Goal: Find specific page/section: Find specific page/section

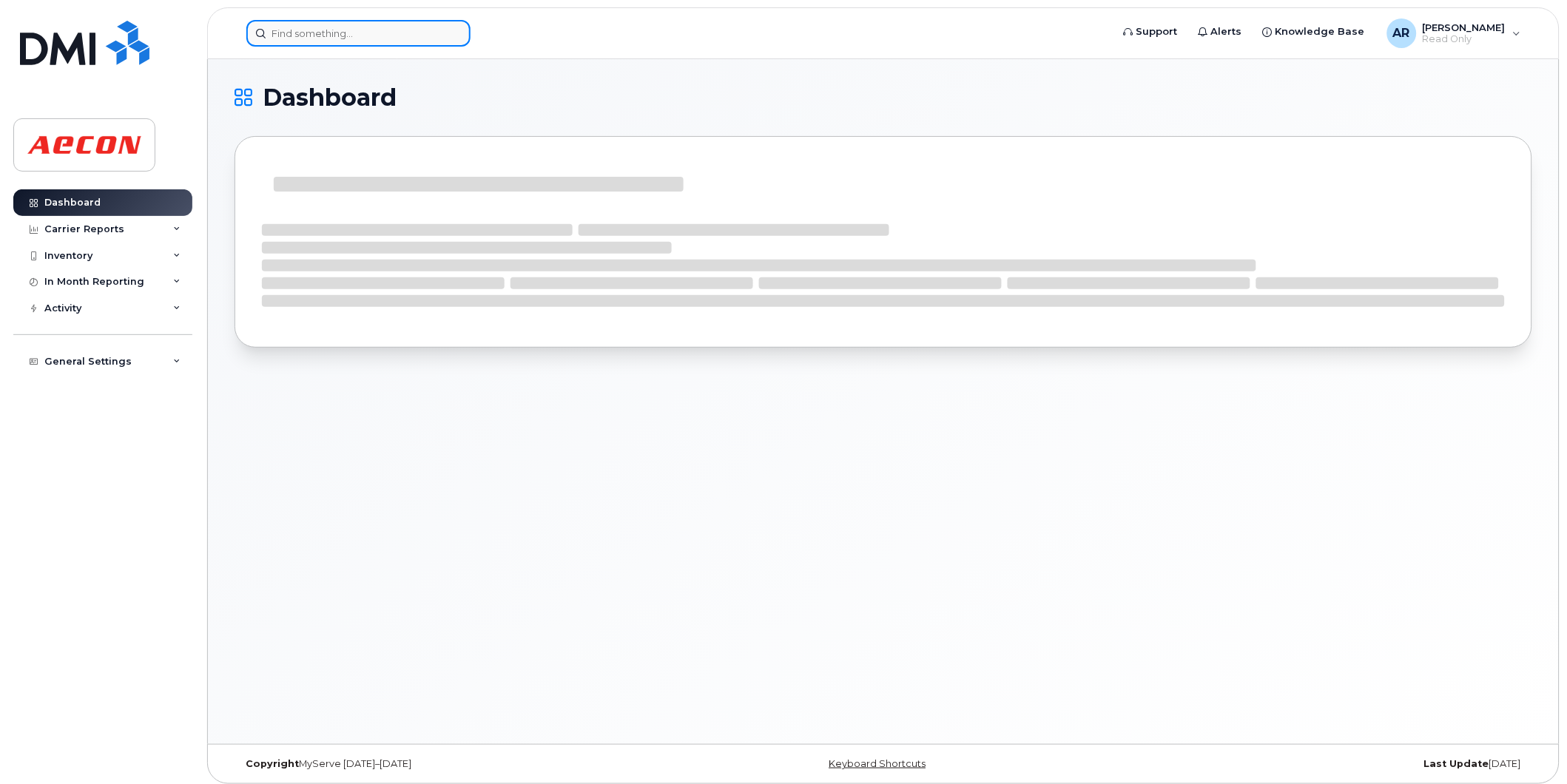
click at [371, 38] on input at bounding box center [359, 33] width 224 height 27
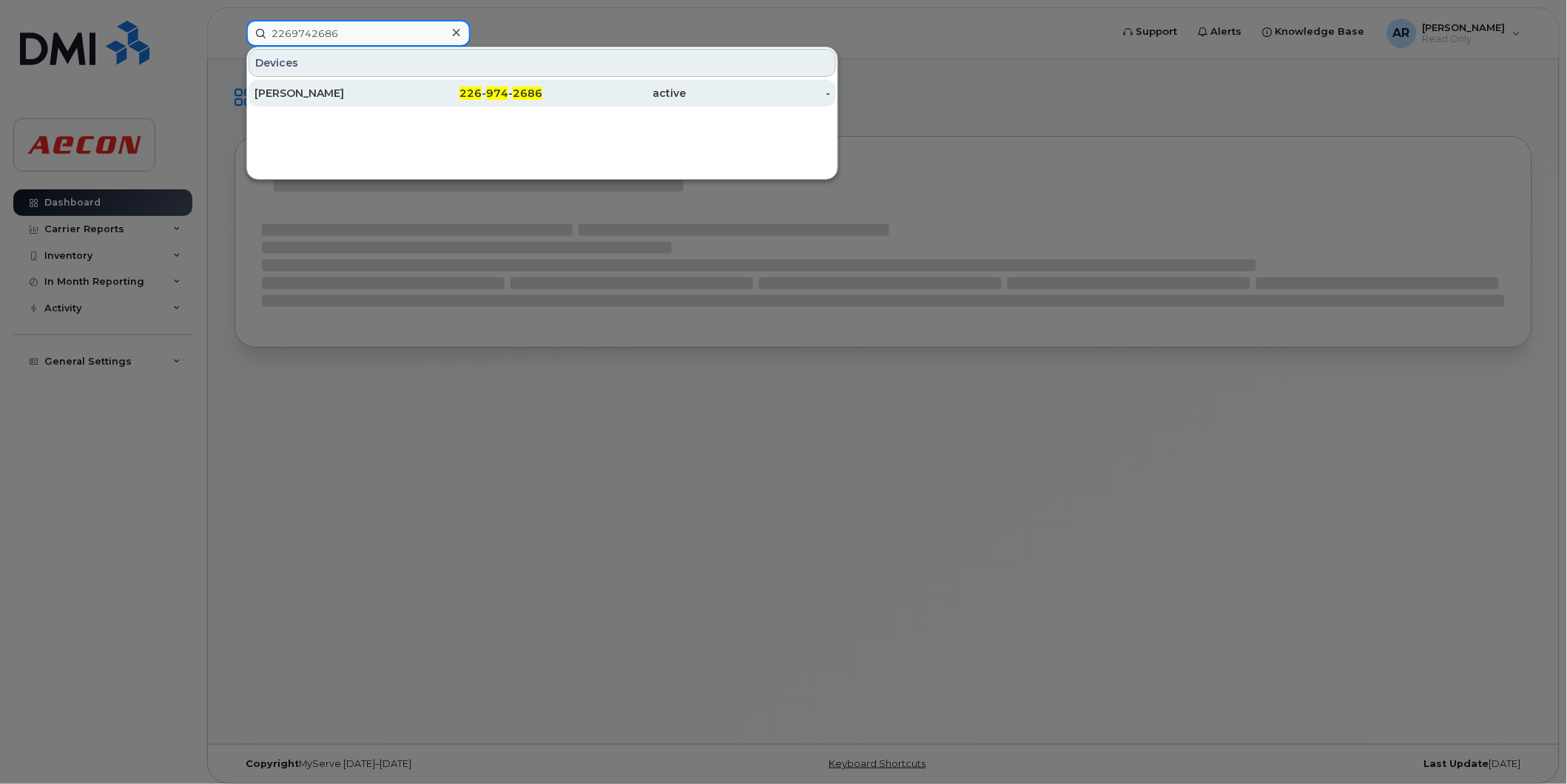
type input "2269742686"
click at [418, 97] on div "226 - 974 - 2686" at bounding box center [471, 94] width 144 height 15
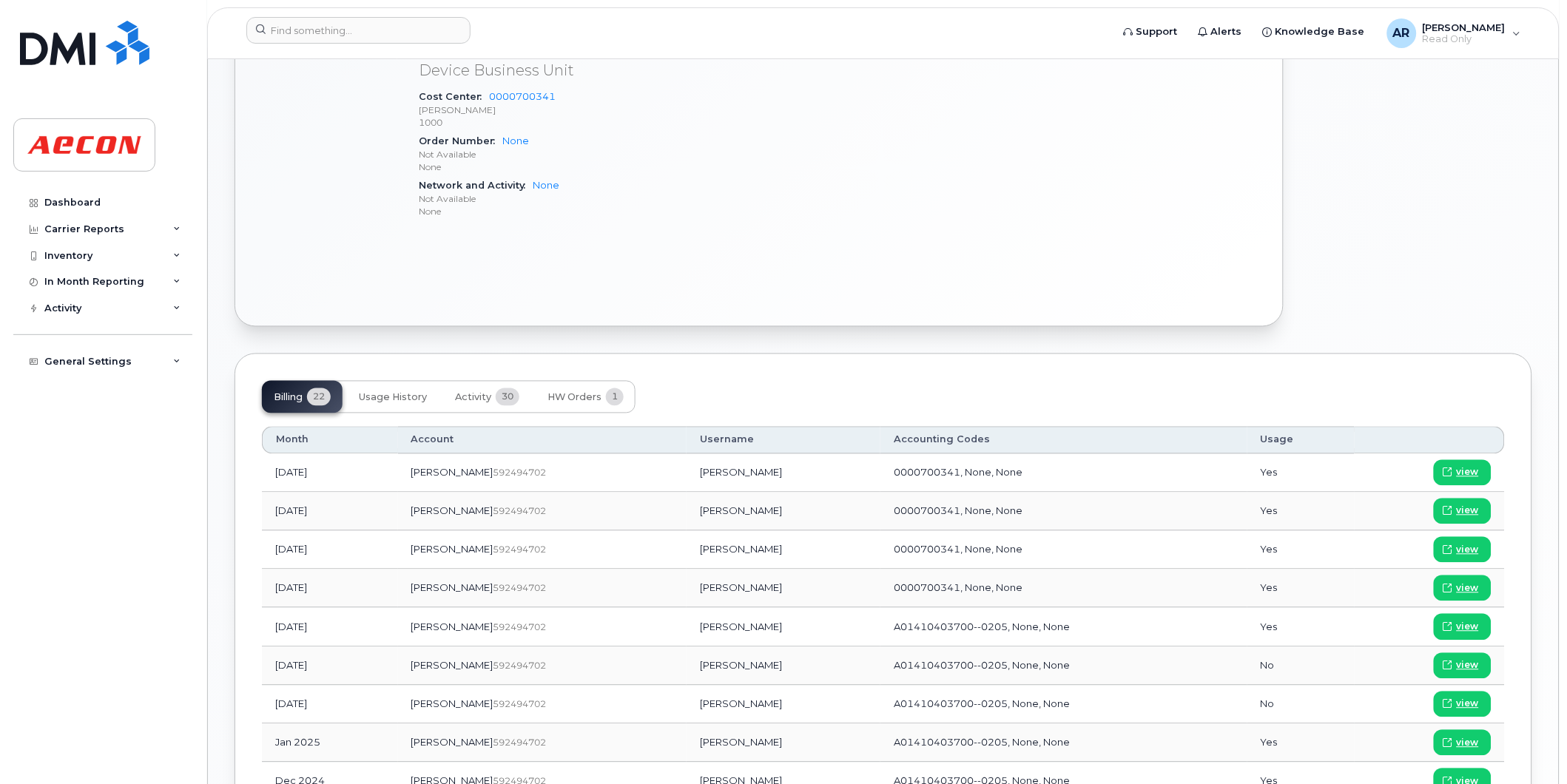
scroll to position [740, 0]
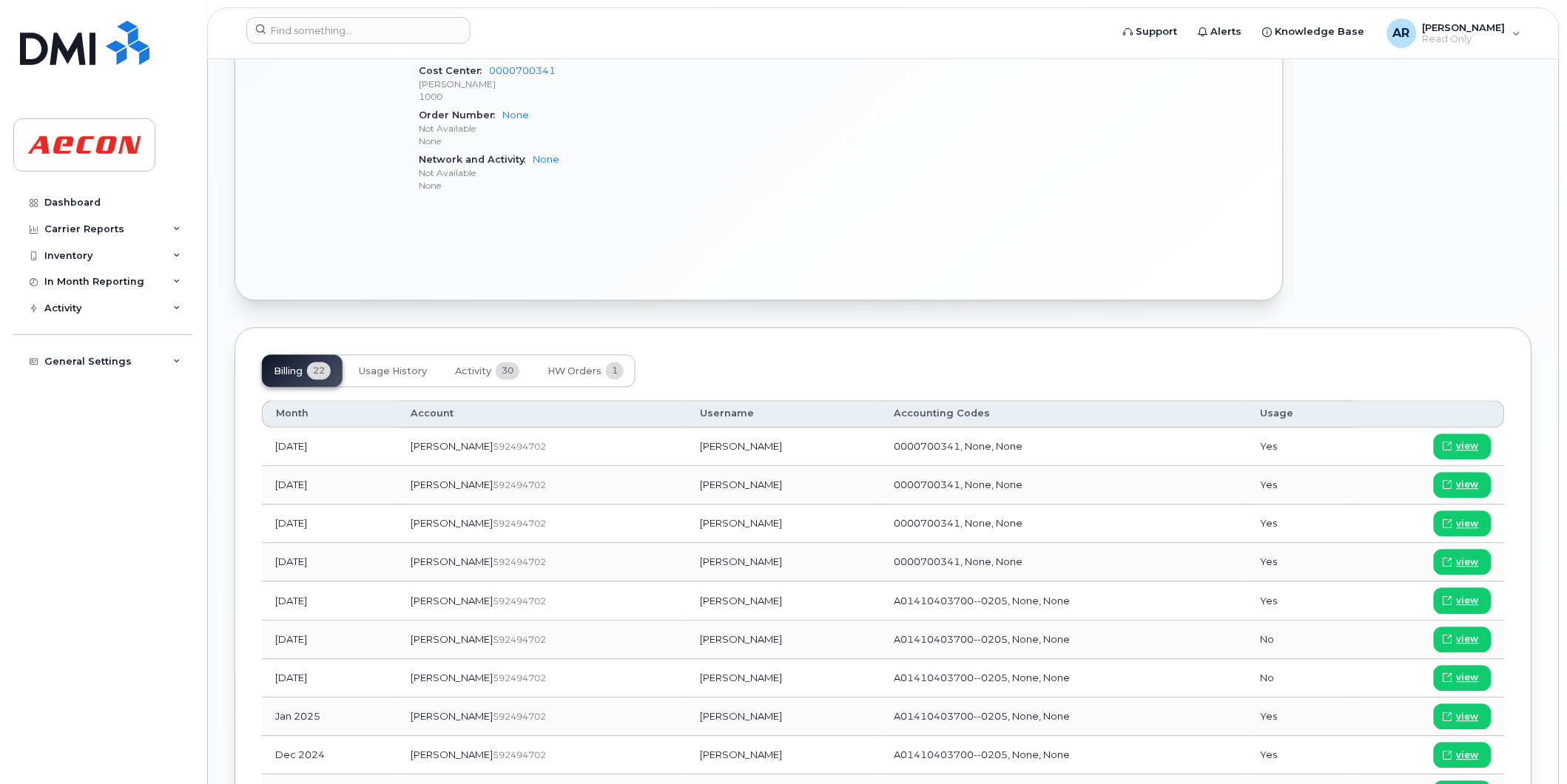
drag, startPoint x: 726, startPoint y: 681, endPoint x: 644, endPoint y: 685, distance: 82.1
click at [686, 685] on td "Brandon Joudrey" at bounding box center [783, 679] width 194 height 39
copy td "Brandon Joudrey"
click at [1473, 677] on span "view" at bounding box center [1468, 678] width 22 height 14
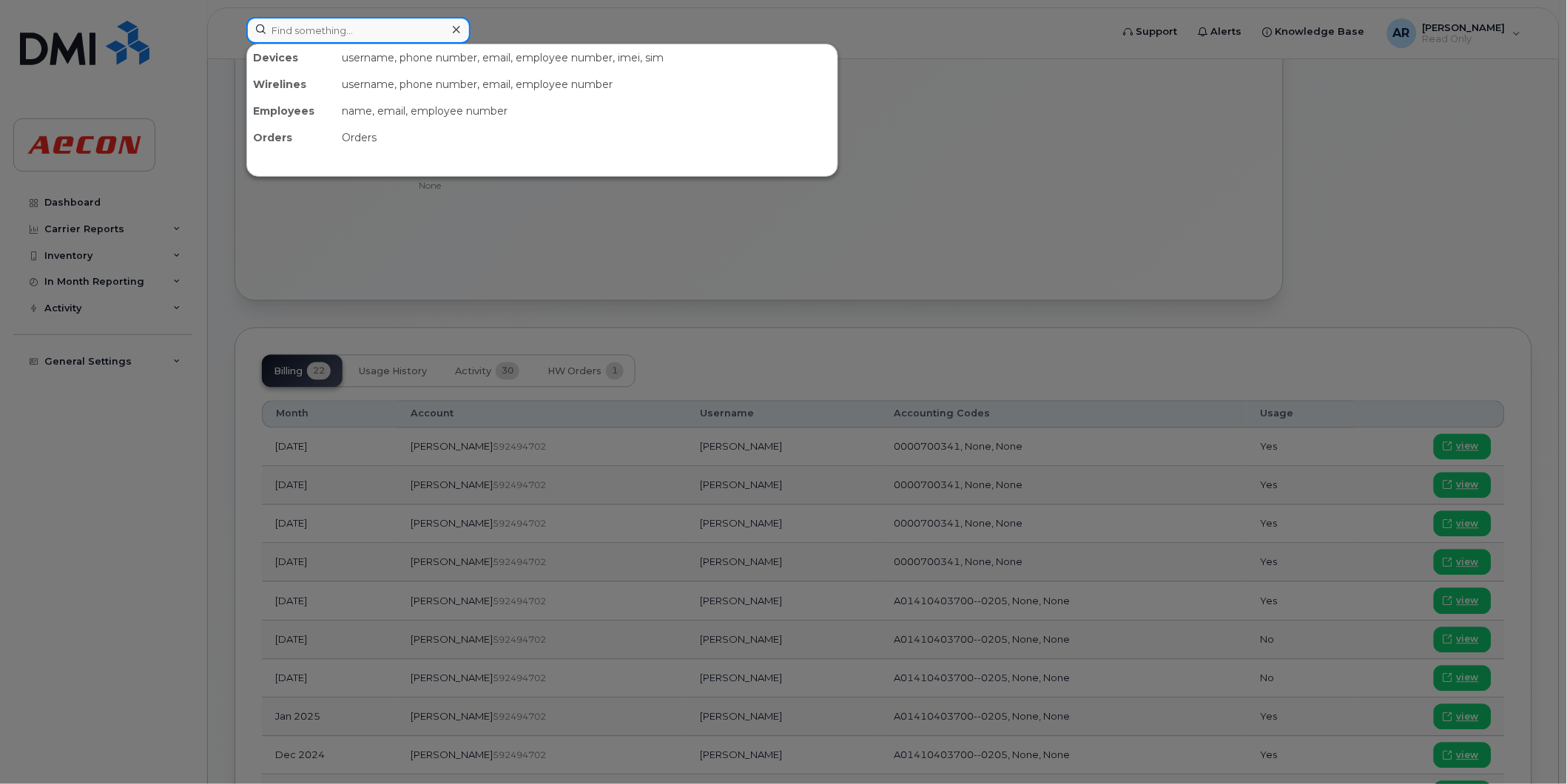
click at [308, 35] on input at bounding box center [359, 30] width 224 height 27
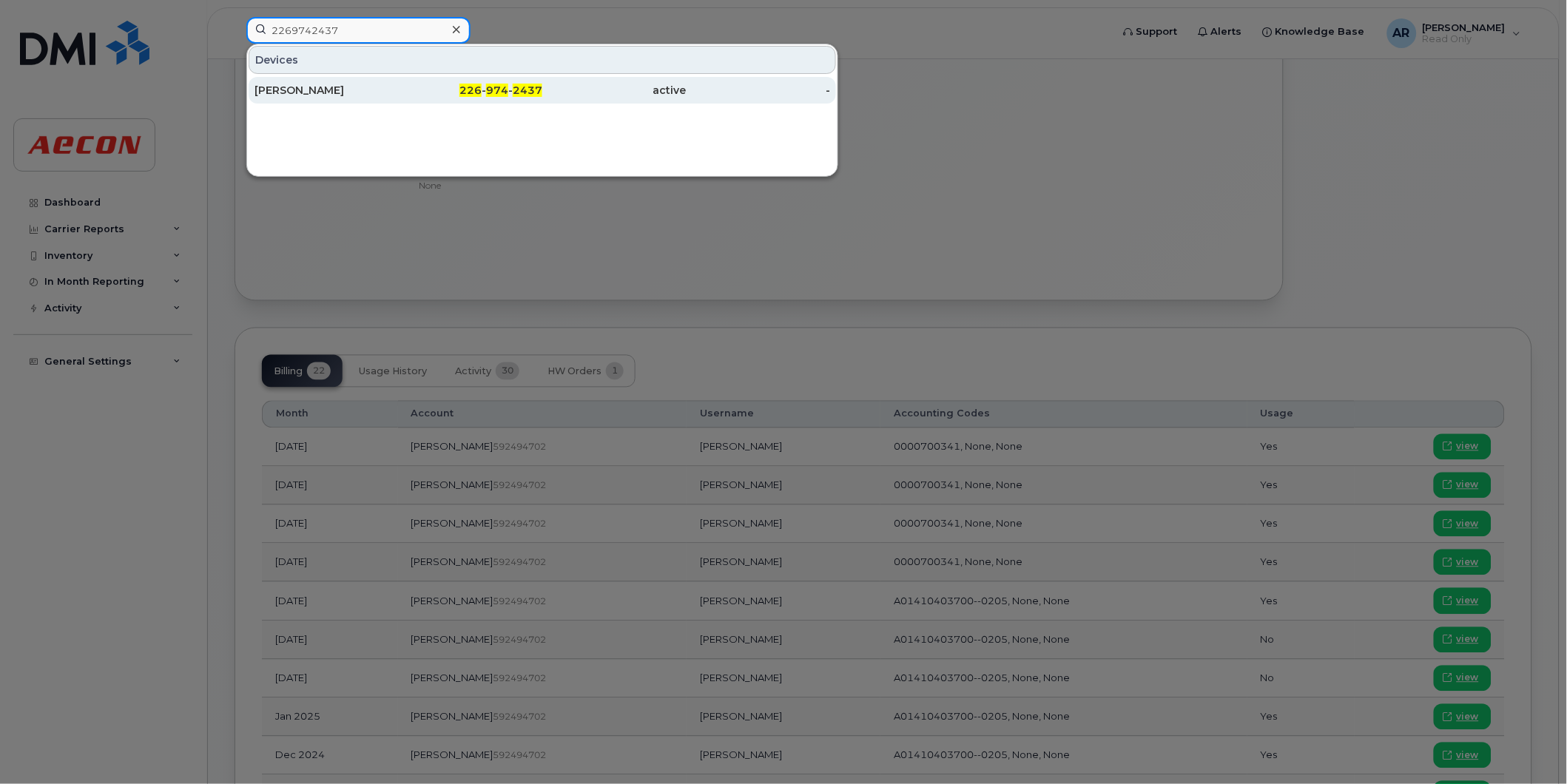
type input "2269742437"
click at [367, 86] on div "[PERSON_NAME]" at bounding box center [326, 90] width 144 height 15
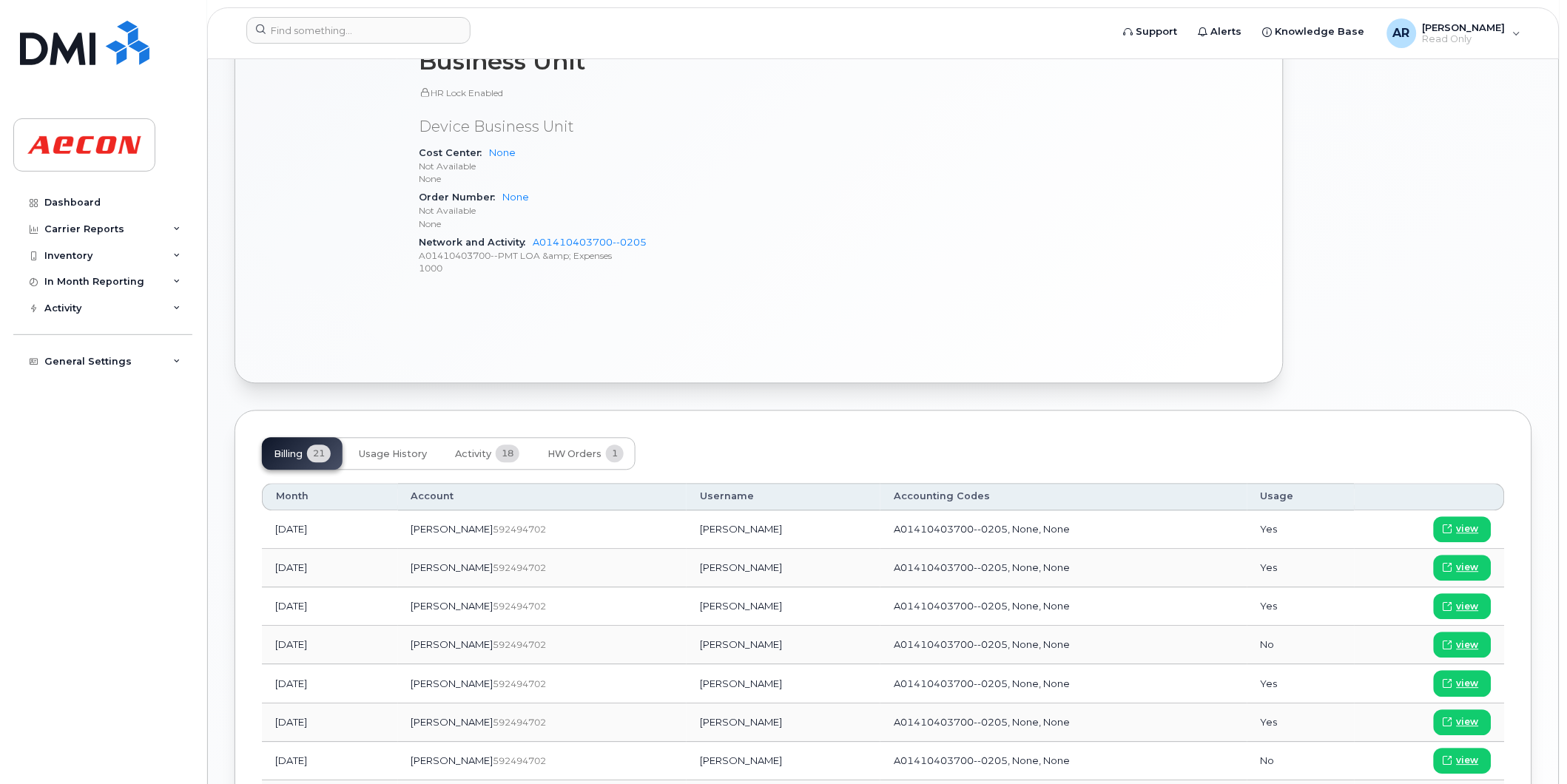
scroll to position [904, 0]
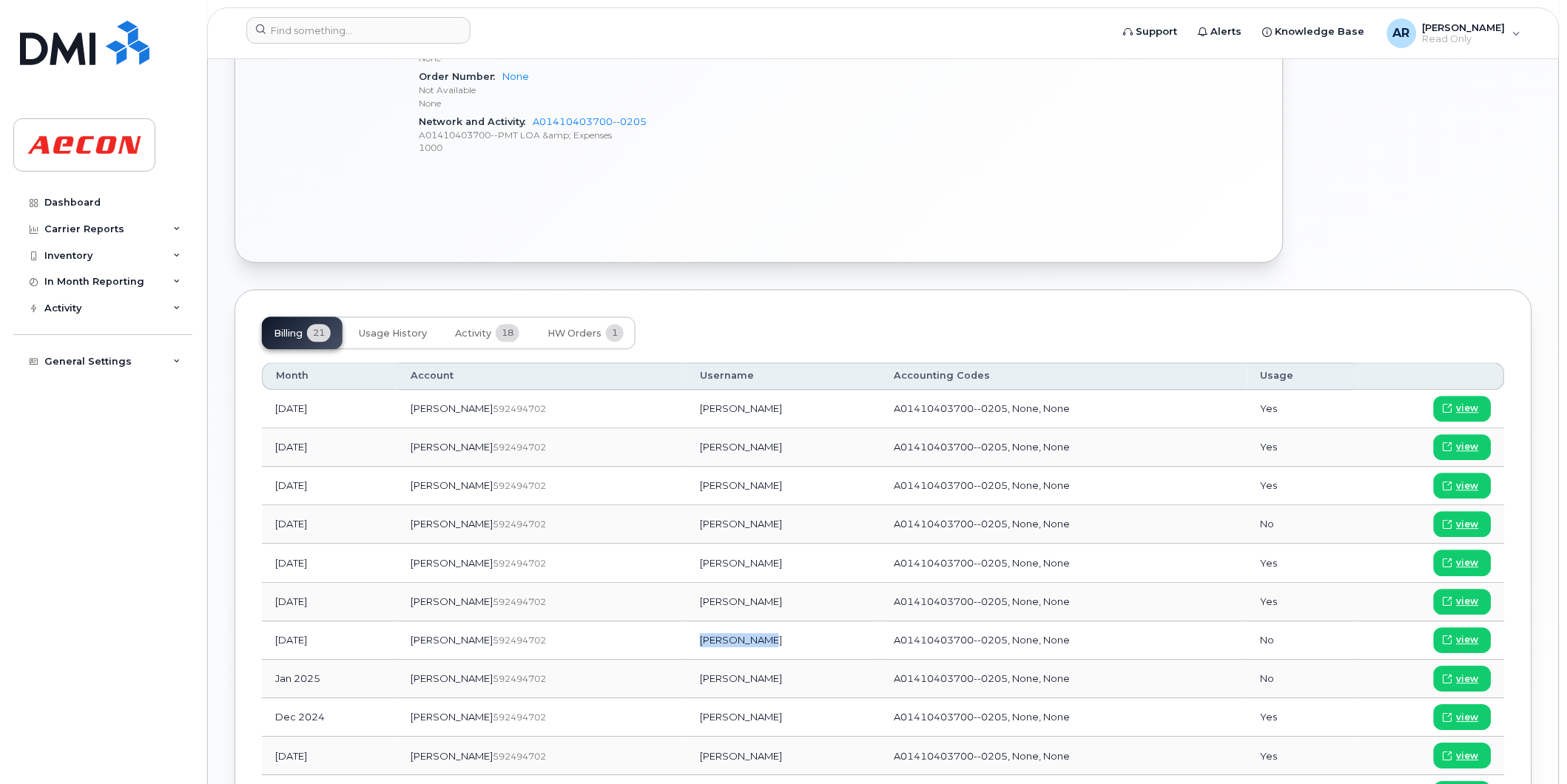
drag, startPoint x: 715, startPoint y: 645, endPoint x: 649, endPoint y: 651, distance: 66.3
click at [686, 651] on td "Joshua Lucan" at bounding box center [783, 641] width 194 height 39
copy td "Joshua Lucan"
click at [1468, 638] on span "view" at bounding box center [1468, 639] width 22 height 14
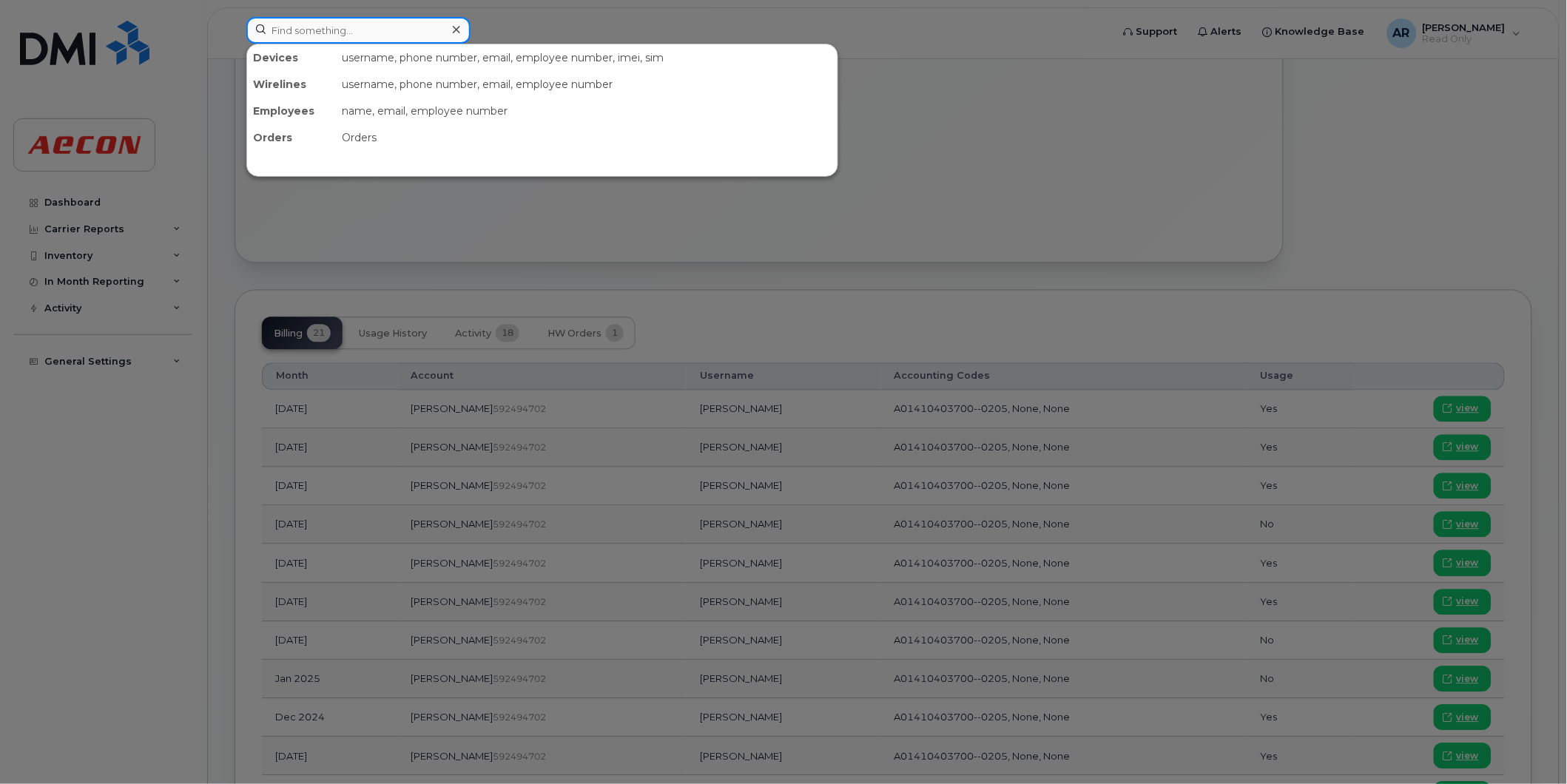
click at [388, 32] on input at bounding box center [359, 30] width 224 height 27
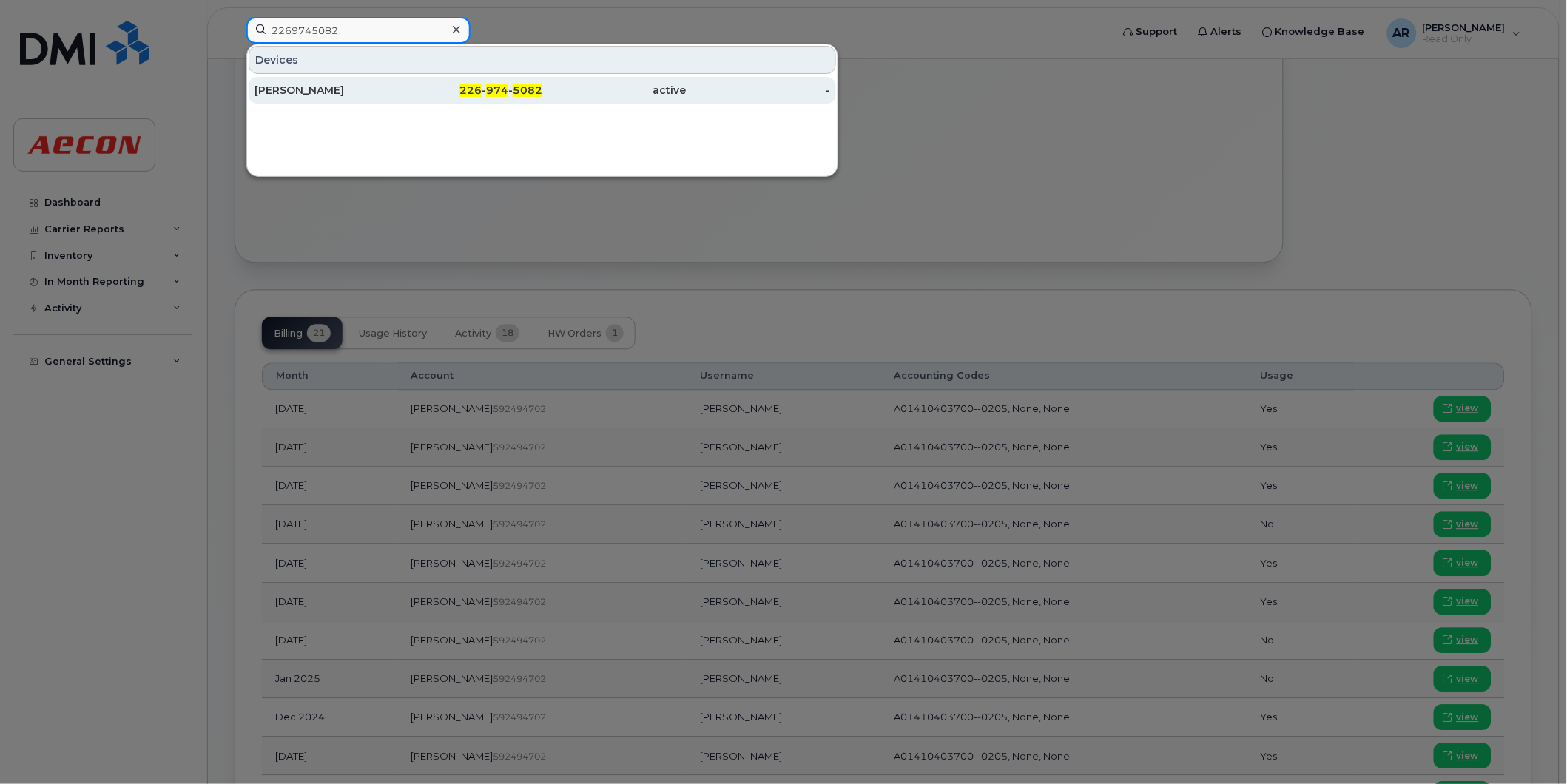
type input "2269745082"
click at [401, 84] on div "226 - 974 - 5082" at bounding box center [471, 90] width 144 height 15
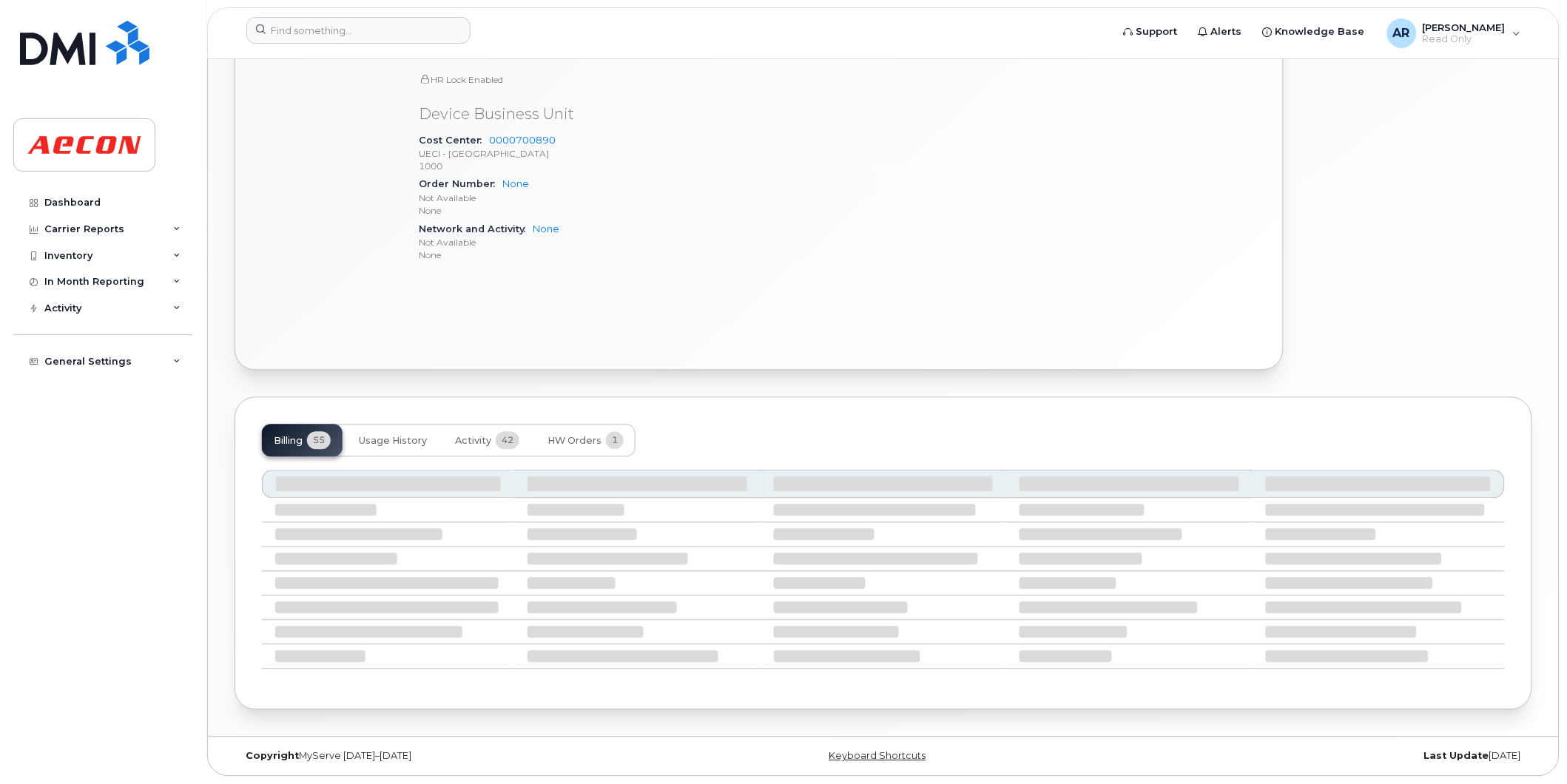
scroll to position [1138, 0]
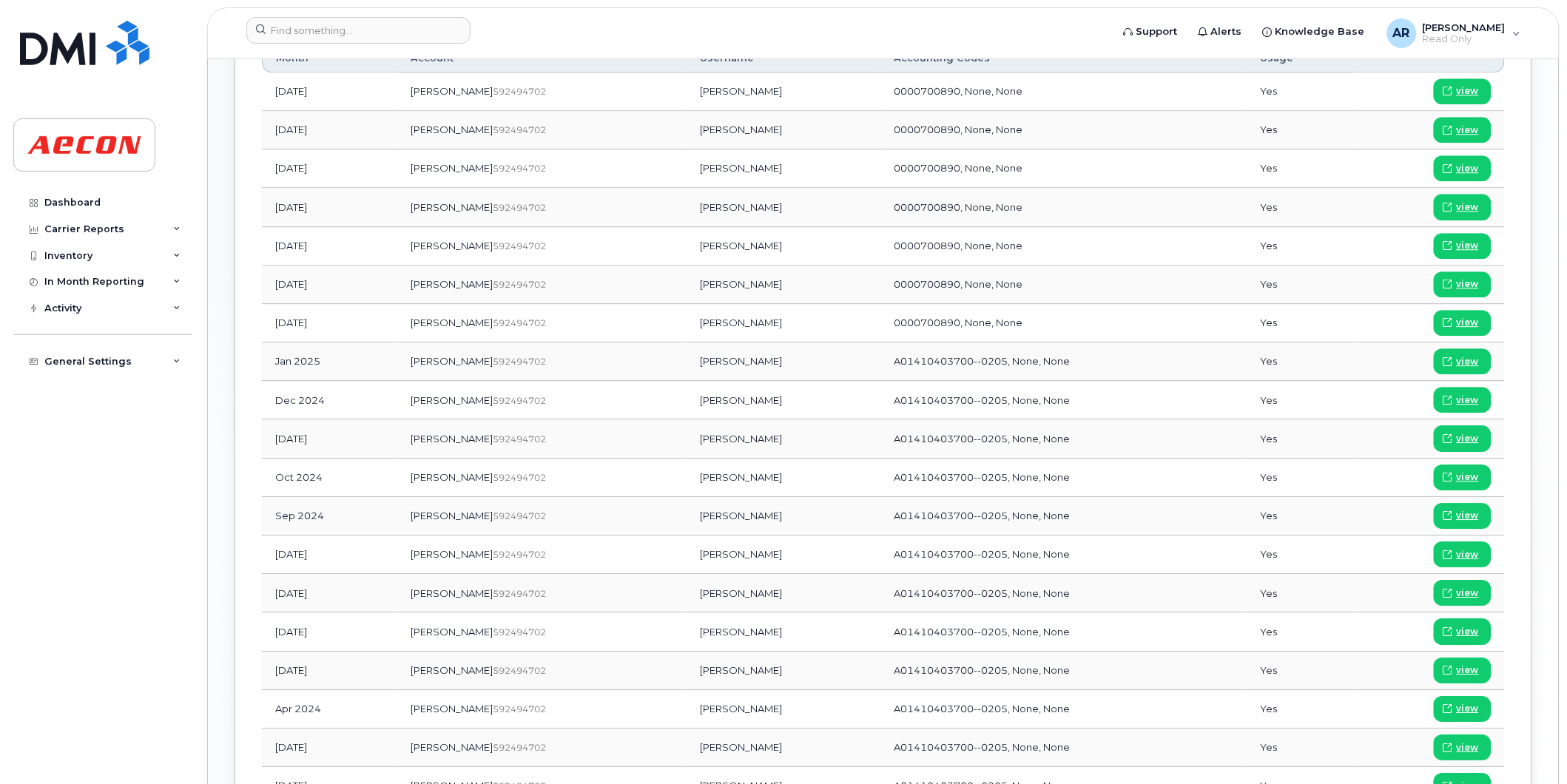
drag, startPoint x: 724, startPoint y: 327, endPoint x: 632, endPoint y: 328, distance: 92.0
click at [686, 328] on td "Joanna MacDonald" at bounding box center [783, 323] width 194 height 39
drag, startPoint x: 632, startPoint y: 328, endPoint x: 629, endPoint y: 364, distance: 36.1
click at [686, 364] on td "Tamara Schwass" at bounding box center [783, 361] width 194 height 39
copy td "Tamara Schwass"
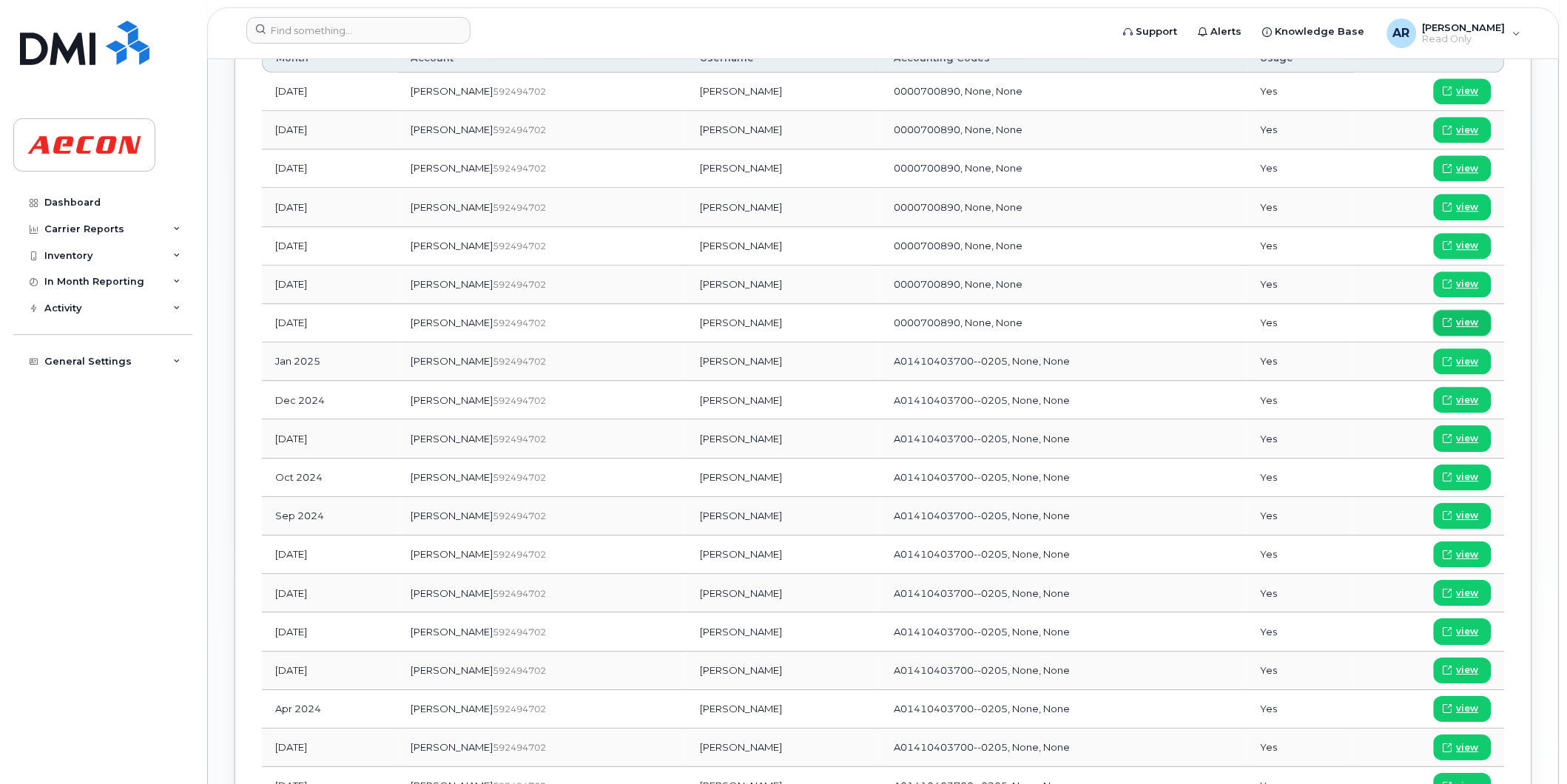
click at [1462, 322] on span "view" at bounding box center [1468, 322] width 22 height 14
click at [384, 29] on input at bounding box center [359, 30] width 224 height 27
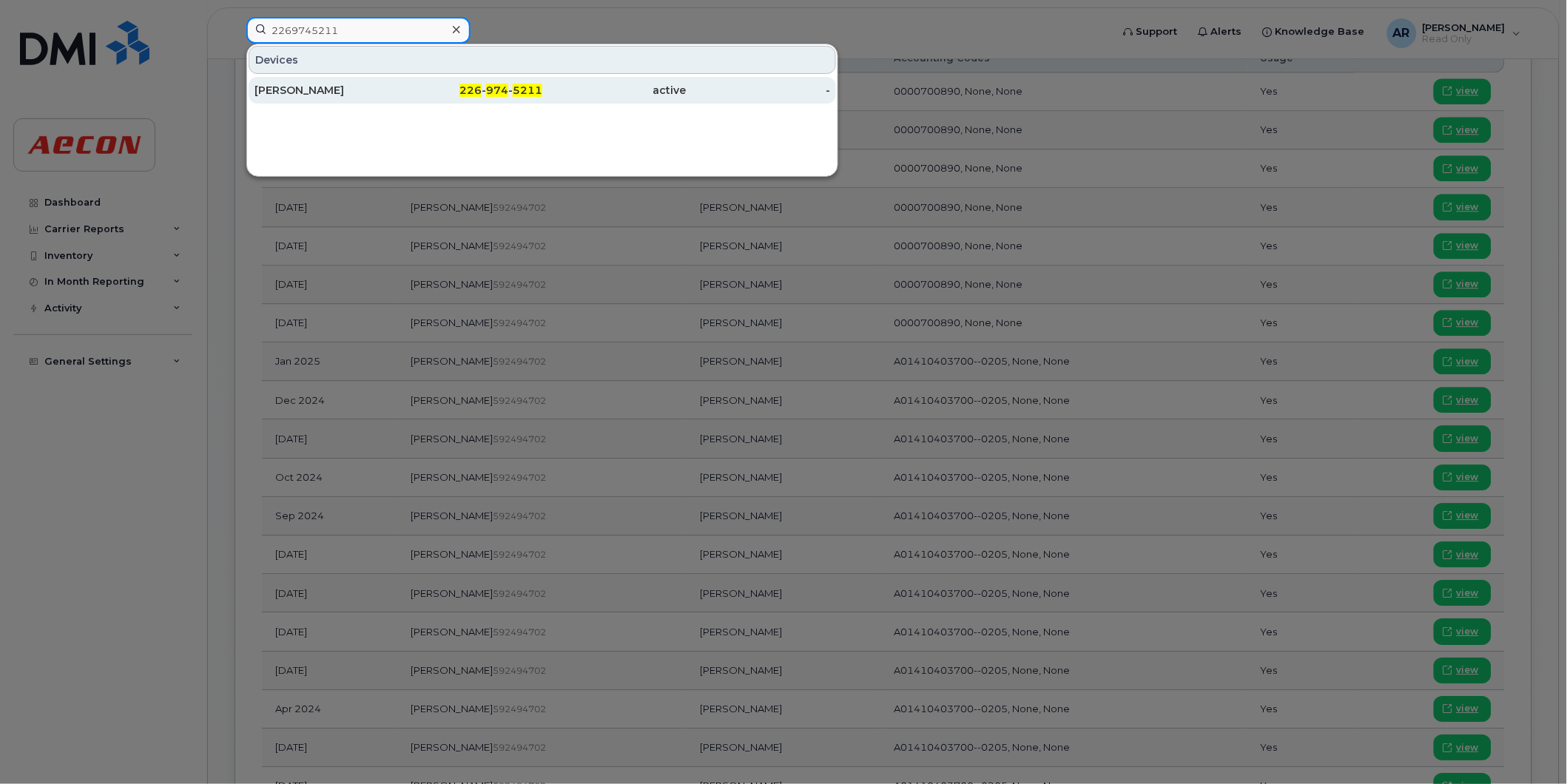
type input "2269745211"
click at [383, 80] on div "CHAD WATSON" at bounding box center [326, 90] width 144 height 27
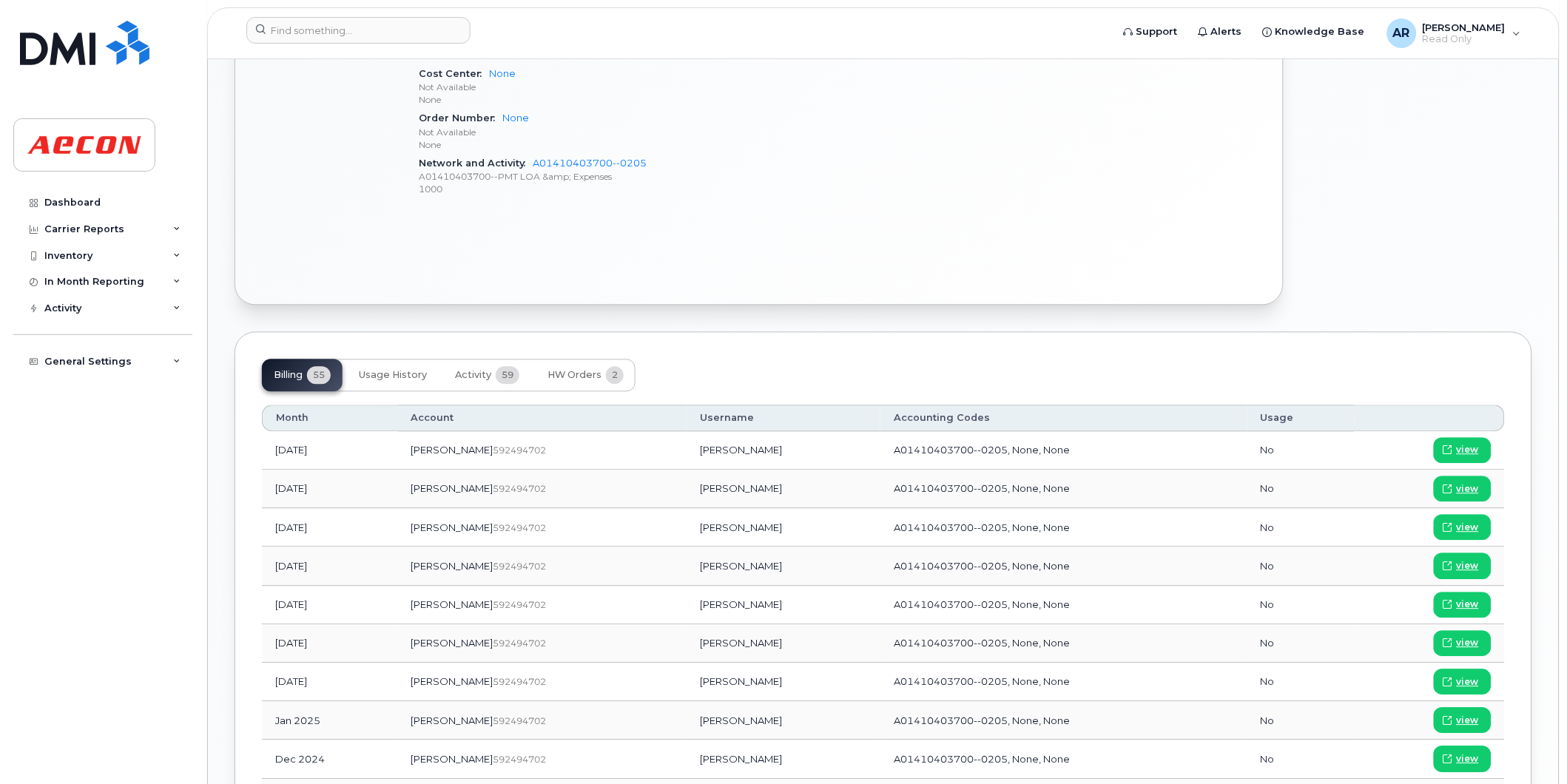
scroll to position [904, 0]
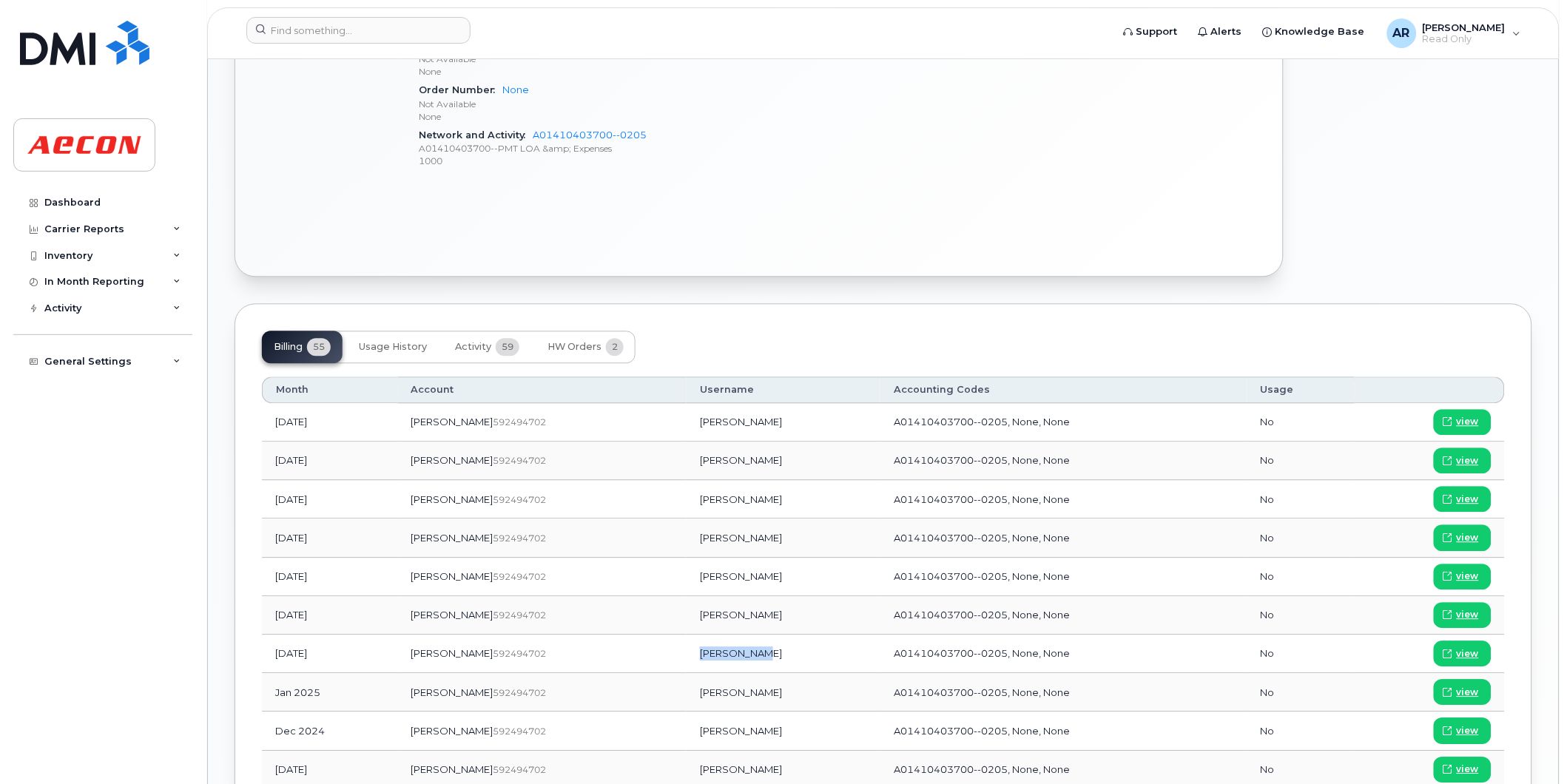
drag, startPoint x: 713, startPoint y: 657, endPoint x: 651, endPoint y: 656, distance: 62.0
click at [686, 656] on td "[PERSON_NAME]" at bounding box center [783, 654] width 194 height 39
copy td "[PERSON_NAME]"
click at [1470, 652] on span "view" at bounding box center [1468, 654] width 22 height 14
click at [342, 23] on input at bounding box center [359, 30] width 224 height 27
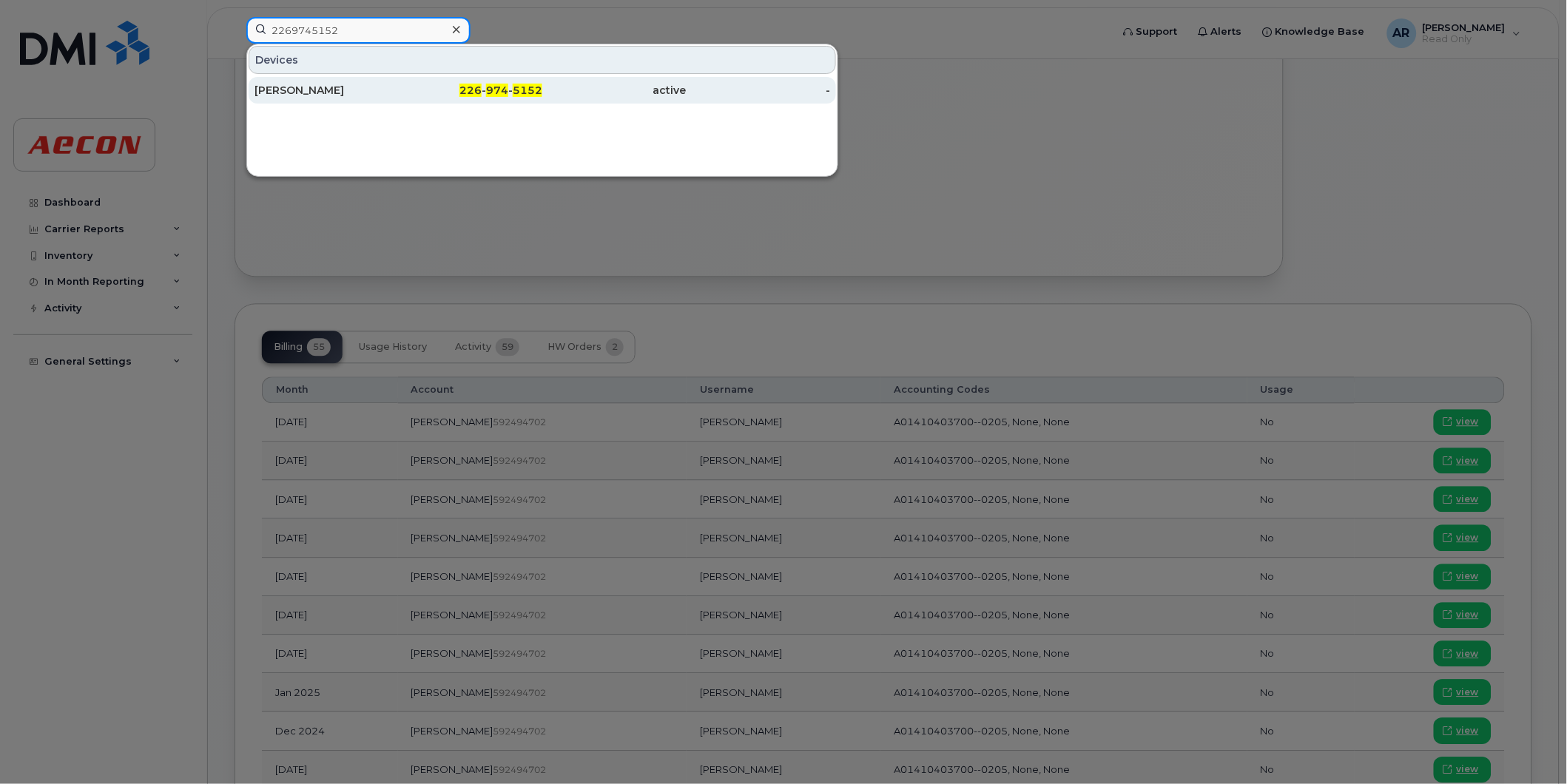
type input "2269745152"
click at [457, 85] on div "226 - 974 - 5152" at bounding box center [471, 90] width 144 height 15
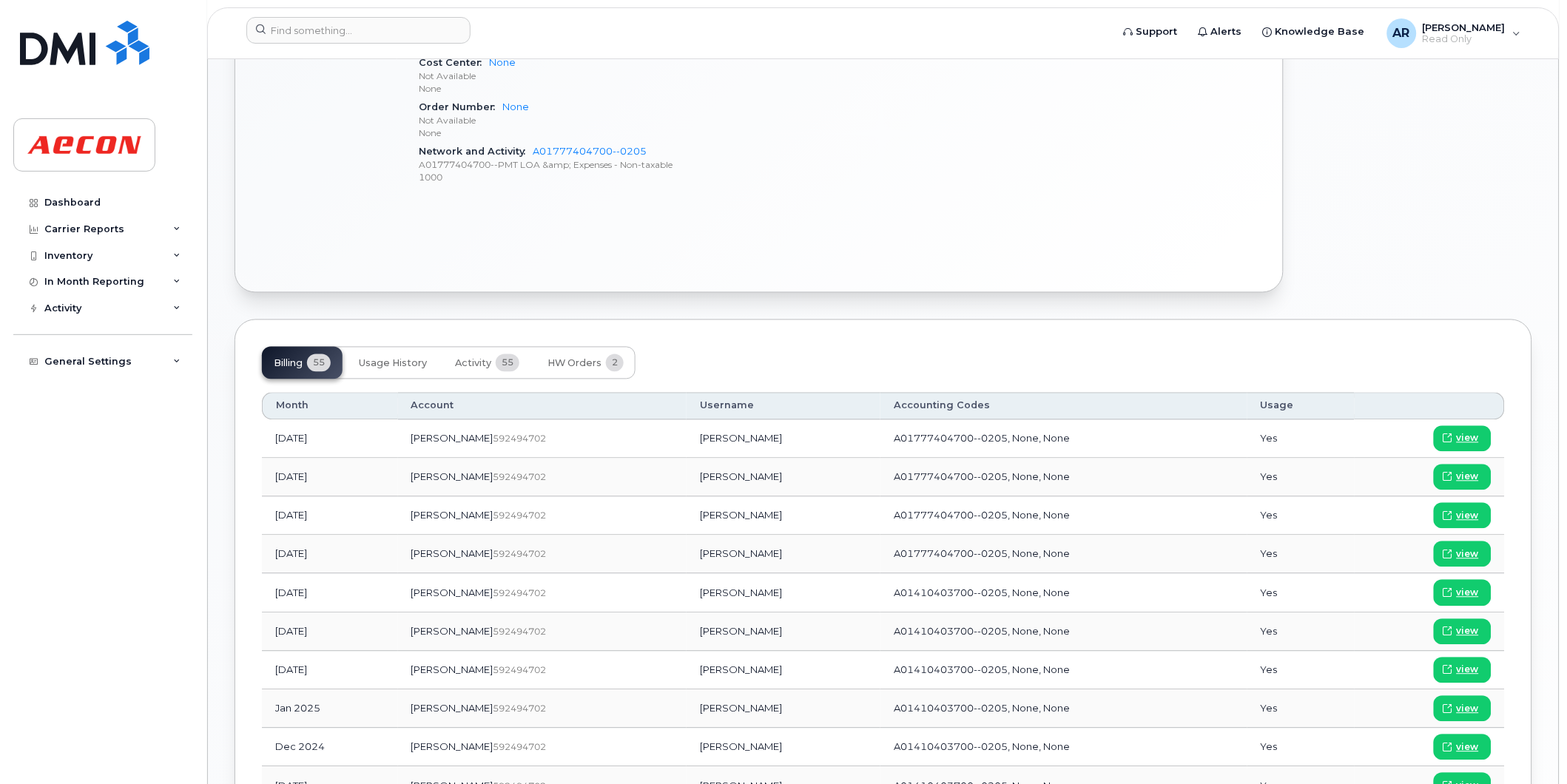
scroll to position [753, 0]
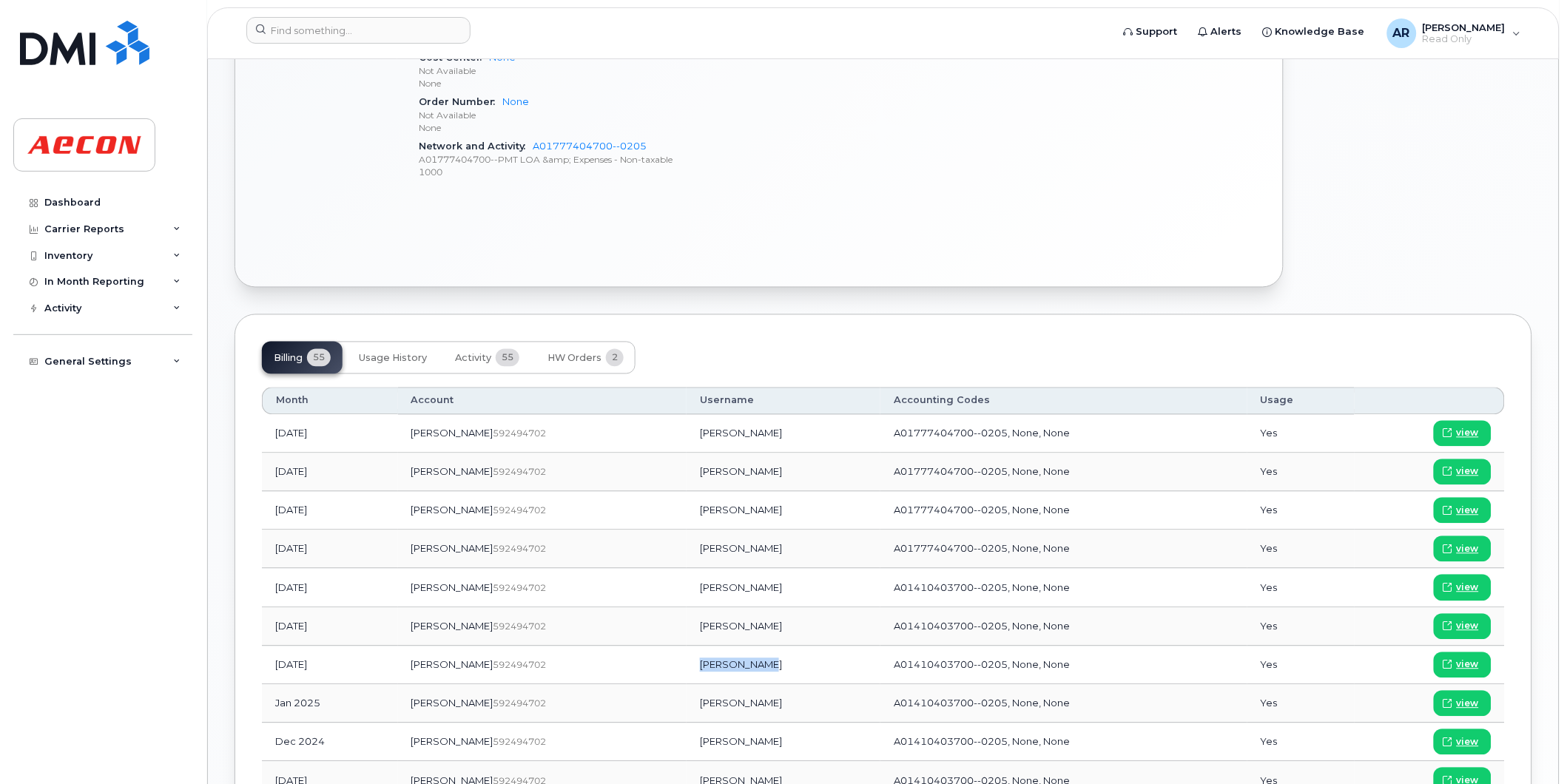
drag, startPoint x: 711, startPoint y: 666, endPoint x: 655, endPoint y: 668, distance: 56.0
click at [686, 668] on td "[PERSON_NAME]" at bounding box center [783, 666] width 194 height 39
copy td "[PERSON_NAME]"
click at [1474, 668] on span "view" at bounding box center [1468, 665] width 22 height 14
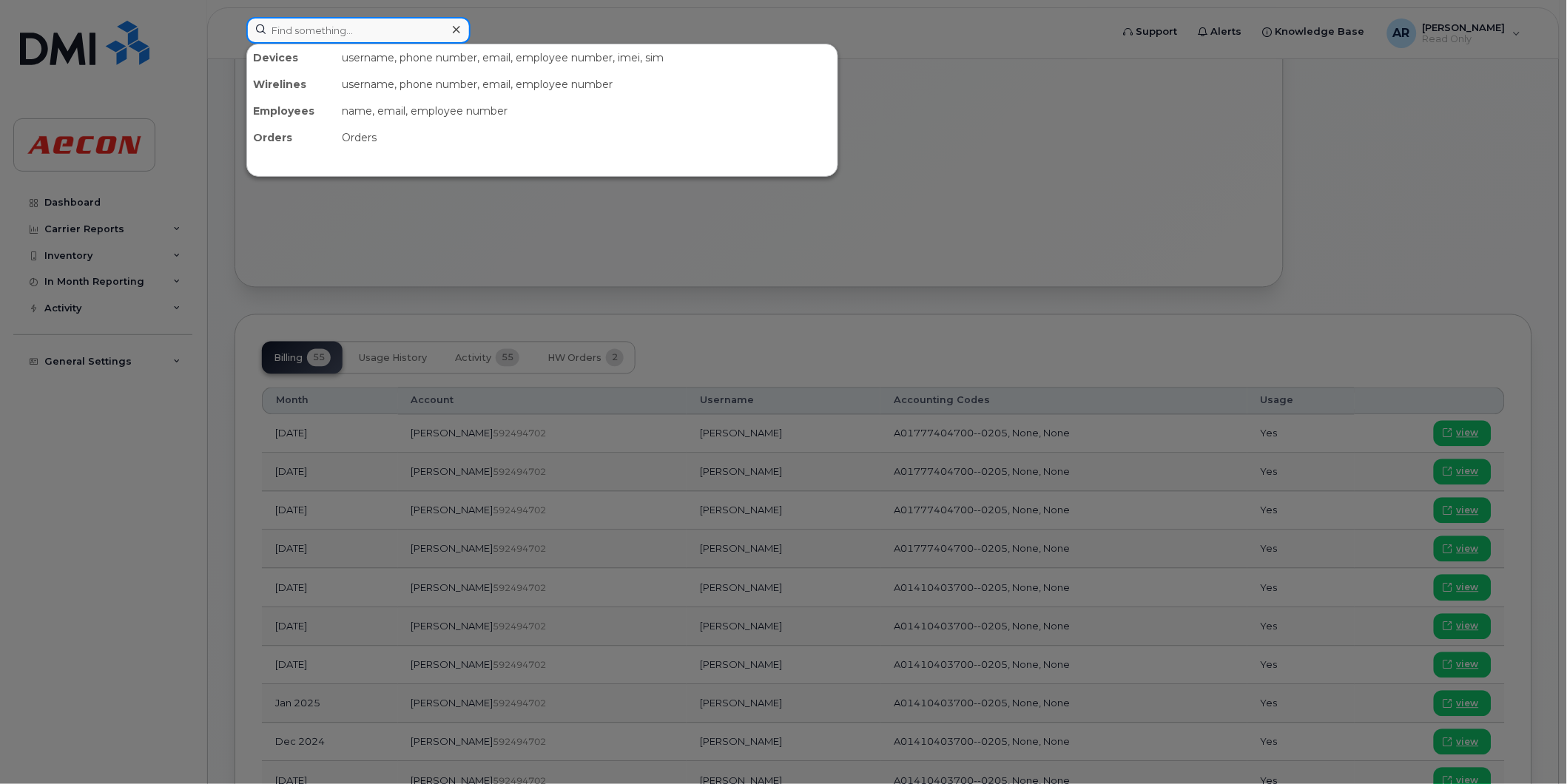
click at [400, 27] on input at bounding box center [359, 30] width 224 height 27
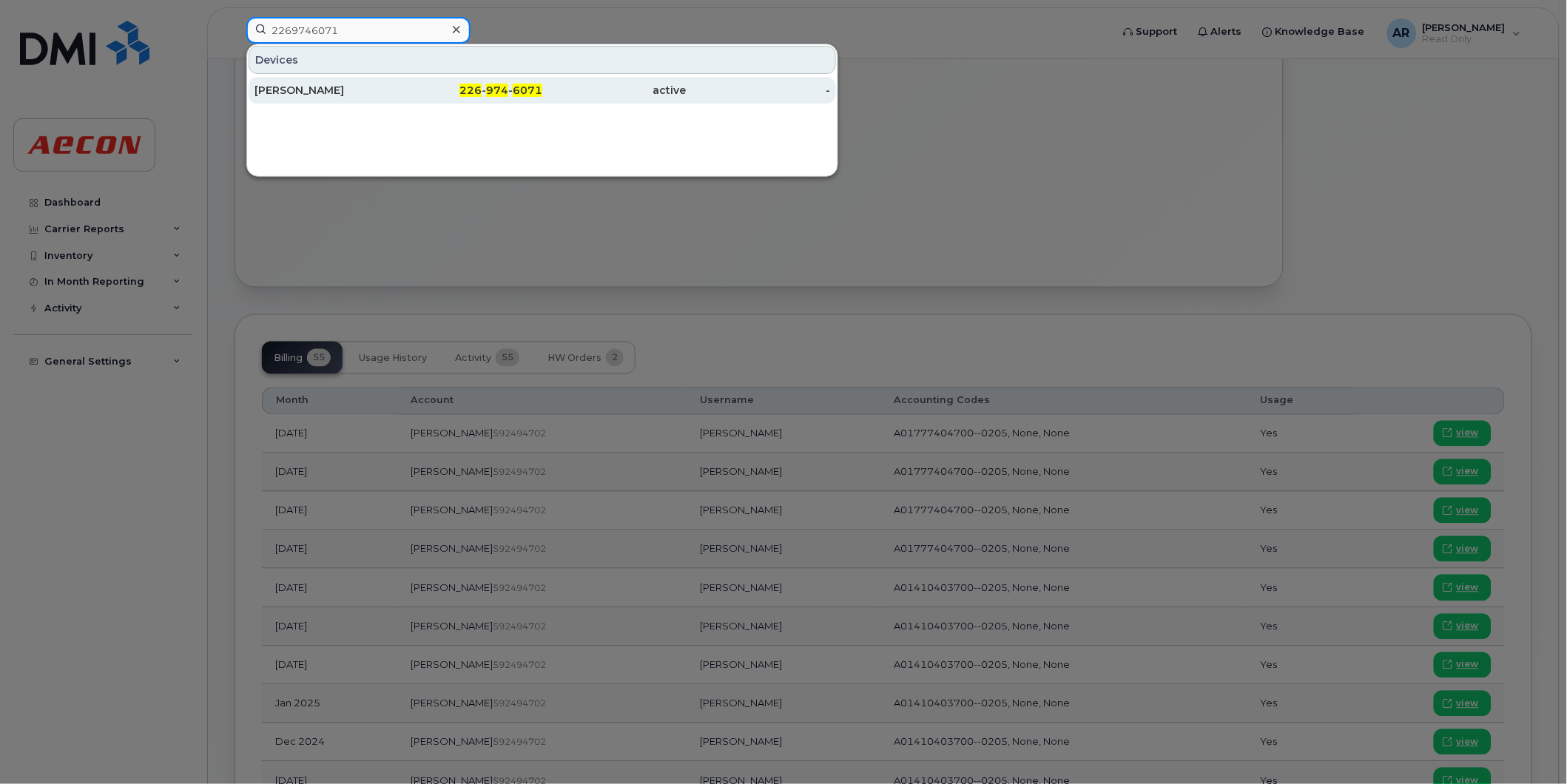
type input "2269746071"
click at [395, 94] on div "[PERSON_NAME]" at bounding box center [326, 90] width 144 height 15
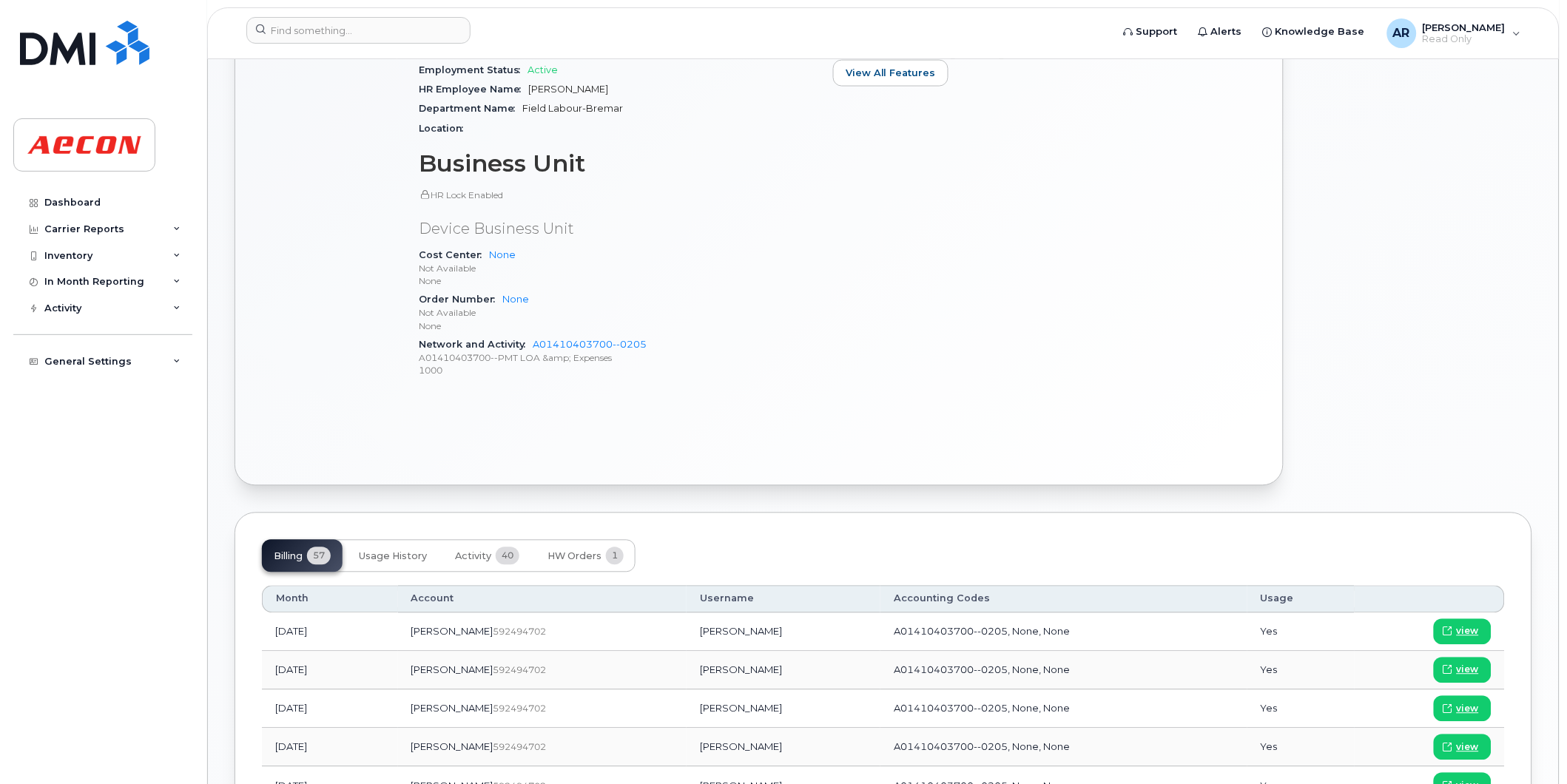
scroll to position [822, 0]
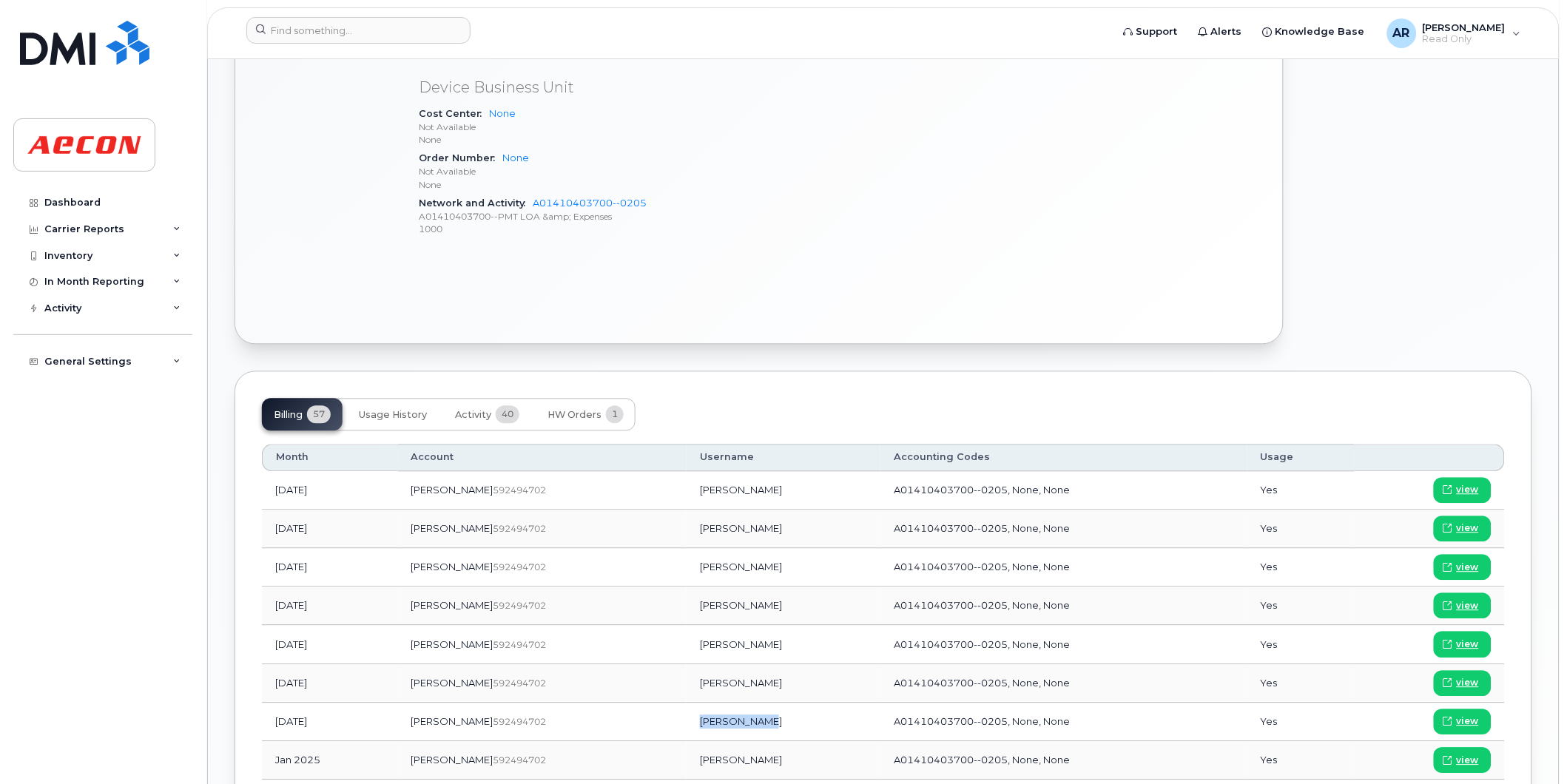
drag, startPoint x: 714, startPoint y: 723, endPoint x: 649, endPoint y: 727, distance: 65.1
click at [686, 727] on td "[PERSON_NAME]" at bounding box center [783, 723] width 194 height 39
copy td "[PERSON_NAME]"
click at [1471, 723] on span "view" at bounding box center [1468, 722] width 22 height 14
click at [321, 33] on input at bounding box center [359, 30] width 224 height 27
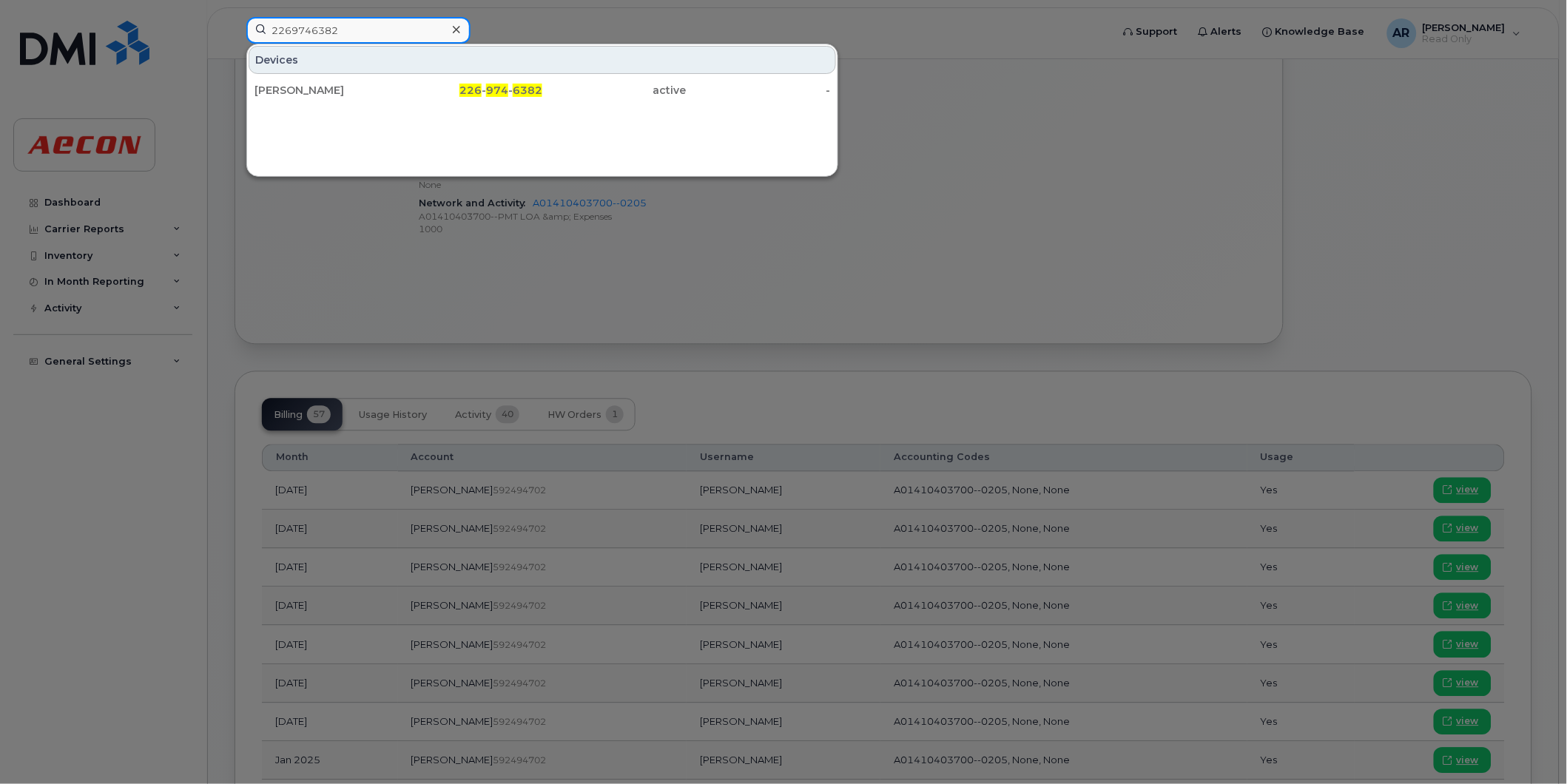
type input "2269746382"
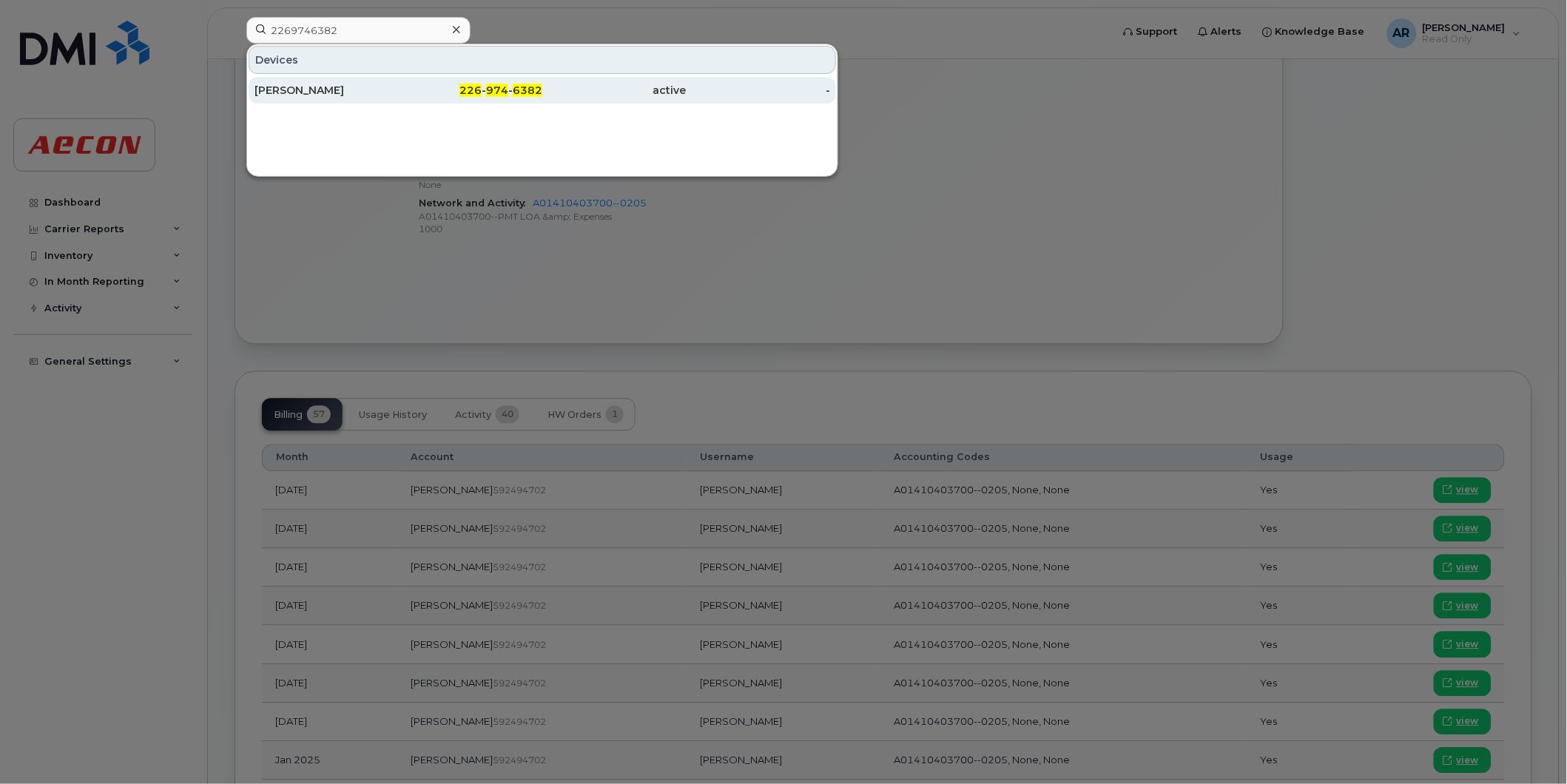
click at [395, 80] on div "[PERSON_NAME]" at bounding box center [326, 90] width 144 height 27
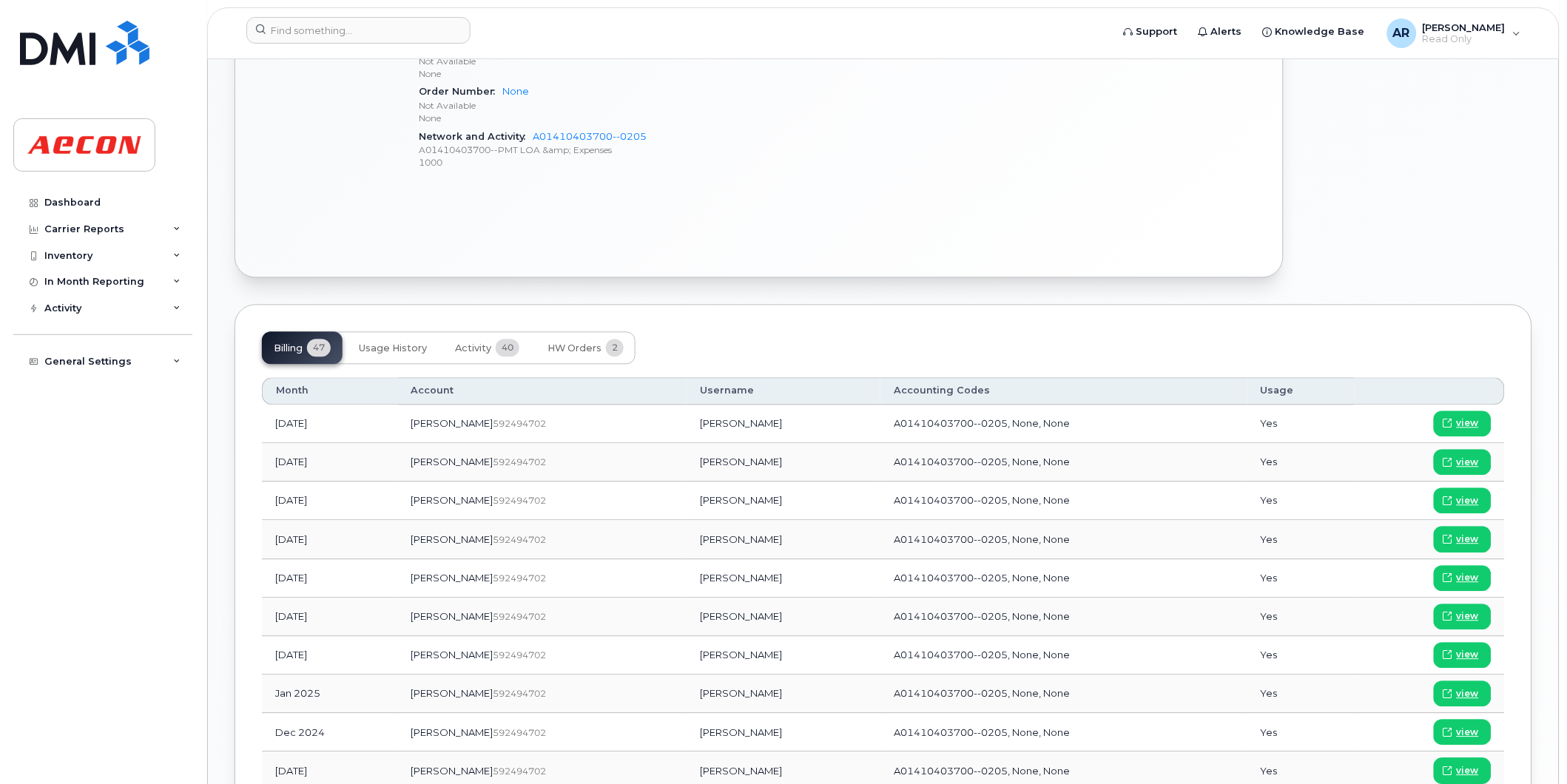
scroll to position [831, 0]
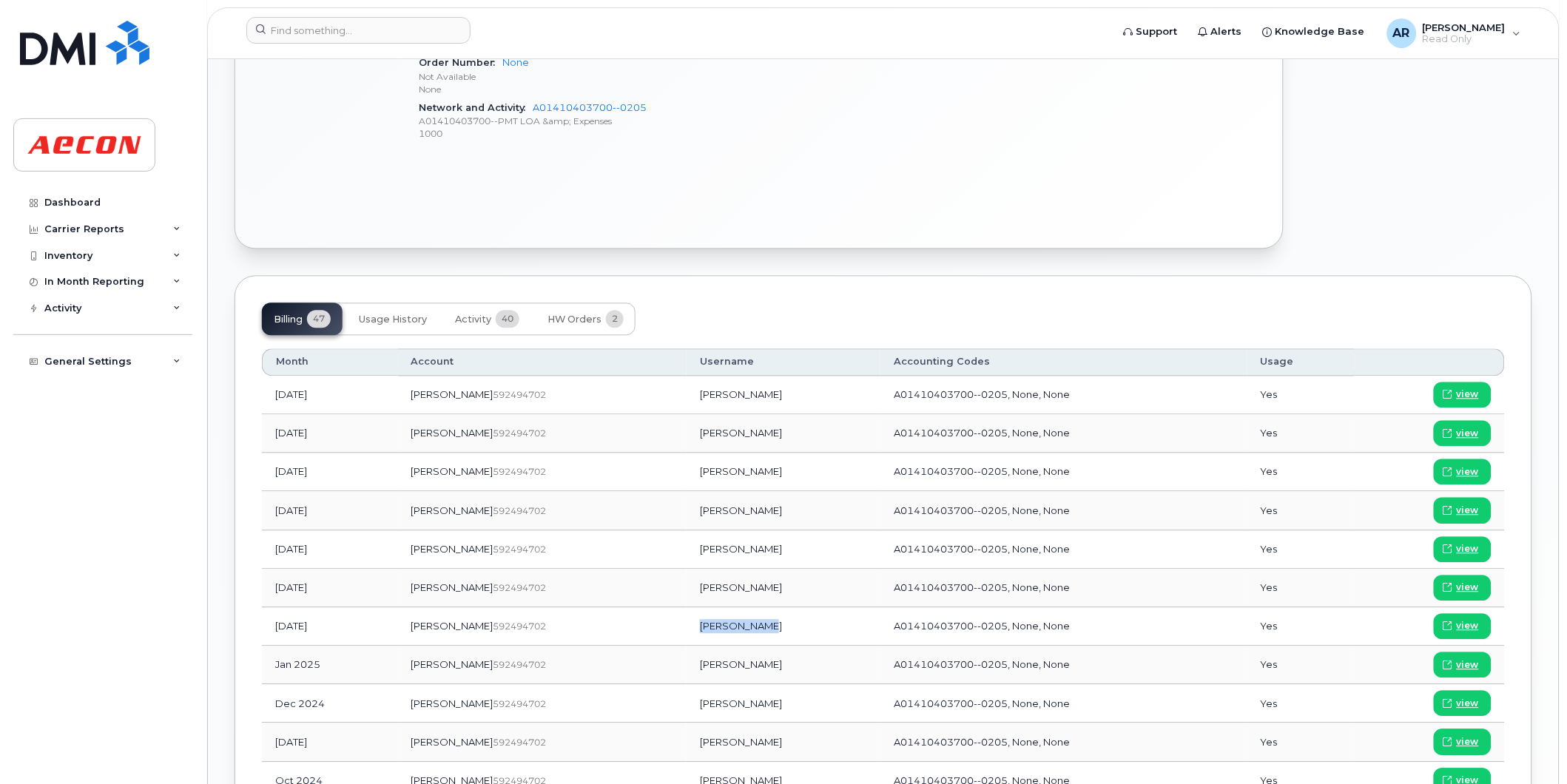
drag, startPoint x: 717, startPoint y: 630, endPoint x: 647, endPoint y: 636, distance: 70.3
click at [686, 636] on td "Jacob Lamont" at bounding box center [783, 627] width 194 height 39
copy td "Jacob Lamont"
click at [1473, 629] on span "view" at bounding box center [1468, 626] width 22 height 14
click at [393, 29] on input at bounding box center [359, 30] width 224 height 27
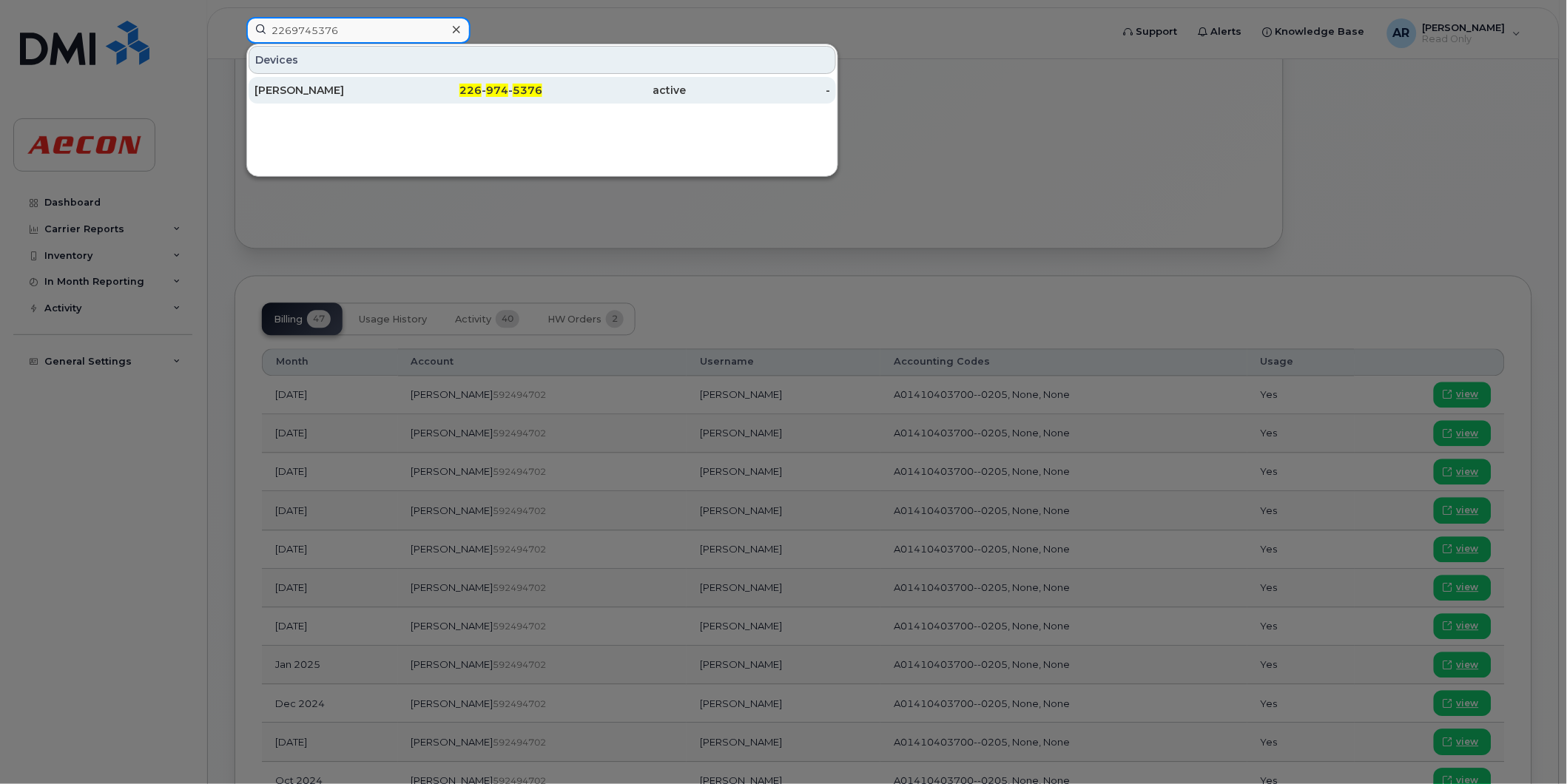
type input "2269745376"
click at [431, 87] on div "226 - 974 - 5376" at bounding box center [471, 90] width 144 height 15
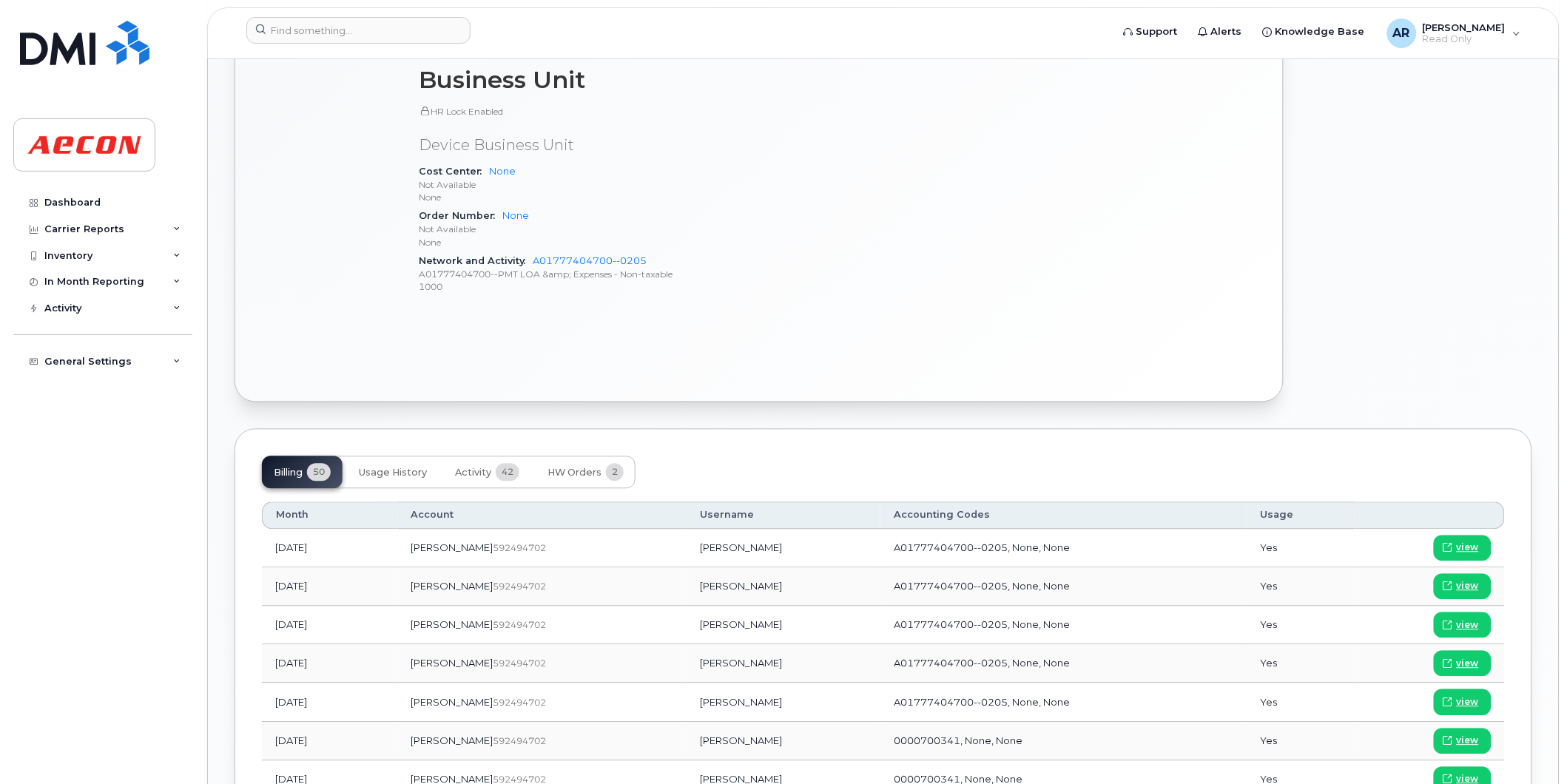
scroll to position [904, 0]
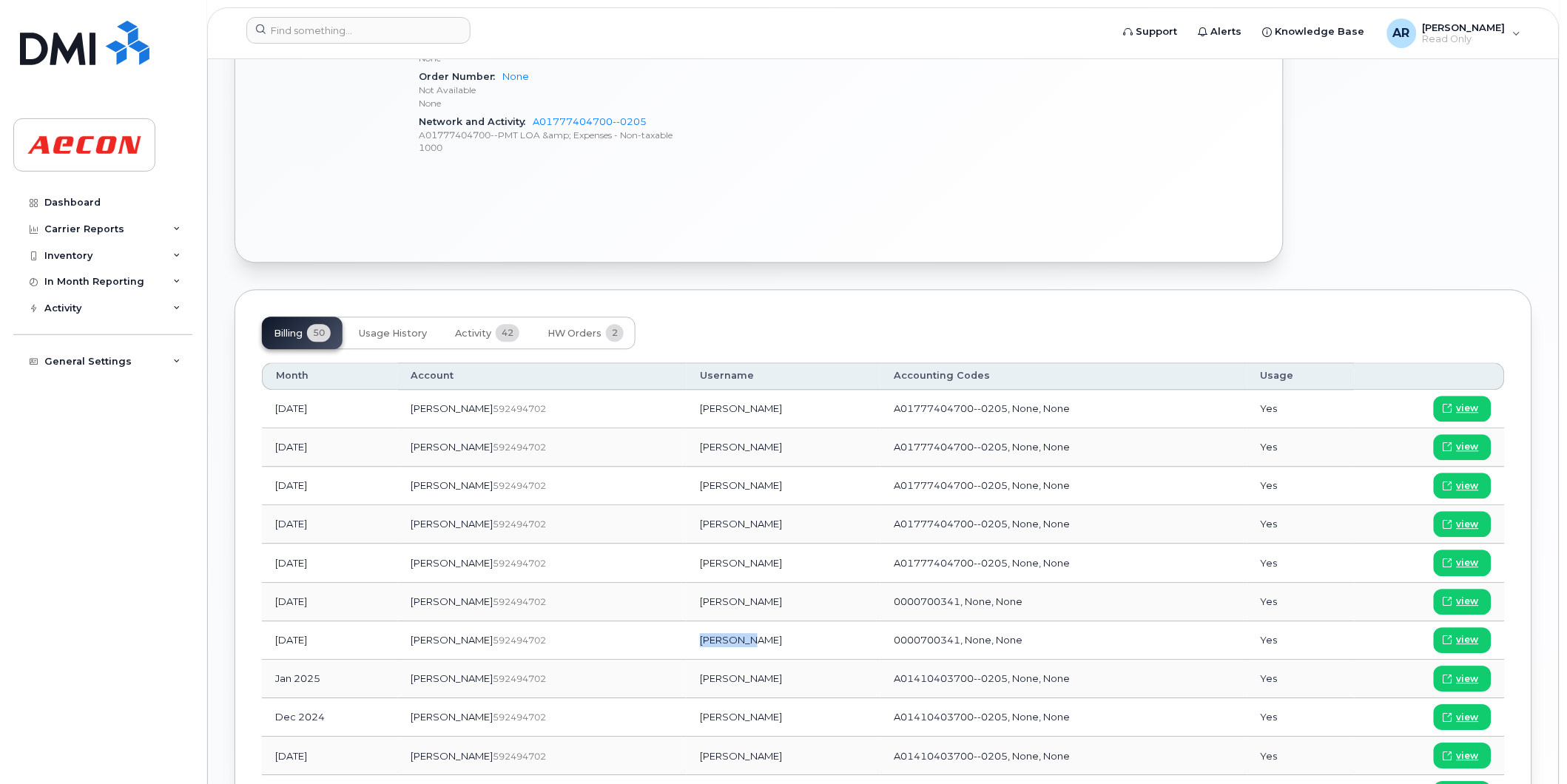
drag, startPoint x: 701, startPoint y: 642, endPoint x: 652, endPoint y: 642, distance: 49.0
click at [686, 644] on td "Ken Barber" at bounding box center [783, 641] width 194 height 39
click at [686, 641] on td "Ken Barber" at bounding box center [783, 641] width 194 height 39
copy td "Ken Barber"
click at [1456, 642] on link "view" at bounding box center [1462, 640] width 58 height 26
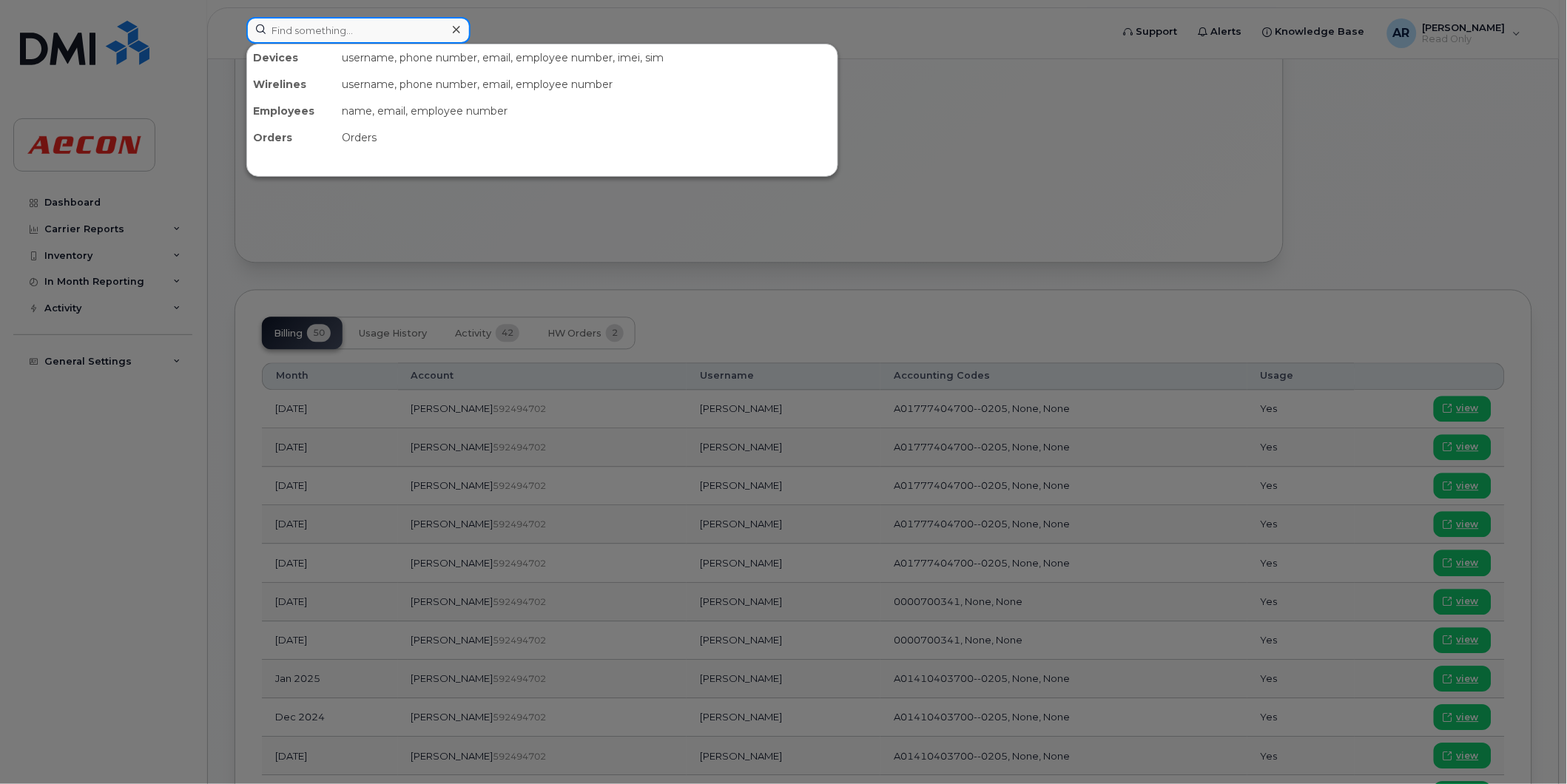
click at [336, 32] on input at bounding box center [359, 30] width 224 height 27
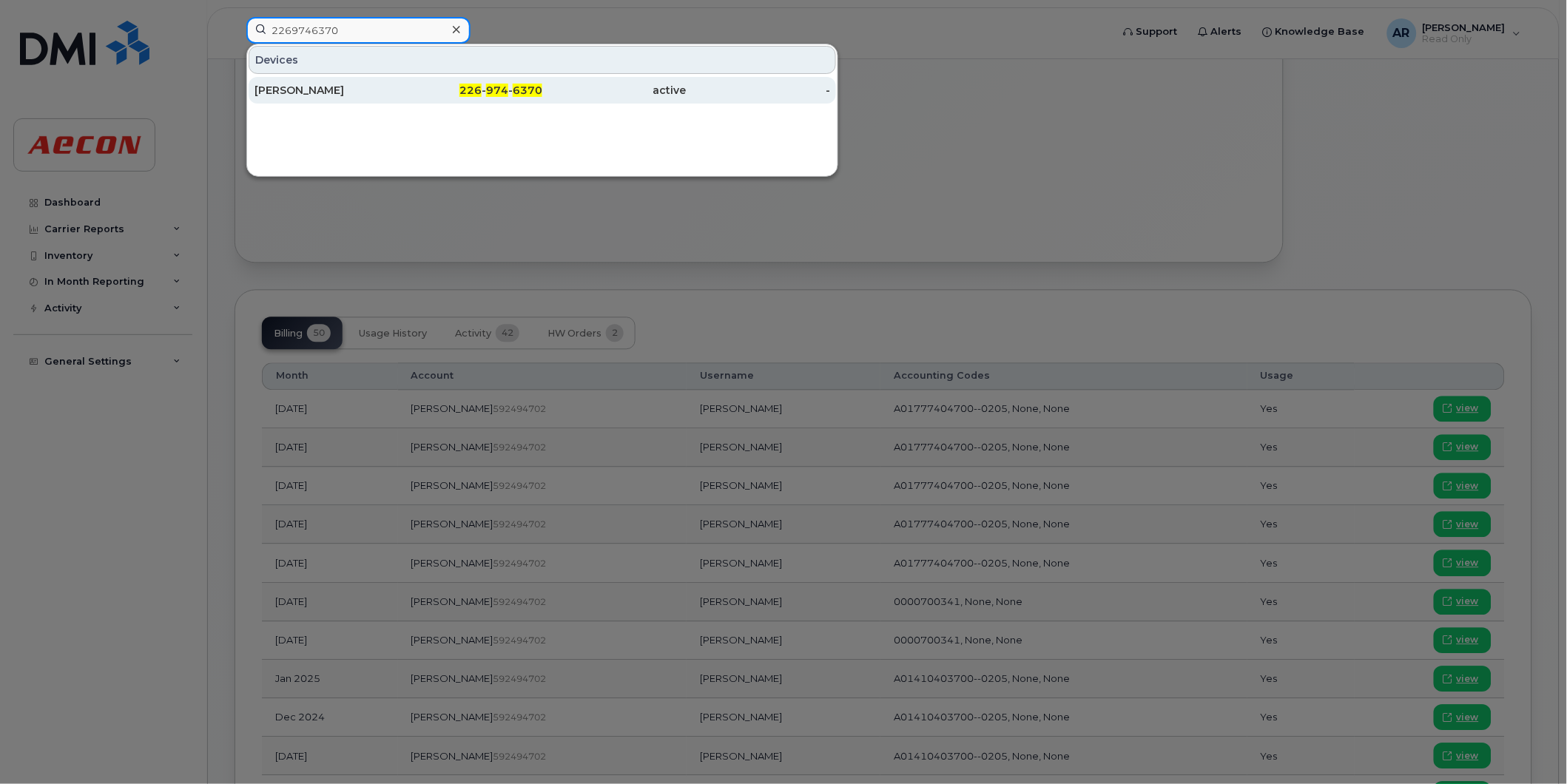
type input "2269746370"
click at [357, 87] on div "SHELDON NEISER" at bounding box center [326, 90] width 144 height 15
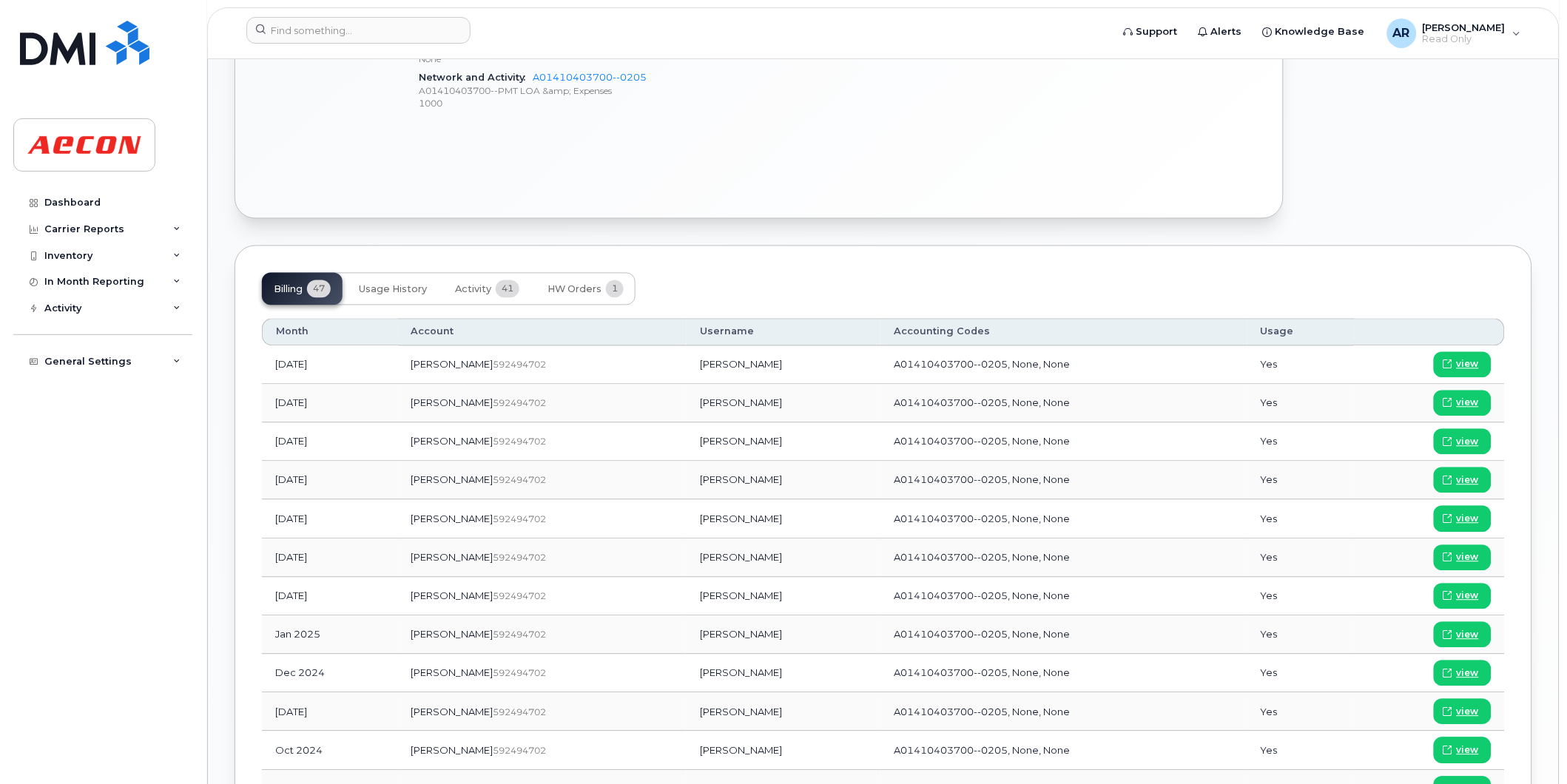
scroll to position [809, 0]
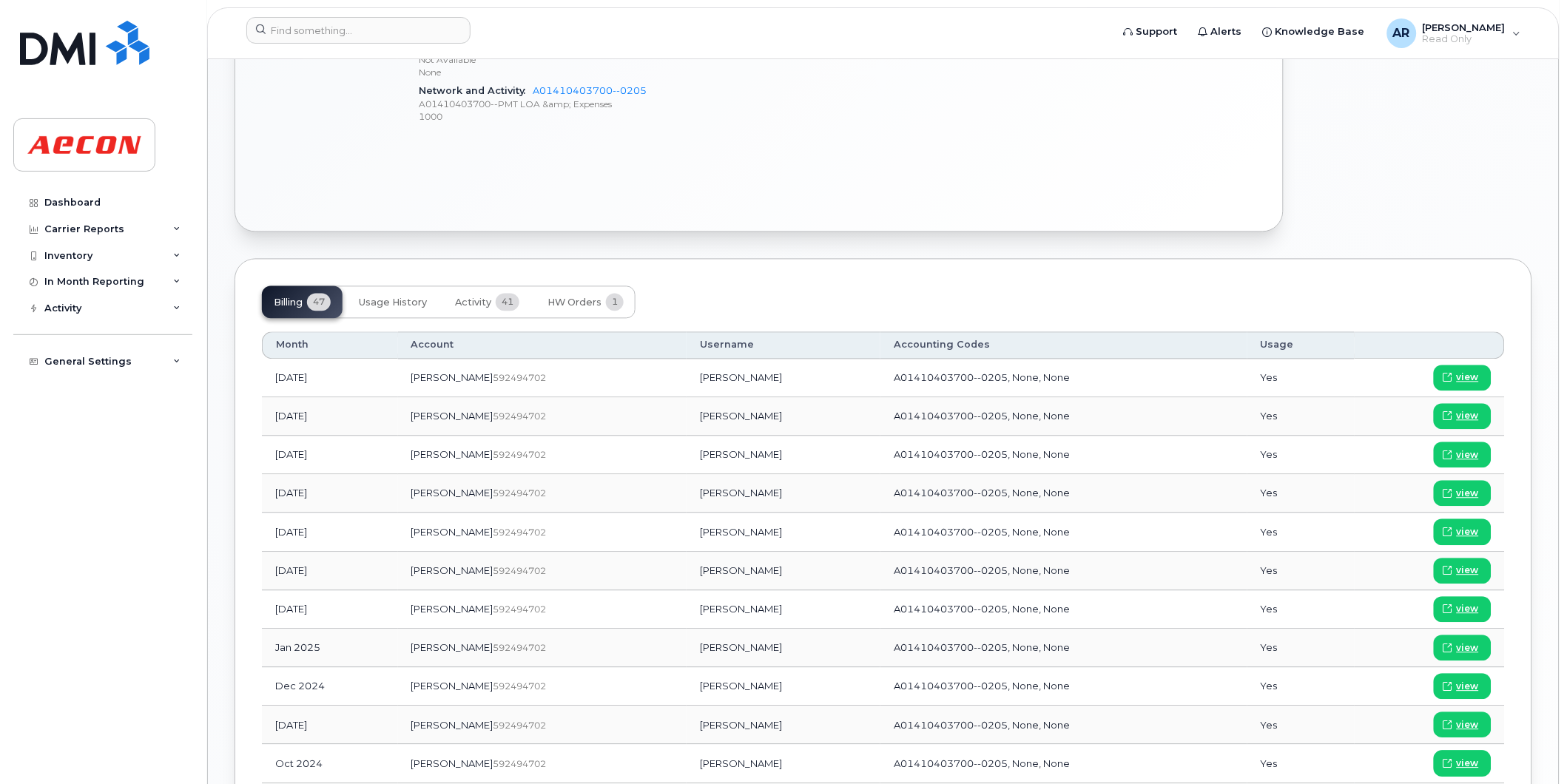
drag, startPoint x: 717, startPoint y: 613, endPoint x: 645, endPoint y: 615, distance: 72.0
click at [686, 615] on td "Sheldon Neiser" at bounding box center [783, 610] width 194 height 39
copy td "Sheldon Neiser"
click at [1458, 610] on span "view" at bounding box center [1468, 609] width 22 height 14
click at [365, 36] on input at bounding box center [359, 30] width 224 height 27
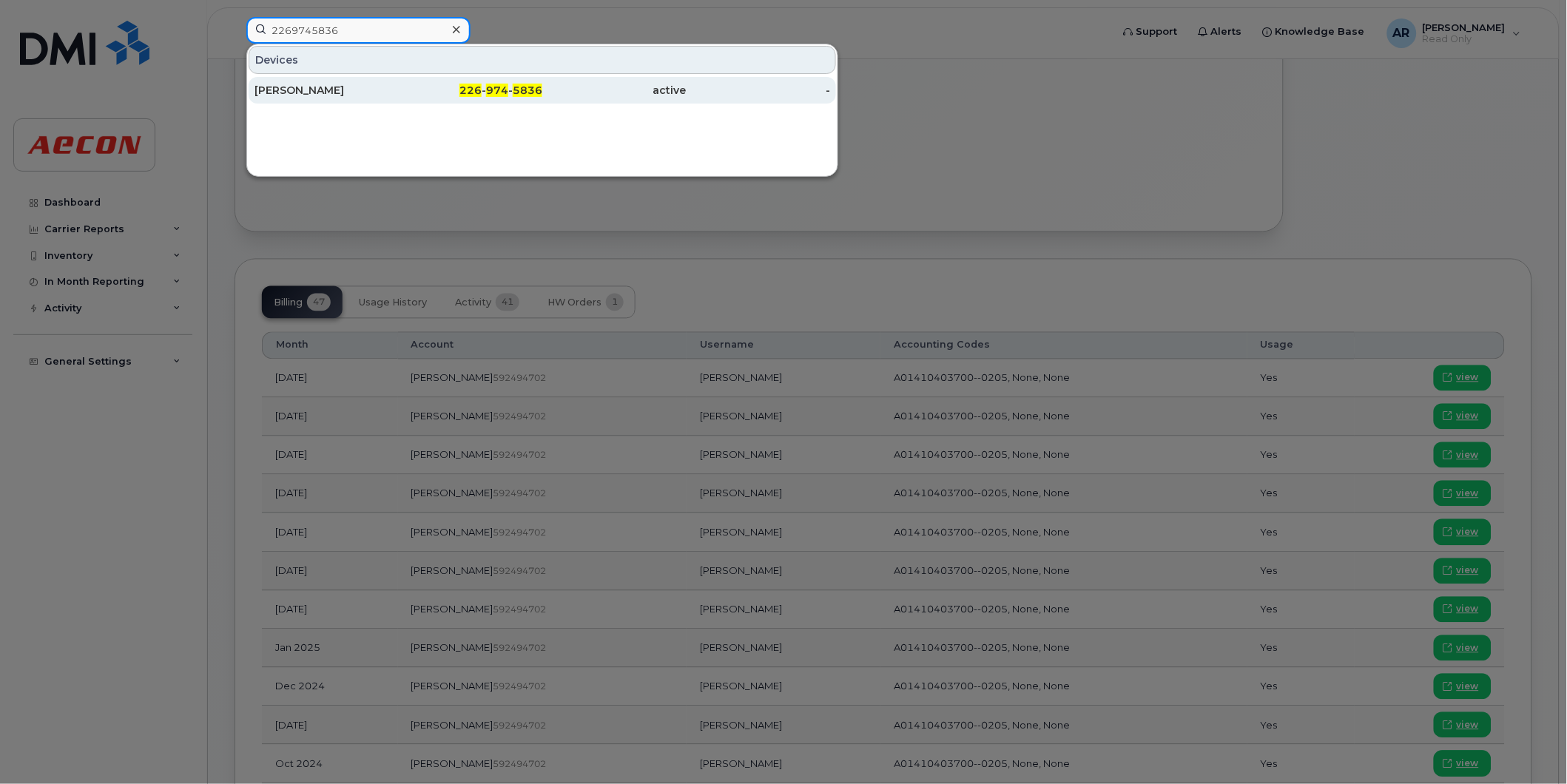
type input "2269745836"
click at [389, 94] on div "IANNICK POIRIER" at bounding box center [326, 90] width 144 height 15
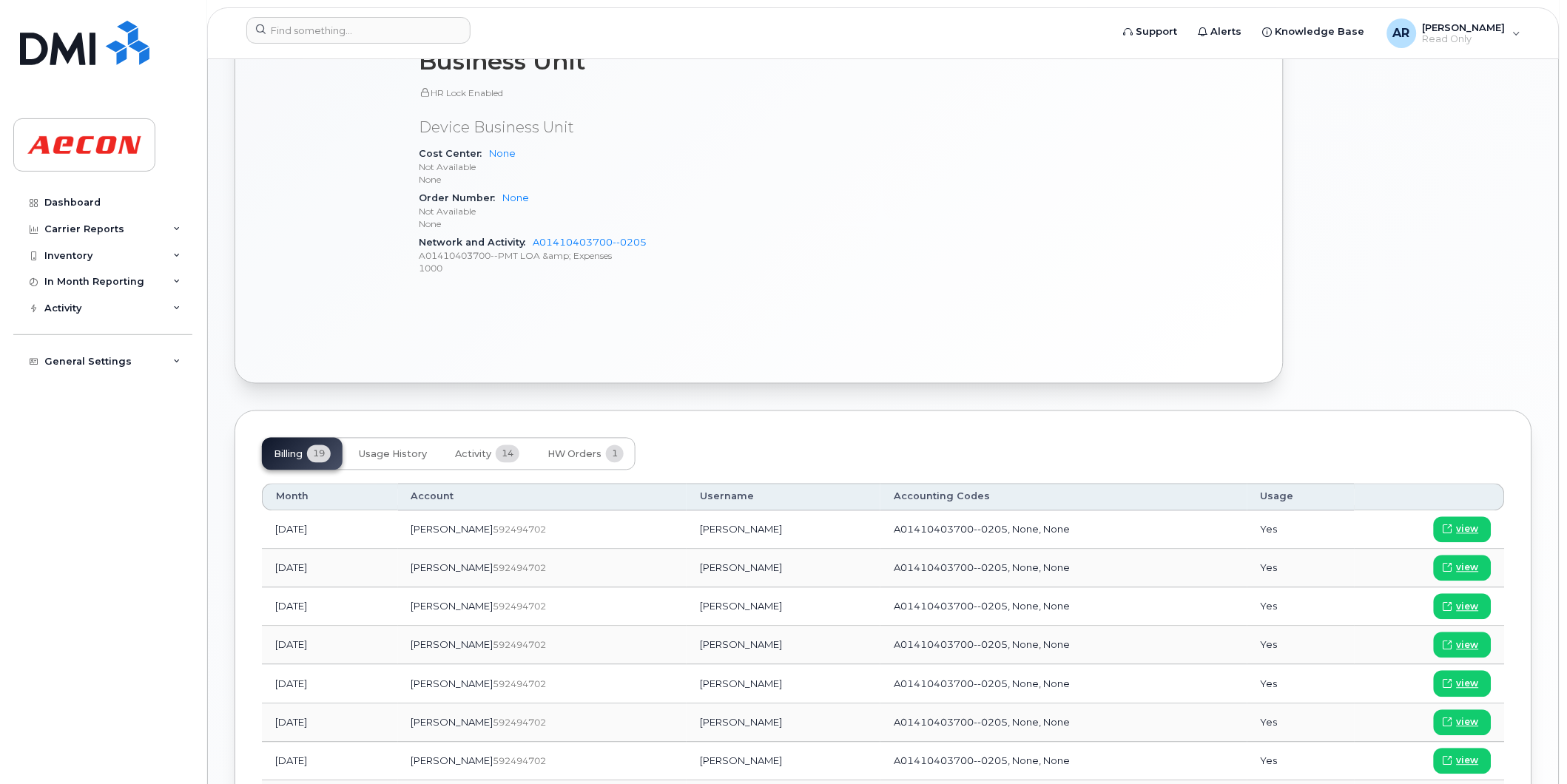
scroll to position [986, 0]
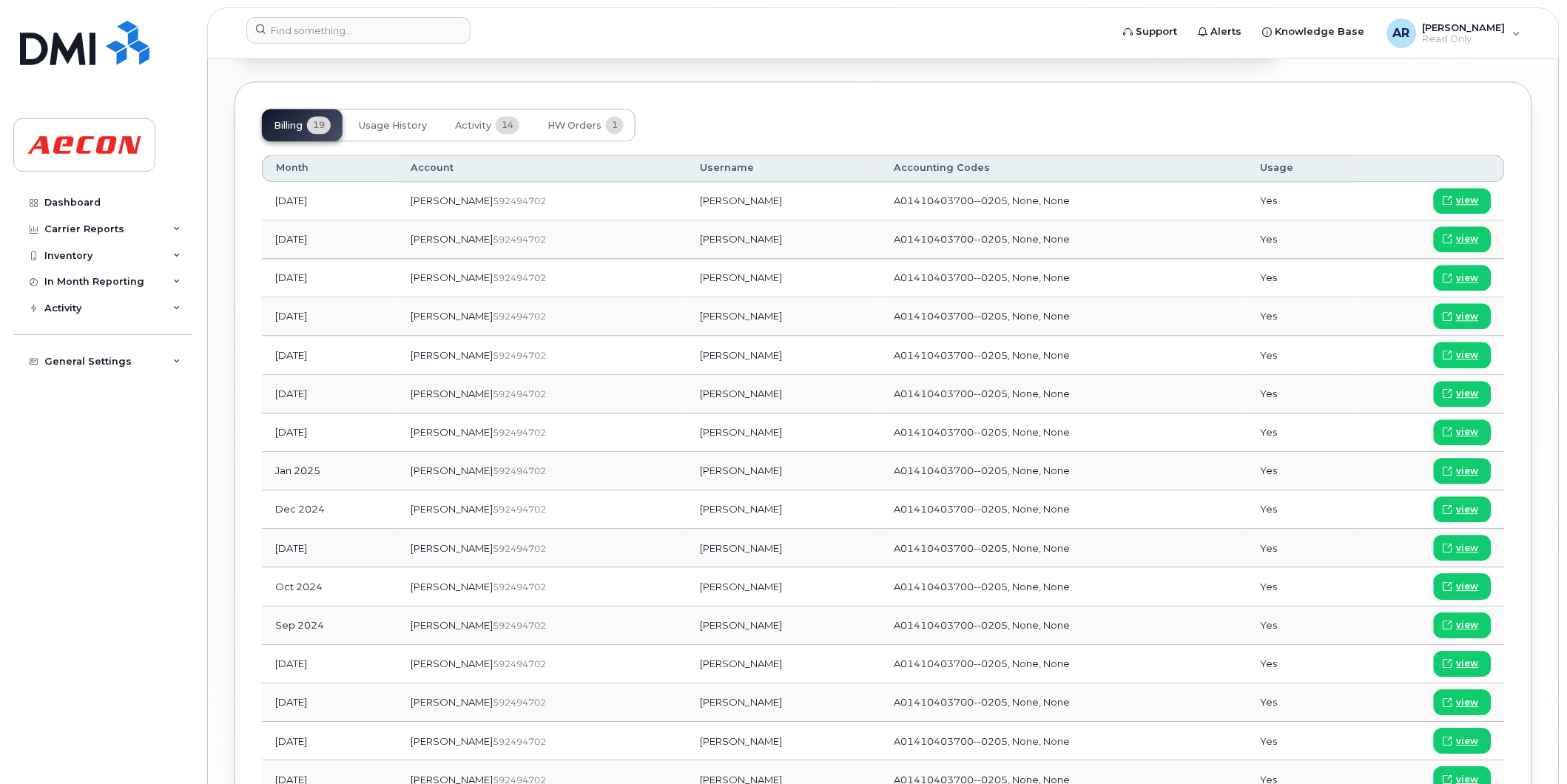
drag, startPoint x: 712, startPoint y: 438, endPoint x: 645, endPoint y: 439, distance: 67.0
click at [686, 439] on td "[PERSON_NAME]" at bounding box center [783, 433] width 194 height 39
copy td "[PERSON_NAME]"
click at [1470, 429] on span "view" at bounding box center [1468, 432] width 22 height 14
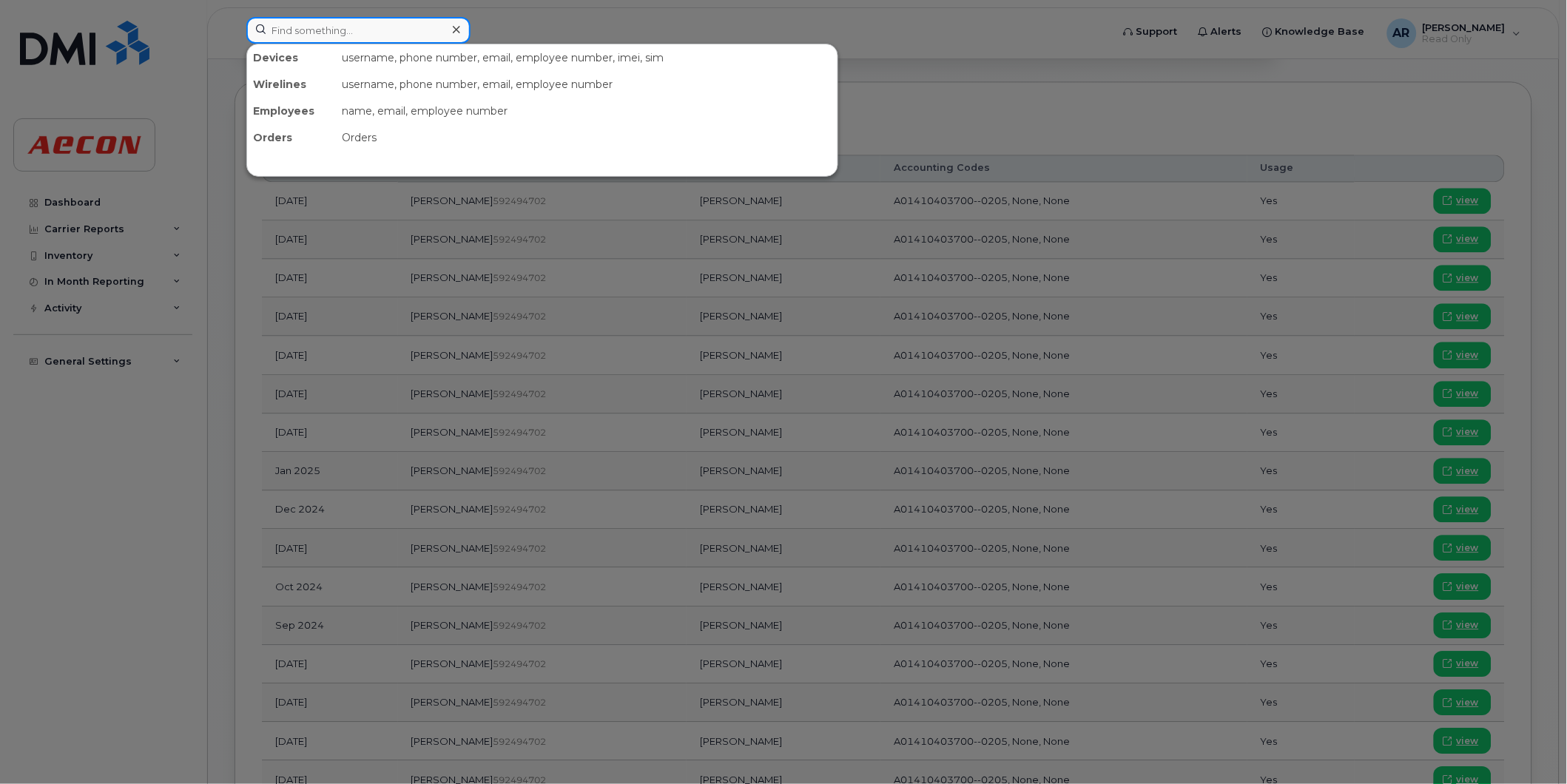
click at [326, 30] on input at bounding box center [359, 30] width 224 height 27
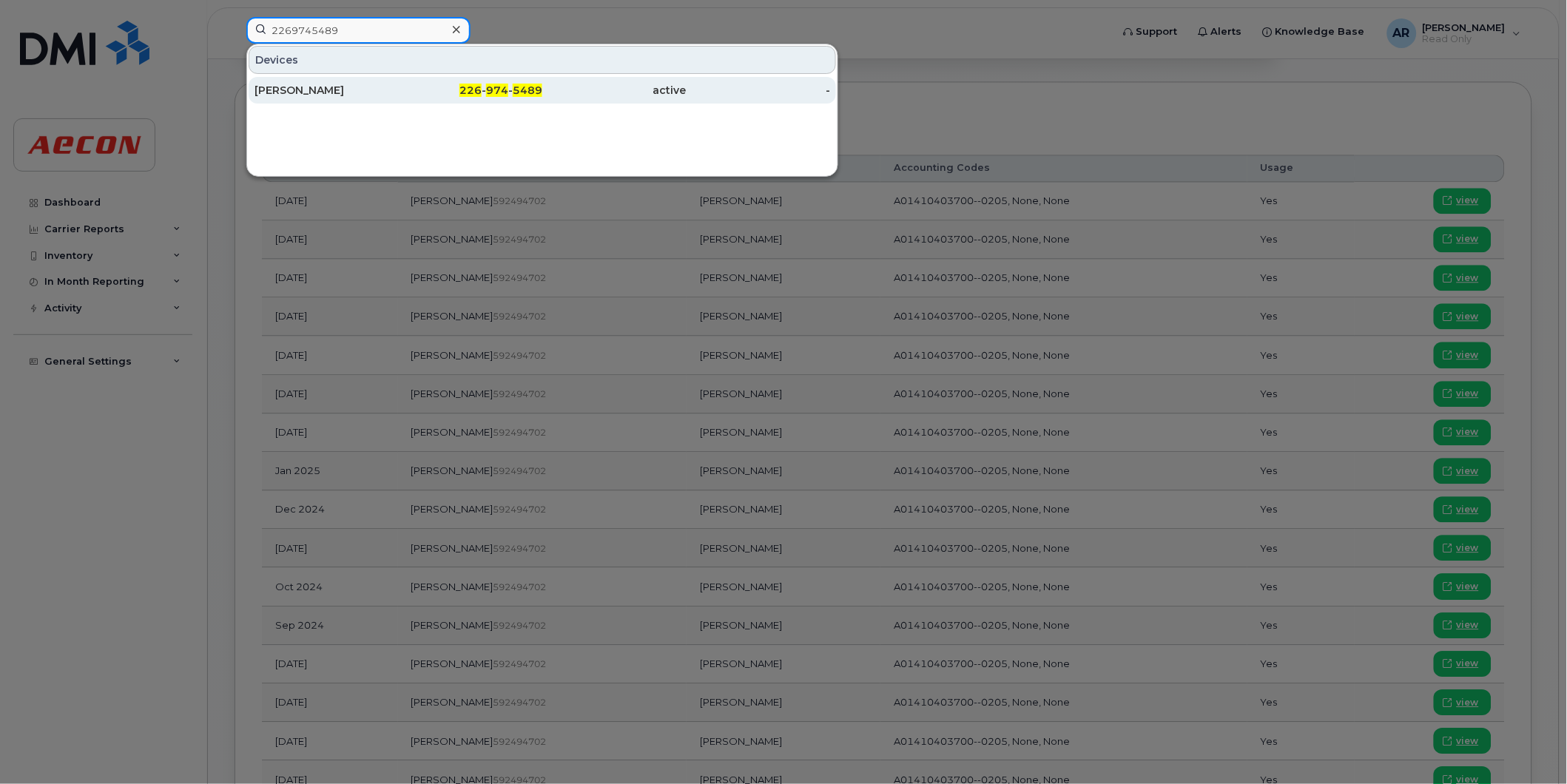
type input "2269745489"
click at [346, 87] on div "[PERSON_NAME]" at bounding box center [326, 90] width 144 height 15
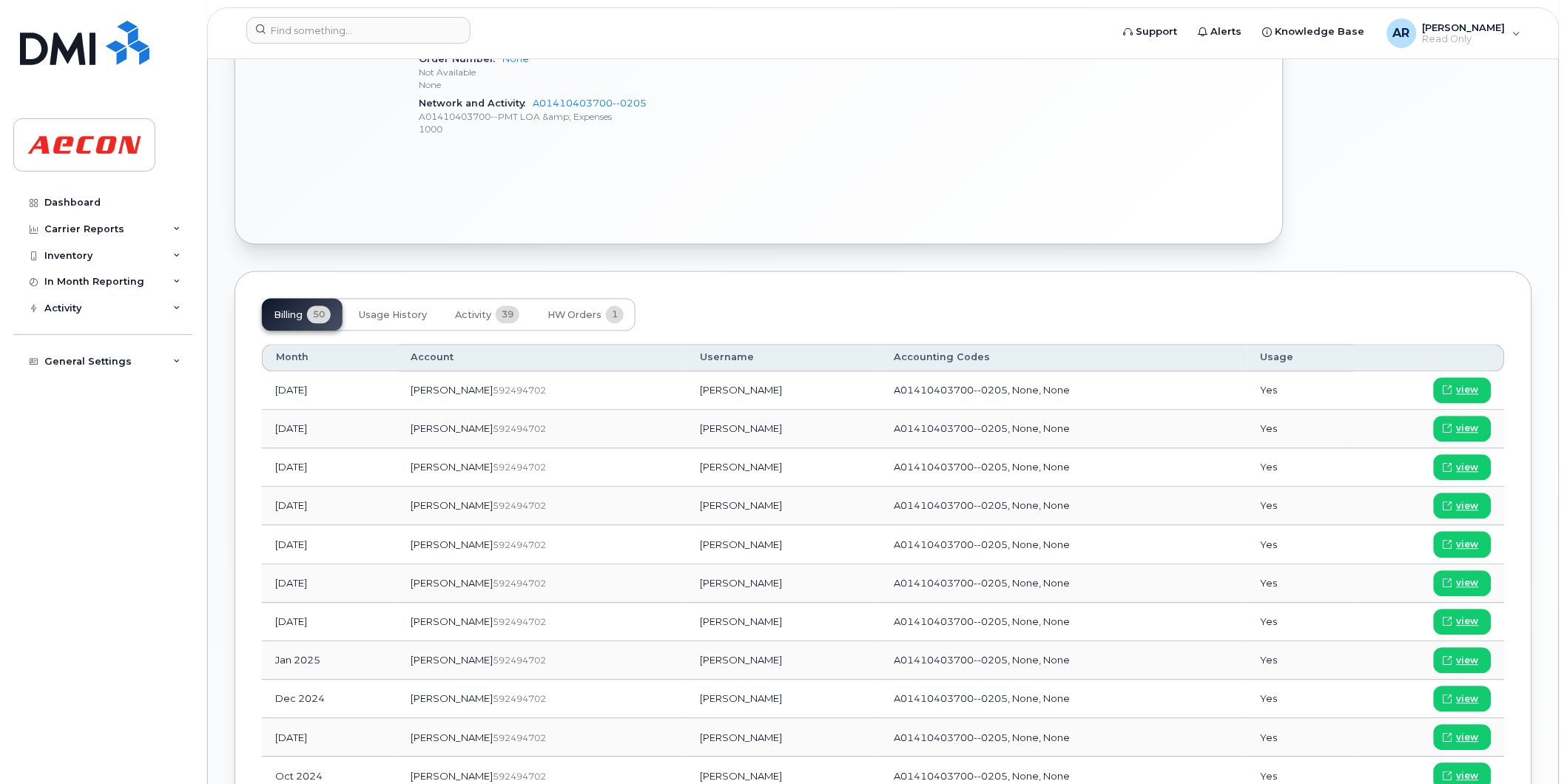
scroll to position [835, 0]
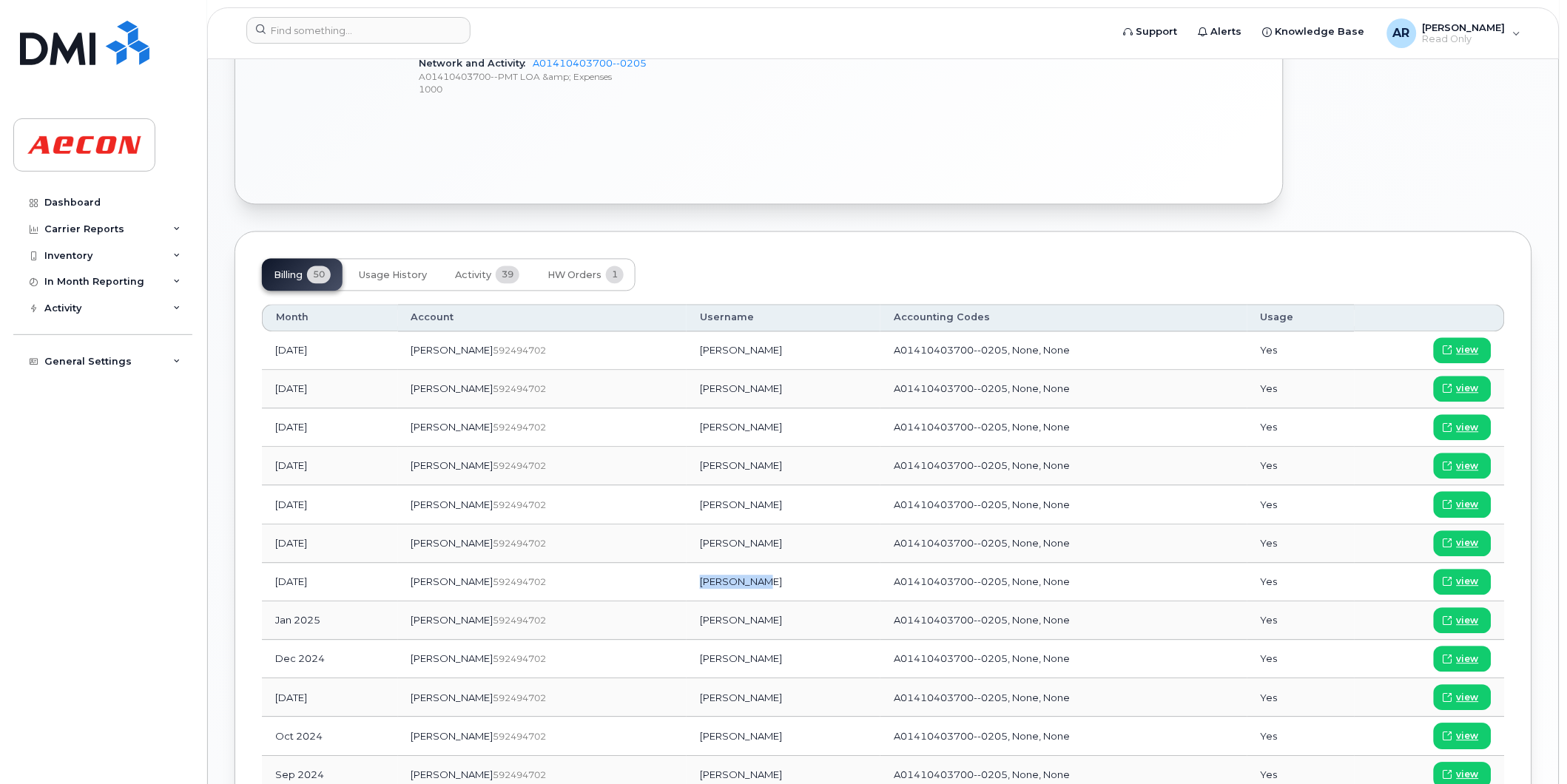
drag, startPoint x: 714, startPoint y: 582, endPoint x: 650, endPoint y: 585, distance: 64.1
click at [686, 585] on td "Kevin Brown" at bounding box center [783, 583] width 194 height 39
copy td "Kevin Brown"
click at [1471, 575] on link "view" at bounding box center [1462, 582] width 58 height 26
drag, startPoint x: 378, startPoint y: 27, endPoint x: 358, endPoint y: 27, distance: 20.0
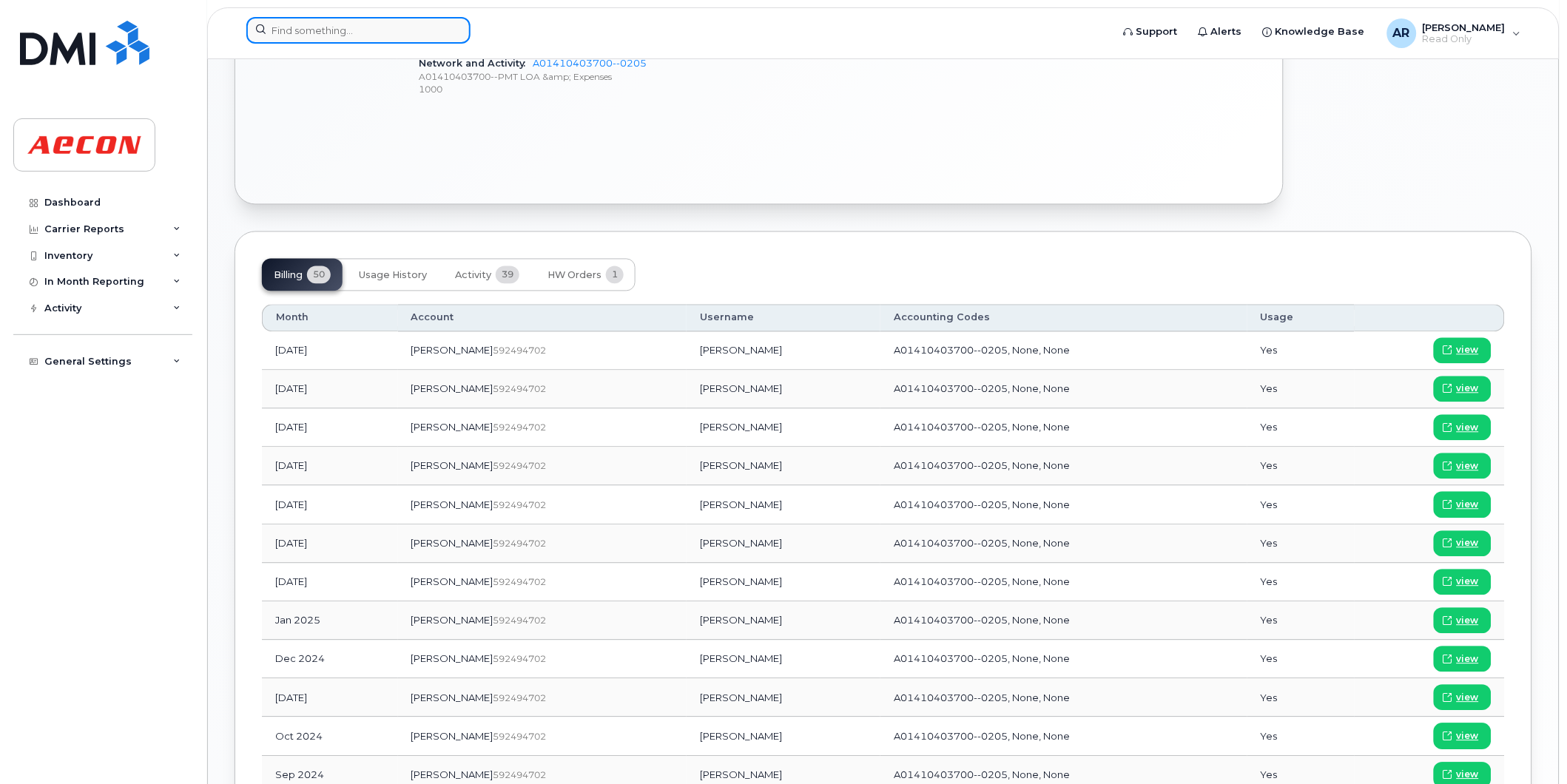
click at [378, 27] on input at bounding box center [359, 30] width 224 height 27
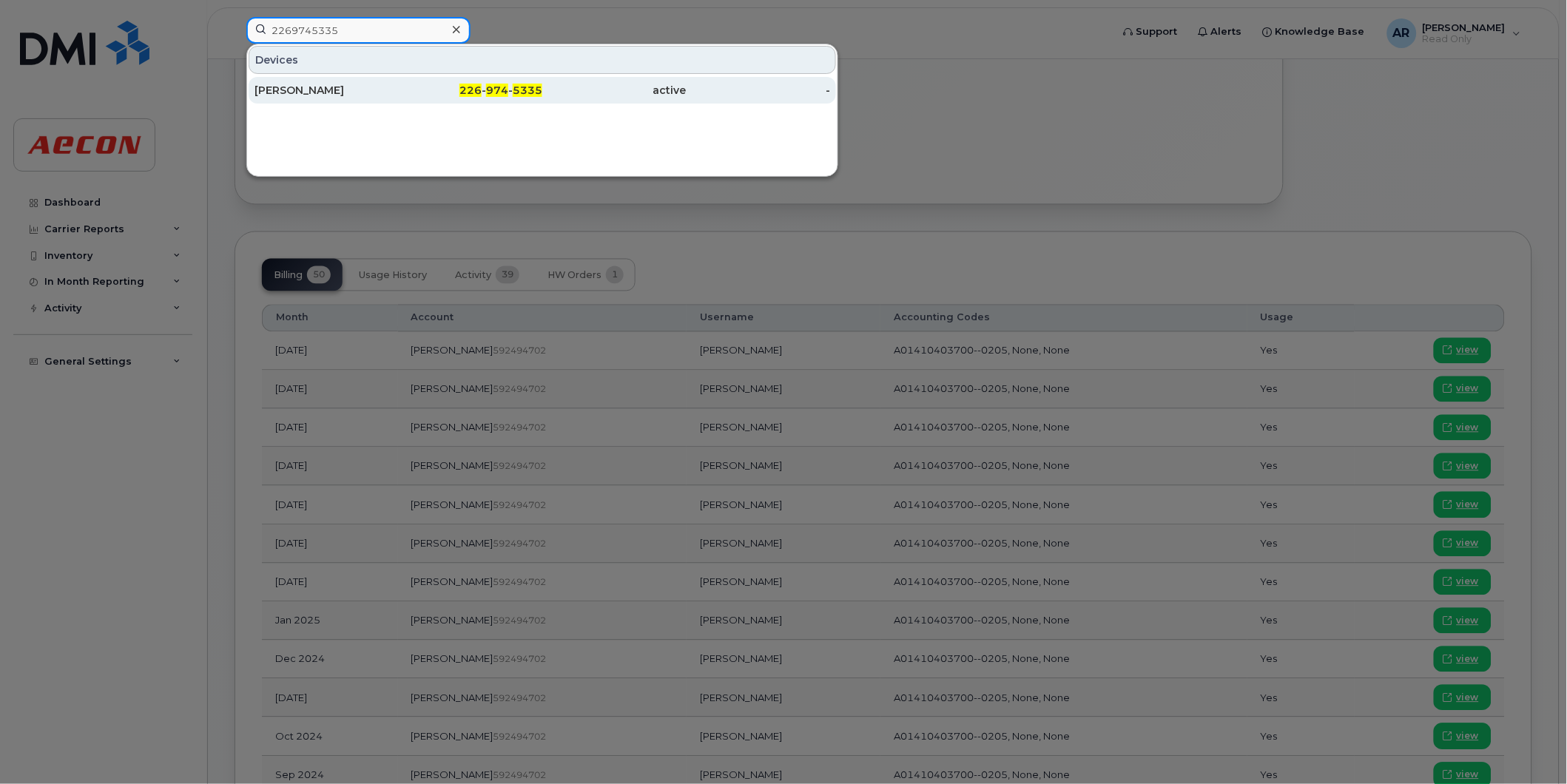
type input "2269745335"
click at [359, 86] on div "SCOTT ARMSTRONG" at bounding box center [326, 90] width 144 height 15
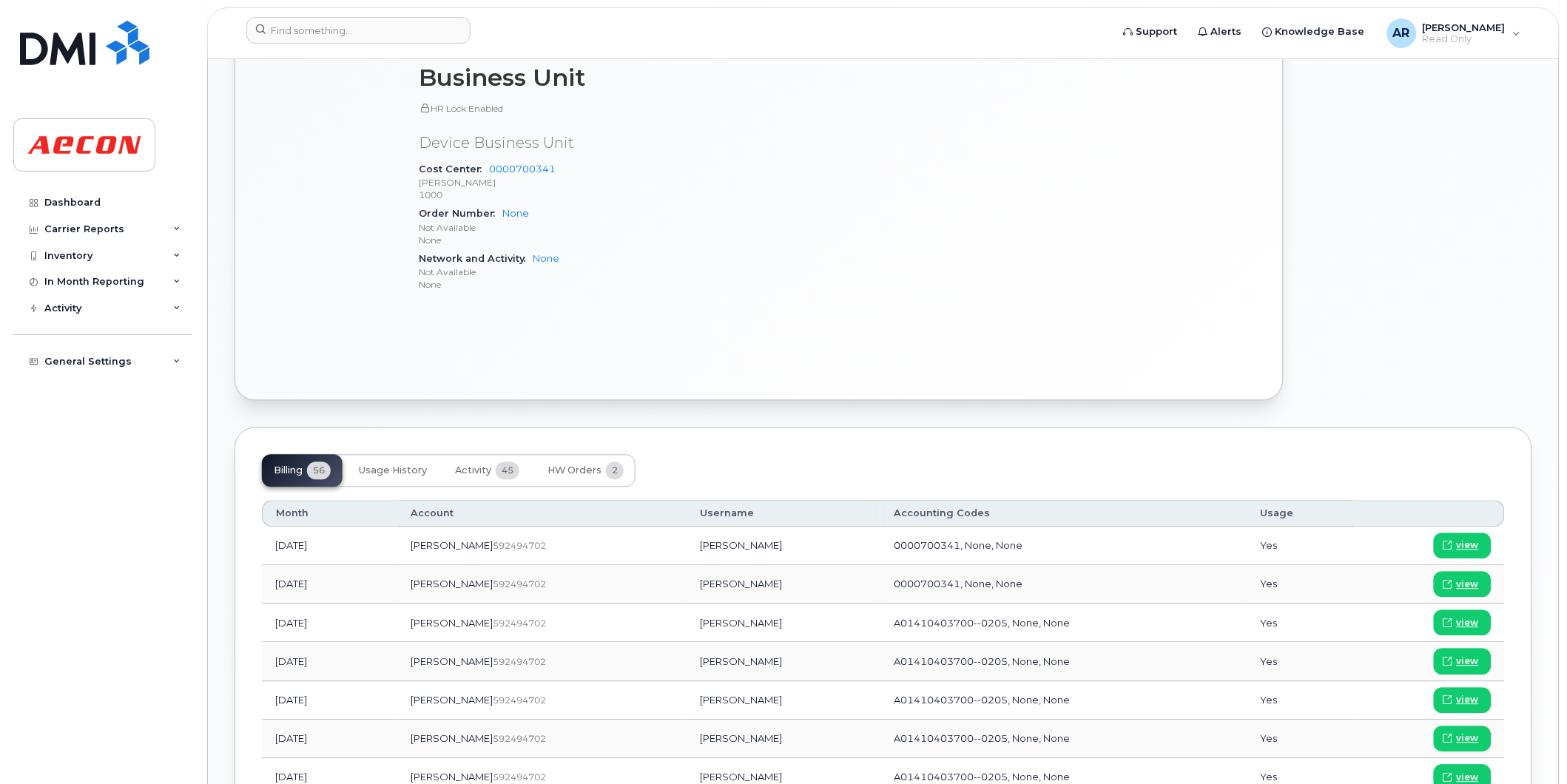
scroll to position [904, 0]
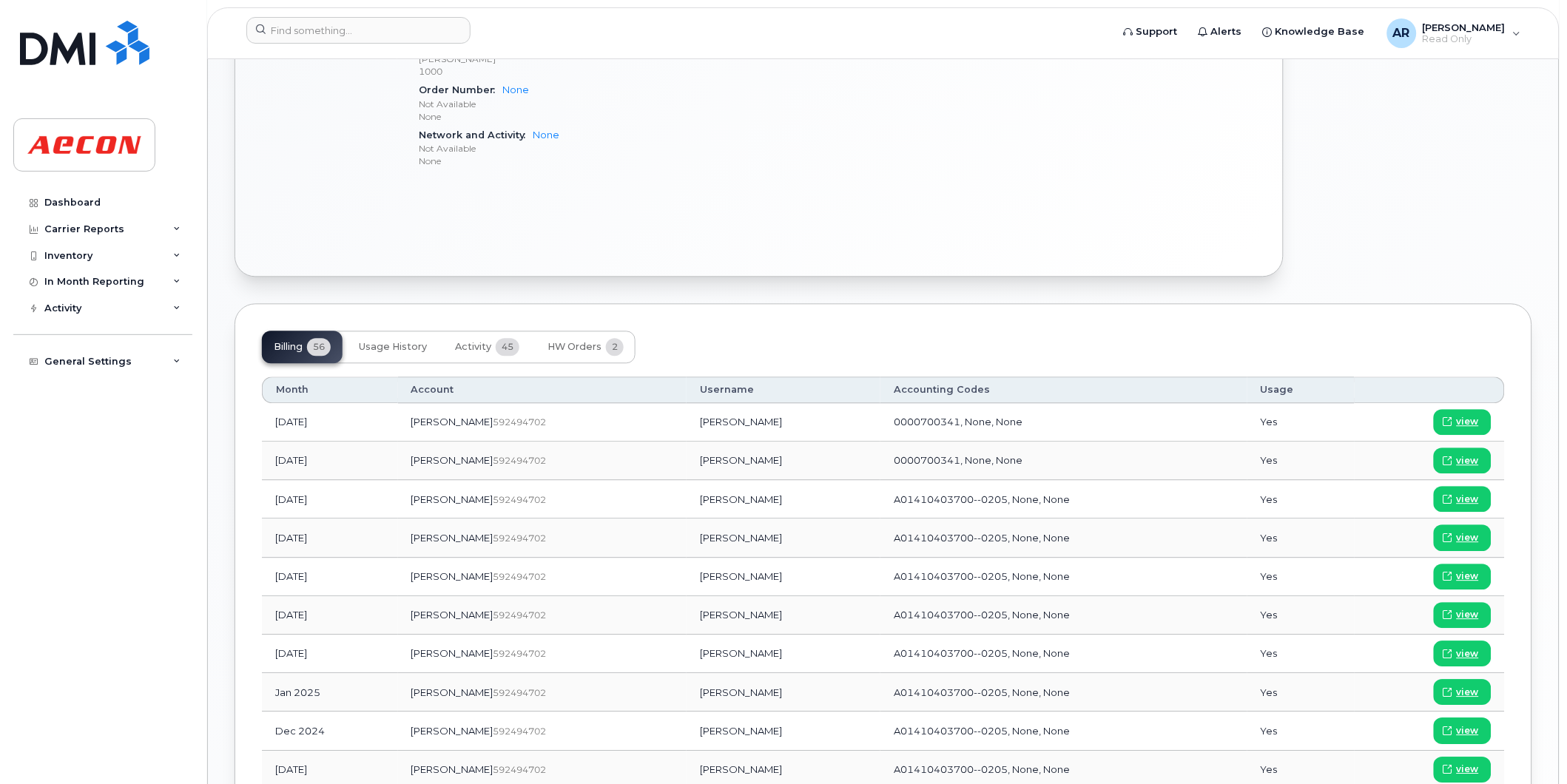
drag, startPoint x: 718, startPoint y: 657, endPoint x: 639, endPoint y: 660, distance: 79.1
click at [686, 660] on td "[PERSON_NAME]" at bounding box center [783, 654] width 194 height 39
copy td "[PERSON_NAME]"
click at [1471, 652] on span "view" at bounding box center [1468, 654] width 22 height 14
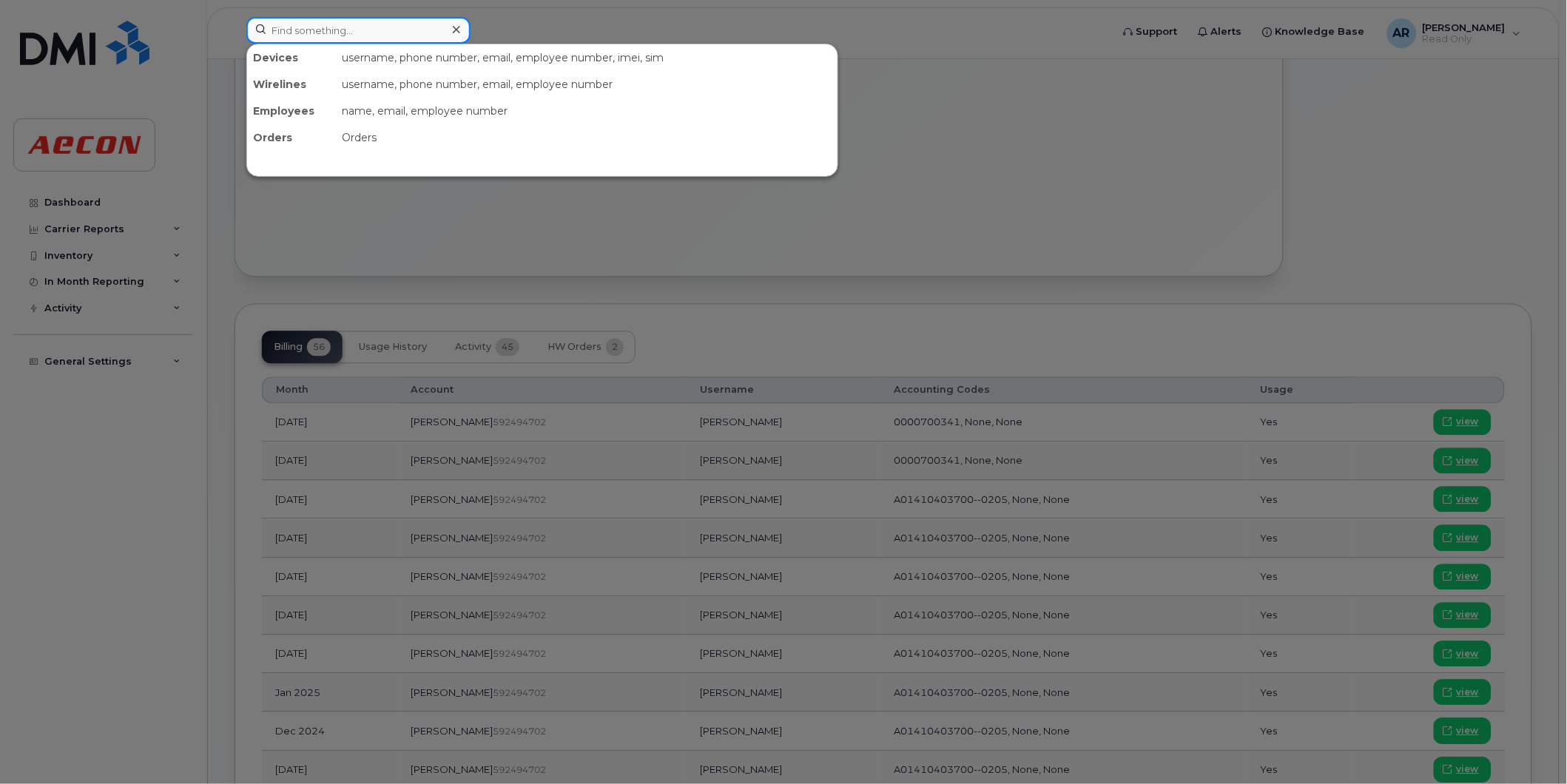
click at [393, 32] on input at bounding box center [359, 30] width 224 height 27
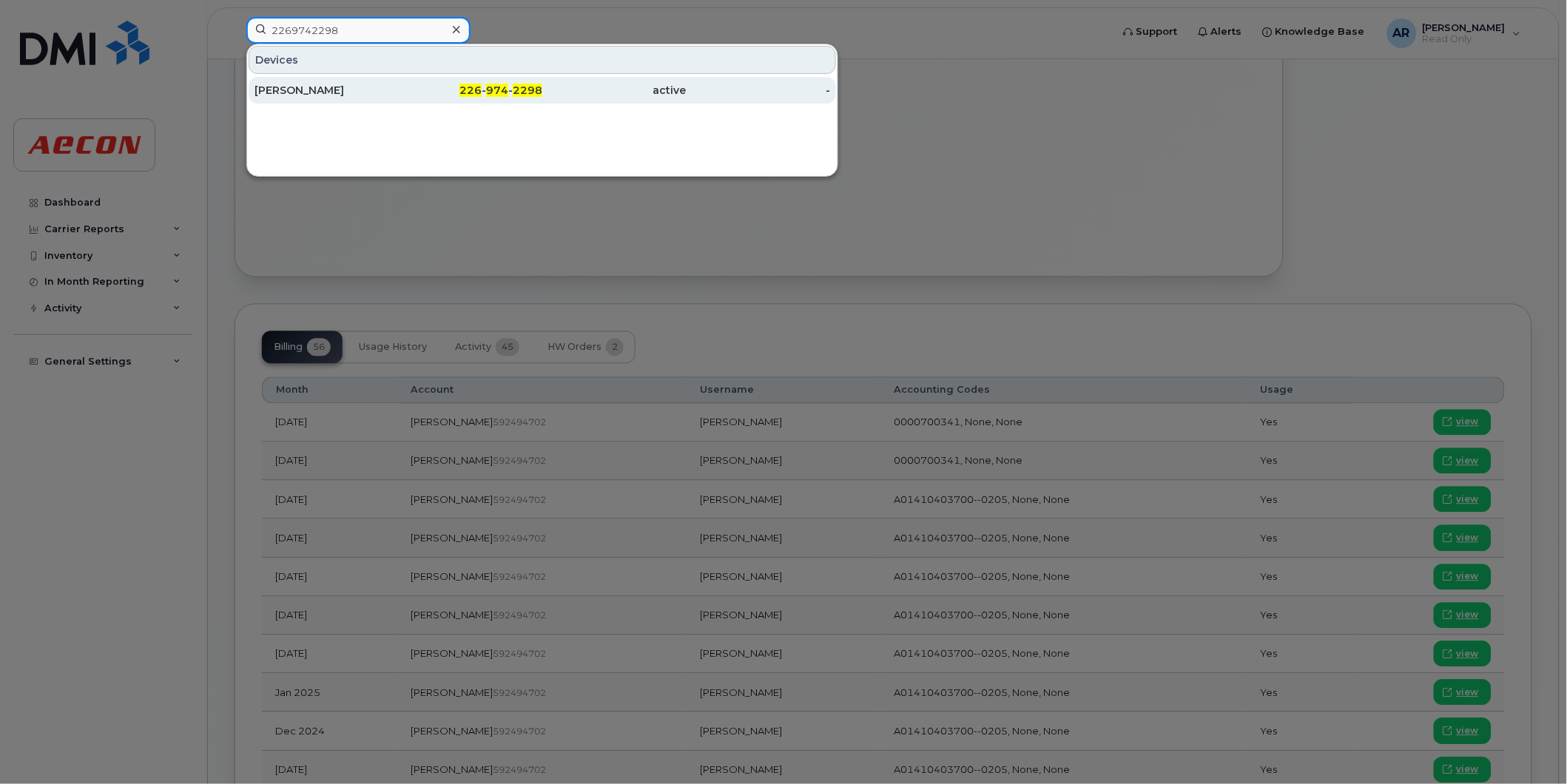
type input "2269742298"
click at [395, 100] on div "[PERSON_NAME]" at bounding box center [326, 90] width 144 height 27
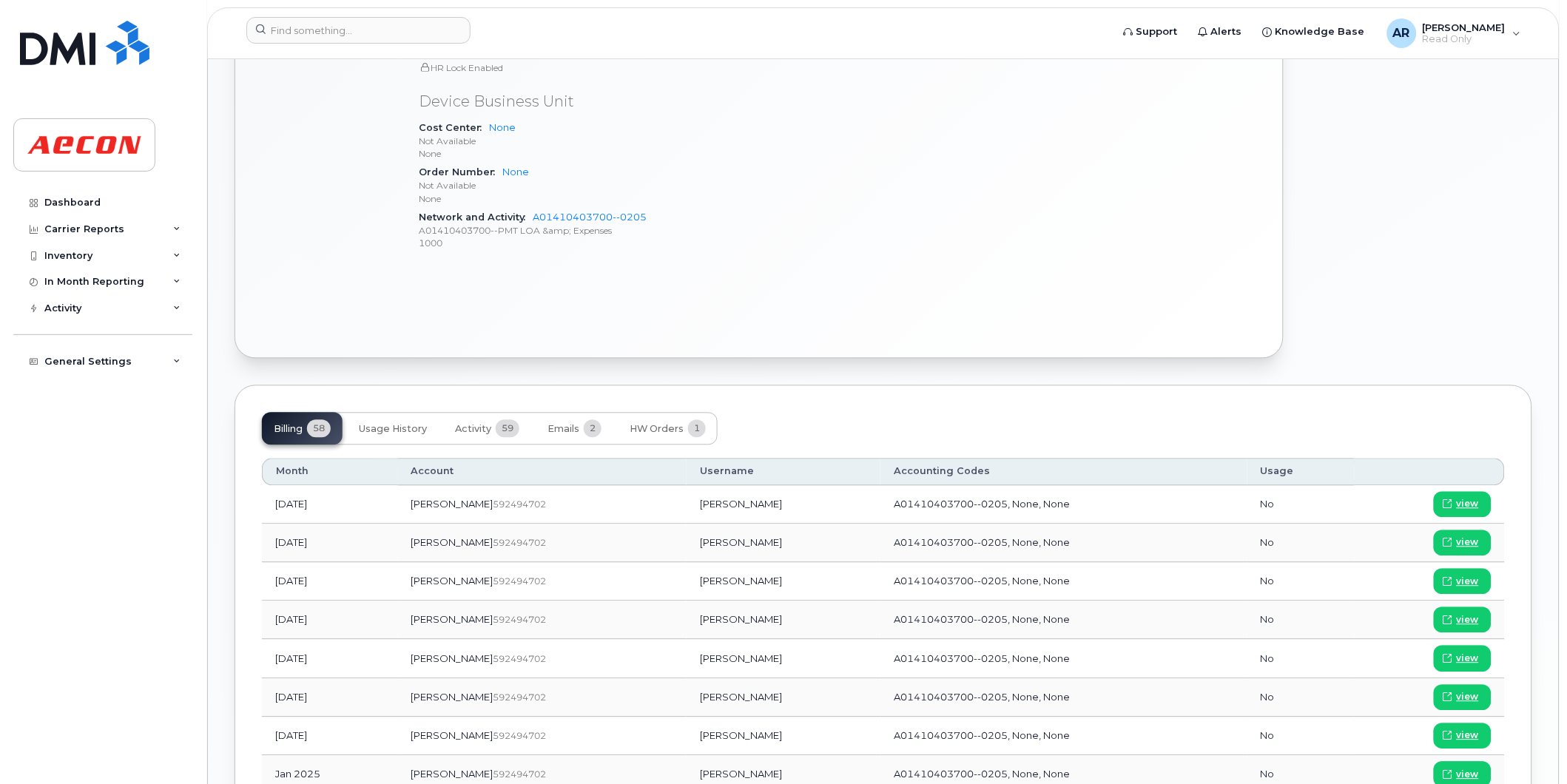
scroll to position [822, 0]
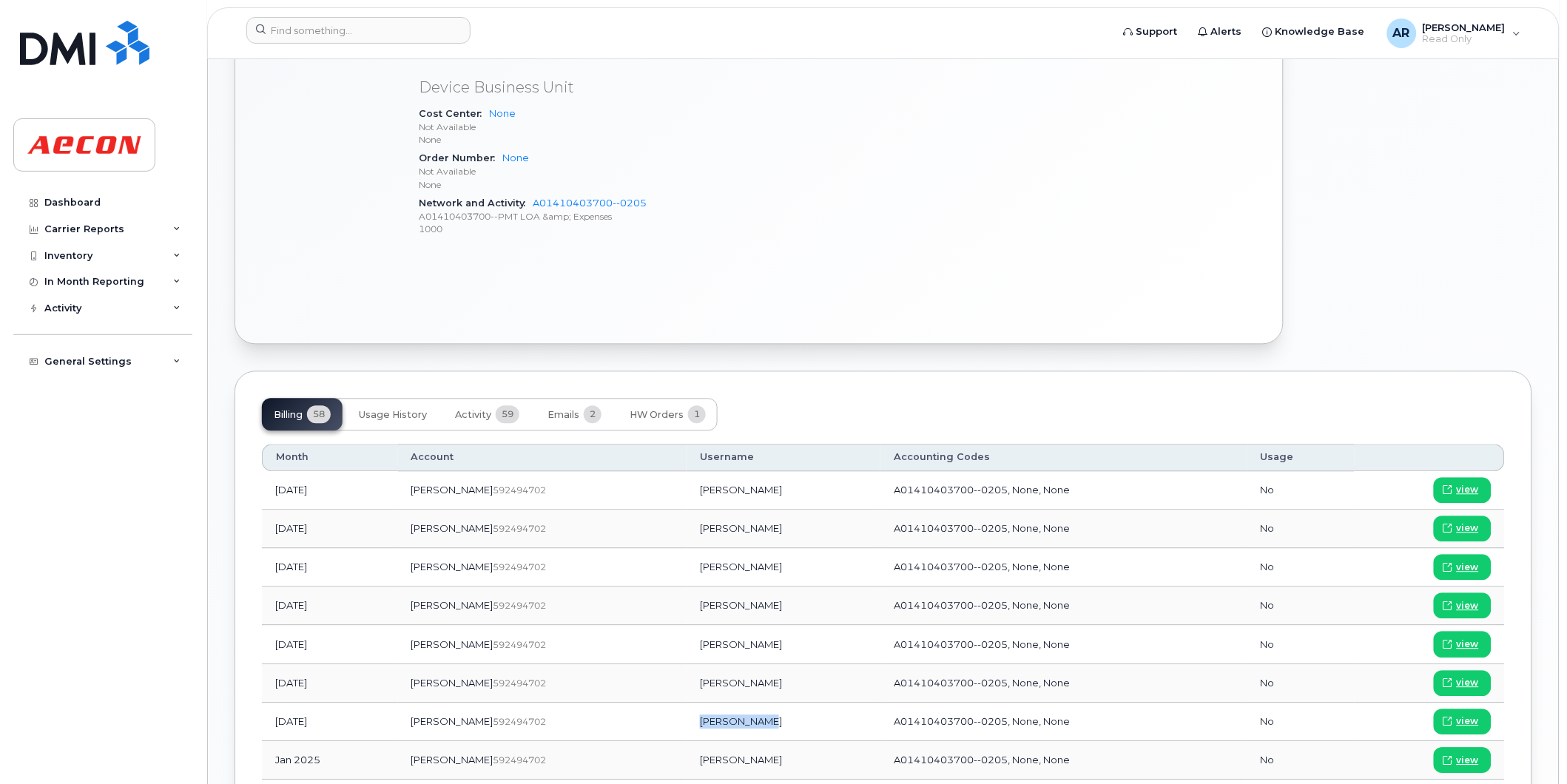
drag, startPoint x: 713, startPoint y: 724, endPoint x: 646, endPoint y: 725, distance: 67.0
click at [686, 725] on td "[PERSON_NAME]" at bounding box center [783, 723] width 194 height 39
copy td "[PERSON_NAME]"
click at [1463, 723] on span "view" at bounding box center [1468, 722] width 22 height 14
click at [392, 28] on input at bounding box center [359, 30] width 224 height 27
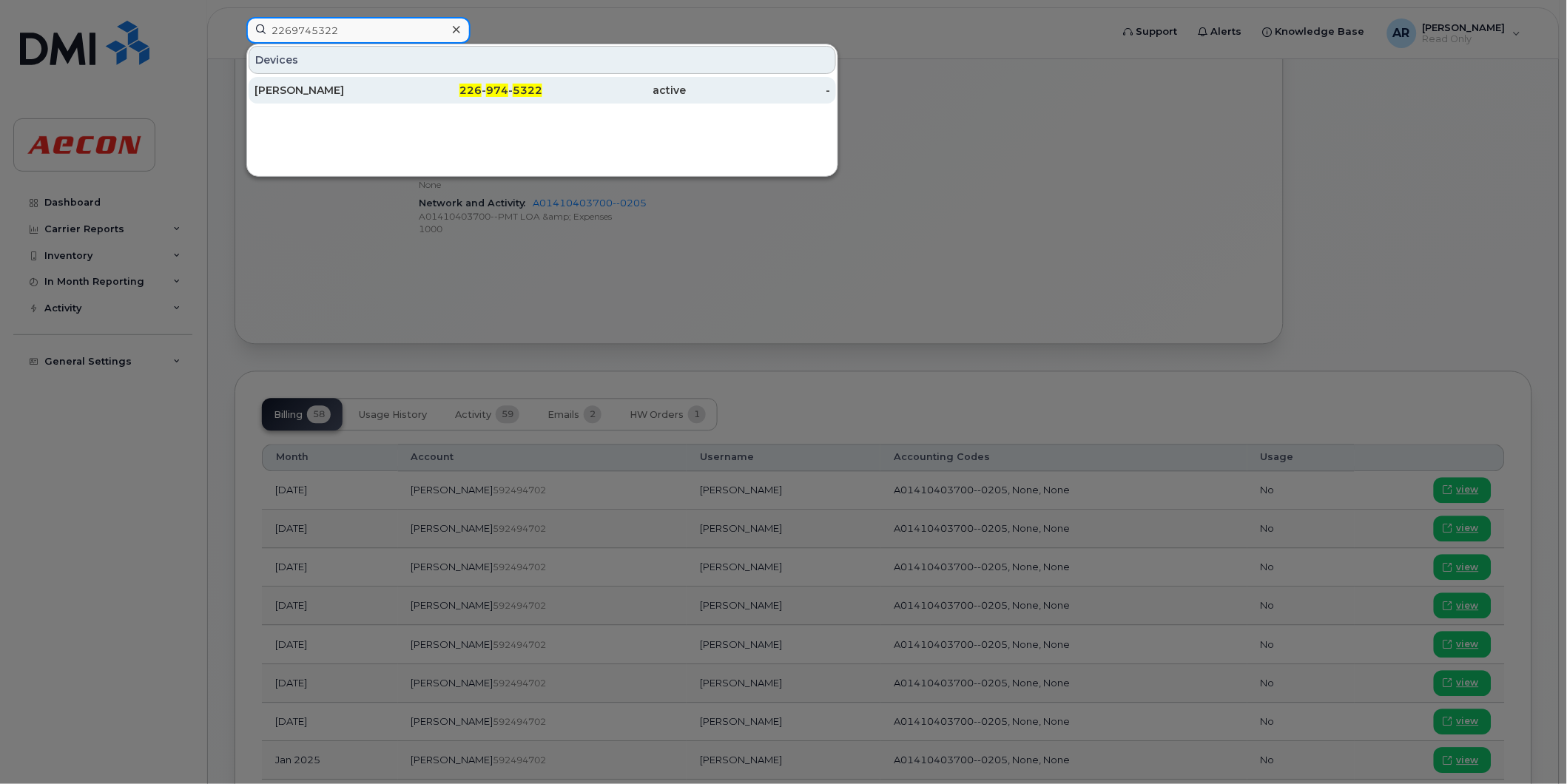
type input "2269745322"
click at [396, 90] on div "[PERSON_NAME]" at bounding box center [326, 90] width 144 height 15
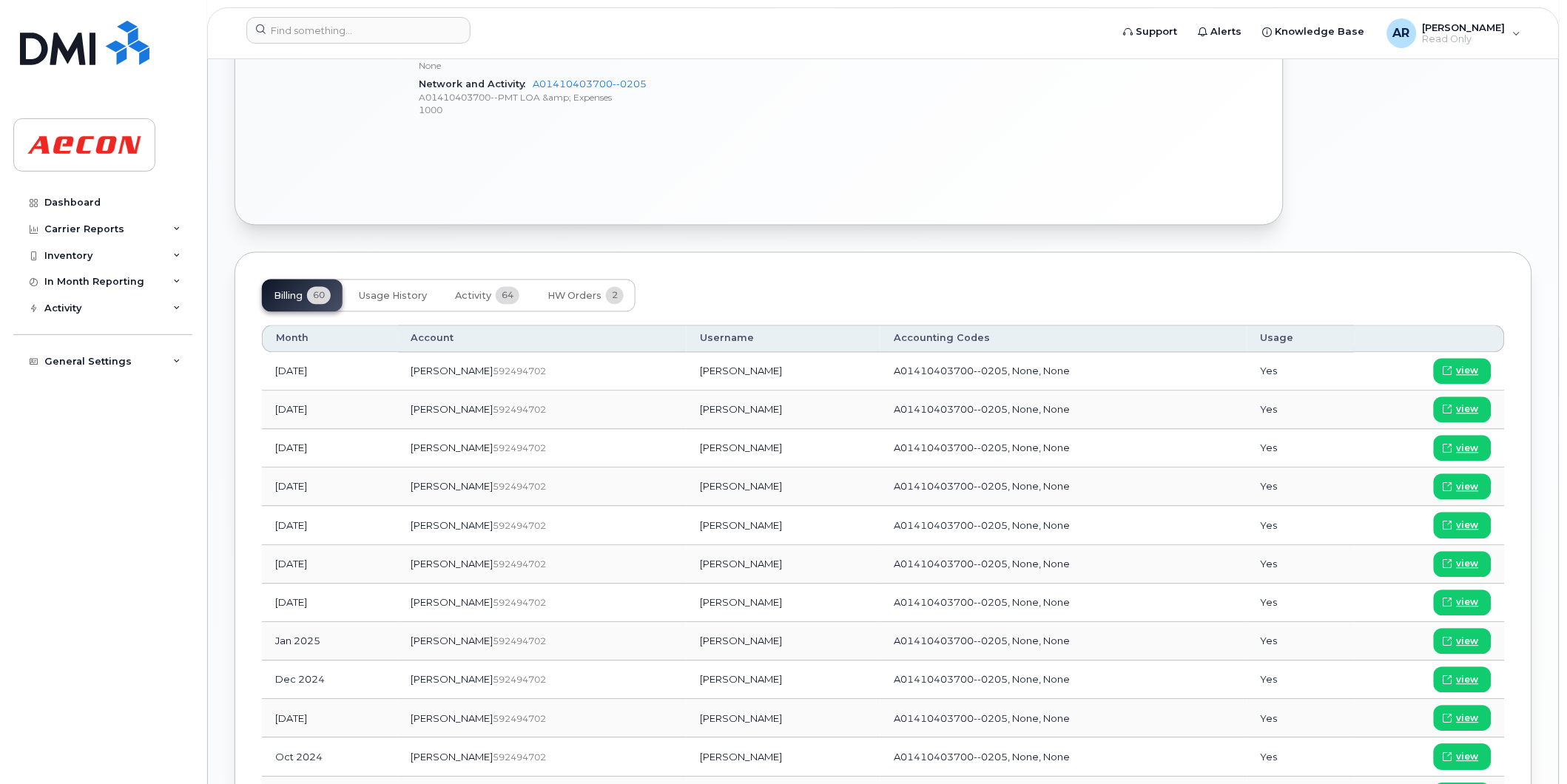
scroll to position [822, 0]
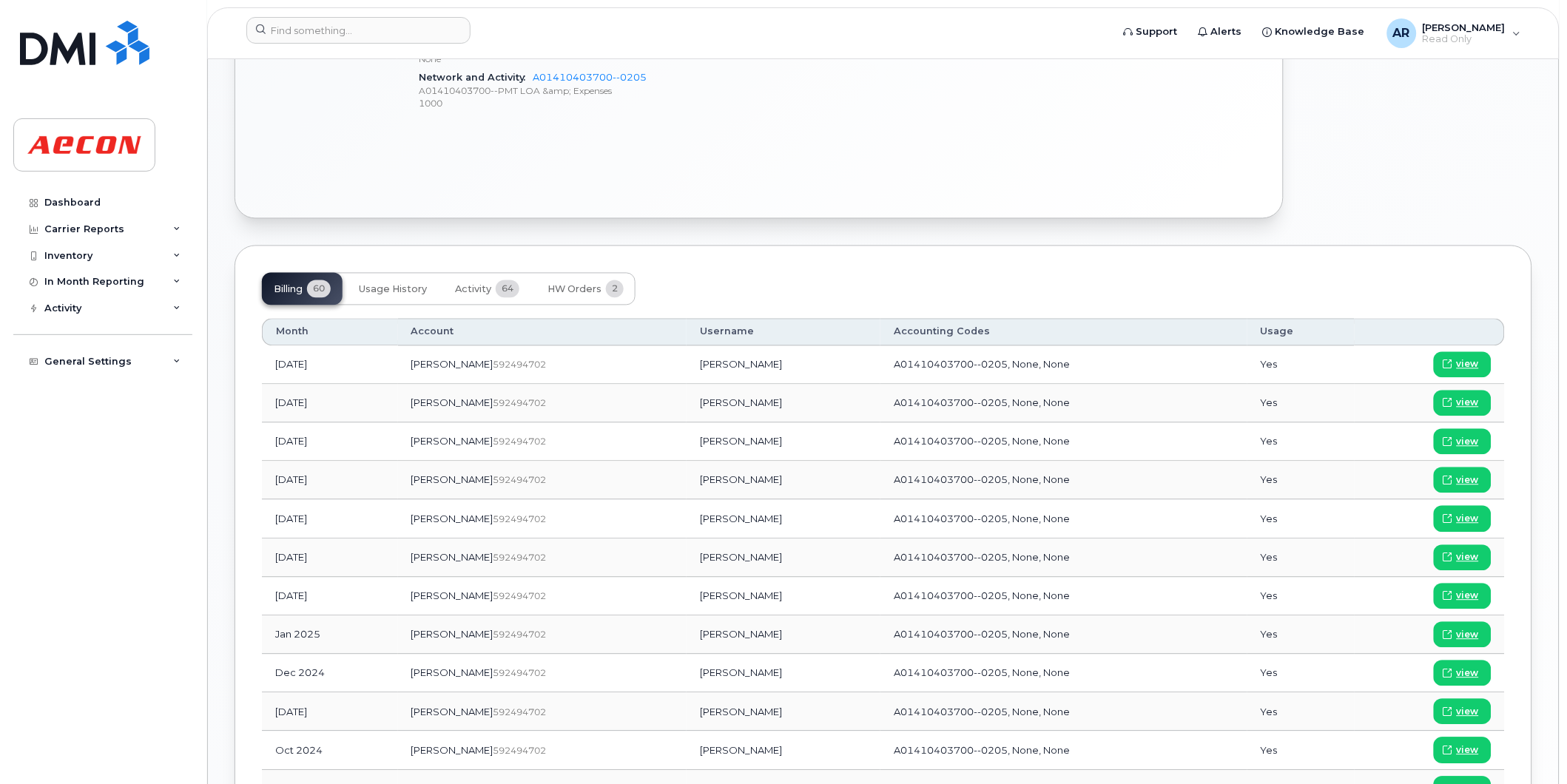
drag, startPoint x: 718, startPoint y: 598, endPoint x: 633, endPoint y: 600, distance: 85.0
click at [686, 600] on td "[PERSON_NAME]" at bounding box center [783, 597] width 194 height 39
copy td "Justin Vanderloop"
click at [1459, 594] on span "view" at bounding box center [1468, 596] width 22 height 14
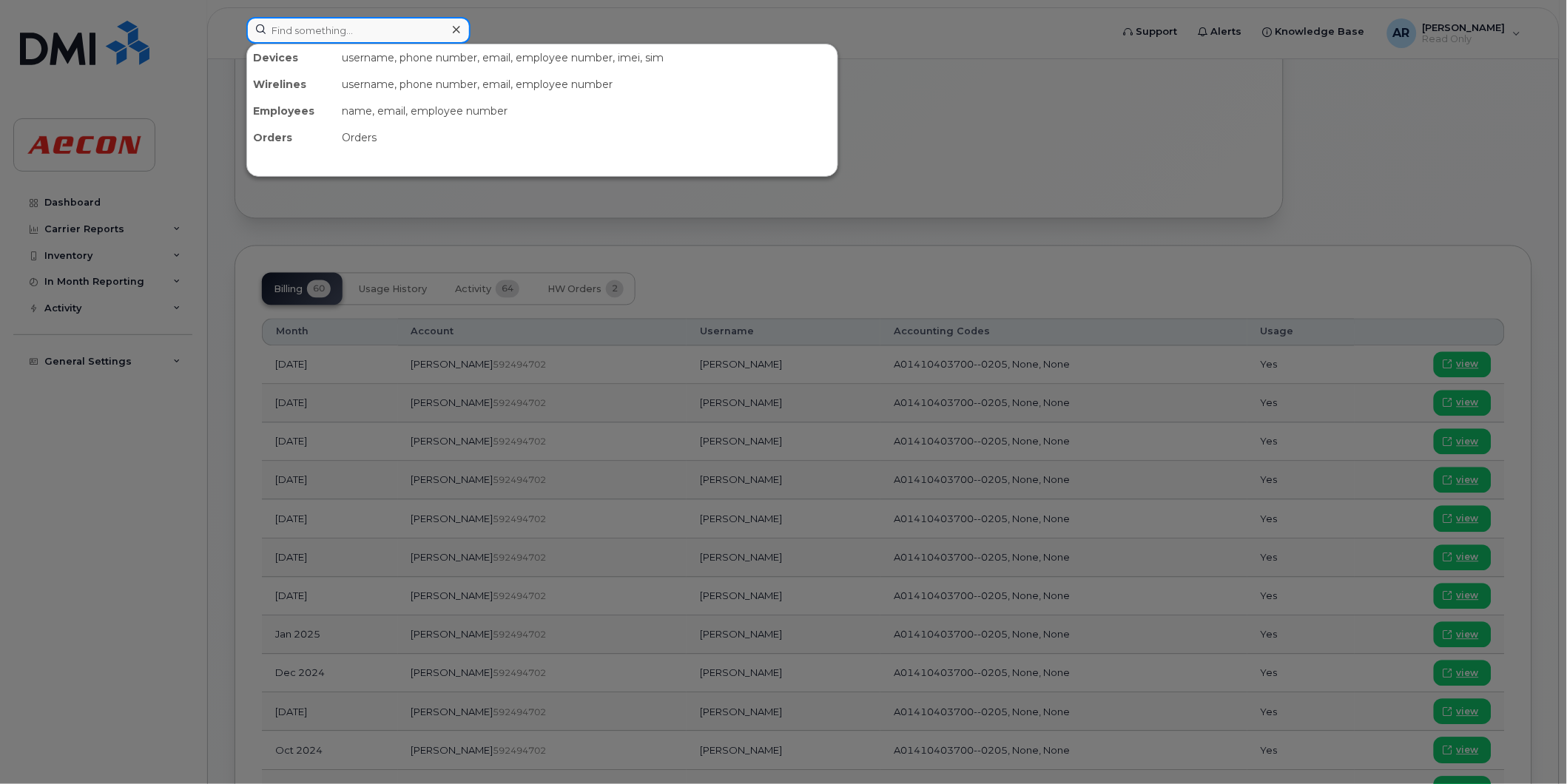
click at [348, 35] on input at bounding box center [359, 30] width 224 height 27
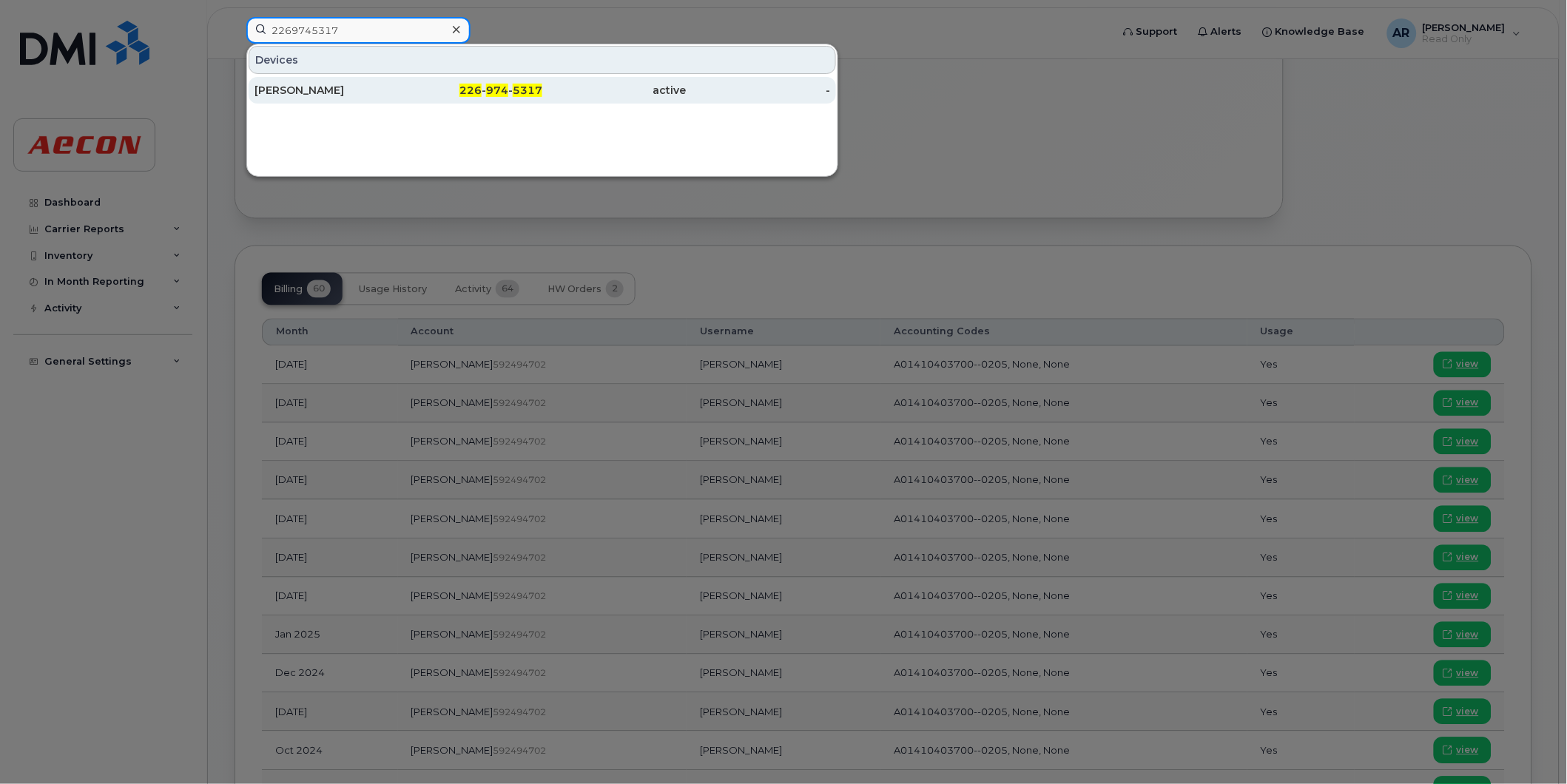
type input "2269745317"
click at [339, 91] on div "DANIEL KROPF" at bounding box center [326, 90] width 144 height 15
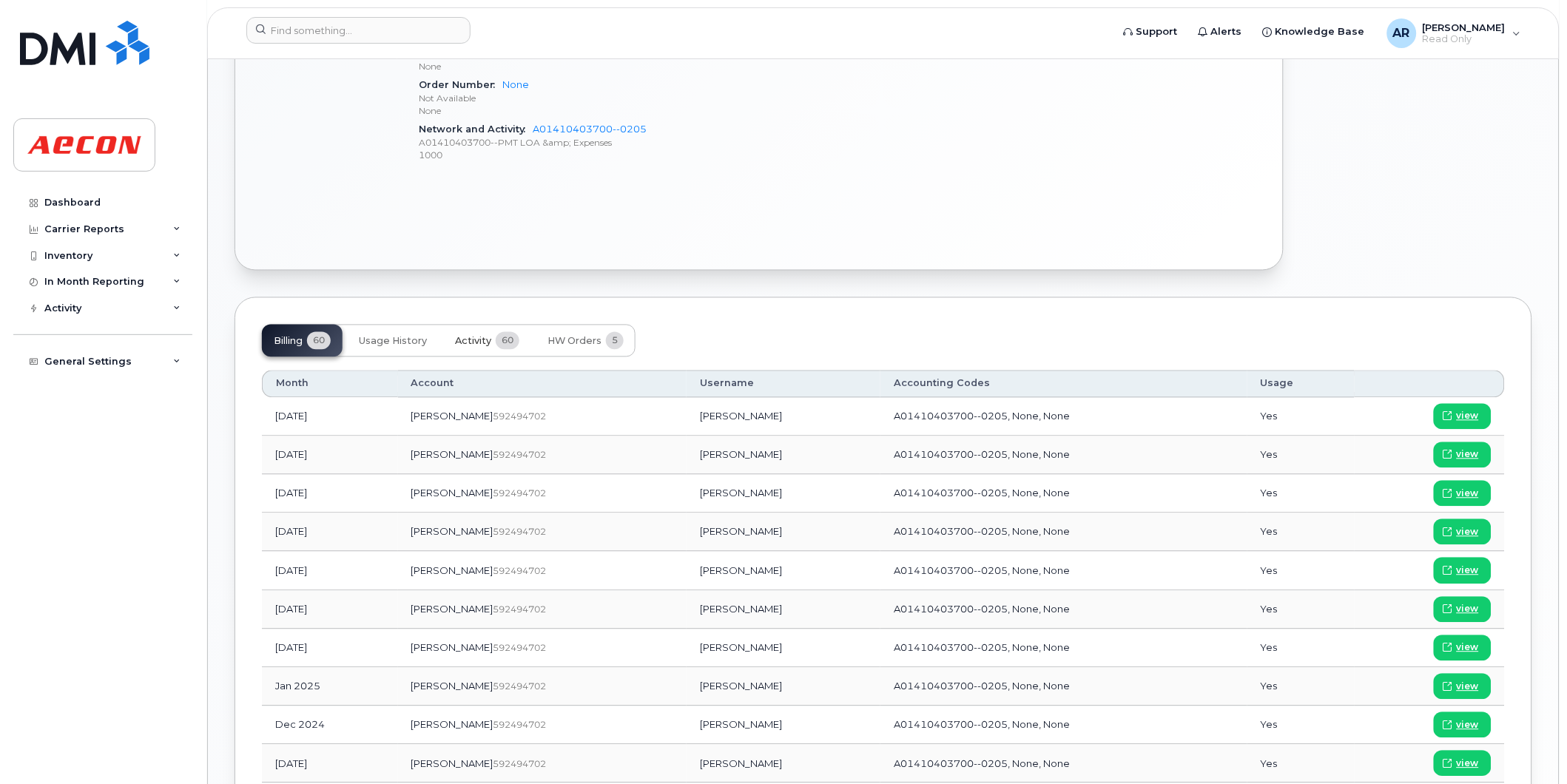
scroll to position [986, 0]
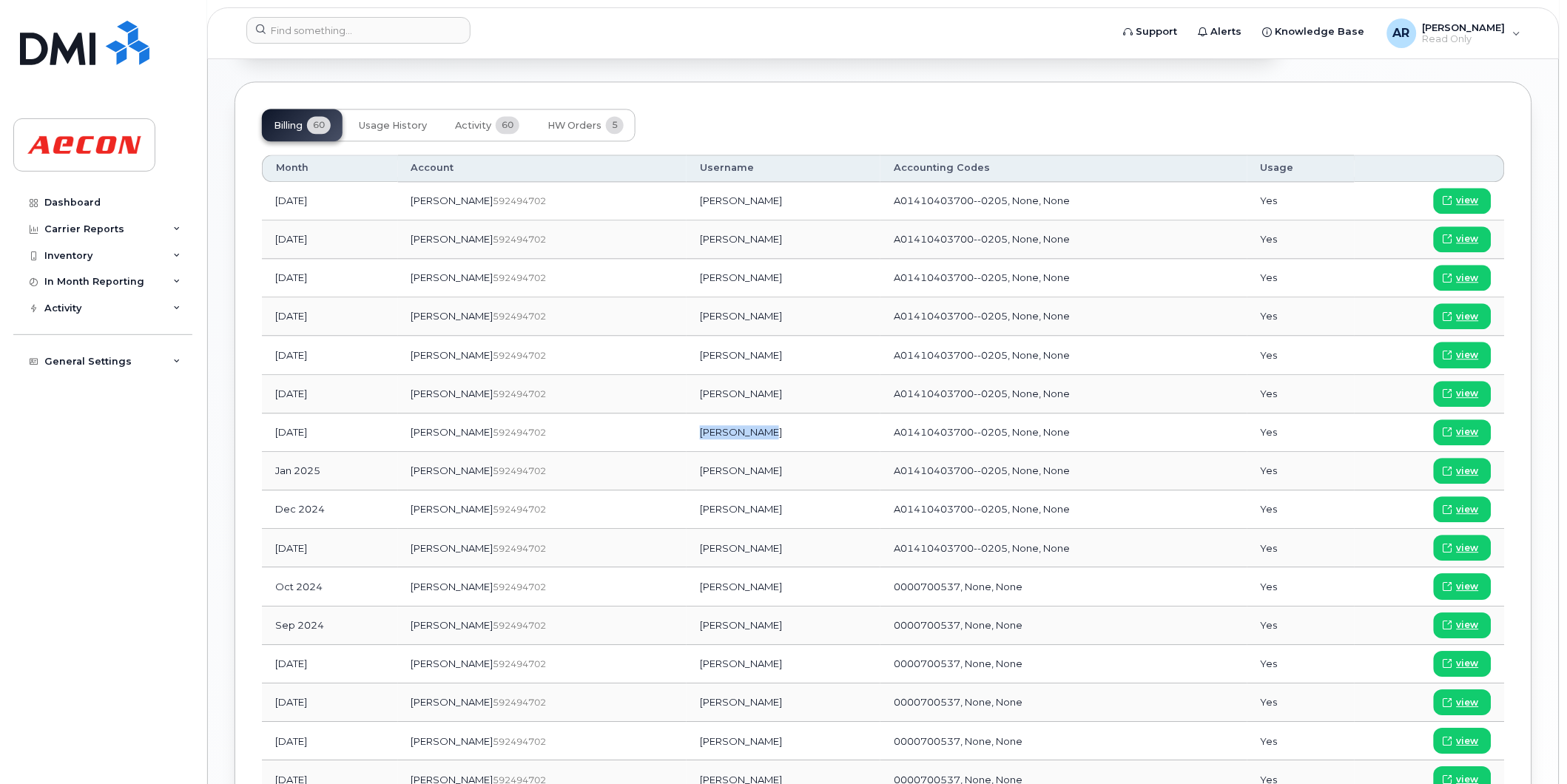
drag, startPoint x: 709, startPoint y: 436, endPoint x: 649, endPoint y: 439, distance: 60.1
click at [686, 439] on td "[PERSON_NAME]" at bounding box center [783, 433] width 194 height 39
copy td "[PERSON_NAME]"
click at [1473, 437] on span "view" at bounding box center [1468, 432] width 22 height 14
click at [335, 22] on input at bounding box center [359, 30] width 224 height 27
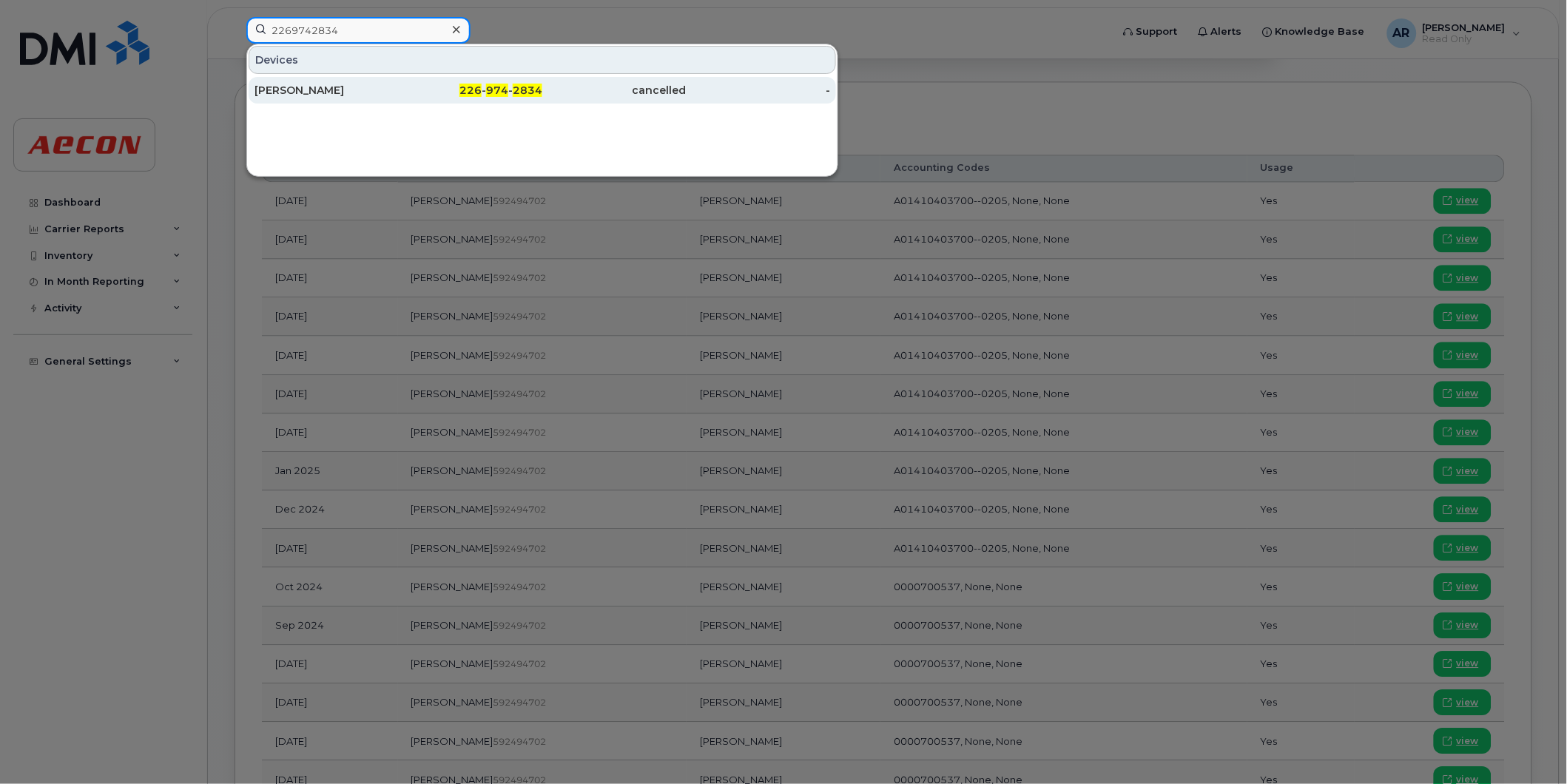
type input "2269742834"
click at [381, 90] on div "[PERSON_NAME]" at bounding box center [326, 90] width 144 height 15
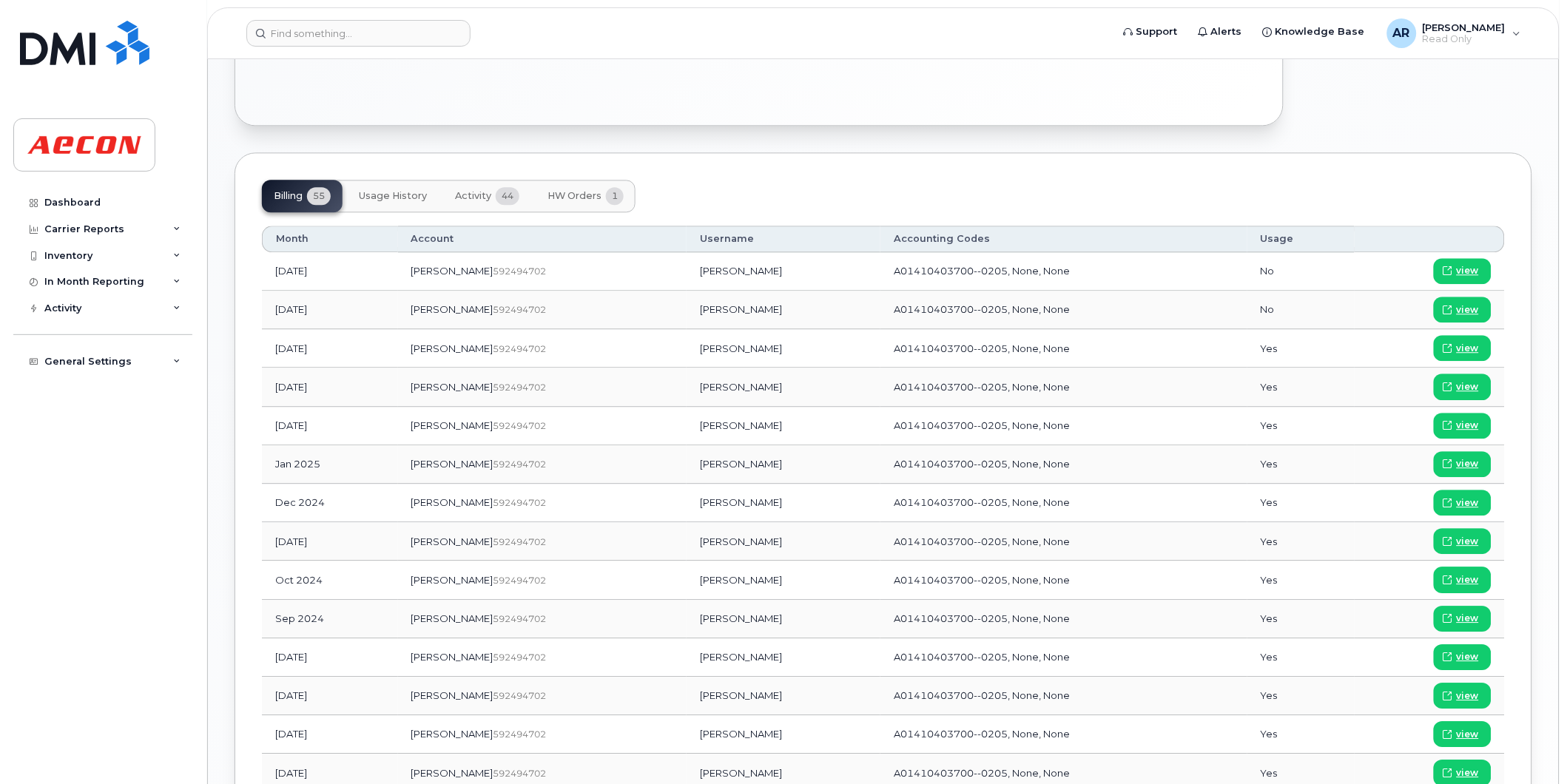
scroll to position [986, 0]
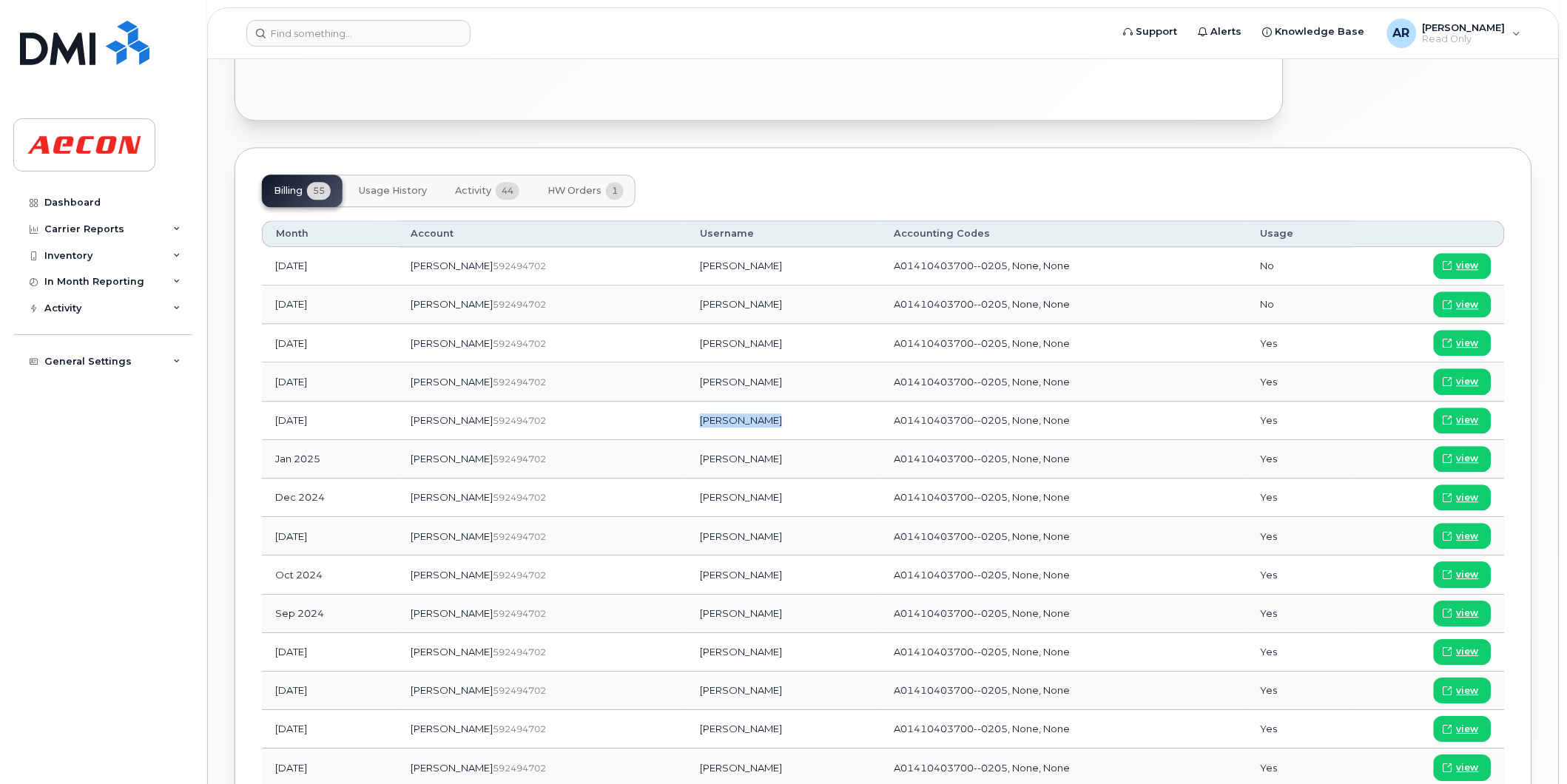
drag, startPoint x: 708, startPoint y: 425, endPoint x: 648, endPoint y: 422, distance: 60.1
click at [686, 422] on td "Darrell Ignas" at bounding box center [783, 421] width 194 height 39
copy td "Darrell Ignas"
click at [1461, 417] on span "view" at bounding box center [1468, 420] width 22 height 14
click at [344, 36] on input at bounding box center [359, 33] width 224 height 27
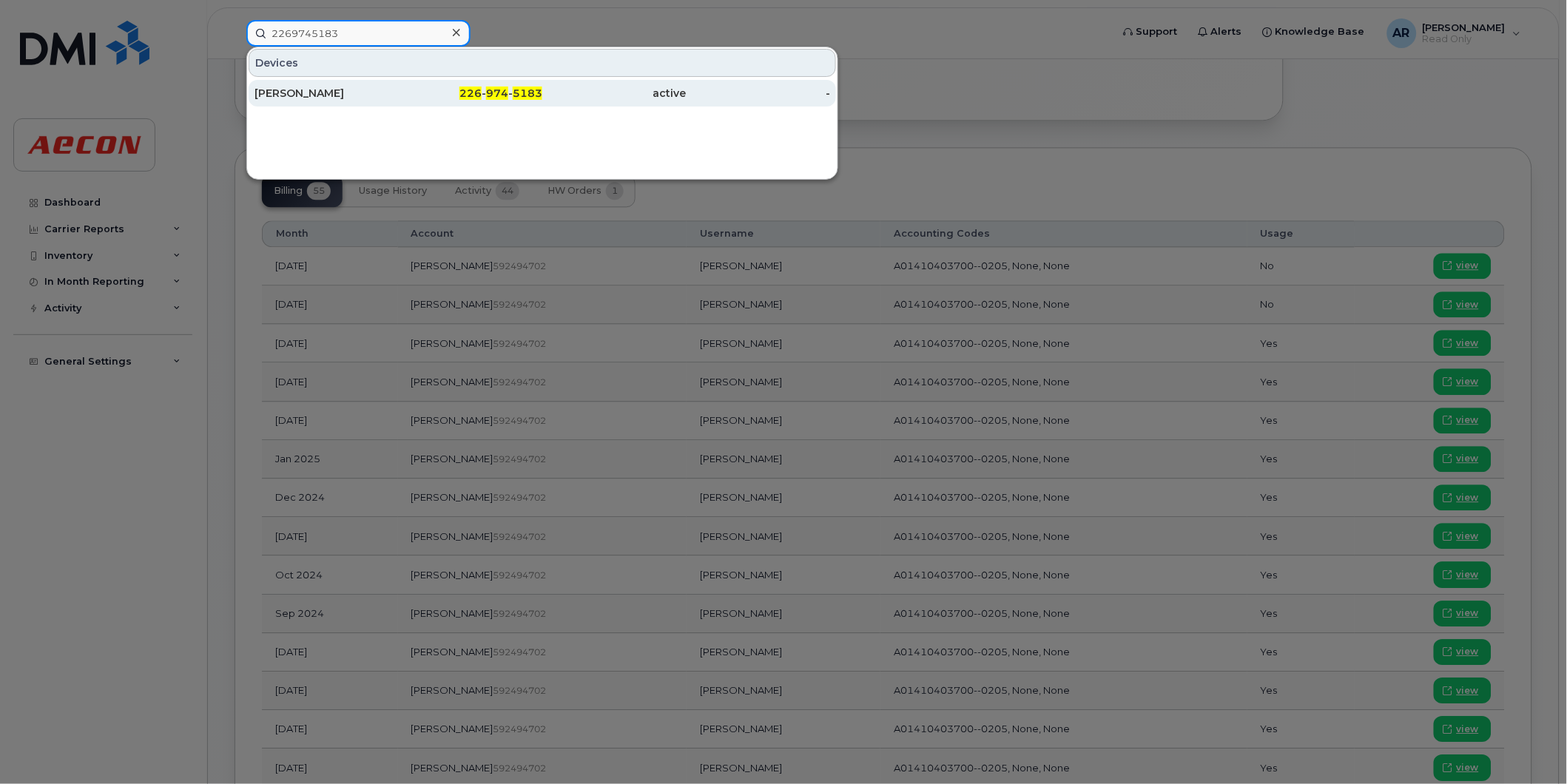
type input "2269745183"
click at [350, 94] on div "STEVE TOMLINSON" at bounding box center [326, 94] width 144 height 15
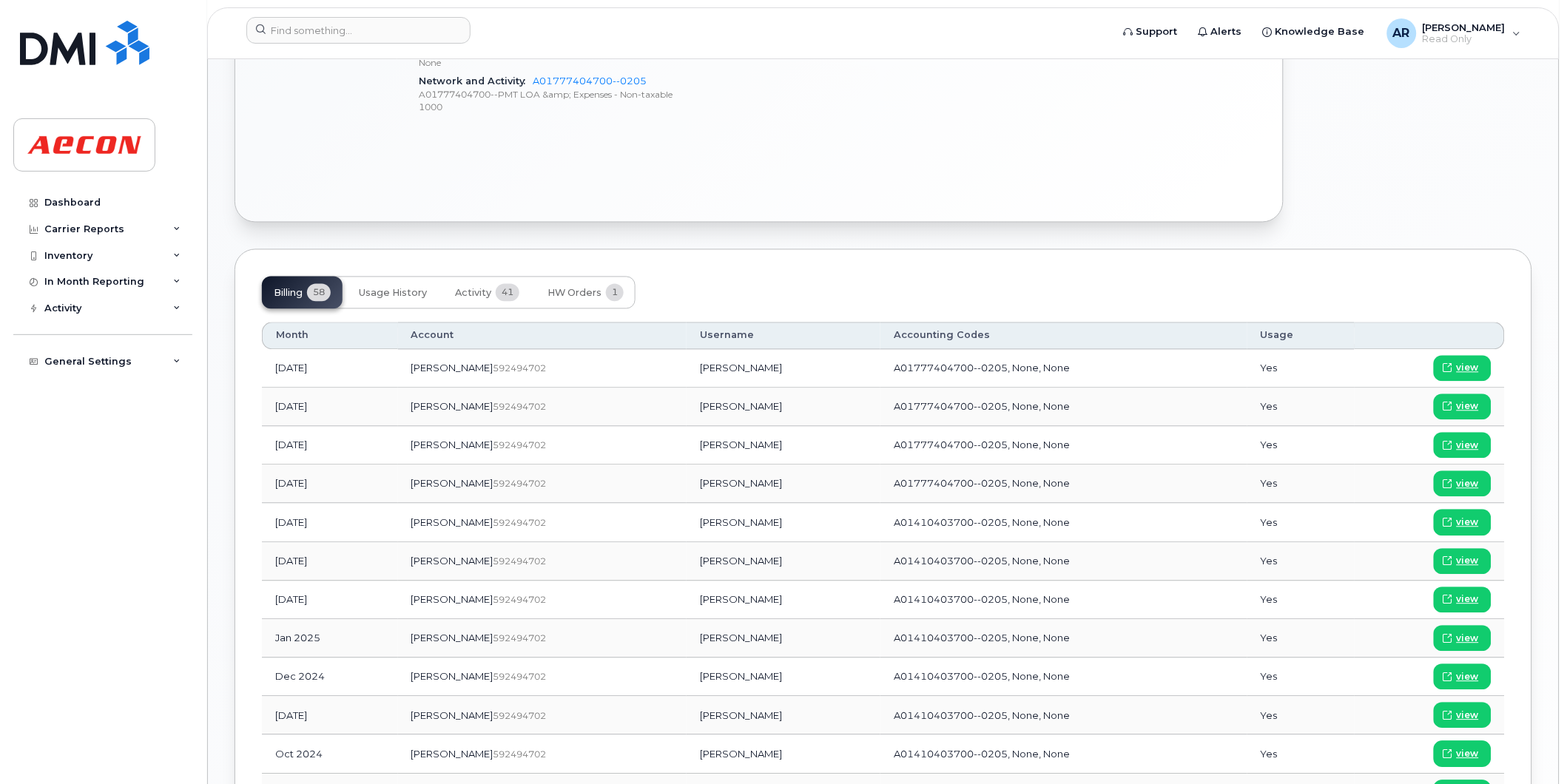
scroll to position [835, 0]
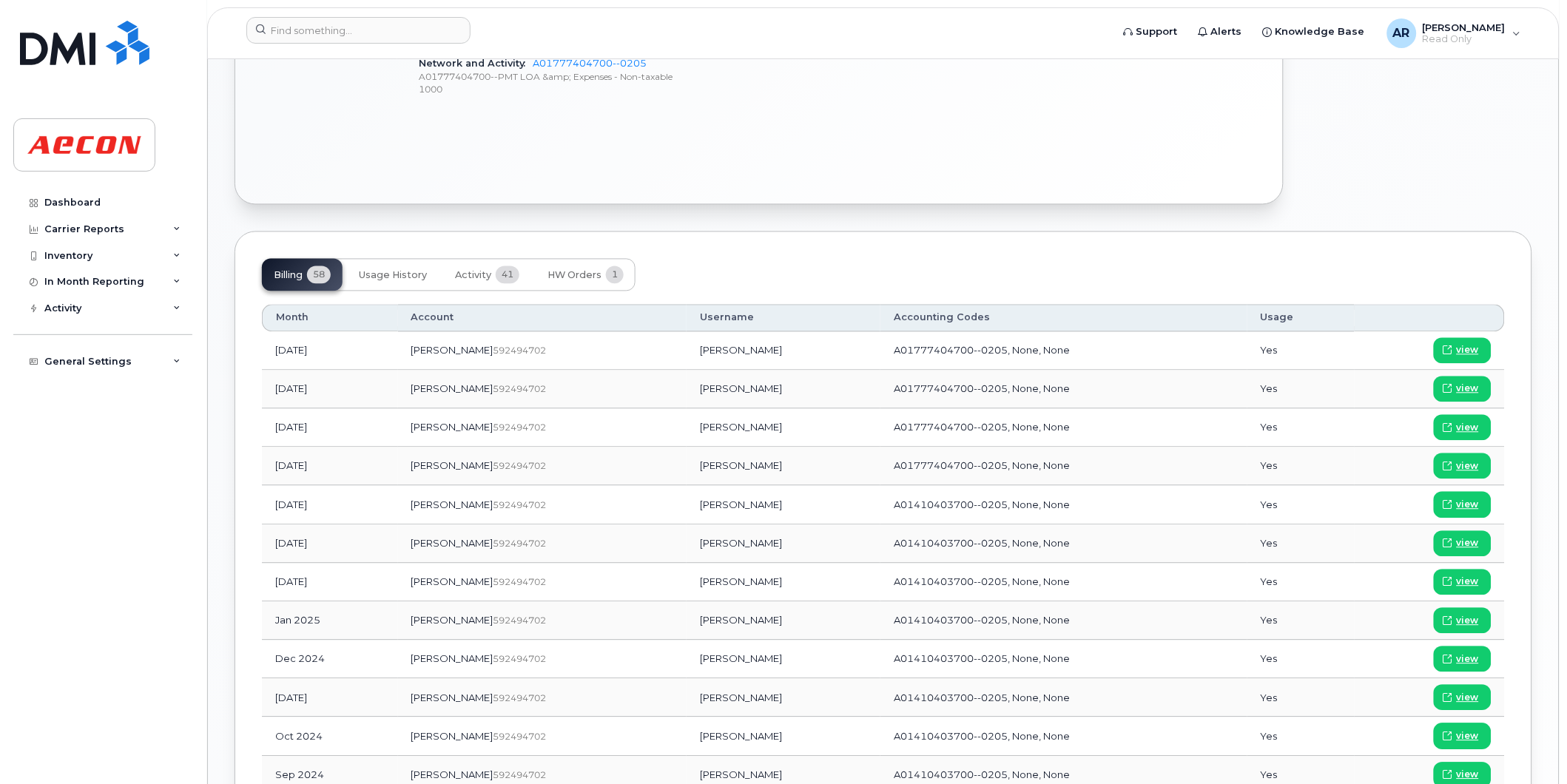
drag, startPoint x: 738, startPoint y: 584, endPoint x: 641, endPoint y: 587, distance: 97.0
click at [686, 587] on td "[PERSON_NAME]" at bounding box center [783, 583] width 194 height 39
copy td "[PERSON_NAME]"
click at [1471, 584] on span "view" at bounding box center [1468, 582] width 22 height 14
click at [297, 30] on input at bounding box center [359, 30] width 224 height 27
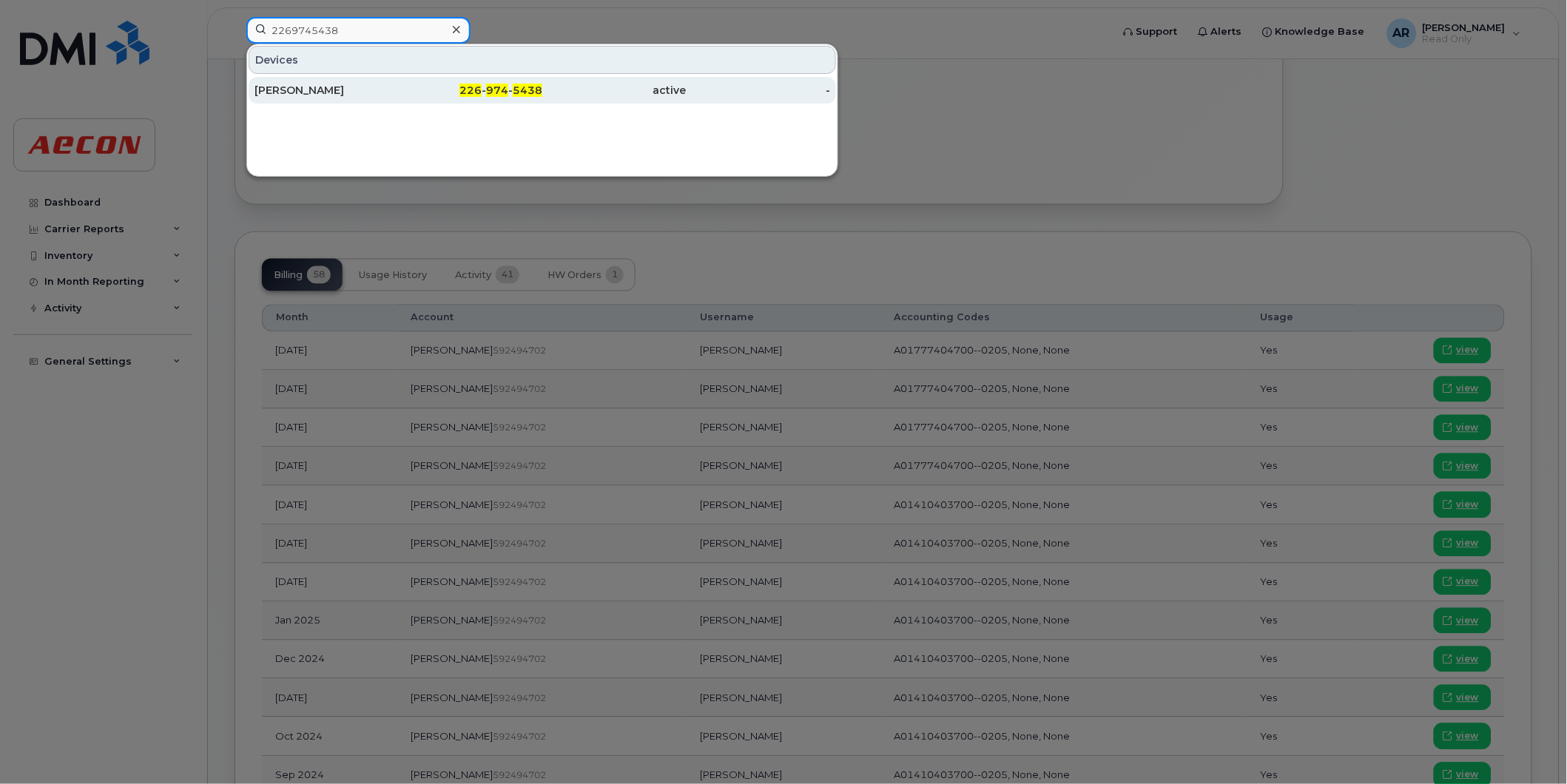
type input "2269745438"
click at [365, 92] on div "[PERSON_NAME]" at bounding box center [326, 90] width 144 height 15
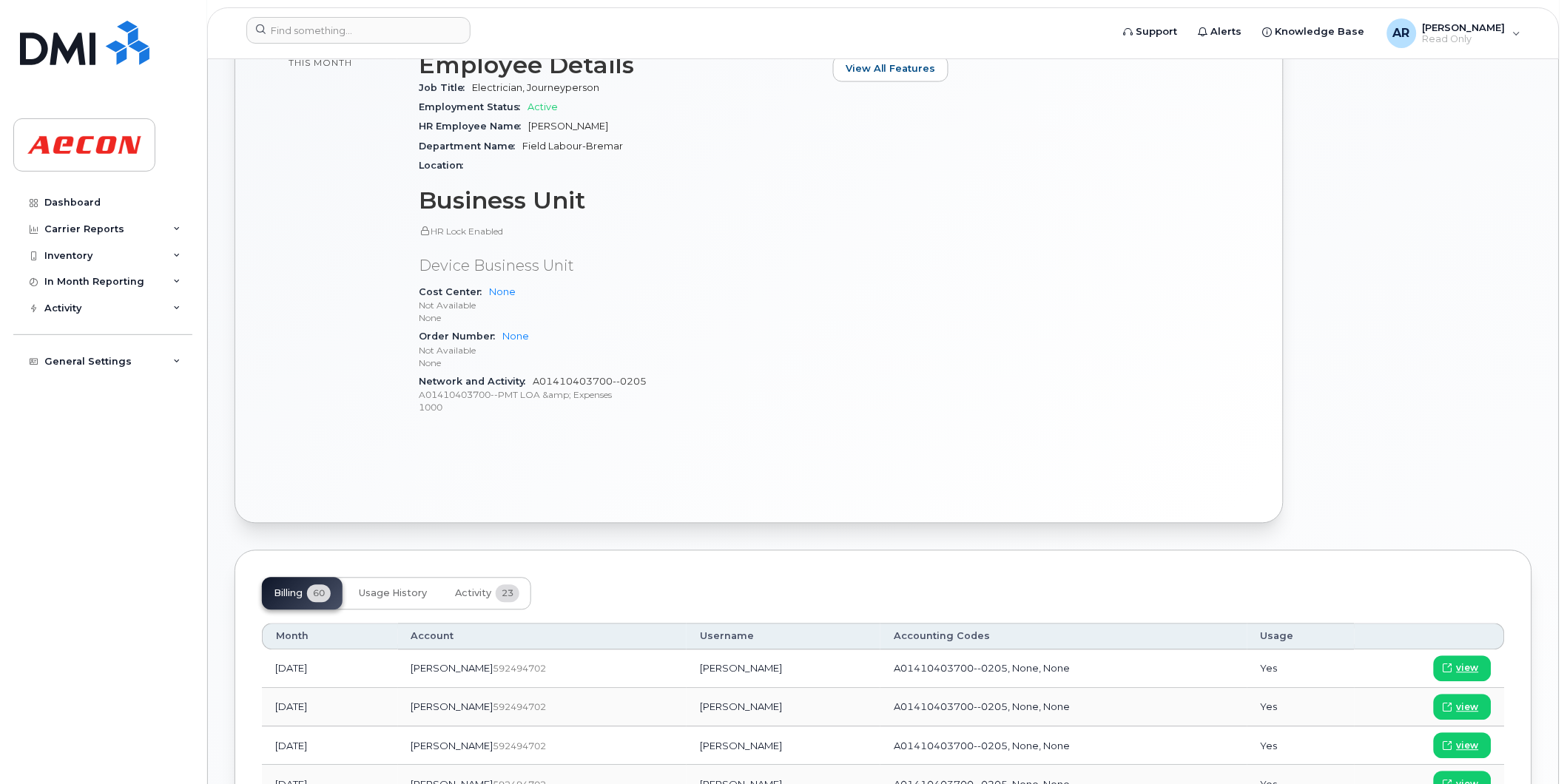
scroll to position [986, 0]
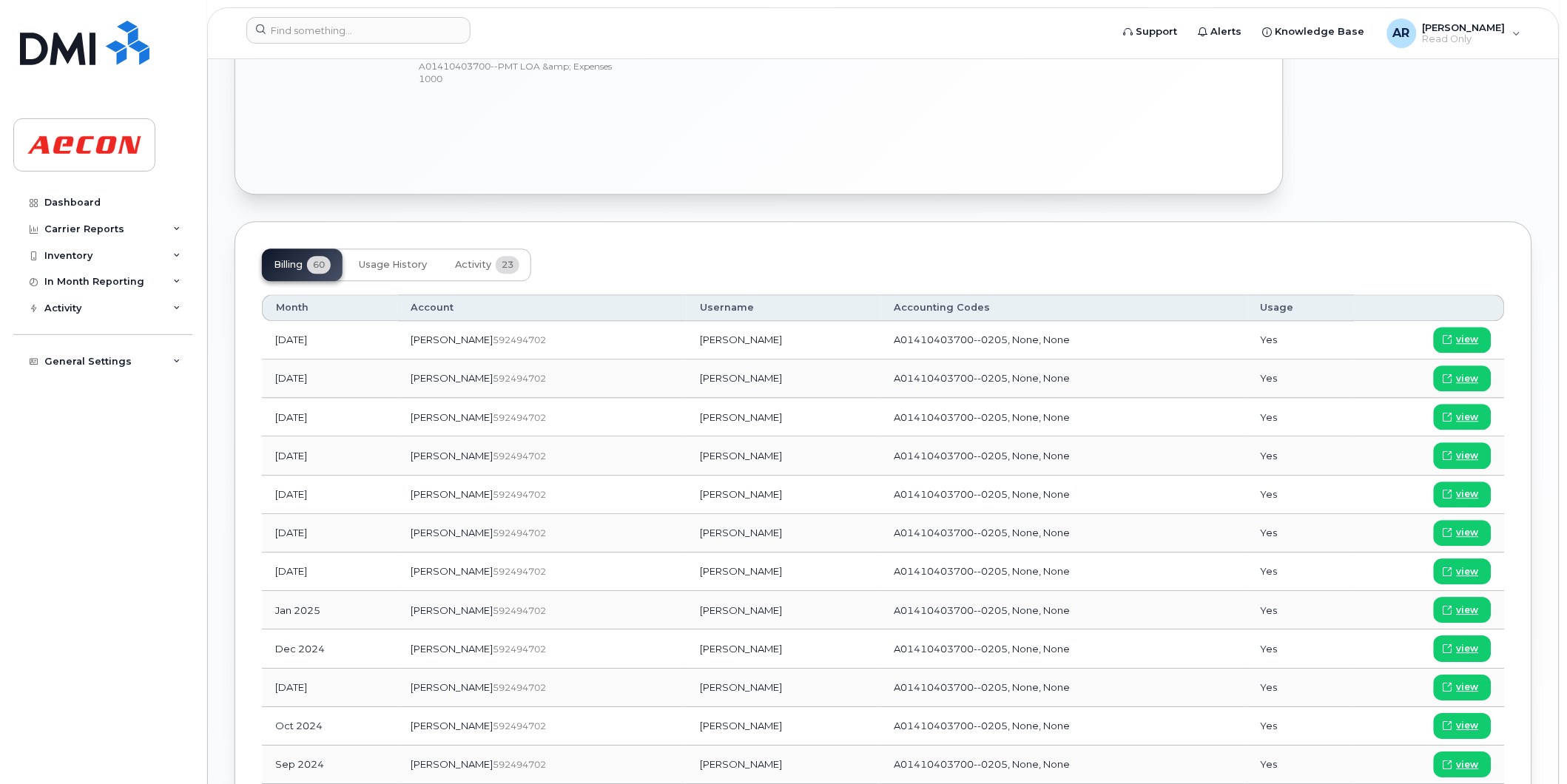
drag, startPoint x: 715, startPoint y: 576, endPoint x: 640, endPoint y: 580, distance: 75.1
click at [686, 580] on td "[PERSON_NAME]" at bounding box center [783, 572] width 194 height 39
copy td "[PERSON_NAME]"
click at [1463, 571] on span "view" at bounding box center [1468, 571] width 22 height 14
click at [335, 32] on input at bounding box center [359, 30] width 224 height 27
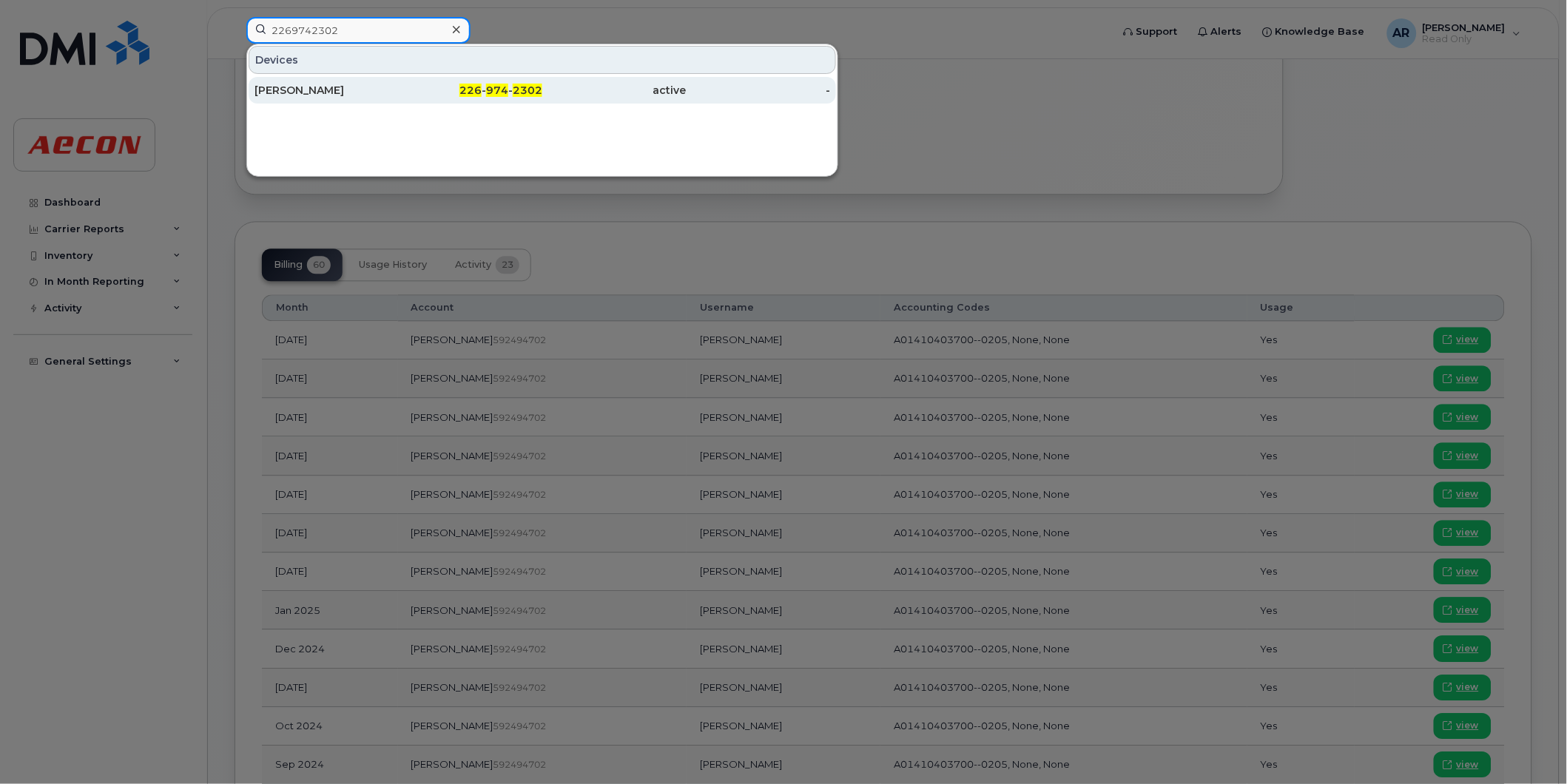
type input "2269742302"
click at [359, 87] on div "CHRIS HUGHES" at bounding box center [326, 90] width 144 height 15
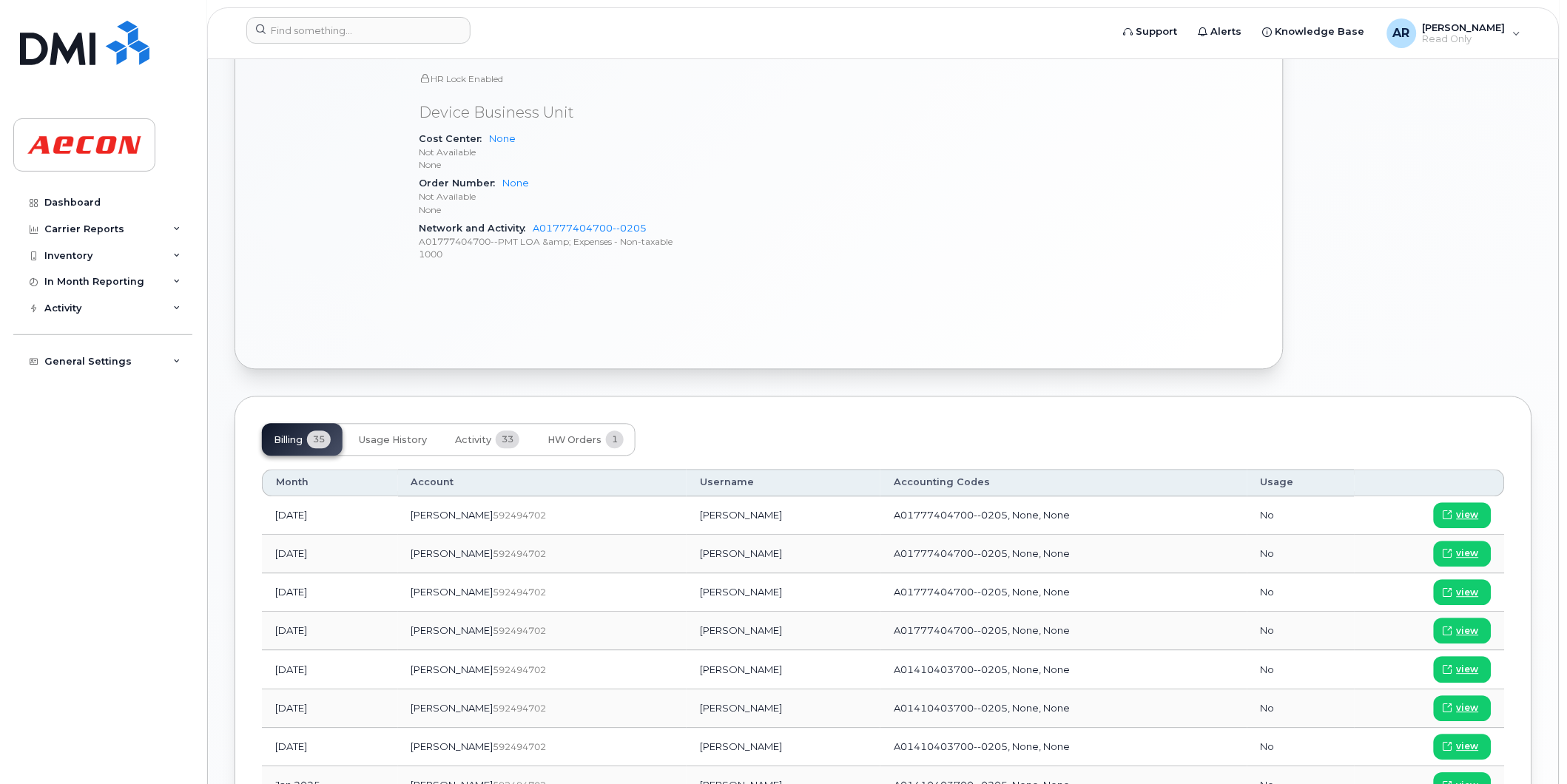
scroll to position [878, 0]
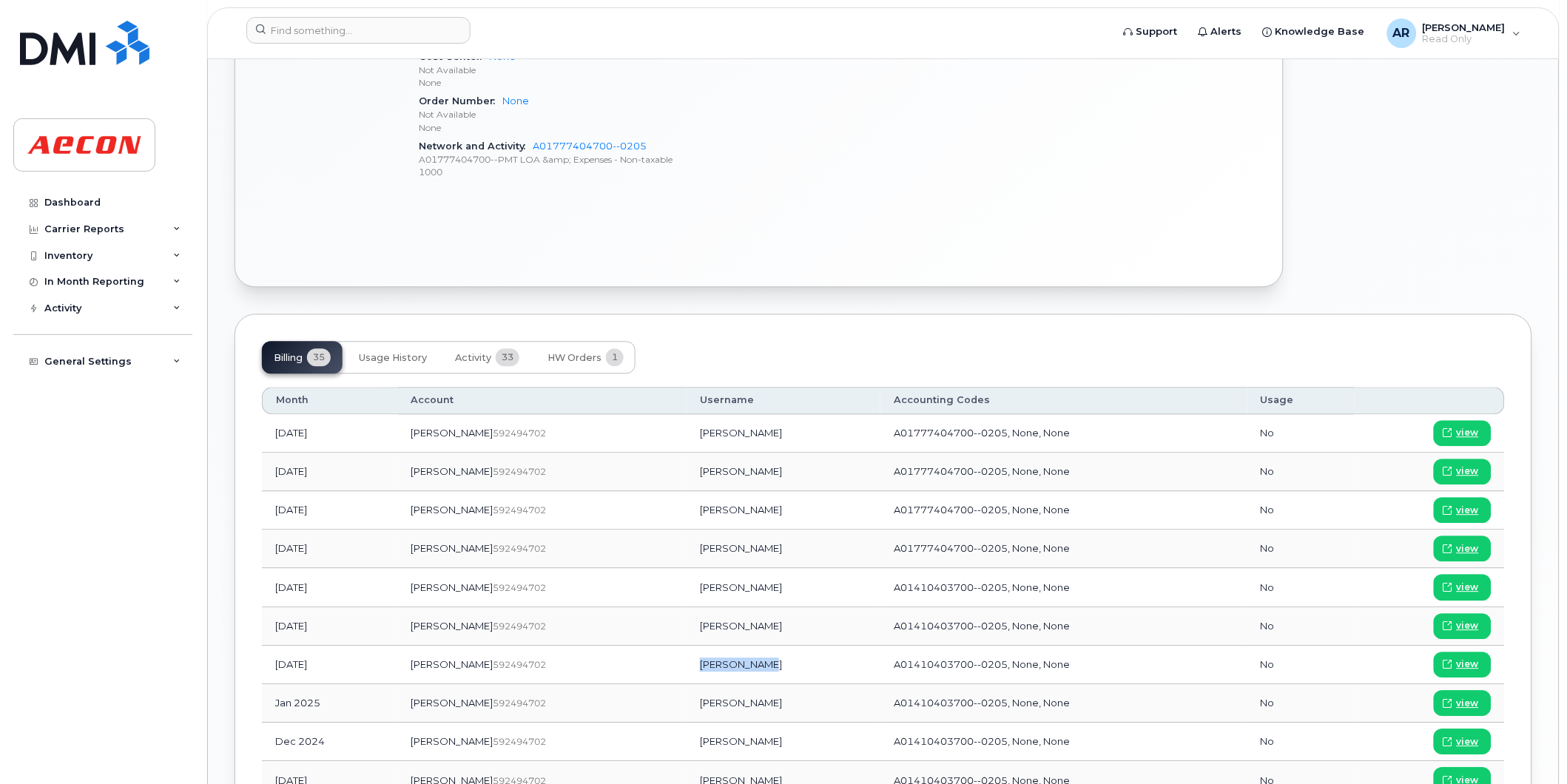
drag, startPoint x: 714, startPoint y: 667, endPoint x: 650, endPoint y: 673, distance: 64.3
click at [686, 673] on td "[PERSON_NAME]" at bounding box center [783, 666] width 194 height 39
copy td "Chris Hughes"
click at [1463, 661] on span "view" at bounding box center [1468, 665] width 22 height 14
click at [398, 34] on input at bounding box center [359, 30] width 224 height 27
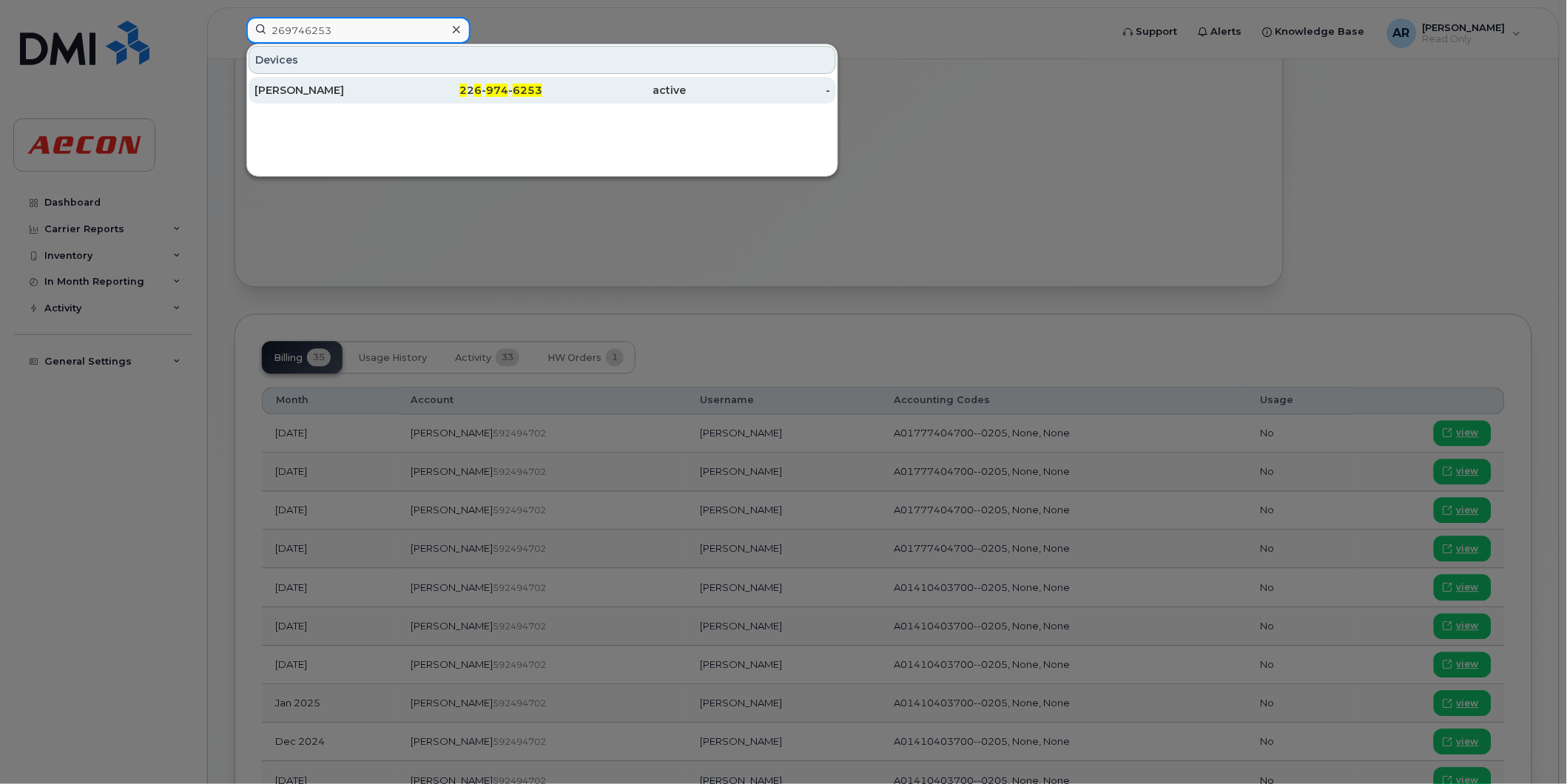
type input "269746253"
click at [405, 93] on div "2 2 6 - 974 - 6253" at bounding box center [471, 90] width 144 height 15
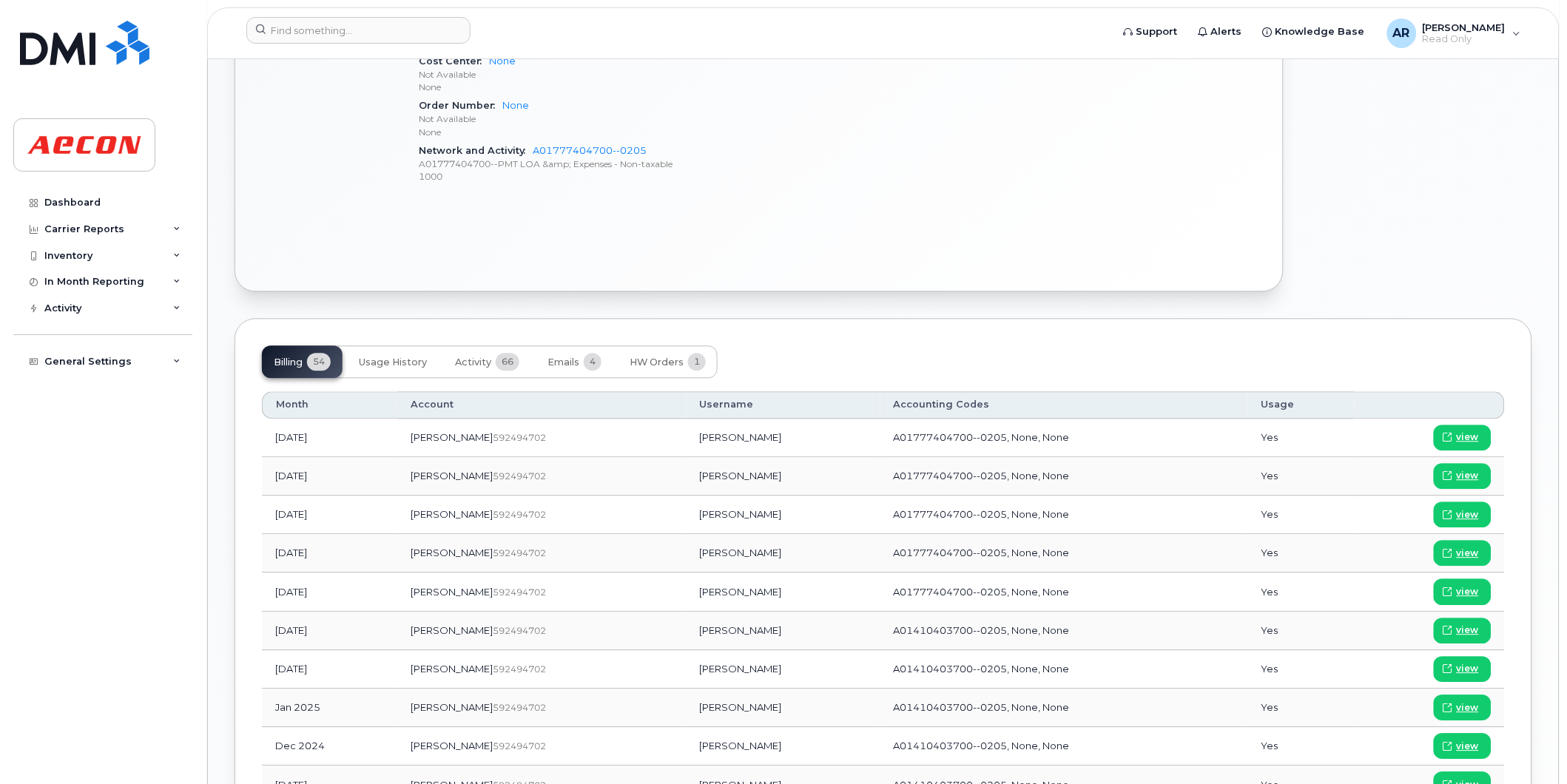
scroll to position [904, 0]
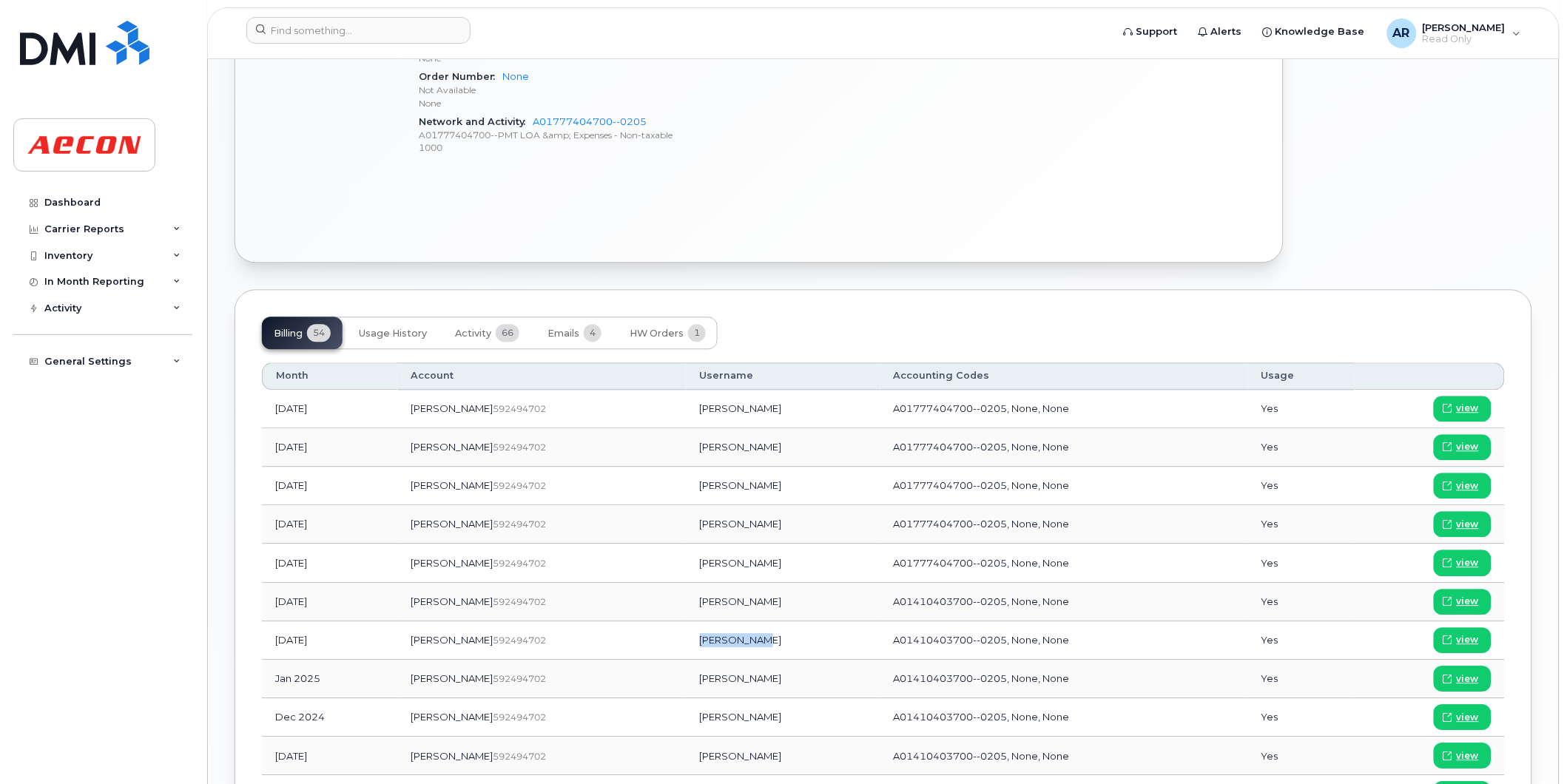
drag, startPoint x: 685, startPoint y: 644, endPoint x: 633, endPoint y: 641, distance: 52.1
click at [686, 641] on td "[PERSON_NAME]" at bounding box center [783, 641] width 194 height 39
copy td "[PERSON_NAME]"
click at [1451, 640] on icon at bounding box center [1449, 640] width 9 height 9
click at [1467, 642] on span "view" at bounding box center [1468, 639] width 22 height 14
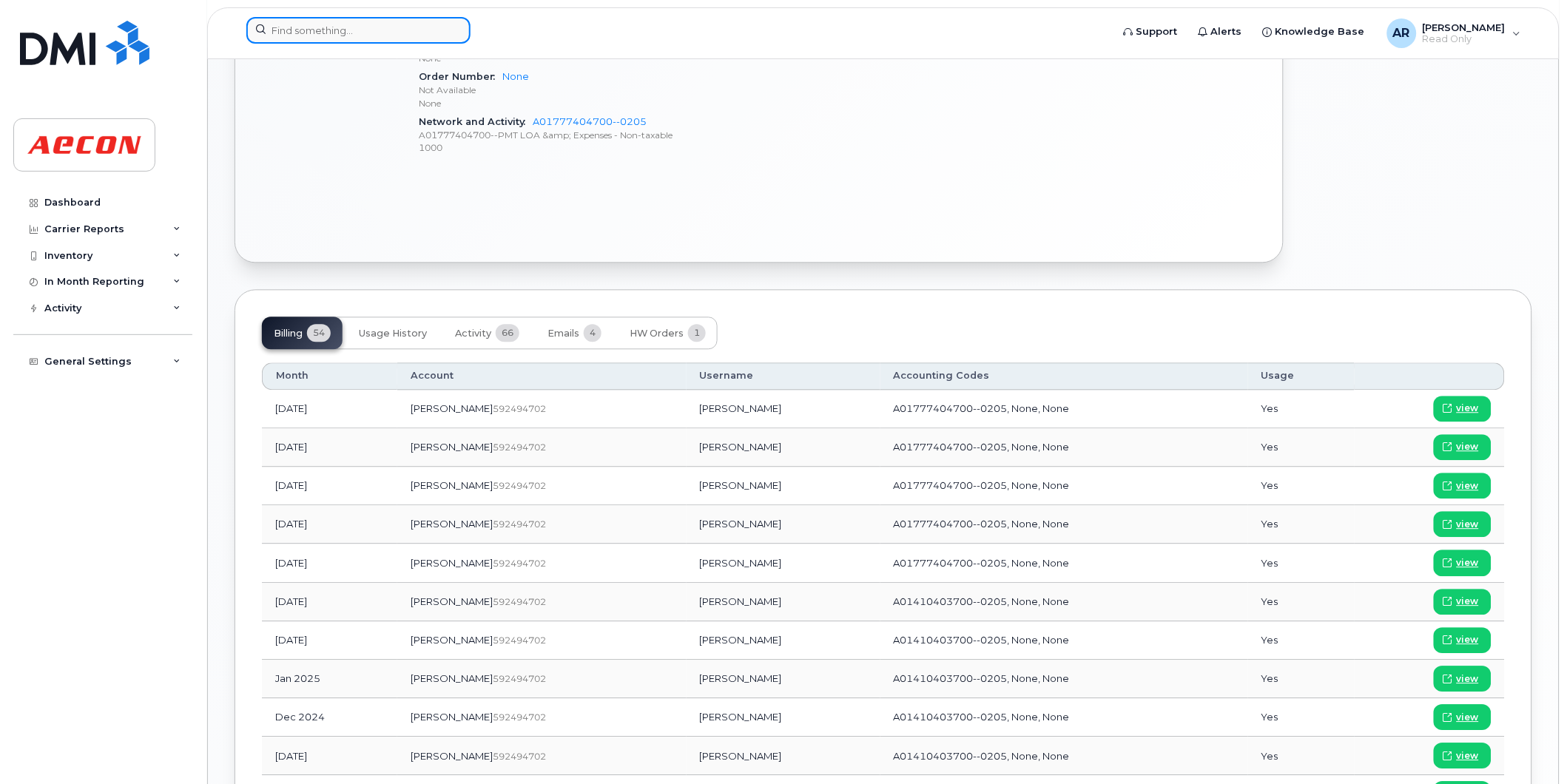
click at [373, 32] on input at bounding box center [359, 30] width 224 height 27
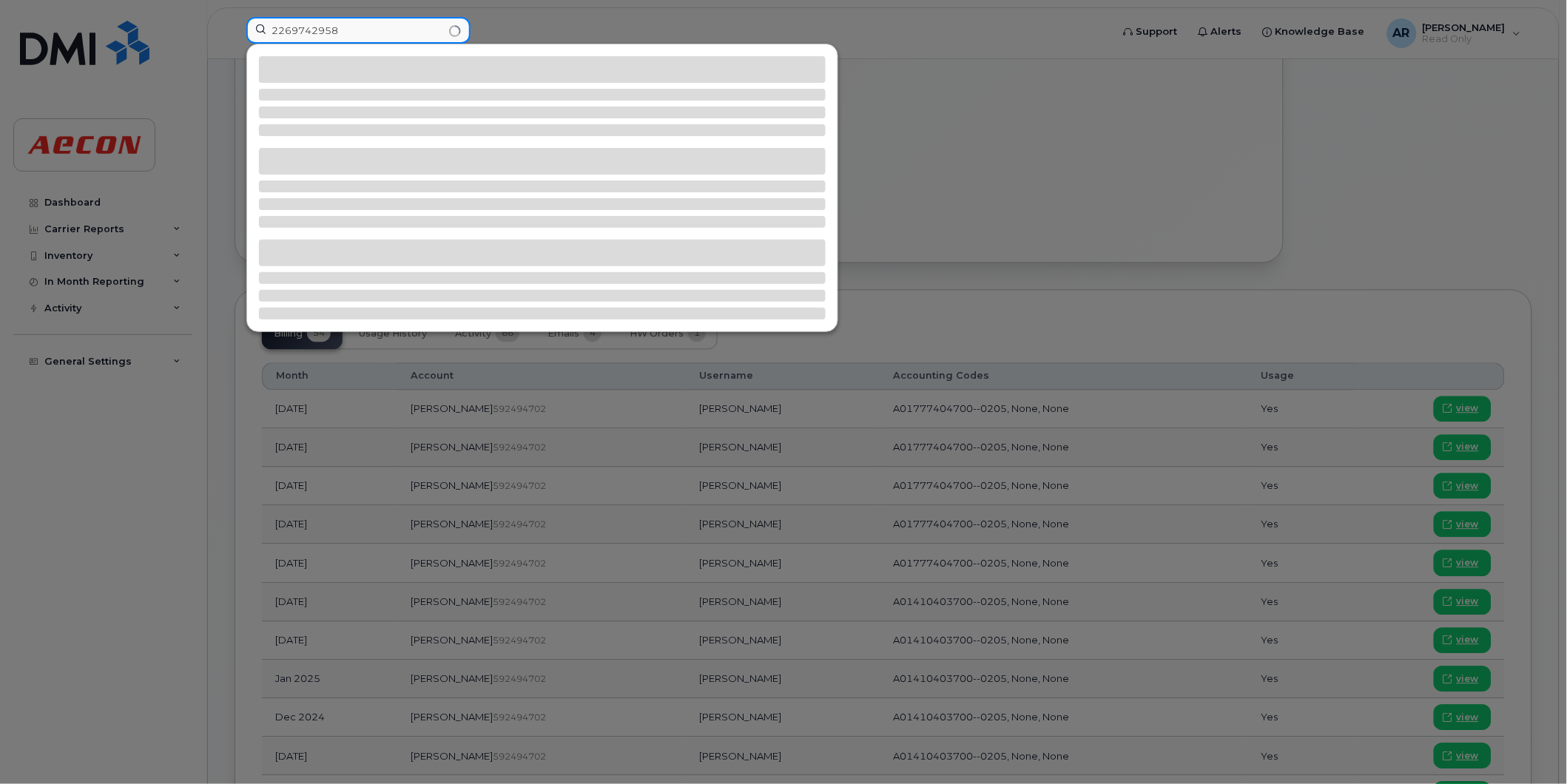
scroll to position [822, 0]
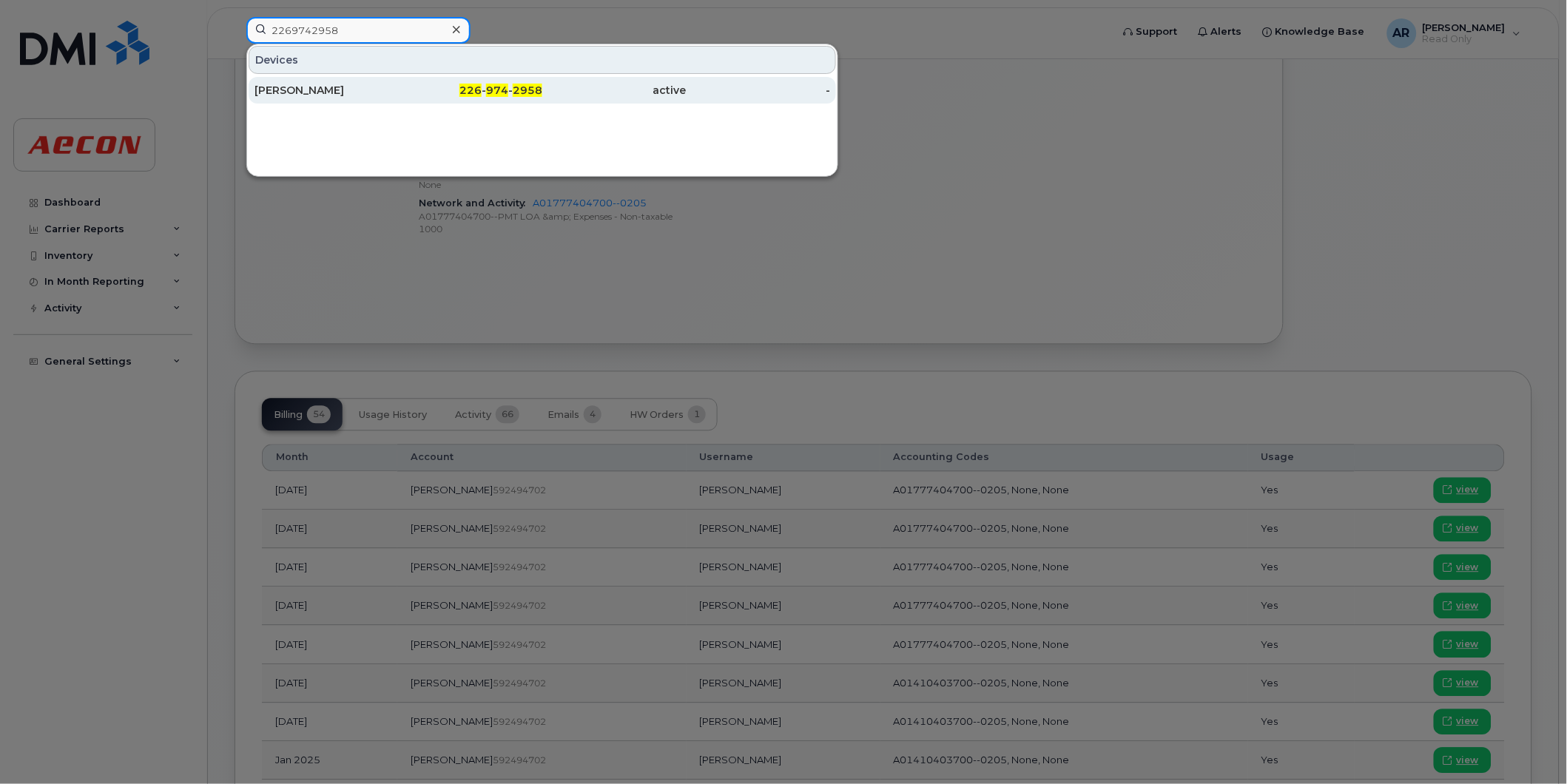
type input "2269742958"
click at [423, 90] on div "226 - 974 - 2958" at bounding box center [471, 90] width 144 height 15
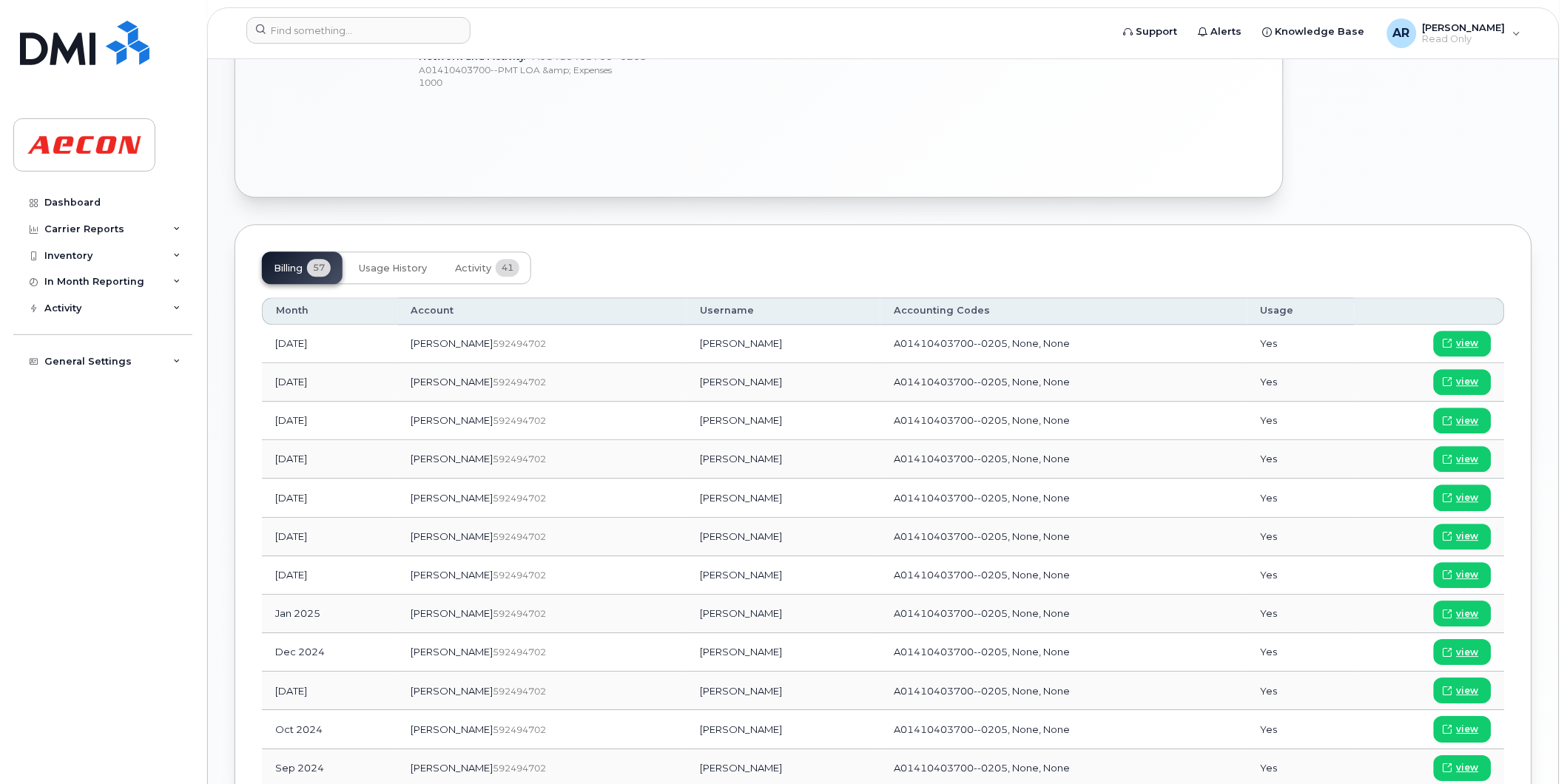
scroll to position [1004, 0]
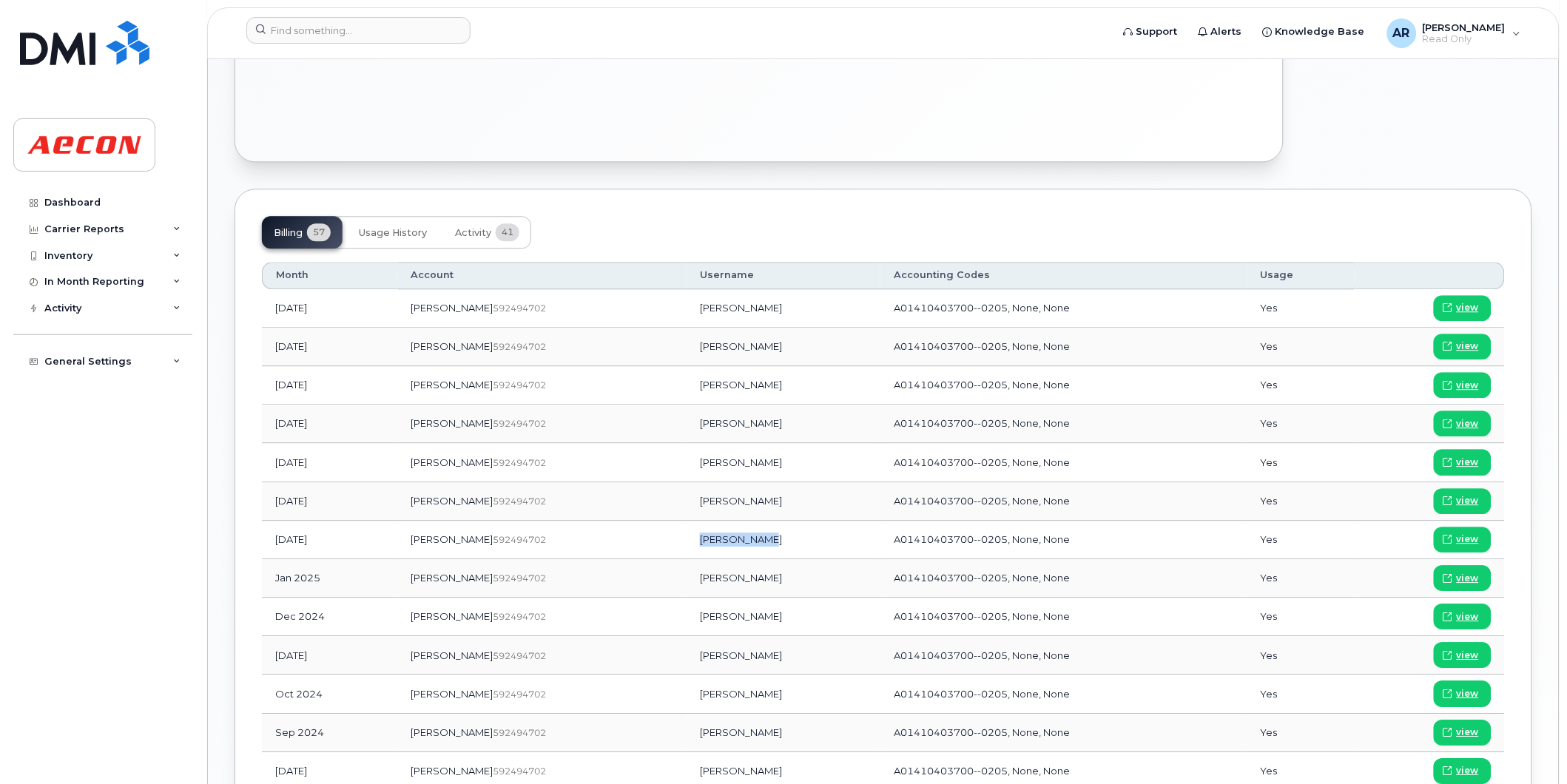
drag, startPoint x: 711, startPoint y: 540, endPoint x: 649, endPoint y: 537, distance: 62.1
click at [686, 537] on td "[PERSON_NAME]" at bounding box center [783, 540] width 194 height 39
copy td "[PERSON_NAME]"
click at [1483, 536] on link "view" at bounding box center [1462, 539] width 58 height 26
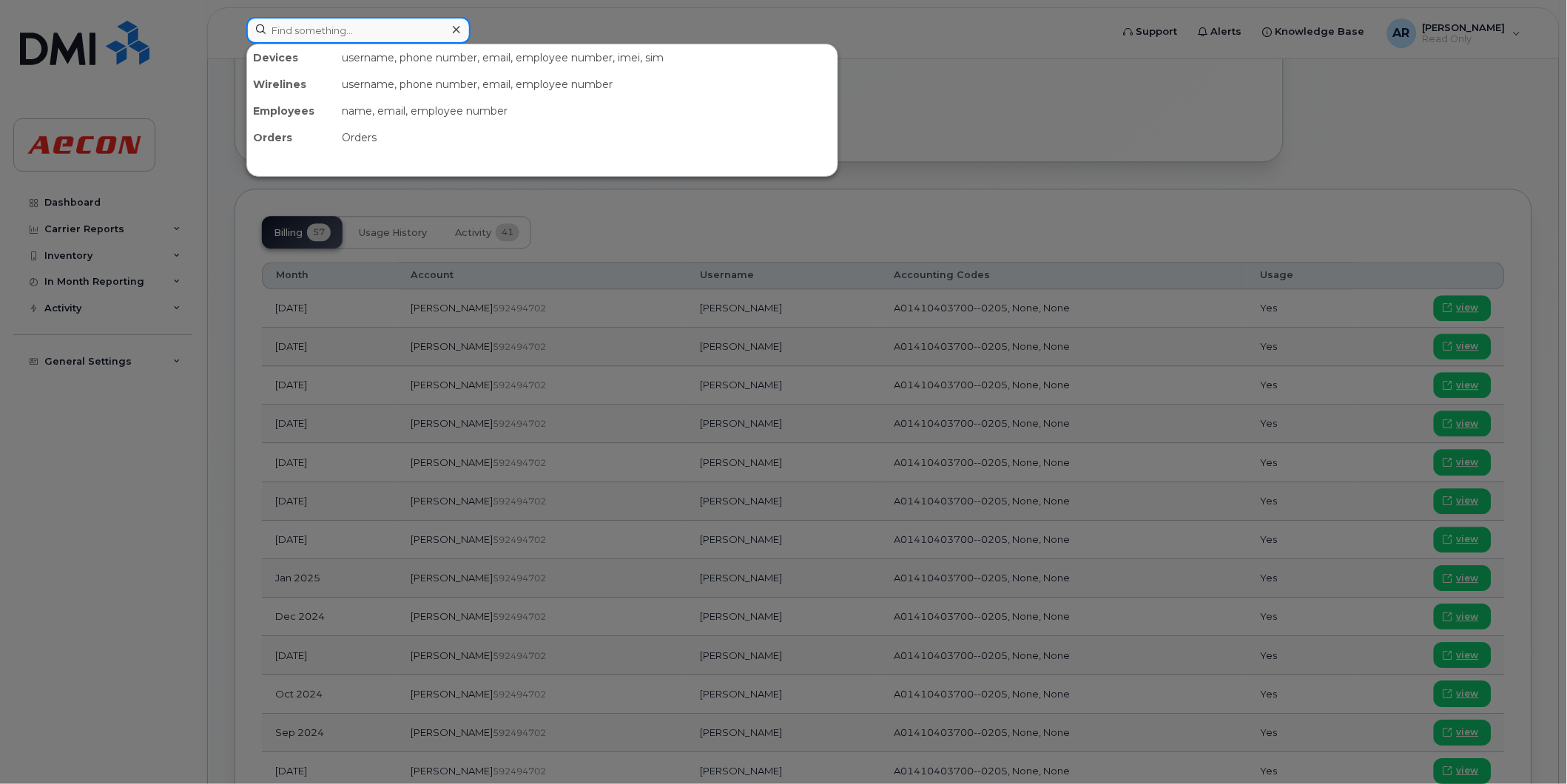
click at [345, 39] on input at bounding box center [359, 30] width 224 height 27
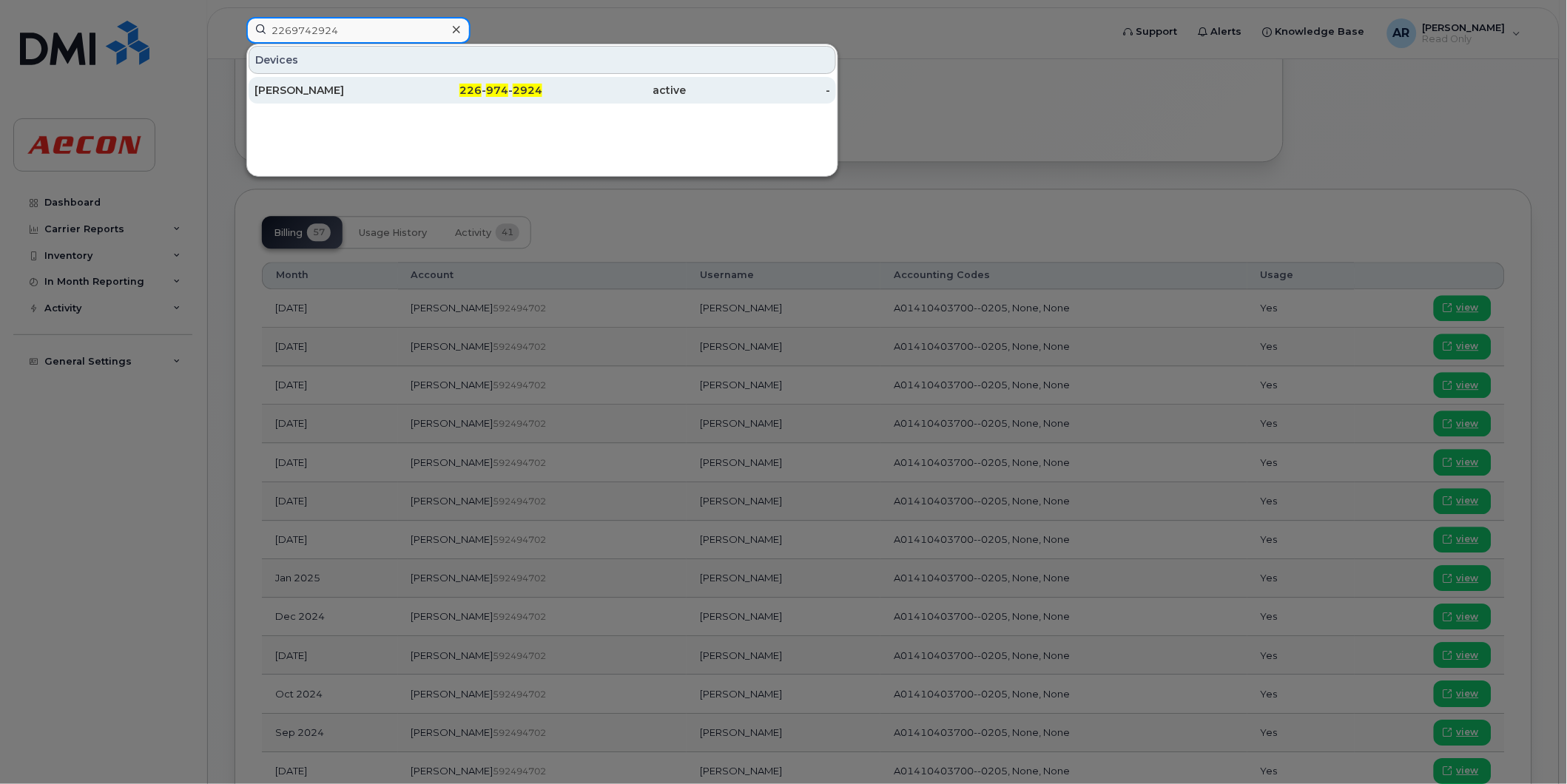
type input "2269742924"
click at [361, 94] on div "[PERSON_NAME]" at bounding box center [326, 90] width 144 height 15
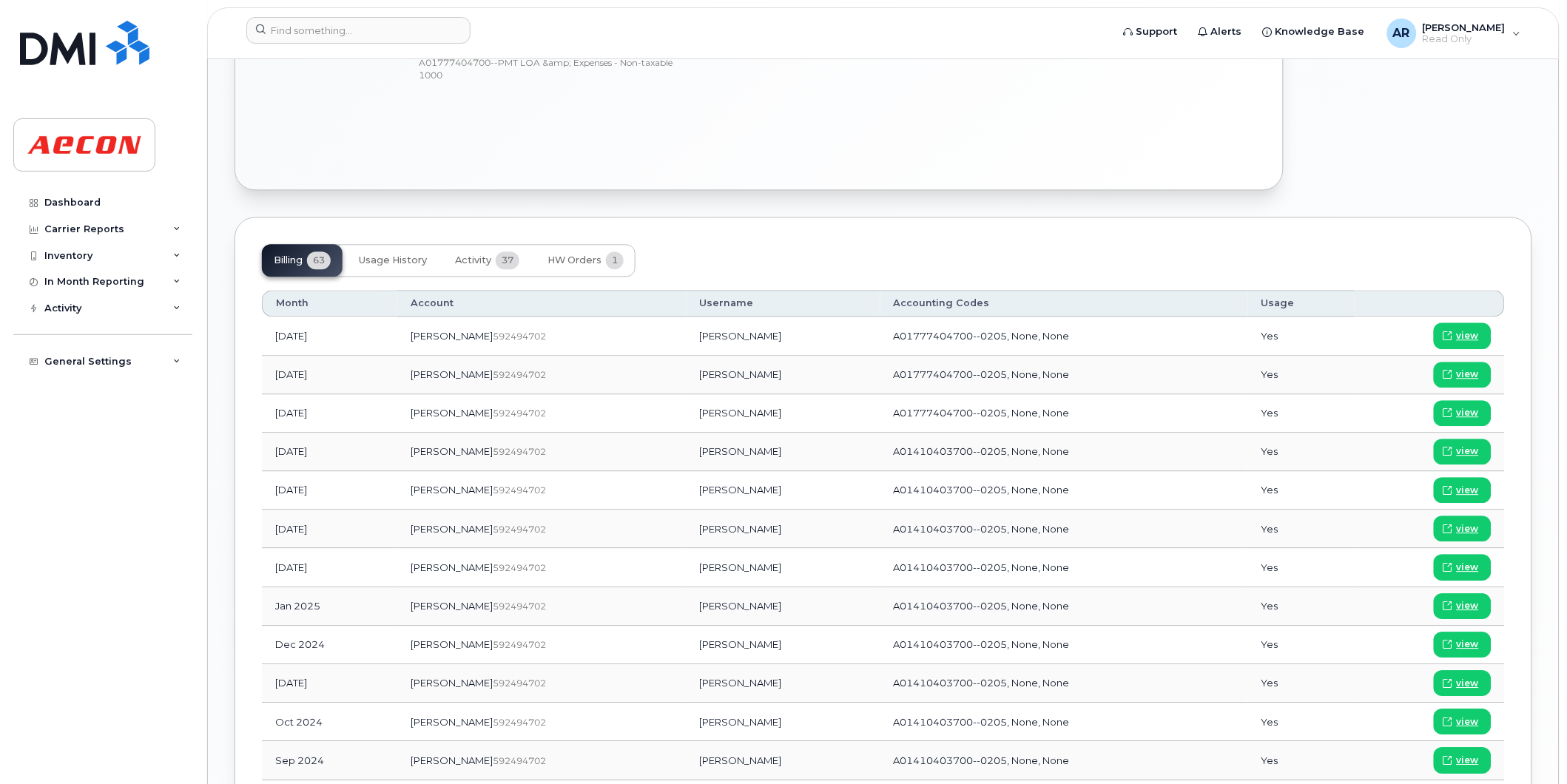
scroll to position [986, 0]
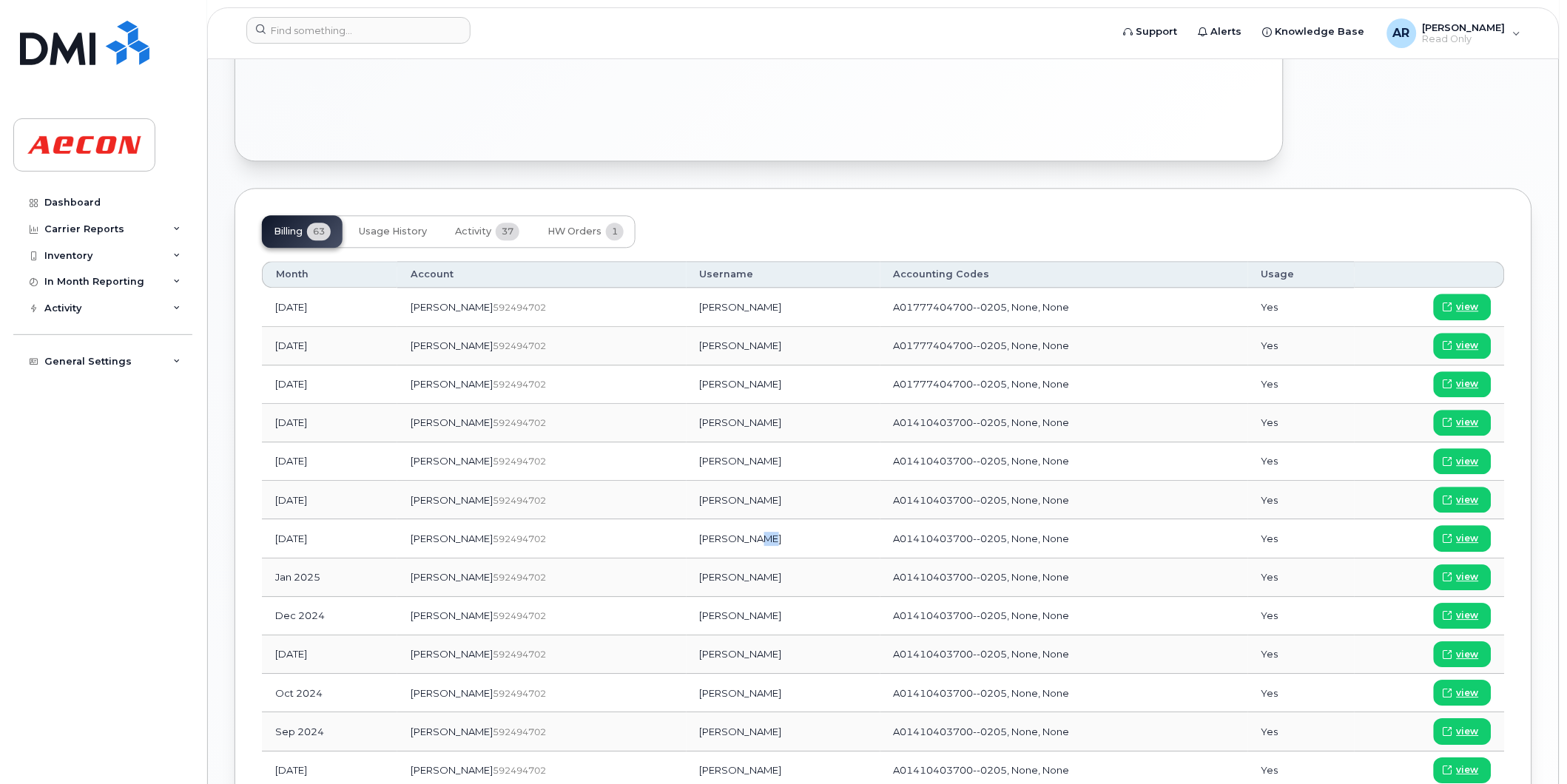
drag, startPoint x: 706, startPoint y: 534, endPoint x: 696, endPoint y: 537, distance: 10.4
click at [696, 537] on td "[PERSON_NAME]" at bounding box center [783, 538] width 194 height 39
drag, startPoint x: 696, startPoint y: 537, endPoint x: 649, endPoint y: 540, distance: 47.1
click at [686, 540] on td "[PERSON_NAME]" at bounding box center [783, 538] width 194 height 39
copy td "[PERSON_NAME]"
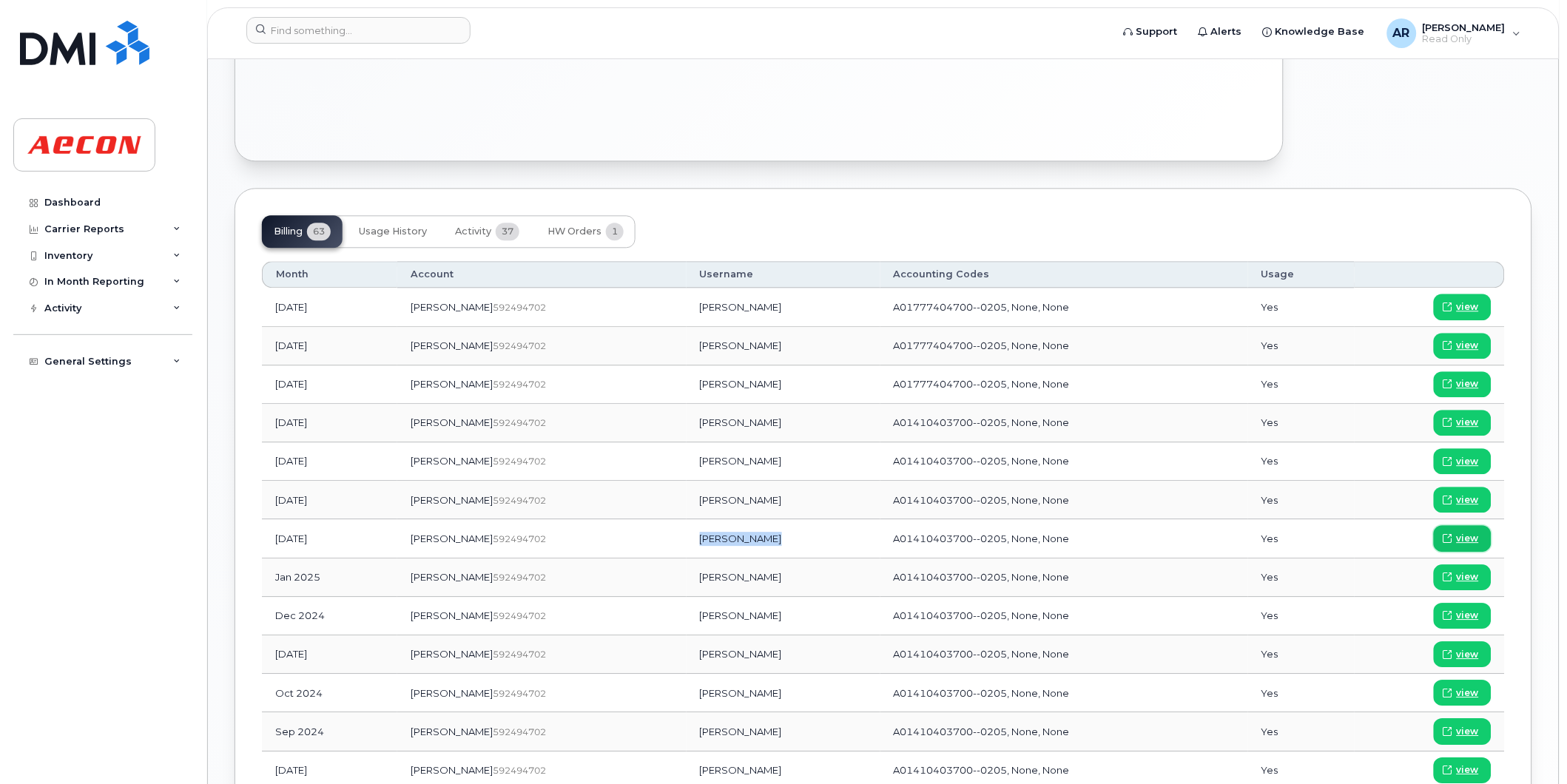
click at [1460, 544] on span "view" at bounding box center [1468, 538] width 22 height 14
click at [283, 29] on input at bounding box center [359, 30] width 224 height 27
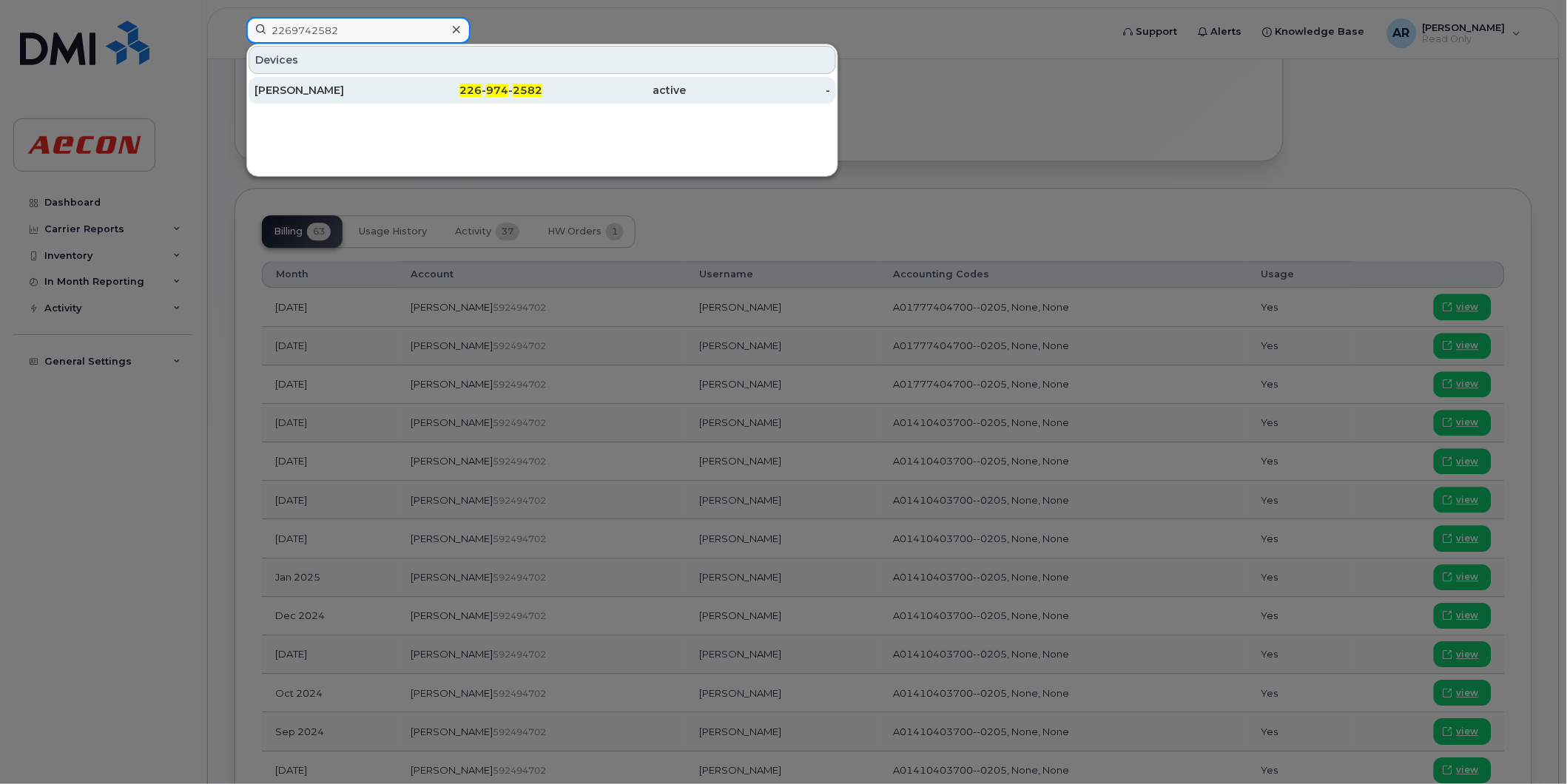
type input "2269742582"
click at [327, 91] on div "[PERSON_NAME]" at bounding box center [326, 90] width 144 height 15
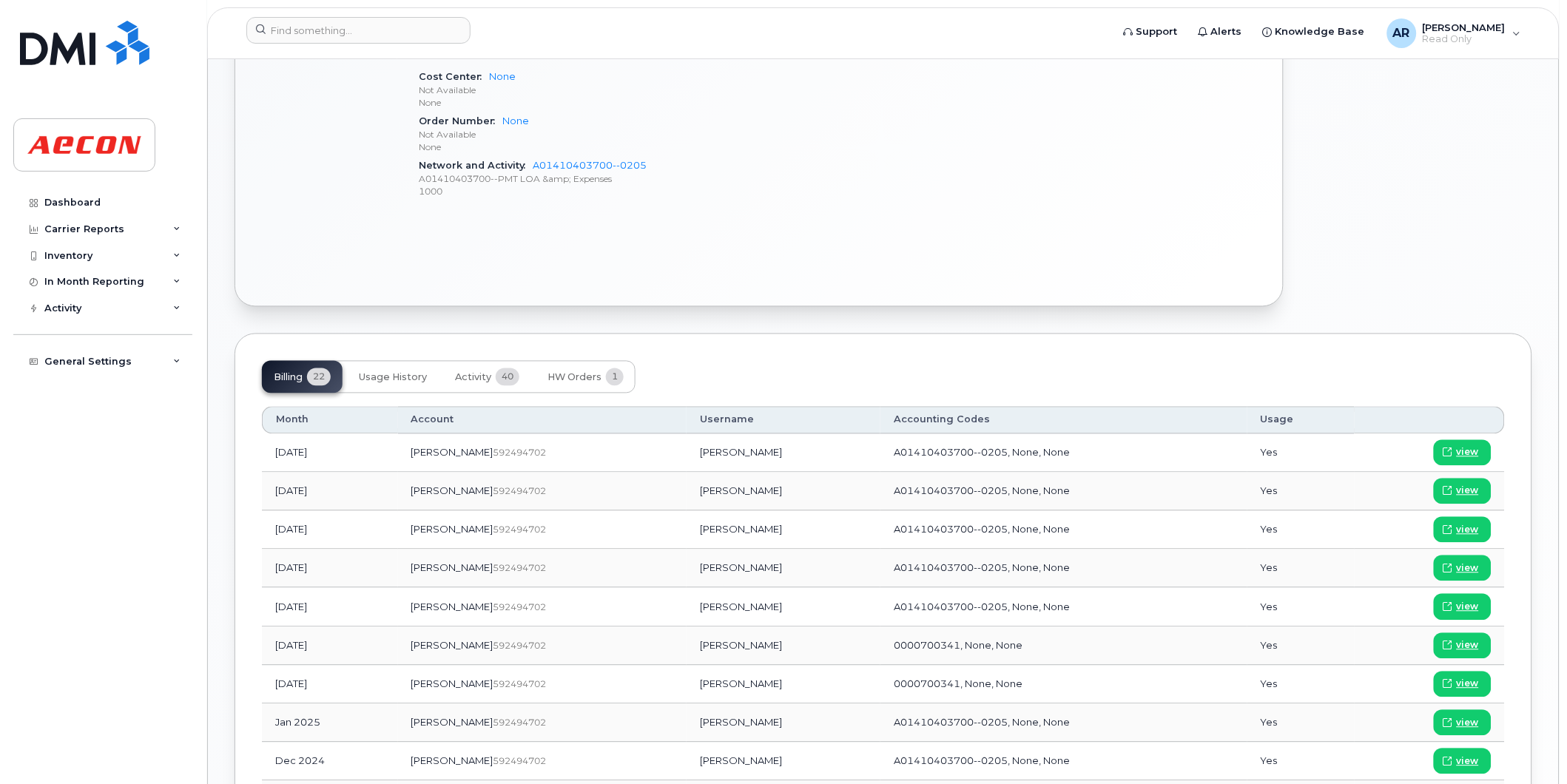
scroll to position [822, 0]
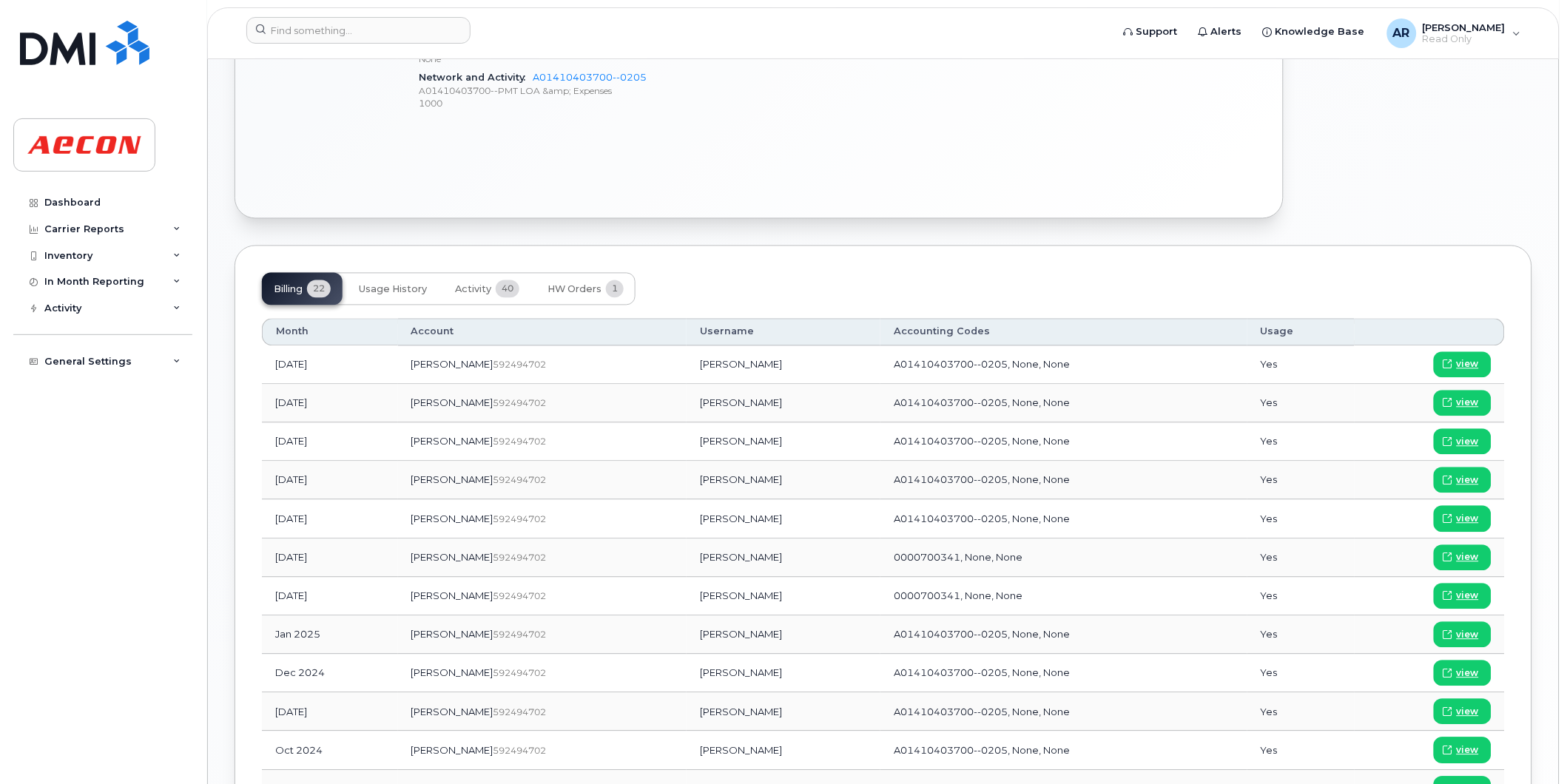
drag, startPoint x: 722, startPoint y: 636, endPoint x: 638, endPoint y: 635, distance: 84.0
click at [686, 635] on td "Michael De Filippis" at bounding box center [783, 635] width 194 height 39
copy td "Michael De Filippis"
click at [1467, 591] on span "view" at bounding box center [1468, 596] width 22 height 14
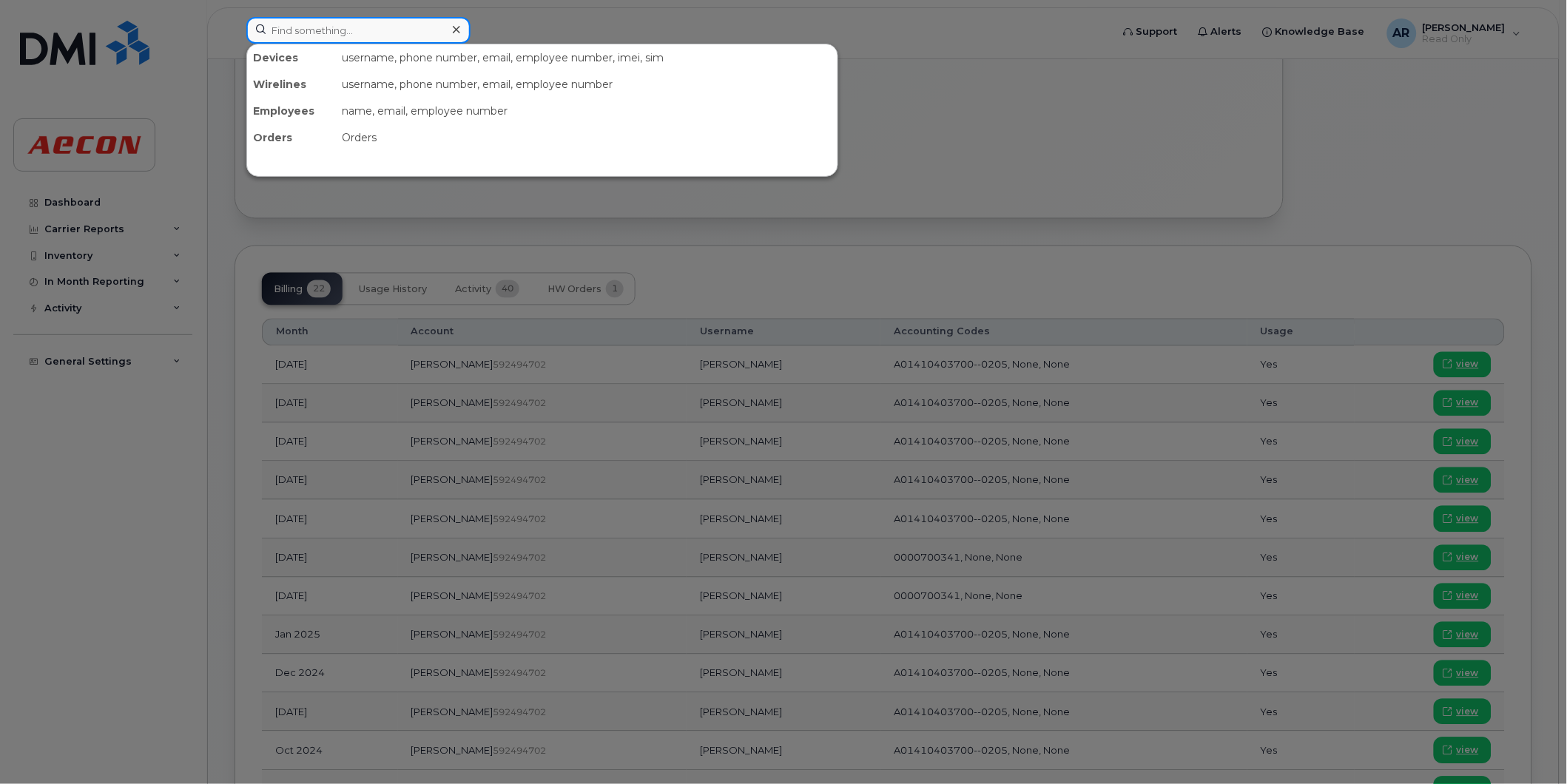
click at [352, 28] on input at bounding box center [359, 30] width 224 height 27
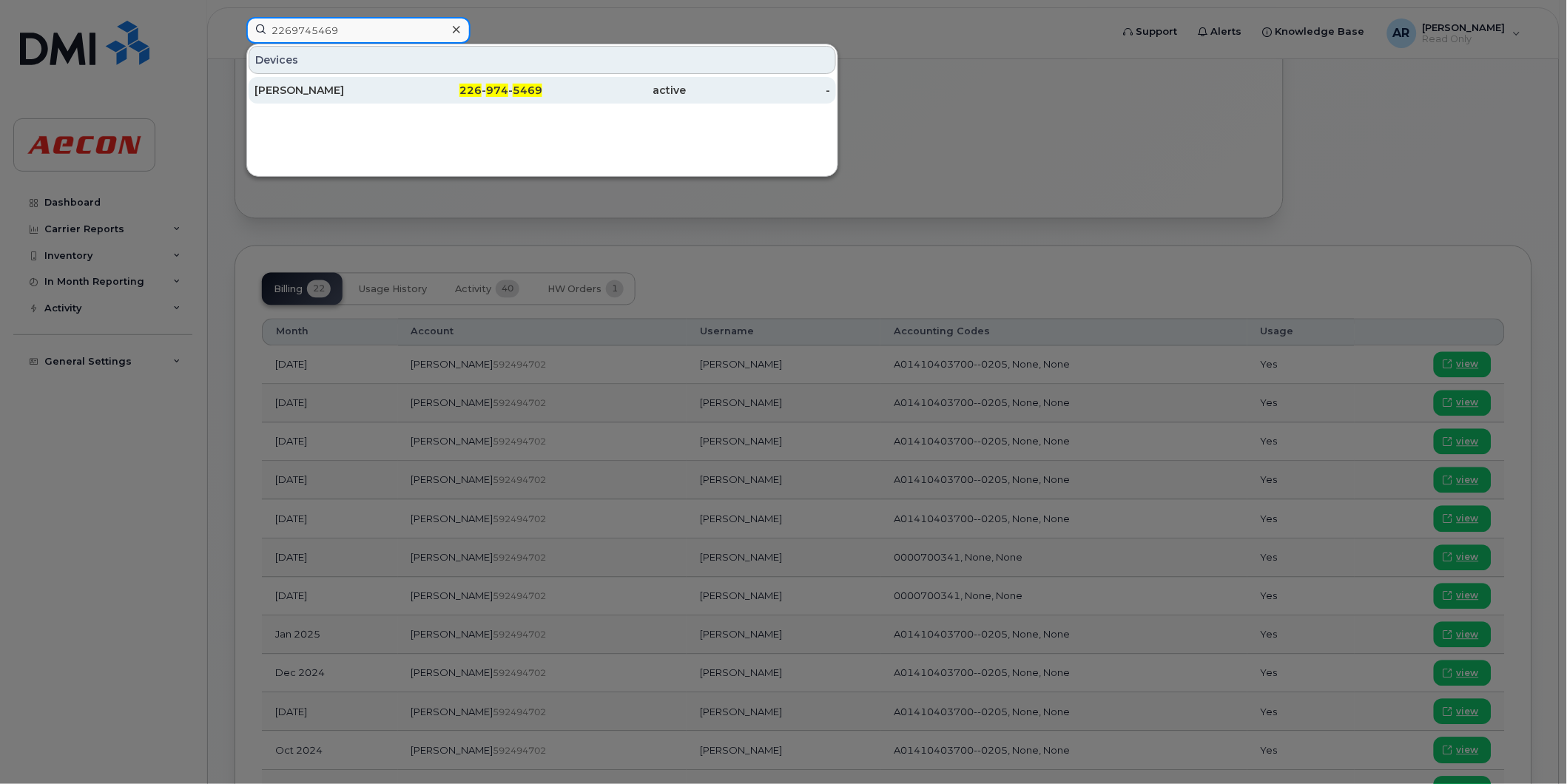
type input "2269745469"
click at [358, 83] on div "TYLER DONALDSON" at bounding box center [326, 90] width 144 height 15
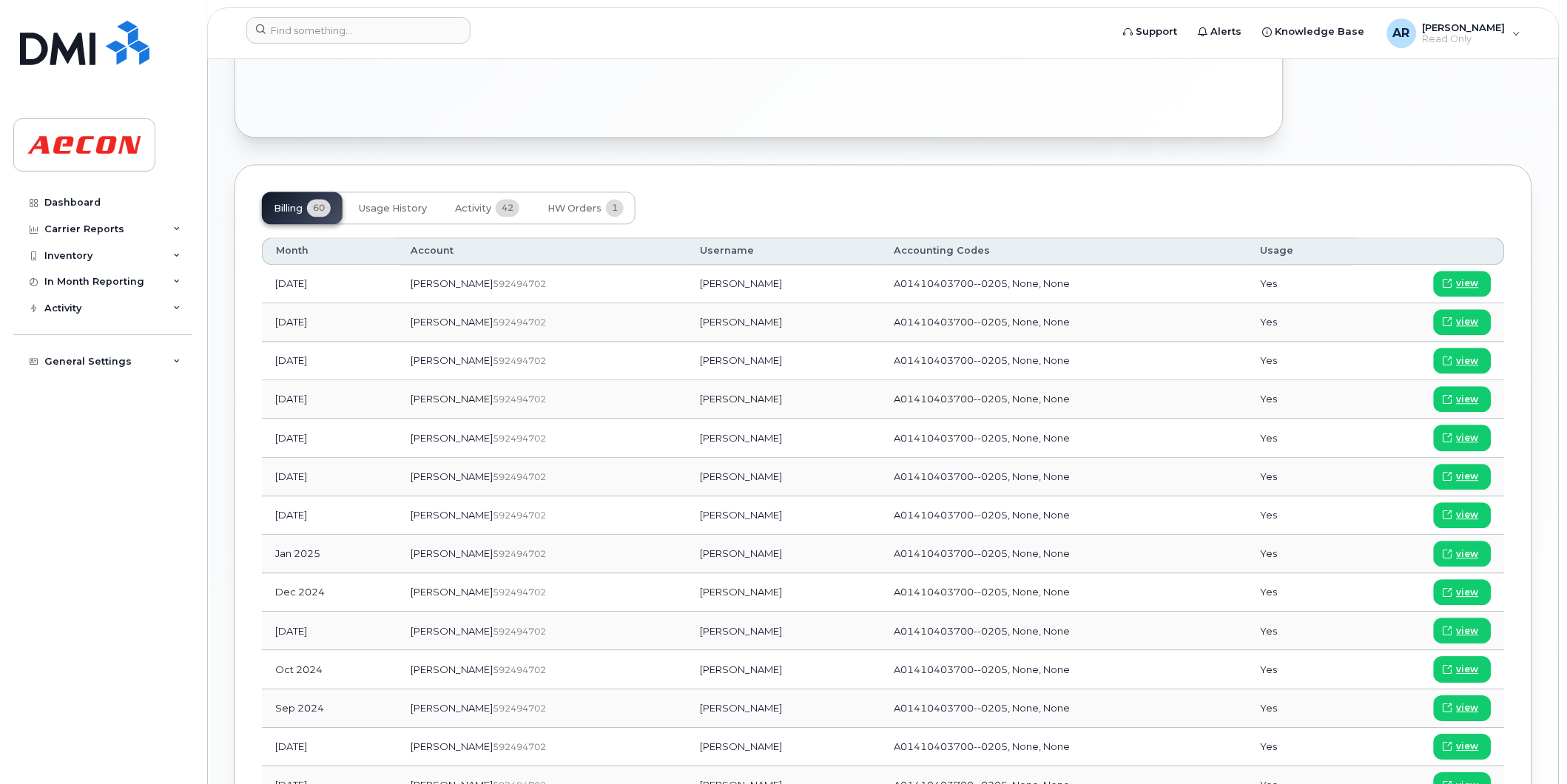
scroll to position [918, 0]
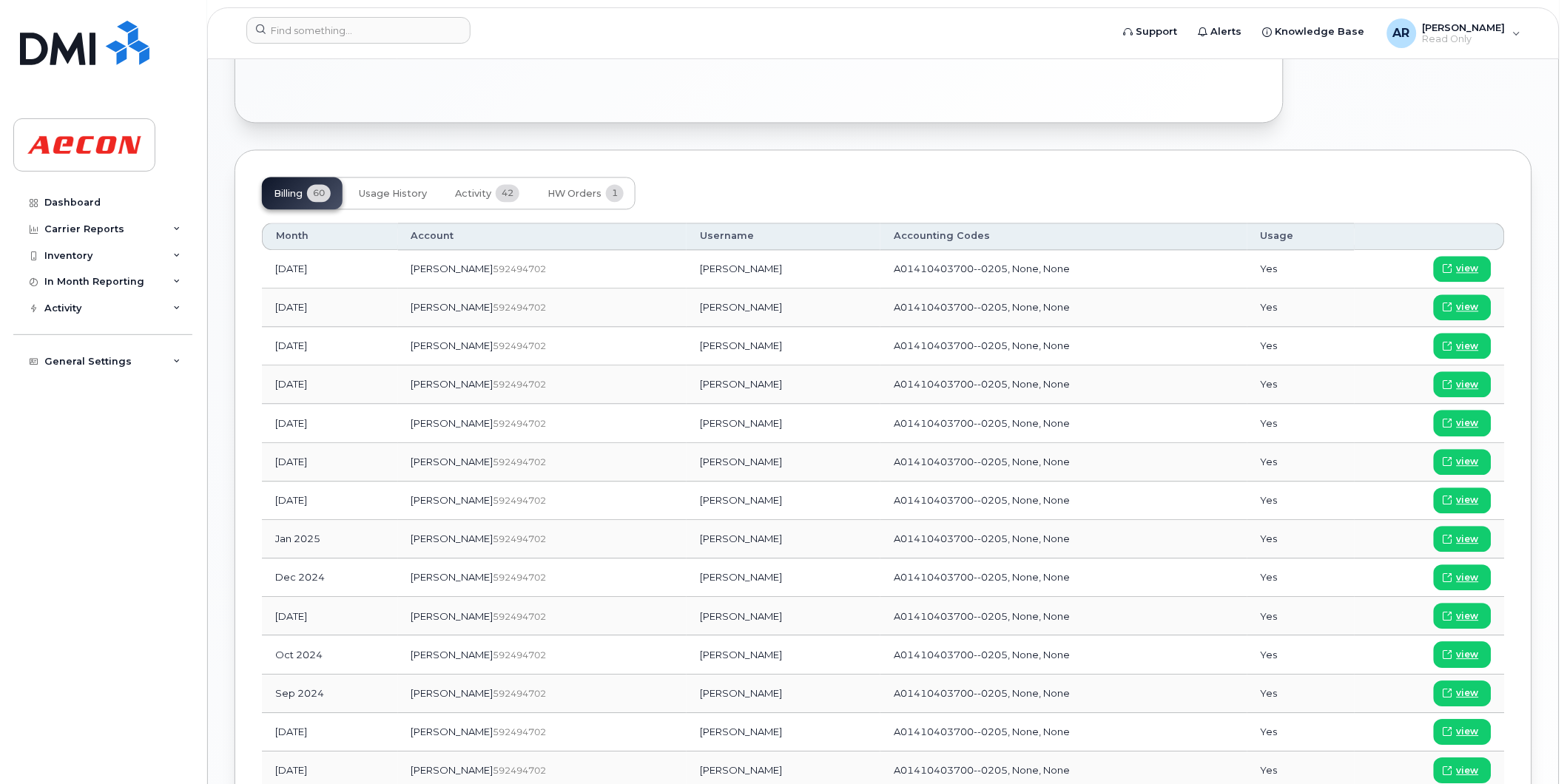
drag, startPoint x: 733, startPoint y: 499, endPoint x: 638, endPoint y: 503, distance: 95.1
click at [686, 503] on td "[PERSON_NAME]" at bounding box center [783, 501] width 194 height 39
copy td "[PERSON_NAME]"
click at [1467, 499] on span "view" at bounding box center [1468, 500] width 22 height 14
click at [316, 32] on input at bounding box center [359, 30] width 224 height 27
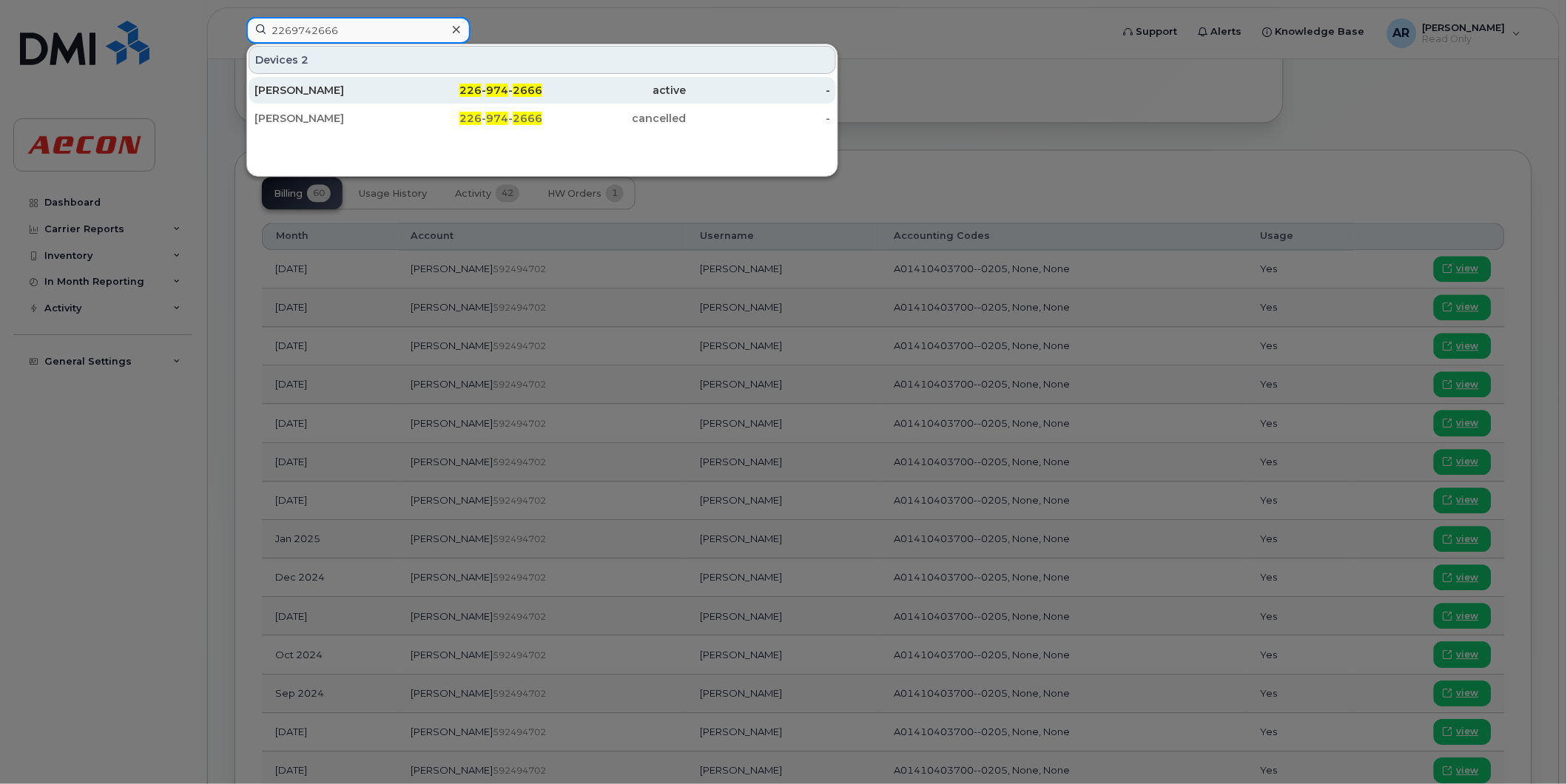
type input "2269742666"
click at [339, 87] on div "[PERSON_NAME]" at bounding box center [326, 90] width 144 height 15
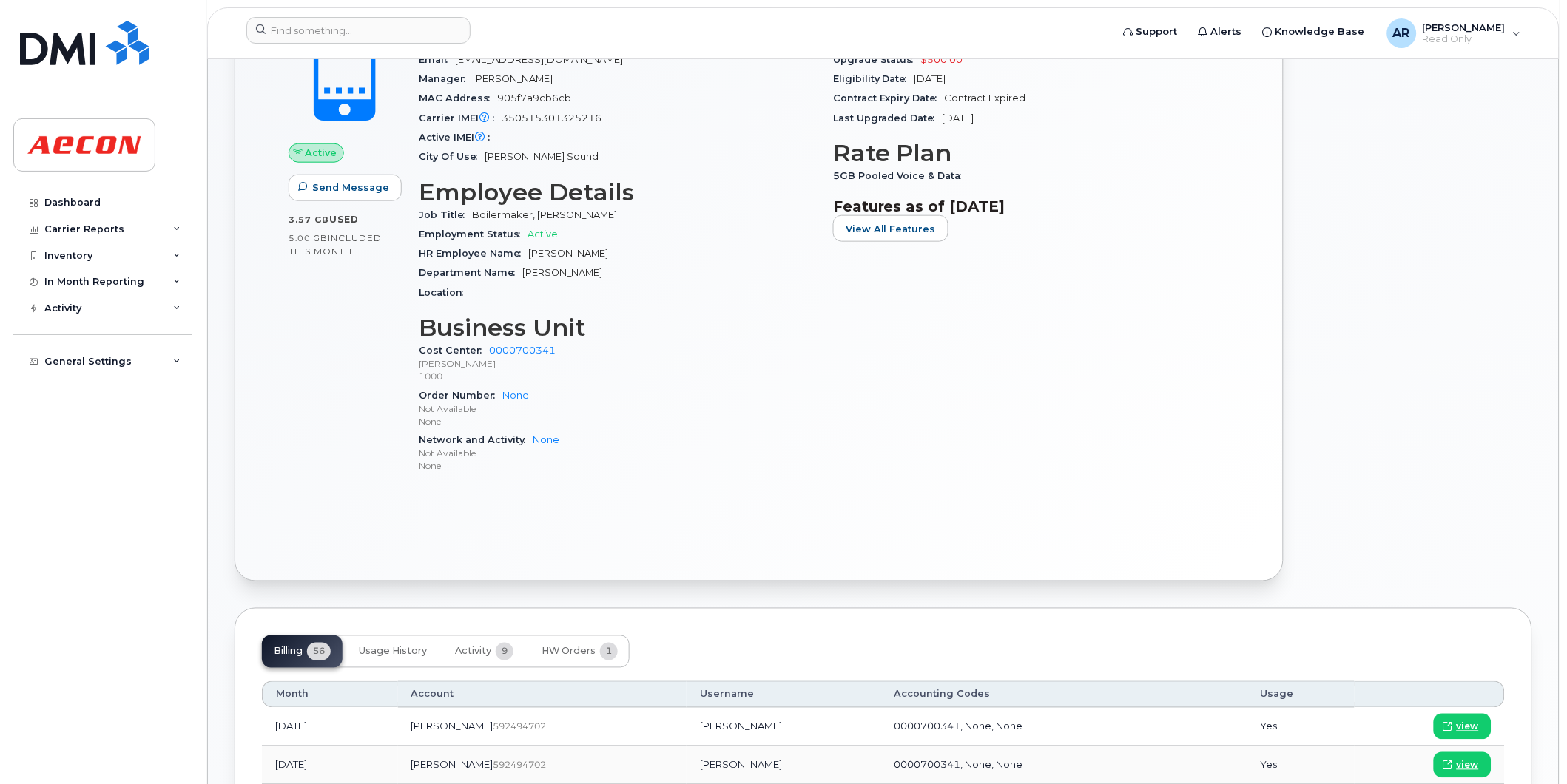
scroll to position [657, 0]
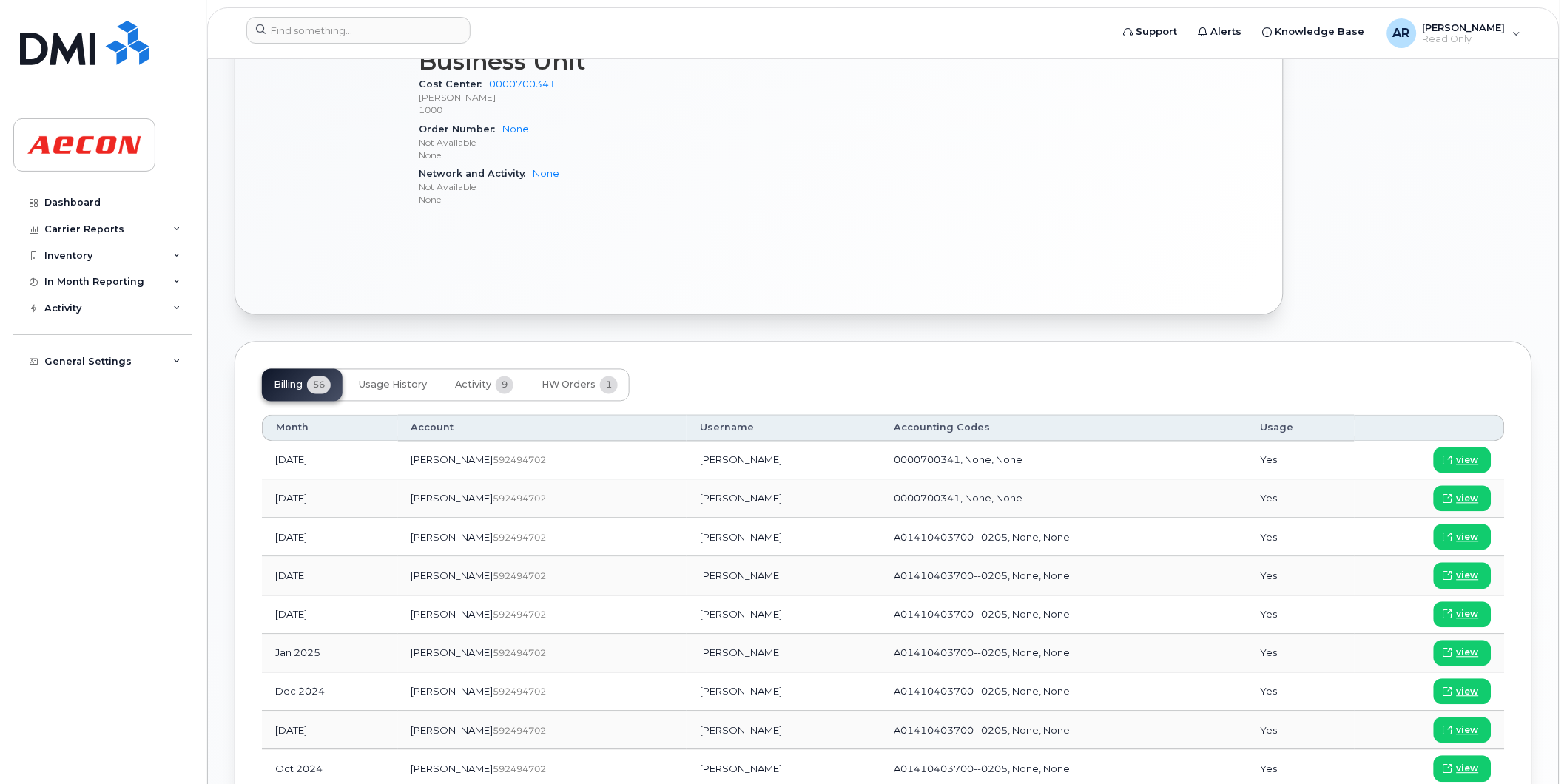
drag, startPoint x: 729, startPoint y: 614, endPoint x: 641, endPoint y: 613, distance: 88.0
click at [686, 613] on td "[PERSON_NAME]" at bounding box center [783, 615] width 194 height 39
copy td "[PERSON_NAME]"
click at [1473, 613] on span "view" at bounding box center [1468, 614] width 22 height 14
click at [304, 32] on input at bounding box center [359, 30] width 224 height 27
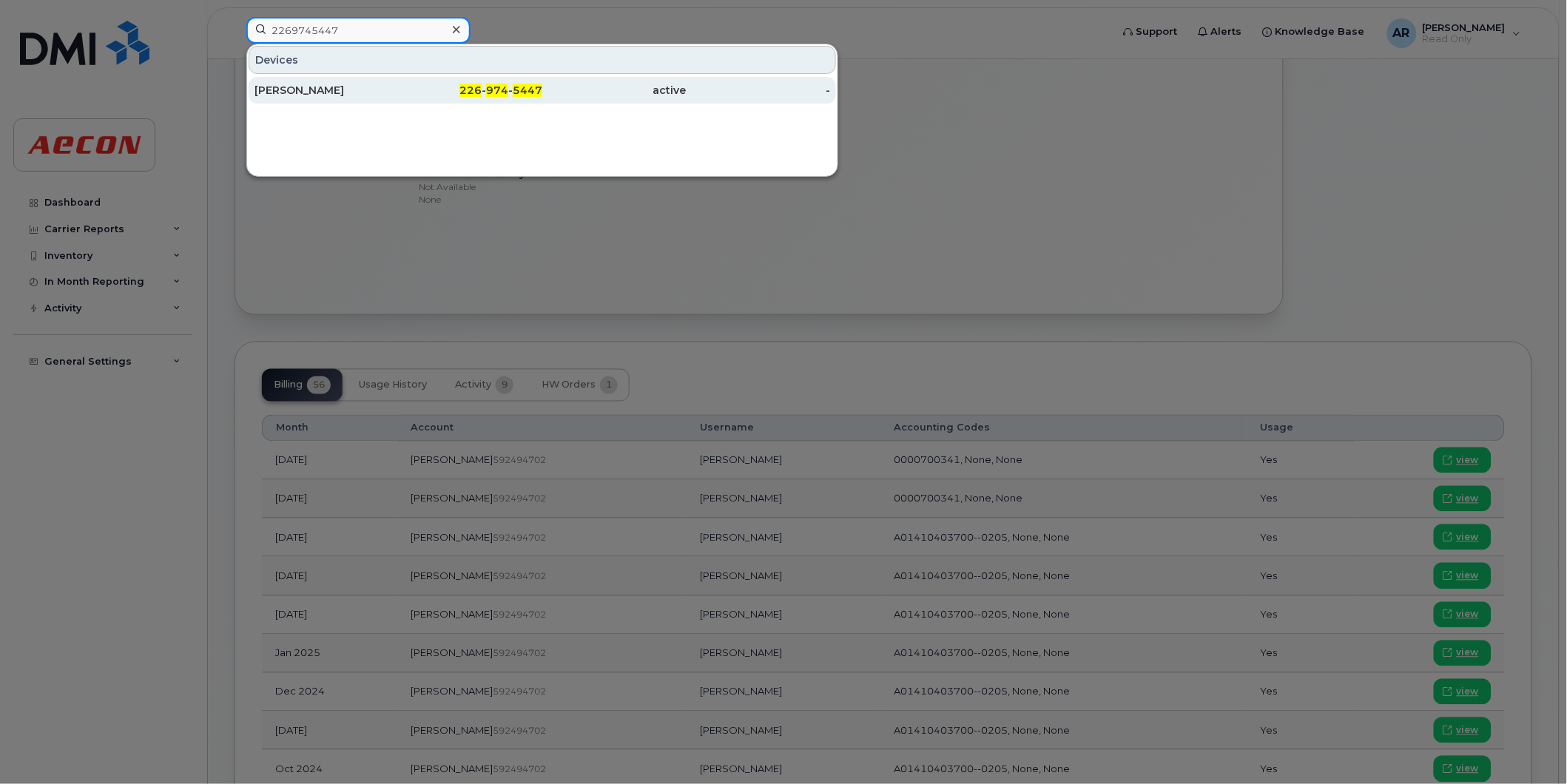
type input "2269745447"
click at [420, 90] on div "226 - 974 - 5447" at bounding box center [471, 90] width 144 height 15
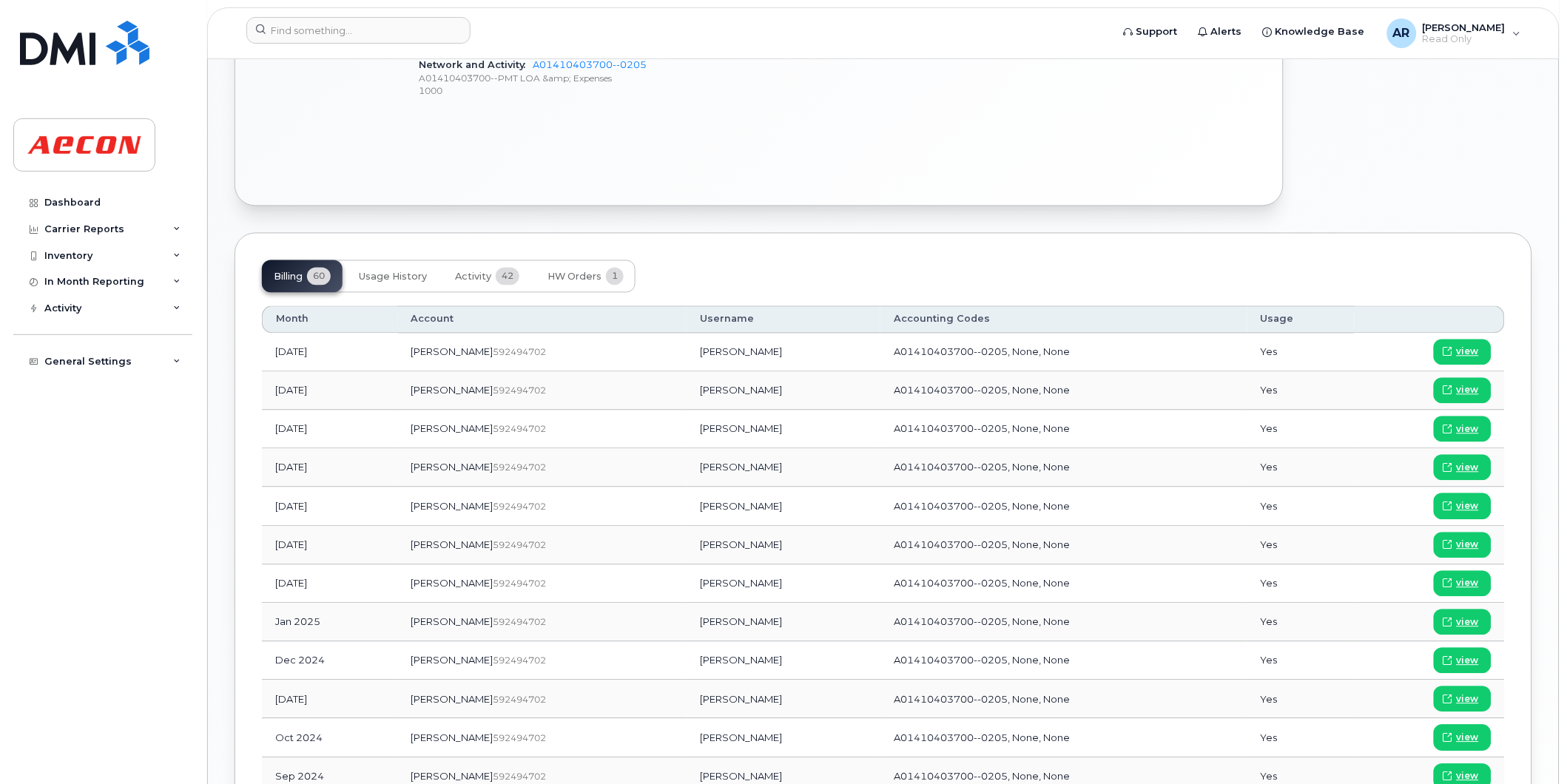
scroll to position [835, 0]
drag, startPoint x: 706, startPoint y: 586, endPoint x: 656, endPoint y: 583, distance: 50.1
click at [686, 583] on td "[PERSON_NAME]" at bounding box center [783, 583] width 194 height 39
copy td "[PERSON_NAME]"
click at [1473, 580] on span "view" at bounding box center [1468, 582] width 22 height 14
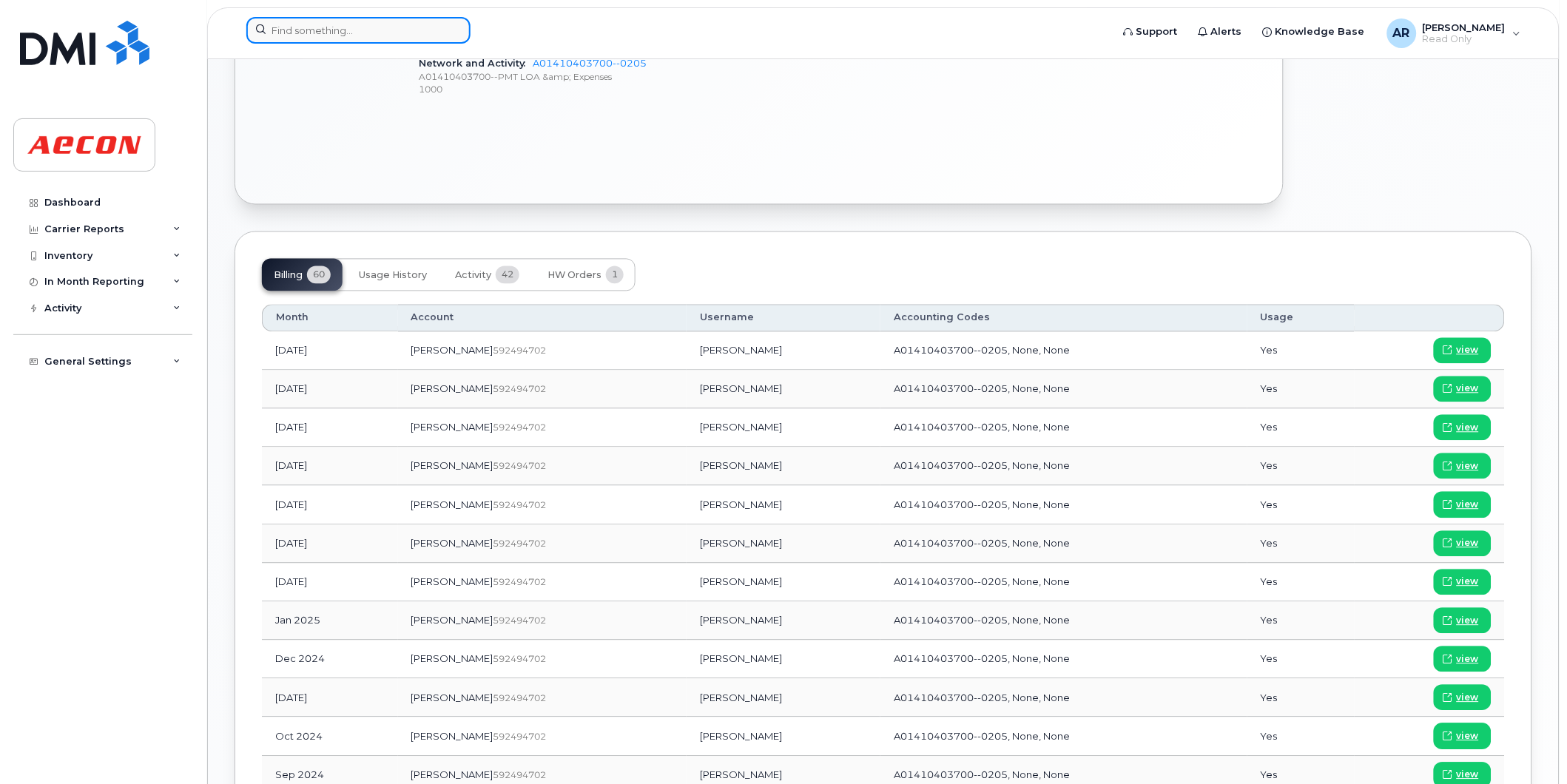
click at [381, 31] on input at bounding box center [359, 30] width 224 height 27
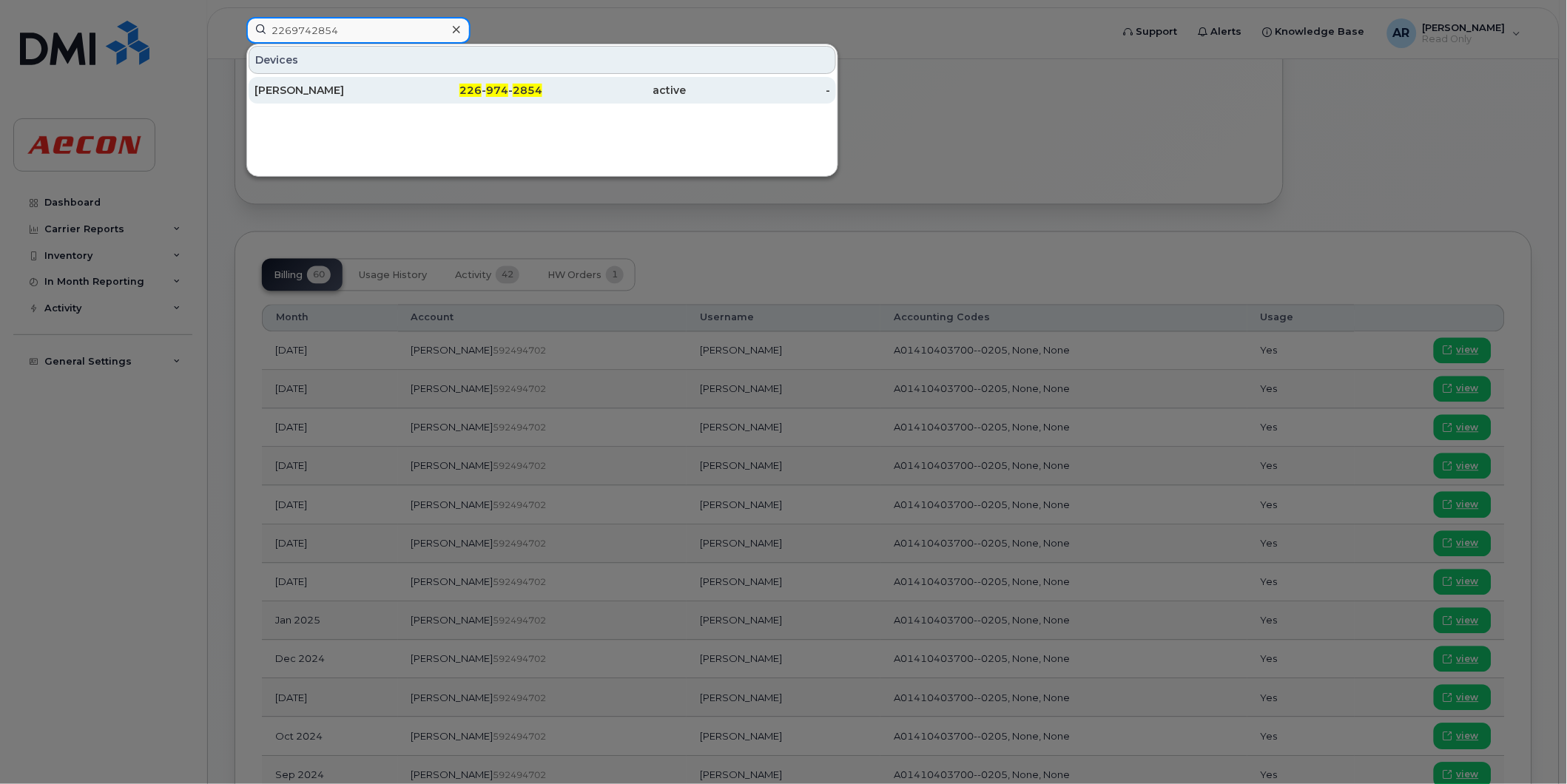
type input "2269742854"
click at [388, 85] on div "[PERSON_NAME]" at bounding box center [326, 90] width 144 height 15
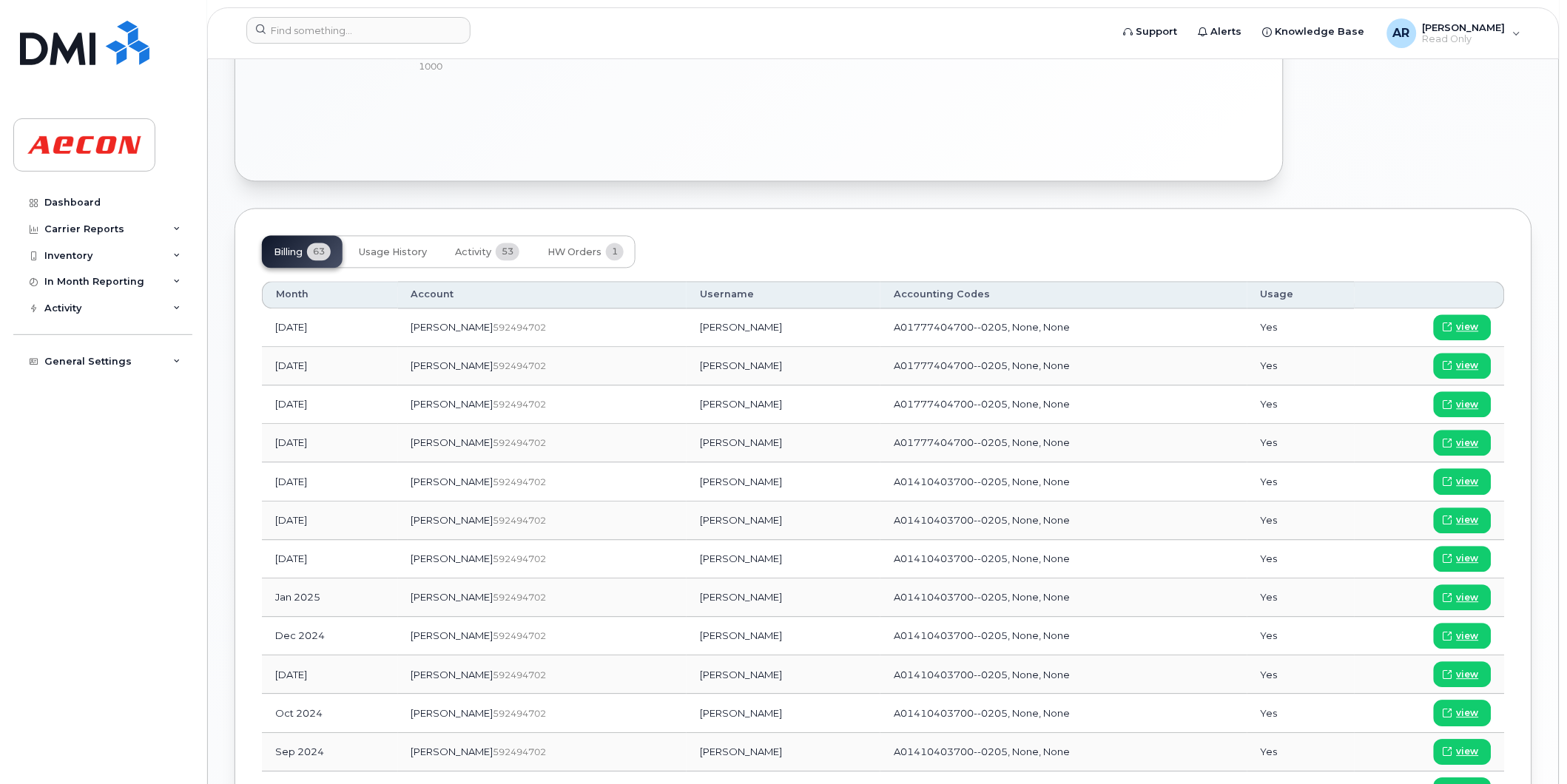
scroll to position [904, 0]
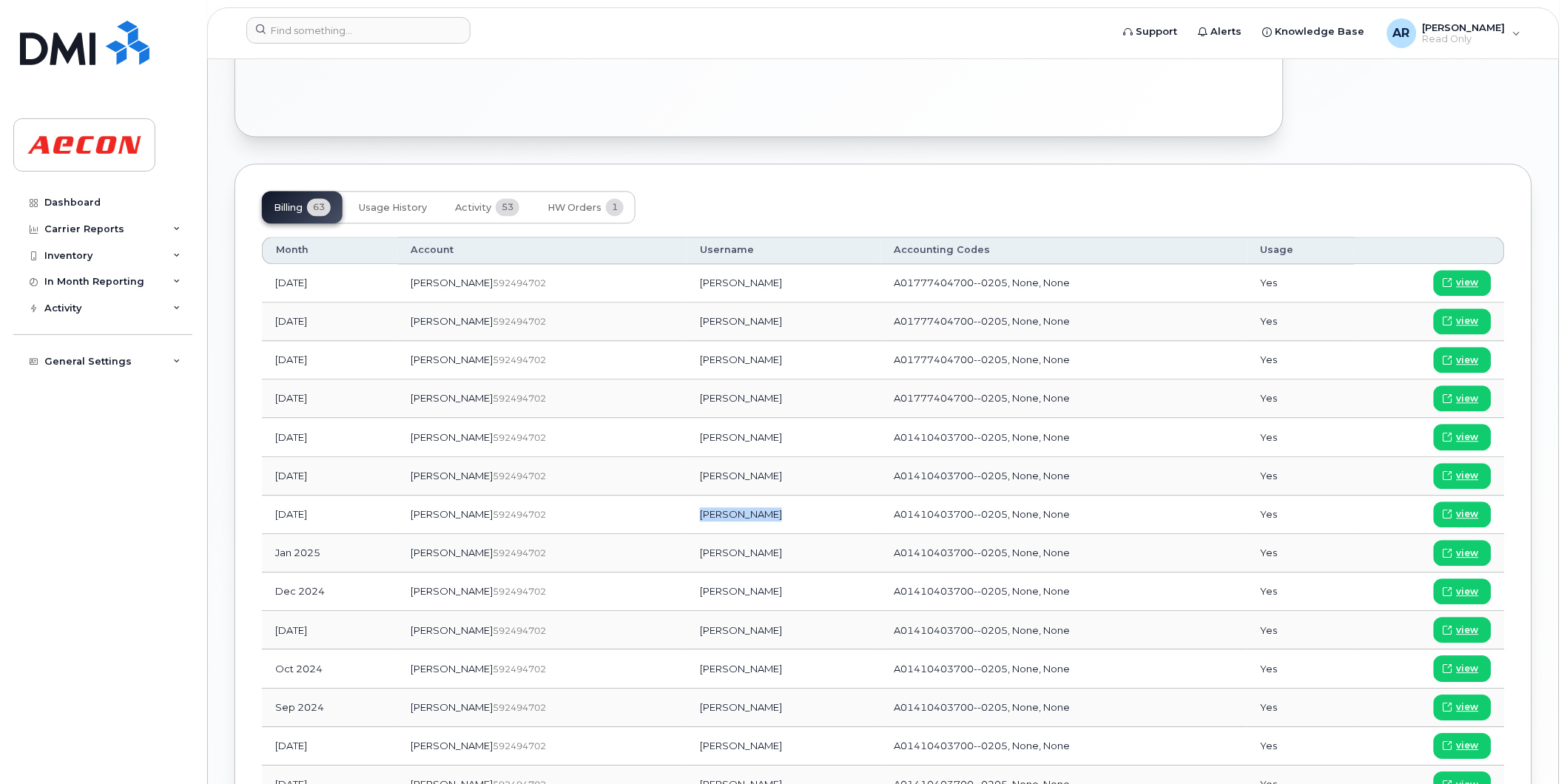
drag, startPoint x: 728, startPoint y: 514, endPoint x: 644, endPoint y: 513, distance: 84.0
click at [686, 513] on td "[PERSON_NAME]" at bounding box center [783, 514] width 194 height 39
copy td "[PERSON_NAME]"
click at [1483, 508] on link "view" at bounding box center [1462, 514] width 58 height 26
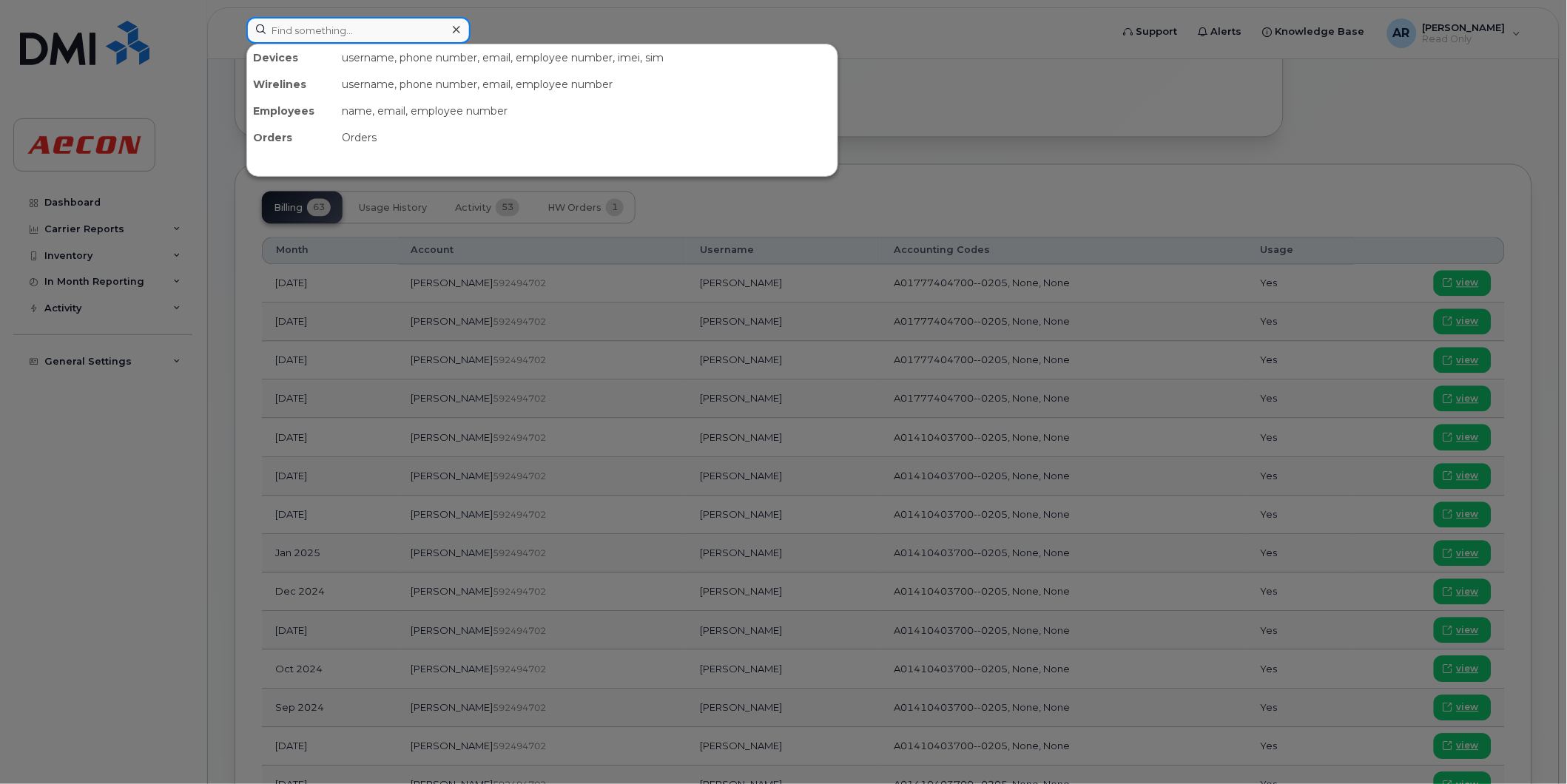
drag, startPoint x: 404, startPoint y: 24, endPoint x: 316, endPoint y: 39, distance: 89.3
click at [404, 24] on input at bounding box center [359, 30] width 224 height 27
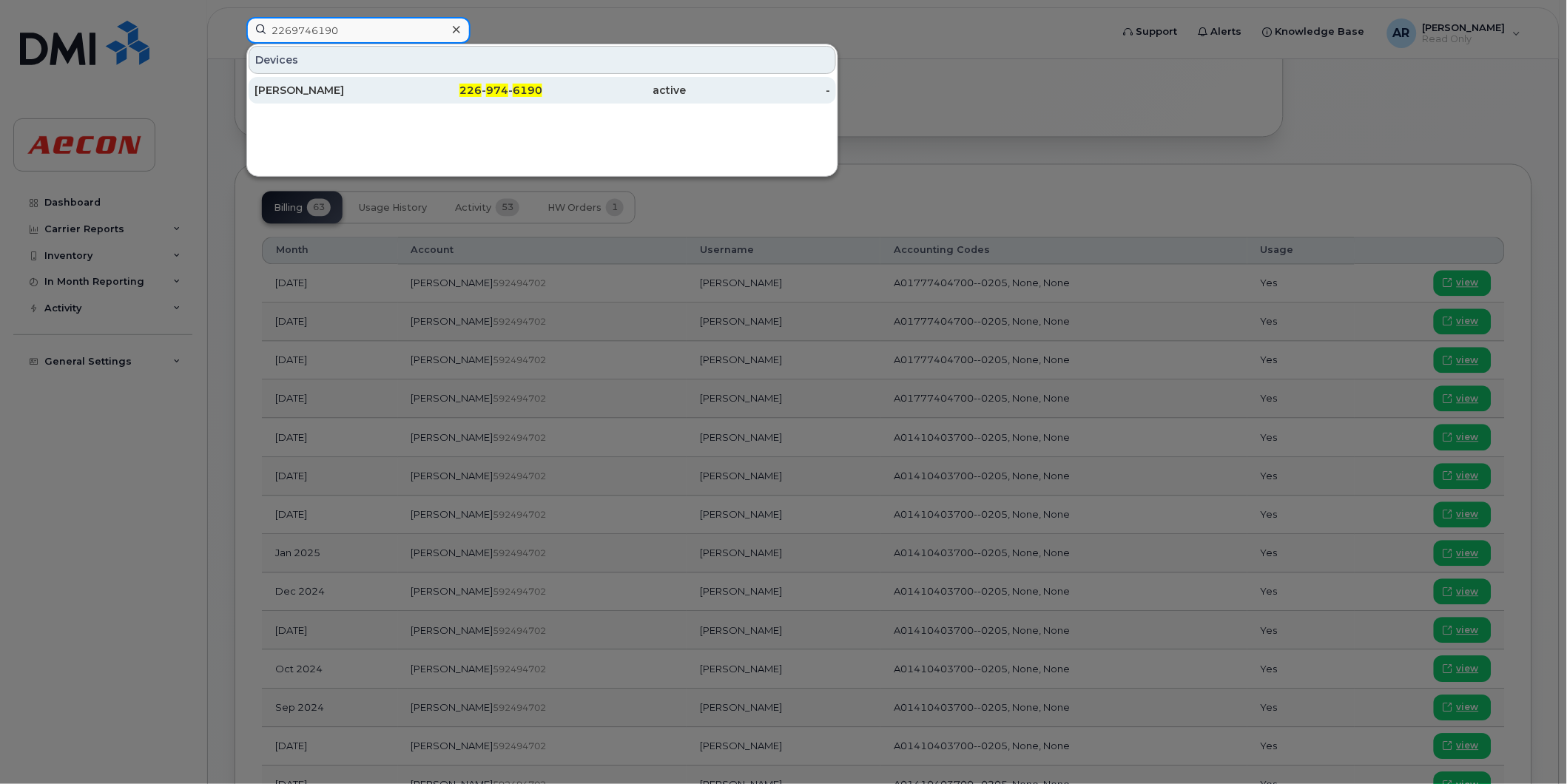
type input "2269746190"
click at [371, 91] on div "PAUL COMI" at bounding box center [326, 90] width 144 height 15
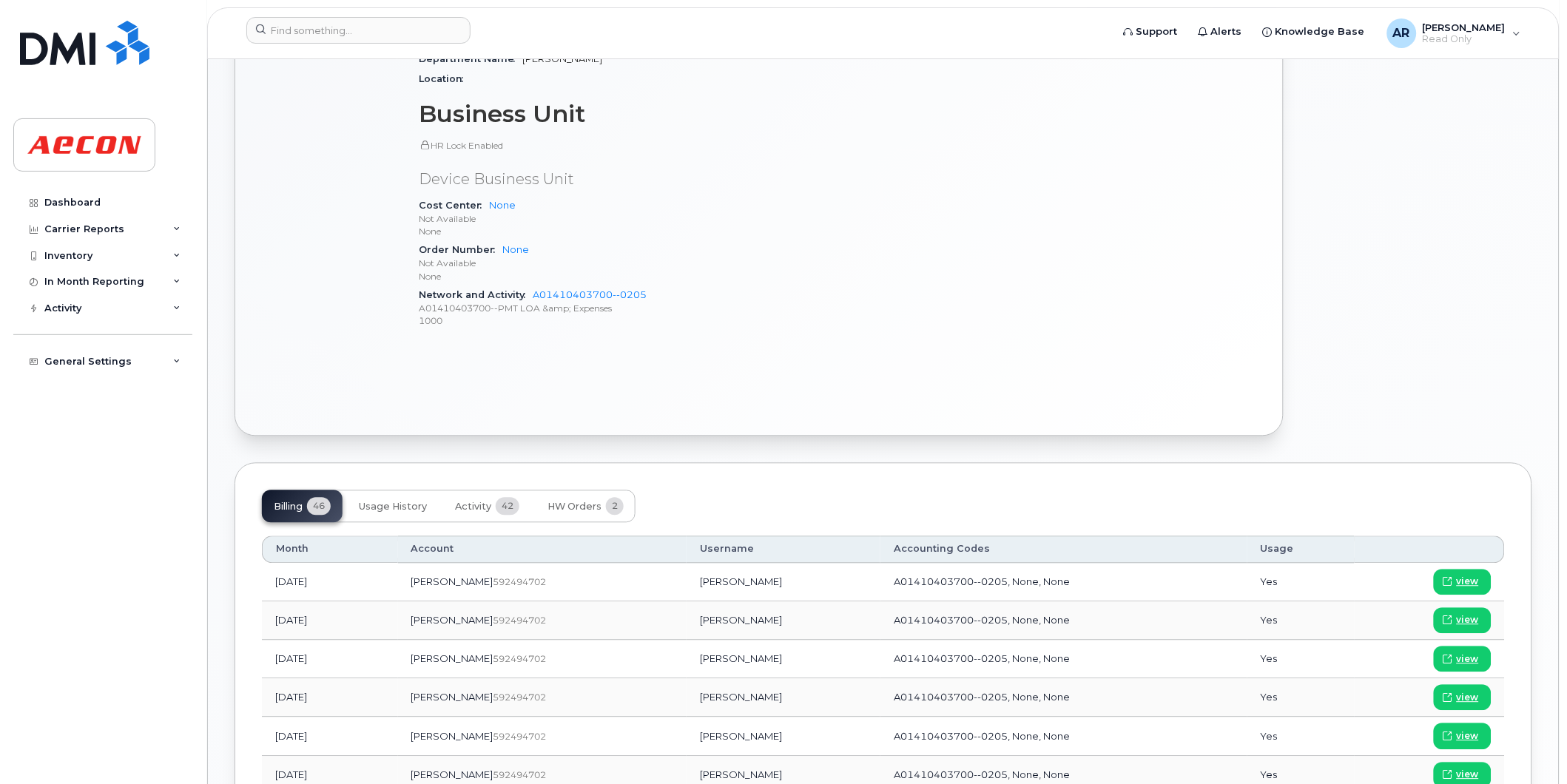
scroll to position [822, 0]
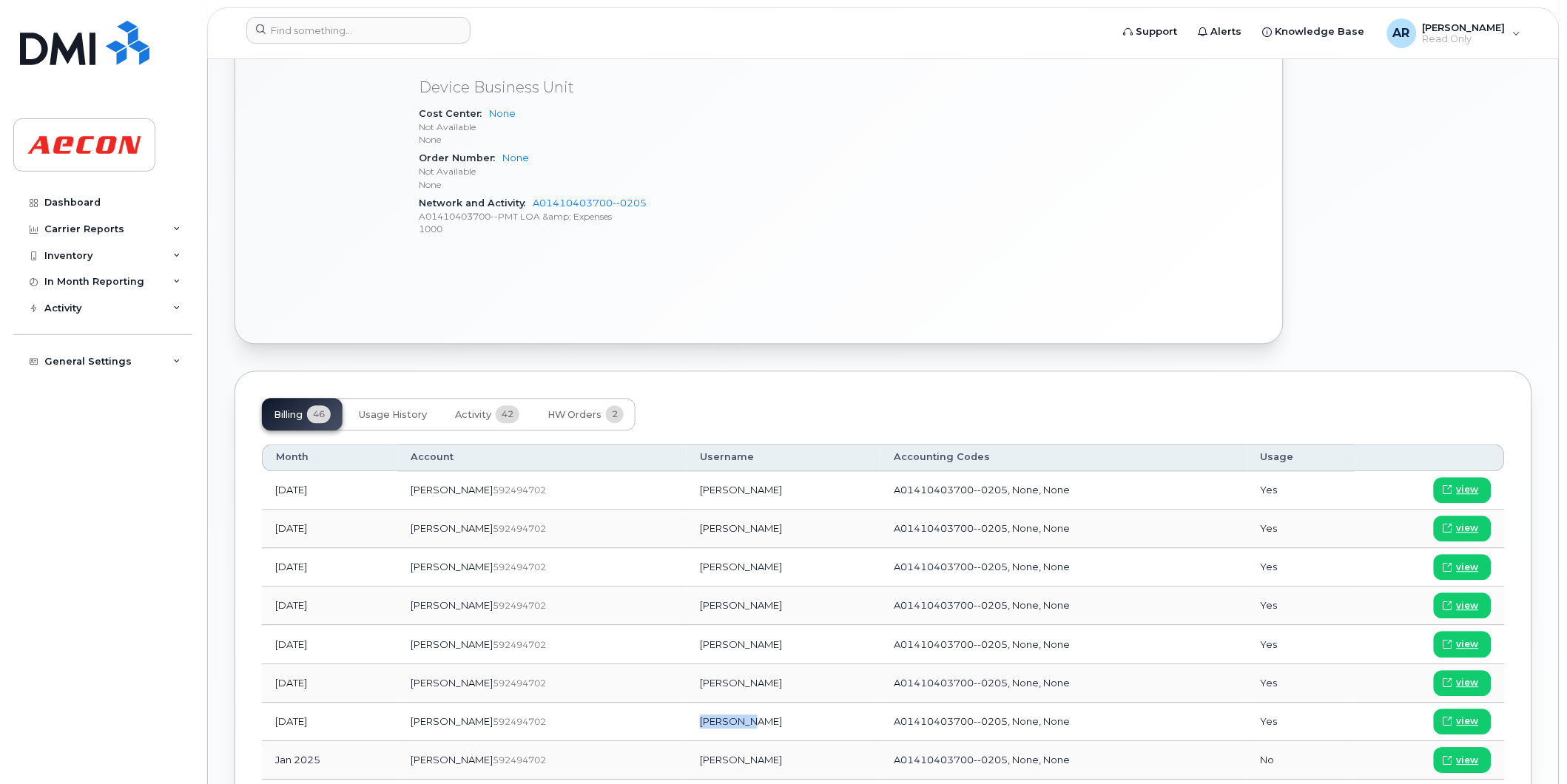
drag, startPoint x: 713, startPoint y: 725, endPoint x: 656, endPoint y: 730, distance: 57.2
click at [686, 730] on td "[PERSON_NAME]" at bounding box center [783, 723] width 194 height 39
copy td "[PERSON_NAME]"
click at [1459, 719] on span "view" at bounding box center [1468, 722] width 22 height 14
click at [384, 28] on input at bounding box center [359, 30] width 224 height 27
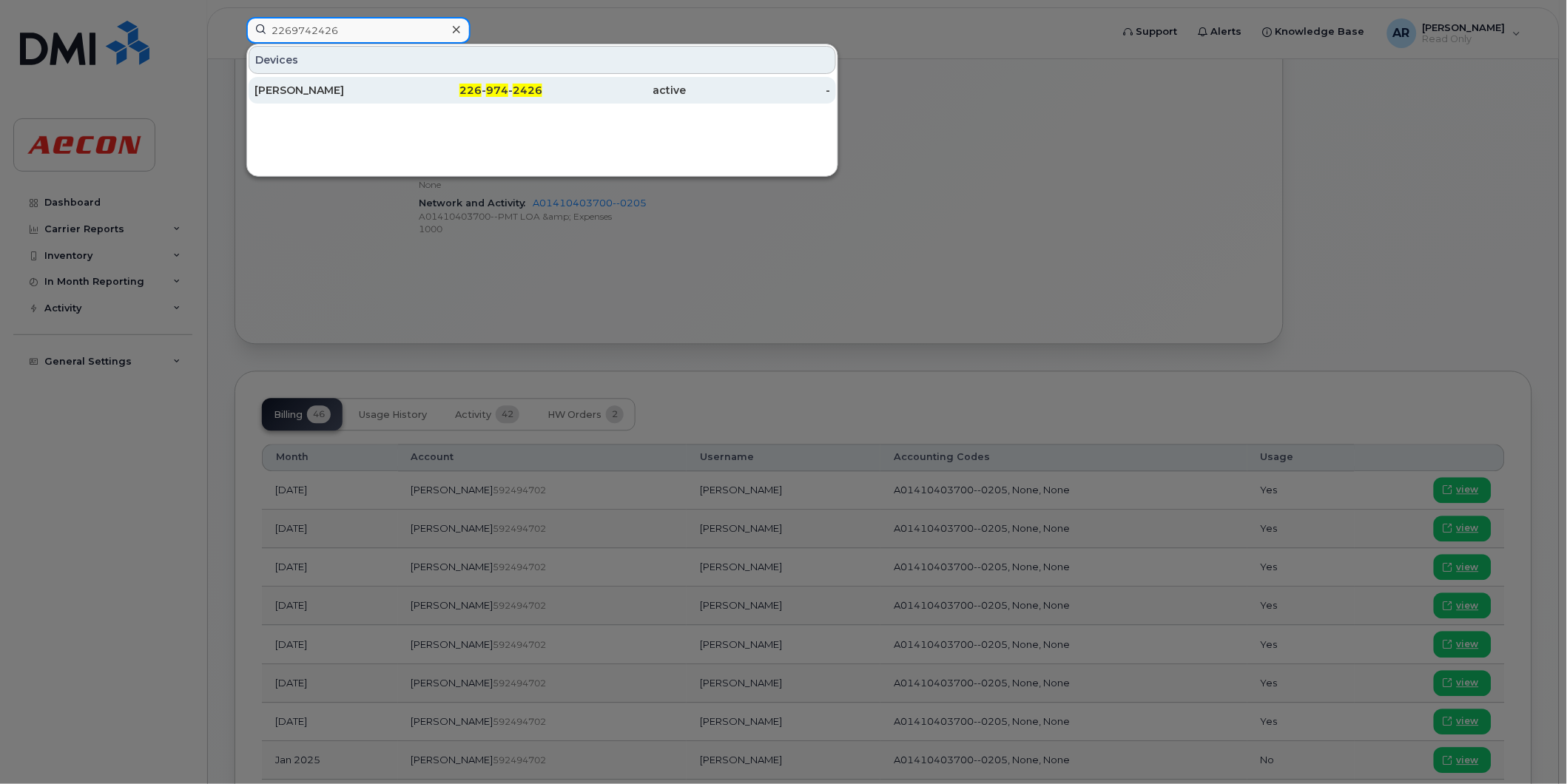
type input "2269742426"
click at [390, 99] on div "[PERSON_NAME]" at bounding box center [326, 90] width 144 height 27
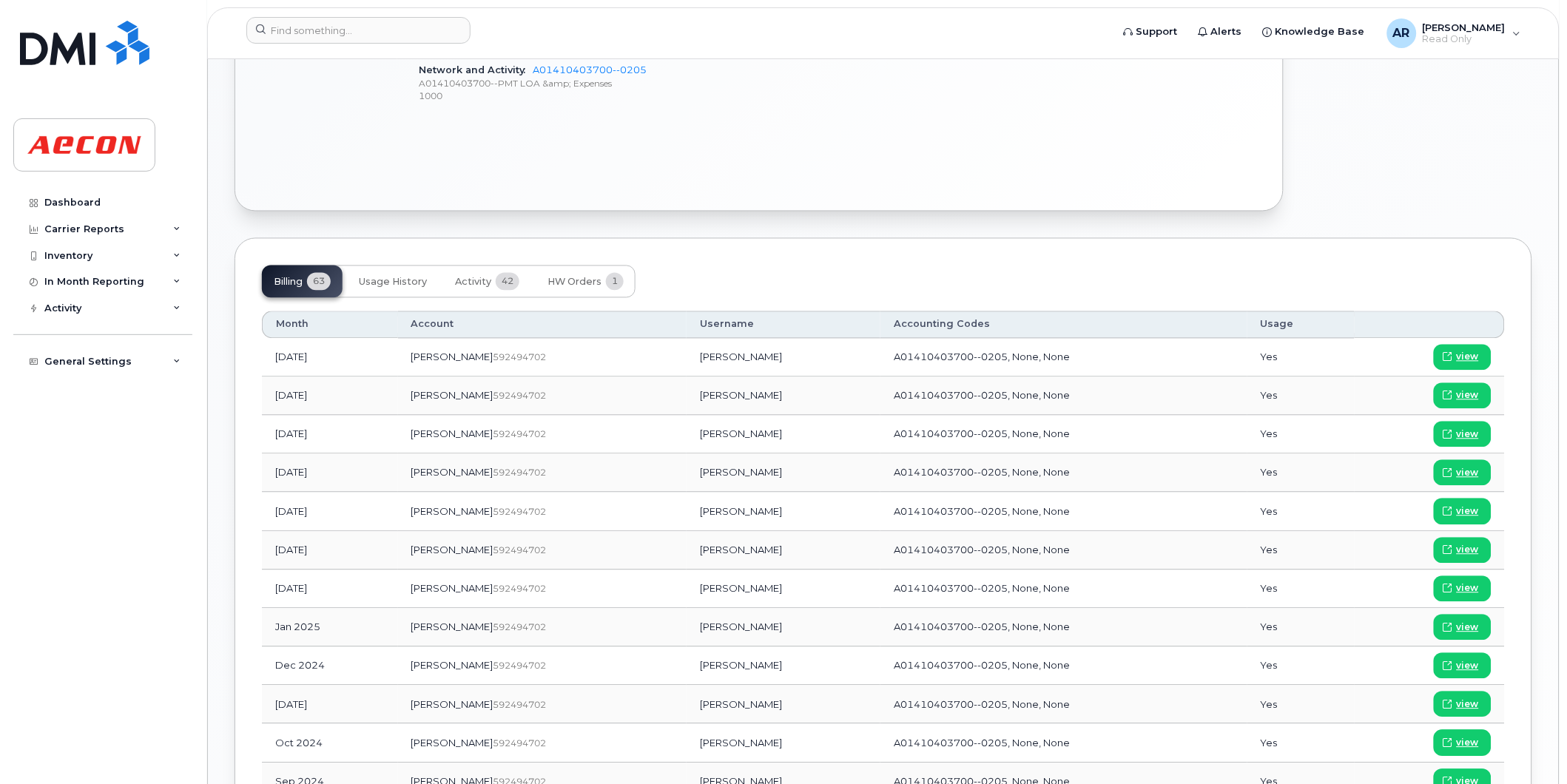
scroll to position [835, 0]
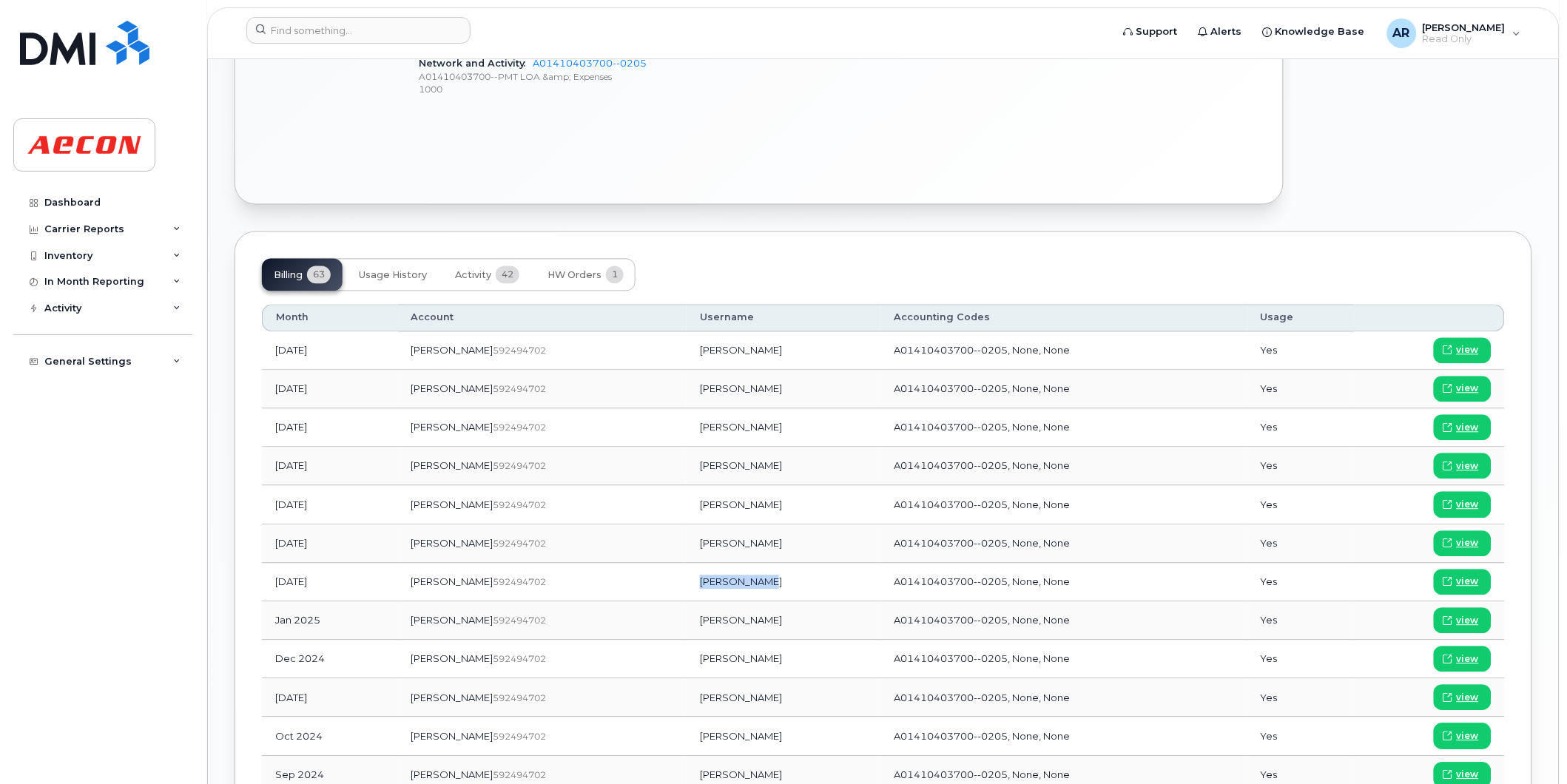
drag, startPoint x: 726, startPoint y: 584, endPoint x: 656, endPoint y: 592, distance: 70.5
click at [686, 592] on td "[PERSON_NAME]" at bounding box center [783, 583] width 194 height 39
copy td "USTIN FREER"
click at [728, 586] on td "DUSTIN FREER" at bounding box center [783, 583] width 194 height 39
drag, startPoint x: 724, startPoint y: 585, endPoint x: 655, endPoint y: 587, distance: 69.0
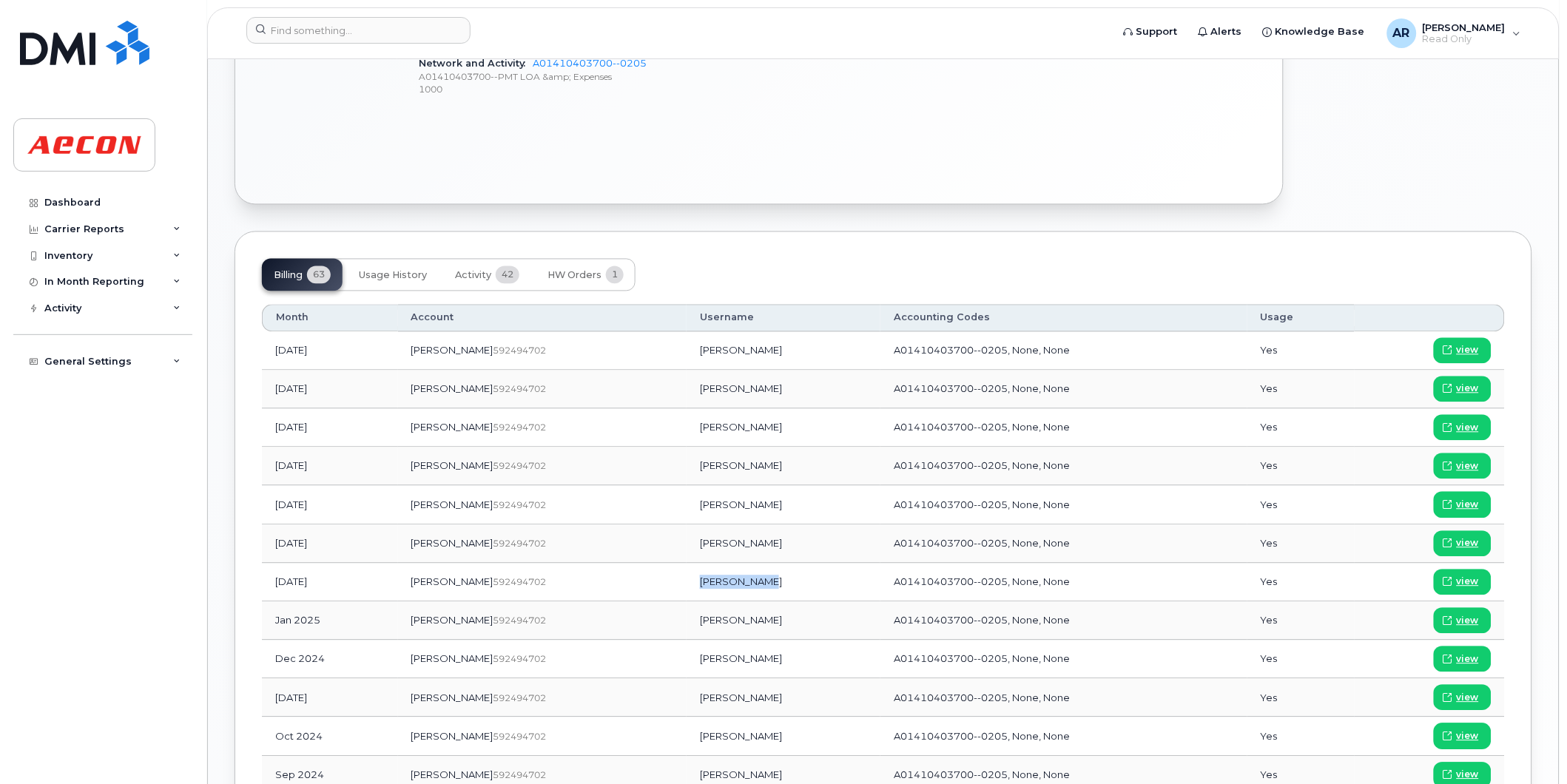
click at [686, 587] on td "DUSTIN FREER" at bounding box center [783, 583] width 194 height 39
copy td "DUSTIN FREER"
click at [1473, 580] on span "view" at bounding box center [1468, 582] width 22 height 14
click at [315, 33] on input at bounding box center [359, 30] width 224 height 27
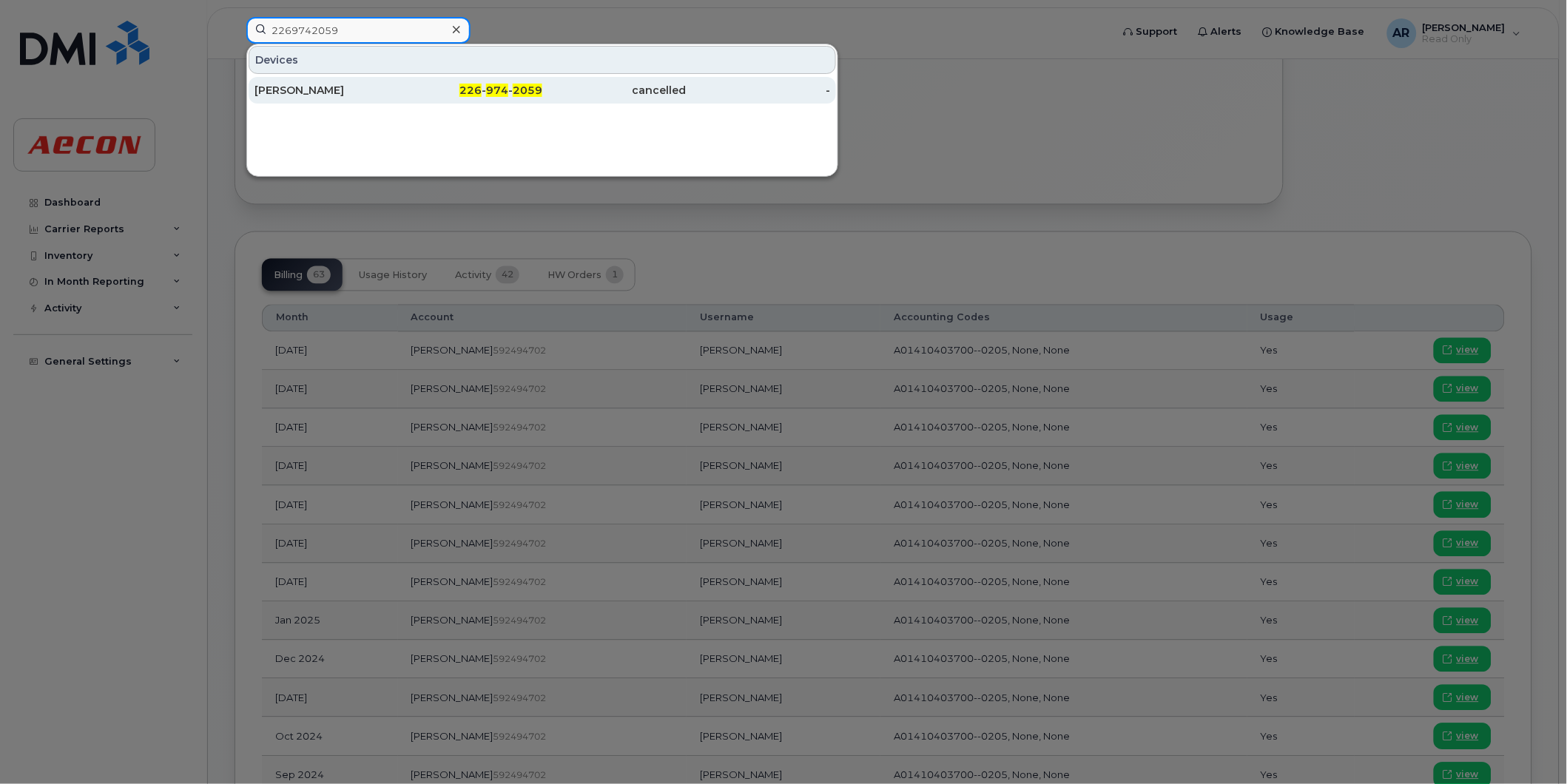
type input "2269742059"
drag, startPoint x: 518, startPoint y: 94, endPoint x: 509, endPoint y: 83, distance: 14.2
click at [518, 94] on span "2059" at bounding box center [528, 90] width 29 height 14
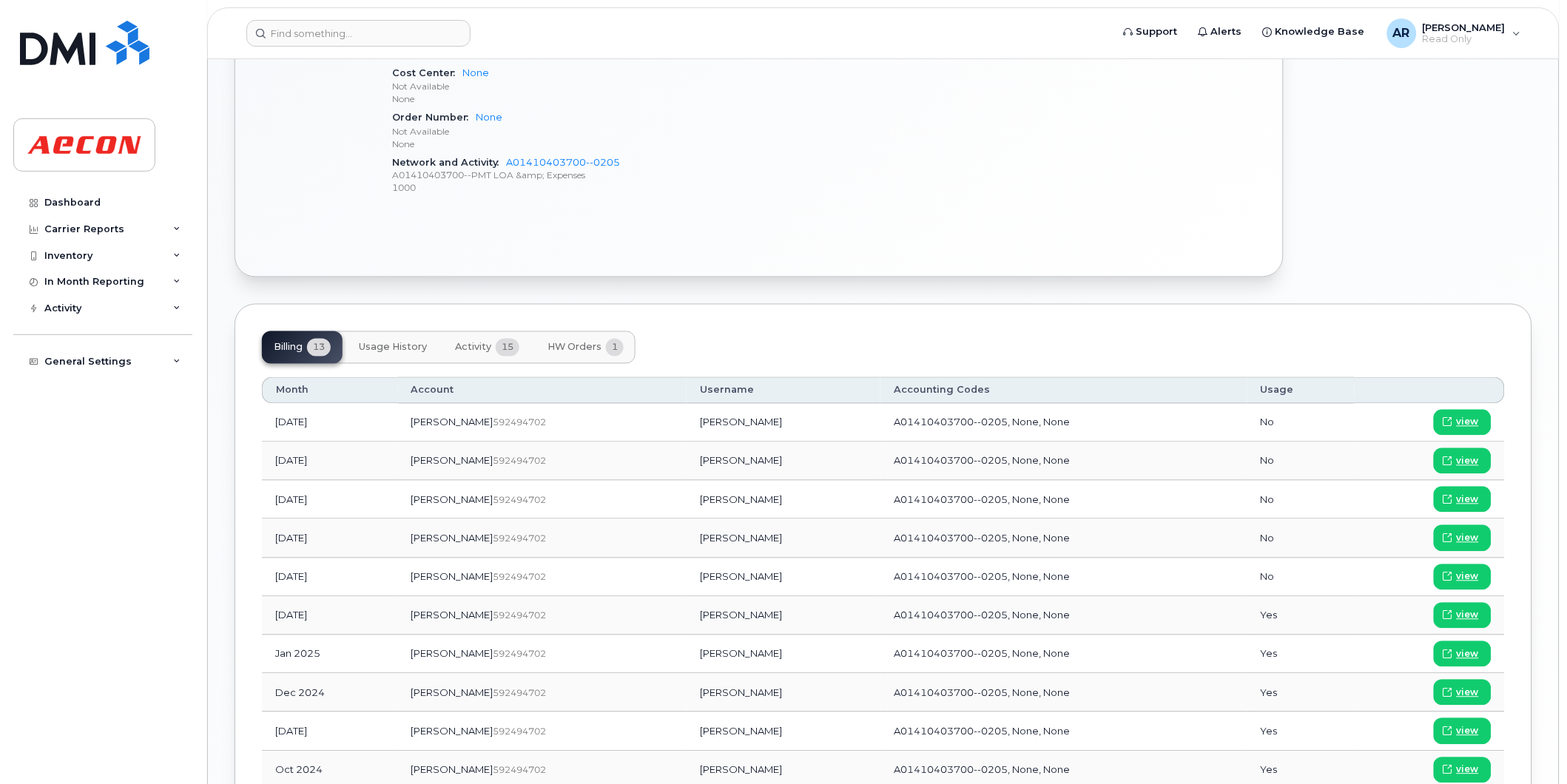
scroll to position [939, 0]
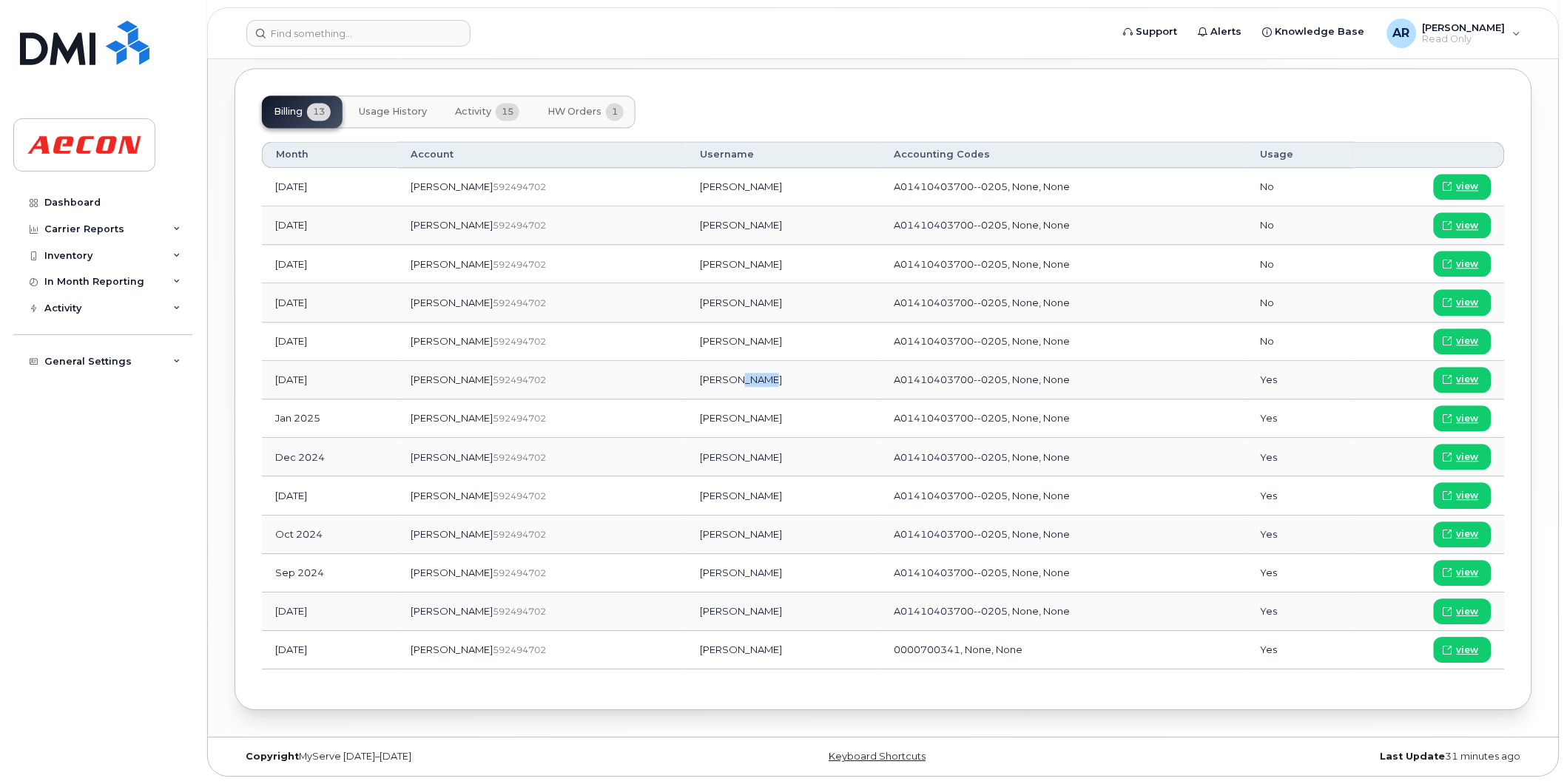
drag, startPoint x: 710, startPoint y: 381, endPoint x: 683, endPoint y: 384, distance: 27.2
click at [686, 384] on td "Aditya Bansal" at bounding box center [783, 381] width 194 height 39
drag, startPoint x: 683, startPoint y: 384, endPoint x: 649, endPoint y: 387, distance: 34.1
click at [686, 387] on td "Aditya Bansal" at bounding box center [783, 381] width 194 height 39
copy td "Aditya Bansal"
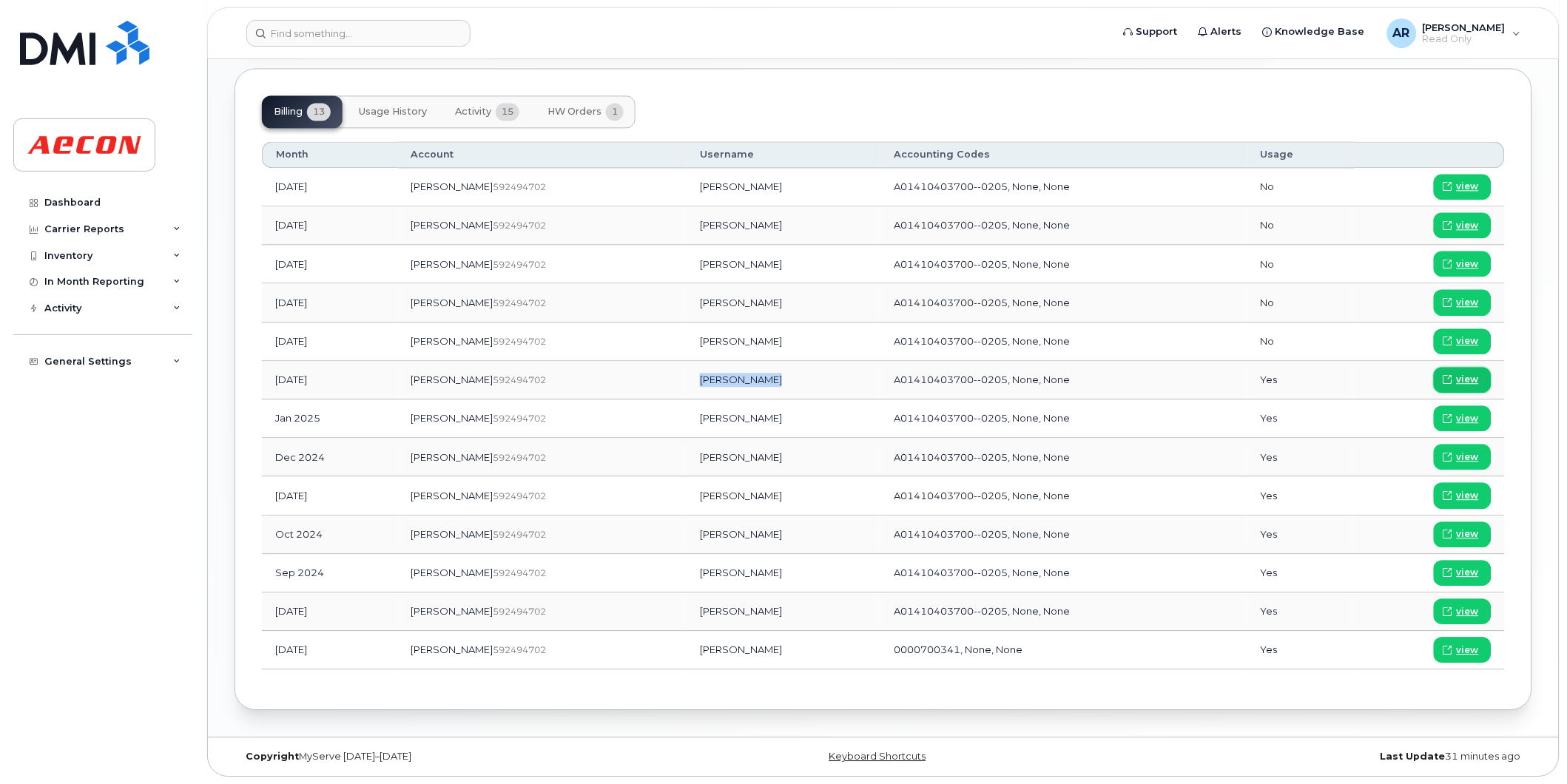
click at [1475, 381] on span "view" at bounding box center [1468, 380] width 22 height 14
click at [345, 30] on input at bounding box center [359, 33] width 224 height 27
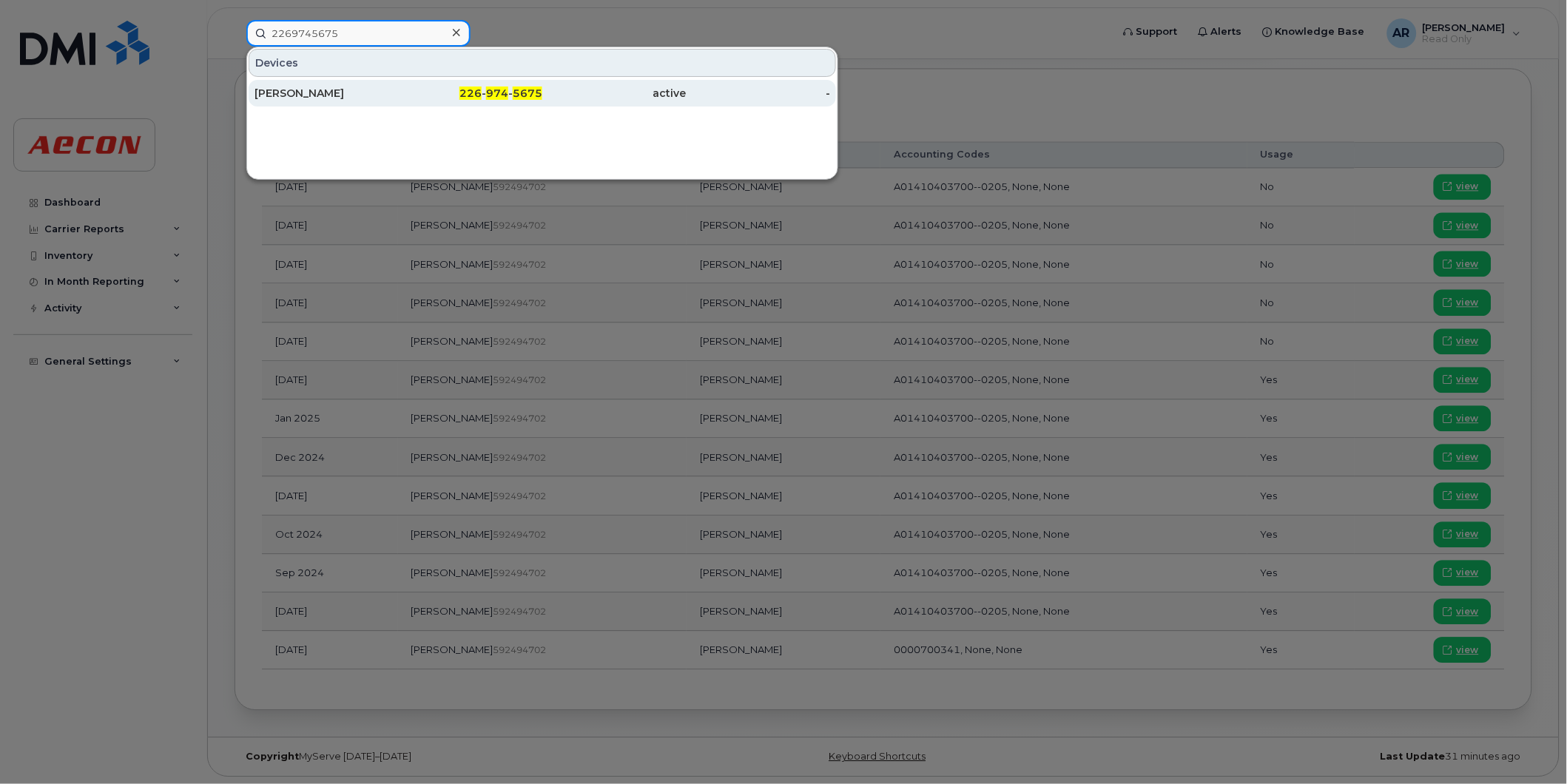
type input "2269745675"
click at [364, 89] on div "BRAD MOSEY" at bounding box center [326, 94] width 144 height 15
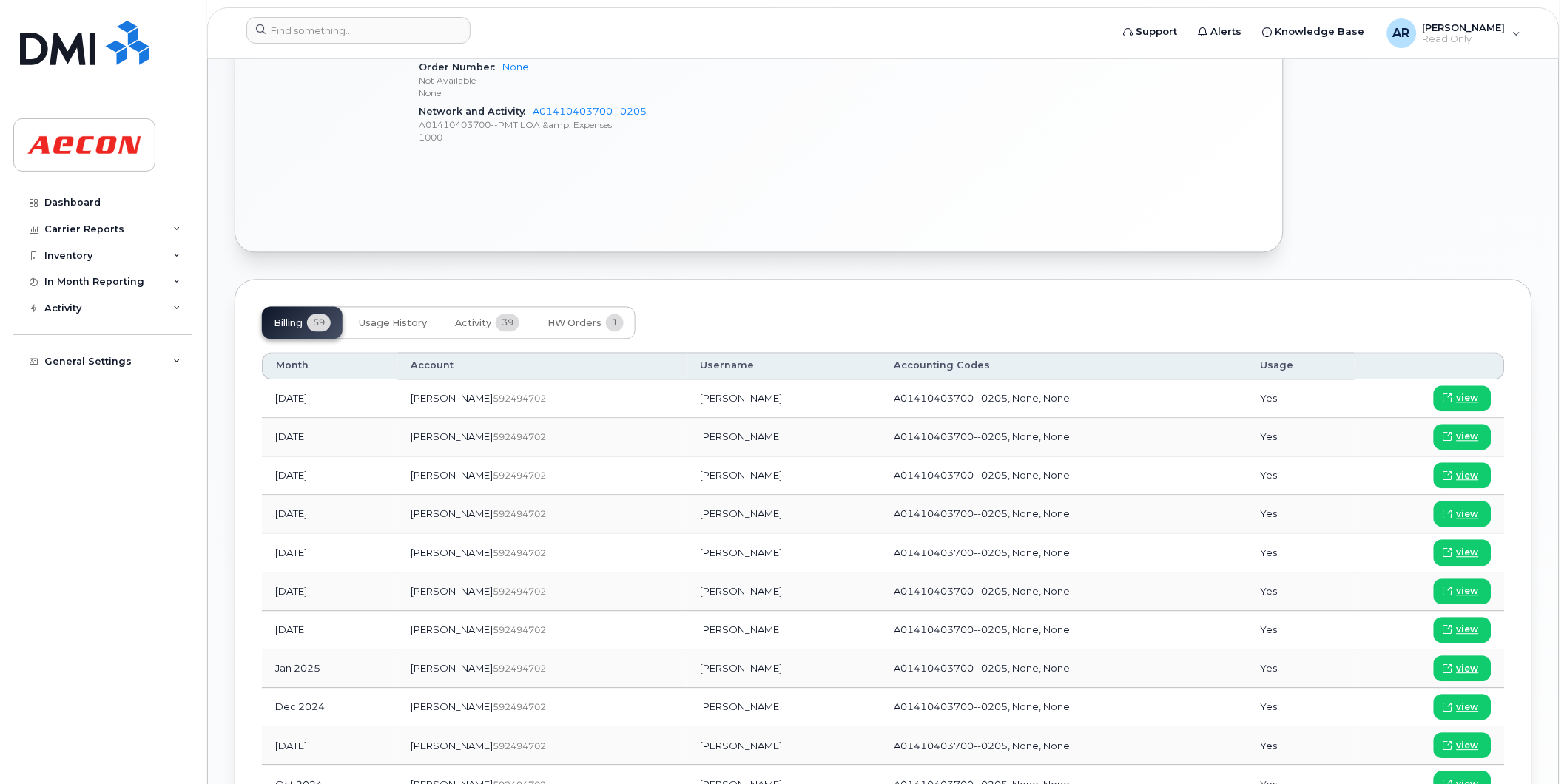
scroll to position [986, 0]
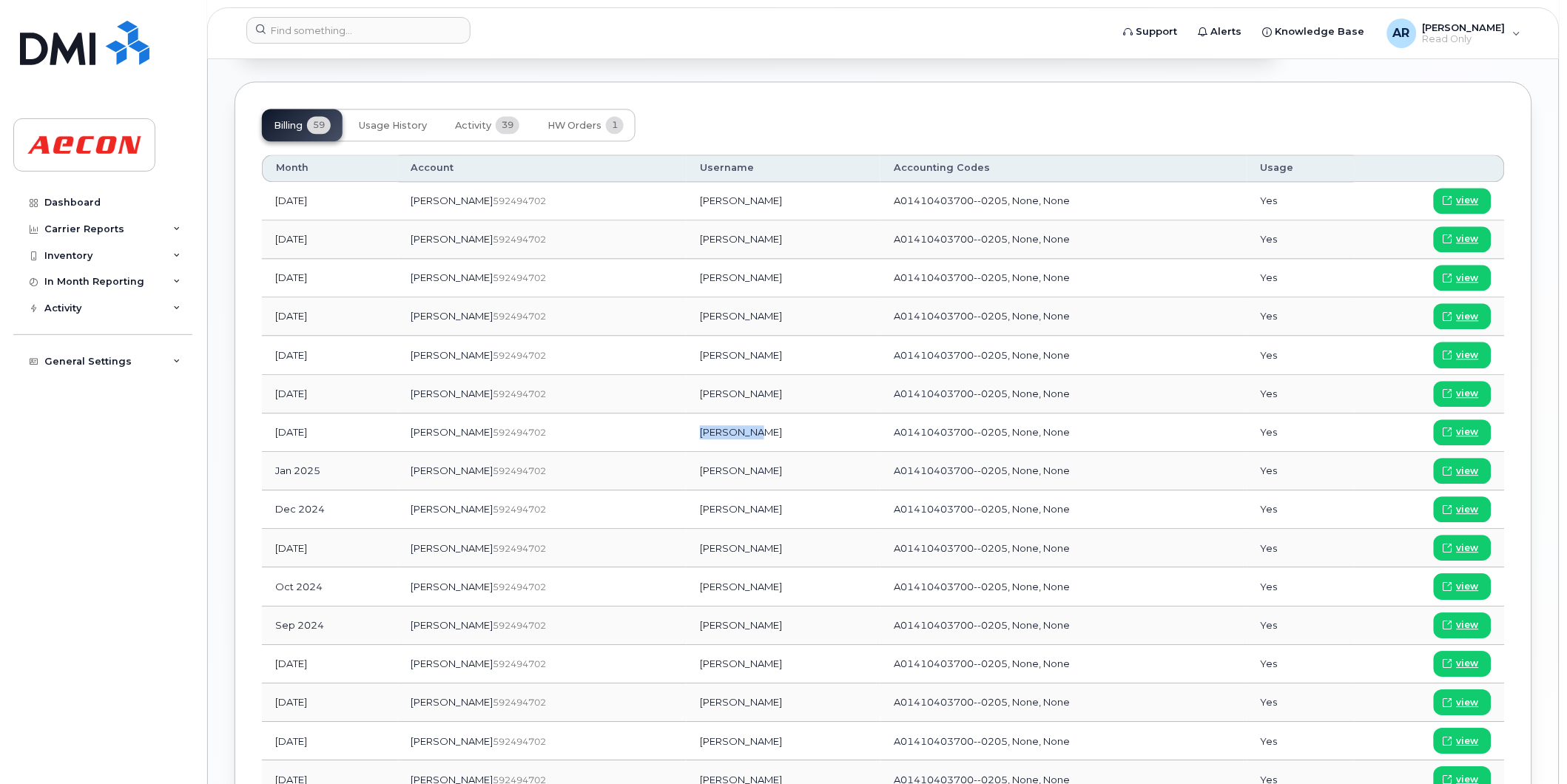
drag, startPoint x: 720, startPoint y: 437, endPoint x: 657, endPoint y: 437, distance: 63.0
click at [686, 437] on td "BRAD MOSEY" at bounding box center [783, 433] width 194 height 39
copy td "BRAD MOSEY"
click at [1471, 432] on span "view" at bounding box center [1468, 432] width 22 height 14
click at [304, 28] on input at bounding box center [359, 30] width 224 height 27
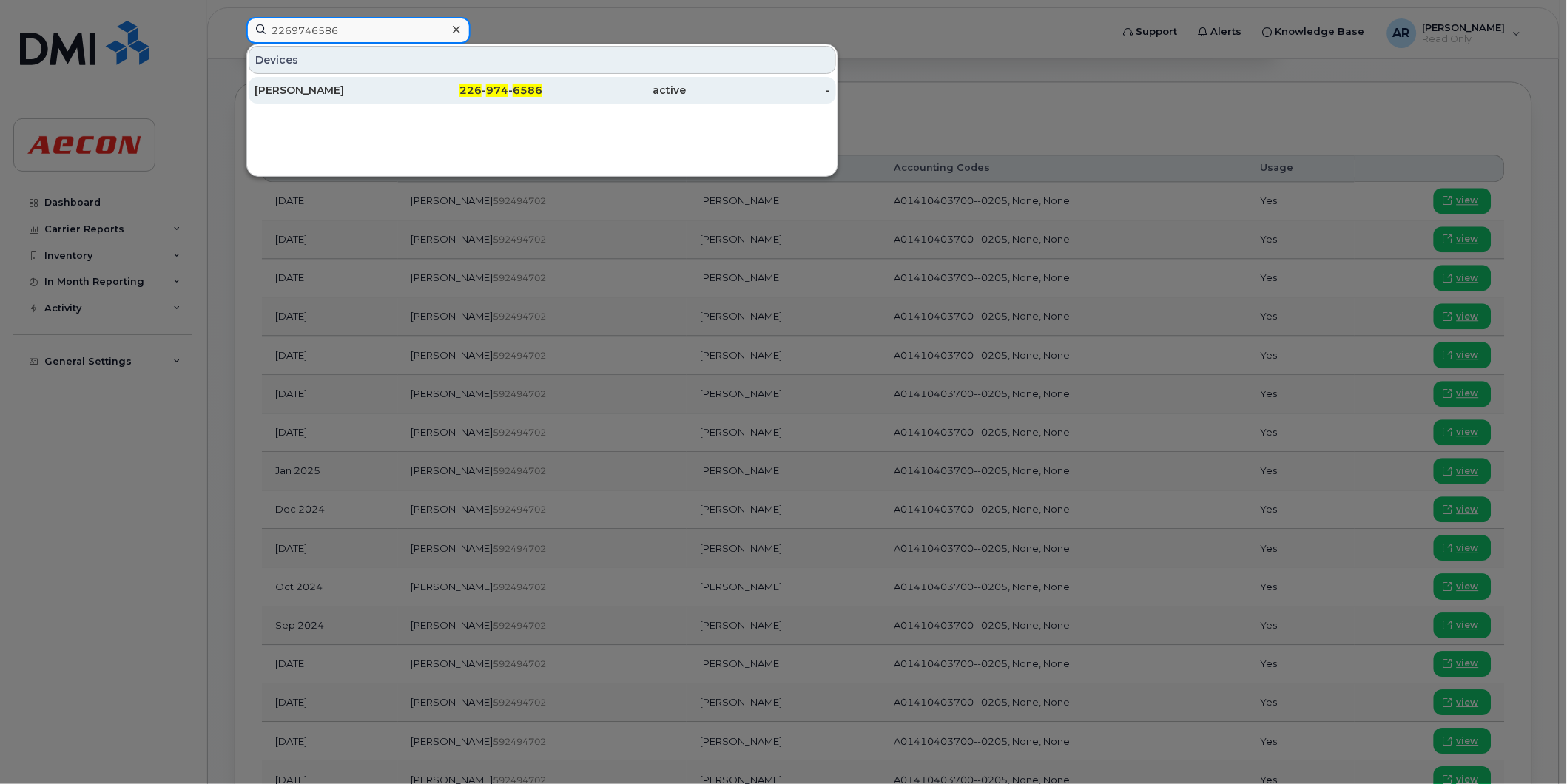
type input "2269746586"
click at [343, 91] on div "JOSEPH KAVANAGH" at bounding box center [326, 90] width 144 height 15
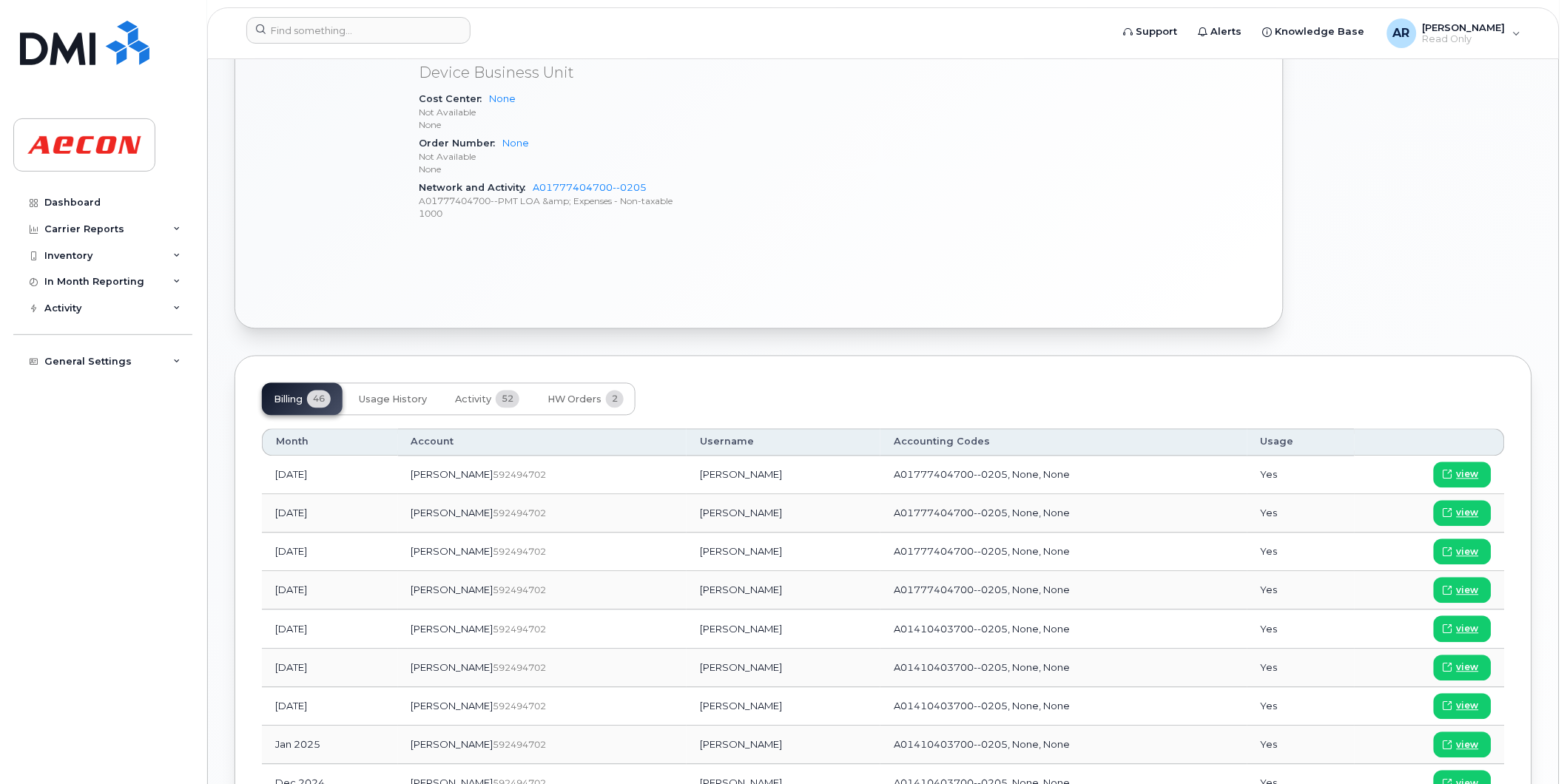
scroll to position [740, 0]
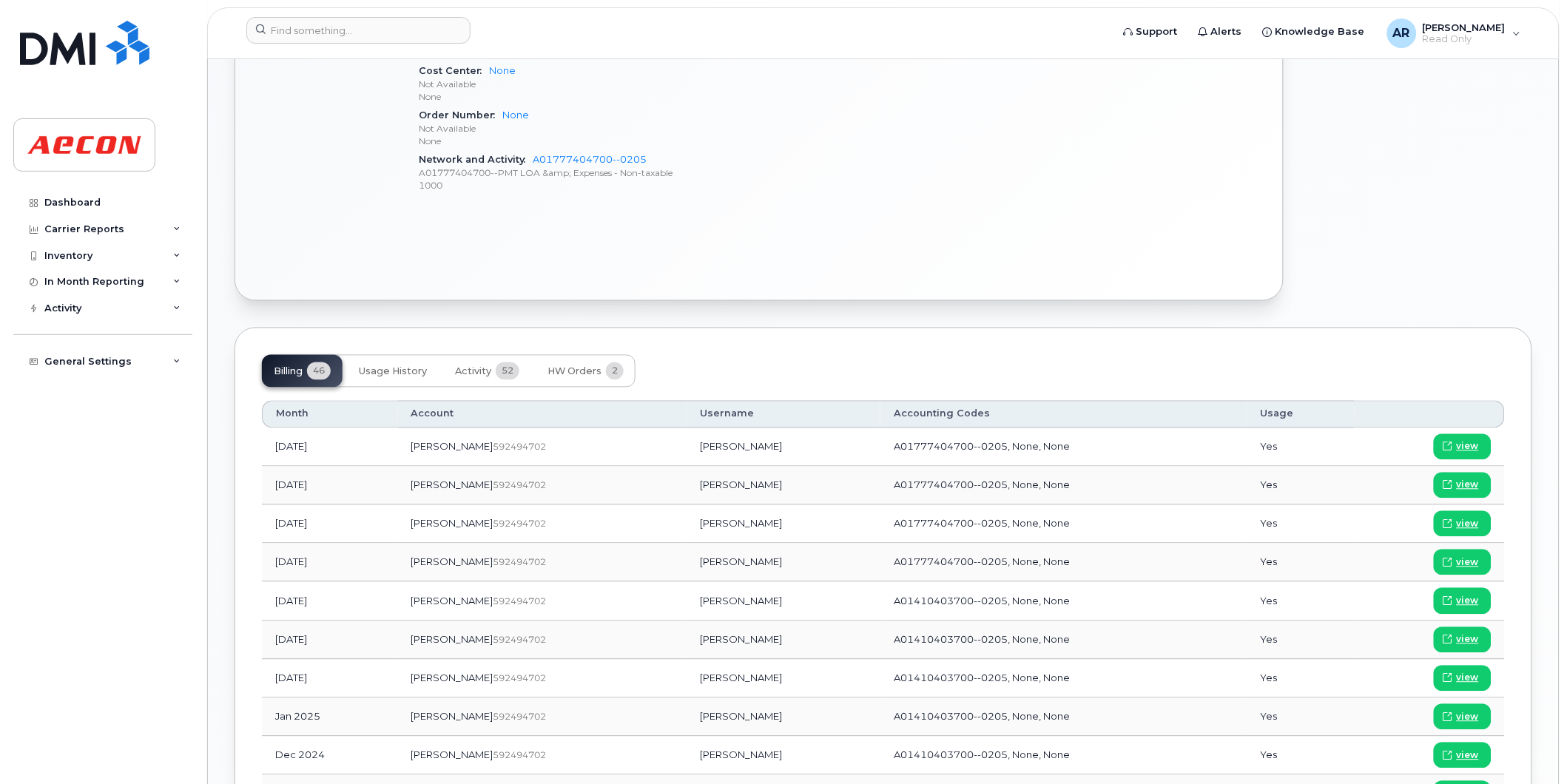
drag, startPoint x: 720, startPoint y: 679, endPoint x: 639, endPoint y: 681, distance: 81.0
click at [686, 681] on td "Joseph Kavanagh" at bounding box center [783, 679] width 194 height 39
copy td "Joseph Kavanagh"
click at [1469, 680] on span "view" at bounding box center [1468, 678] width 22 height 14
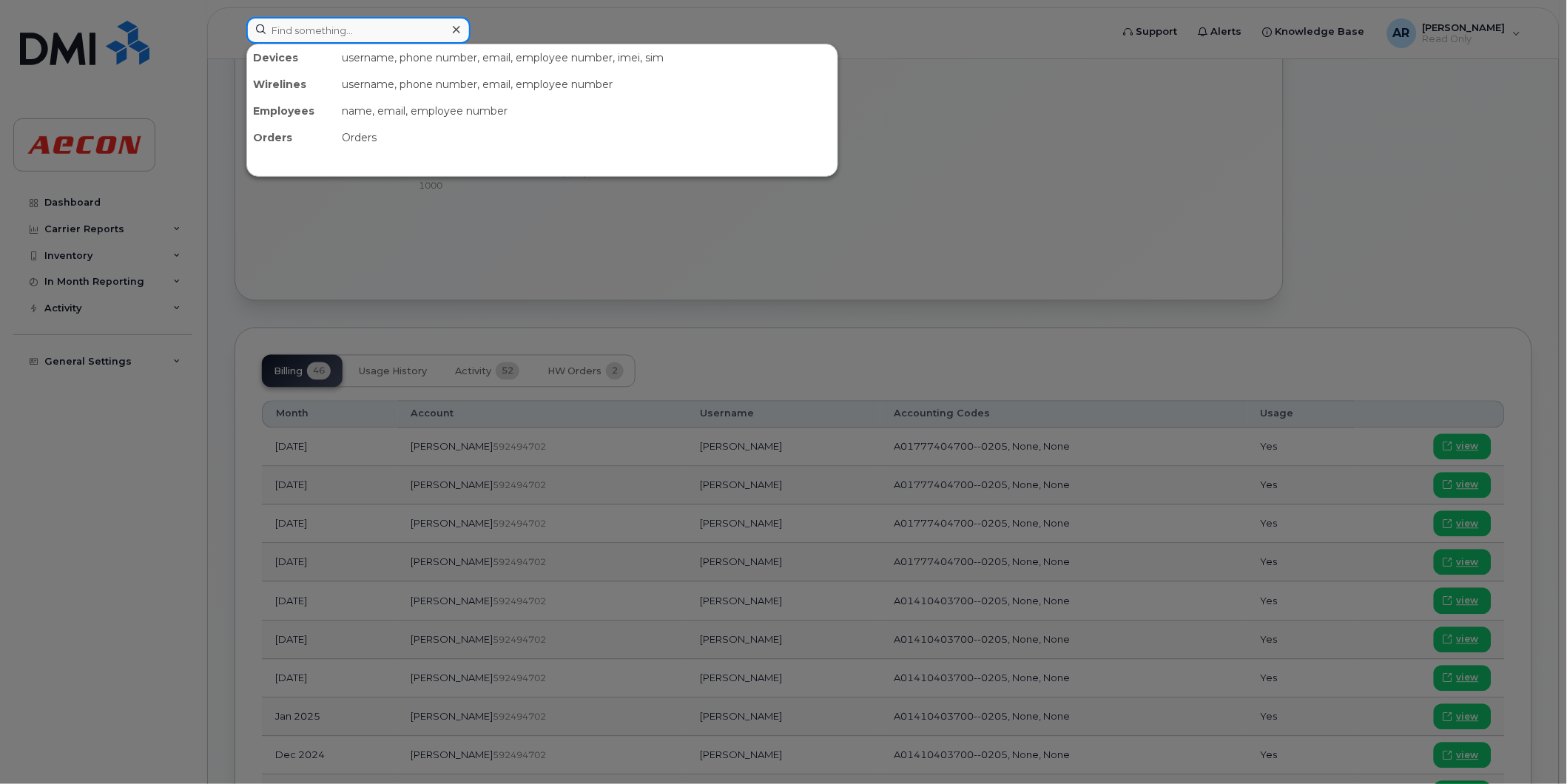
click at [311, 19] on input at bounding box center [359, 30] width 224 height 27
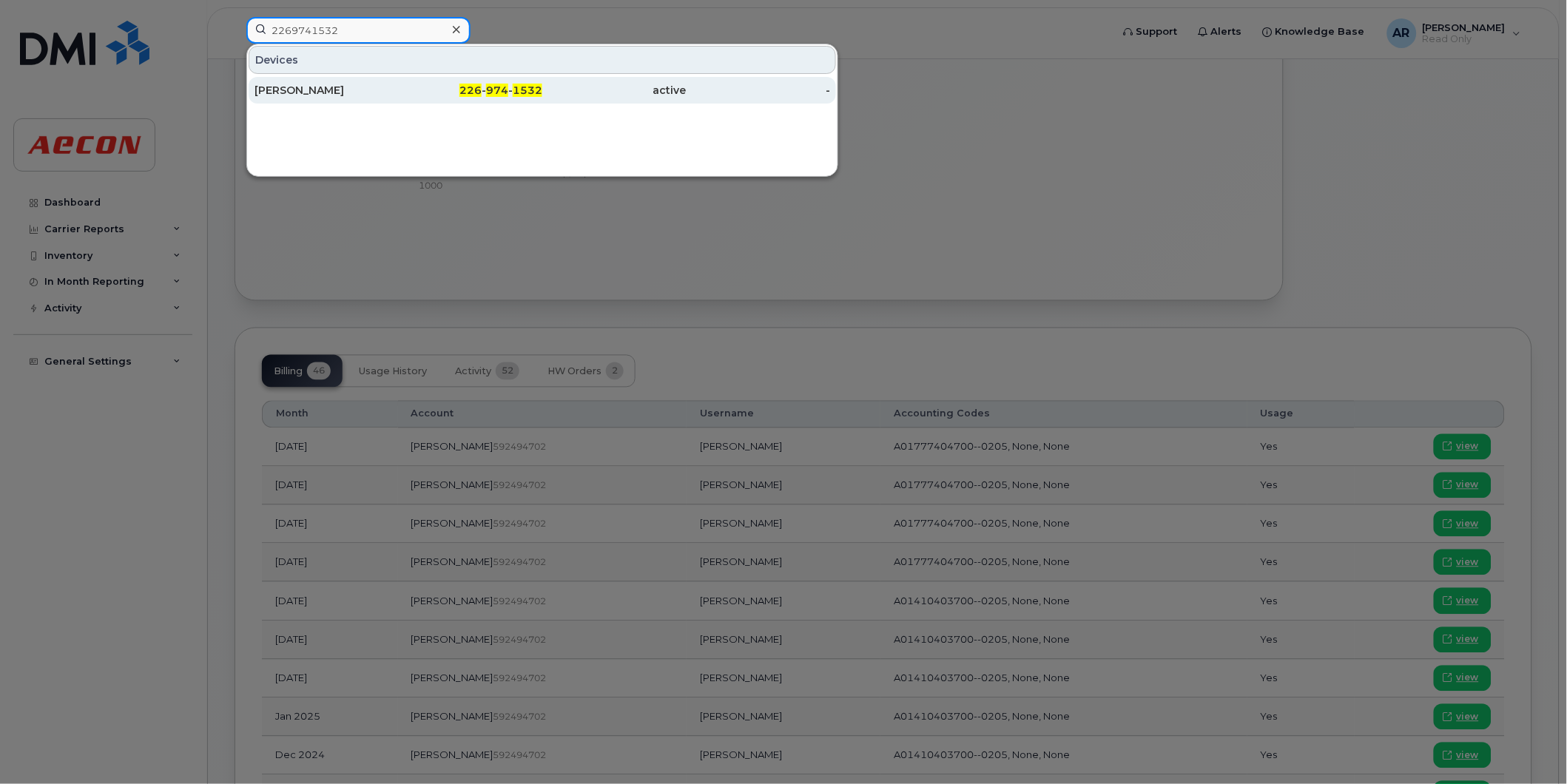
type input "2269741532"
click at [352, 92] on div "[PERSON_NAME]" at bounding box center [326, 90] width 144 height 15
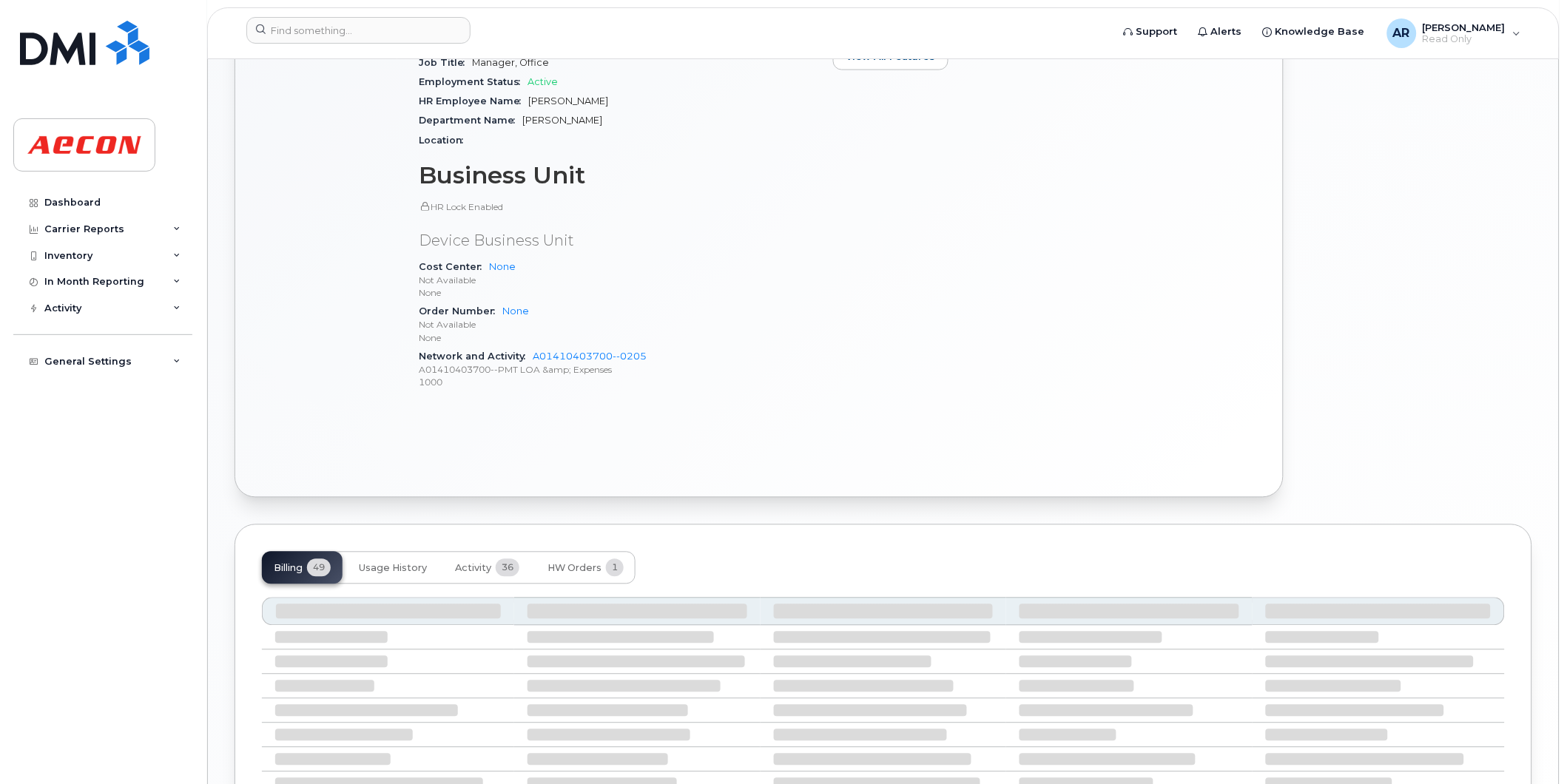
scroll to position [797, 0]
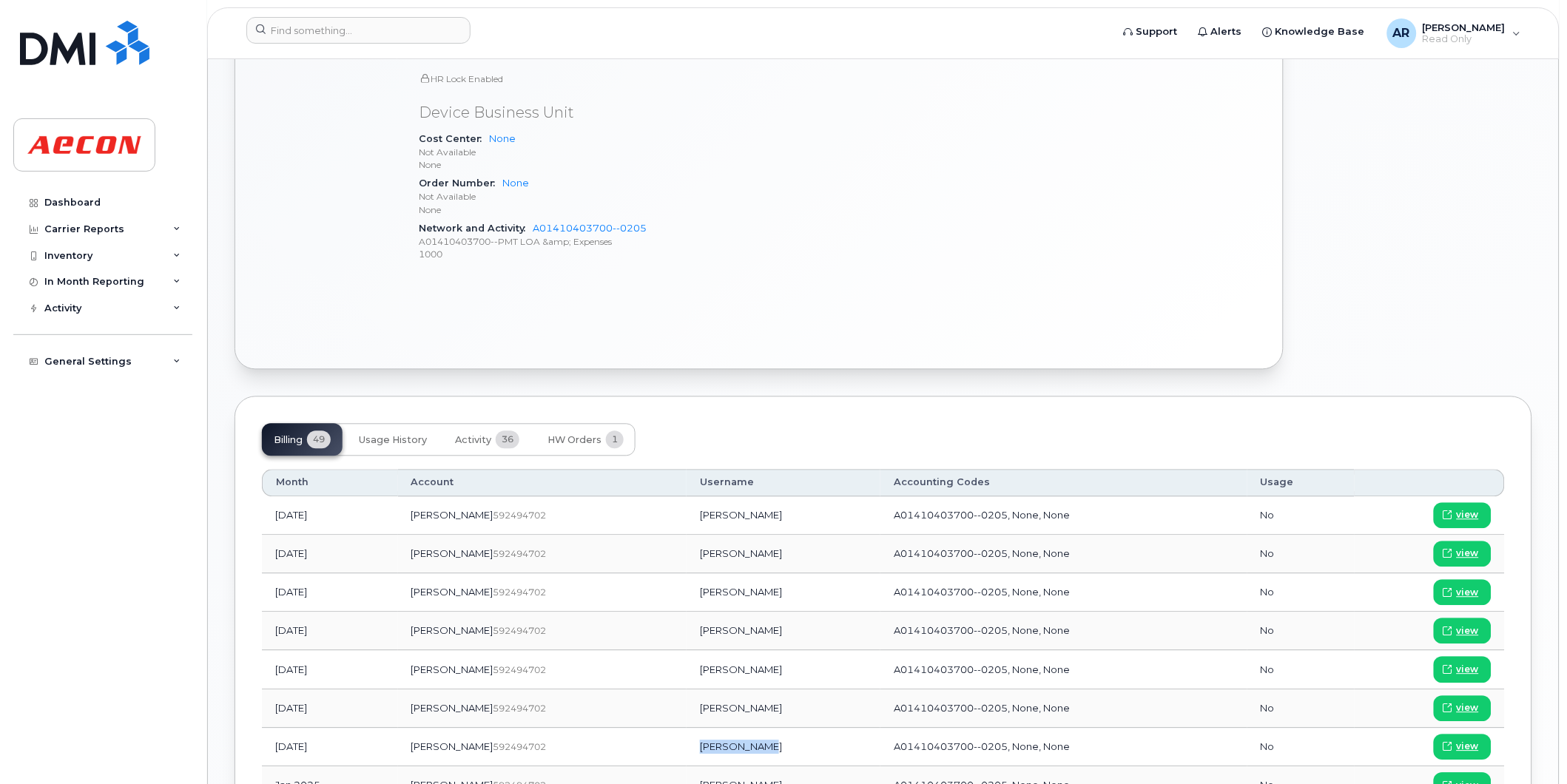
drag, startPoint x: 717, startPoint y: 749, endPoint x: 652, endPoint y: 751, distance: 65.0
click at [686, 751] on td "[PERSON_NAME]" at bounding box center [783, 747] width 194 height 39
copy td "[PERSON_NAME]"
click at [1460, 744] on span "view" at bounding box center [1468, 746] width 22 height 14
click at [388, 27] on input at bounding box center [359, 30] width 224 height 27
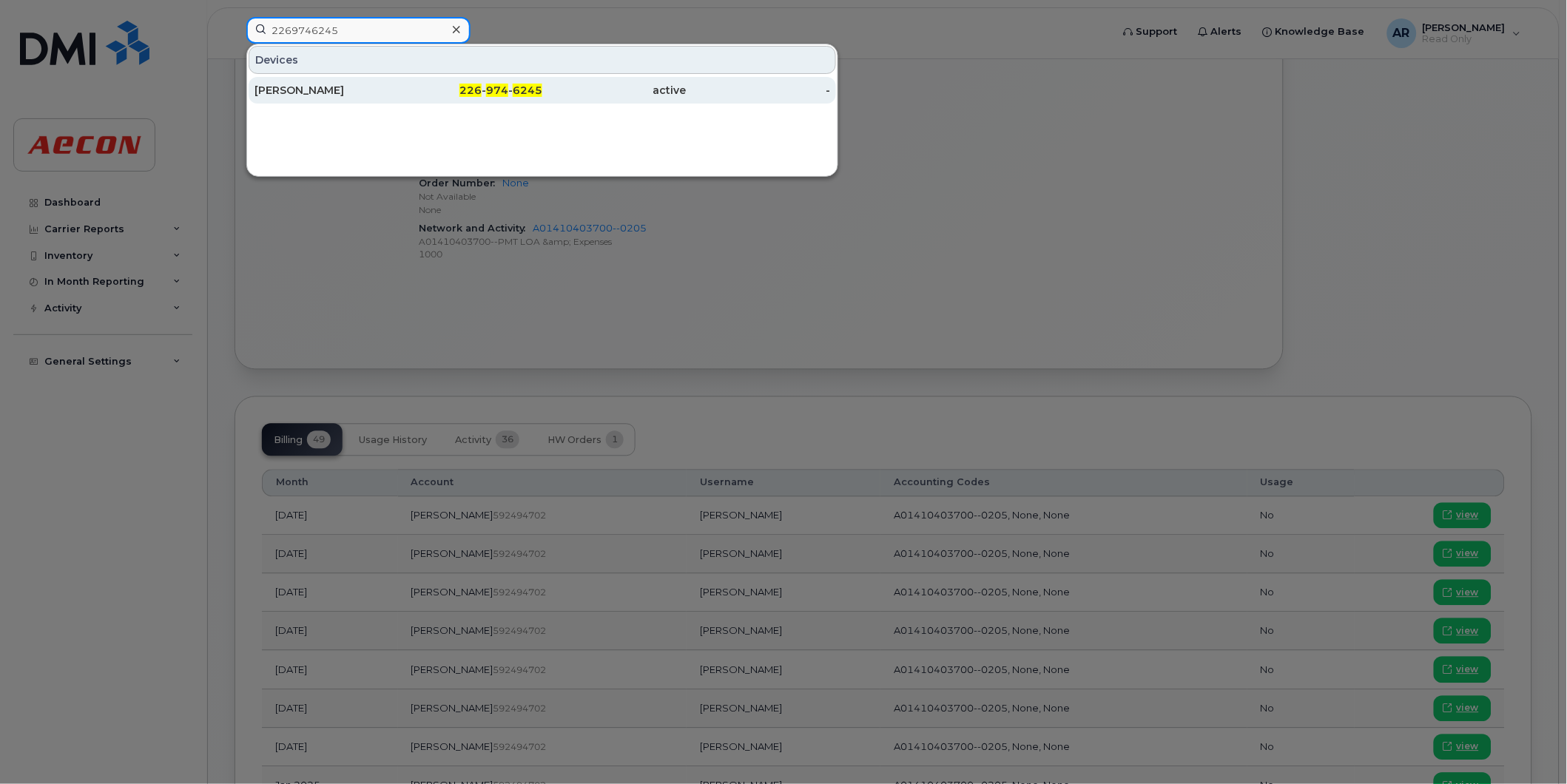
type input "2269746245"
click at [384, 92] on div "[PERSON_NAME]" at bounding box center [326, 90] width 144 height 15
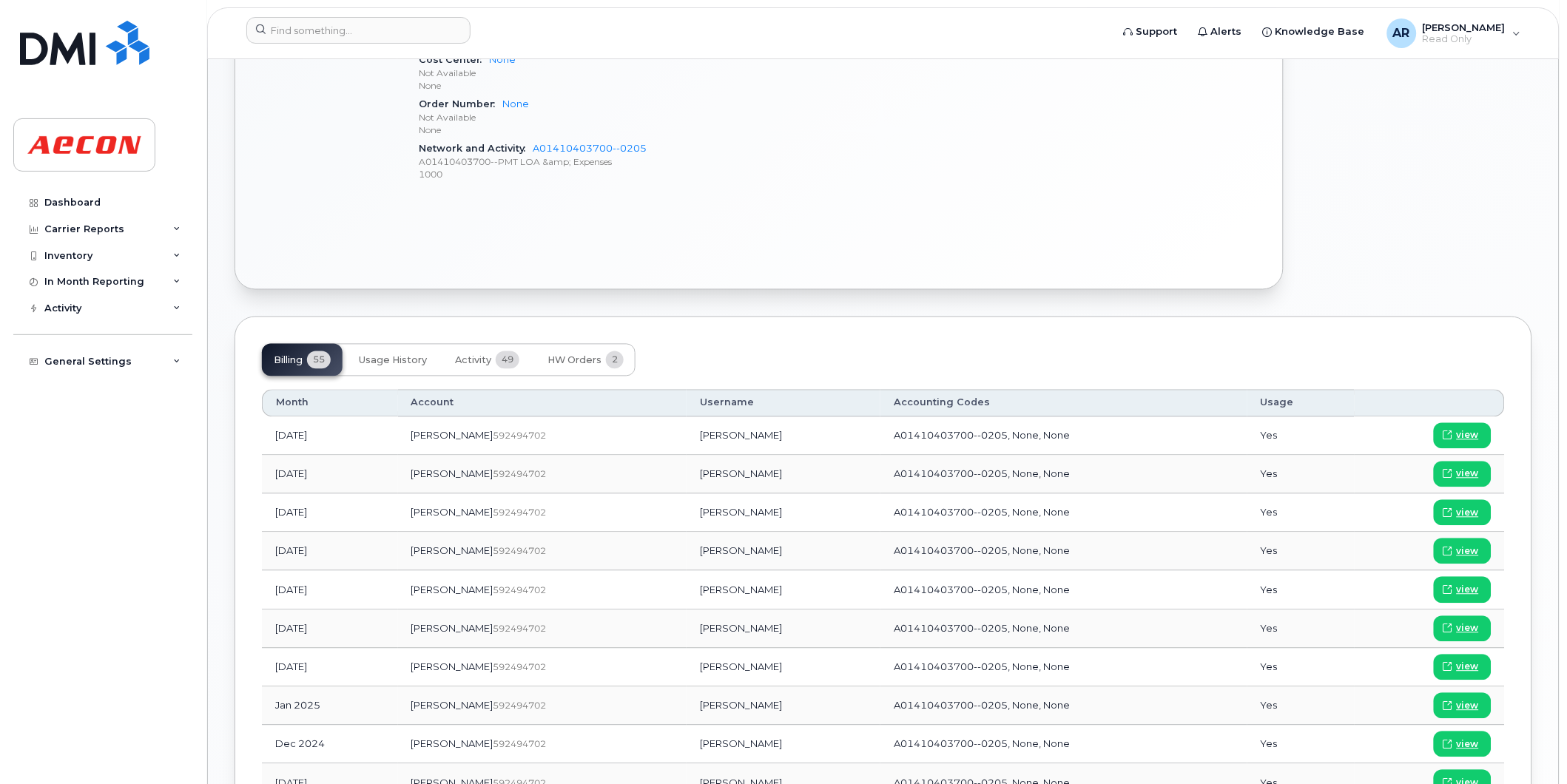
scroll to position [753, 0]
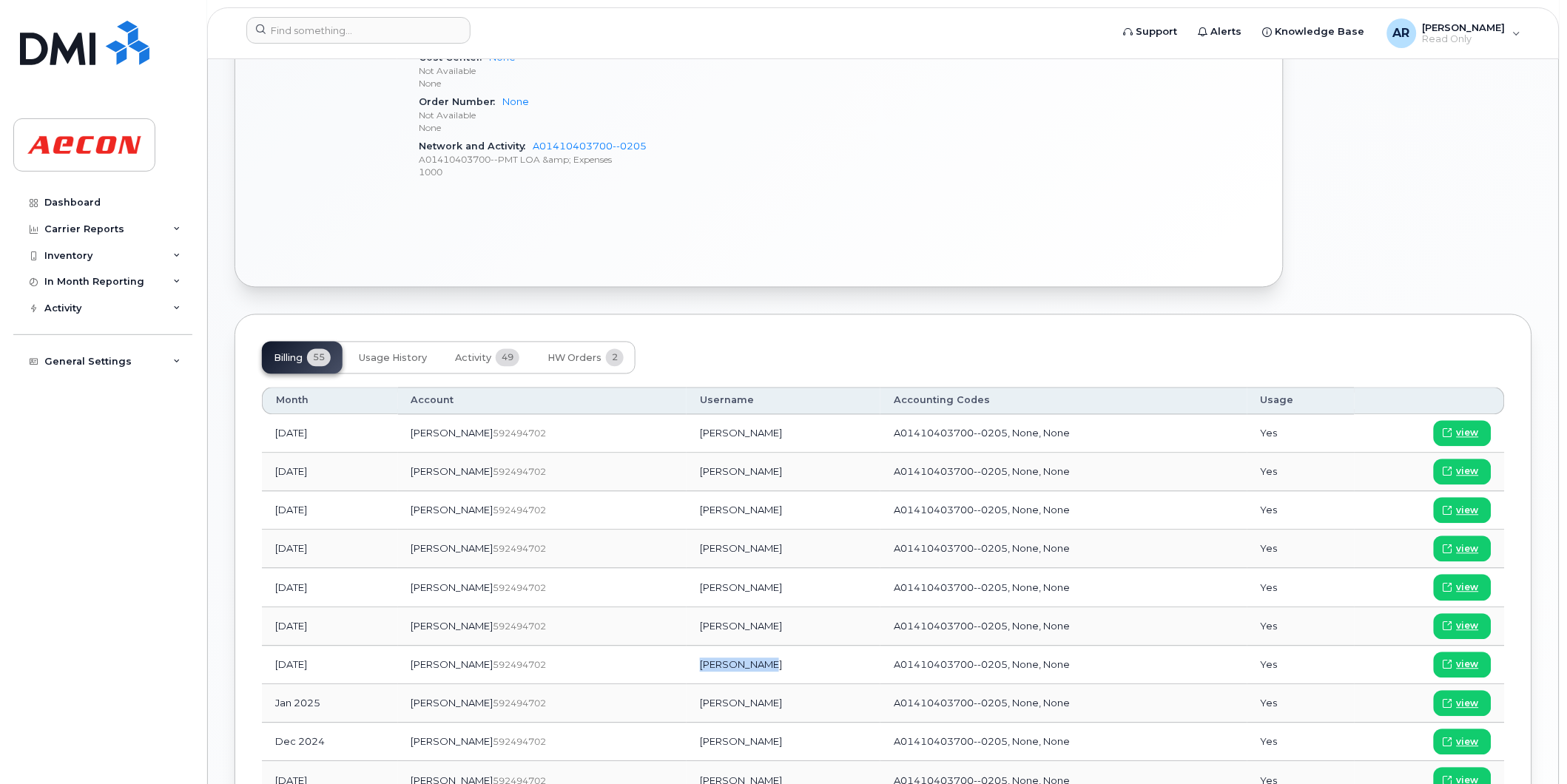
drag, startPoint x: 710, startPoint y: 668, endPoint x: 646, endPoint y: 669, distance: 64.0
click at [686, 669] on td "Jace Riddell" at bounding box center [783, 666] width 194 height 39
copy td "Jace Riddell"
click at [1476, 666] on span "view" at bounding box center [1468, 665] width 22 height 14
click at [338, 32] on input at bounding box center [359, 30] width 224 height 27
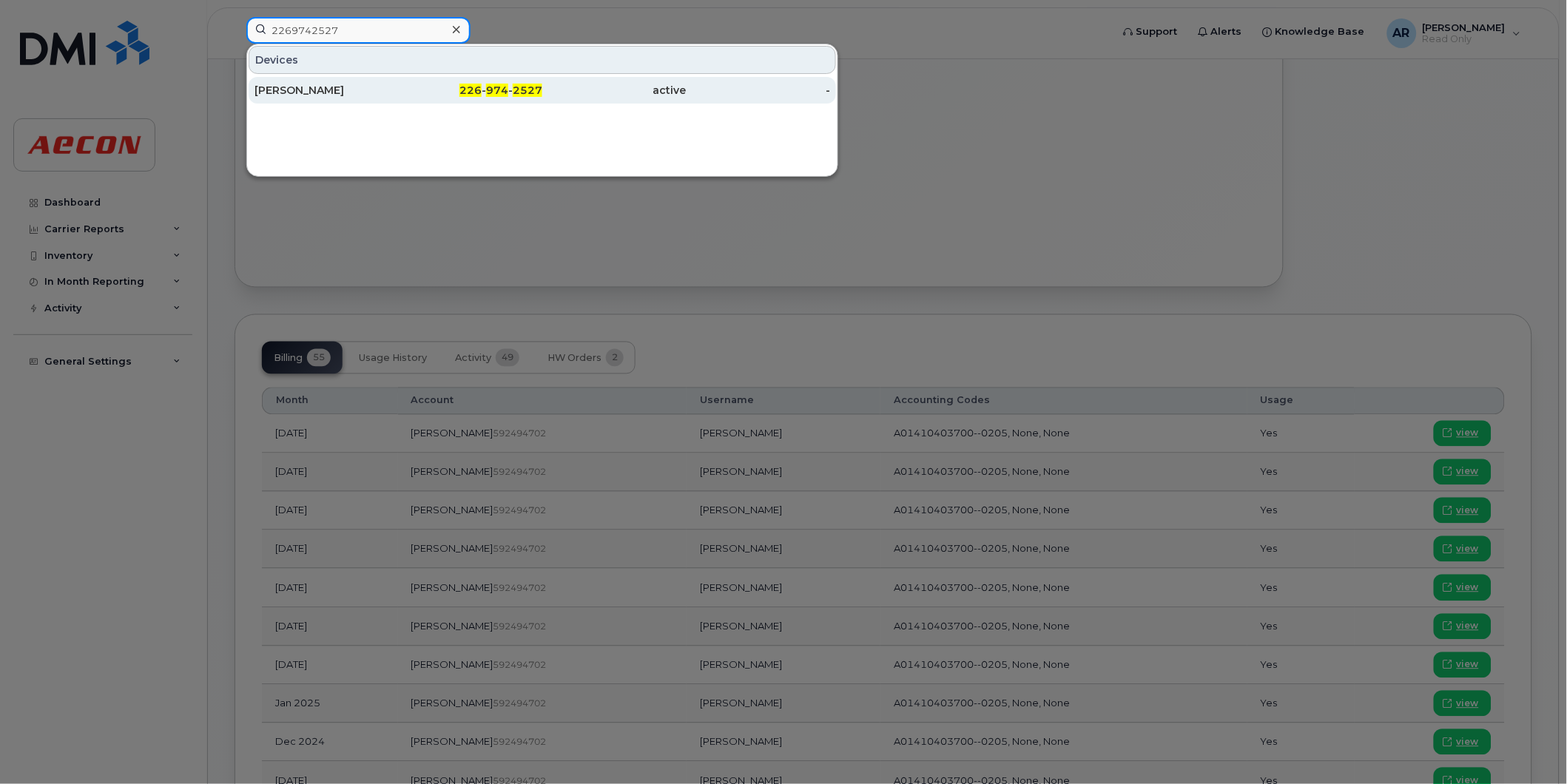
type input "2269742527"
click at [606, 97] on div "active" at bounding box center [614, 90] width 144 height 15
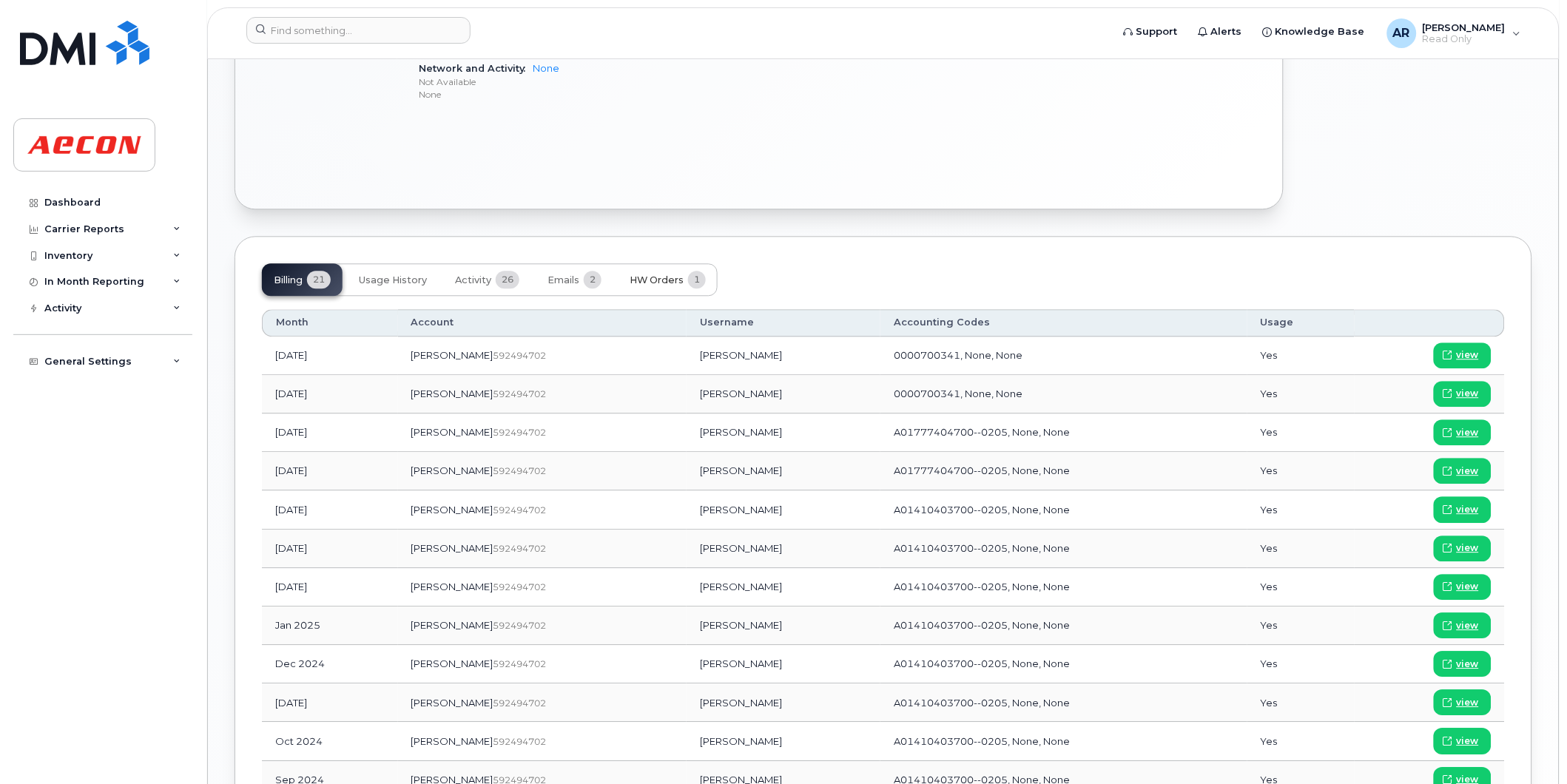
scroll to position [986, 0]
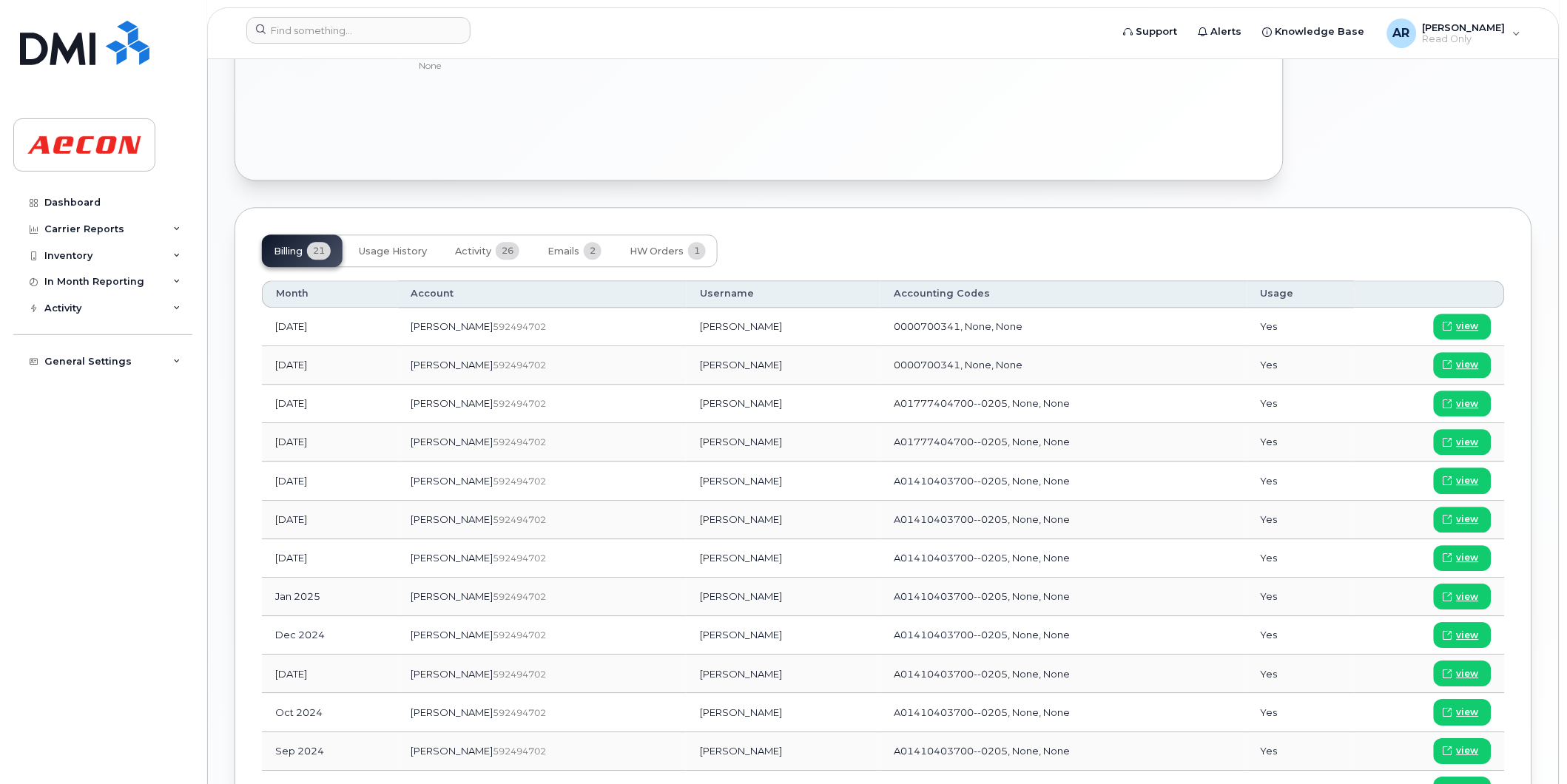
drag, startPoint x: 712, startPoint y: 563, endPoint x: 645, endPoint y: 571, distance: 67.5
click at [686, 571] on td "[PERSON_NAME]" at bounding box center [783, 558] width 194 height 39
copy td "Albert Bastian"
click at [1471, 562] on span "view" at bounding box center [1468, 558] width 22 height 14
click at [356, 30] on input at bounding box center [359, 30] width 224 height 27
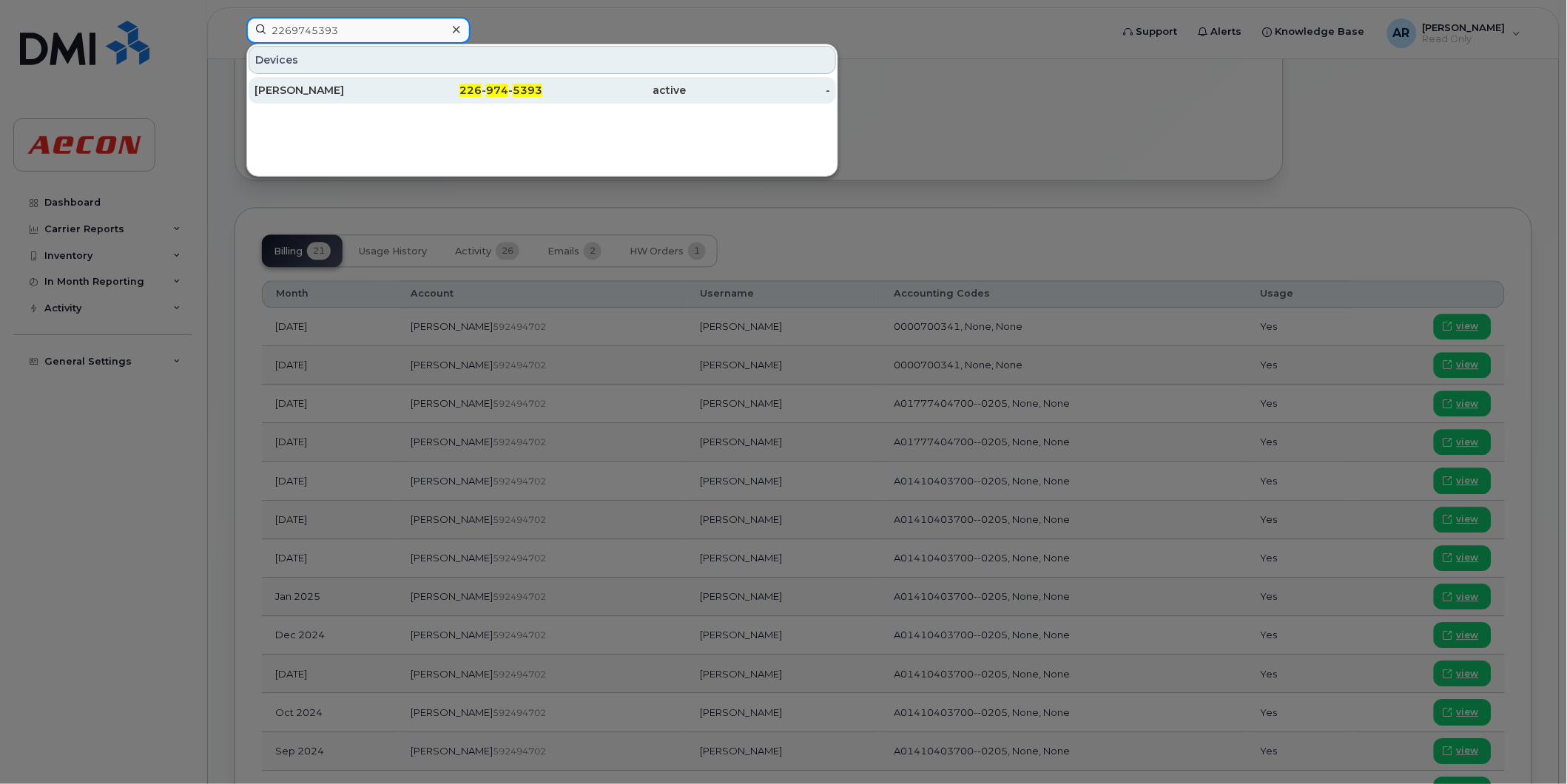
type input "2269745393"
click at [453, 94] on div "226 - 974 - 5393" at bounding box center [471, 90] width 144 height 15
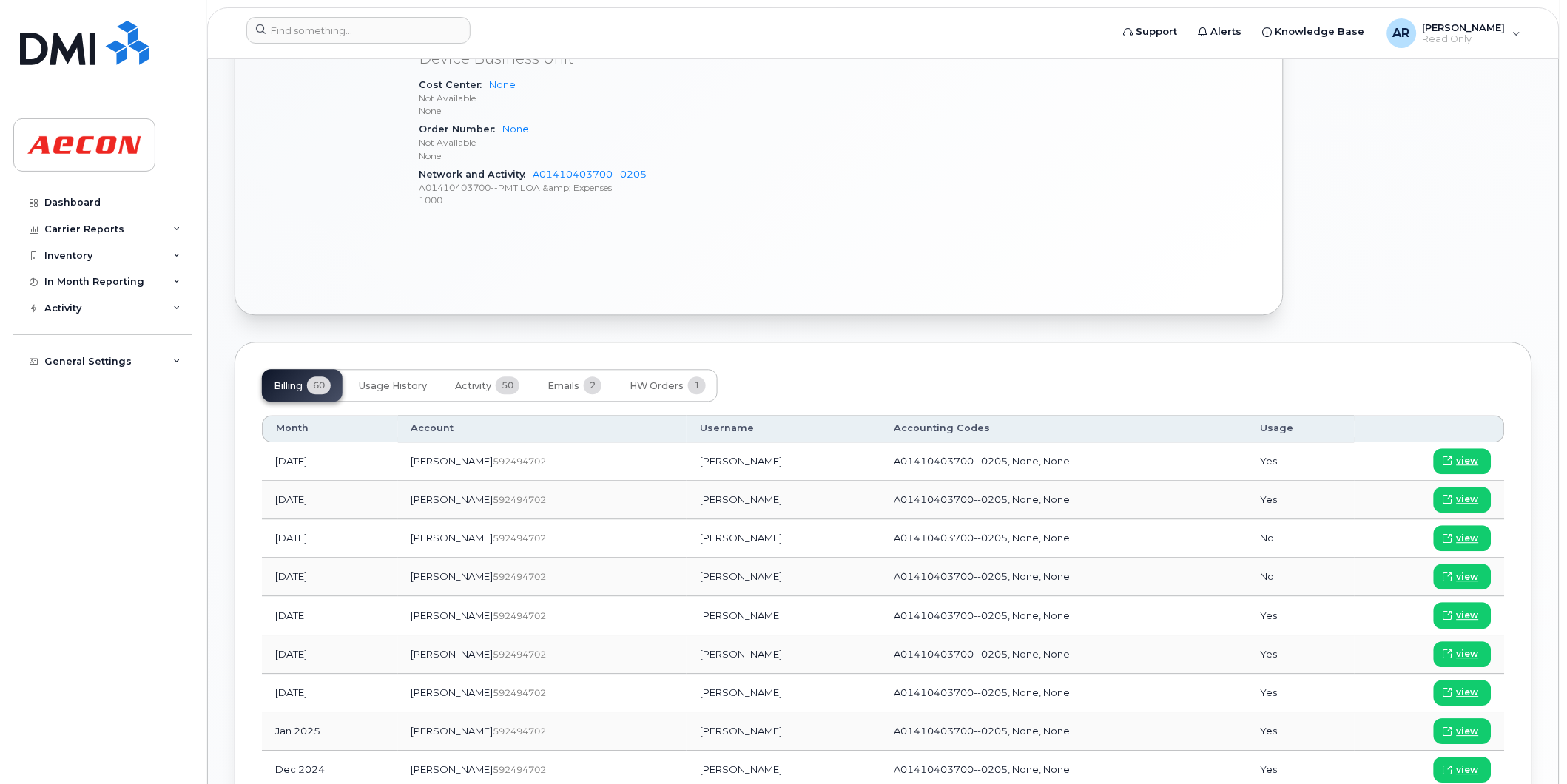
scroll to position [878, 0]
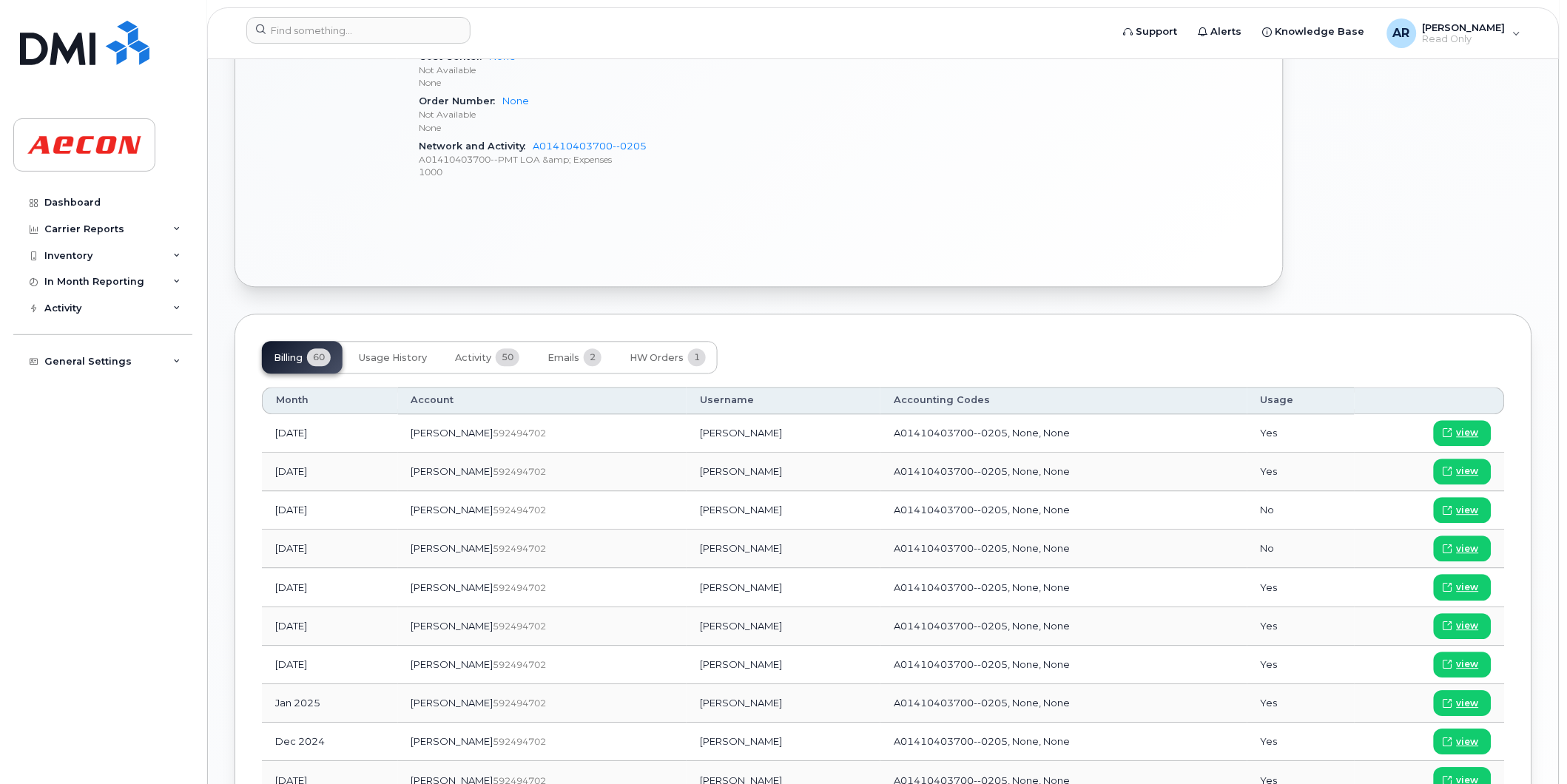
drag, startPoint x: 717, startPoint y: 663, endPoint x: 647, endPoint y: 669, distance: 70.3
click at [686, 669] on td "[PERSON_NAME]" at bounding box center [783, 666] width 194 height 39
copy td "[PERSON_NAME]"
click at [1483, 660] on link "view" at bounding box center [1462, 665] width 58 height 26
click at [312, 34] on input at bounding box center [359, 30] width 224 height 27
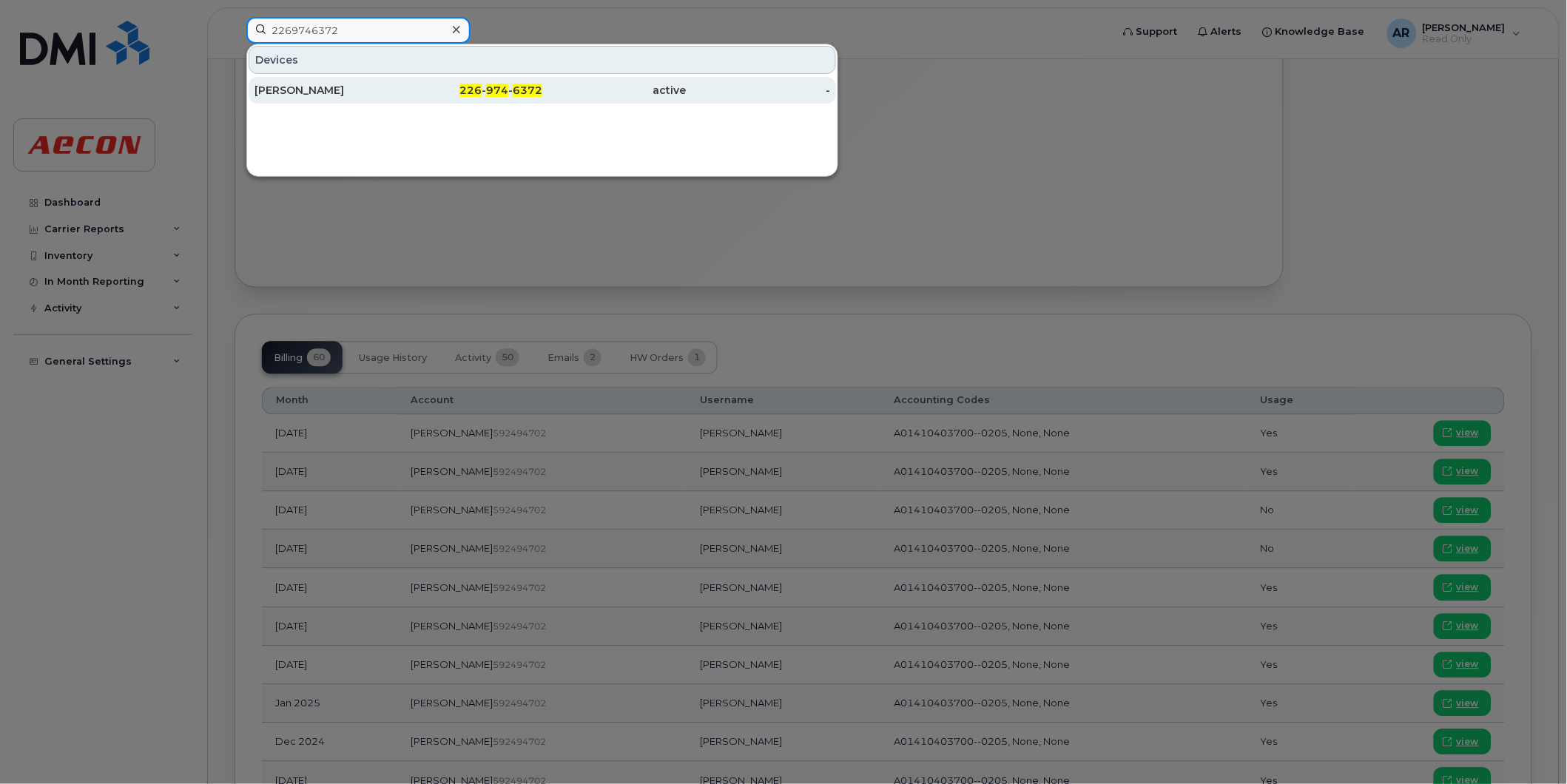
type input "2269746372"
click at [407, 97] on div "226 - 974 - 6372" at bounding box center [471, 90] width 144 height 15
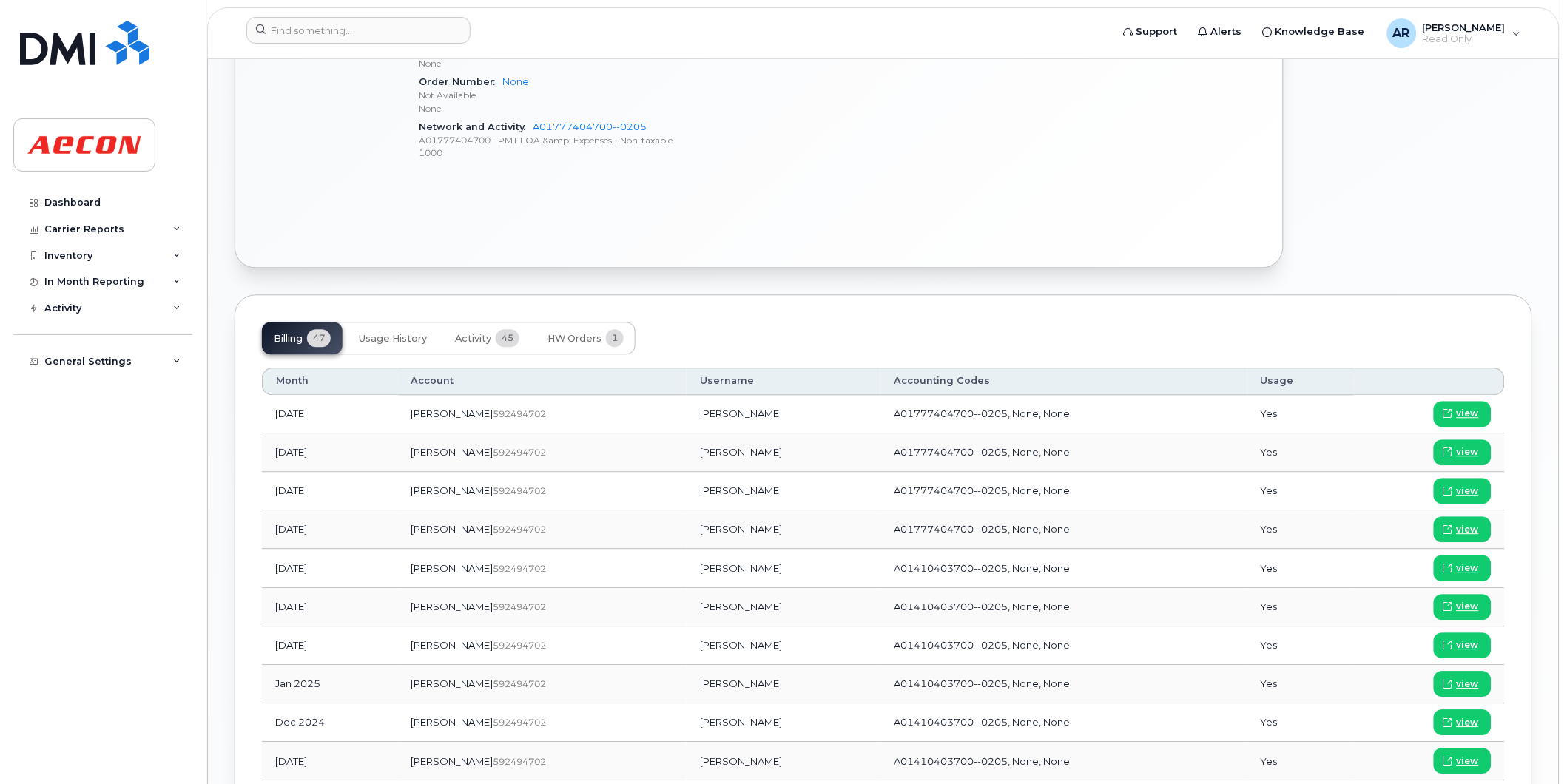
scroll to position [904, 0]
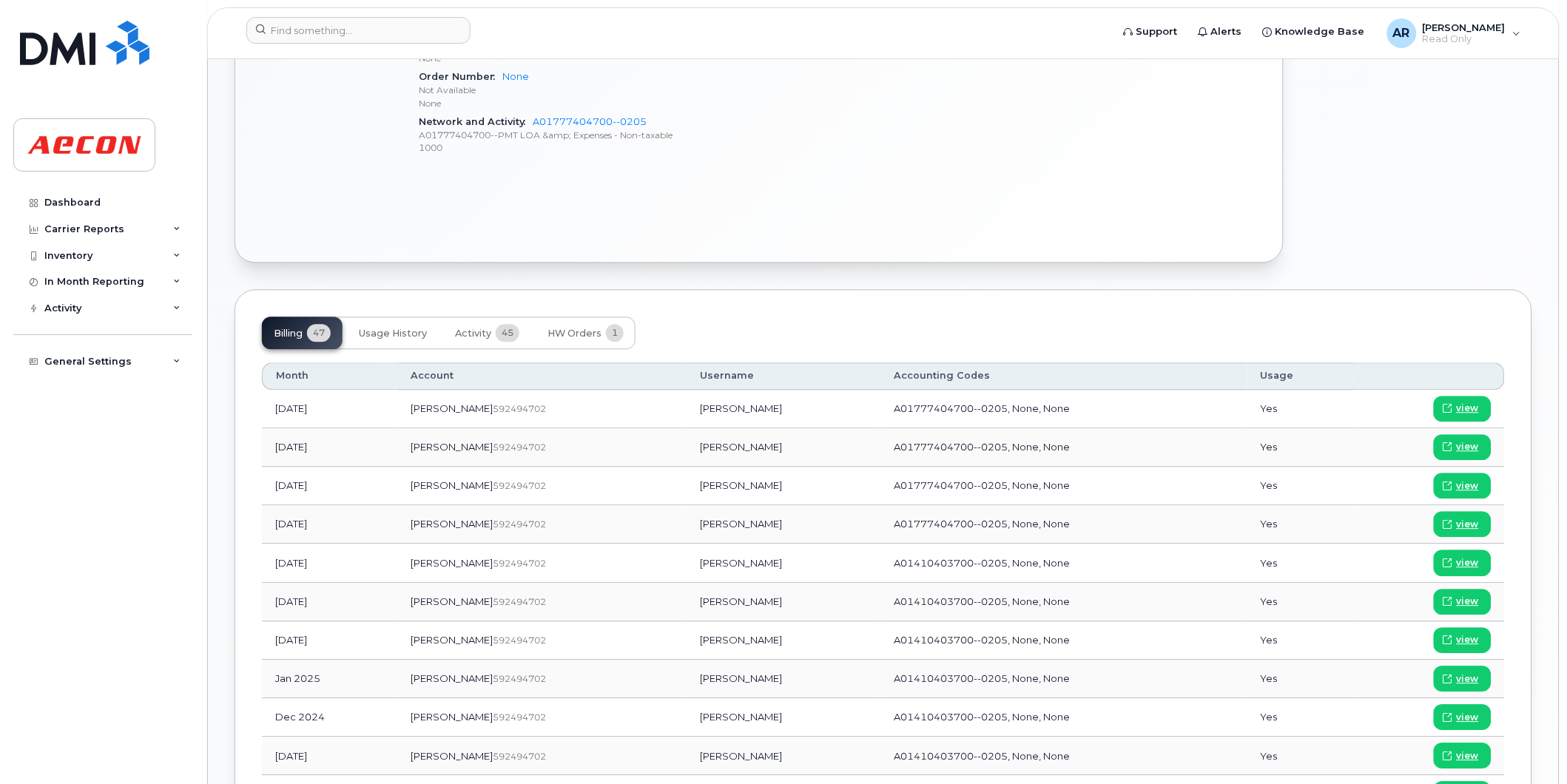
drag, startPoint x: 712, startPoint y: 642, endPoint x: 644, endPoint y: 642, distance: 68.0
click at [686, 642] on td "[PERSON_NAME]" at bounding box center [783, 641] width 194 height 39
copy td "[PERSON_NAME]"
click at [1461, 640] on span "view" at bounding box center [1468, 639] width 22 height 14
click at [388, 33] on input at bounding box center [359, 30] width 224 height 27
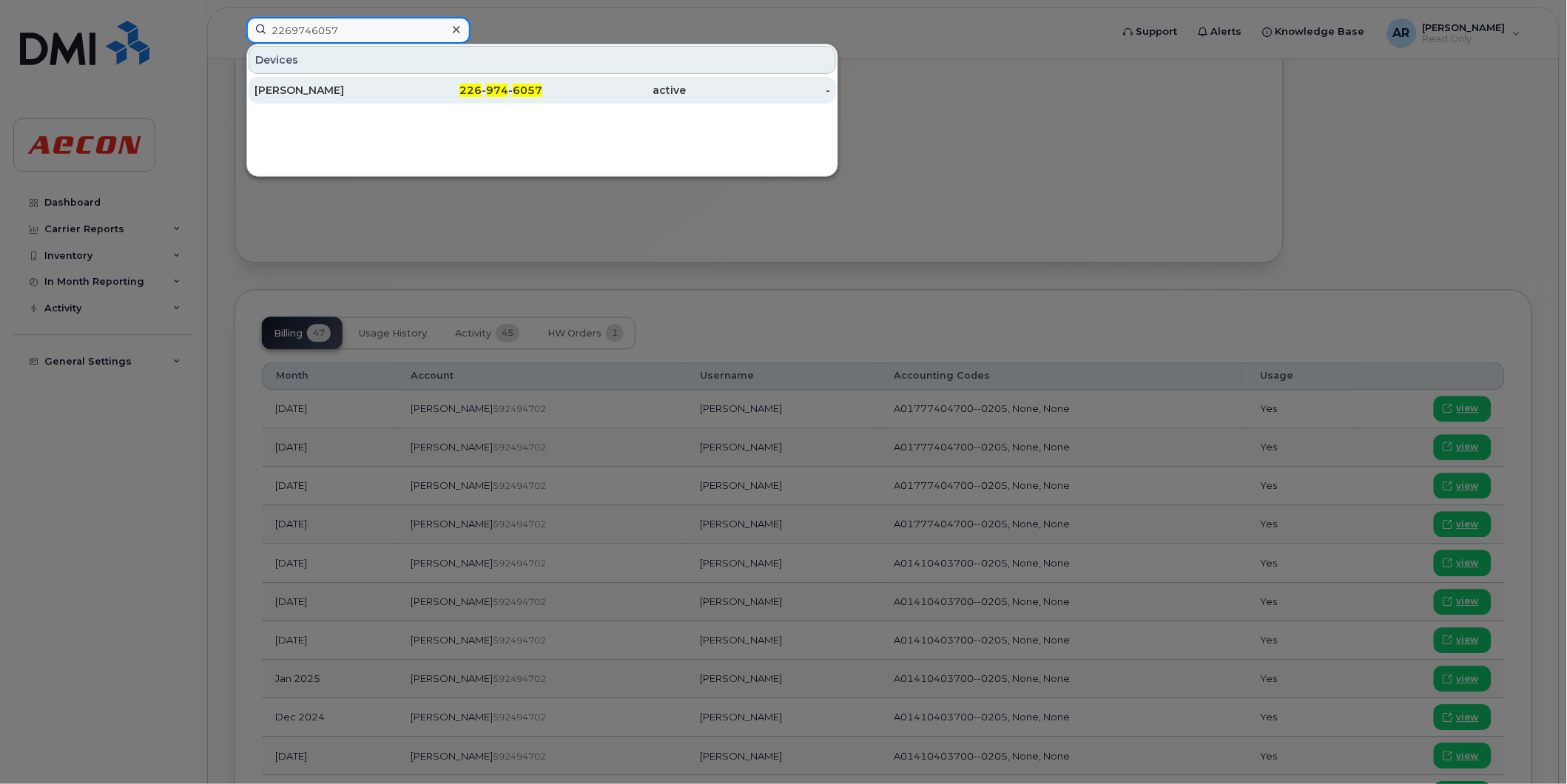
type input "2269746057"
click at [383, 83] on div "[PERSON_NAME]" at bounding box center [326, 90] width 144 height 15
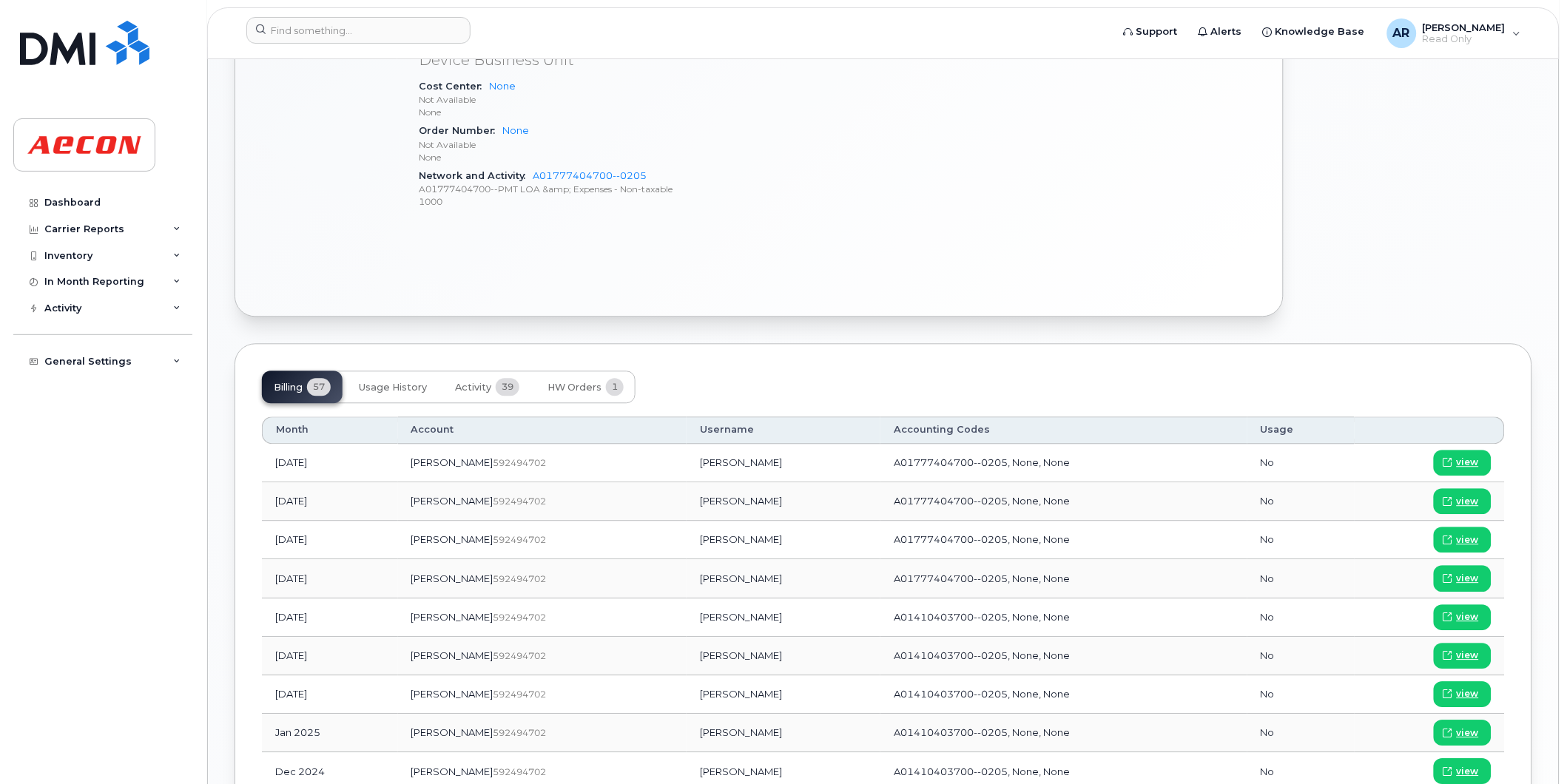
scroll to position [1003, 0]
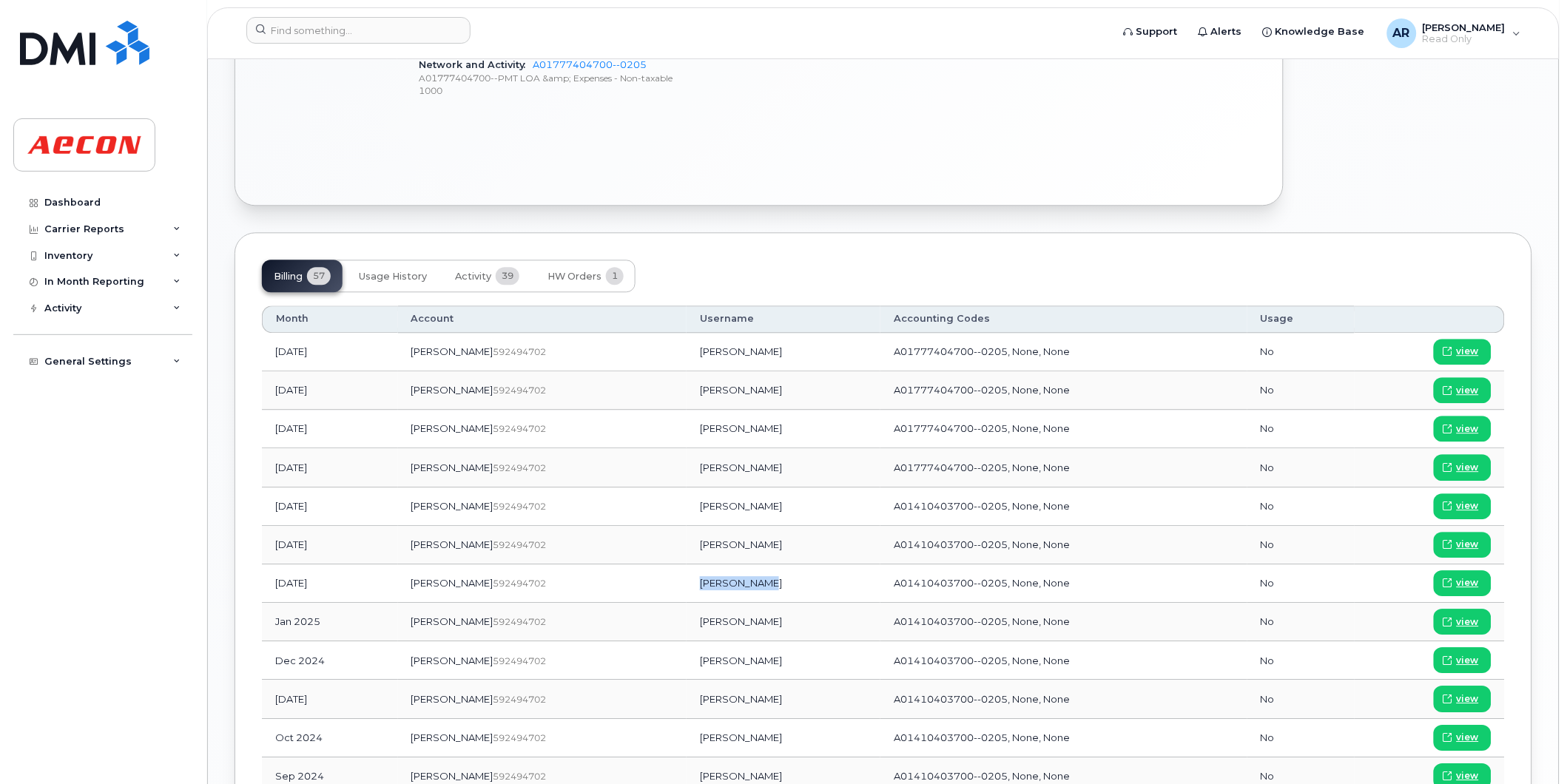
drag, startPoint x: 708, startPoint y: 585, endPoint x: 652, endPoint y: 588, distance: 56.1
click at [686, 588] on td "[PERSON_NAME]" at bounding box center [783, 583] width 194 height 39
copy td "[PERSON_NAME]"
click at [1461, 580] on span "view" at bounding box center [1468, 582] width 22 height 14
click at [381, 28] on input at bounding box center [359, 30] width 224 height 27
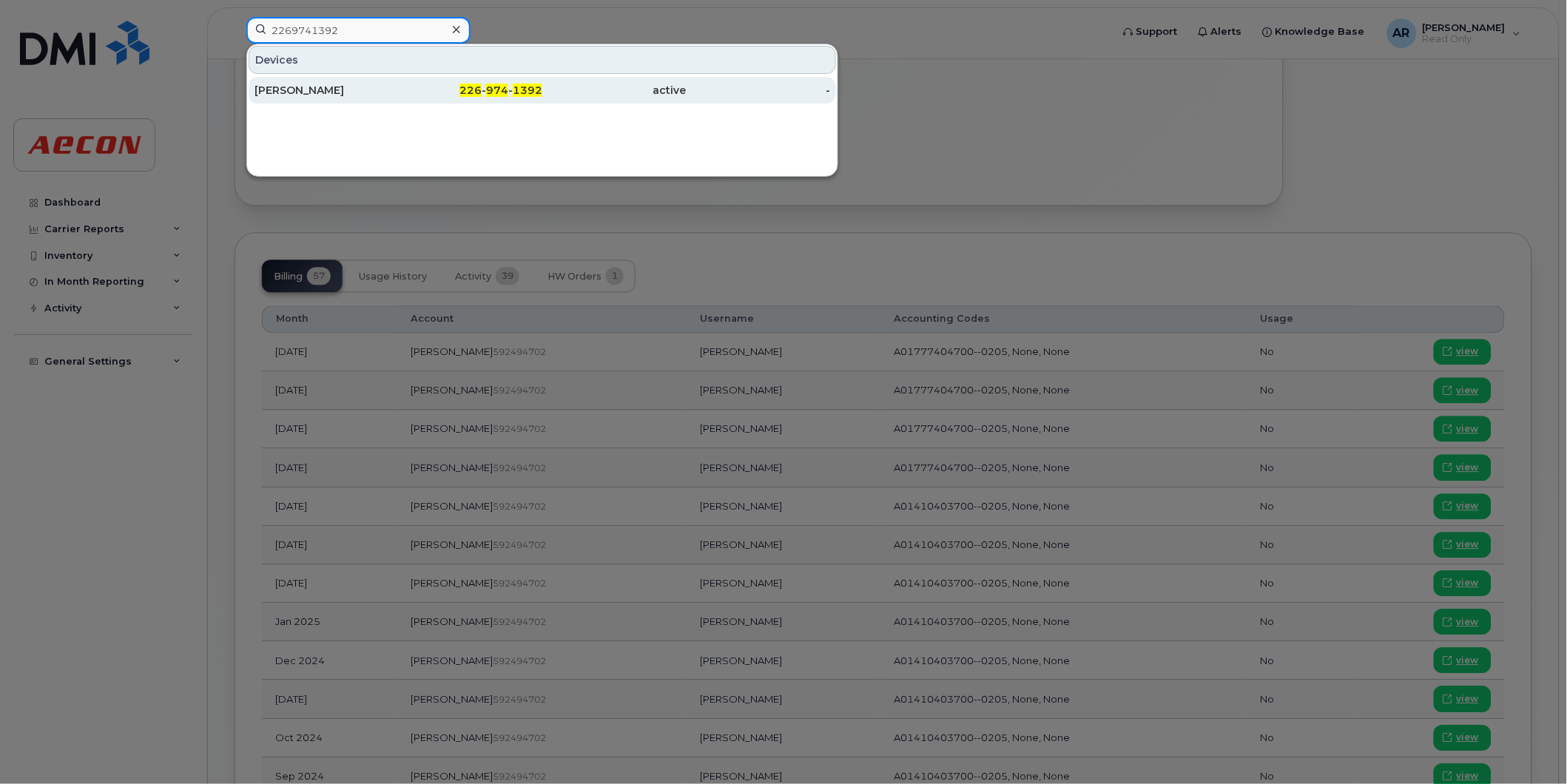
type input "2269741392"
click at [390, 87] on div "[PERSON_NAME]" at bounding box center [326, 90] width 144 height 15
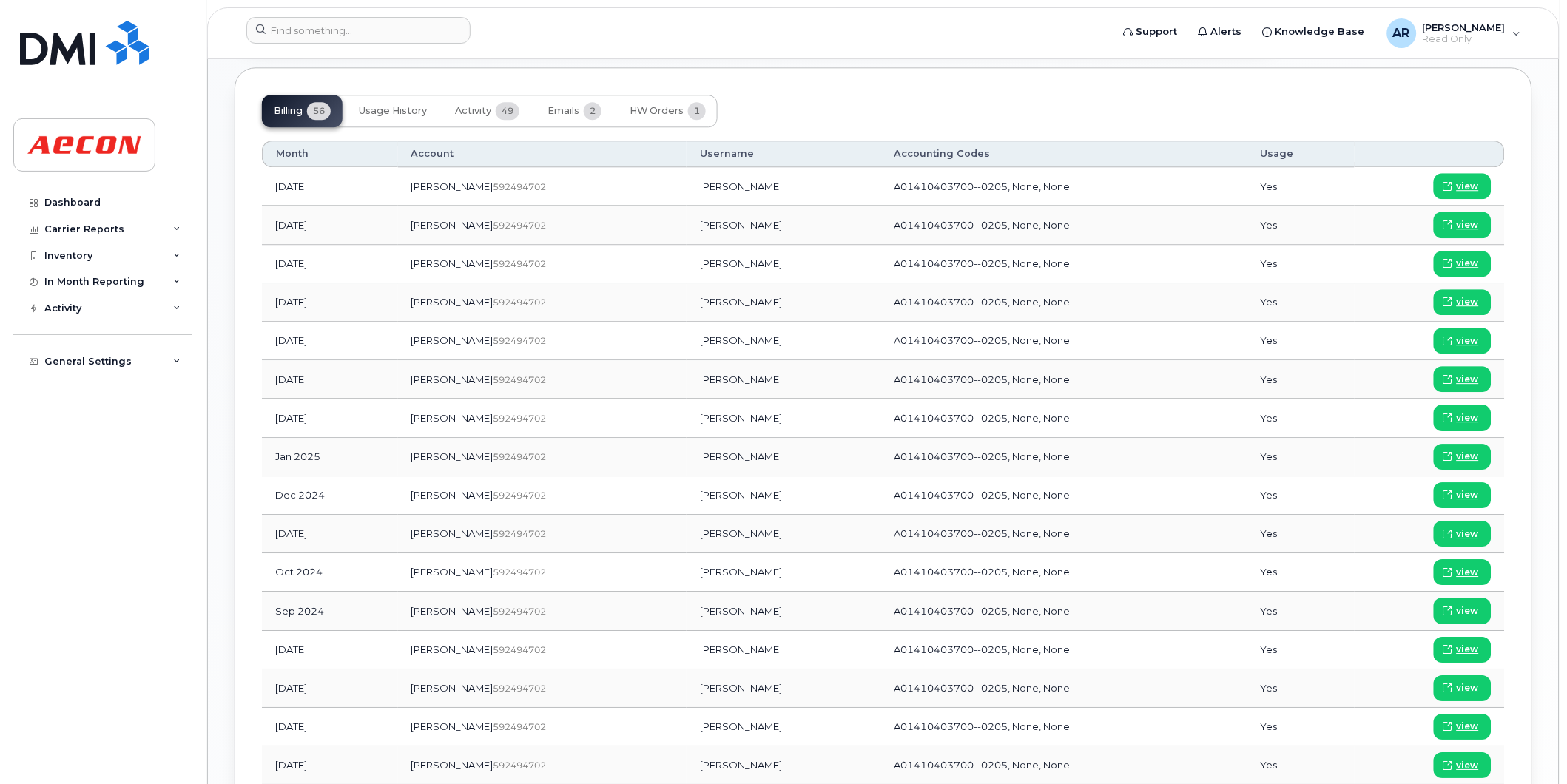
scroll to position [1126, 0]
drag, startPoint x: 712, startPoint y: 420, endPoint x: 661, endPoint y: 425, distance: 51.2
click at [686, 425] on td "[PERSON_NAME]" at bounding box center [783, 419] width 194 height 39
copy td "[PERSON_NAME]"
click at [1455, 420] on span at bounding box center [1448, 417] width 14 height 14
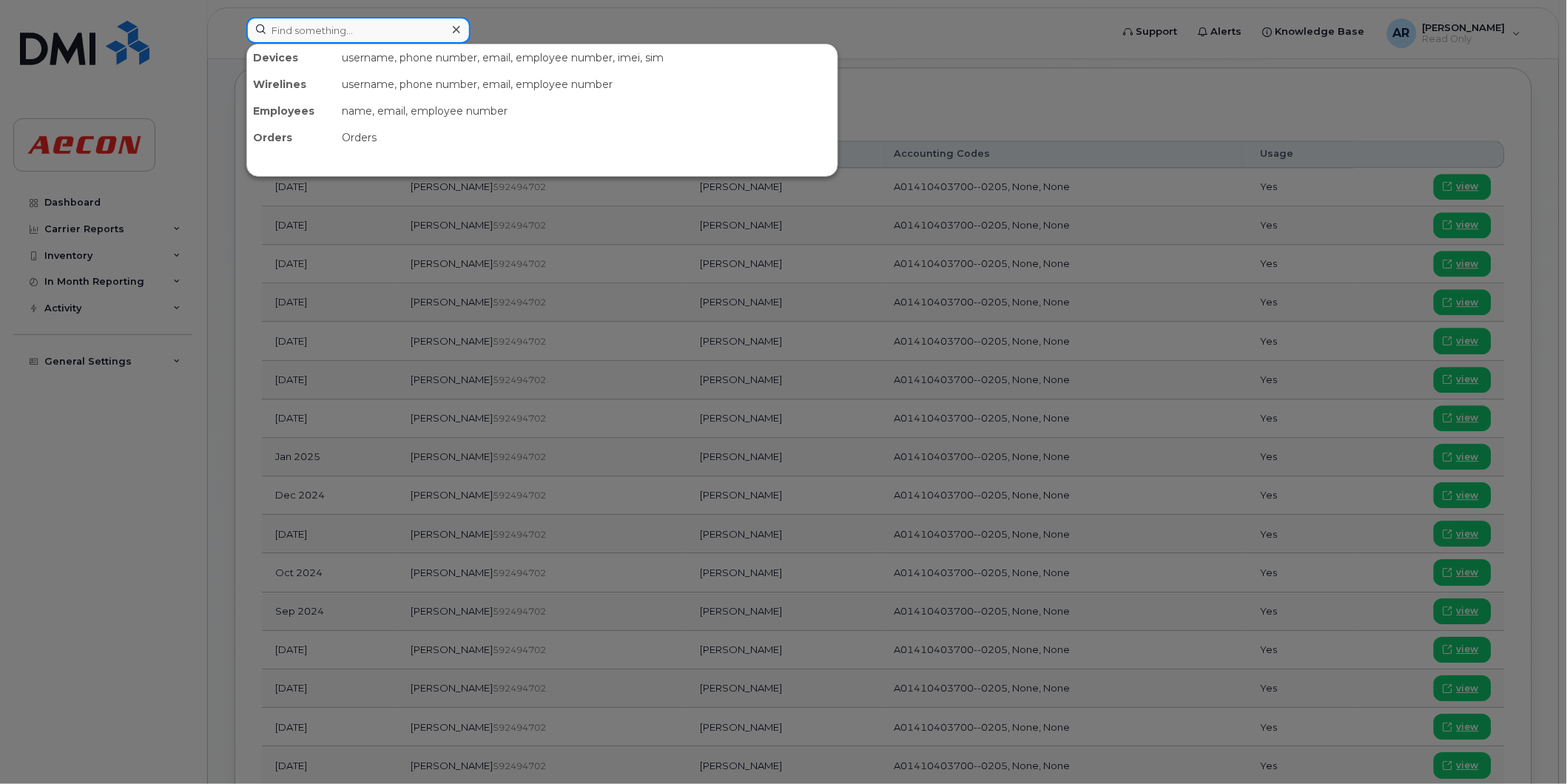
click at [355, 28] on input at bounding box center [359, 30] width 224 height 27
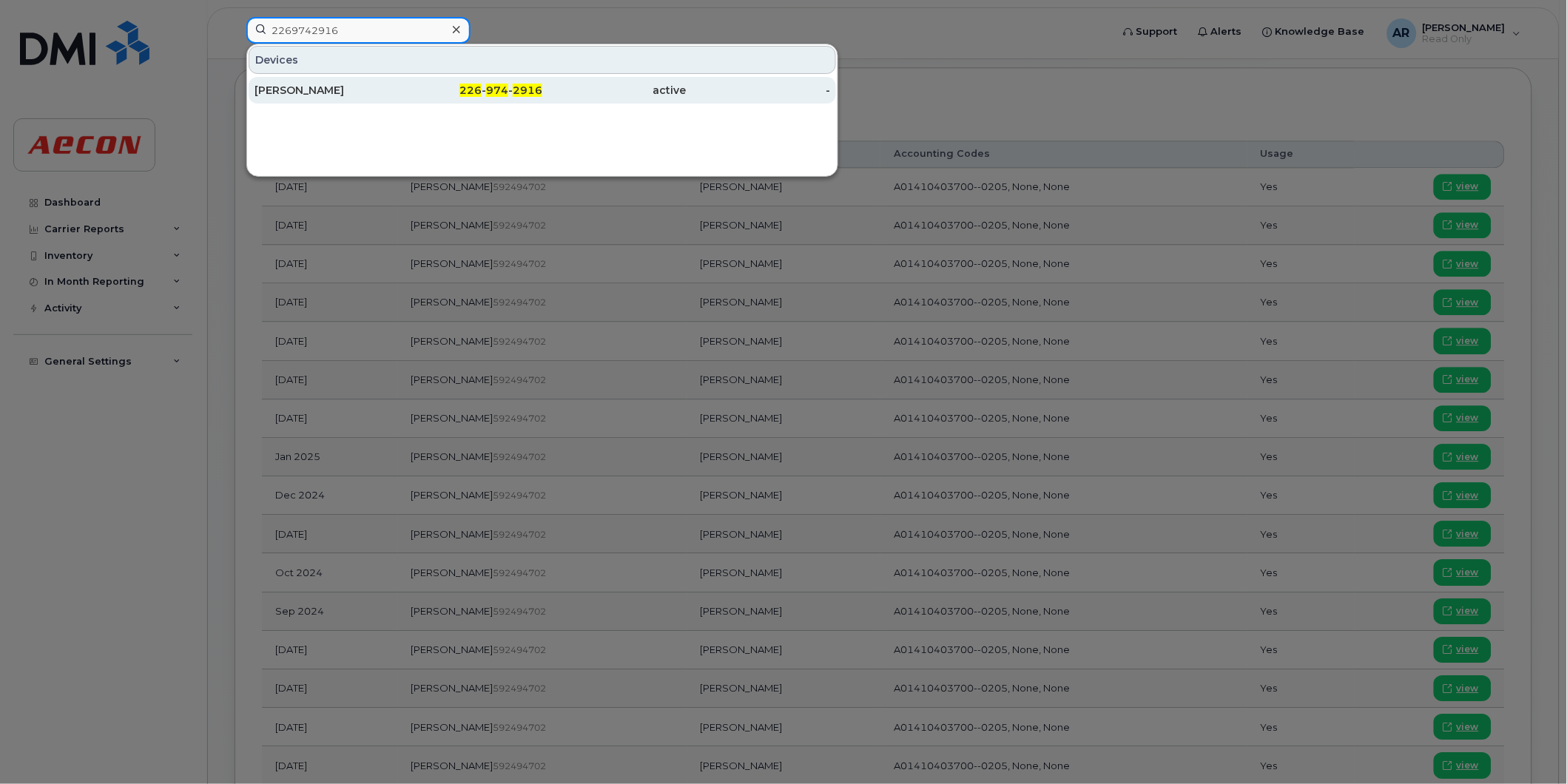
type input "2269742916"
drag, startPoint x: 369, startPoint y: 97, endPoint x: 364, endPoint y: 90, distance: 8.6
click at [369, 97] on div "[PERSON_NAME]" at bounding box center [326, 90] width 144 height 15
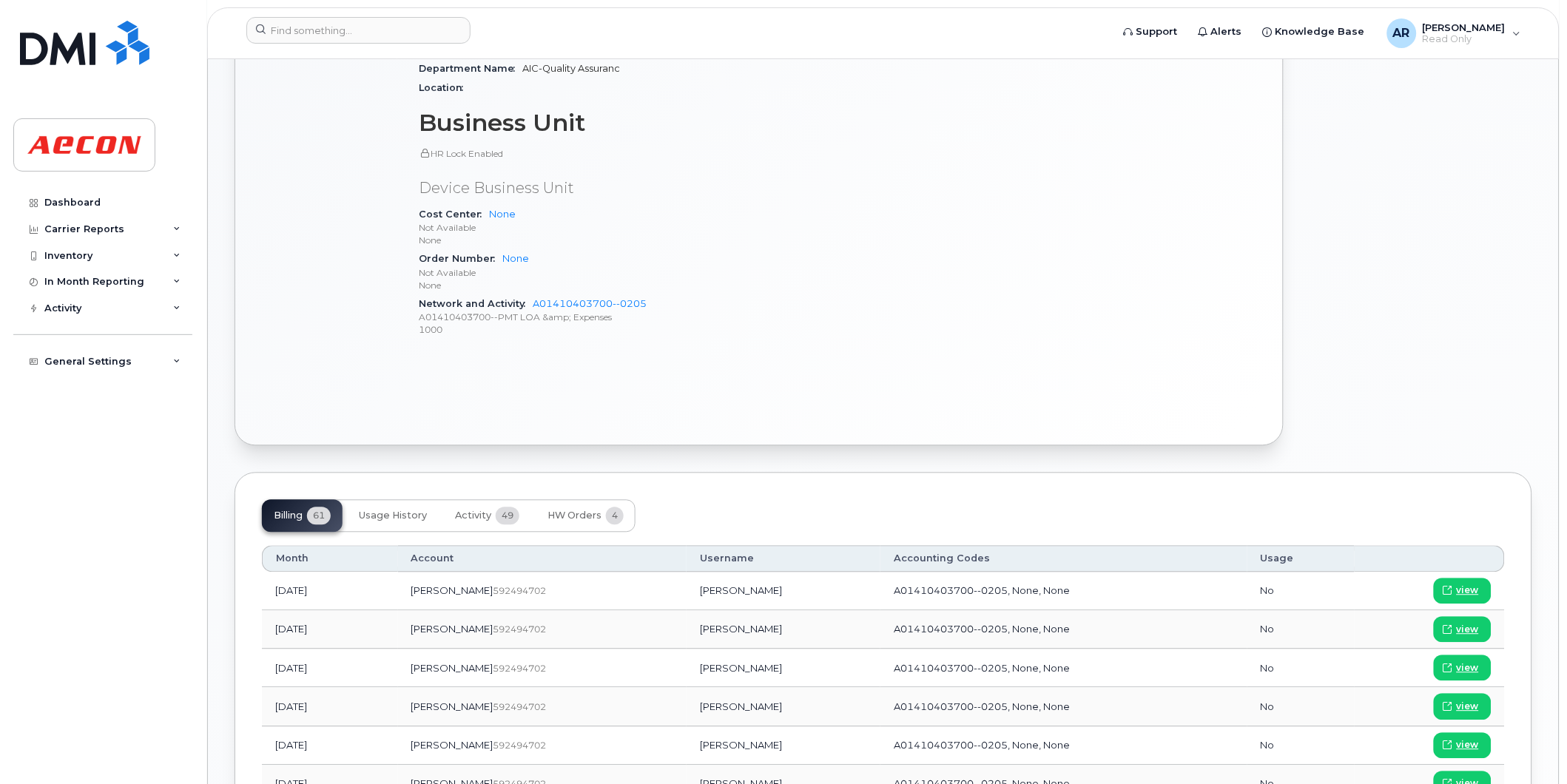
scroll to position [810, 0]
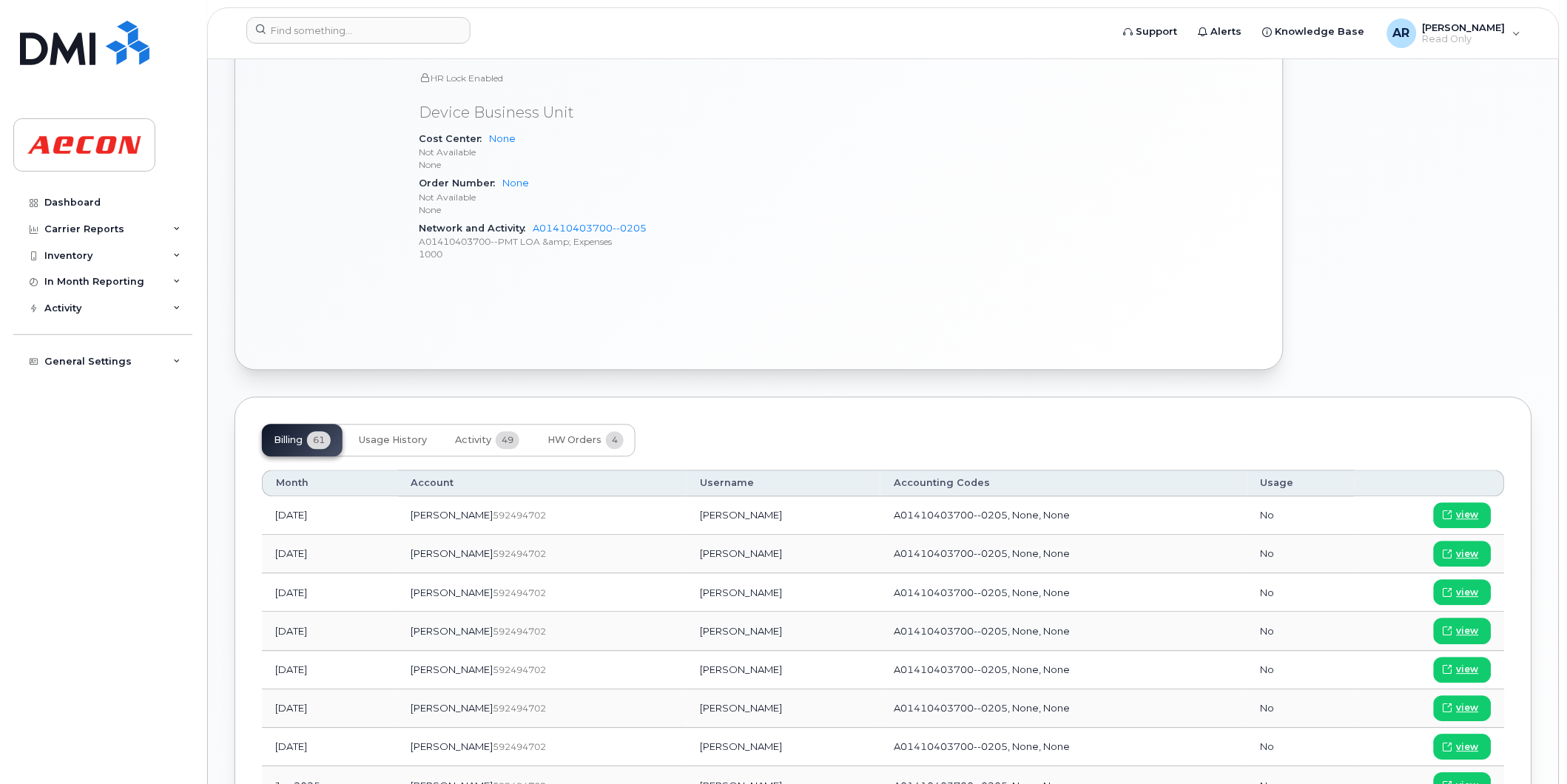
drag, startPoint x: 719, startPoint y: 749, endPoint x: 639, endPoint y: 749, distance: 80.0
click at [686, 749] on td "David MacMaster" at bounding box center [783, 747] width 194 height 39
copy td "David MacMaster"
click at [1462, 747] on span "view" at bounding box center [1468, 747] width 22 height 14
click at [345, 29] on input at bounding box center [359, 30] width 224 height 27
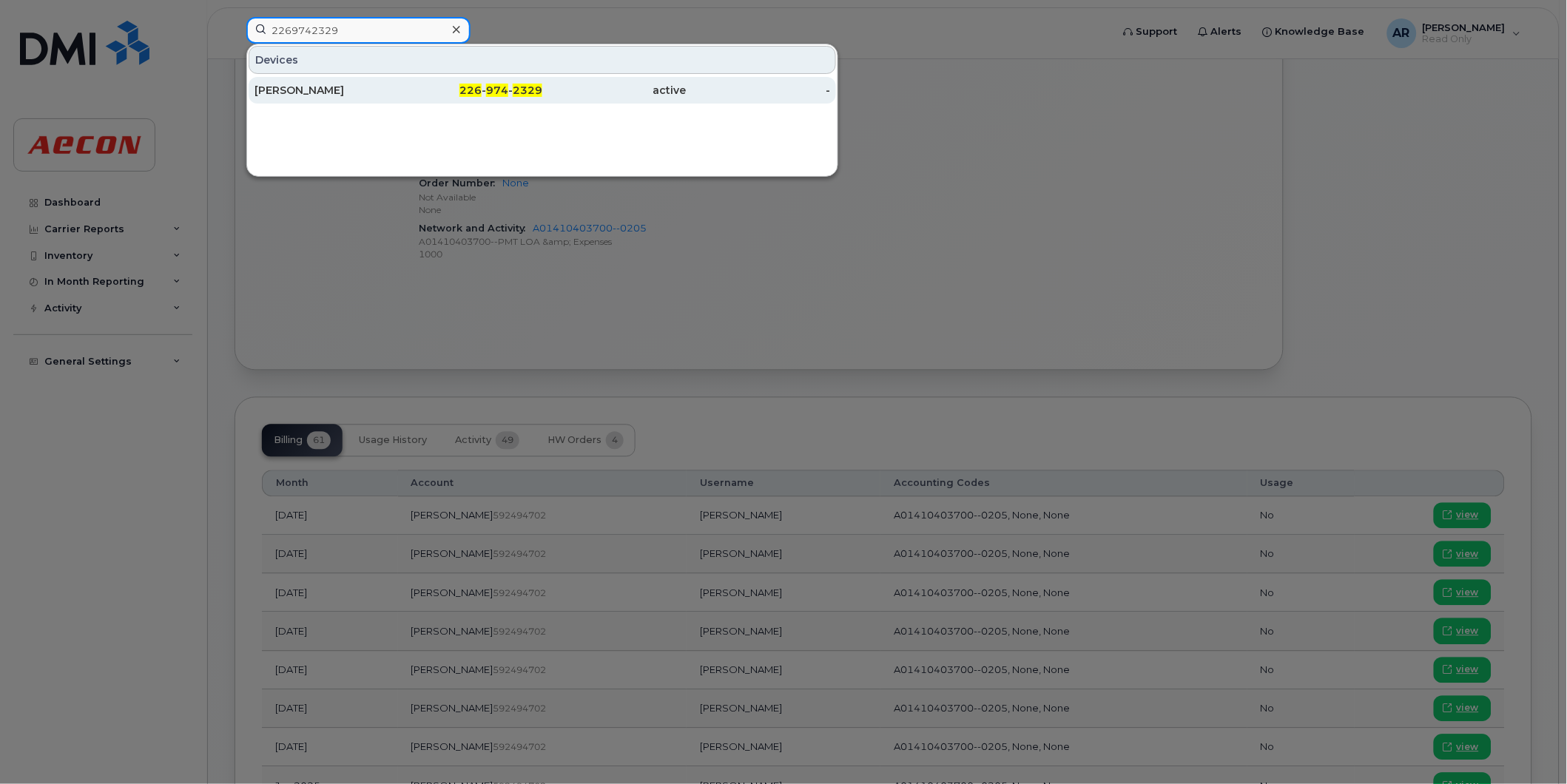
type input "2269742329"
click at [365, 89] on div "DARREN VARGA" at bounding box center [326, 90] width 144 height 15
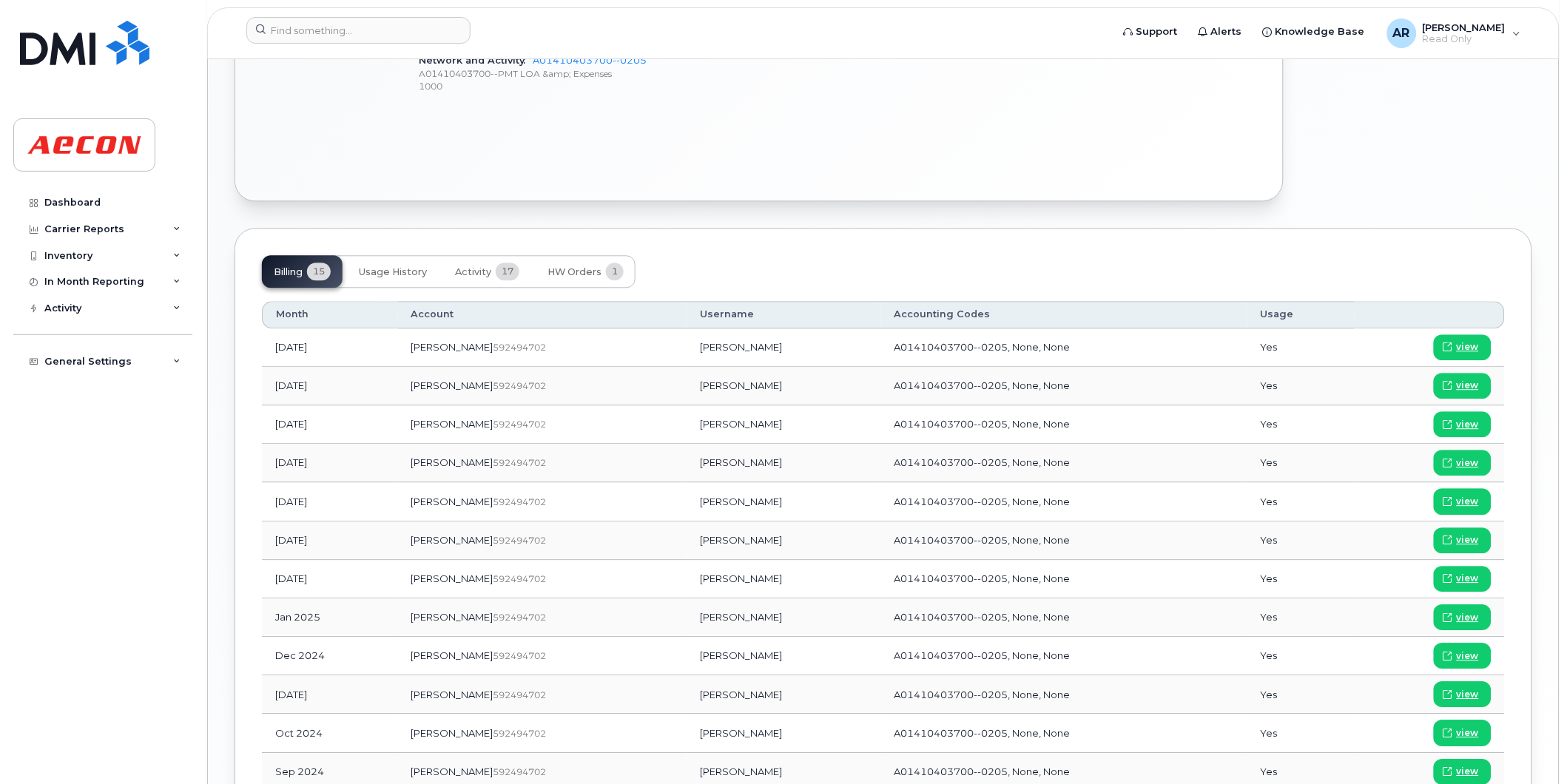
scroll to position [986, 0]
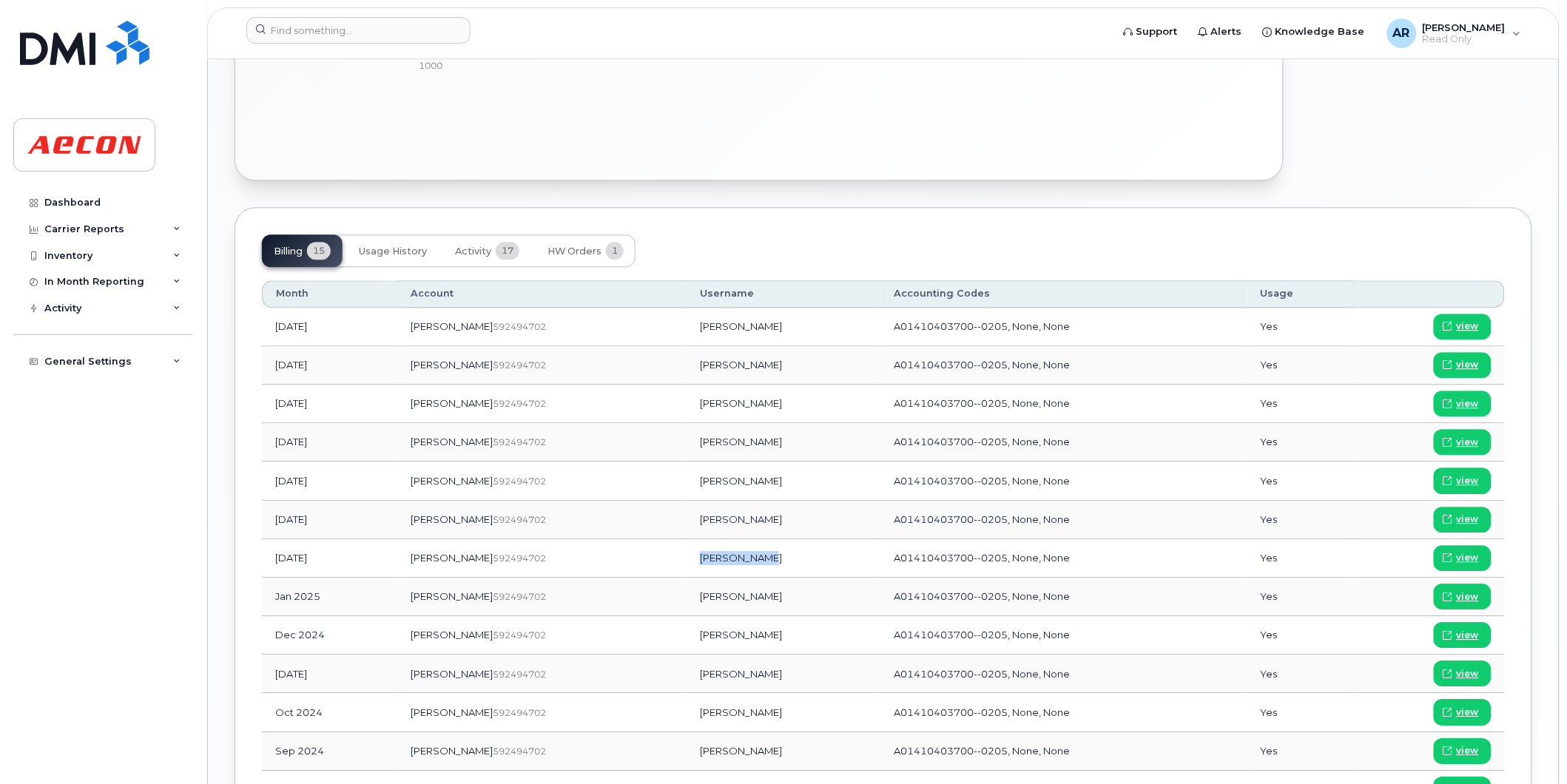
drag, startPoint x: 709, startPoint y: 562, endPoint x: 649, endPoint y: 563, distance: 60.0
click at [686, 563] on td "[PERSON_NAME]" at bounding box center [783, 558] width 194 height 39
copy td "[PERSON_NAME]"
click at [1455, 560] on span at bounding box center [1448, 558] width 14 height 14
click at [312, 32] on input at bounding box center [359, 30] width 224 height 27
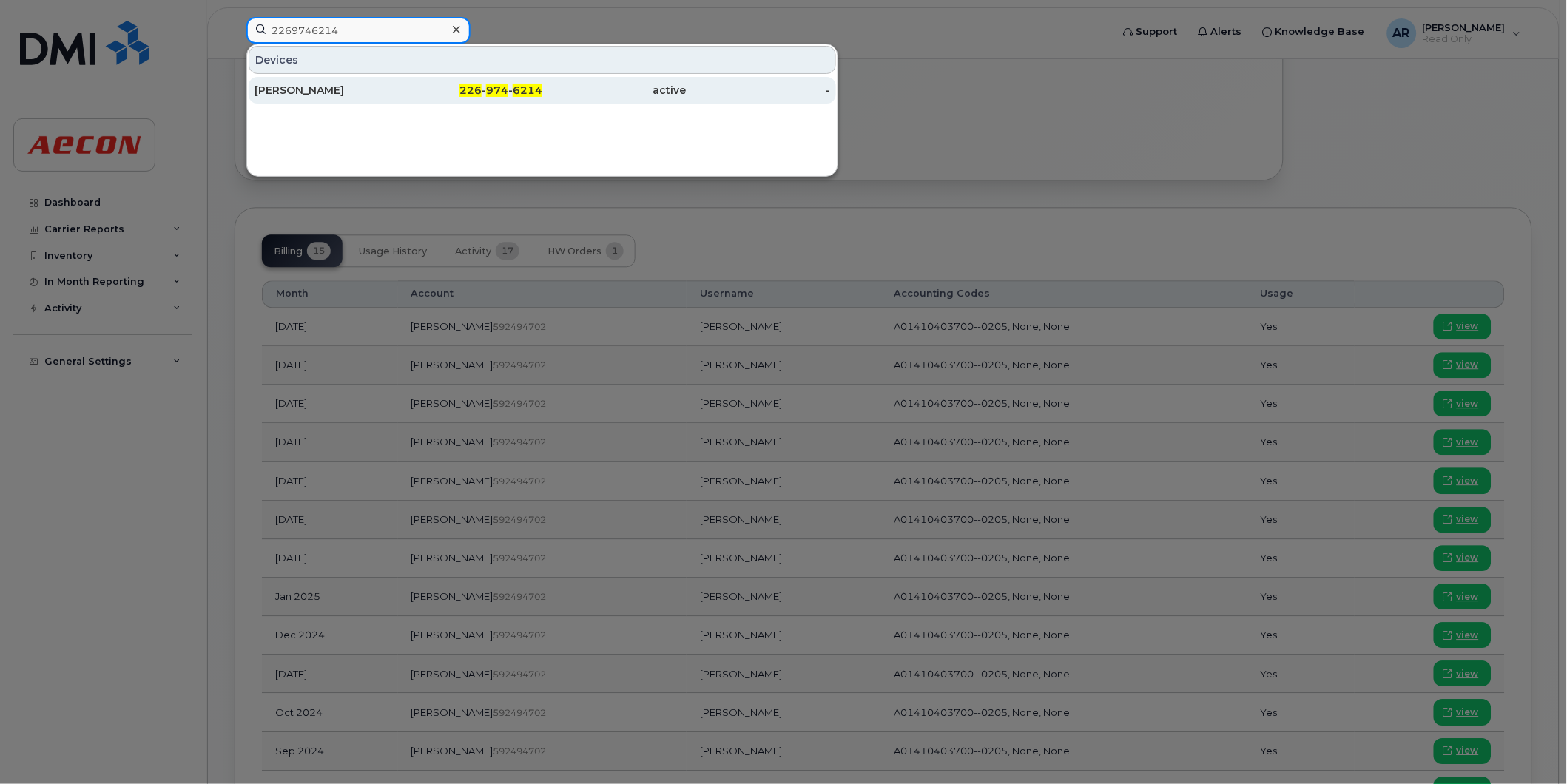
type input "2269746214"
click at [388, 86] on div "[PERSON_NAME]" at bounding box center [326, 90] width 144 height 15
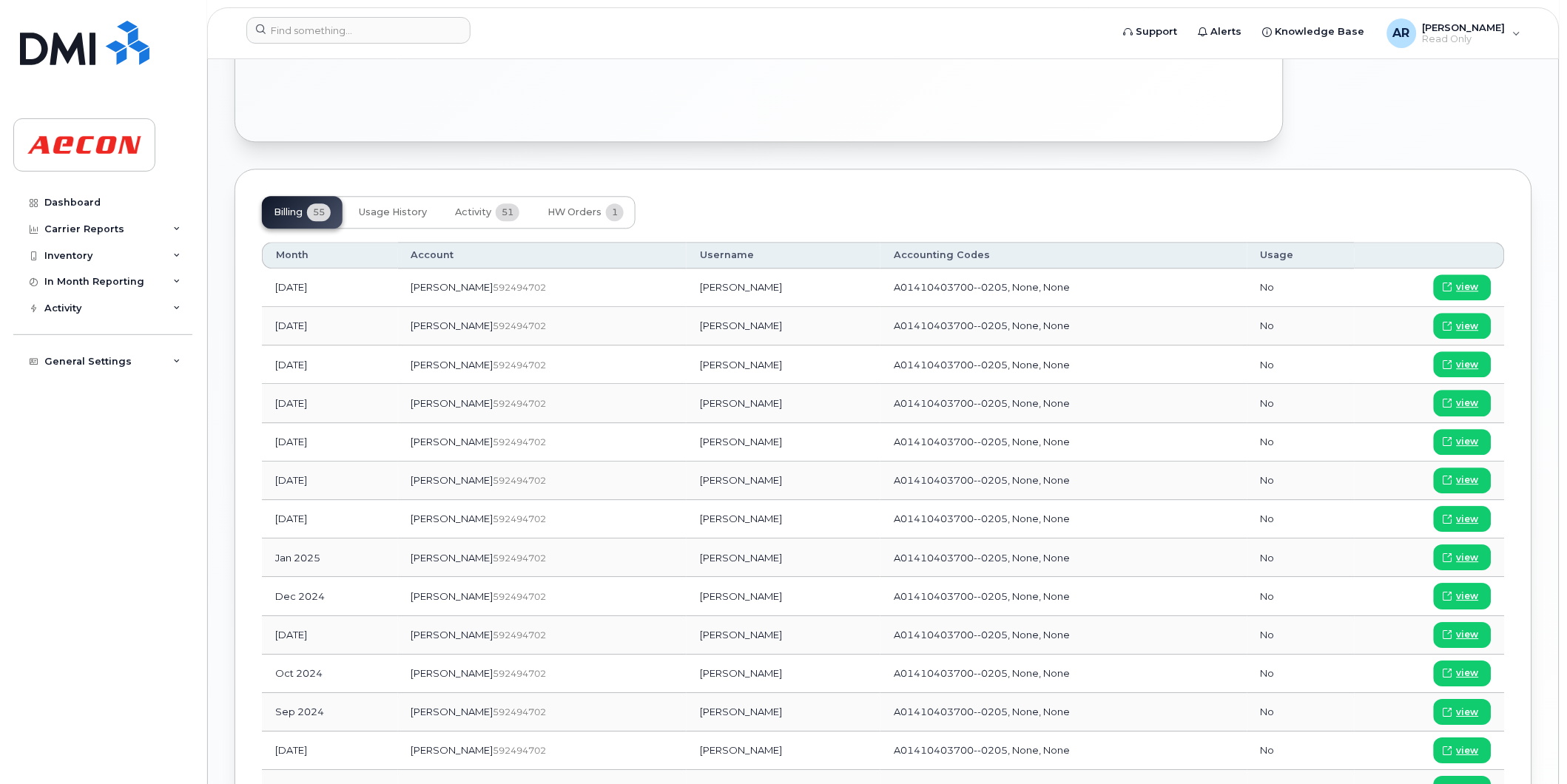
scroll to position [1056, 0]
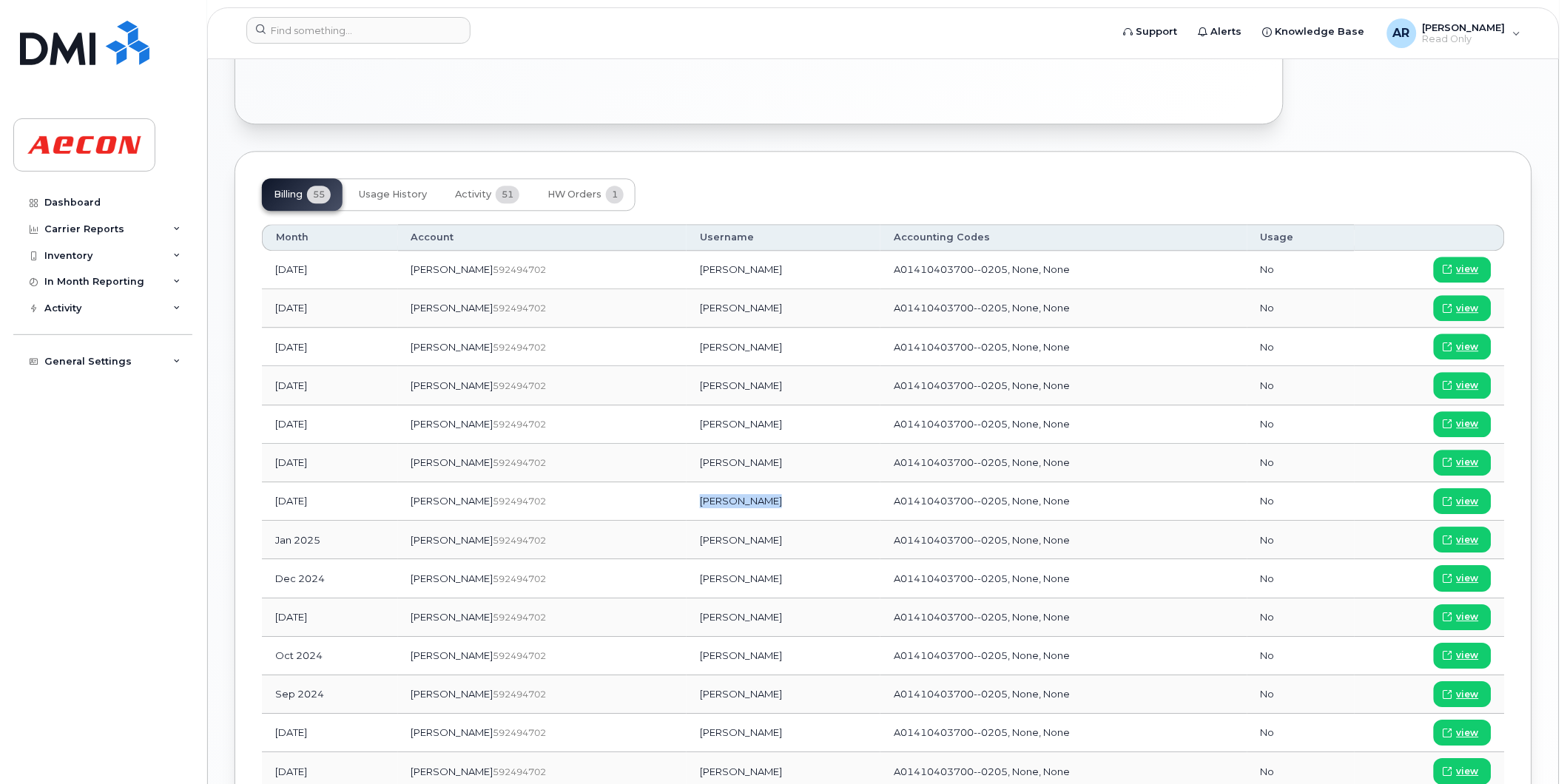
drag, startPoint x: 716, startPoint y: 503, endPoint x: 648, endPoint y: 505, distance: 68.0
click at [686, 505] on td "Jonathan Lute" at bounding box center [783, 502] width 194 height 39
copy td "Jonathan Lute"
click at [1467, 499] on span "view" at bounding box center [1468, 502] width 22 height 14
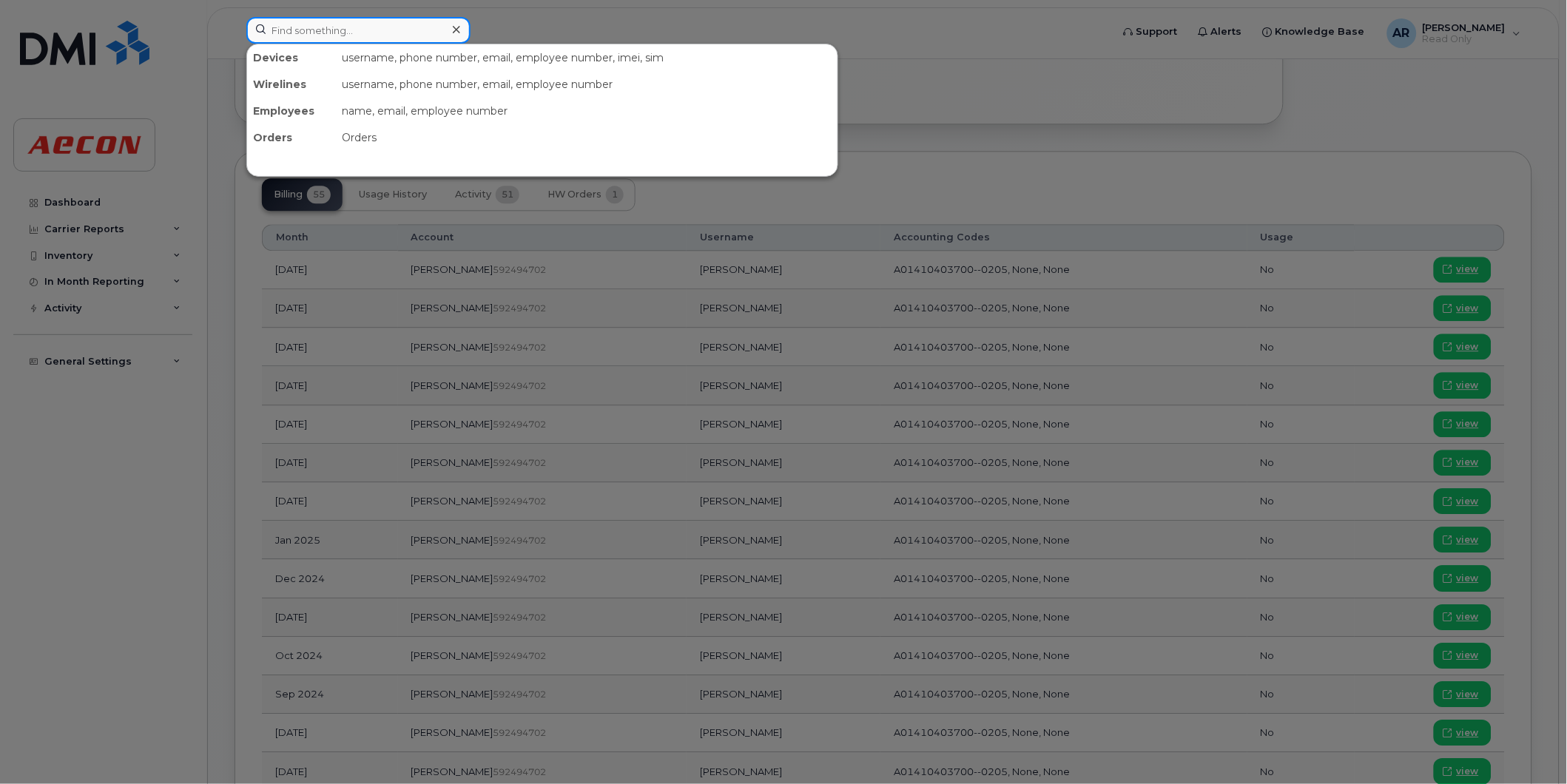
drag, startPoint x: 408, startPoint y: 34, endPoint x: 396, endPoint y: 38, distance: 12.6
click at [407, 34] on input at bounding box center [359, 30] width 224 height 27
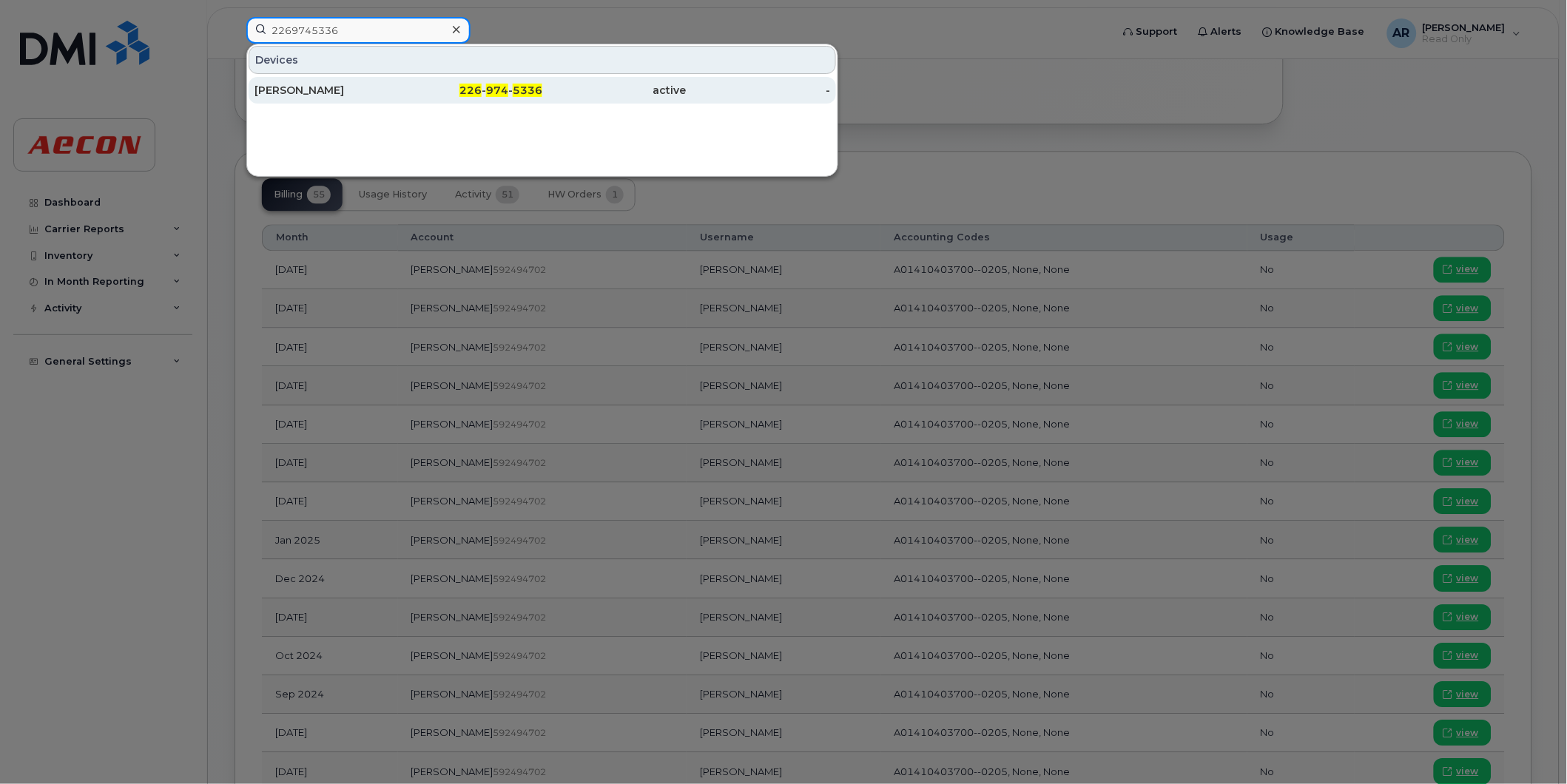
type input "2269745336"
click at [399, 94] on div "226 - 974 - 5336" at bounding box center [471, 90] width 144 height 15
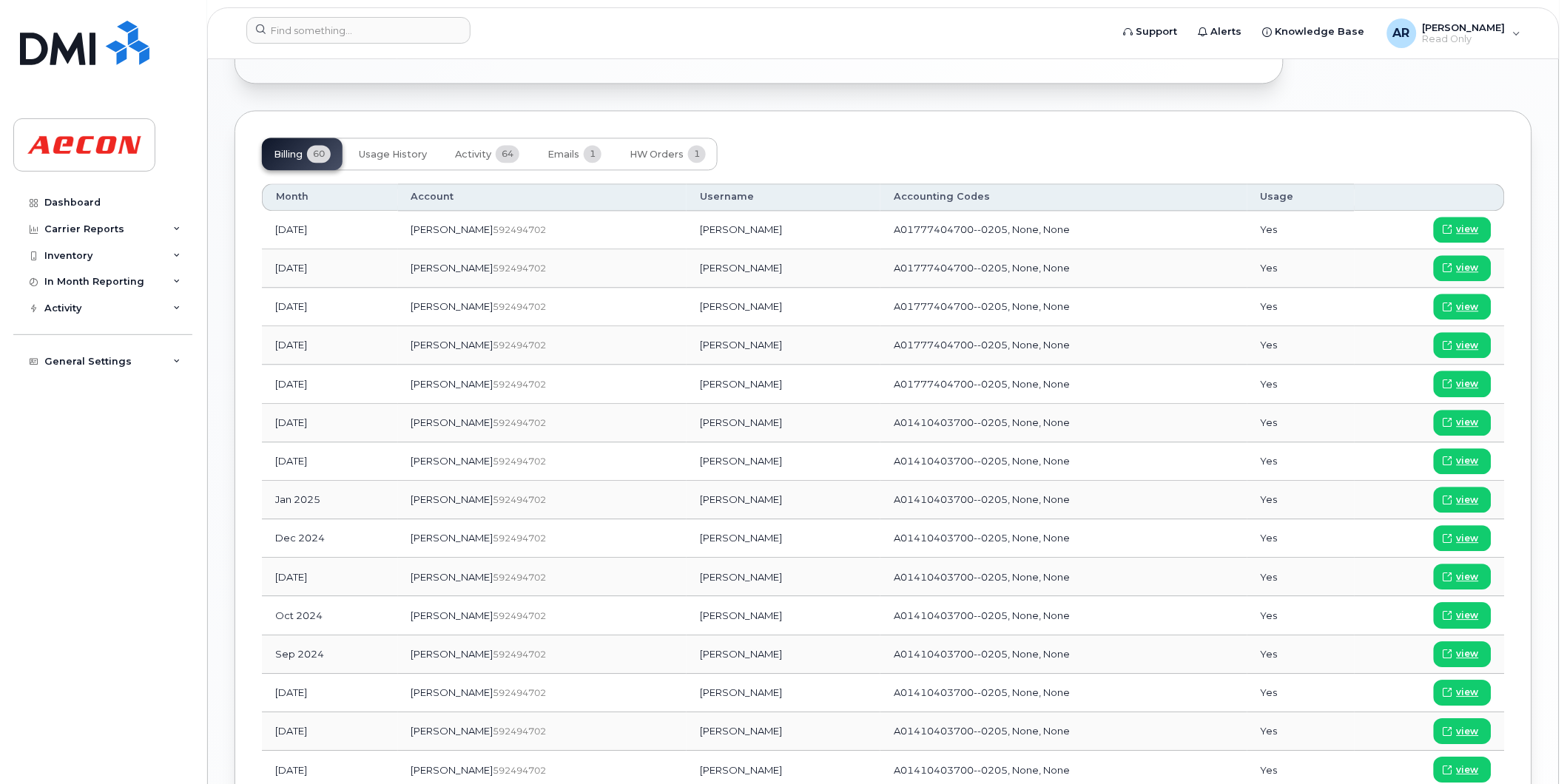
scroll to position [986, 0]
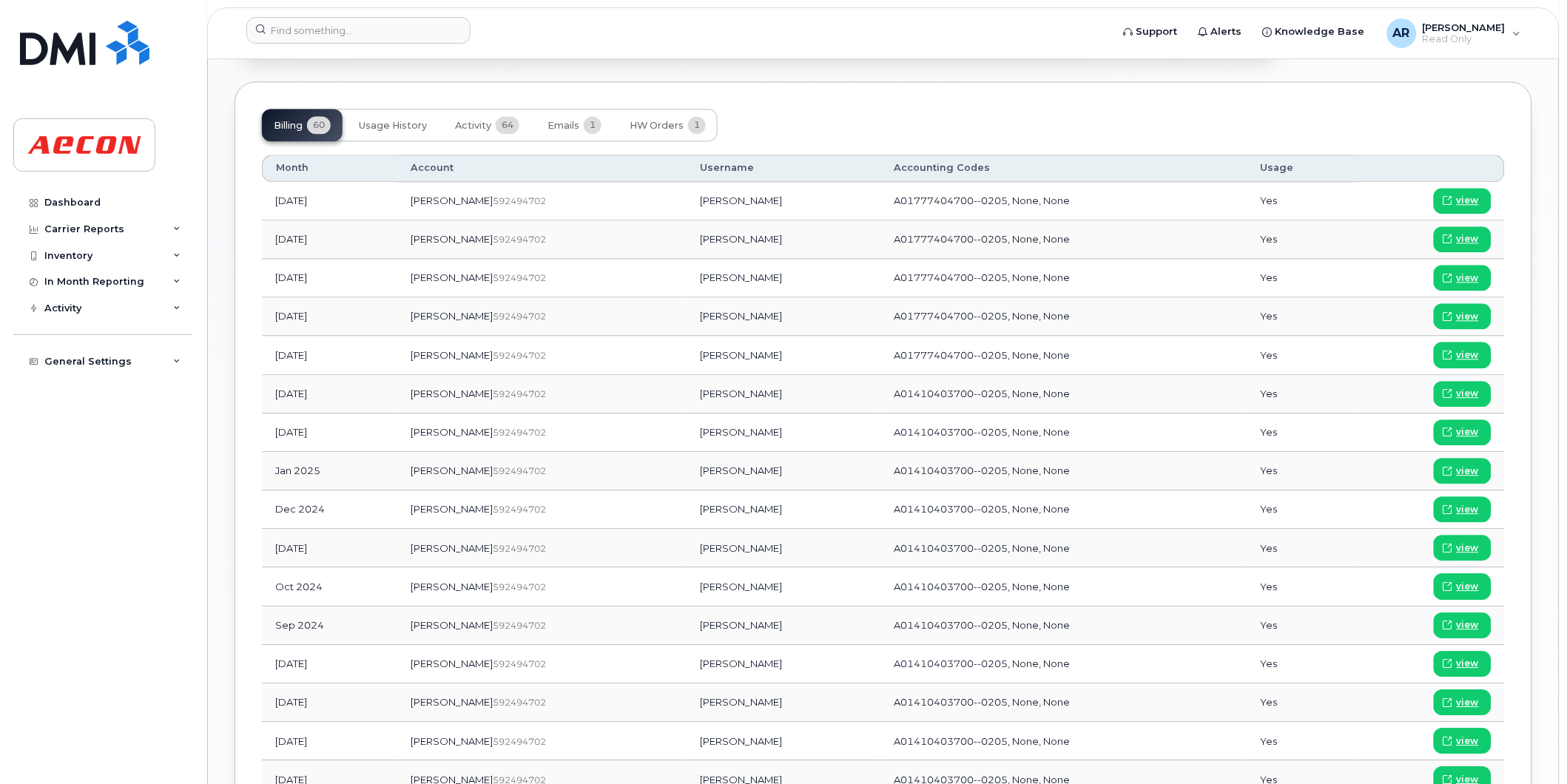
click at [318, 433] on td "[DATE]" at bounding box center [330, 433] width 136 height 39
drag, startPoint x: 706, startPoint y: 434, endPoint x: 659, endPoint y: 437, distance: 47.1
click at [686, 437] on td "[PERSON_NAME]" at bounding box center [783, 433] width 194 height 39
click at [686, 436] on td "[PERSON_NAME]" at bounding box center [783, 433] width 194 height 39
copy td "[PERSON_NAME]"
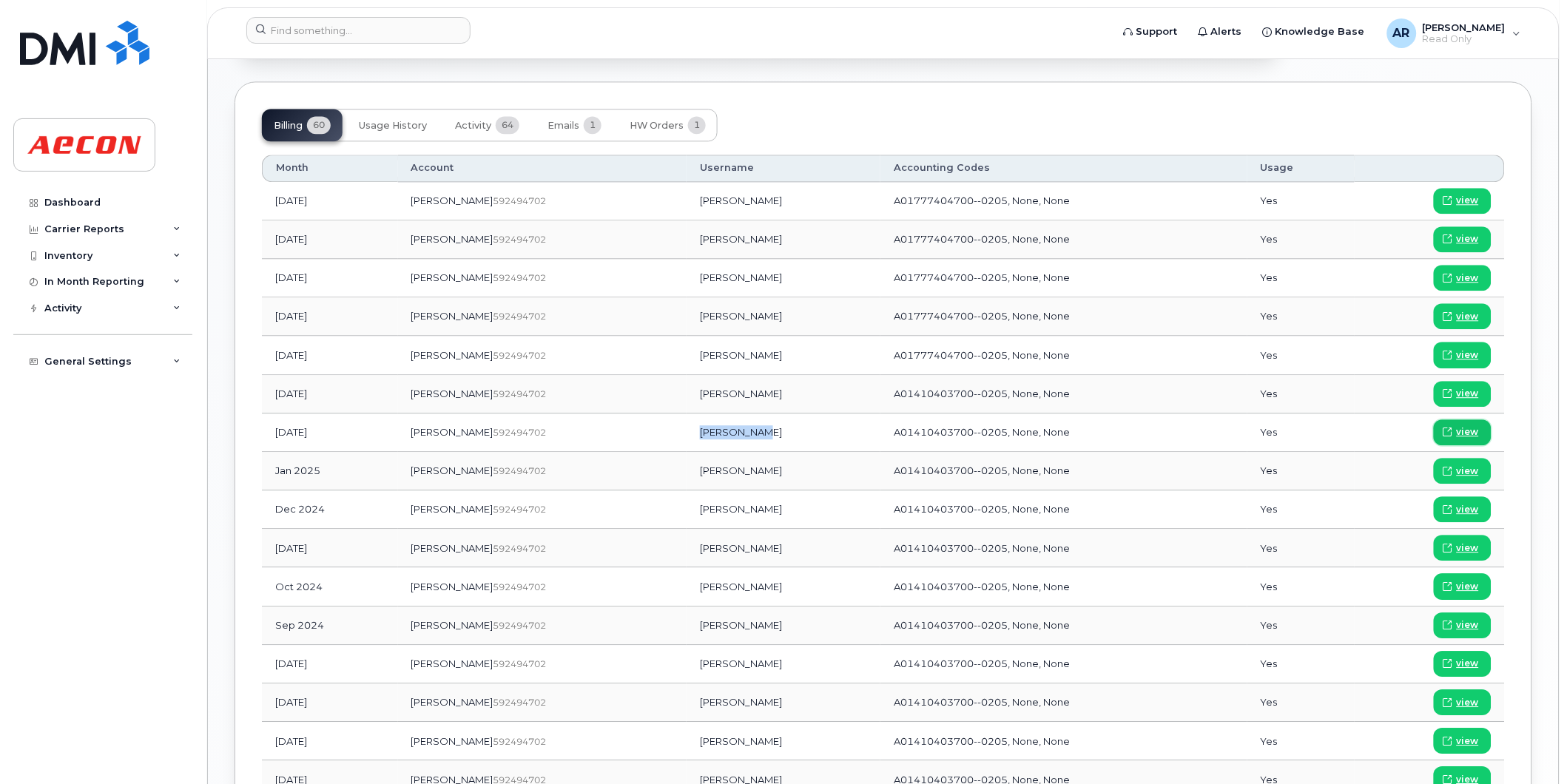
click at [1463, 433] on span "view" at bounding box center [1468, 432] width 22 height 14
click at [341, 45] on div at bounding box center [674, 33] width 879 height 32
click at [339, 35] on input at bounding box center [359, 30] width 224 height 27
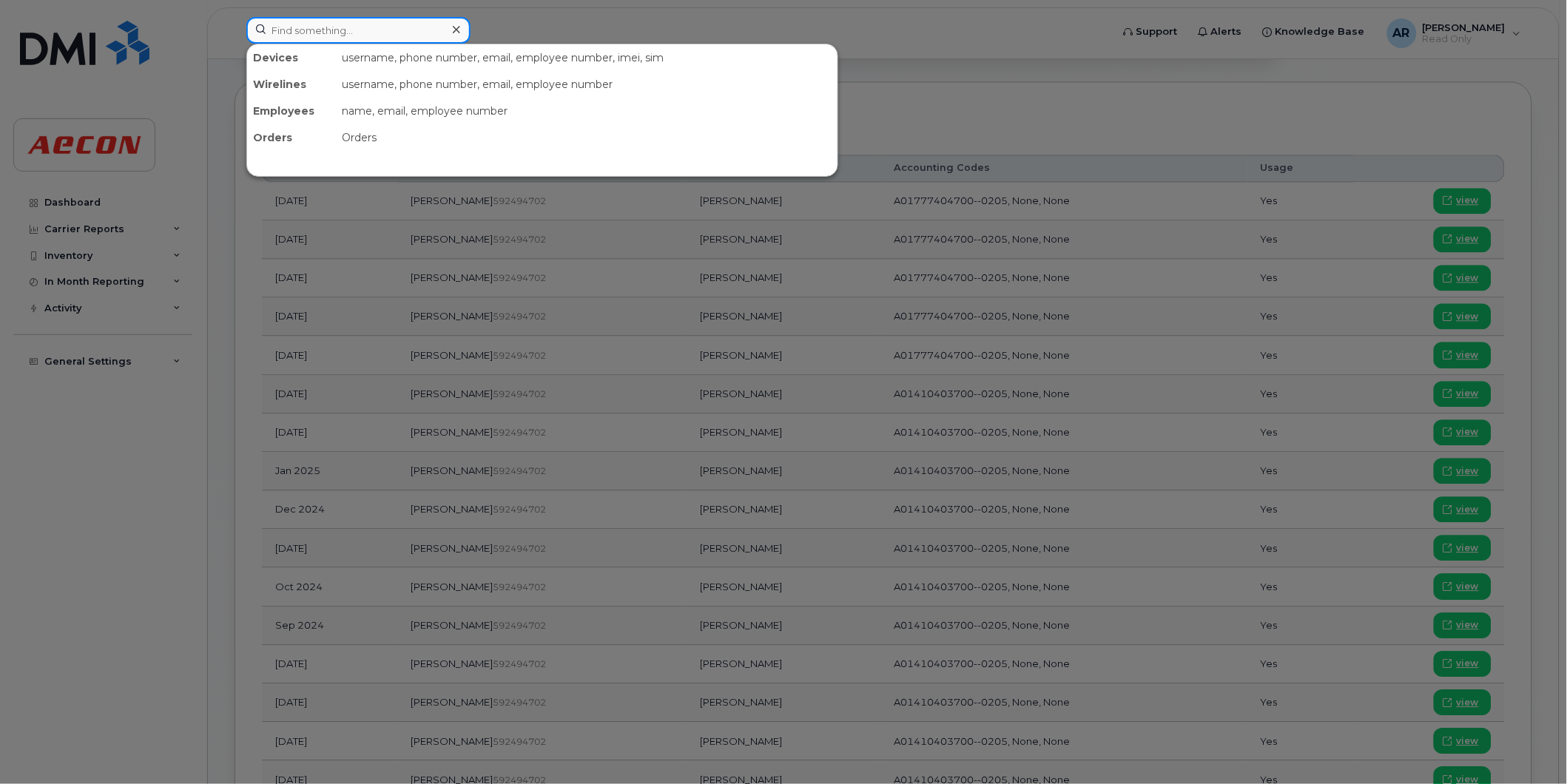
click at [383, 29] on input at bounding box center [359, 30] width 224 height 27
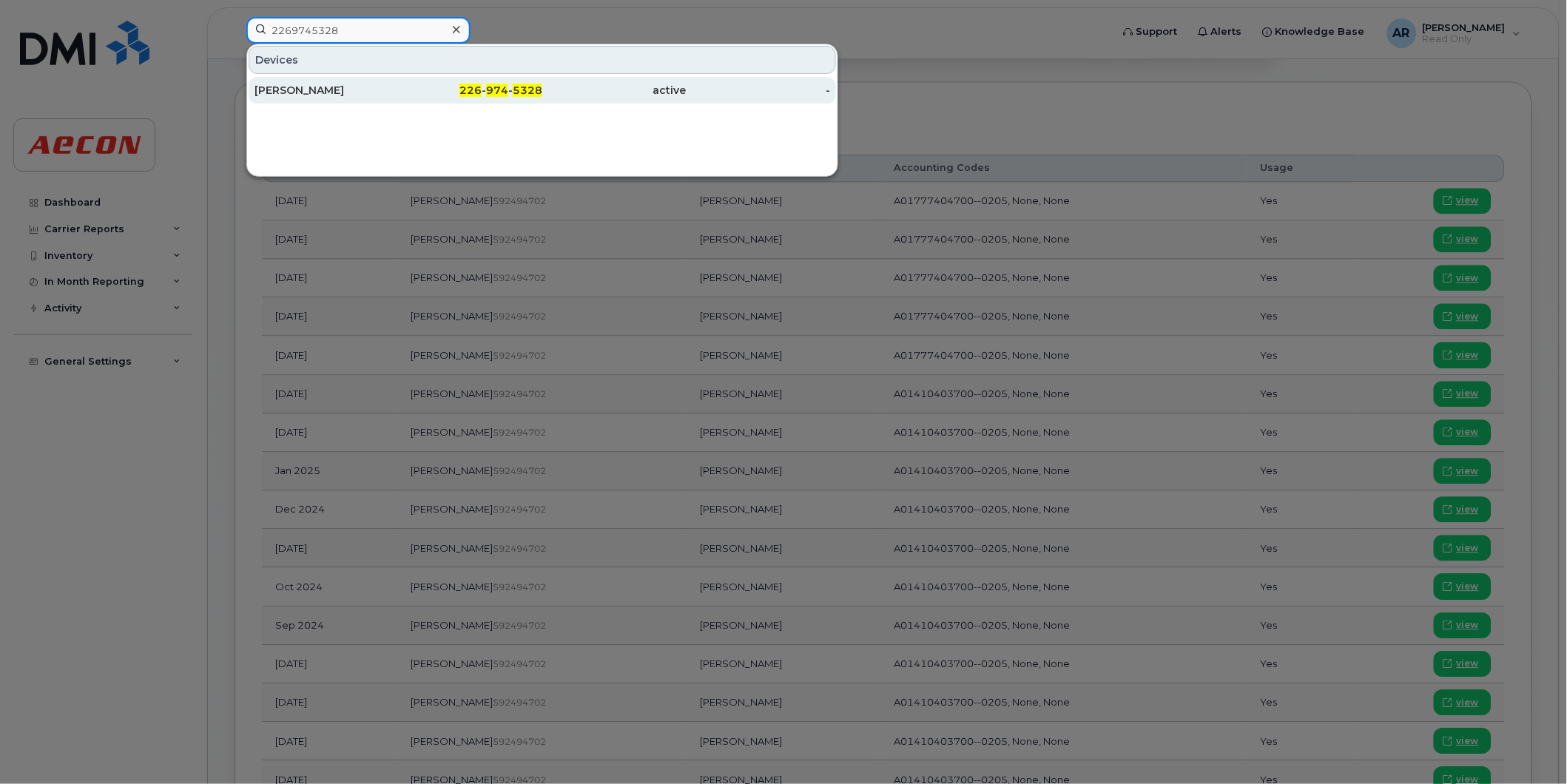
type input "2269745328"
click at [393, 85] on div "[PERSON_NAME]" at bounding box center [326, 90] width 144 height 15
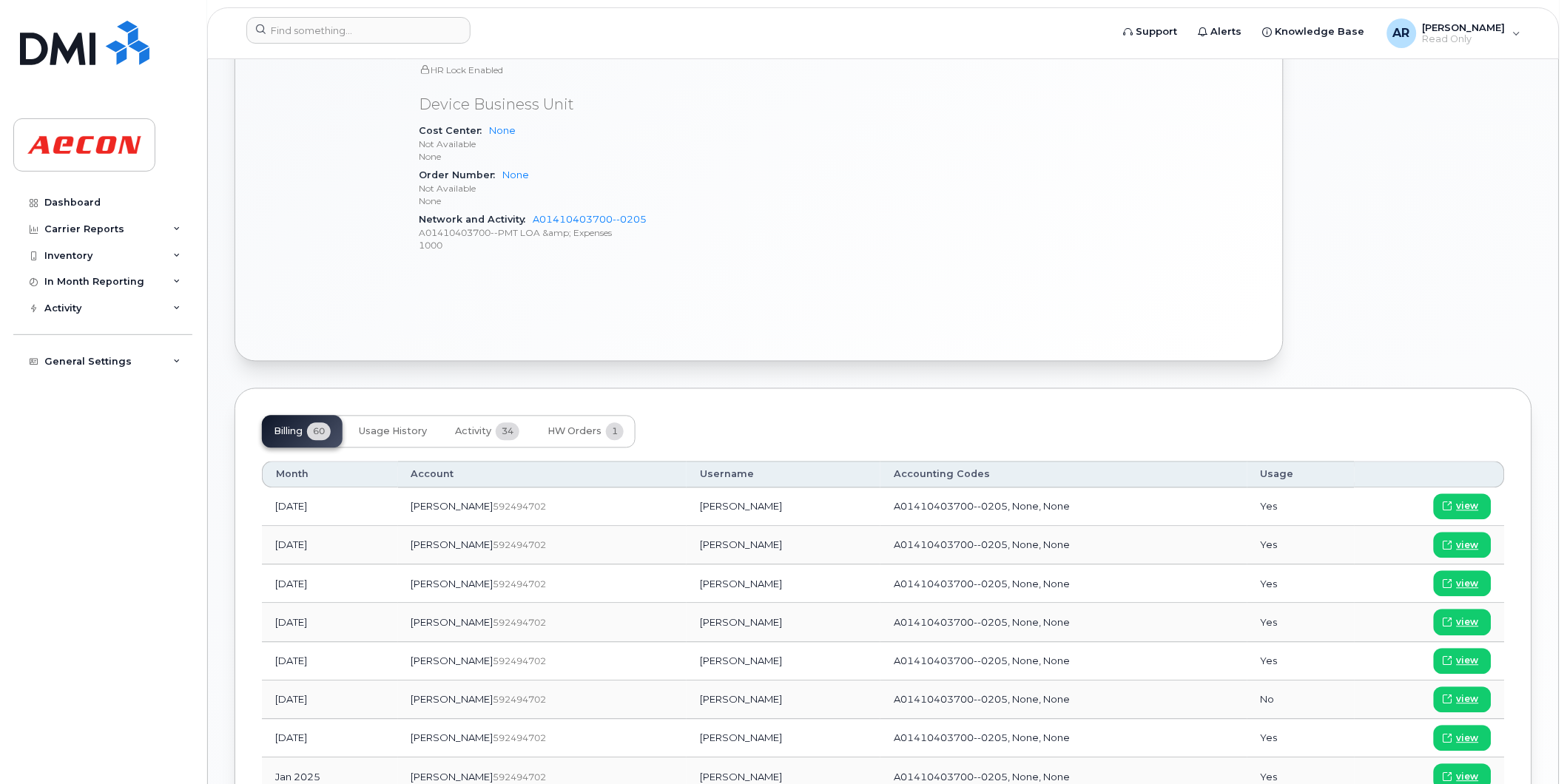
scroll to position [878, 0]
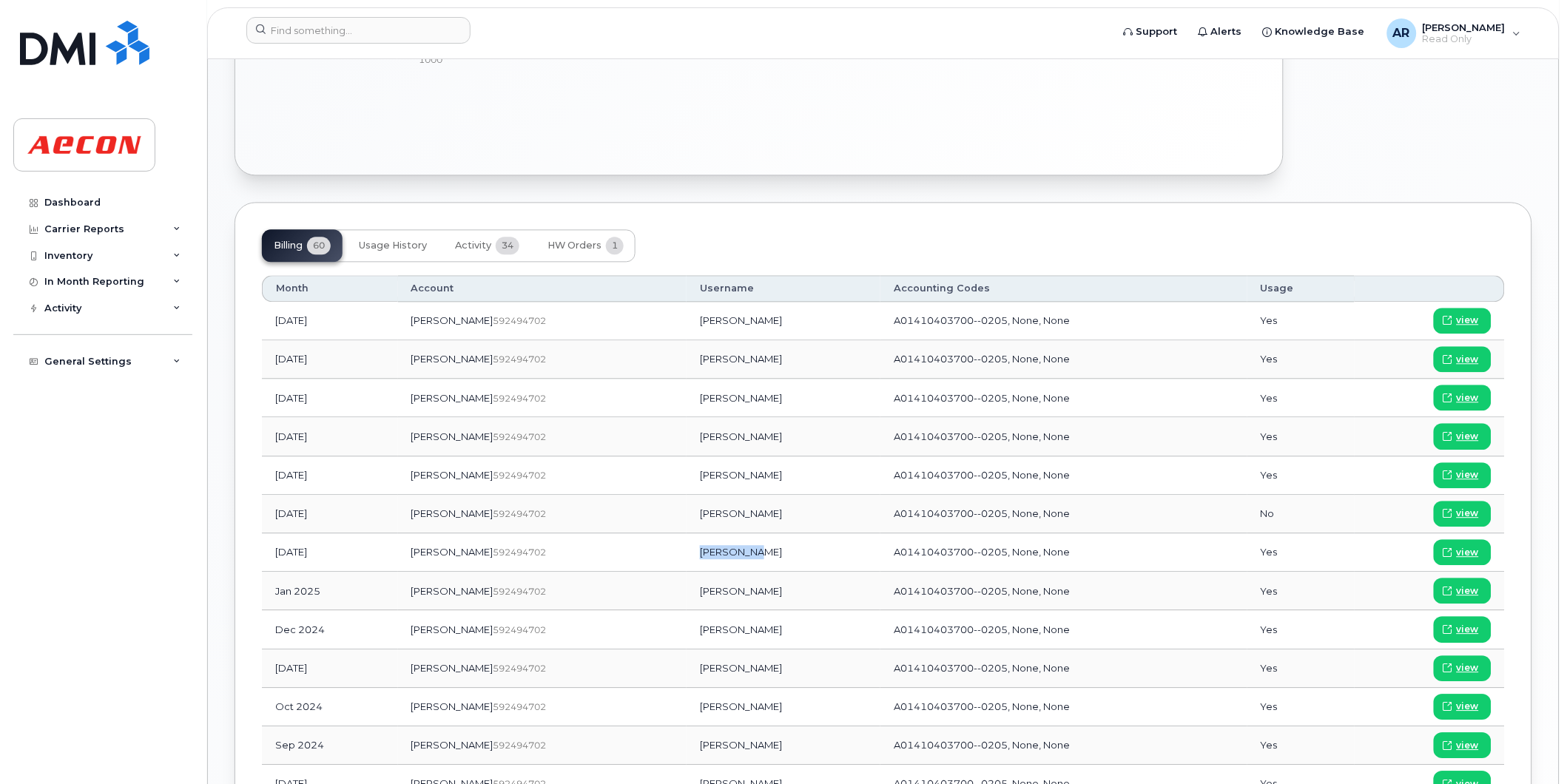
drag, startPoint x: 717, startPoint y: 557, endPoint x: 660, endPoint y: 557, distance: 57.0
click at [686, 557] on td "[PERSON_NAME]" at bounding box center [783, 553] width 194 height 39
copy td "[PERSON_NAME]"
click at [1461, 550] on span "view" at bounding box center [1468, 553] width 22 height 14
click at [378, 30] on input at bounding box center [359, 30] width 224 height 27
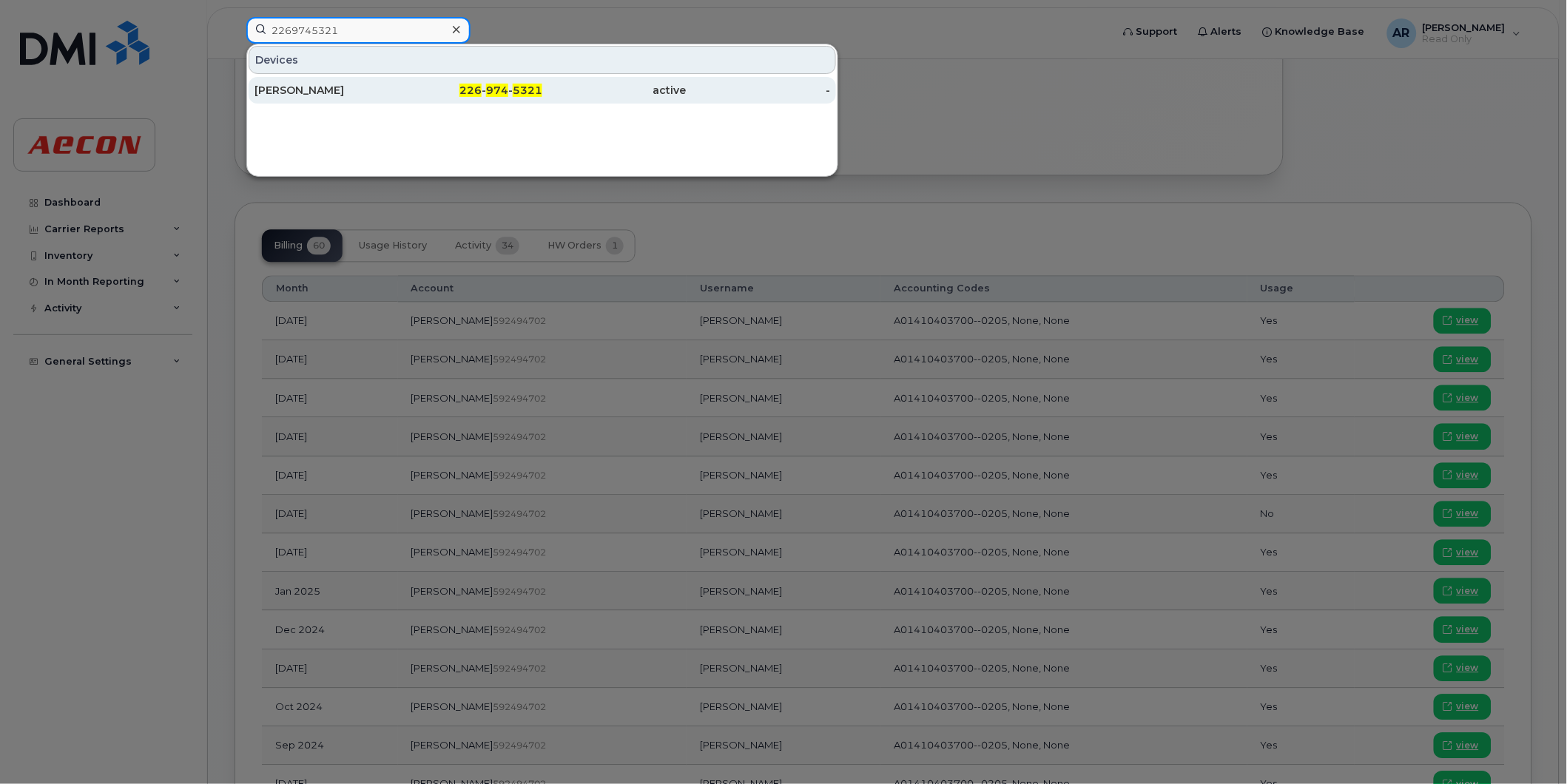
type input "2269745321"
click at [383, 92] on div "[PERSON_NAME]" at bounding box center [326, 90] width 144 height 15
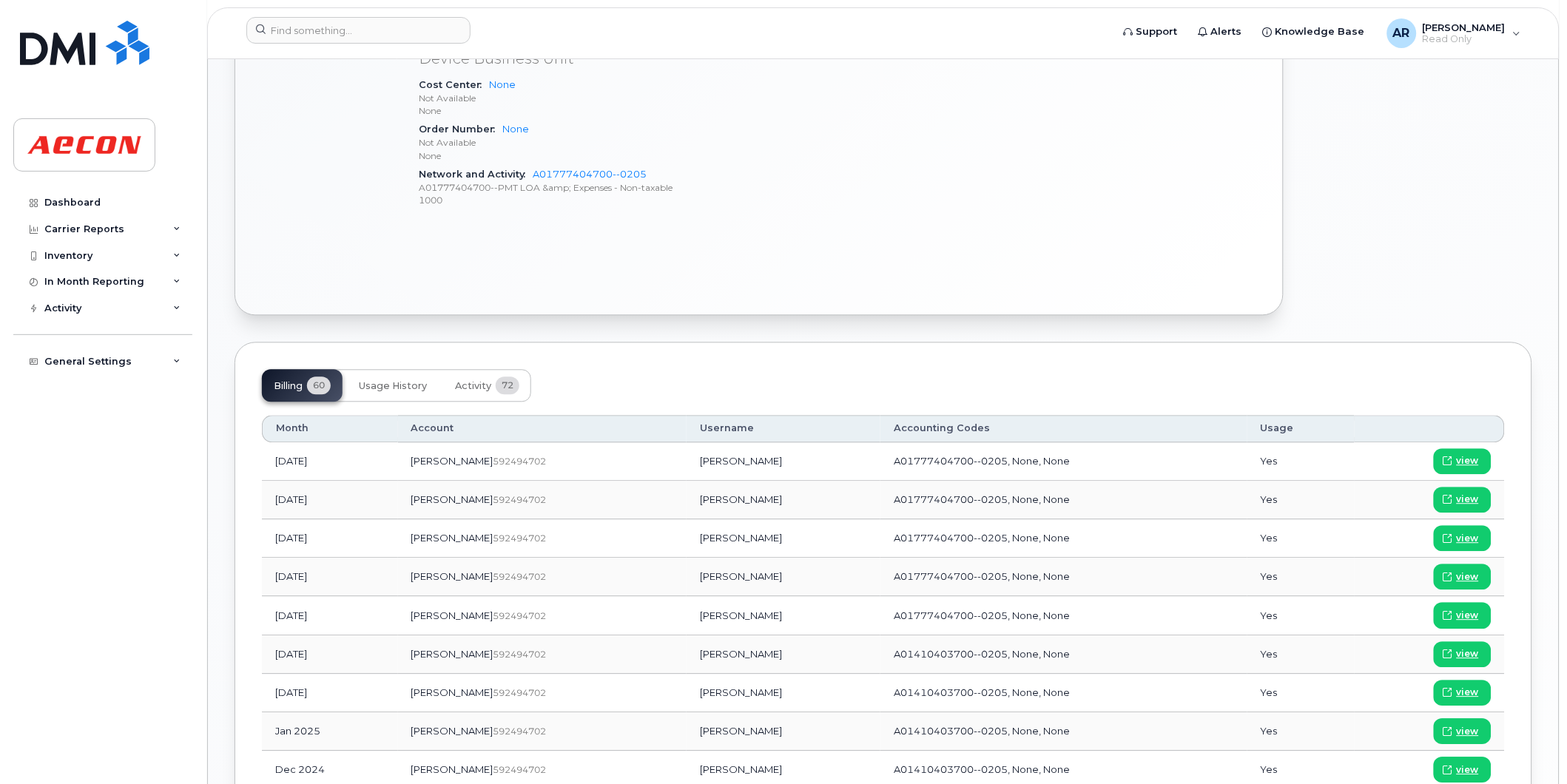
scroll to position [878, 0]
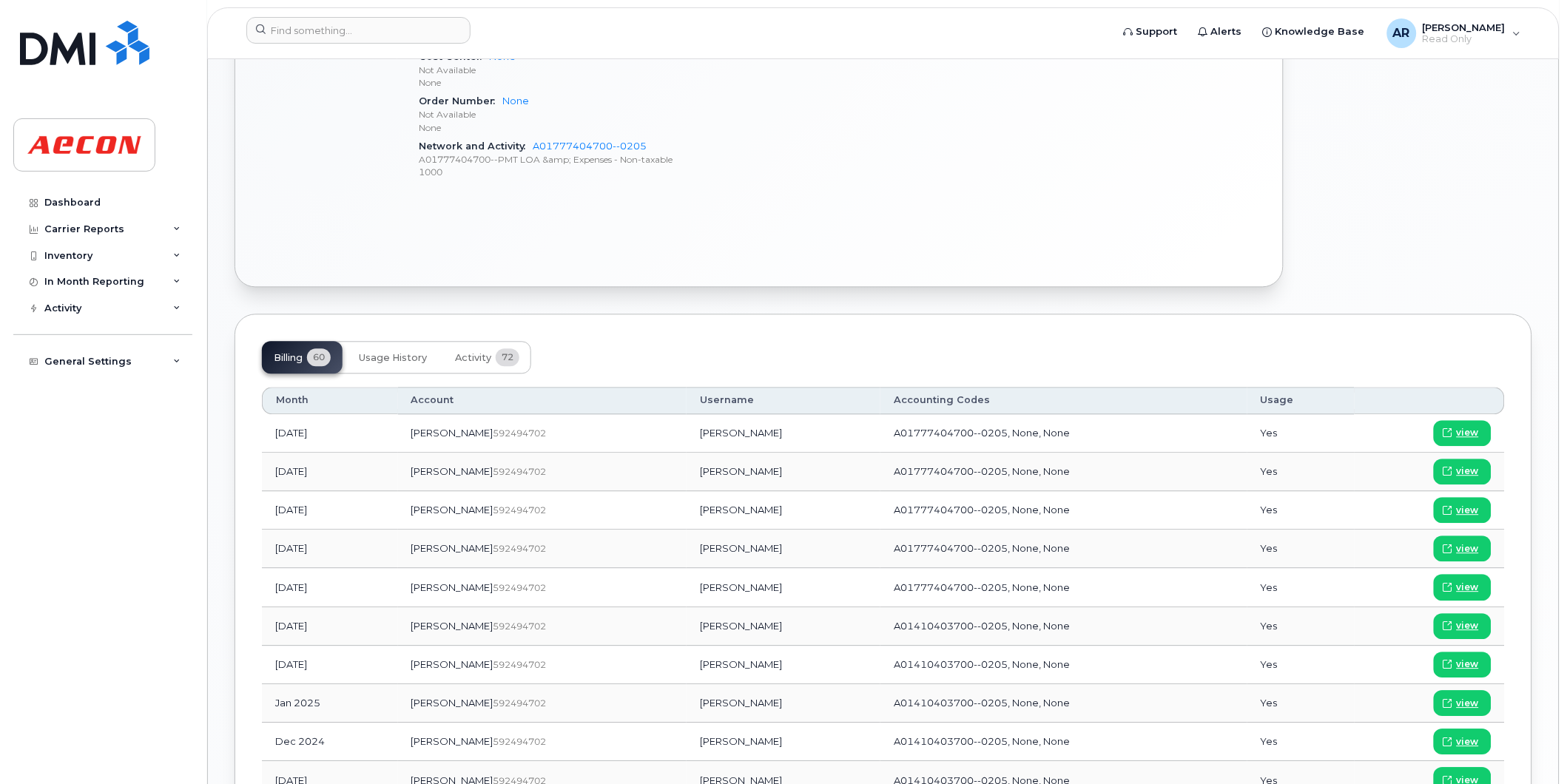
drag, startPoint x: 734, startPoint y: 664, endPoint x: 640, endPoint y: 670, distance: 94.2
click at [686, 670] on td "[PERSON_NAME]" at bounding box center [783, 666] width 194 height 39
copy td "[PERSON_NAME]"
click at [1452, 662] on icon at bounding box center [1449, 665] width 9 height 9
click at [403, 28] on input at bounding box center [359, 30] width 224 height 27
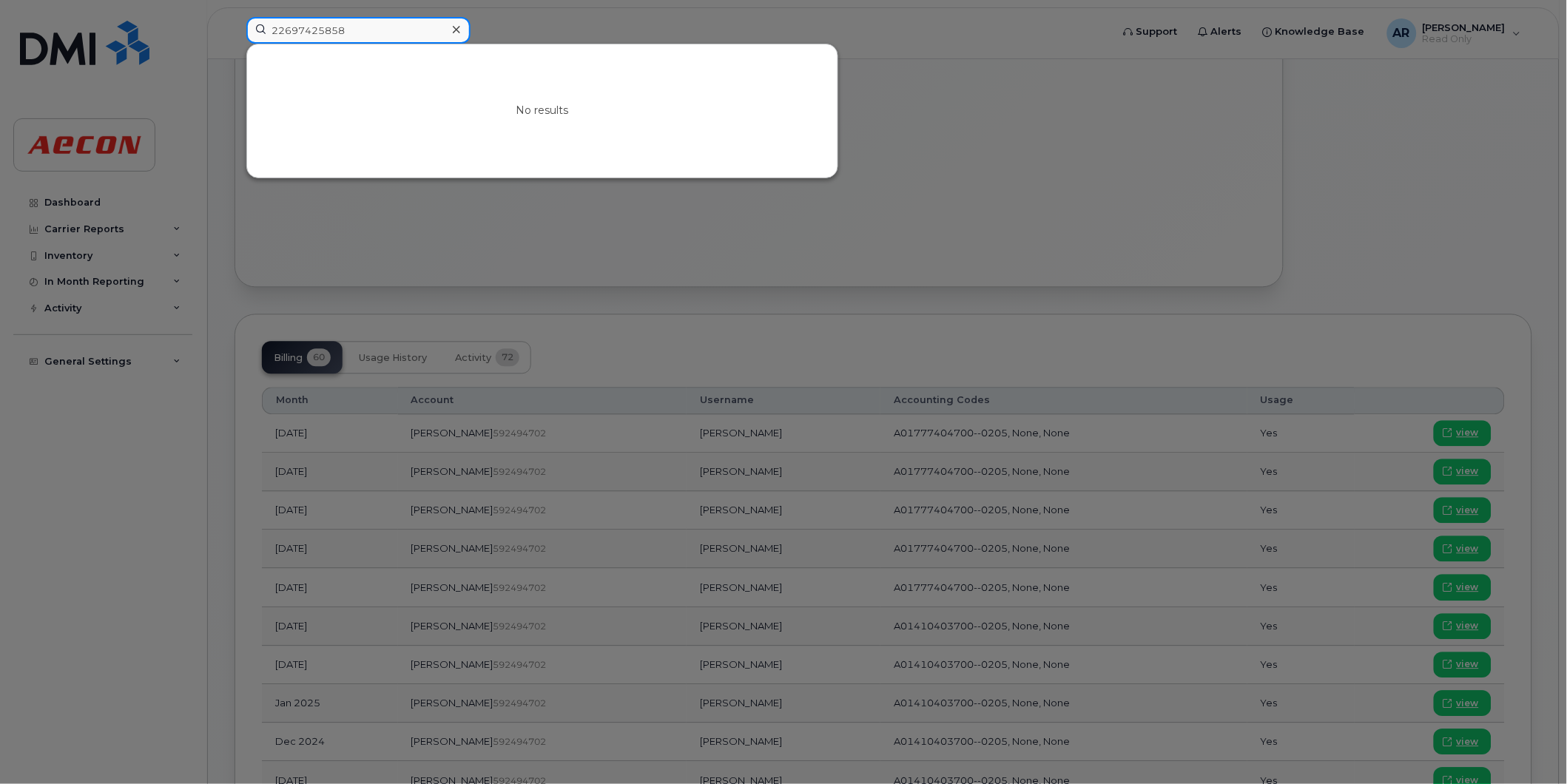
click at [321, 37] on input "22697425858" at bounding box center [359, 30] width 224 height 27
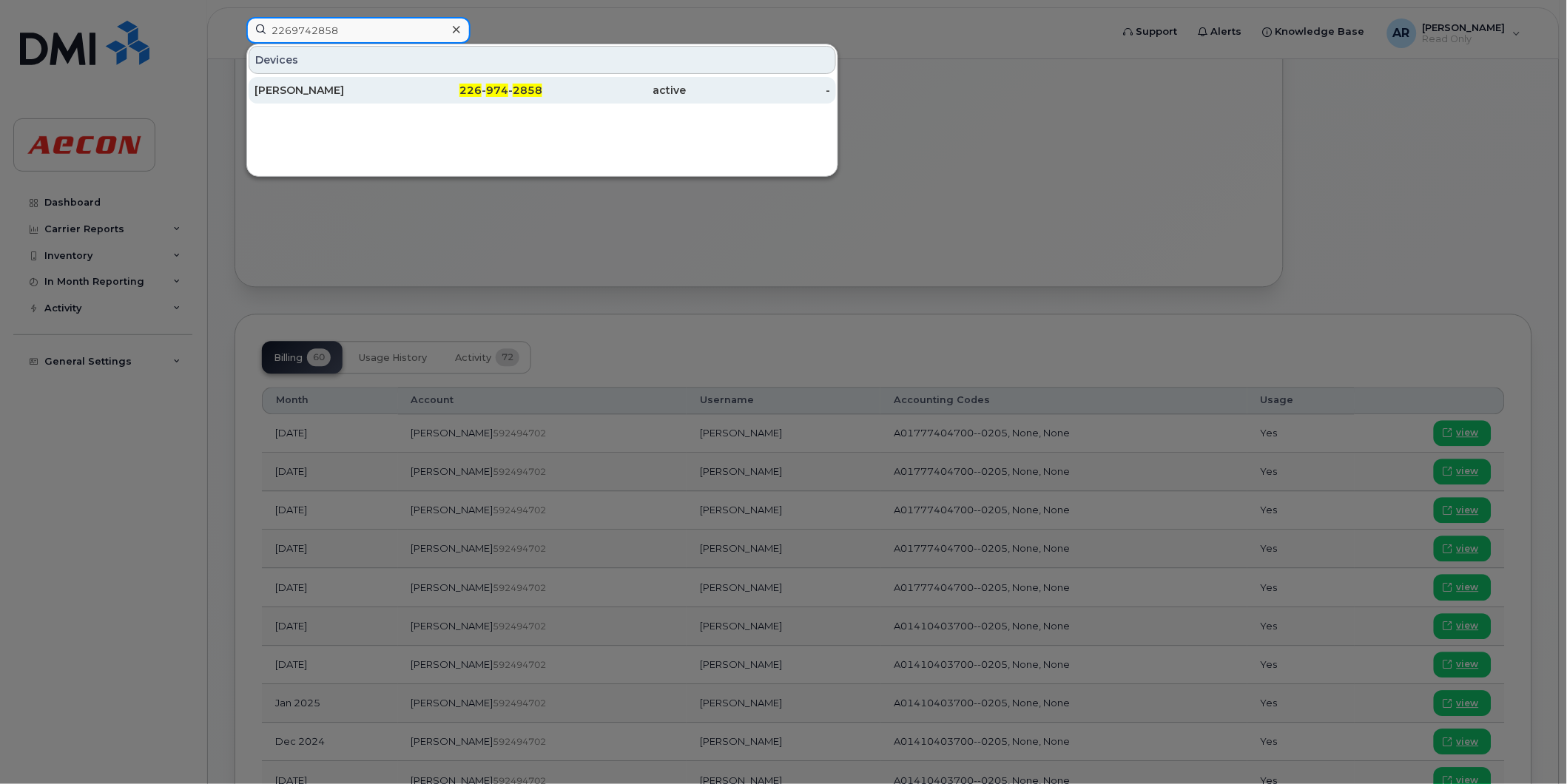
type input "2269742858"
click at [342, 86] on div "[PERSON_NAME]" at bounding box center [326, 90] width 144 height 15
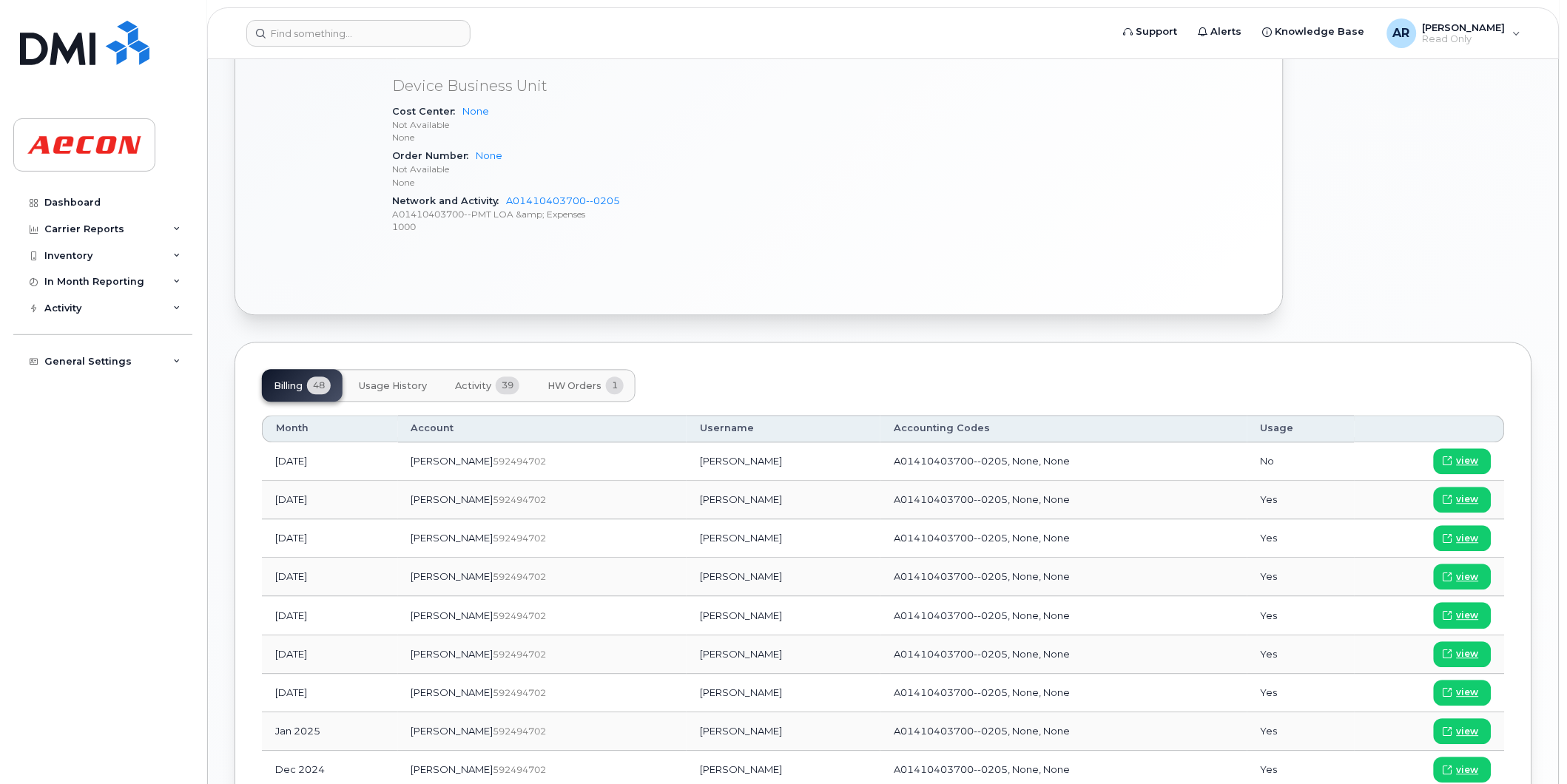
scroll to position [800, 0]
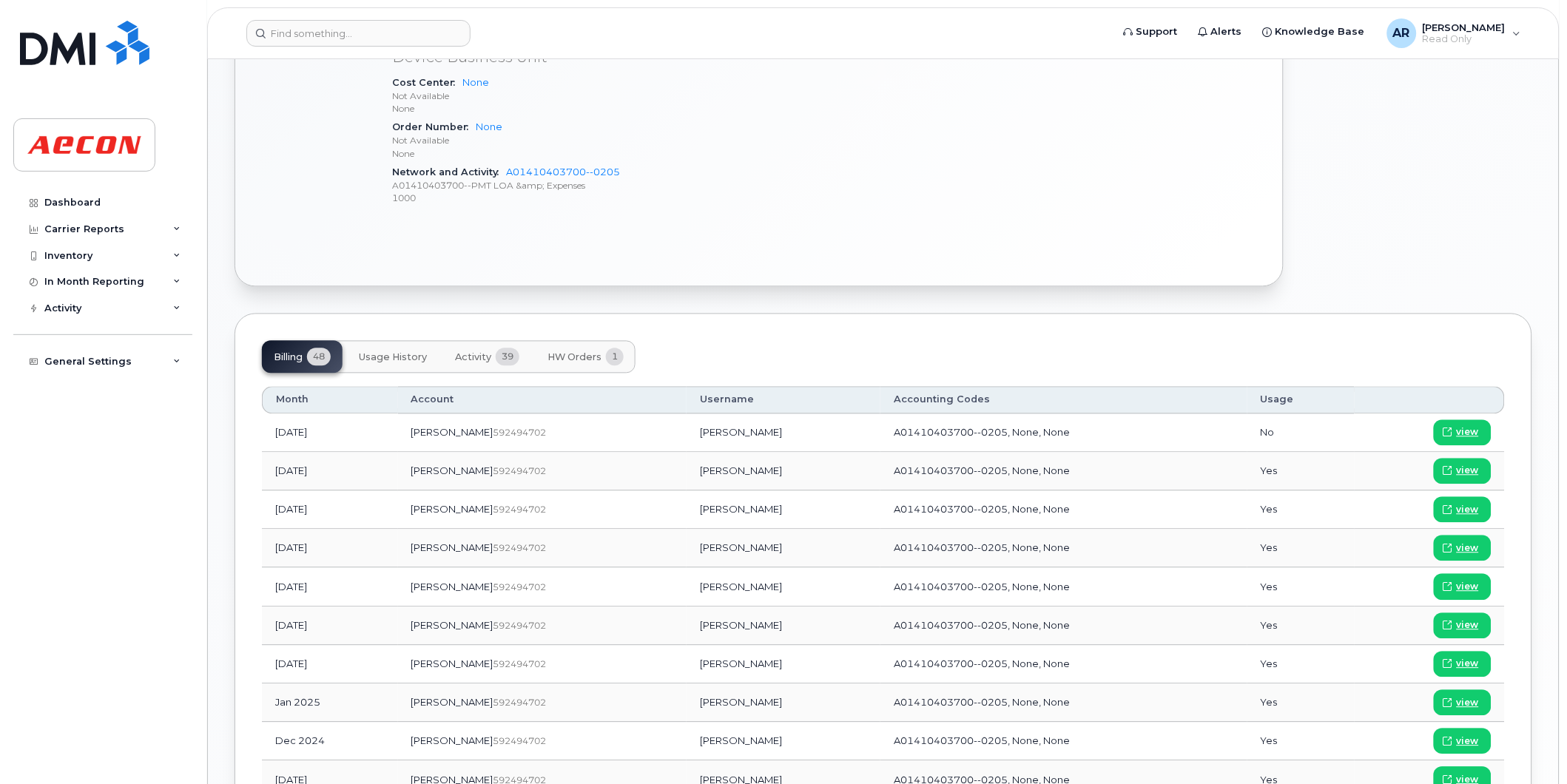
click at [695, 668] on td "Alex Bukva" at bounding box center [783, 665] width 194 height 39
drag, startPoint x: 701, startPoint y: 668, endPoint x: 649, endPoint y: 668, distance: 52.0
click at [686, 668] on td "Alex Bukva" at bounding box center [783, 665] width 194 height 39
copy td "Alex Bukva"
click at [1460, 667] on span "view" at bounding box center [1468, 664] width 22 height 14
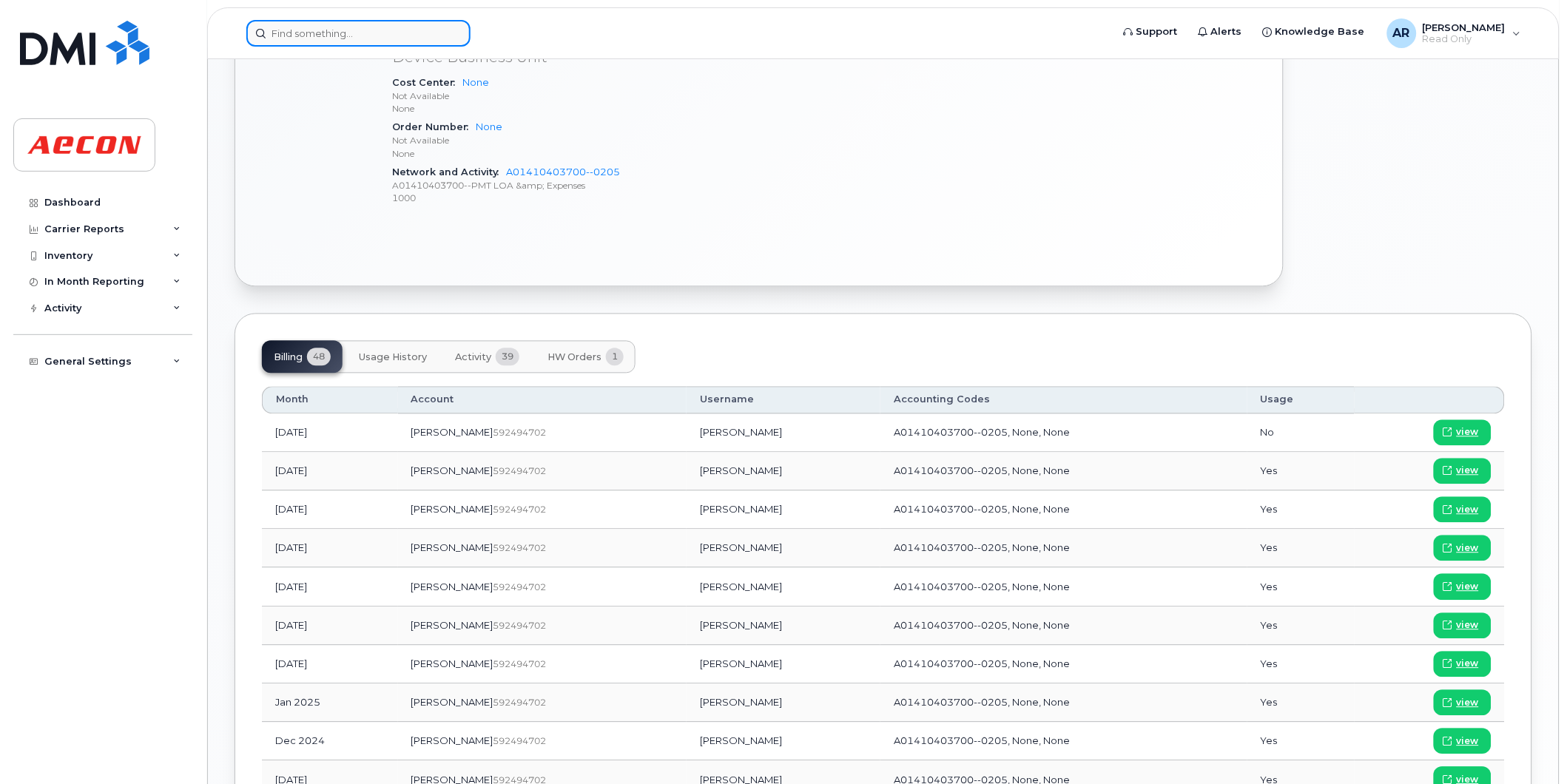
click at [349, 34] on input at bounding box center [359, 33] width 224 height 27
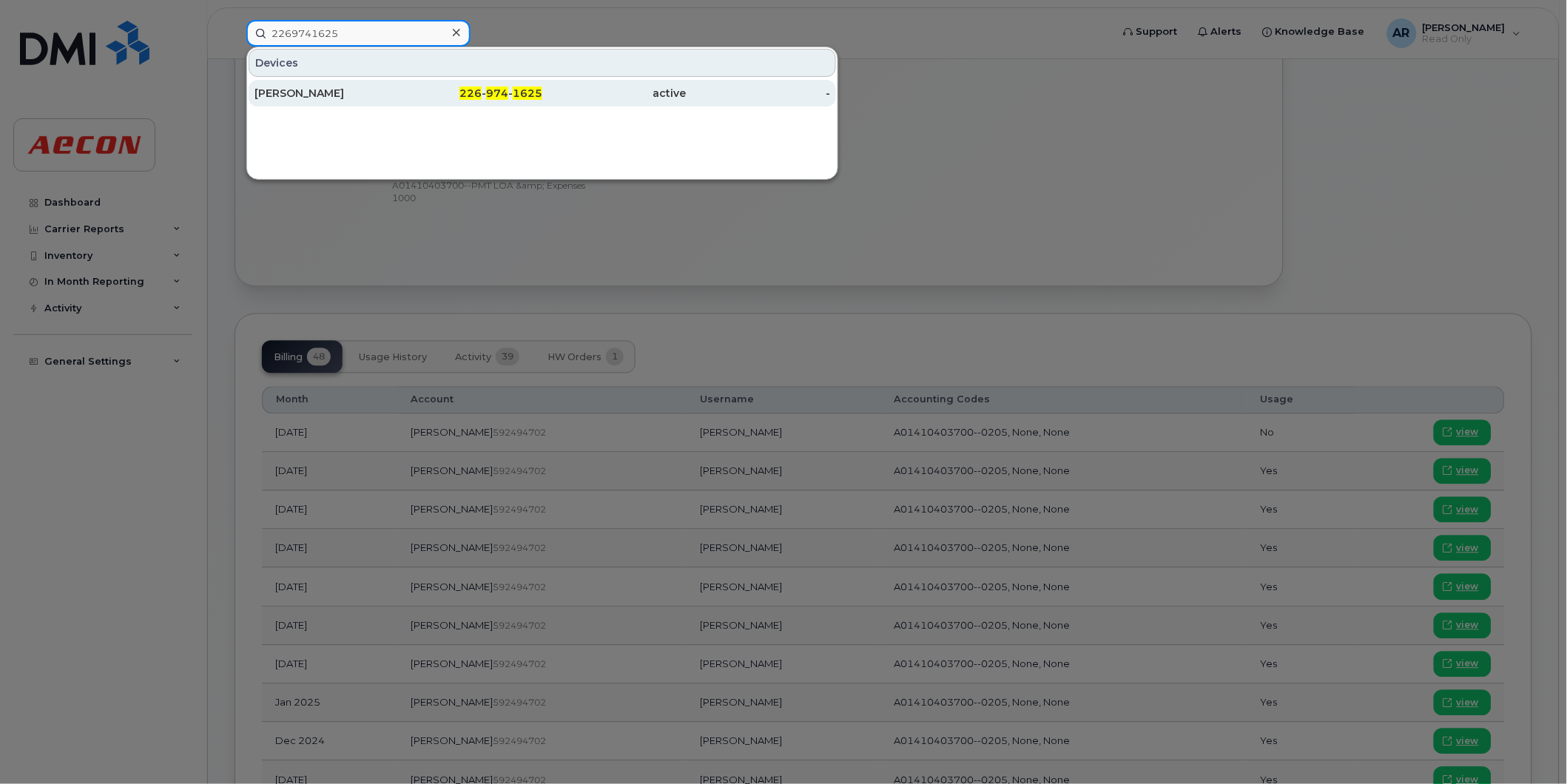
type input "2269741625"
click at [359, 99] on div "[PERSON_NAME]" at bounding box center [326, 94] width 144 height 15
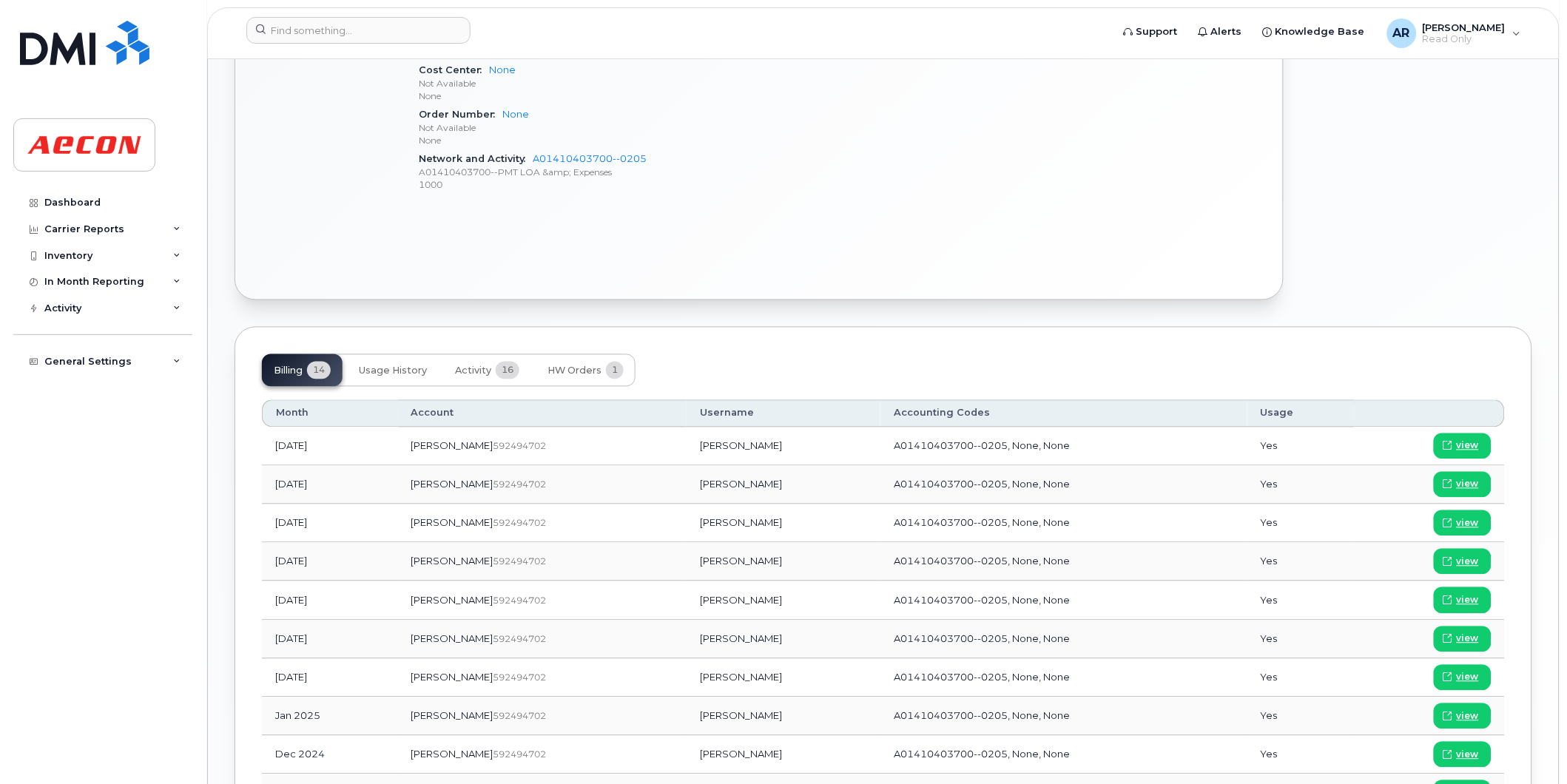
scroll to position [904, 0]
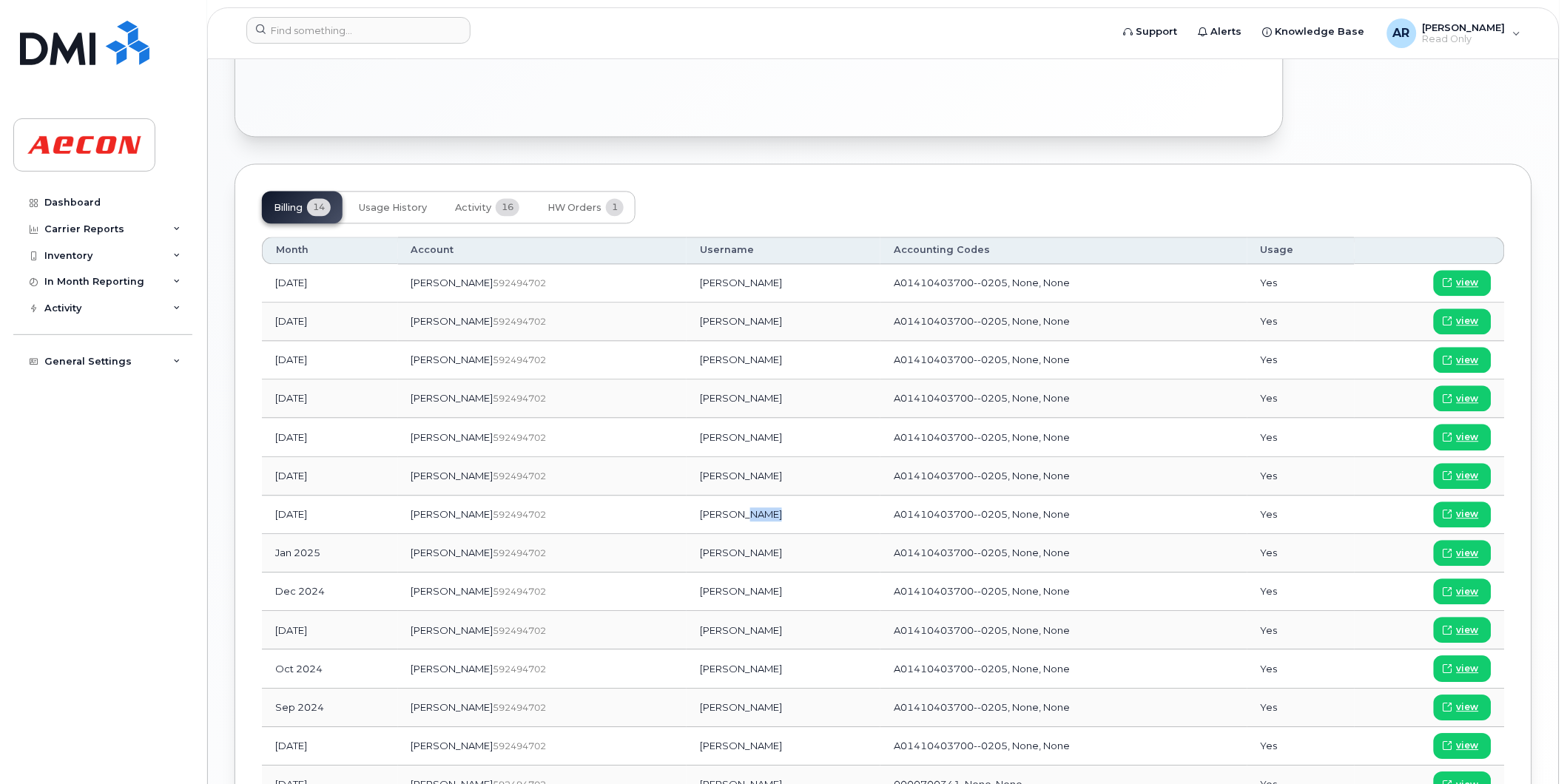
drag, startPoint x: 714, startPoint y: 514, endPoint x: 684, endPoint y: 514, distance: 30.0
click at [686, 514] on td "[PERSON_NAME]" at bounding box center [783, 514] width 194 height 39
drag, startPoint x: 684, startPoint y: 514, endPoint x: 639, endPoint y: 519, distance: 45.3
click at [686, 519] on td "[PERSON_NAME]" at bounding box center [783, 514] width 194 height 39
copy td "[PERSON_NAME]"
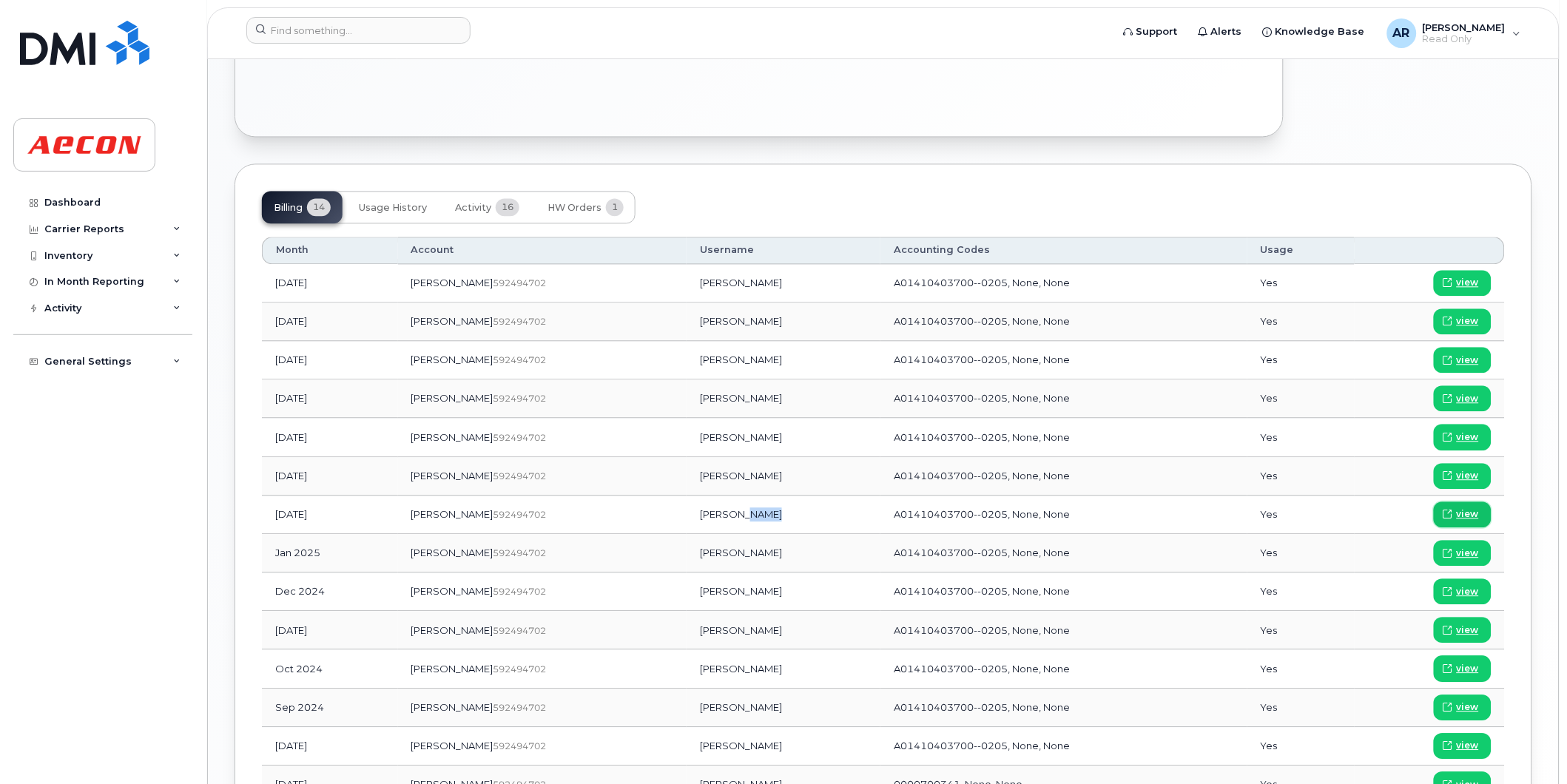
click at [1467, 516] on span "view" at bounding box center [1468, 513] width 22 height 14
click at [358, 33] on input at bounding box center [359, 30] width 224 height 27
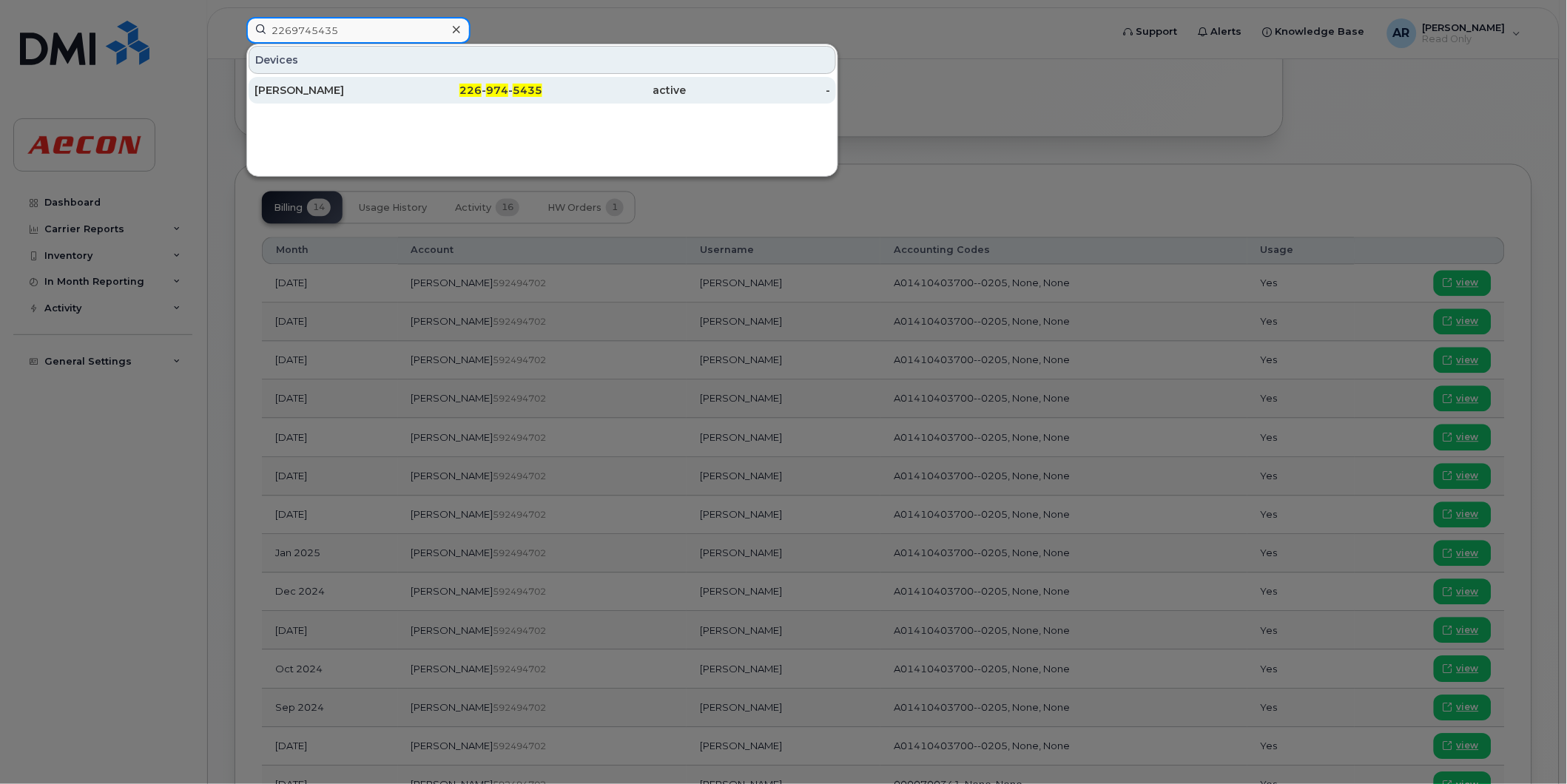
type input "2269745435"
click at [318, 82] on div "IAN FORREST" at bounding box center [326, 90] width 144 height 27
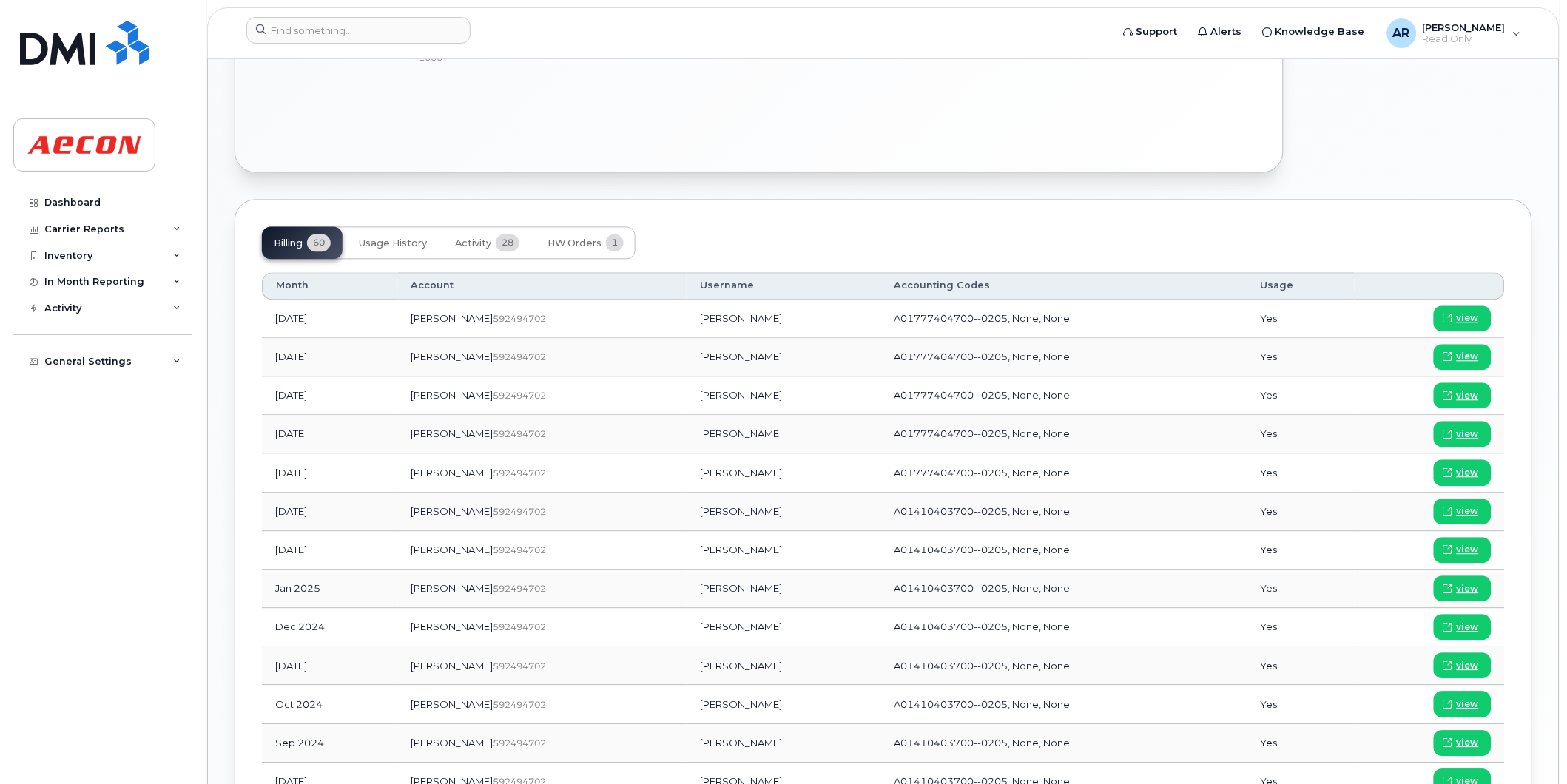
scroll to position [904, 0]
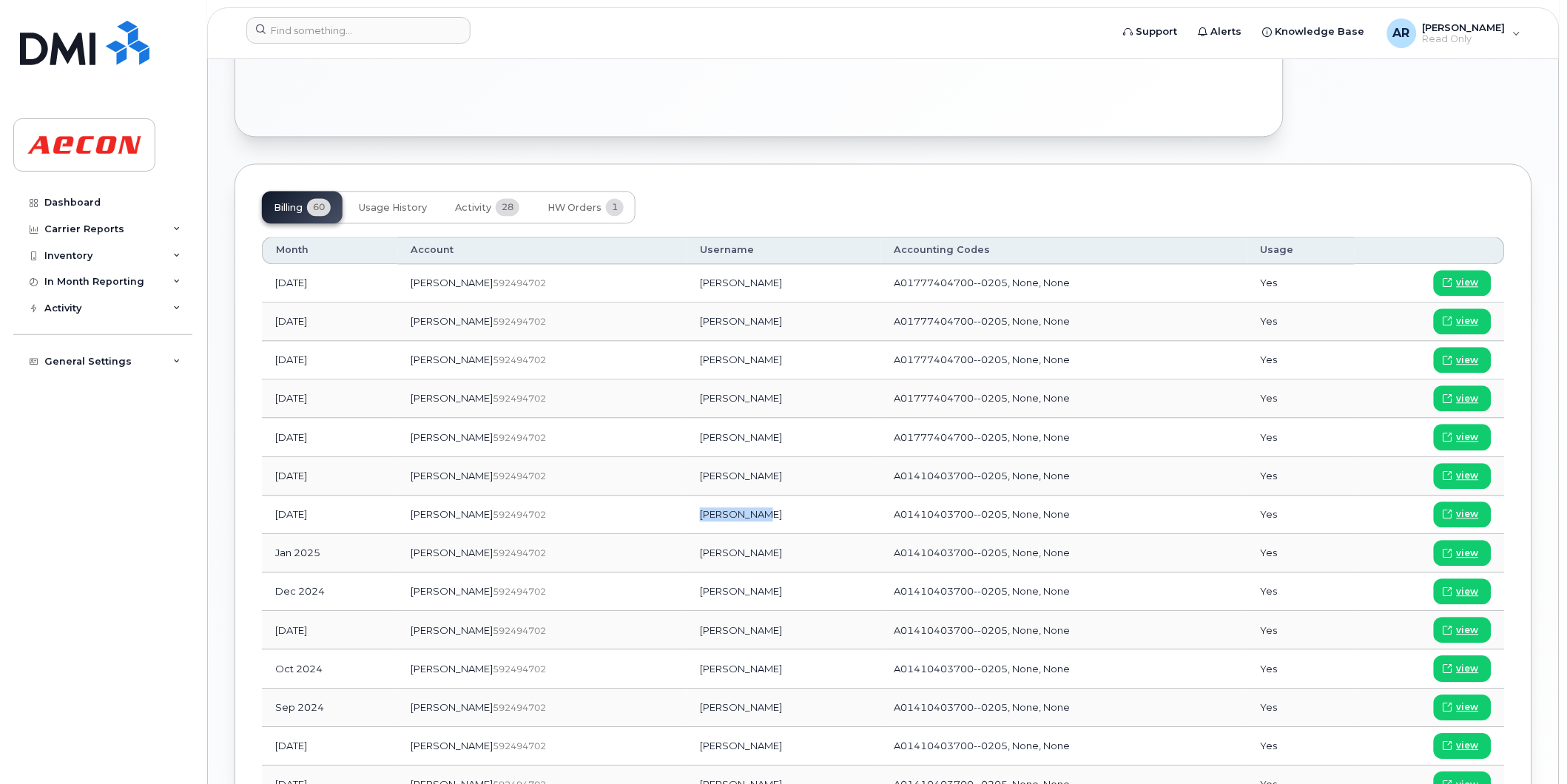
drag, startPoint x: 706, startPoint y: 512, endPoint x: 656, endPoint y: 514, distance: 50.0
click at [686, 514] on td "Ian Forrest" at bounding box center [783, 514] width 194 height 39
copy td "Ian Forrest"
click at [1452, 511] on icon at bounding box center [1449, 514] width 9 height 9
click at [344, 35] on input at bounding box center [359, 30] width 224 height 27
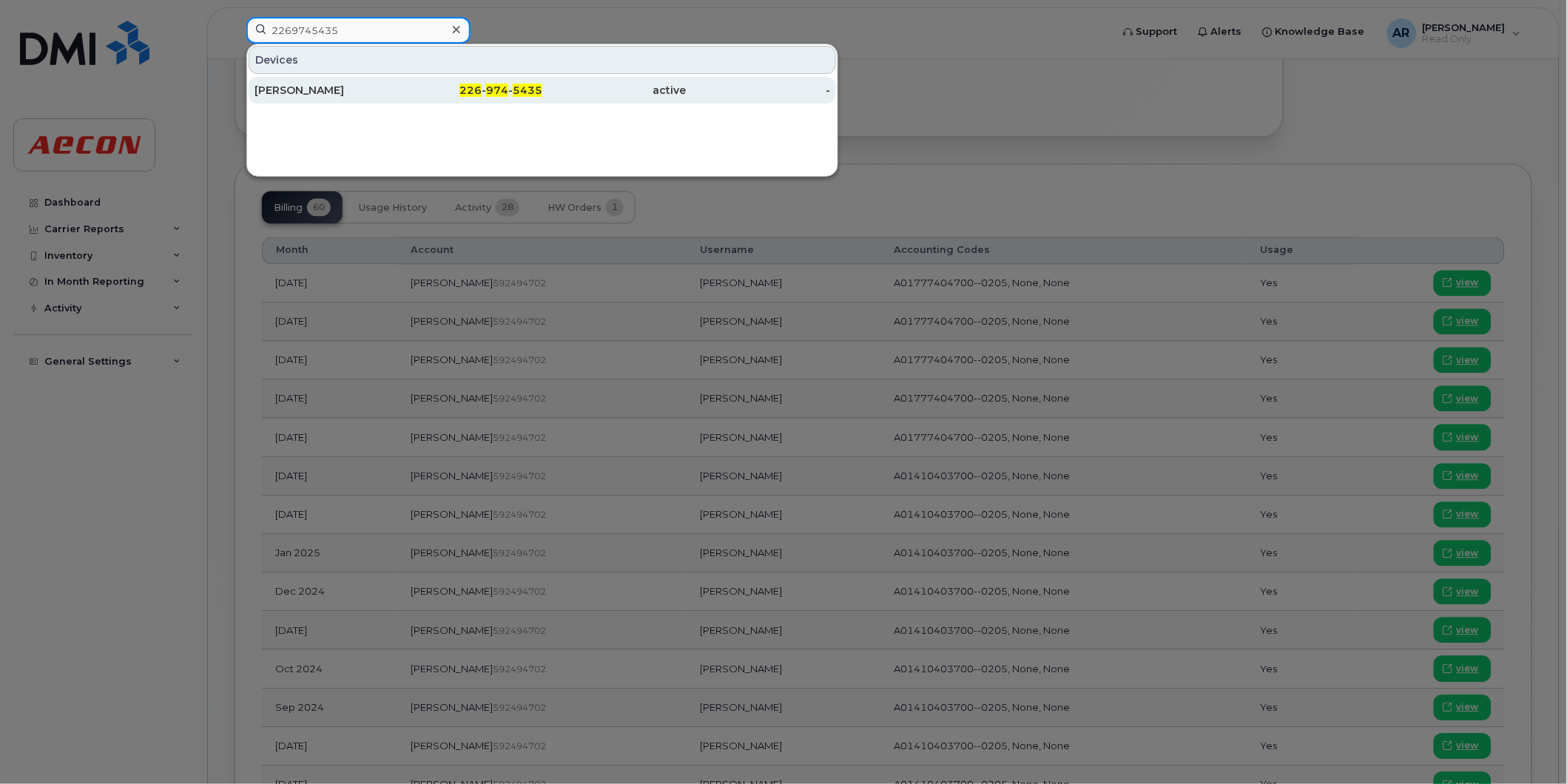
type input "2269745435"
click at [354, 90] on div "IAN FORREST" at bounding box center [326, 90] width 144 height 15
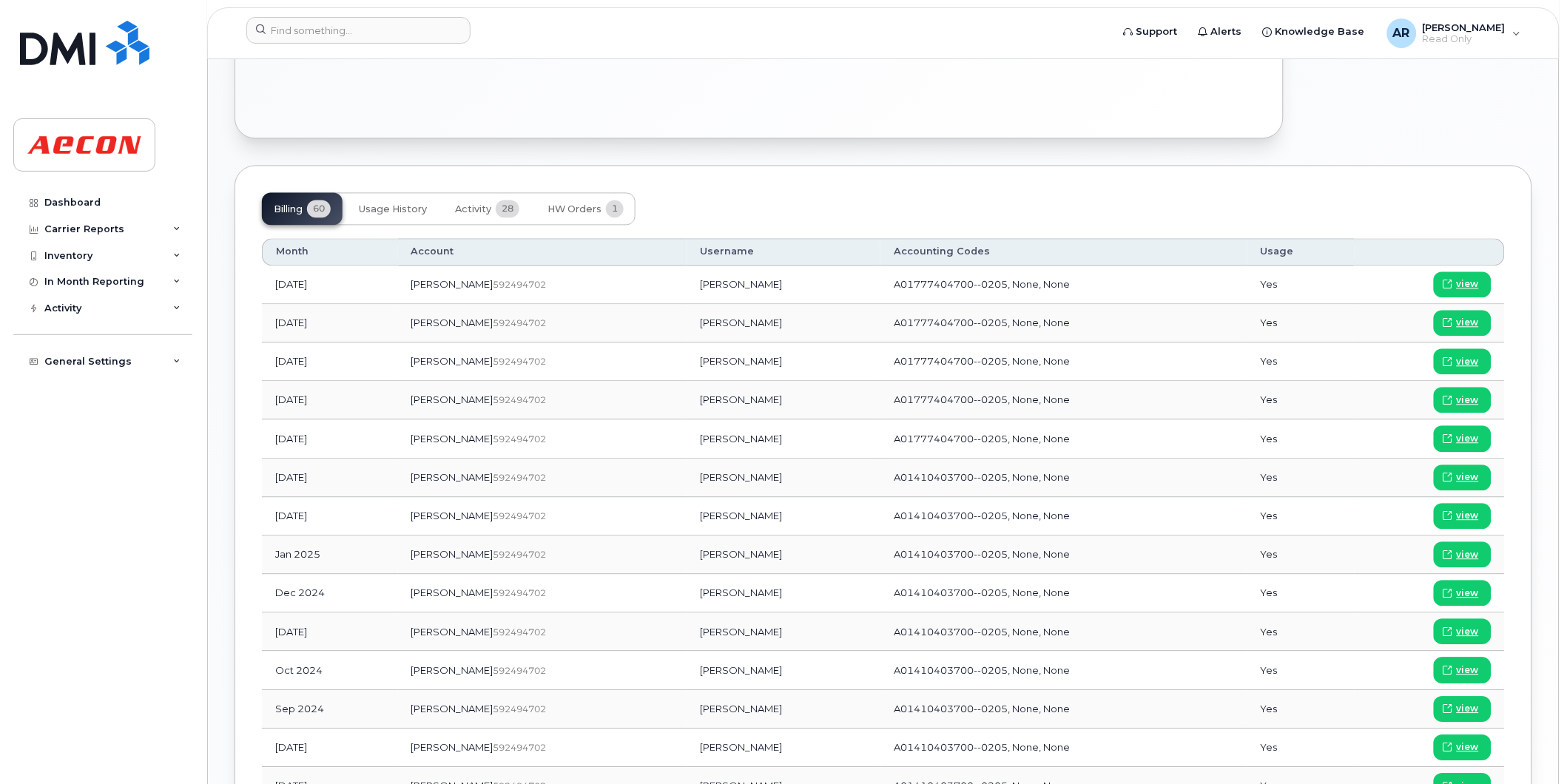
scroll to position [904, 0]
click at [706, 513] on td "Ian Forrest" at bounding box center [783, 514] width 194 height 39
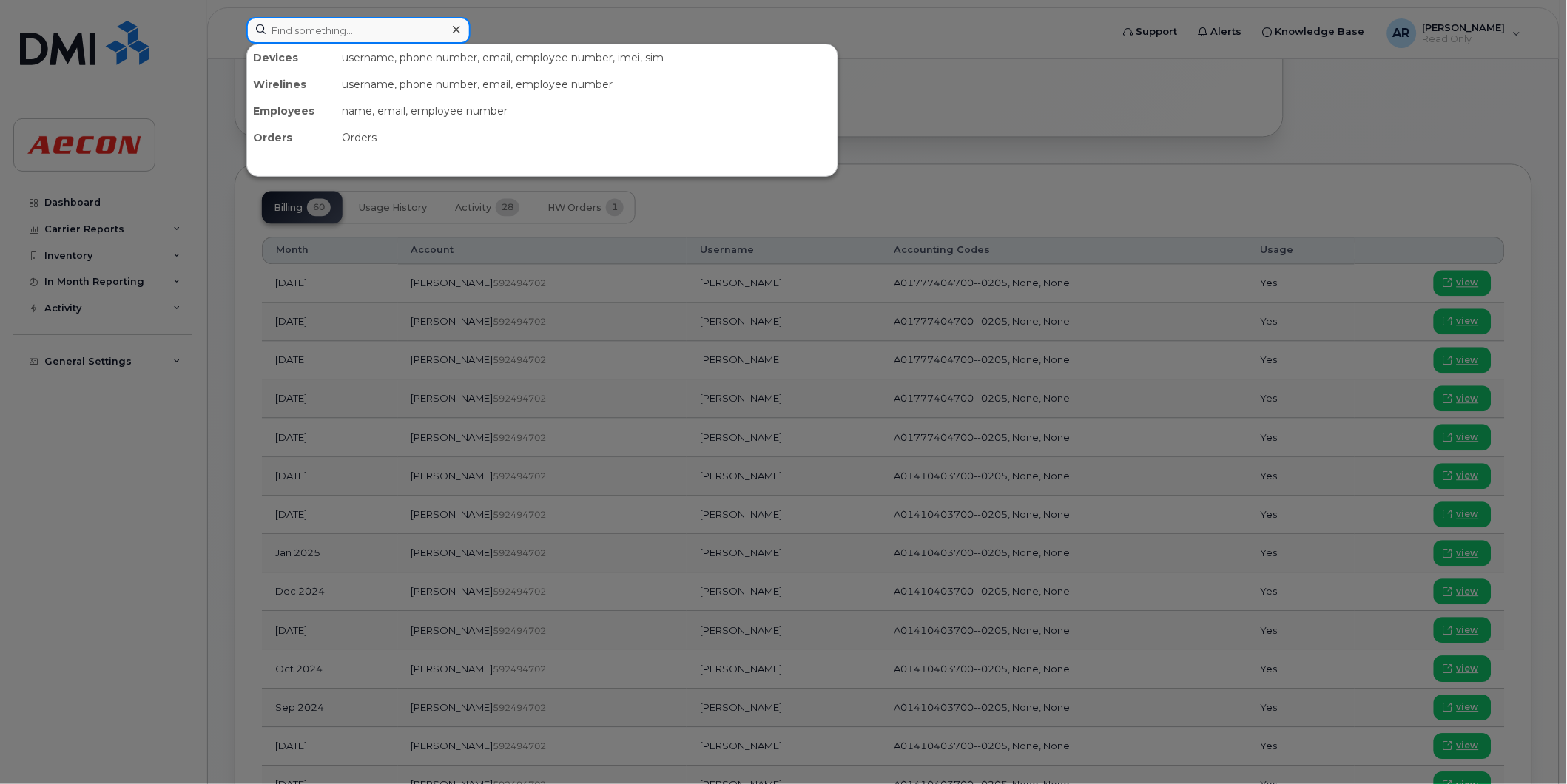
click at [343, 21] on input at bounding box center [359, 30] width 224 height 27
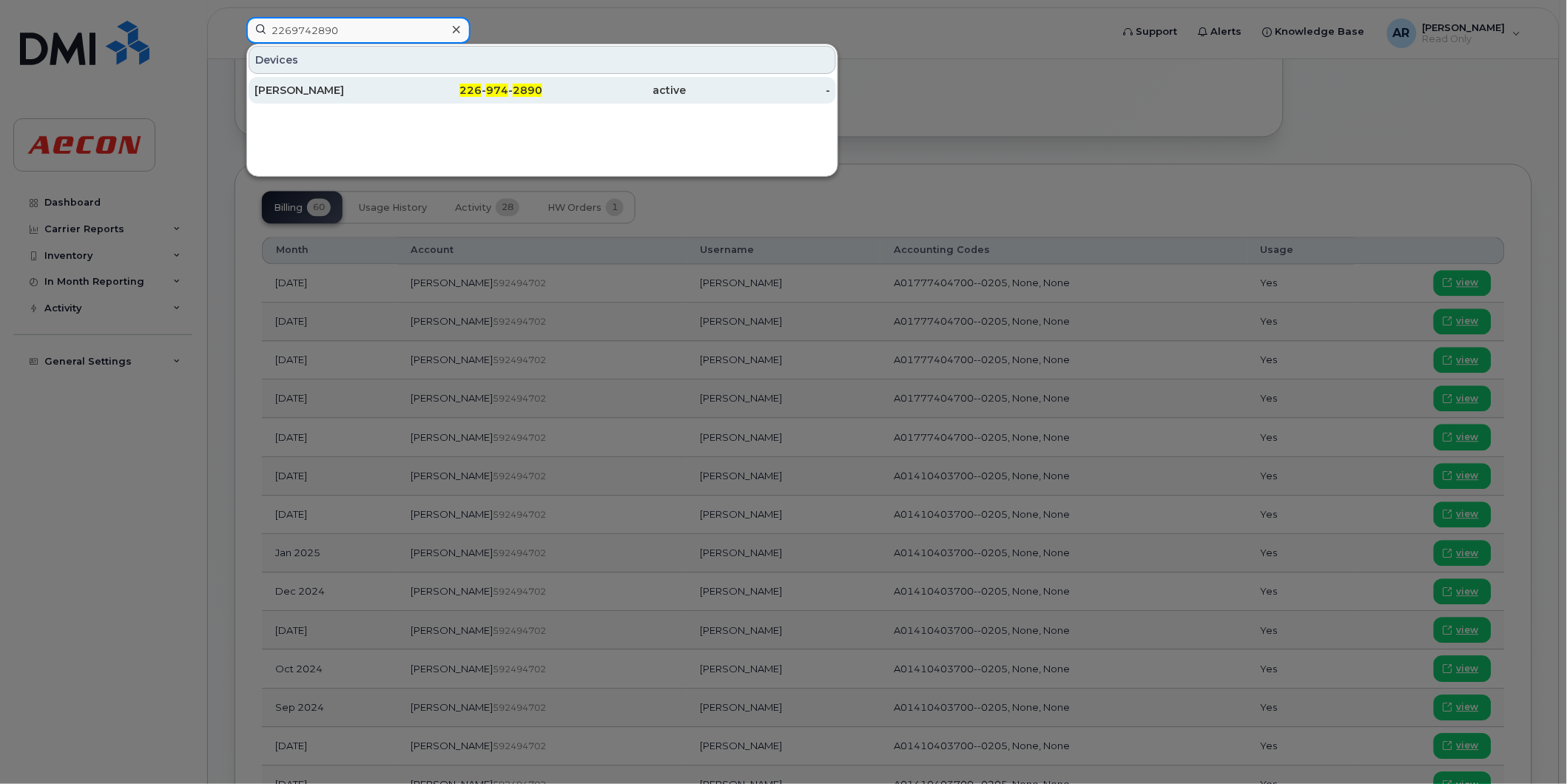
type input "2269742890"
click at [355, 91] on div "DEAN PARSONS" at bounding box center [326, 90] width 144 height 15
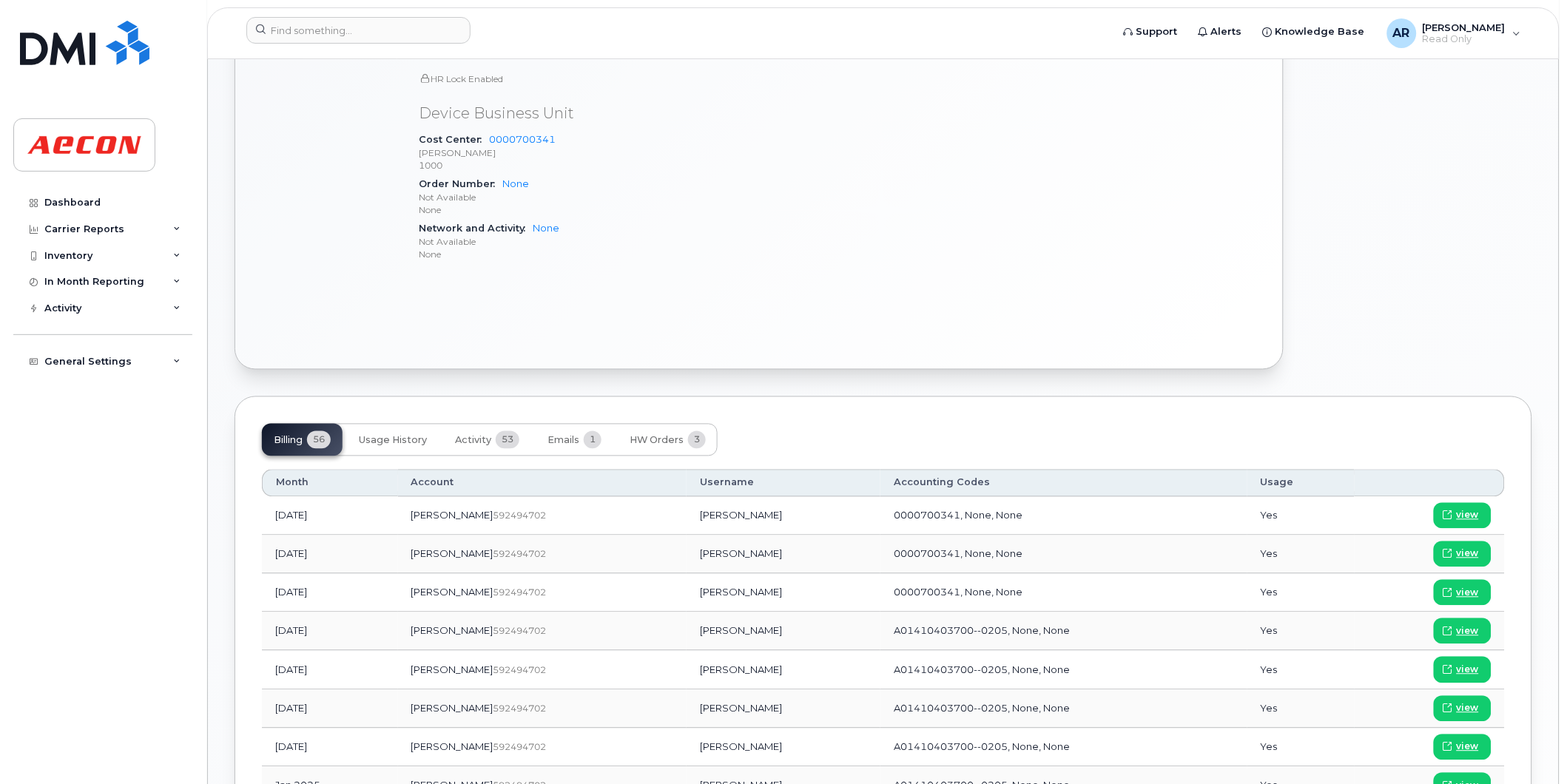
scroll to position [999, 0]
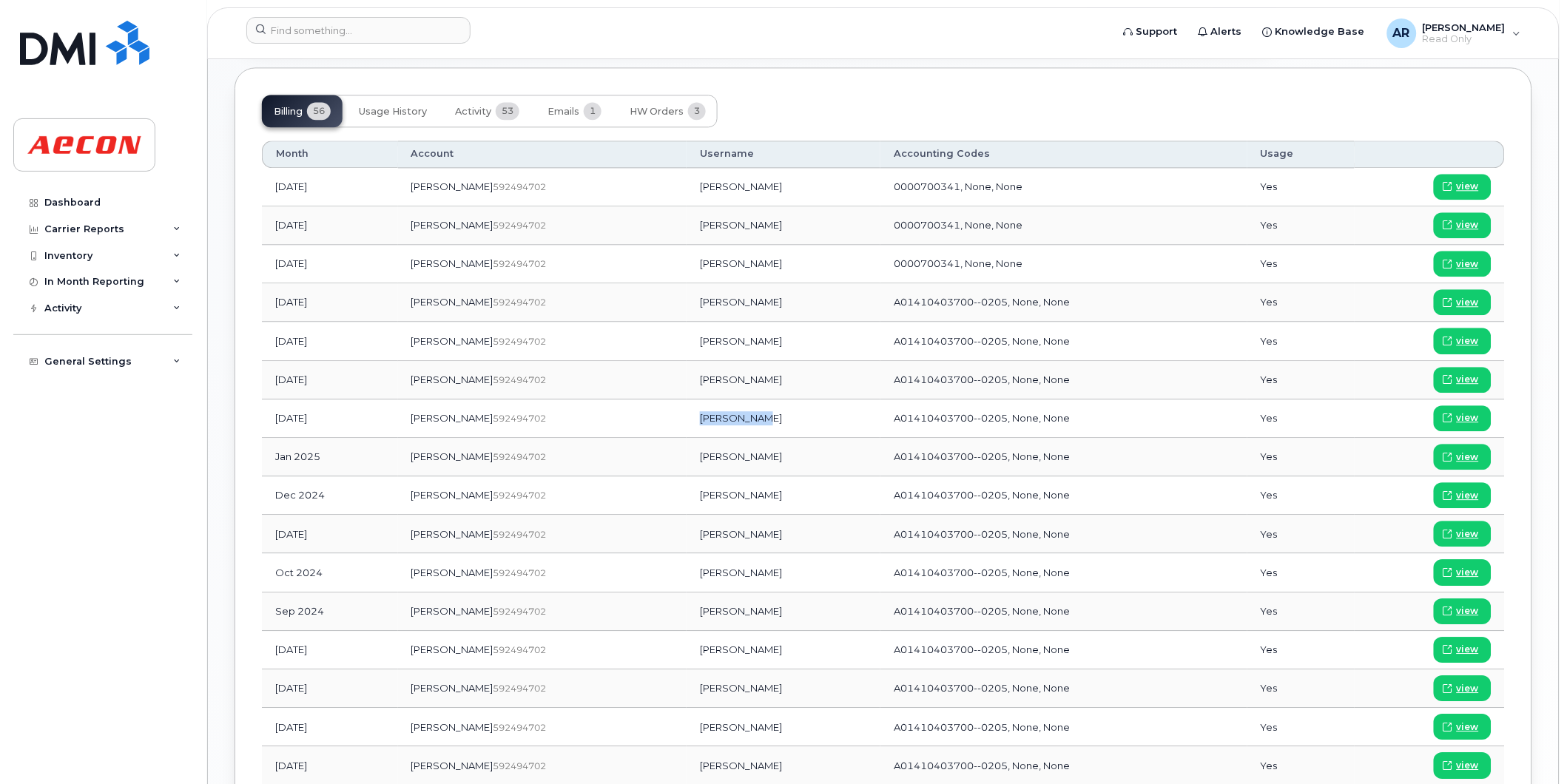
drag, startPoint x: 706, startPoint y: 423, endPoint x: 648, endPoint y: 425, distance: 58.0
click at [686, 425] on td "[PERSON_NAME]" at bounding box center [783, 419] width 194 height 39
copy td "[PERSON_NAME]"
click at [1468, 423] on span "view" at bounding box center [1468, 417] width 22 height 14
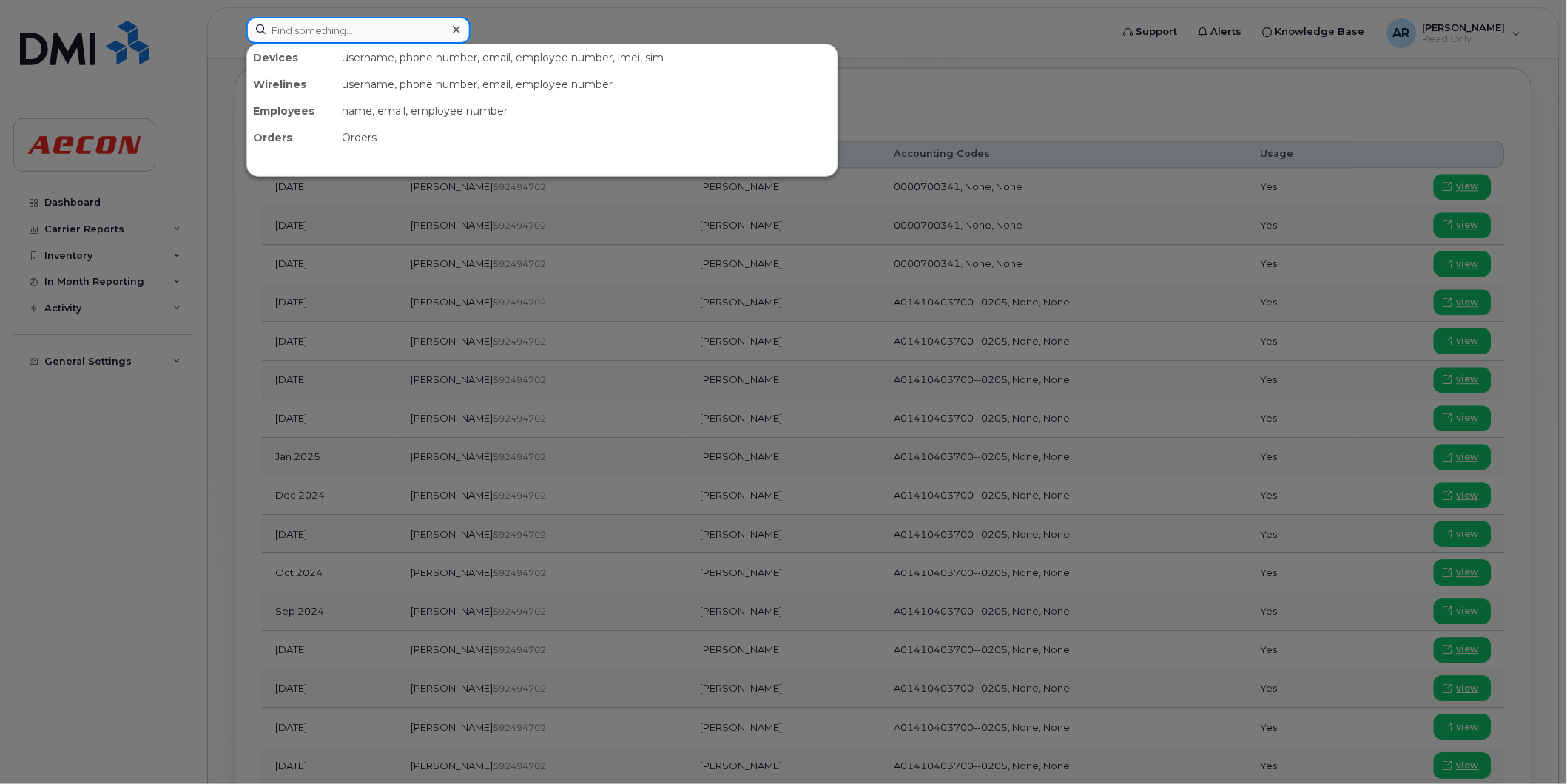
click at [339, 32] on input at bounding box center [359, 30] width 224 height 27
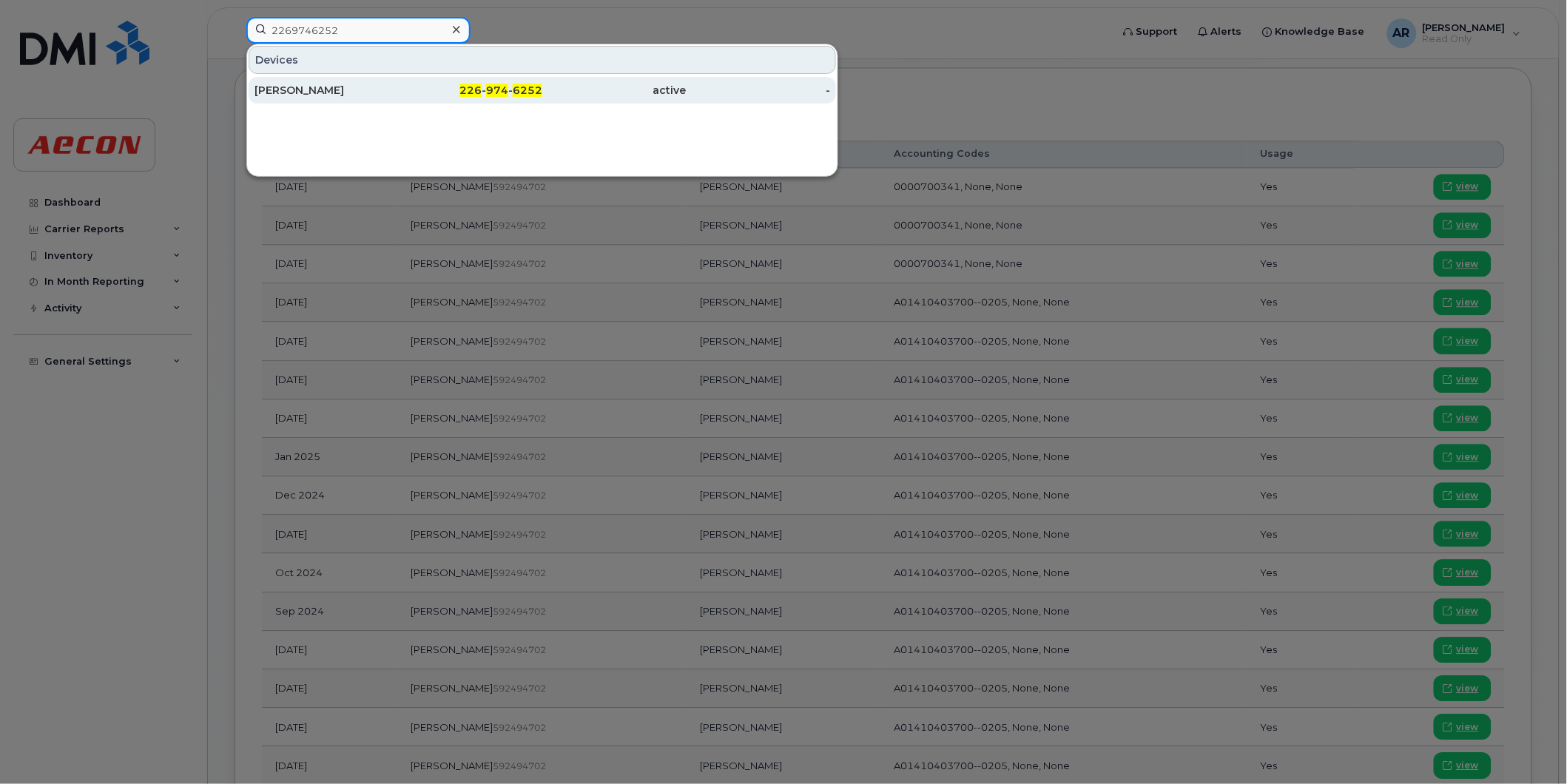
type input "2269746252"
click at [375, 97] on div "[PERSON_NAME]" at bounding box center [326, 90] width 144 height 15
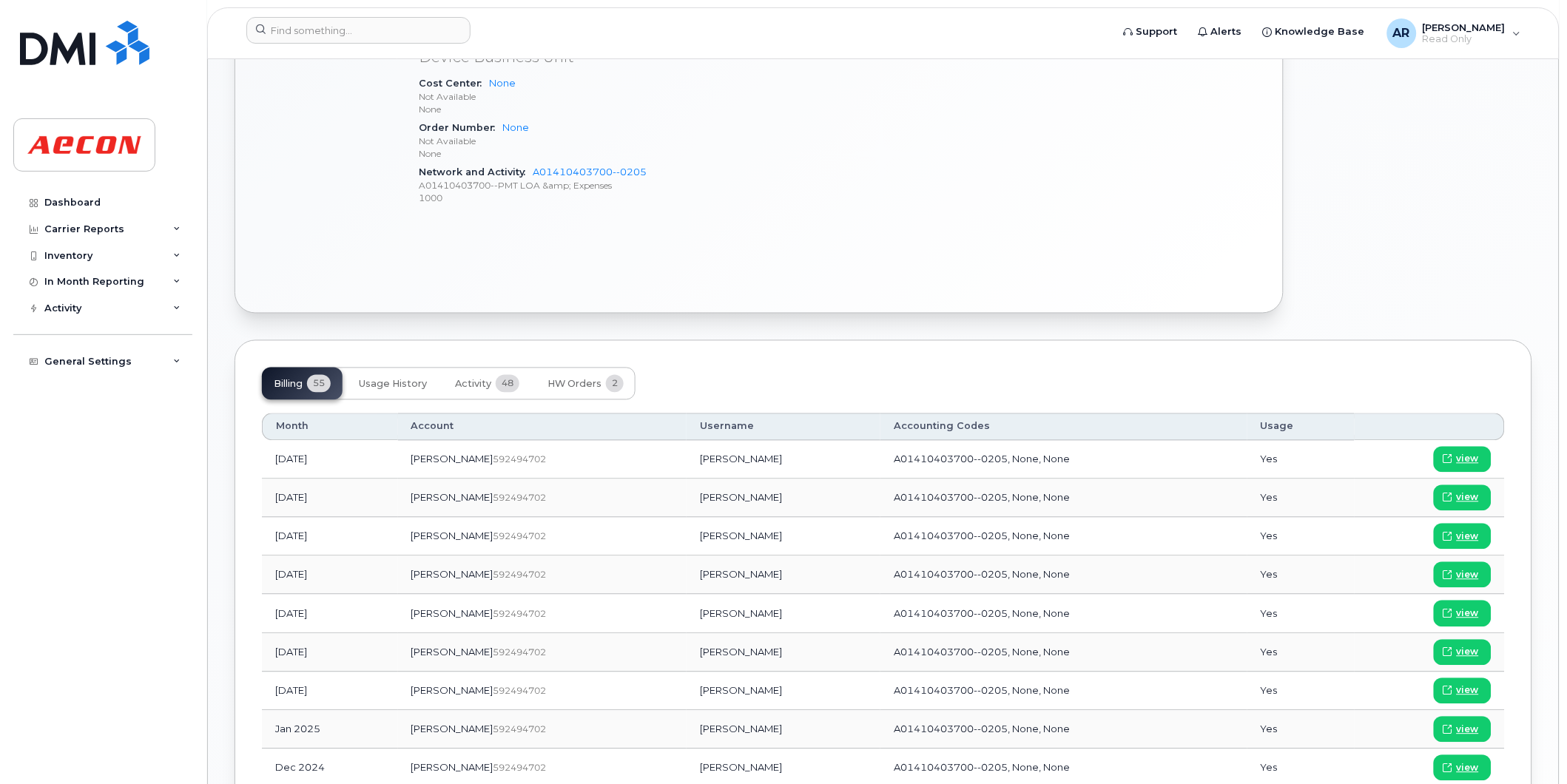
scroll to position [753, 0]
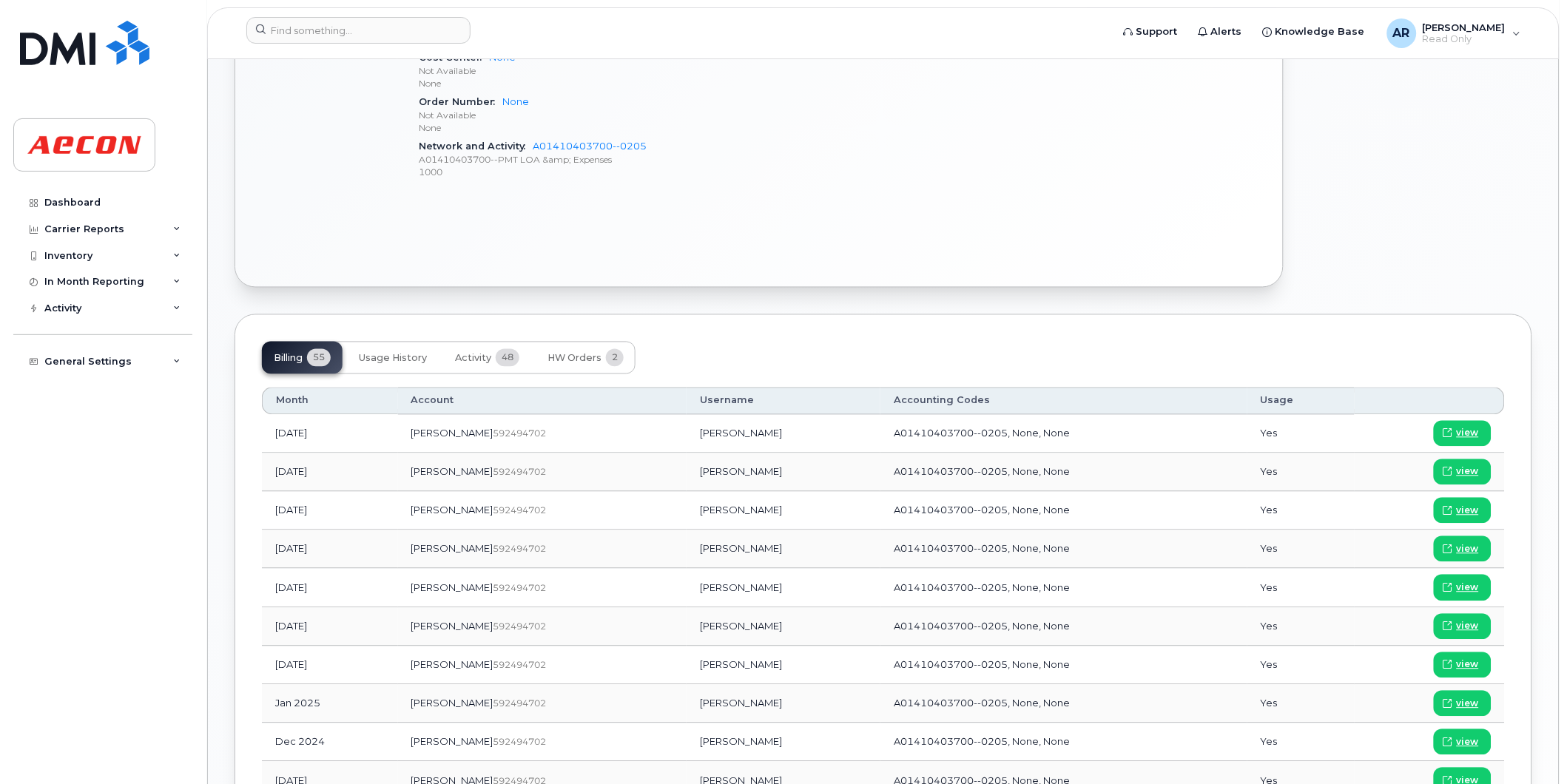
drag, startPoint x: 719, startPoint y: 668, endPoint x: 637, endPoint y: 669, distance: 82.0
click at [686, 669] on td "David Armstrong" at bounding box center [783, 666] width 194 height 39
copy td "David Armstrong"
click at [1461, 663] on span "view" at bounding box center [1468, 665] width 22 height 14
click at [291, 26] on input at bounding box center [359, 30] width 224 height 27
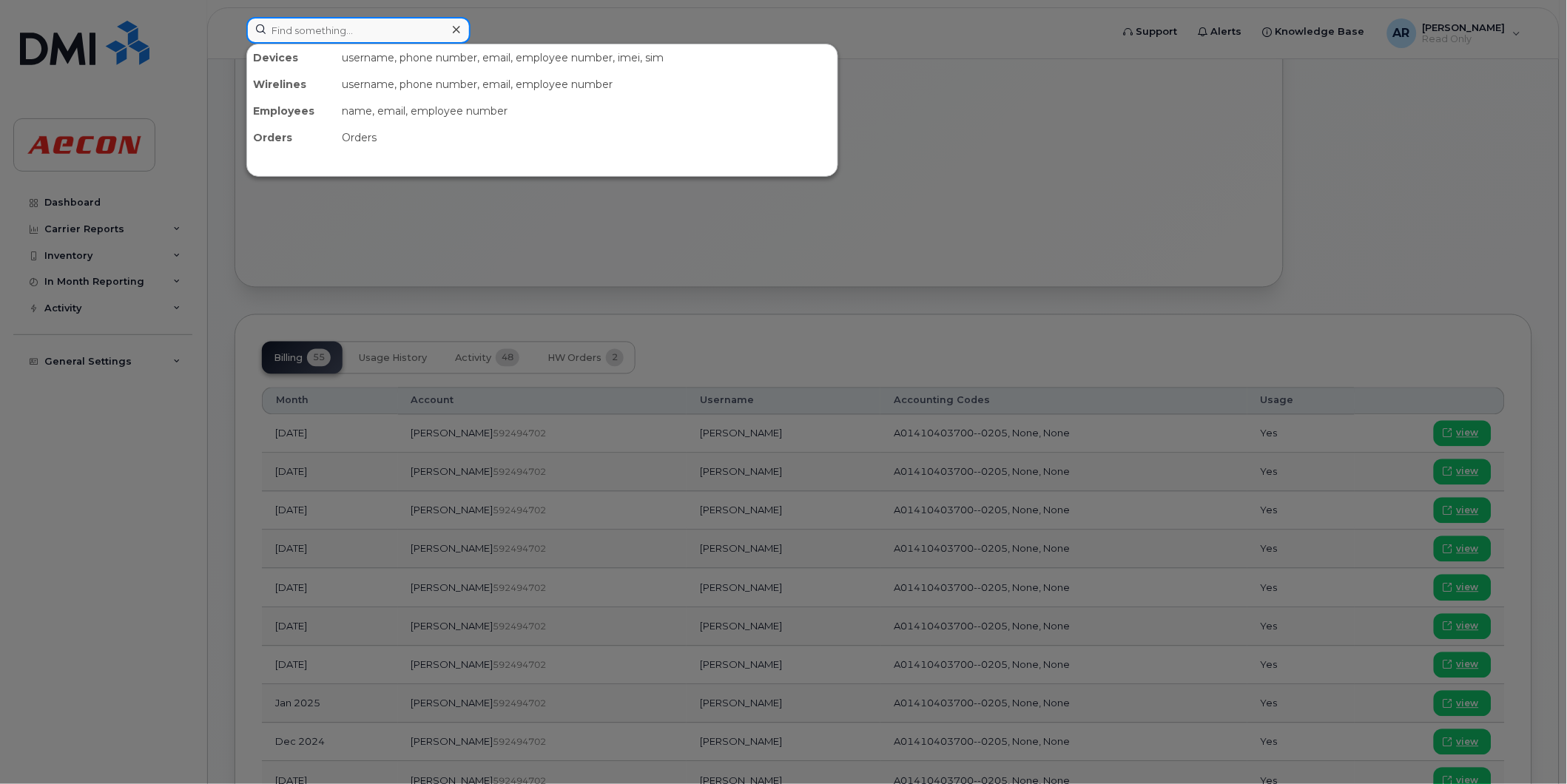
type input "2"
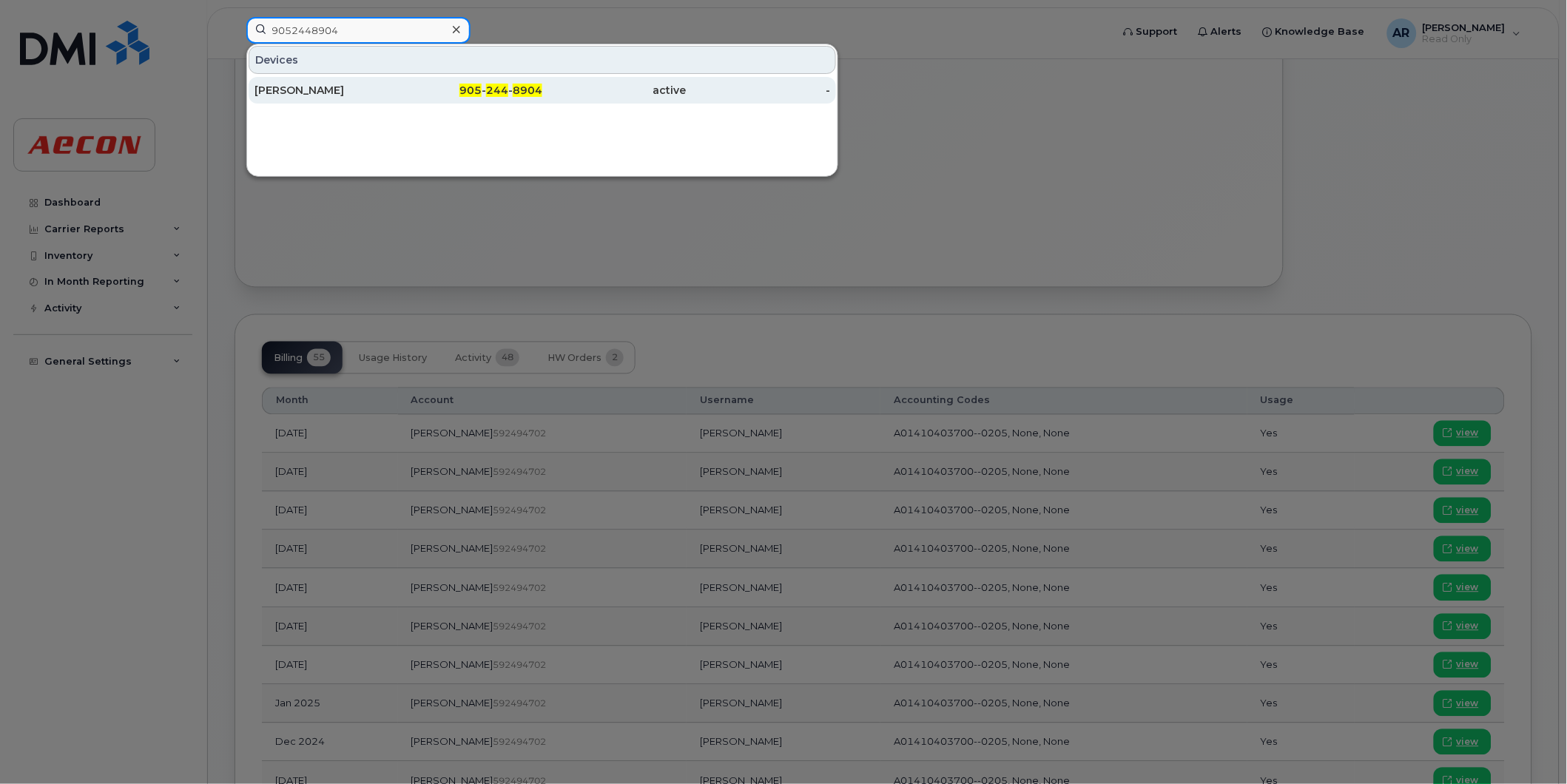
type input "9052448904"
click at [400, 91] on div "905 - 244 - 8904" at bounding box center [471, 90] width 144 height 15
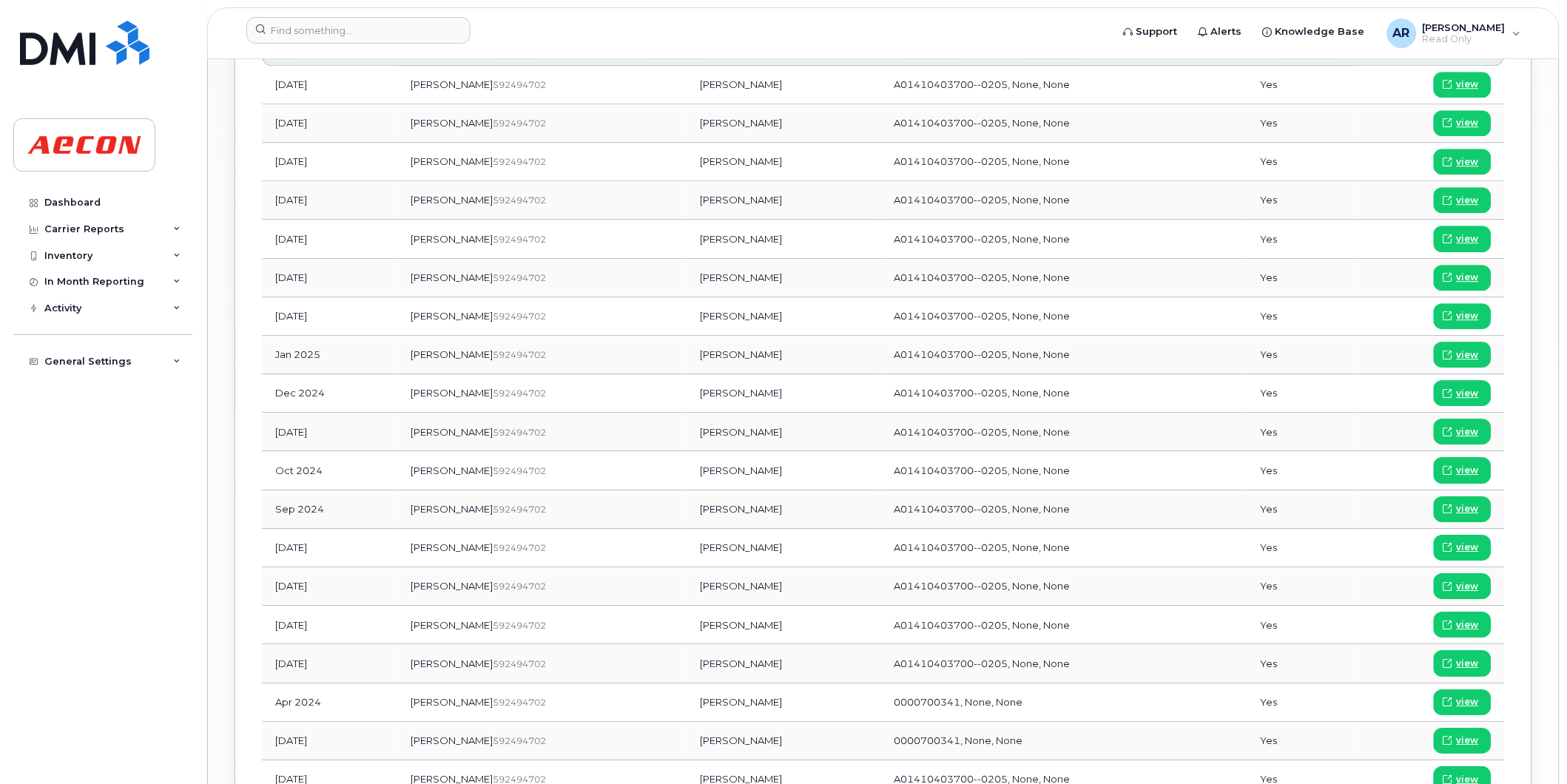
scroll to position [1232, 0]
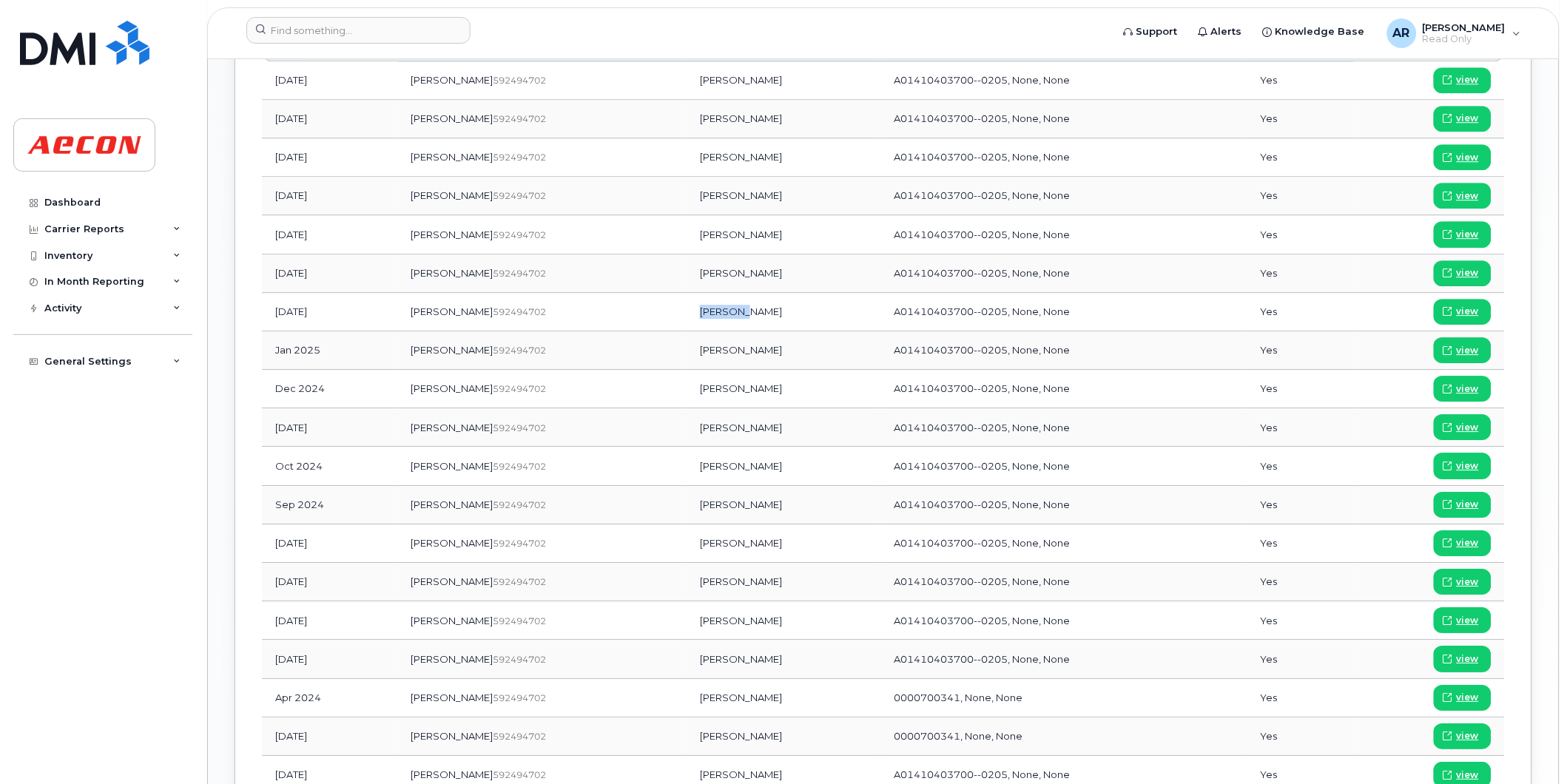
drag, startPoint x: 710, startPoint y: 315, endPoint x: 666, endPoint y: 315, distance: 44.0
click at [686, 315] on td "[PERSON_NAME]" at bounding box center [783, 312] width 194 height 39
copy td "[PERSON_NAME]"
click at [1463, 315] on span "view" at bounding box center [1468, 311] width 22 height 14
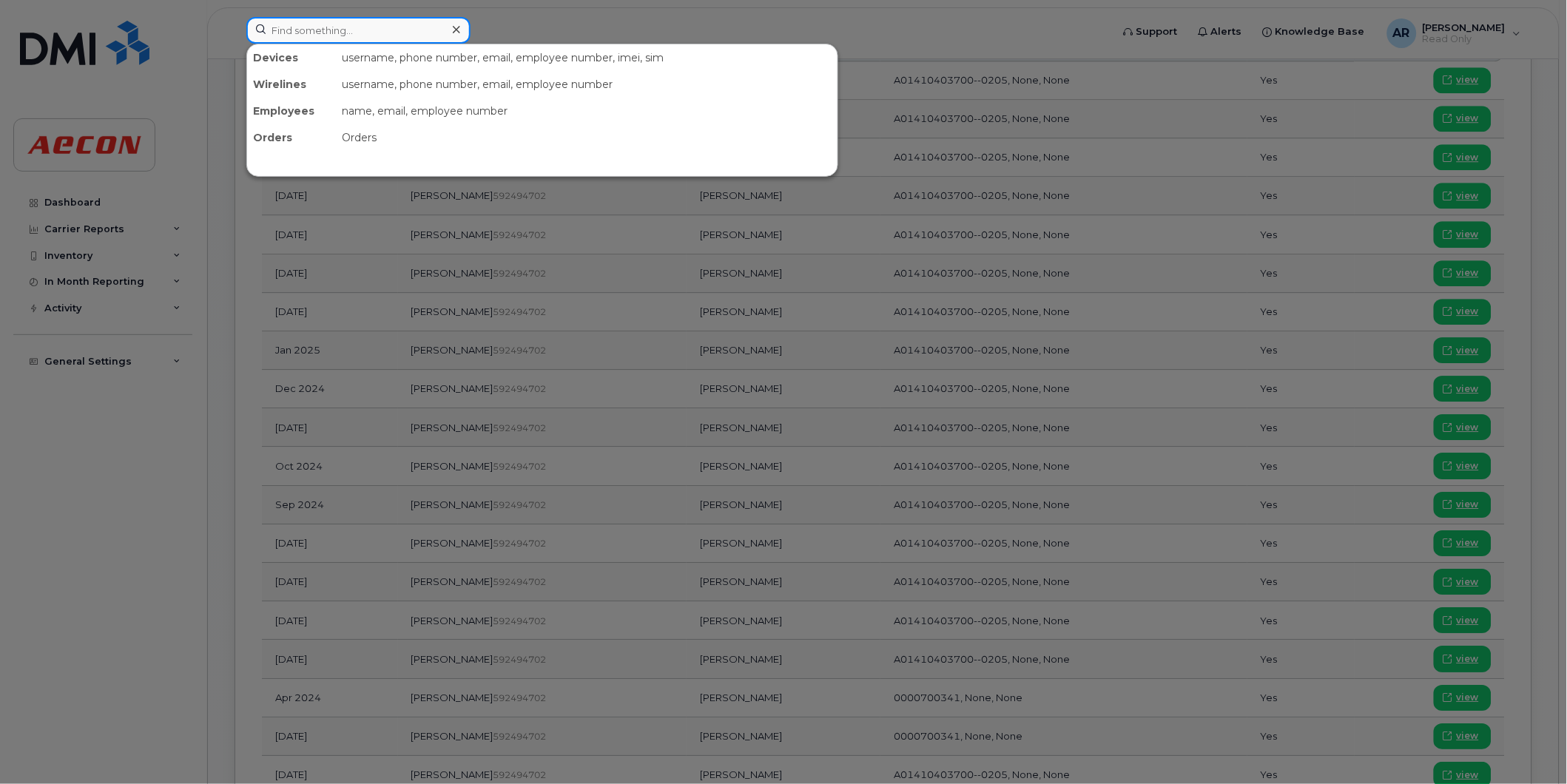
click at [344, 32] on input at bounding box center [359, 30] width 224 height 27
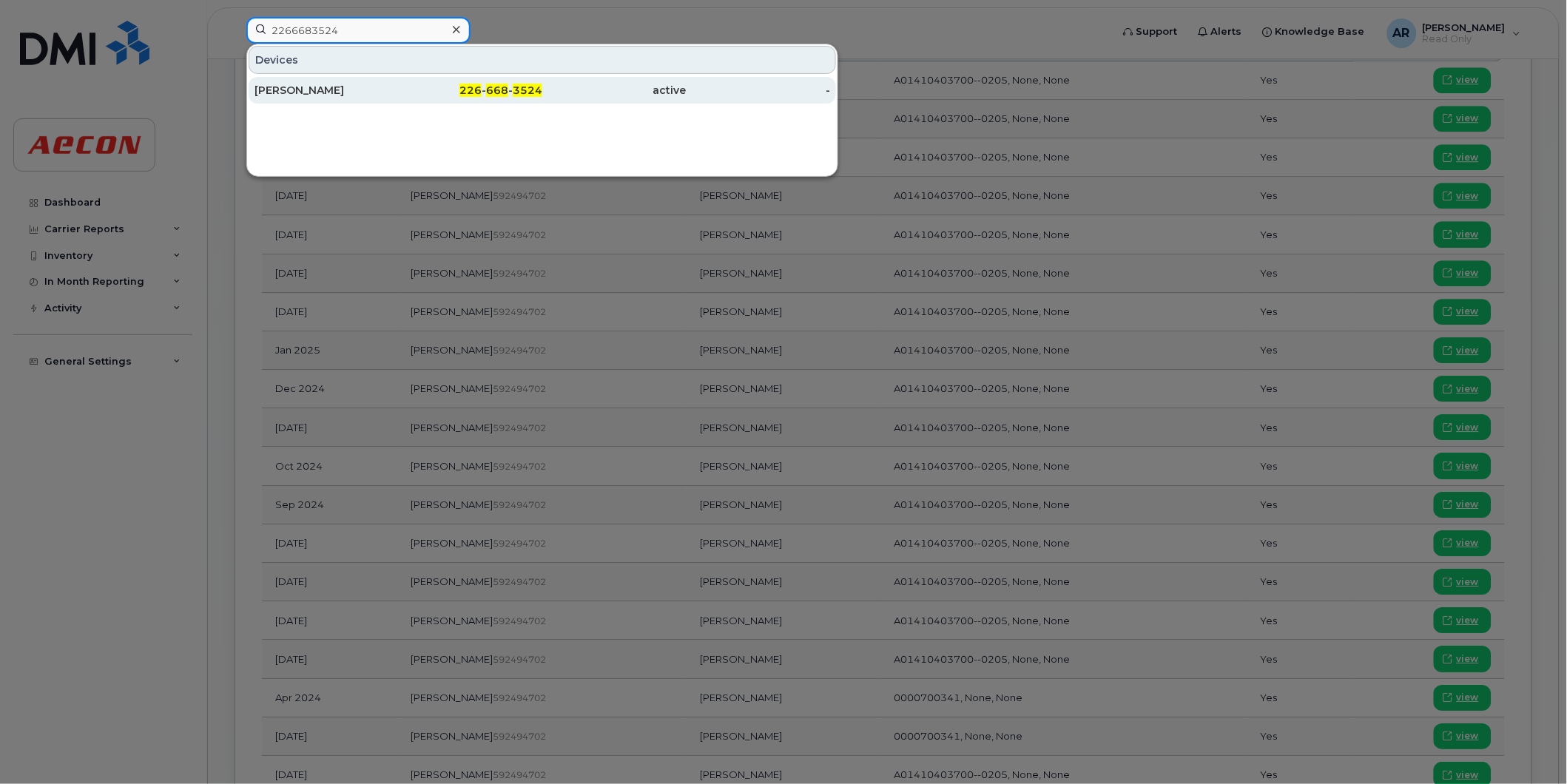
type input "2266683524"
click at [361, 83] on div "[PERSON_NAME]" at bounding box center [326, 90] width 144 height 27
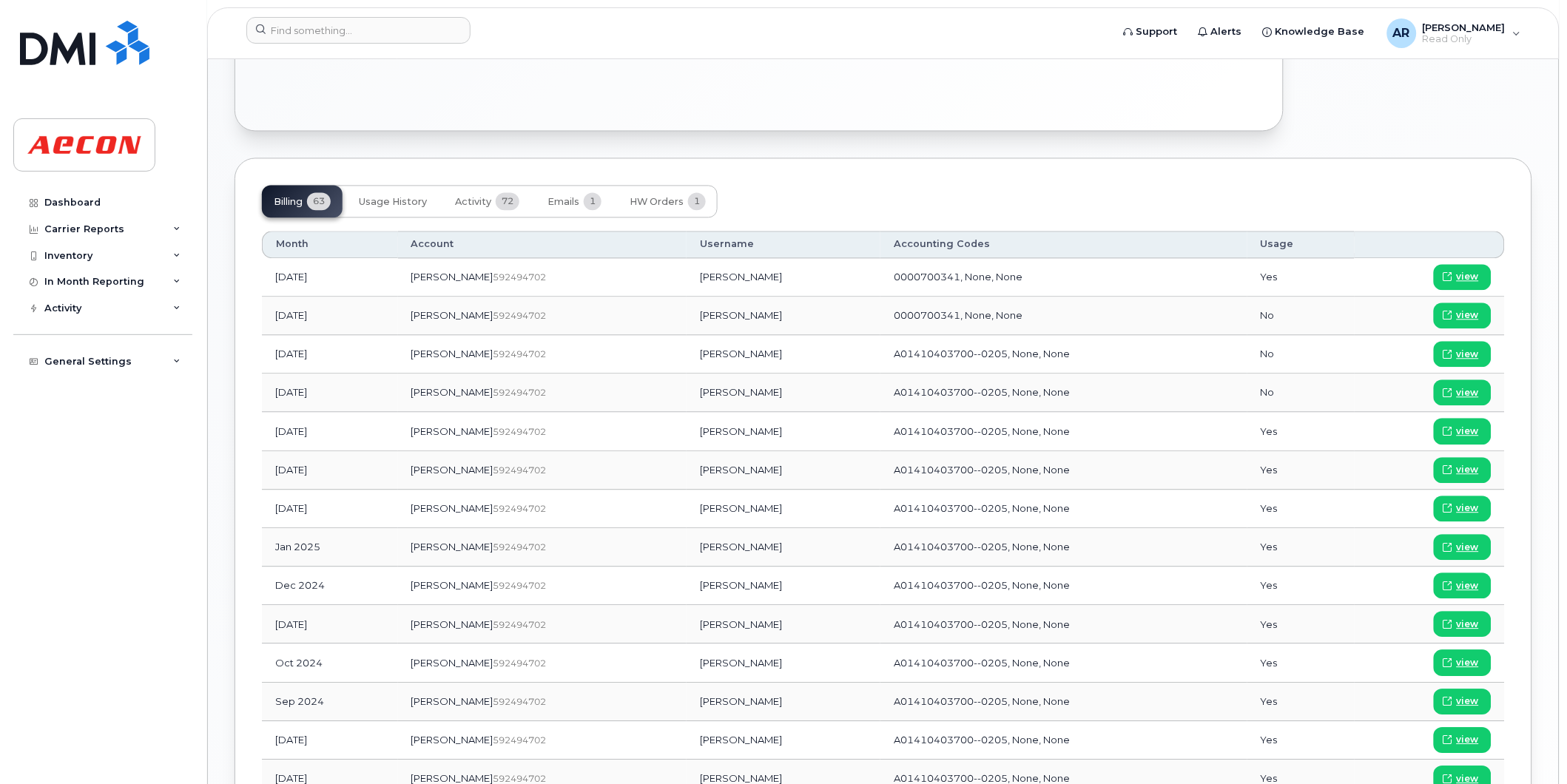
scroll to position [918, 0]
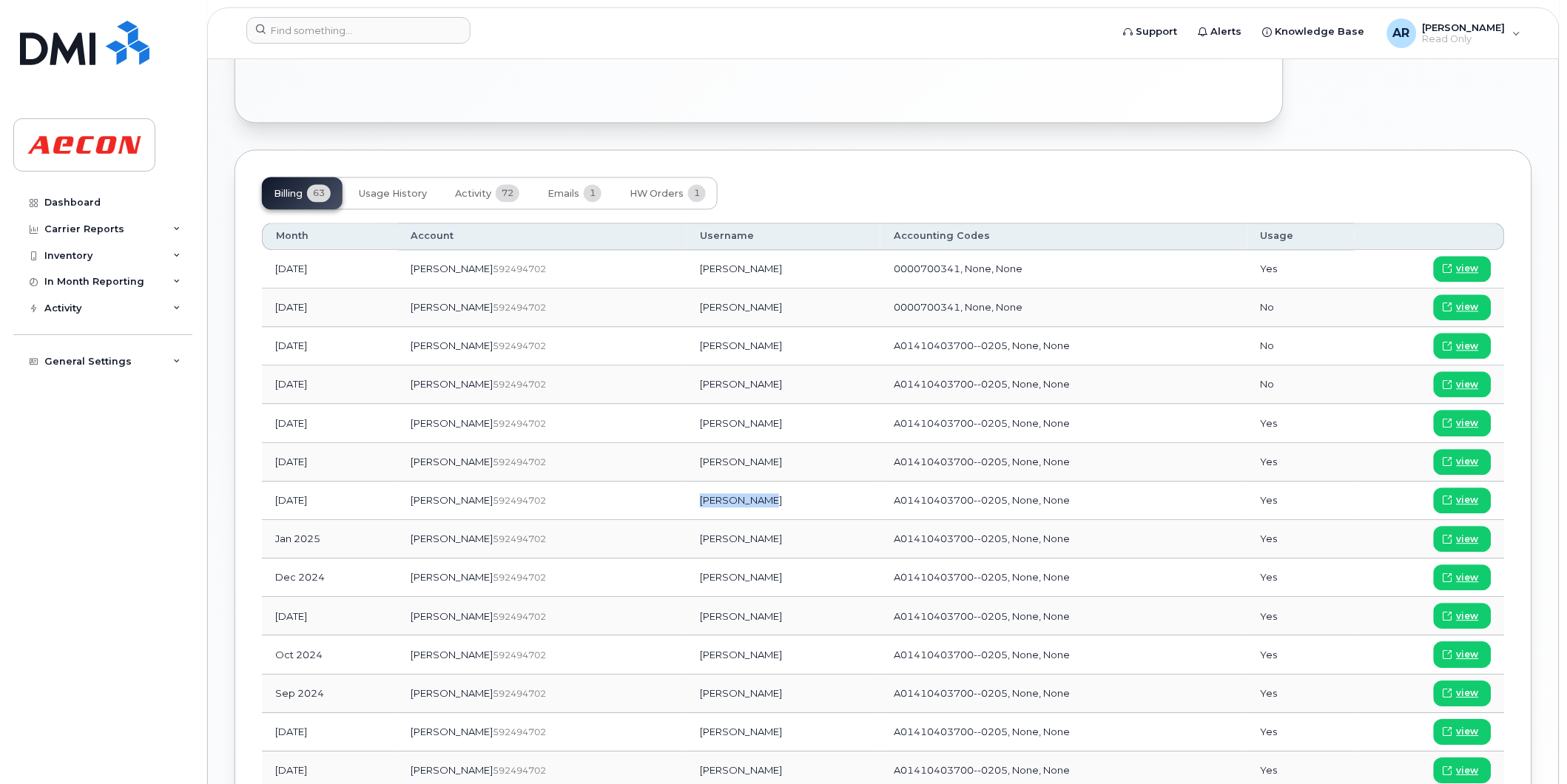
drag, startPoint x: 710, startPoint y: 505, endPoint x: 650, endPoint y: 502, distance: 60.1
click at [686, 502] on td "Steve Grasse" at bounding box center [783, 501] width 194 height 39
copy td "Steve Grasse"
click at [1476, 488] on link "view" at bounding box center [1462, 501] width 58 height 26
click at [410, 32] on input at bounding box center [359, 30] width 224 height 27
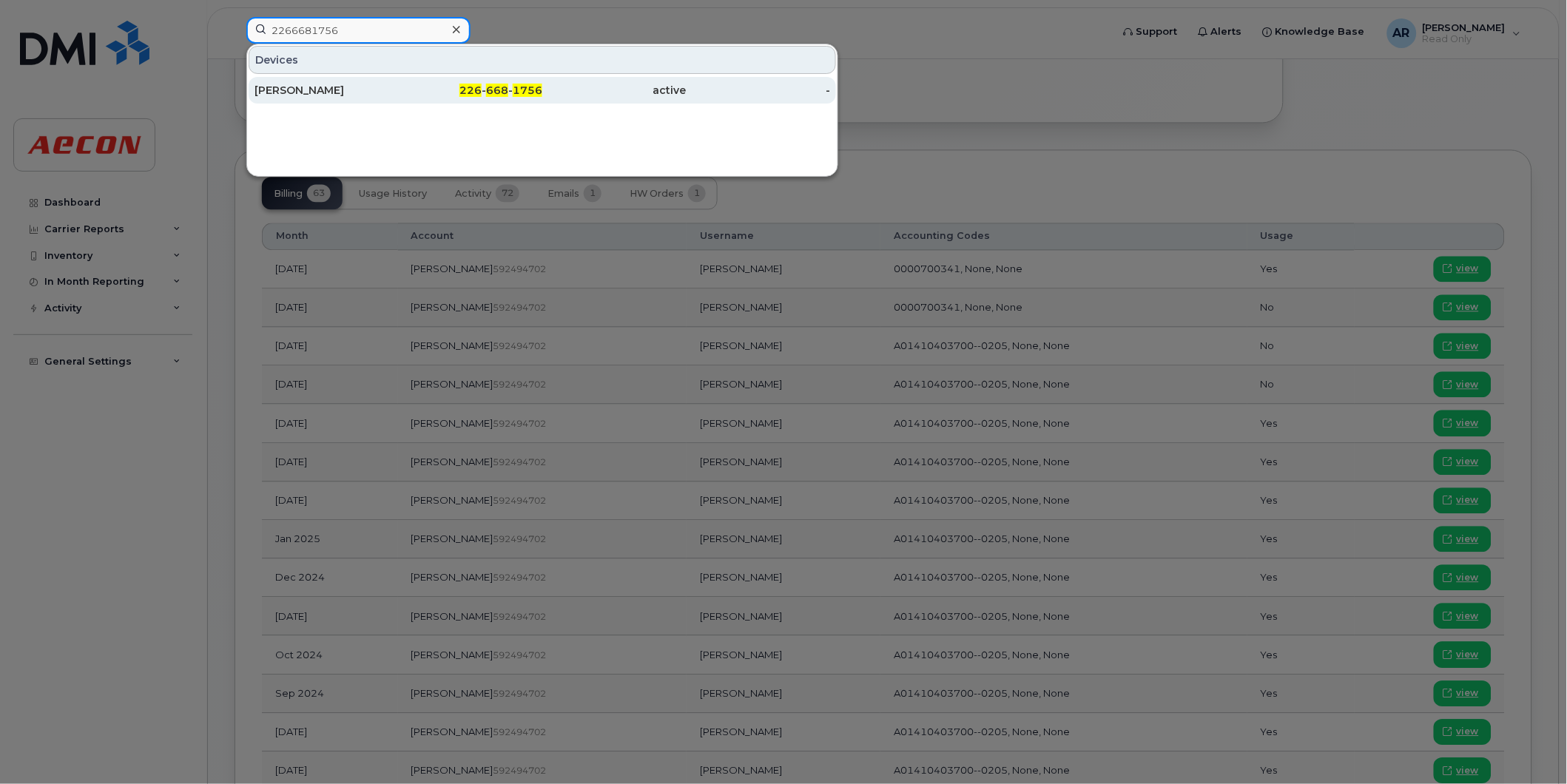
type input "2266681756"
click at [392, 90] on div "SHAWN EARNSHAW" at bounding box center [326, 90] width 144 height 15
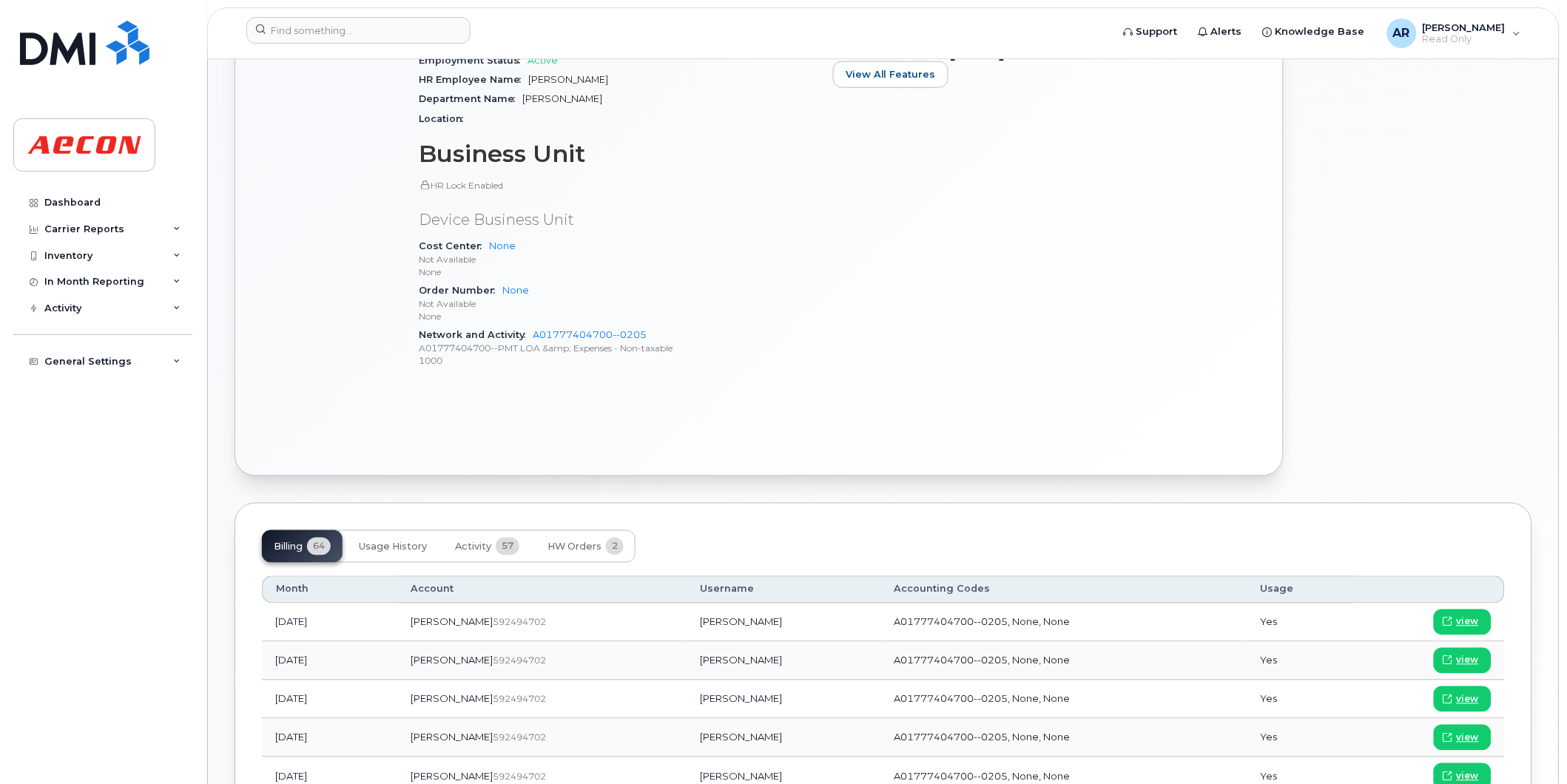
scroll to position [740, 0]
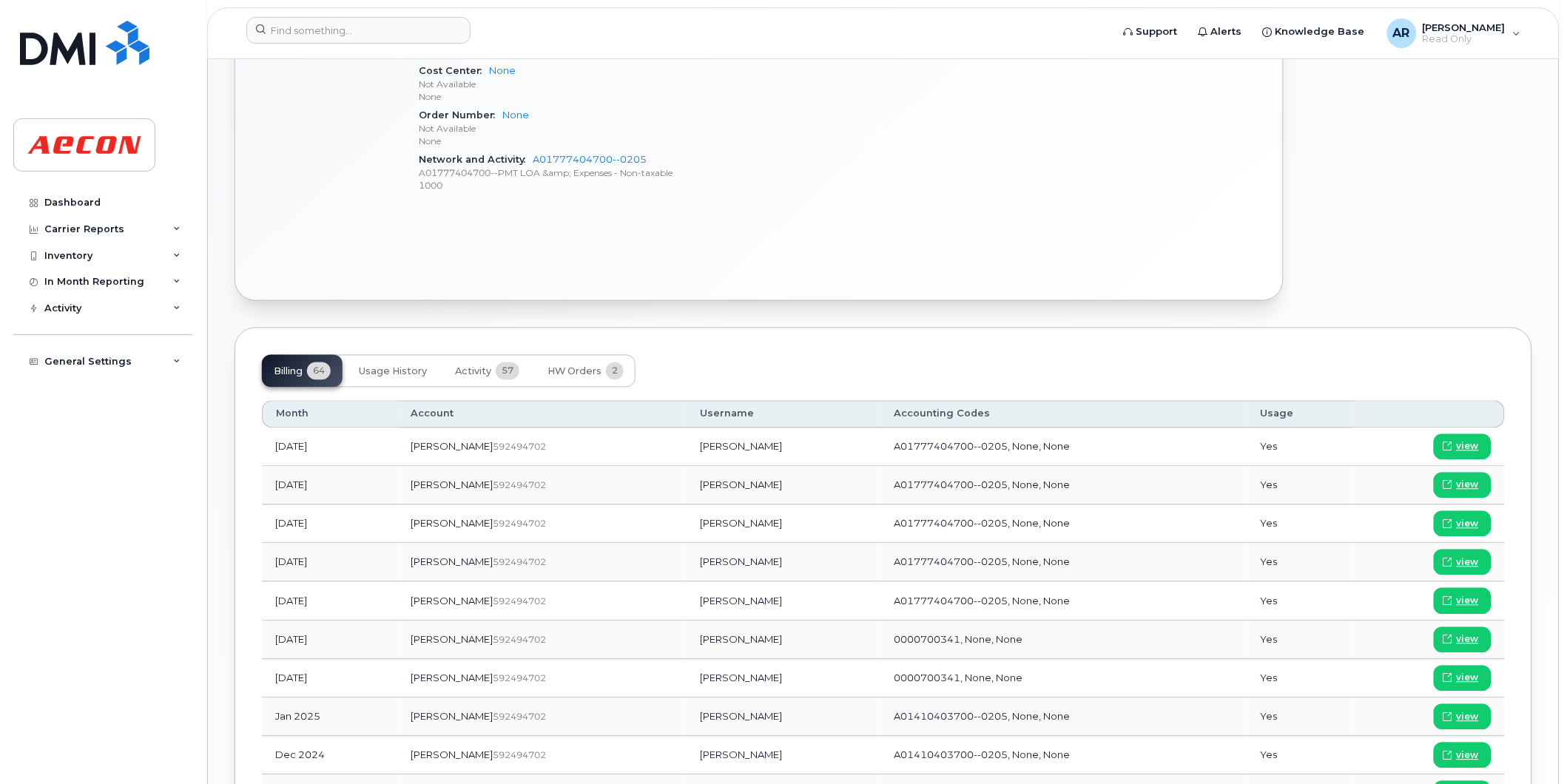
drag, startPoint x: 717, startPoint y: 680, endPoint x: 637, endPoint y: 683, distance: 80.1
click at [686, 683] on td "[PERSON_NAME]" at bounding box center [783, 679] width 194 height 39
copy td "Shawn Earnshaw"
click at [1456, 679] on link "view" at bounding box center [1462, 679] width 58 height 26
click at [374, 28] on input at bounding box center [359, 30] width 224 height 27
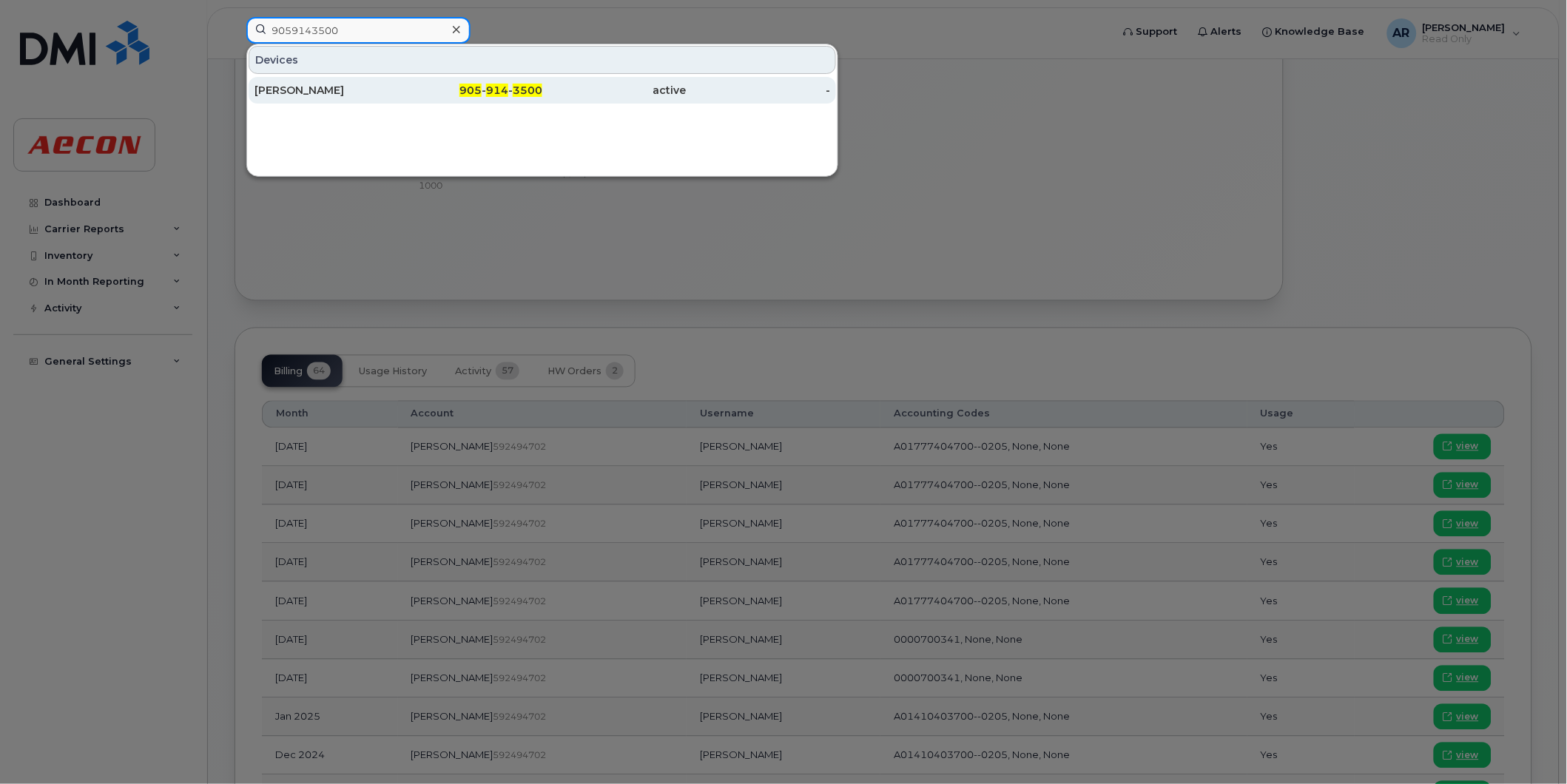
type input "9059143500"
click at [400, 83] on div "905 - 914 - 3500" at bounding box center [471, 90] width 144 height 27
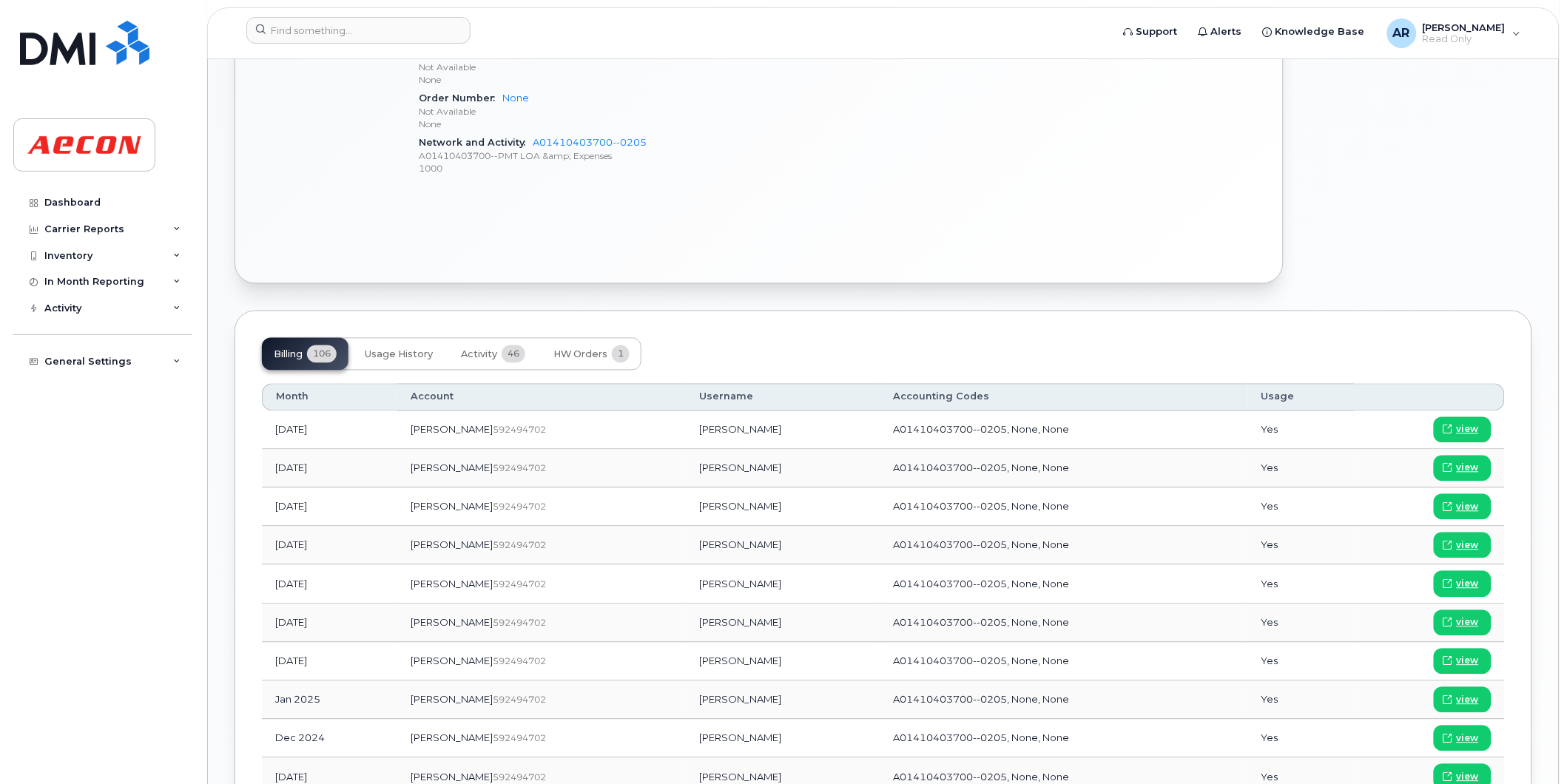
scroll to position [835, 0]
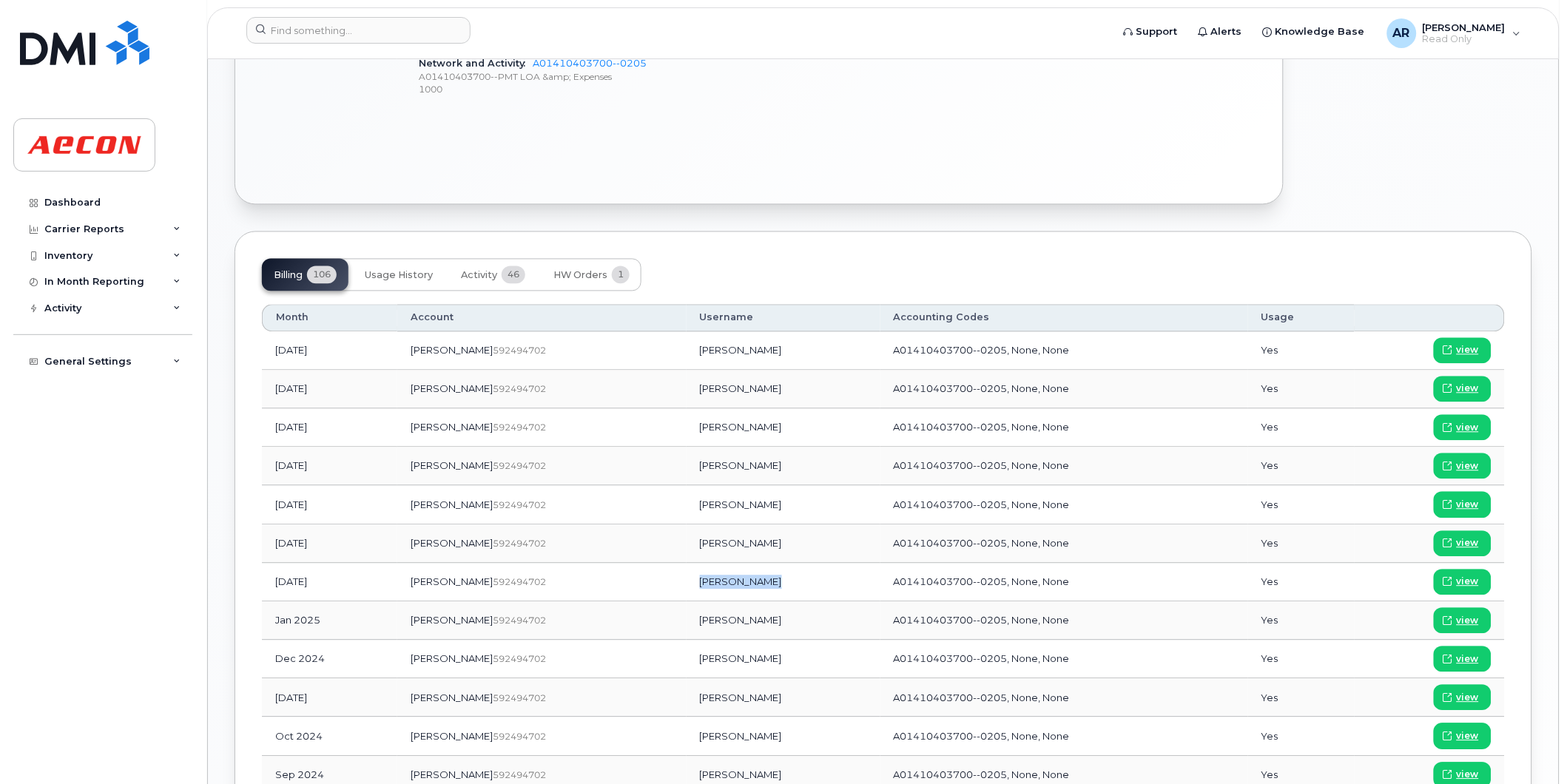
drag, startPoint x: 727, startPoint y: 583, endPoint x: 646, endPoint y: 588, distance: 81.2
click at [686, 588] on td "[PERSON_NAME]" at bounding box center [783, 583] width 194 height 39
copy td "[PERSON_NAME]"
click at [1455, 582] on span at bounding box center [1448, 582] width 14 height 14
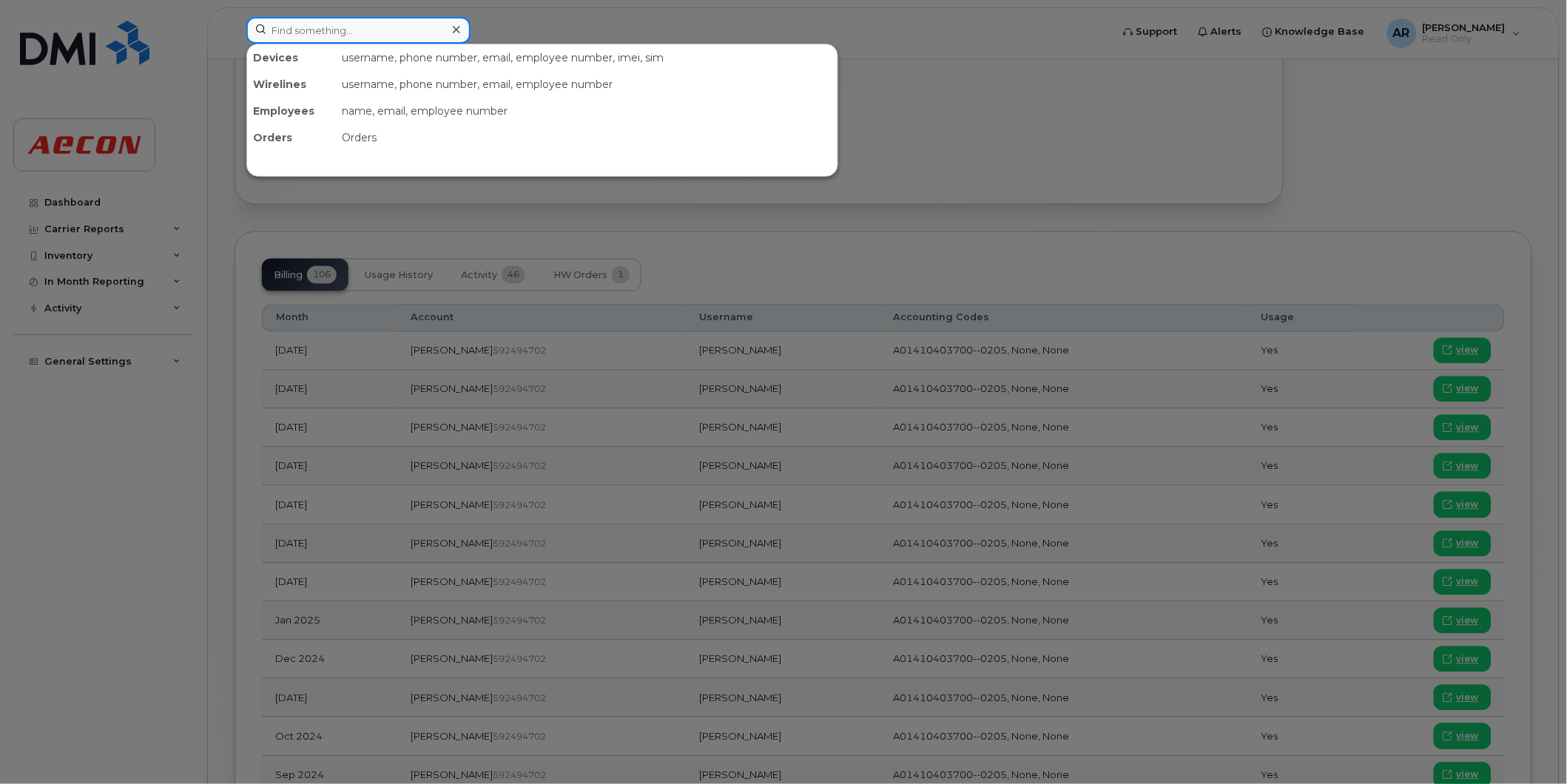
click at [369, 28] on input at bounding box center [359, 30] width 224 height 27
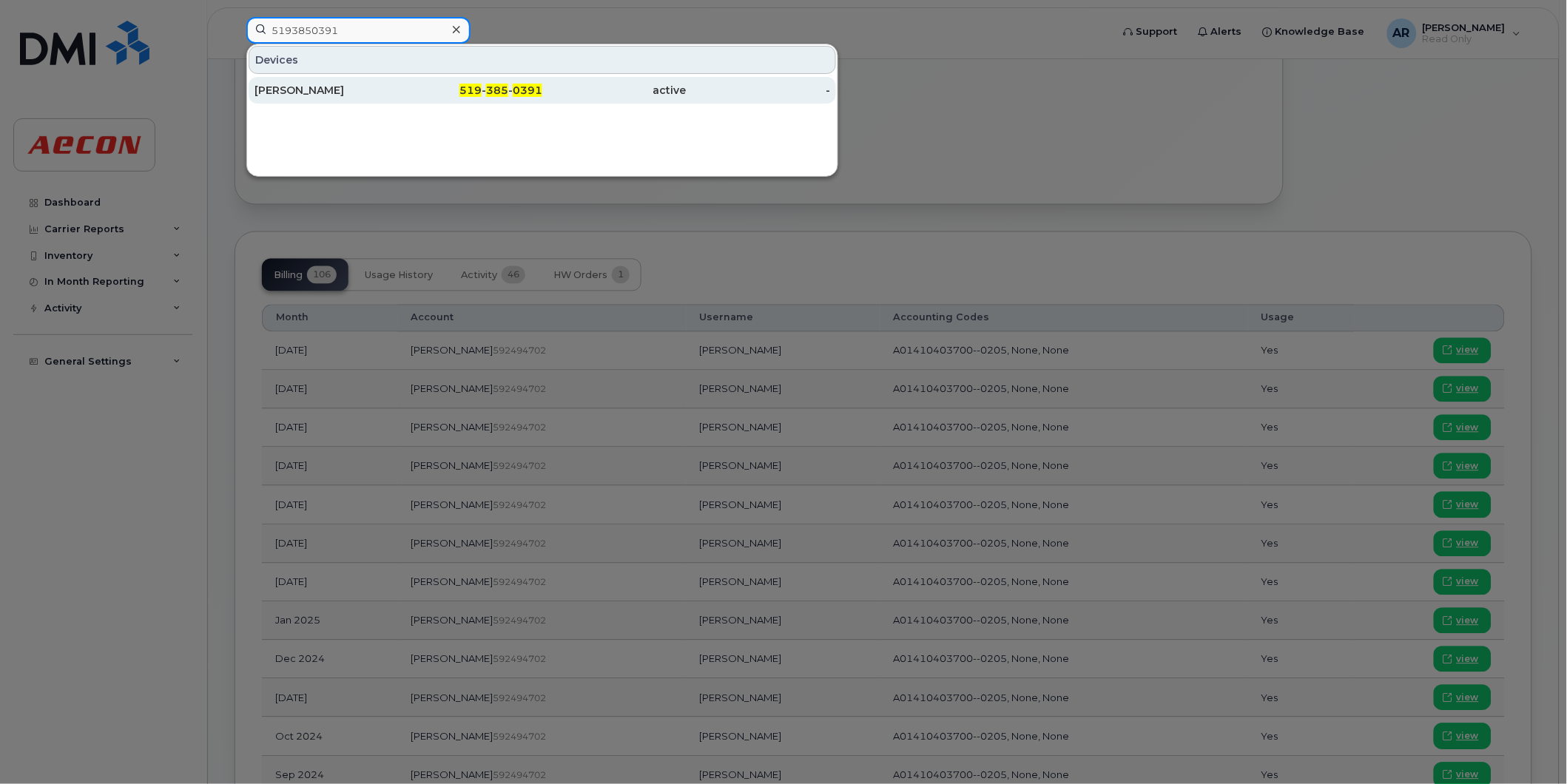
type input "5193850391"
click at [366, 85] on div "TOREY HAY" at bounding box center [326, 90] width 144 height 15
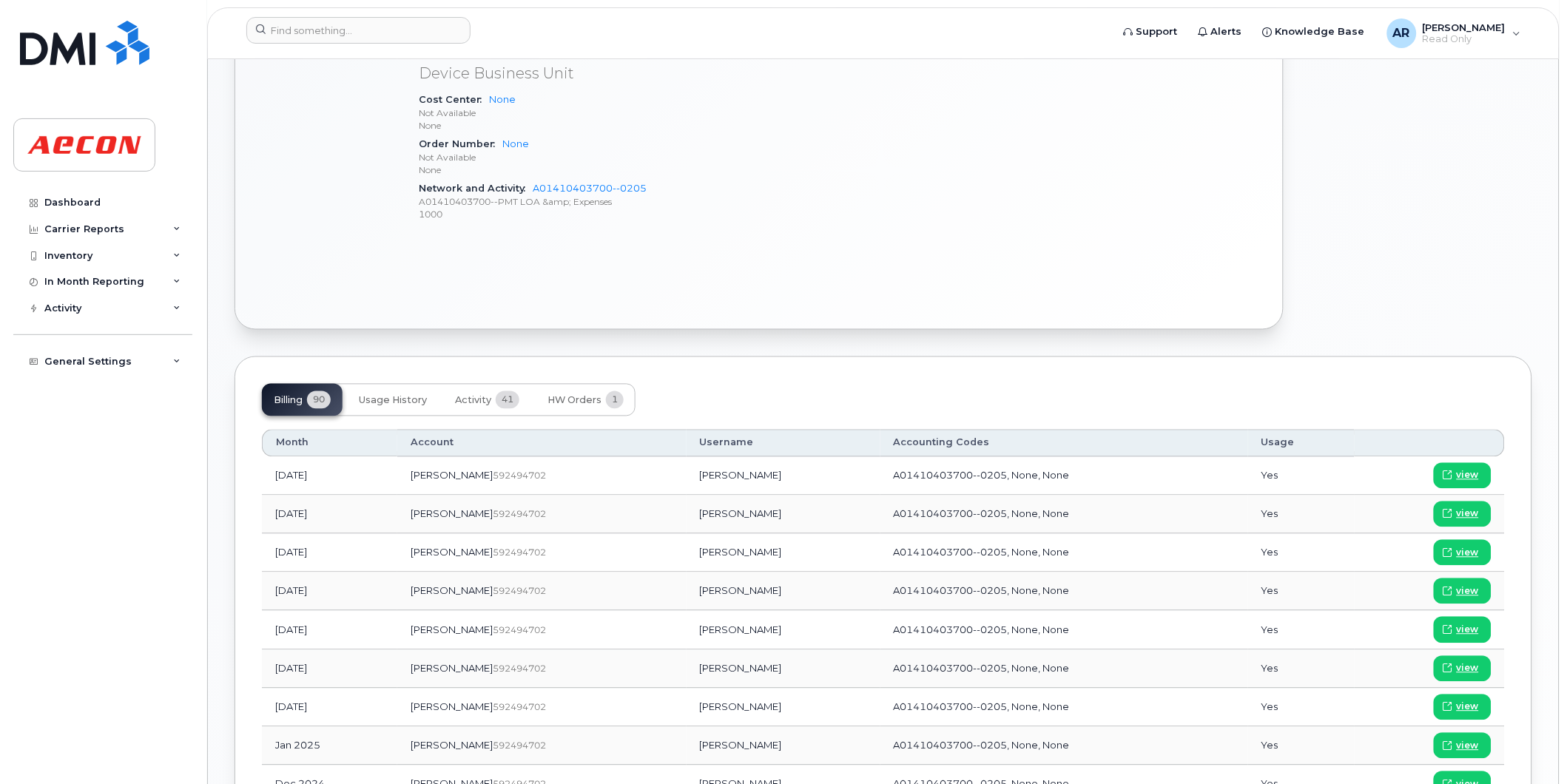
scroll to position [740, 0]
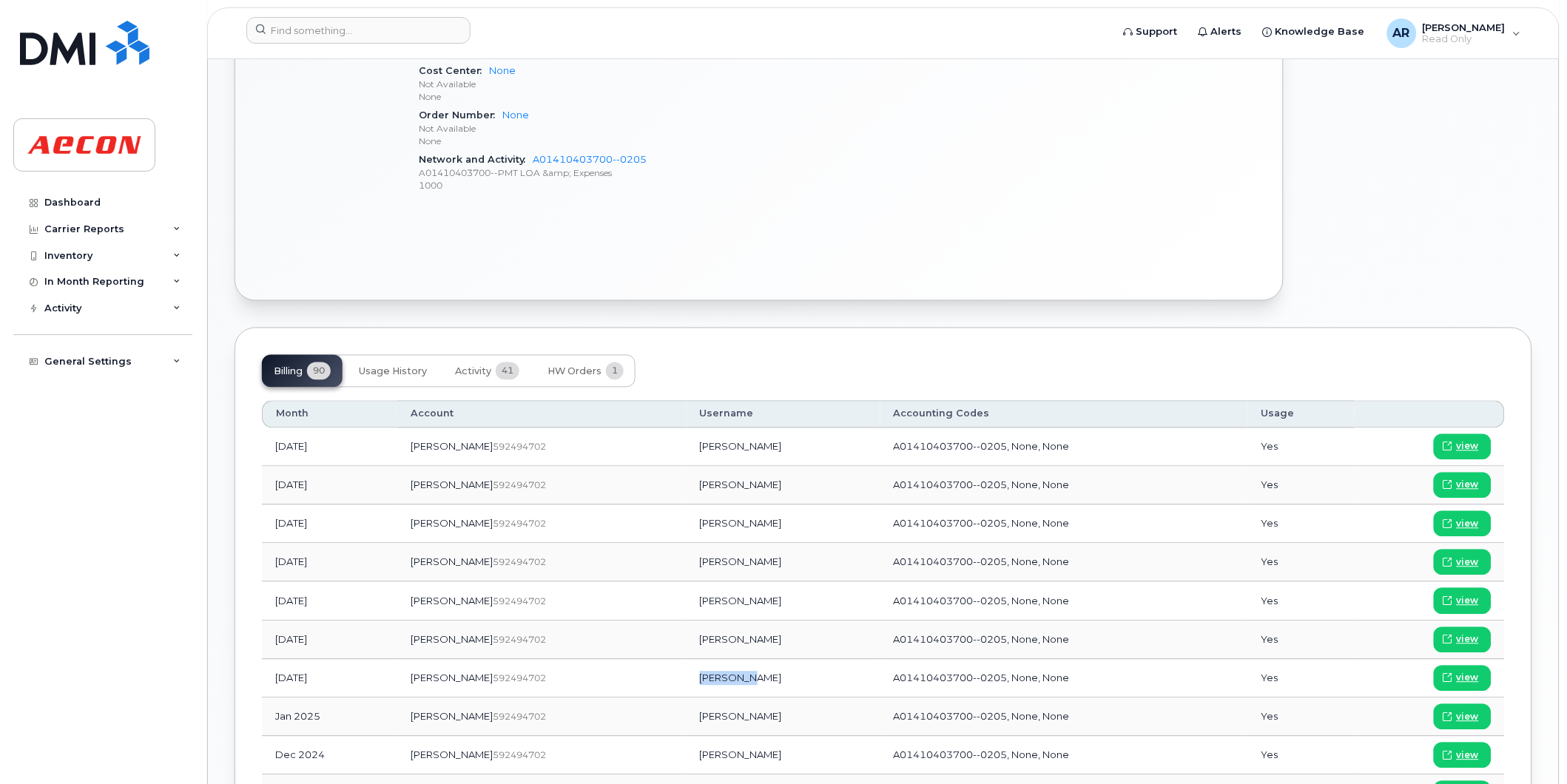
drag, startPoint x: 717, startPoint y: 680, endPoint x: 659, endPoint y: 682, distance: 58.0
click at [686, 682] on td "[PERSON_NAME]" at bounding box center [783, 679] width 194 height 39
copy td "[PERSON_NAME]"
click at [1473, 677] on span "view" at bounding box center [1468, 678] width 22 height 14
click at [284, 29] on input at bounding box center [359, 30] width 224 height 27
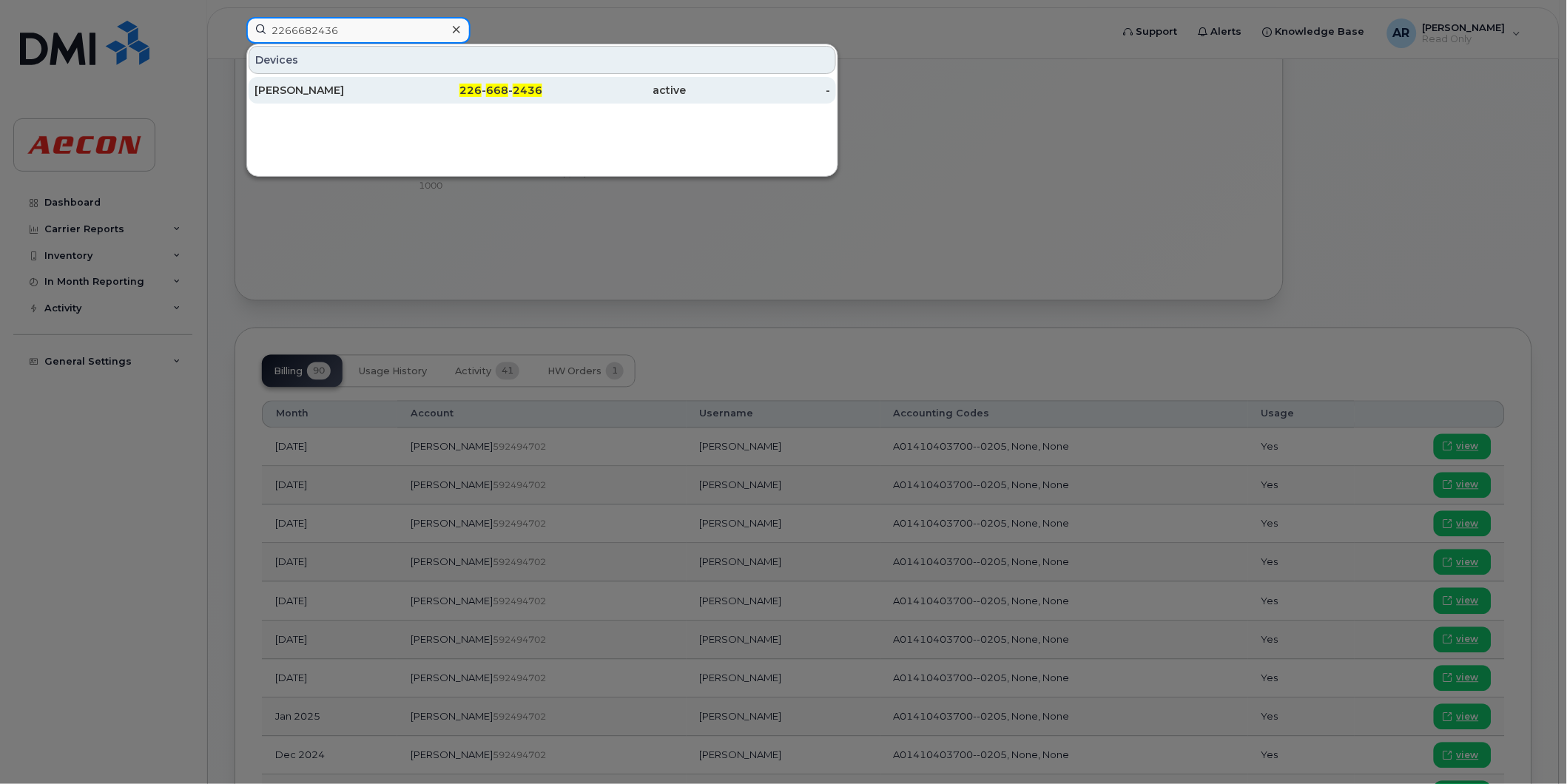
type input "2266682436"
click at [357, 98] on div "[PERSON_NAME]" at bounding box center [326, 90] width 144 height 27
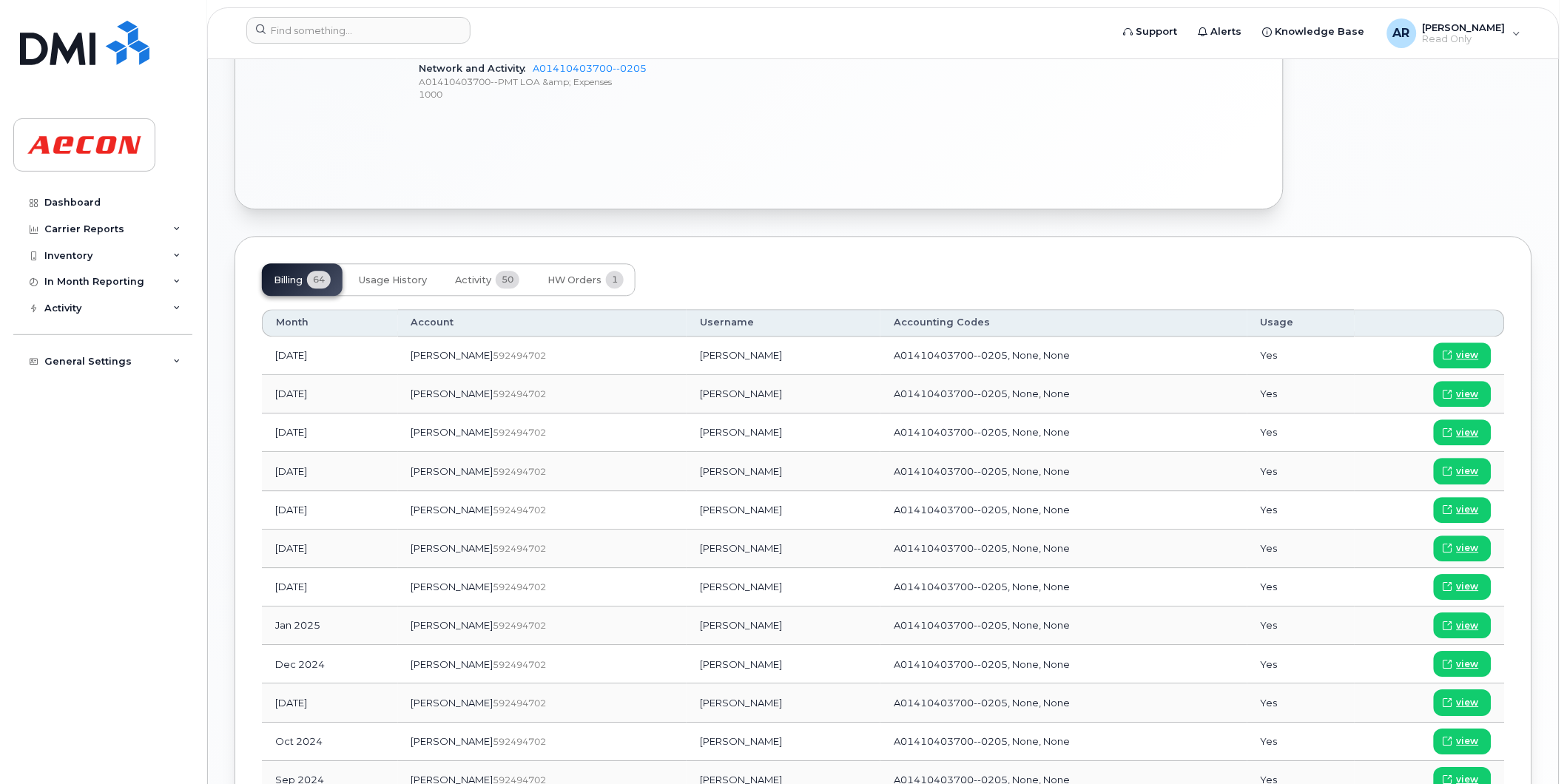
scroll to position [1003, 0]
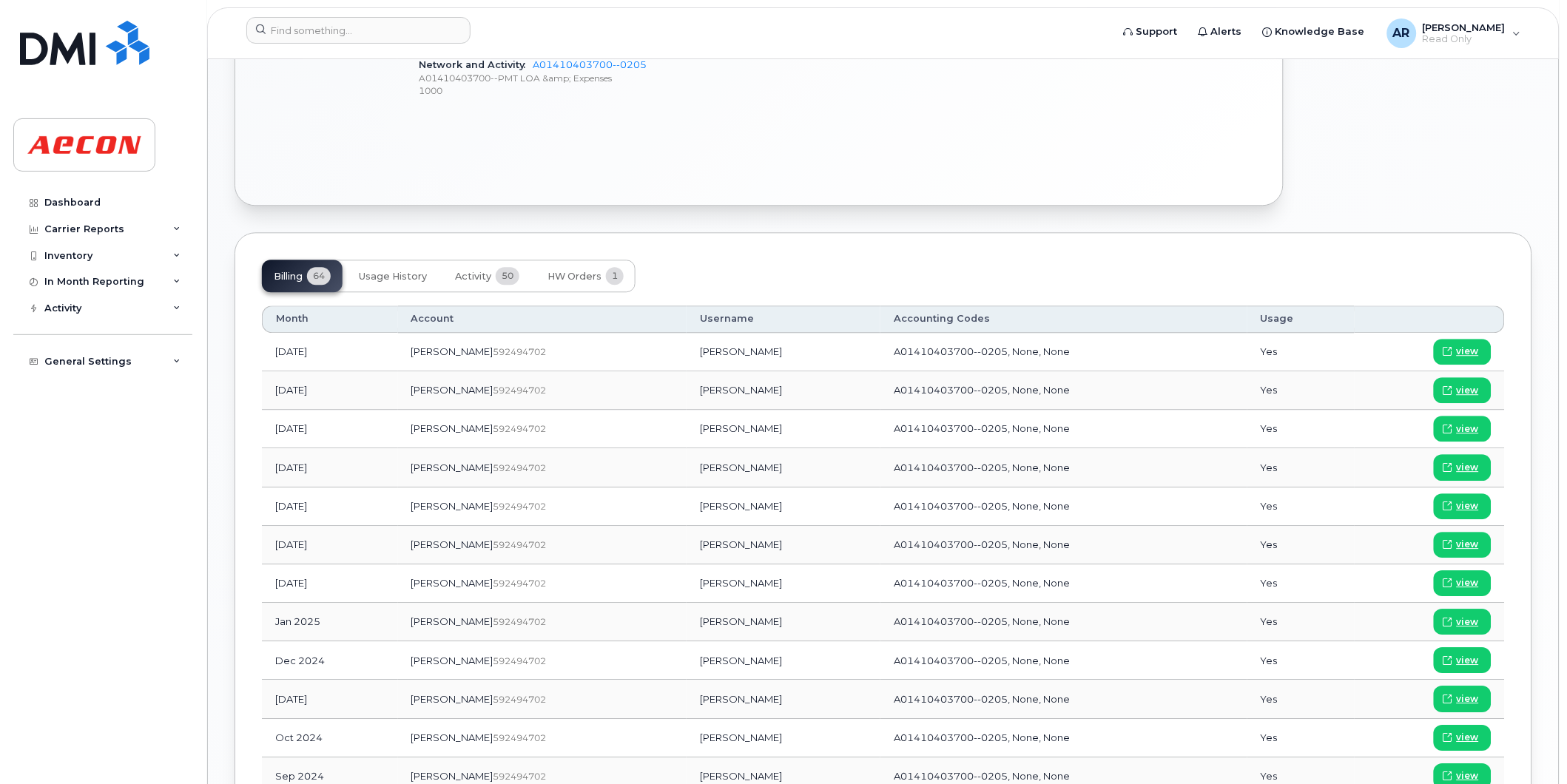
drag, startPoint x: 715, startPoint y: 583, endPoint x: 645, endPoint y: 587, distance: 70.1
click at [686, 587] on td "Timothy Fitter" at bounding box center [783, 583] width 194 height 39
copy td "[PERSON_NAME]"
click at [1463, 580] on span "view" at bounding box center [1468, 582] width 22 height 14
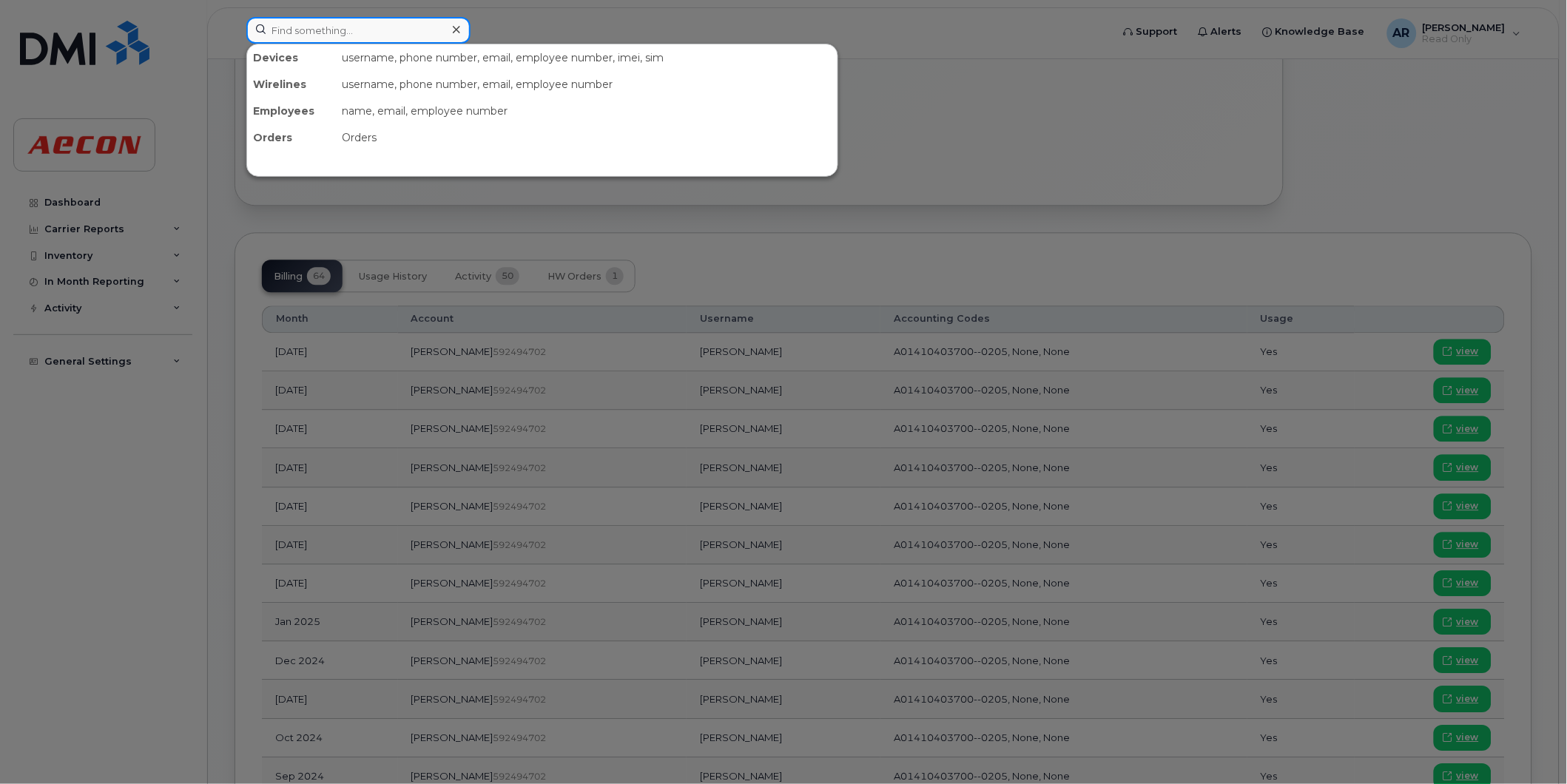
click at [392, 31] on input at bounding box center [359, 30] width 224 height 27
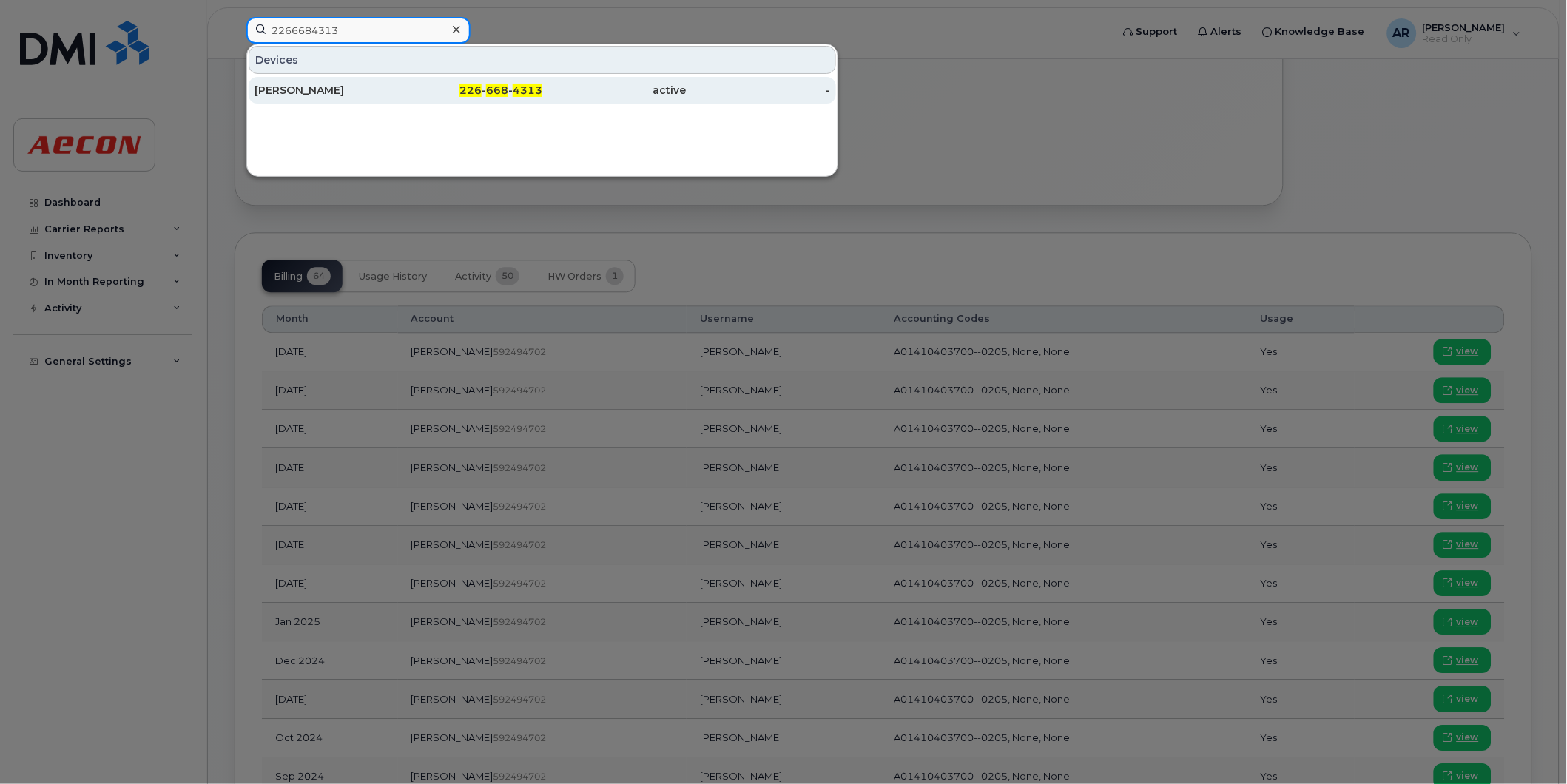
type input "2266684313"
click at [388, 97] on div "BRADLEY BROWN" at bounding box center [326, 90] width 144 height 15
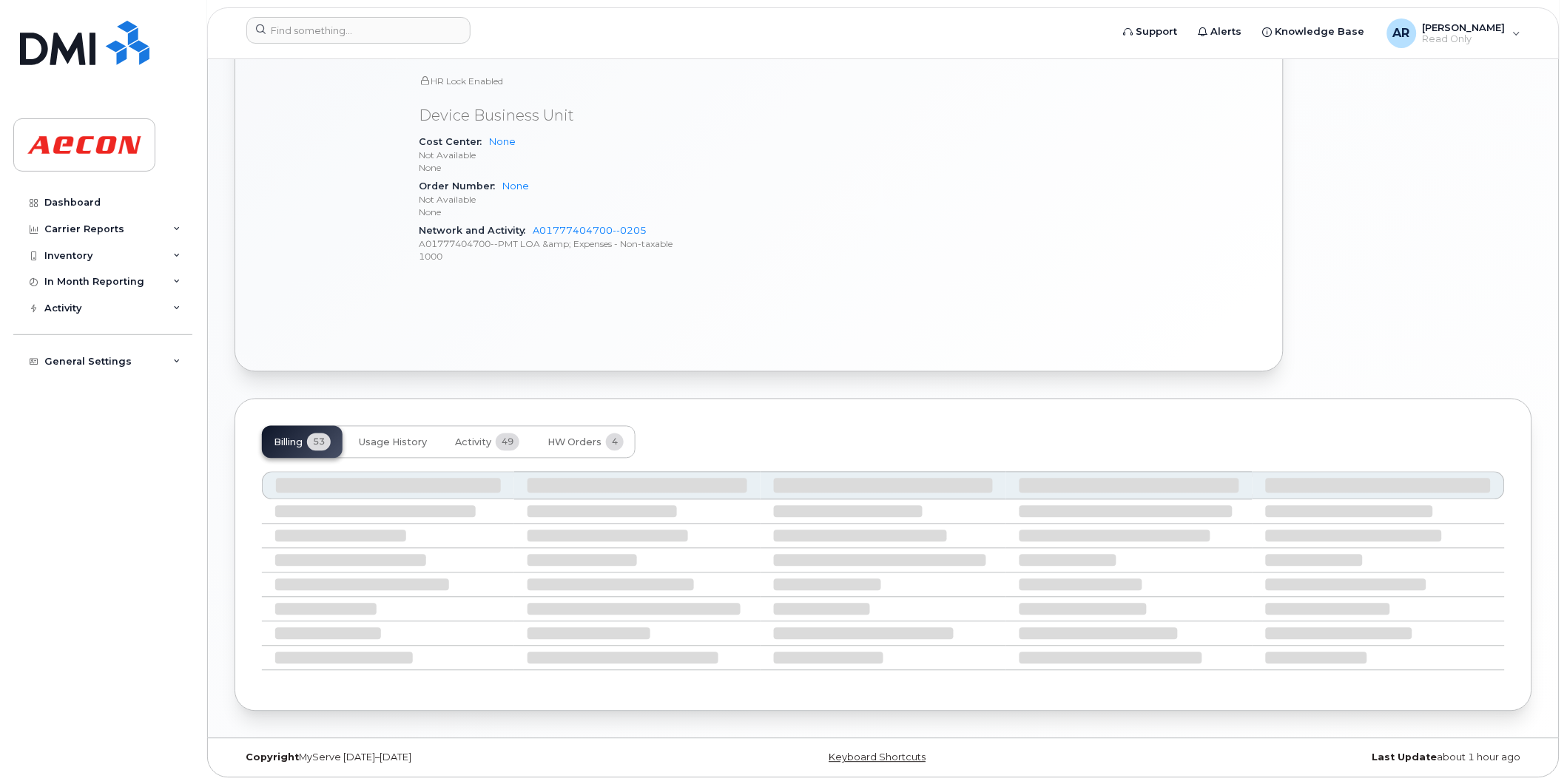
scroll to position [671, 0]
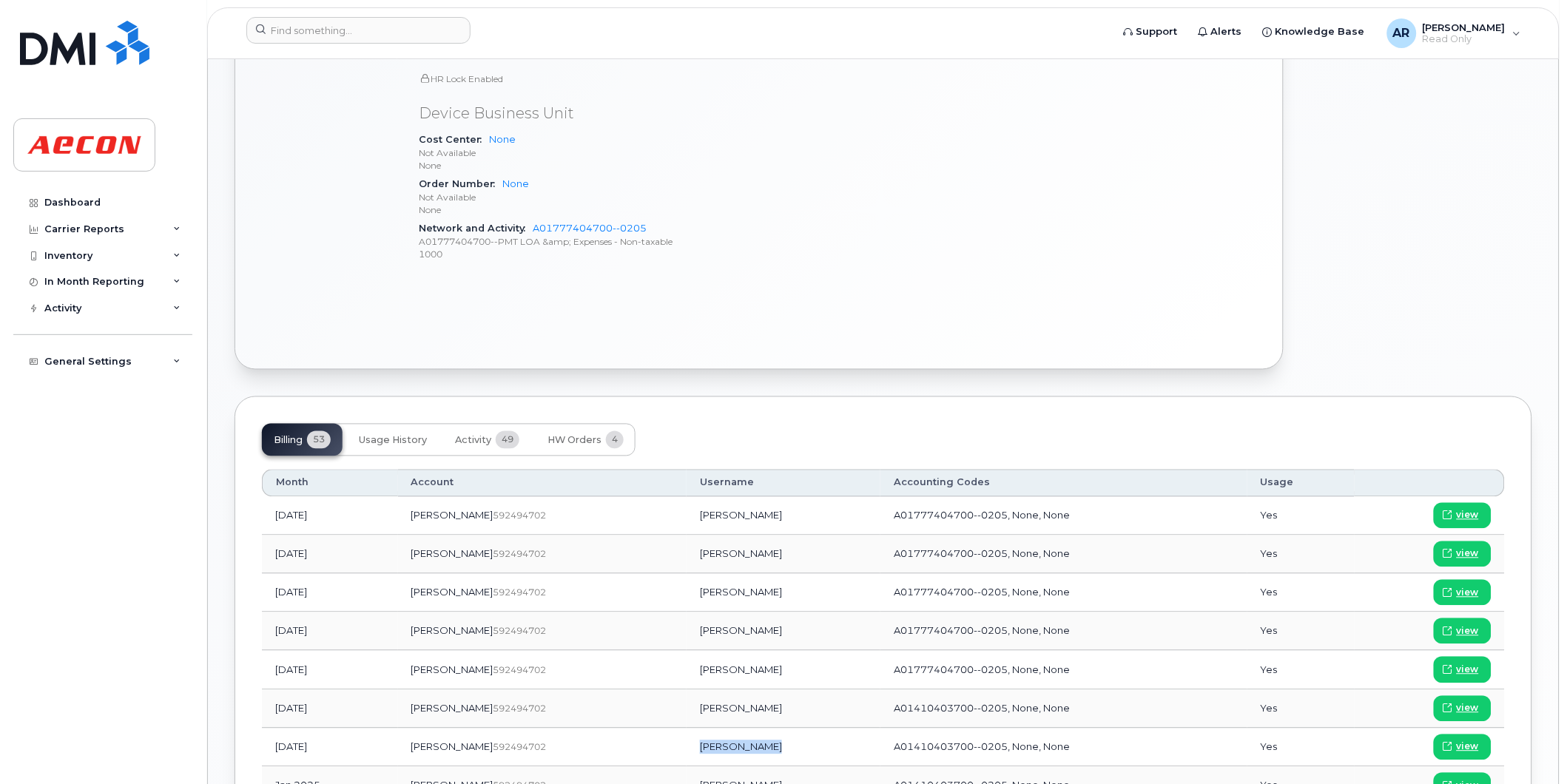
drag, startPoint x: 713, startPoint y: 749, endPoint x: 642, endPoint y: 751, distance: 71.0
click at [686, 751] on td "[PERSON_NAME]" at bounding box center [783, 747] width 194 height 39
copy td "[PERSON_NAME]"
click at [1479, 747] on link "view" at bounding box center [1462, 747] width 58 height 26
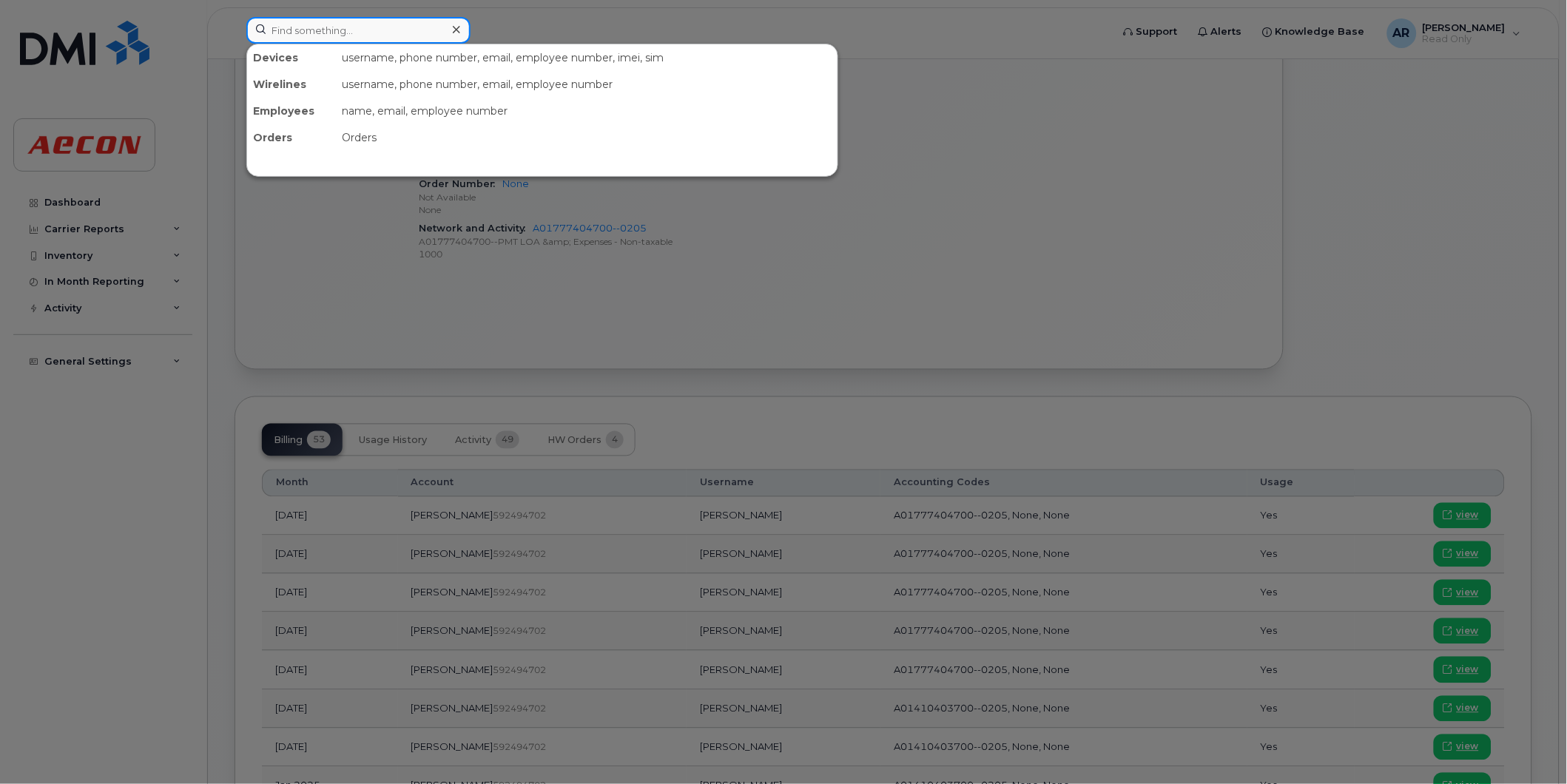
click at [350, 35] on input at bounding box center [359, 30] width 224 height 27
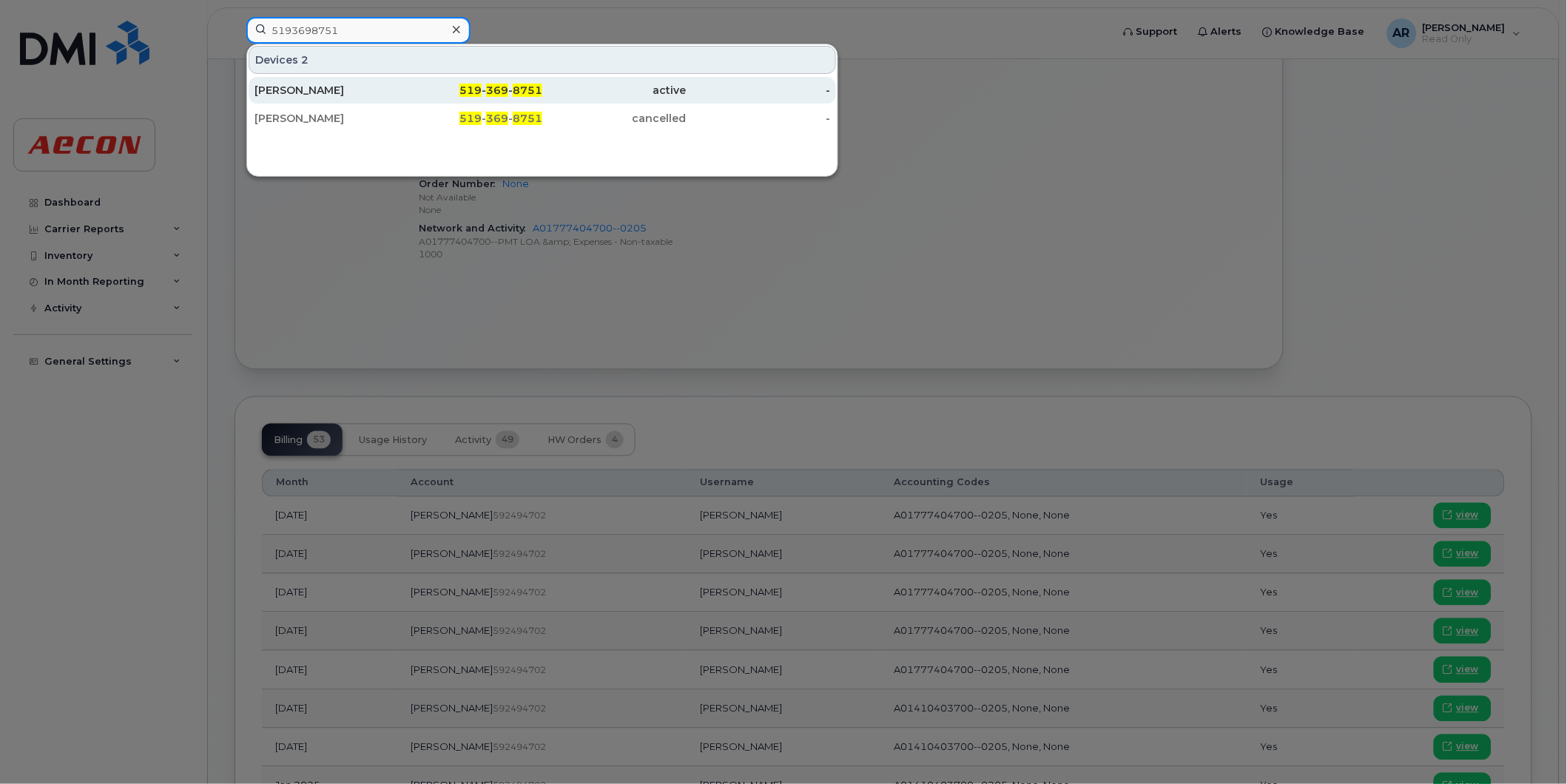
type input "5193698751"
click at [346, 94] on div "[PERSON_NAME]" at bounding box center [326, 90] width 144 height 15
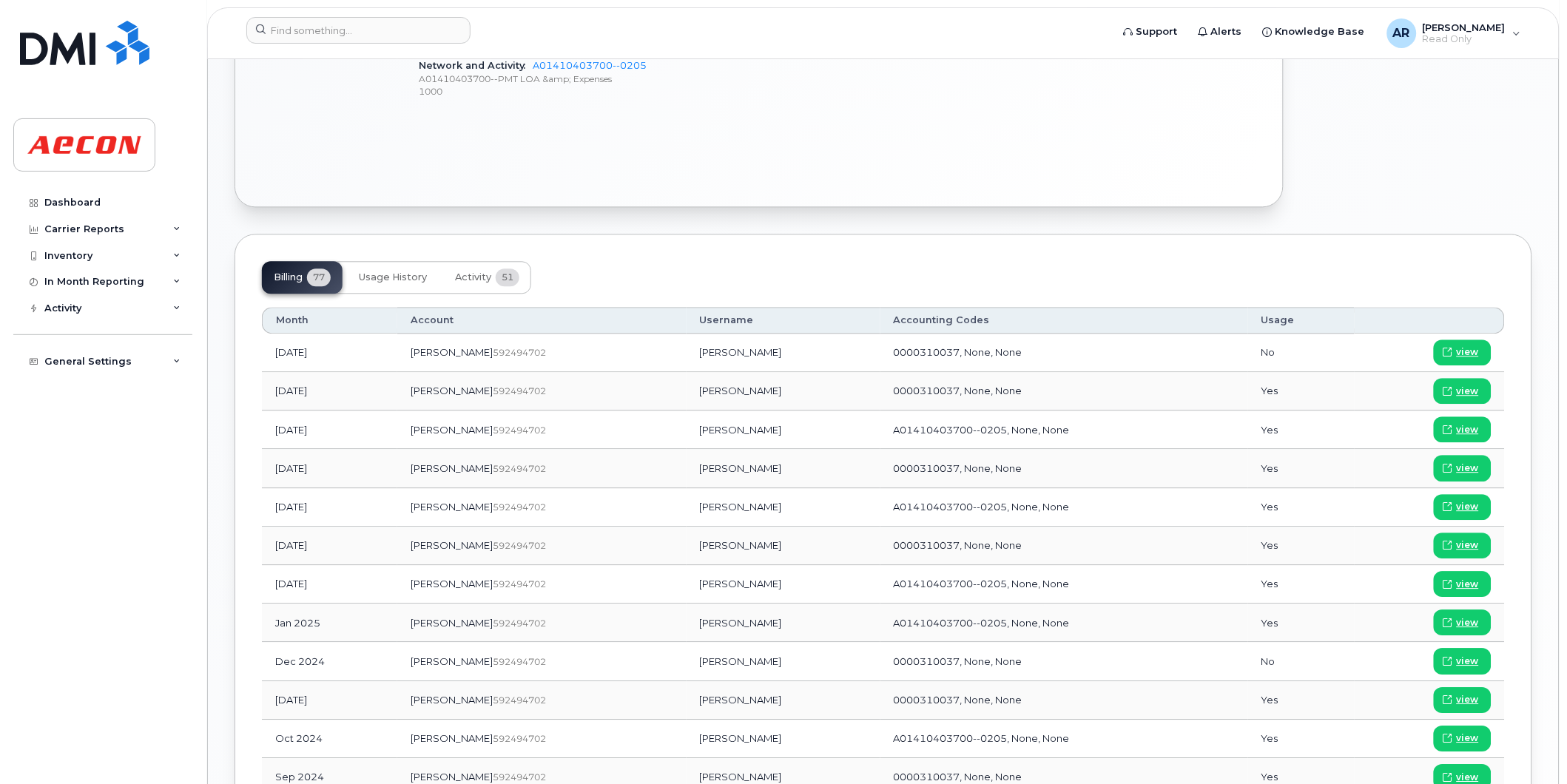
scroll to position [974, 0]
click at [706, 582] on td "[PERSON_NAME]" at bounding box center [783, 583] width 194 height 39
drag, startPoint x: 708, startPoint y: 586, endPoint x: 652, endPoint y: 589, distance: 56.1
click at [686, 589] on td "[PERSON_NAME]" at bounding box center [783, 583] width 194 height 39
copy td "[PERSON_NAME]"
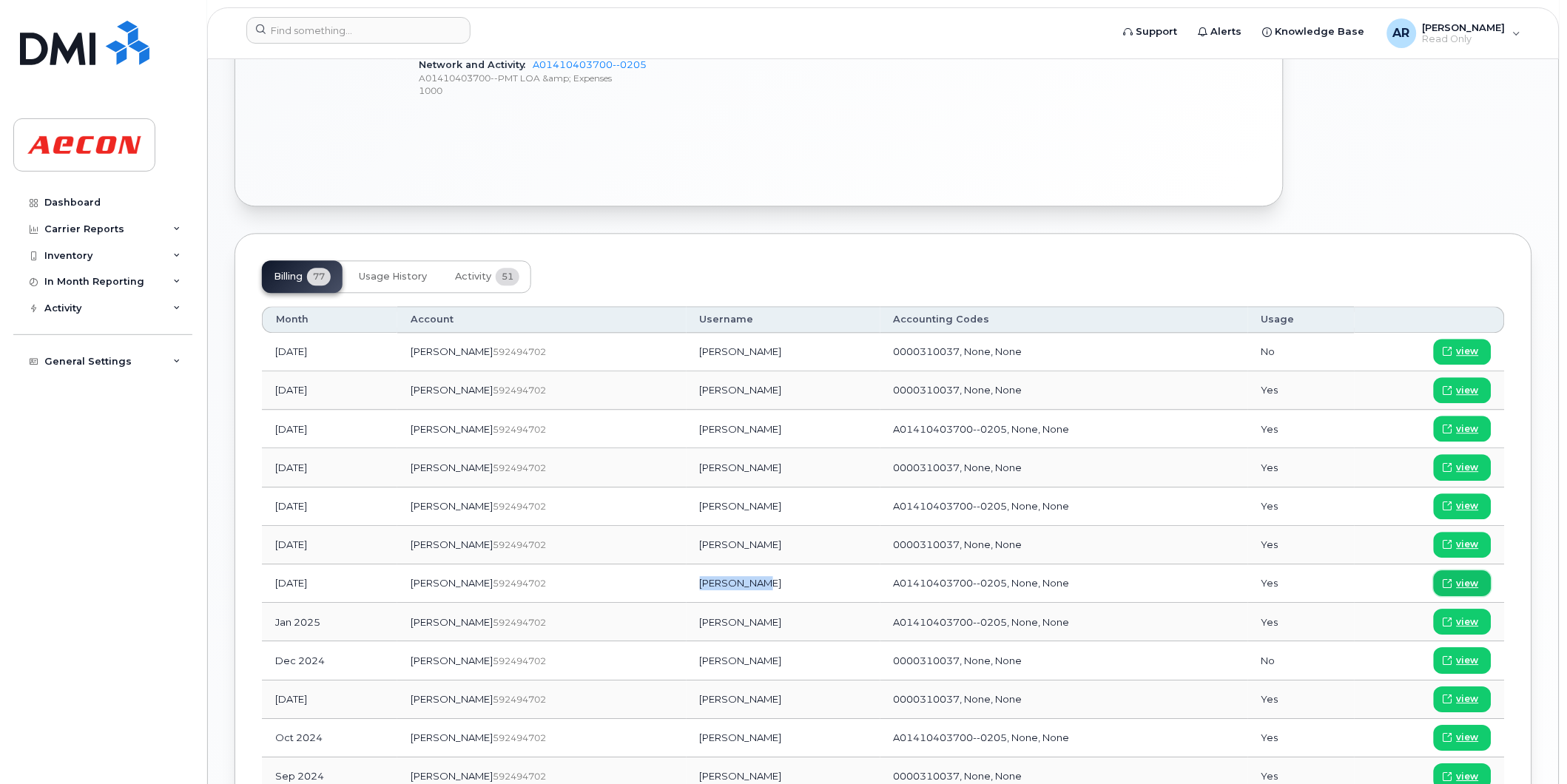
click at [1461, 580] on span "view" at bounding box center [1468, 583] width 22 height 14
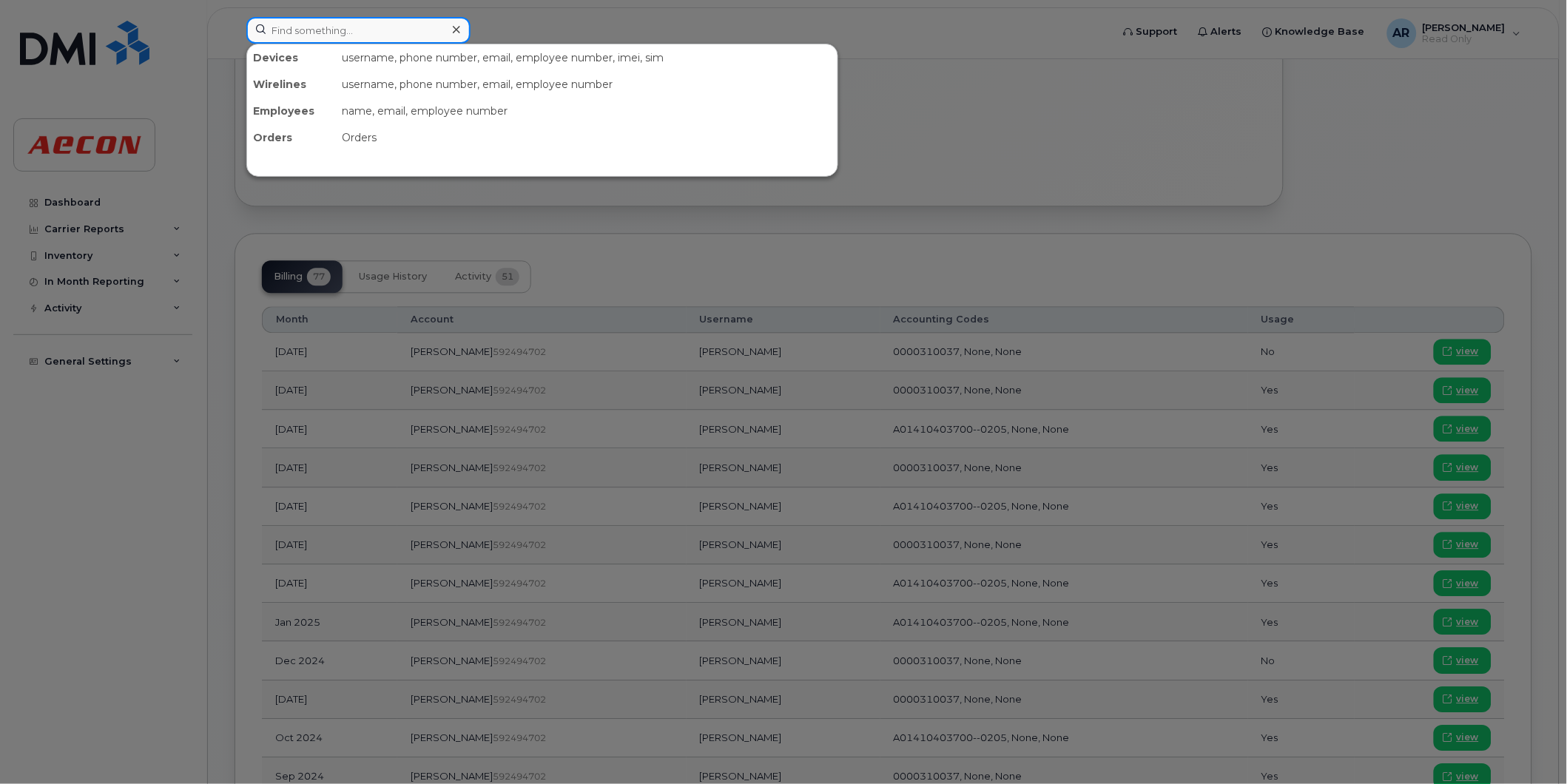
click at [337, 25] on input at bounding box center [359, 30] width 224 height 27
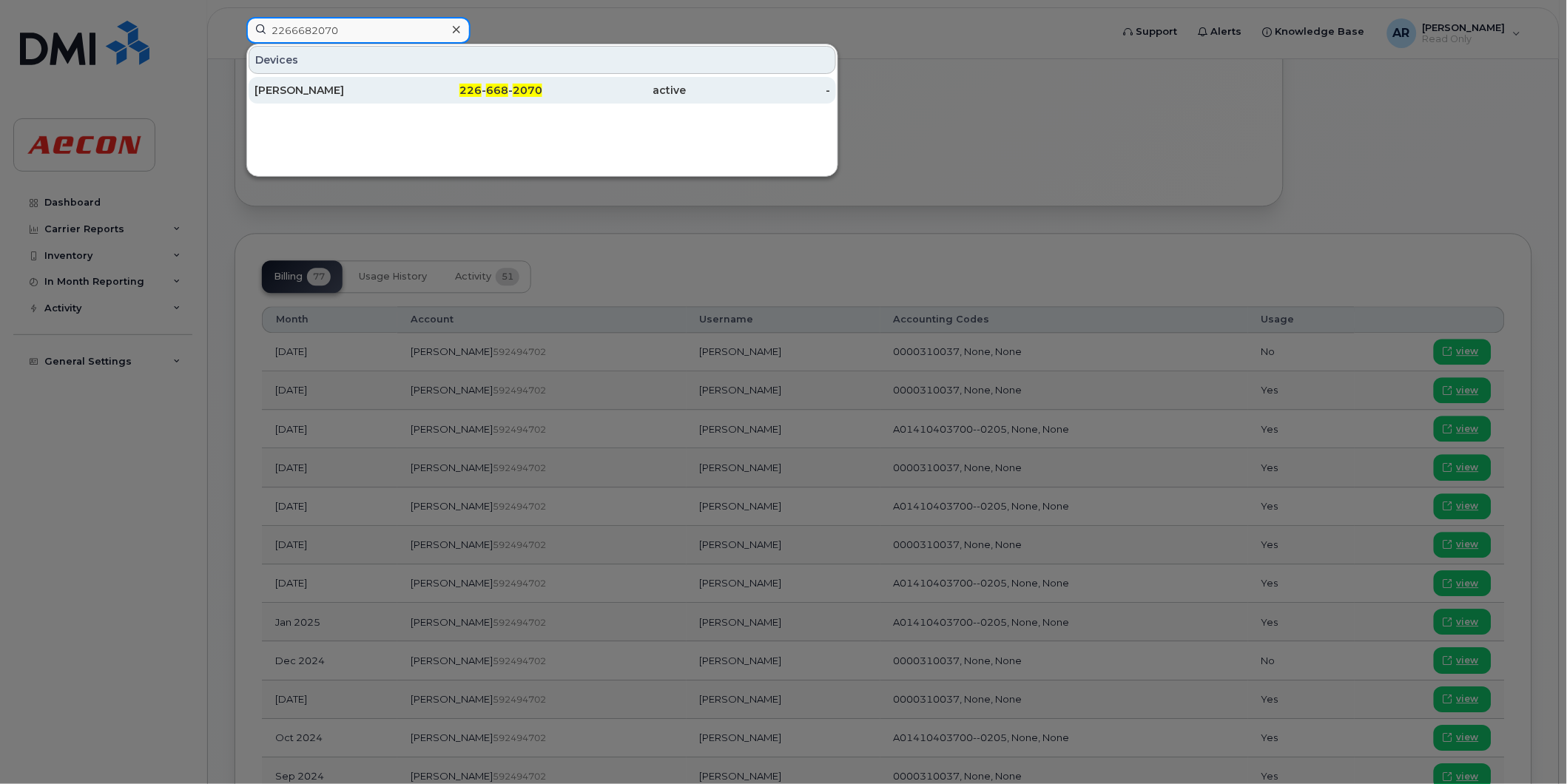
type input "2266682070"
click at [400, 83] on div "226 - 668 - 2070" at bounding box center [471, 90] width 144 height 27
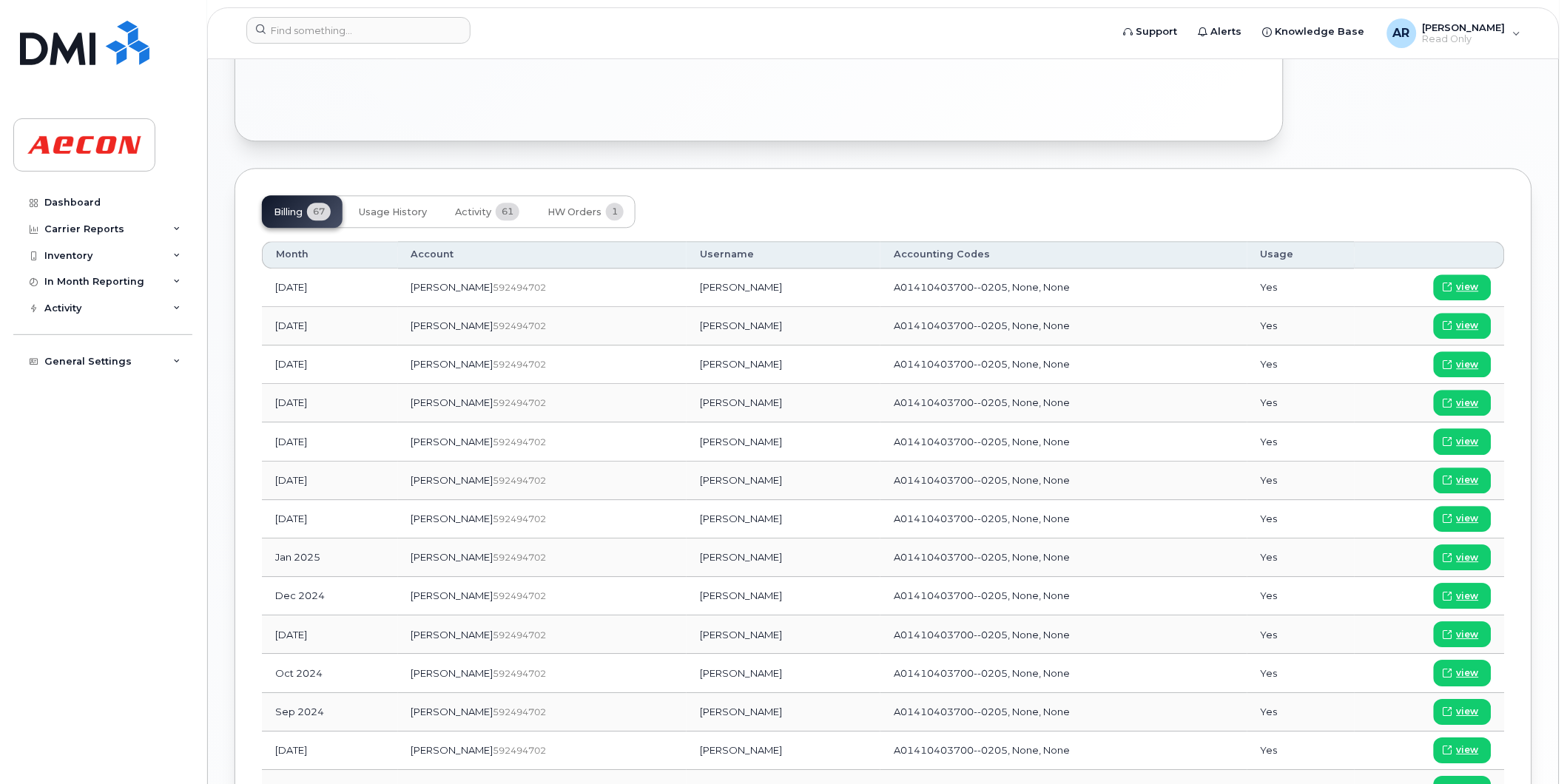
scroll to position [1043, 0]
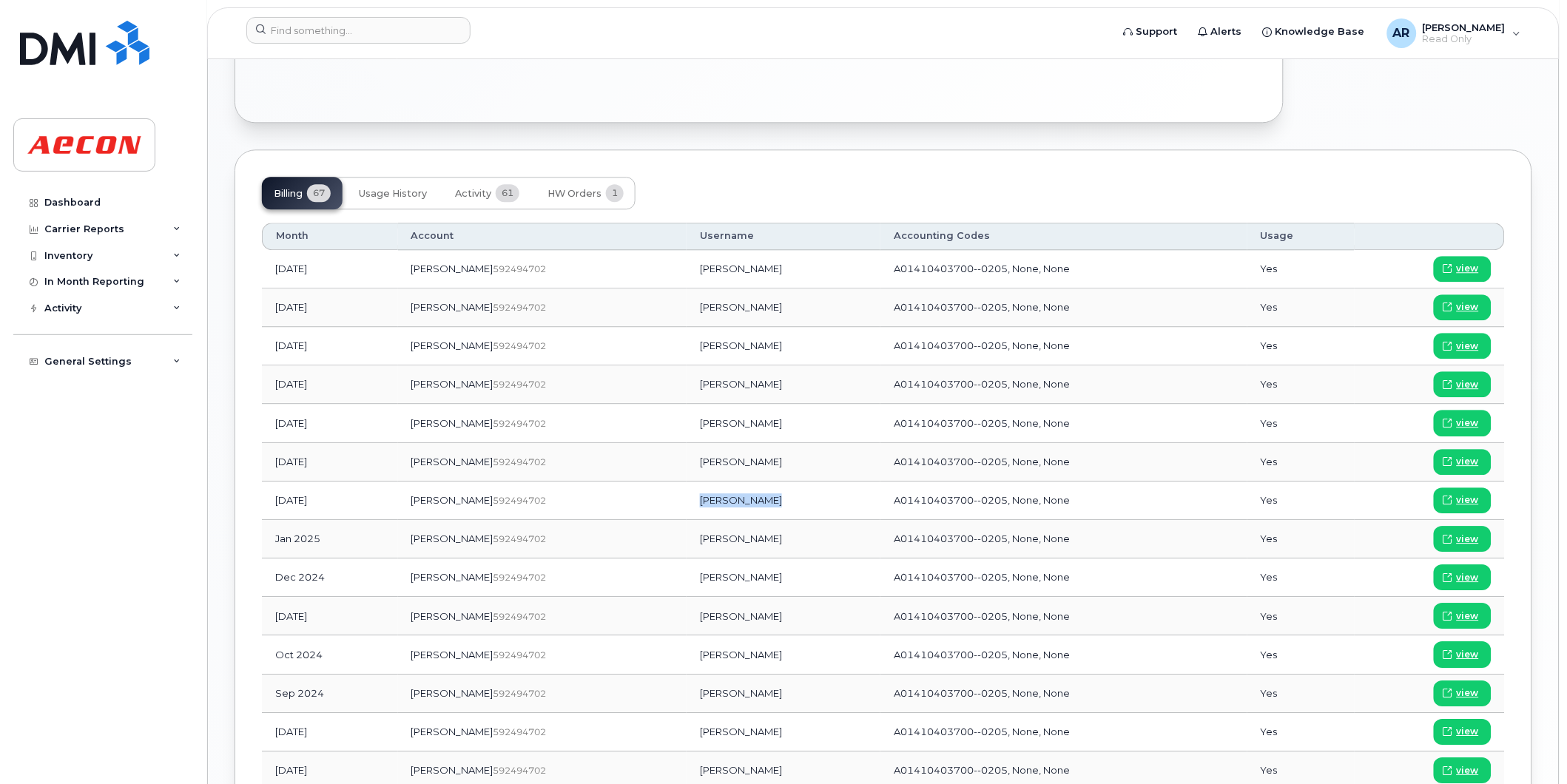
drag, startPoint x: 730, startPoint y: 503, endPoint x: 644, endPoint y: 503, distance: 86.0
click at [686, 503] on td "[PERSON_NAME]" at bounding box center [783, 501] width 194 height 39
copy td "[PERSON_NAME]"
click at [1474, 502] on span "view" at bounding box center [1468, 500] width 22 height 14
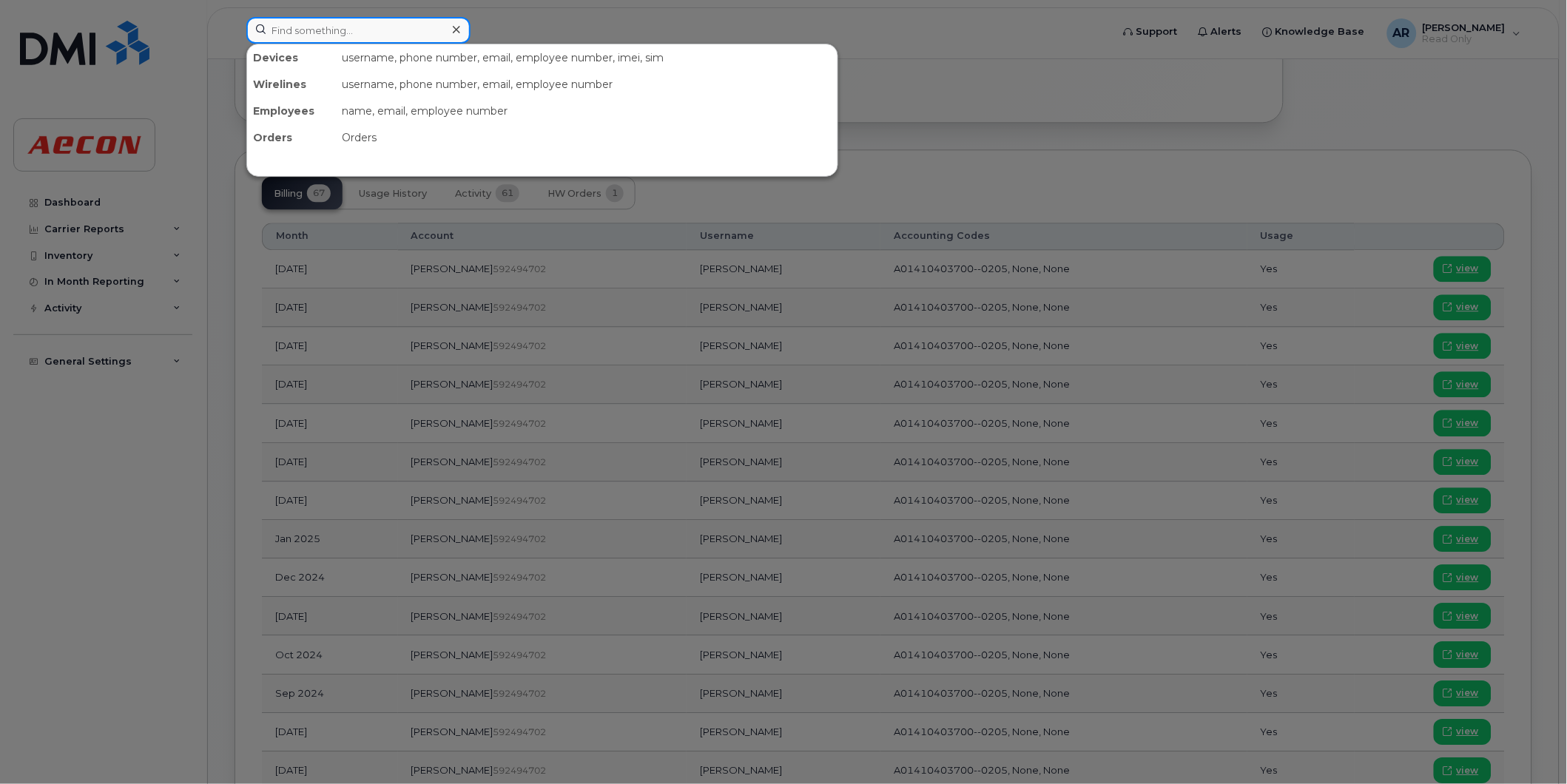
click at [400, 28] on input at bounding box center [359, 30] width 224 height 27
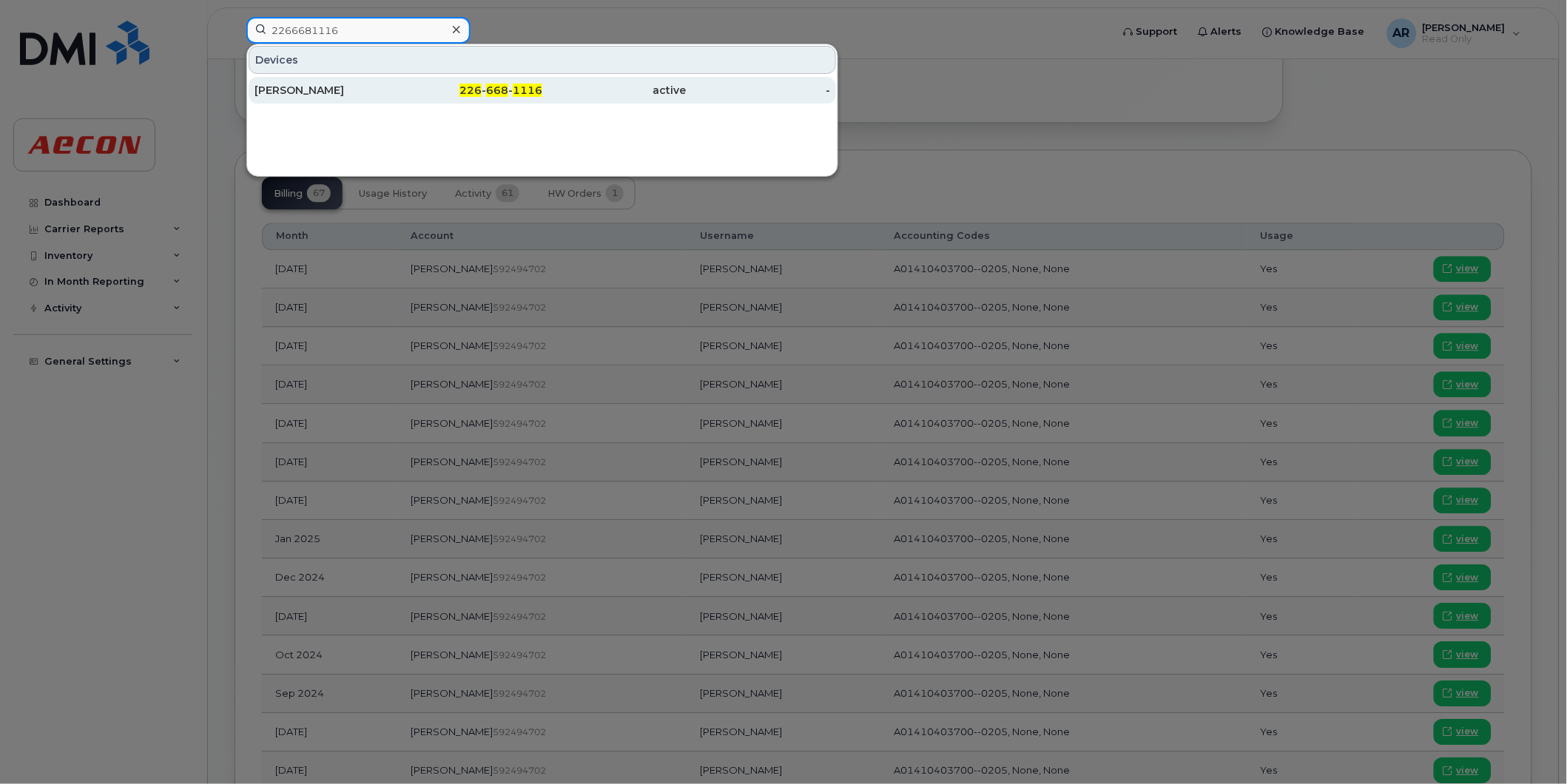
type input "2266681116"
click at [407, 83] on div "226 - 668 - 1116" at bounding box center [471, 90] width 144 height 15
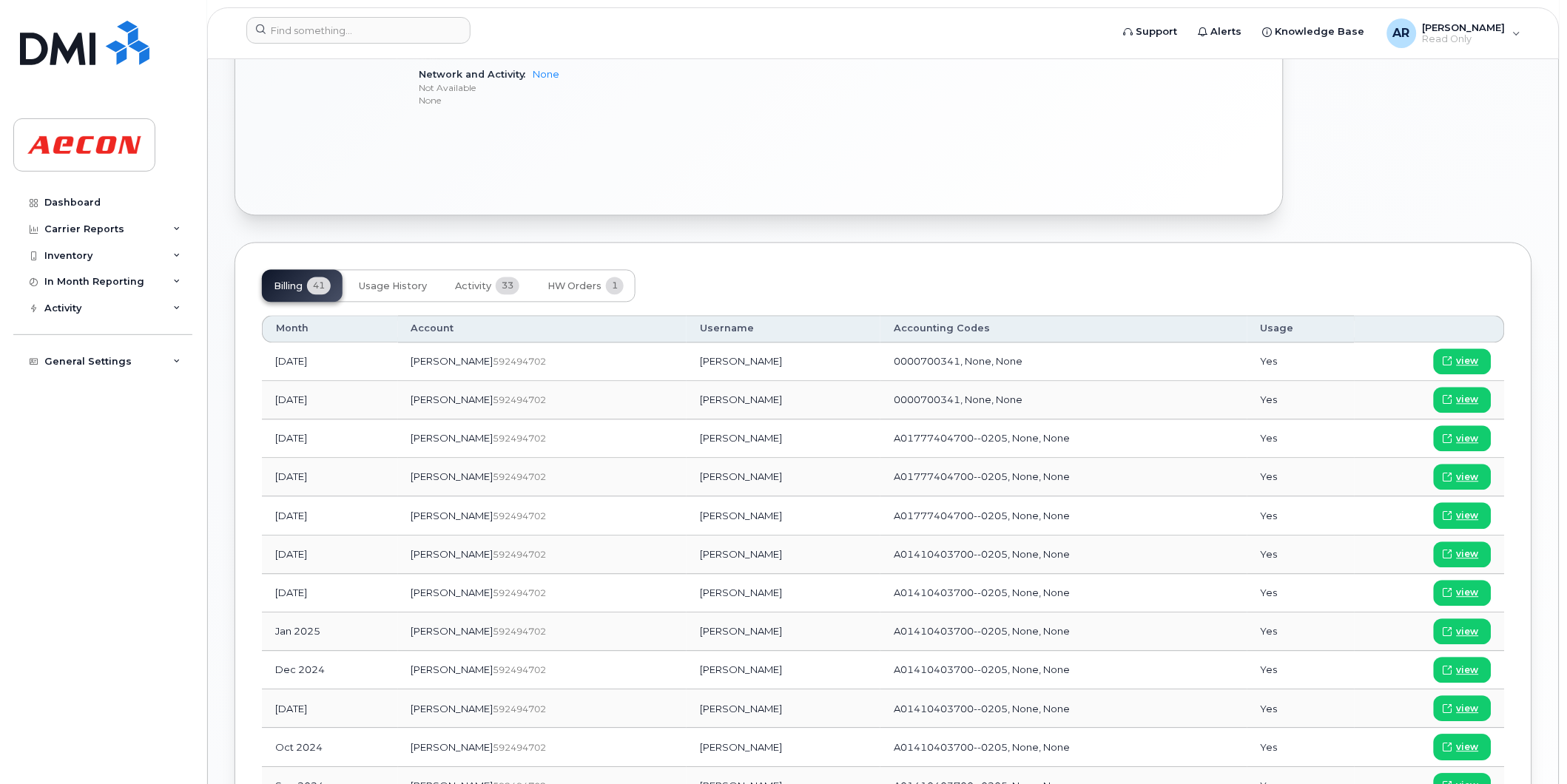
scroll to position [1043, 0]
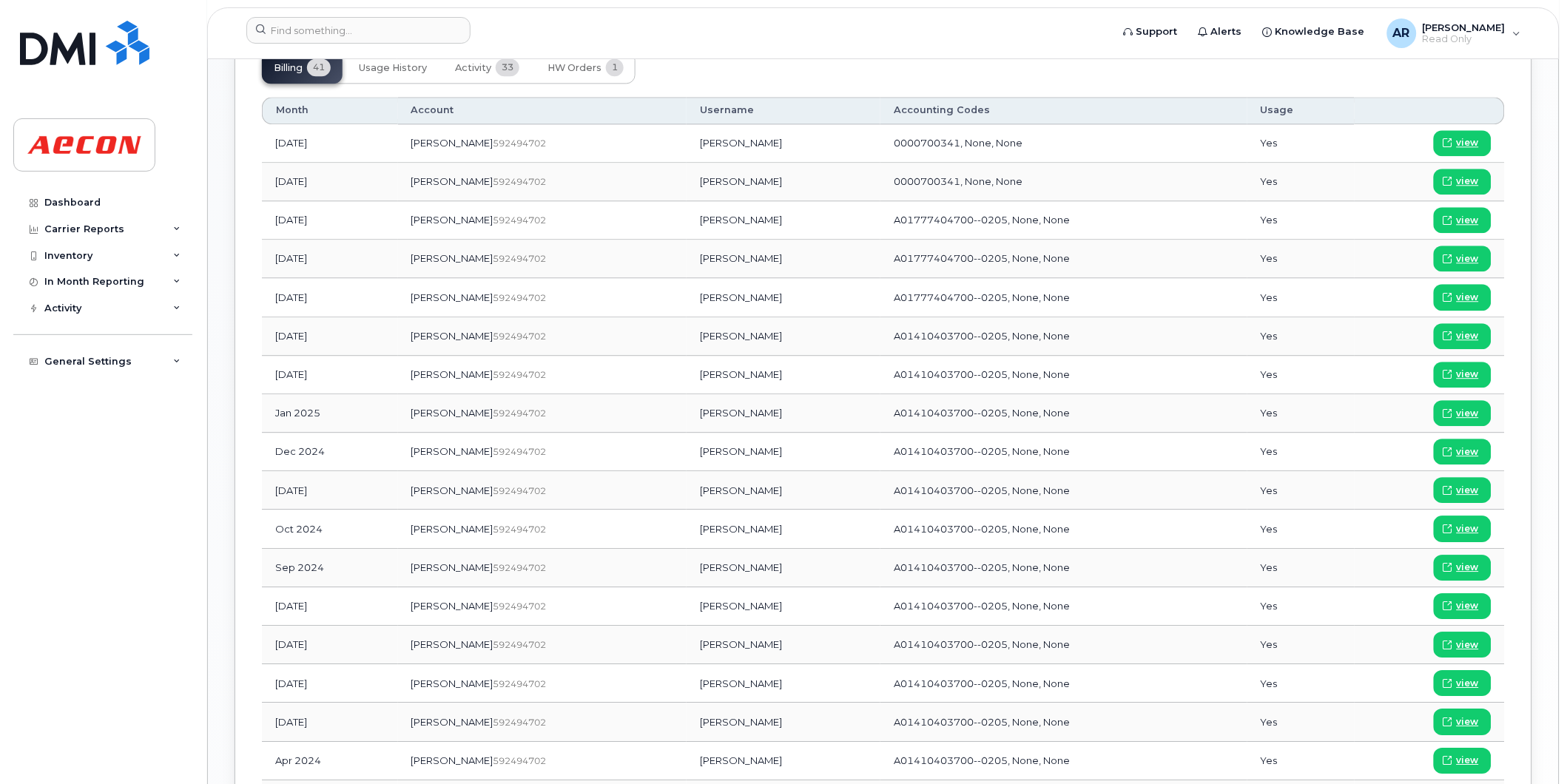
drag, startPoint x: 726, startPoint y: 378, endPoint x: 637, endPoint y: 380, distance: 89.0
click at [686, 380] on td "Stuart Lounsbury" at bounding box center [783, 375] width 194 height 39
copy td "Stuart Lounsbury"
click at [1466, 375] on span "view" at bounding box center [1468, 374] width 22 height 14
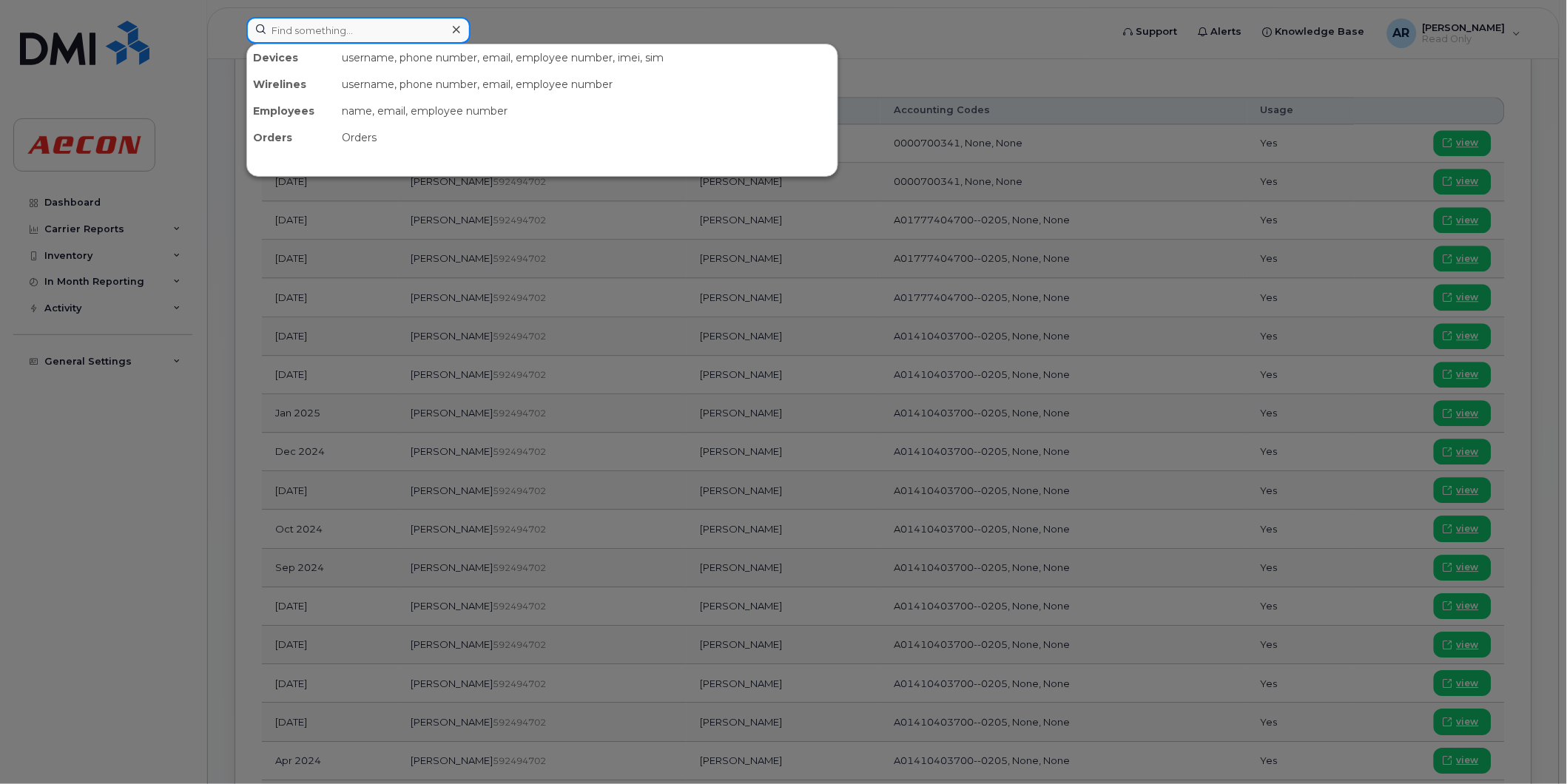
click at [300, 31] on input at bounding box center [359, 30] width 224 height 27
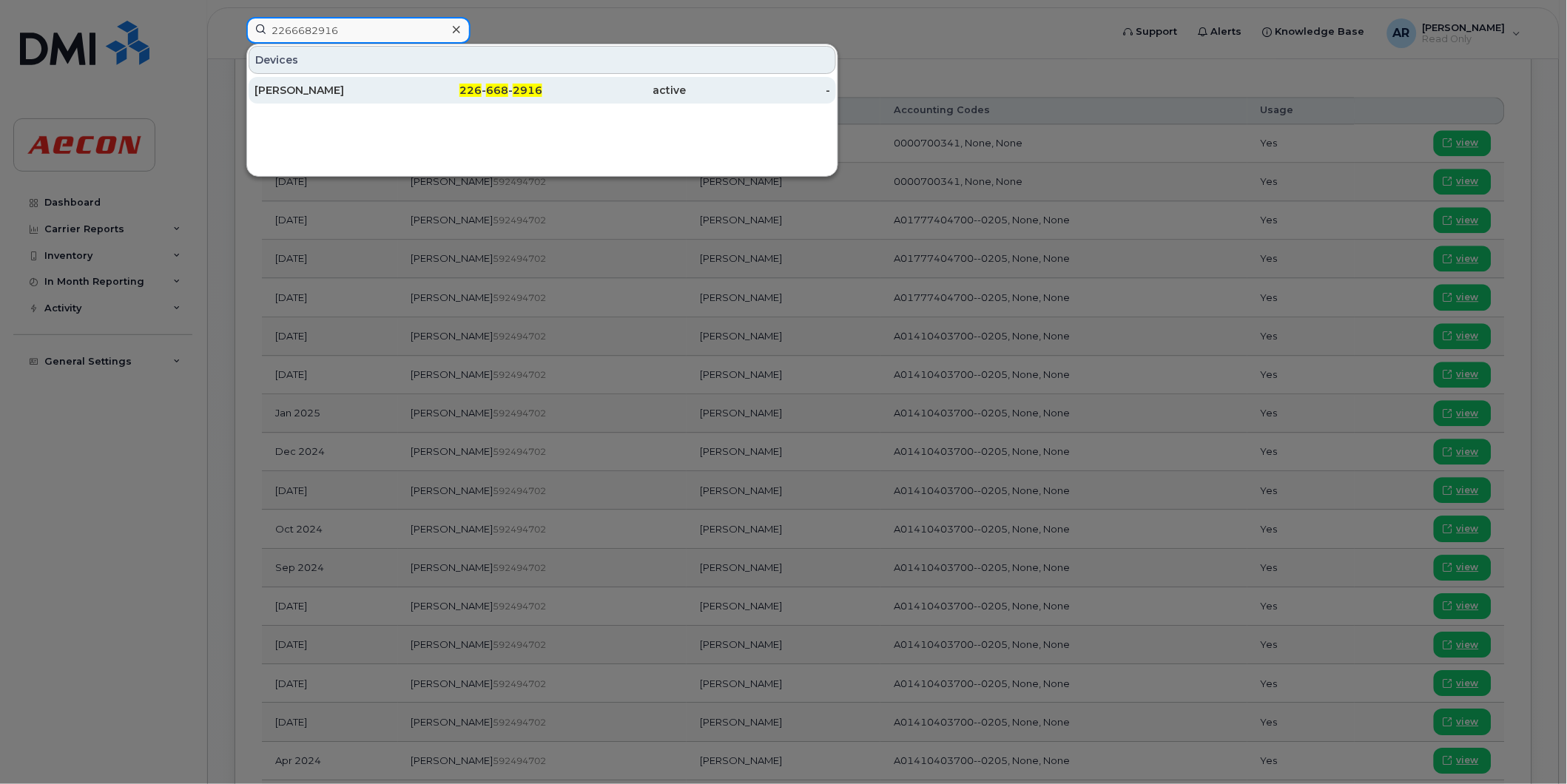
type input "2266682916"
click at [339, 79] on div "ANDREW LALONDE" at bounding box center [326, 90] width 144 height 27
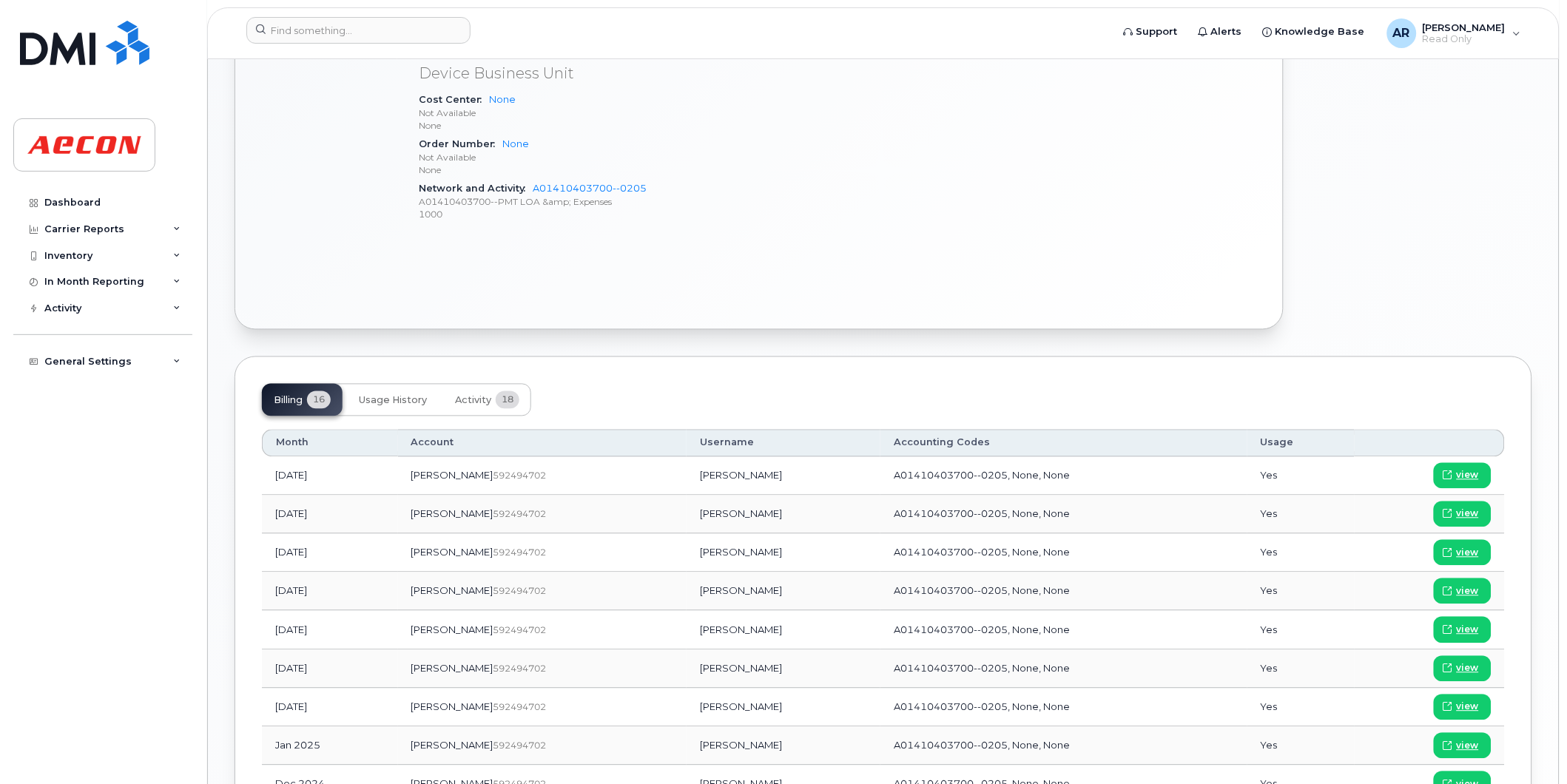
scroll to position [729, 0]
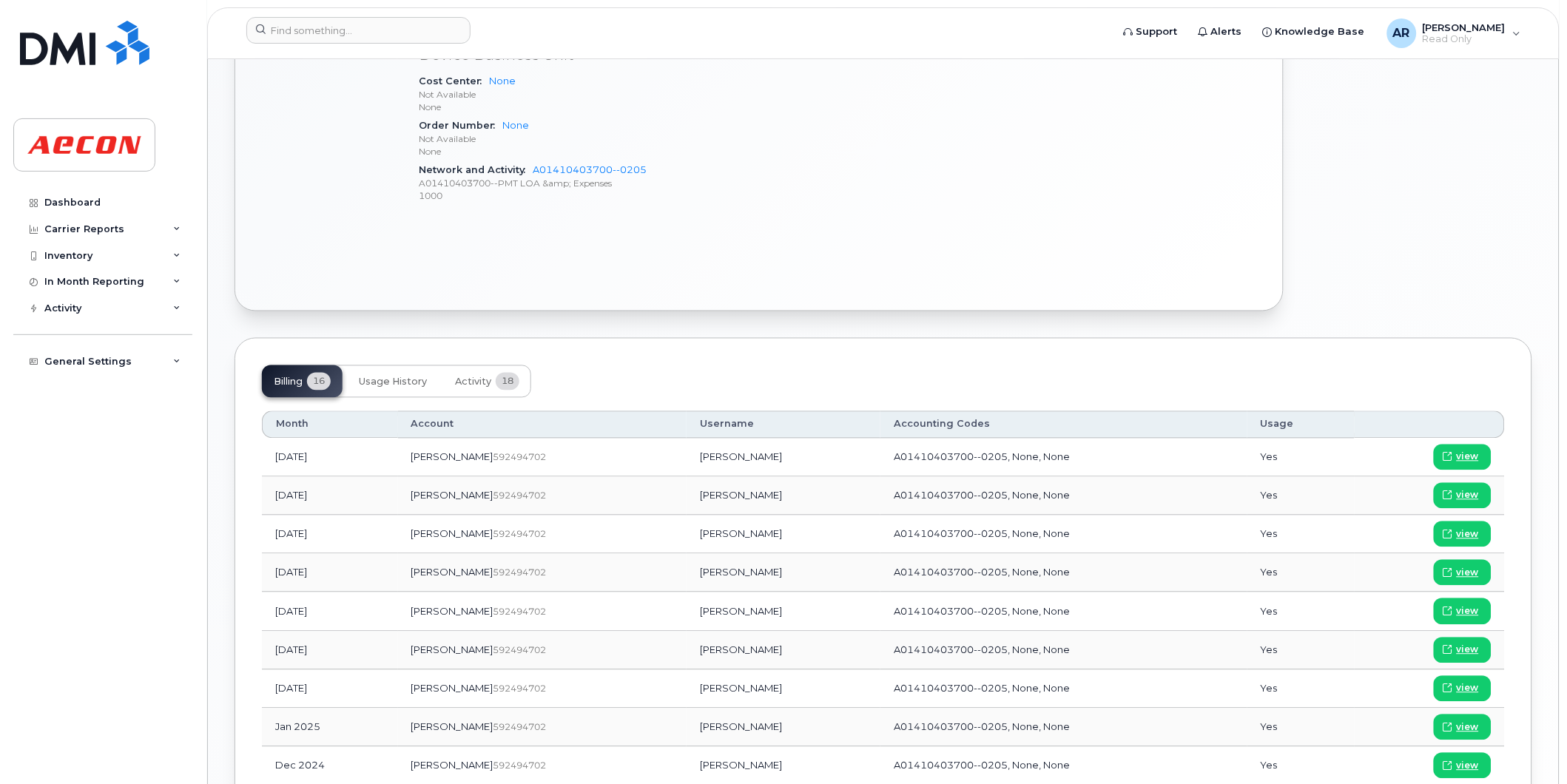
drag, startPoint x: 719, startPoint y: 690, endPoint x: 629, endPoint y: 694, distance: 90.1
click at [686, 694] on td "Andrew Lalonde" at bounding box center [783, 690] width 194 height 39
copy td "Andrew Lalonde"
click at [1462, 684] on span "view" at bounding box center [1468, 689] width 22 height 14
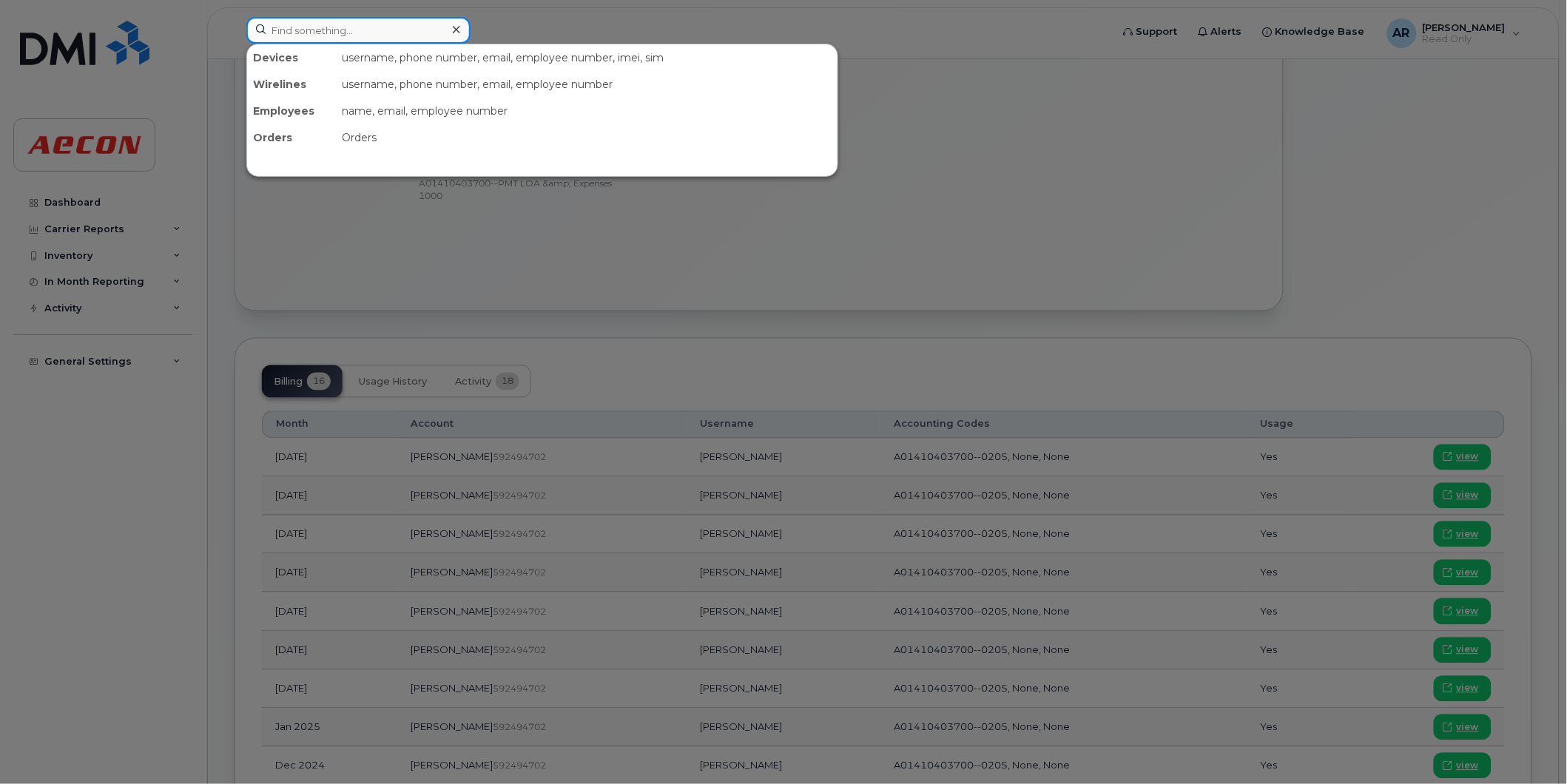
click at [381, 32] on input at bounding box center [359, 30] width 224 height 27
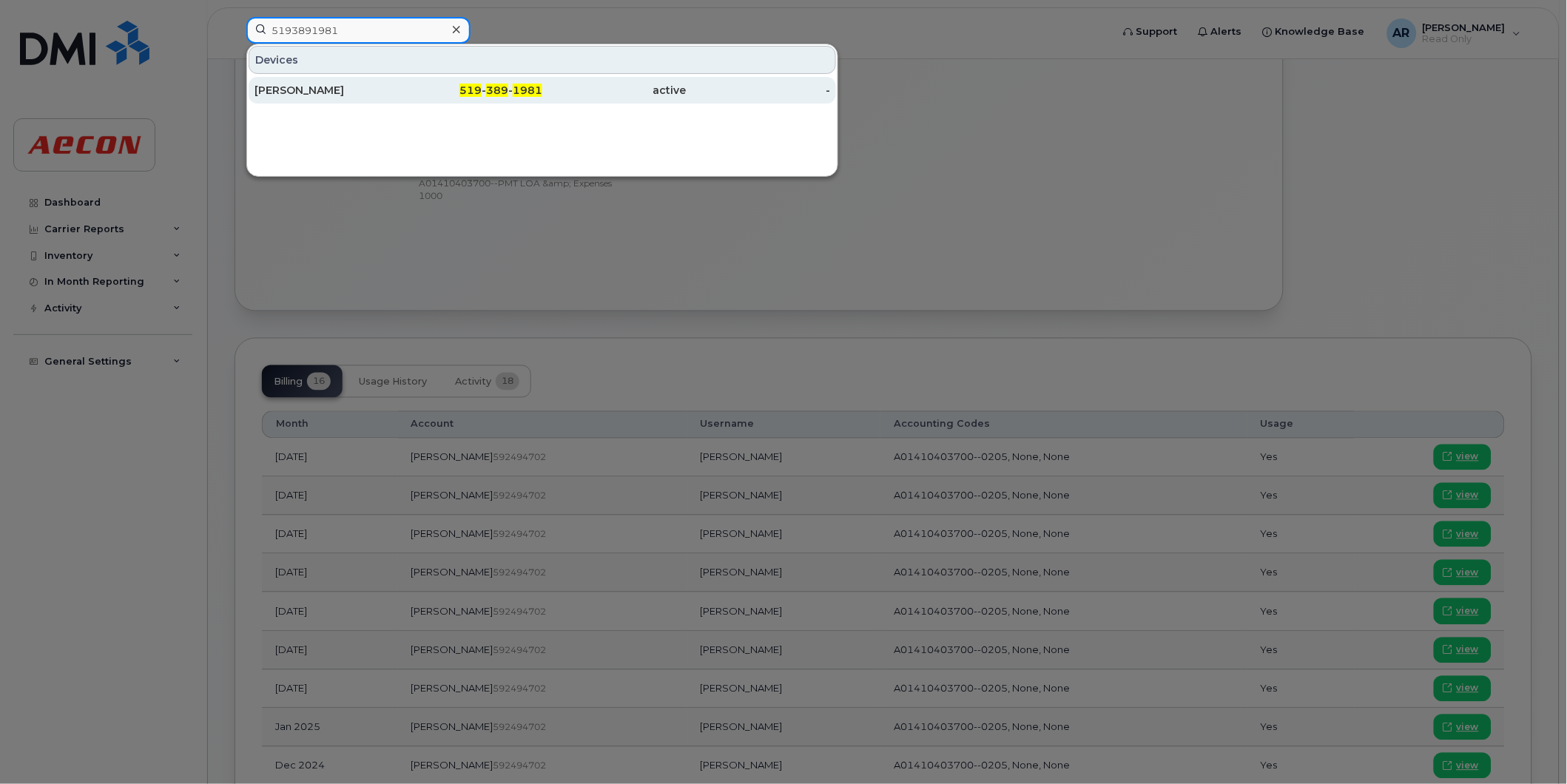
type input "5193891981"
click at [378, 89] on div "WILLIAM DAWE" at bounding box center [326, 90] width 144 height 15
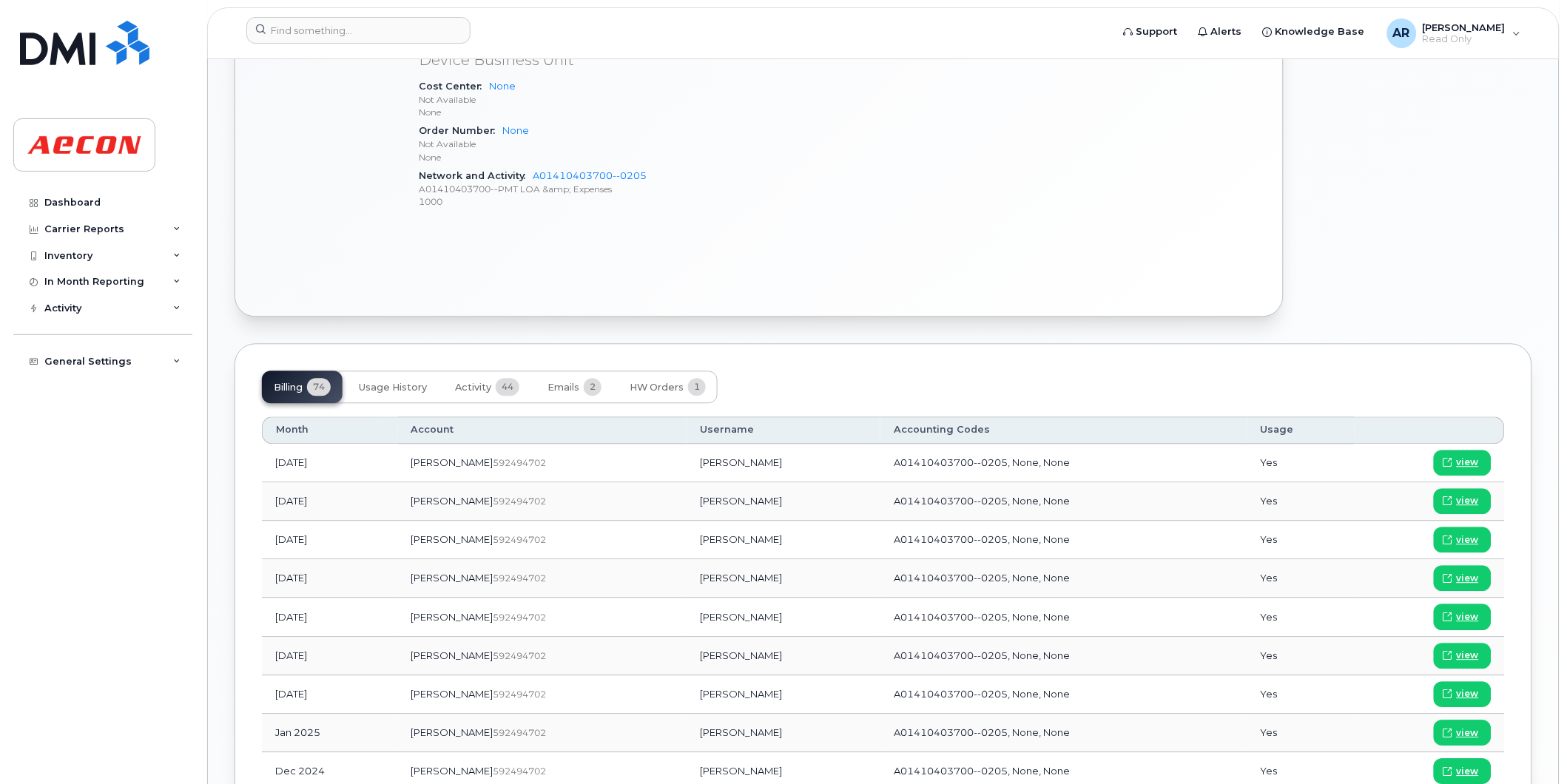
scroll to position [986, 0]
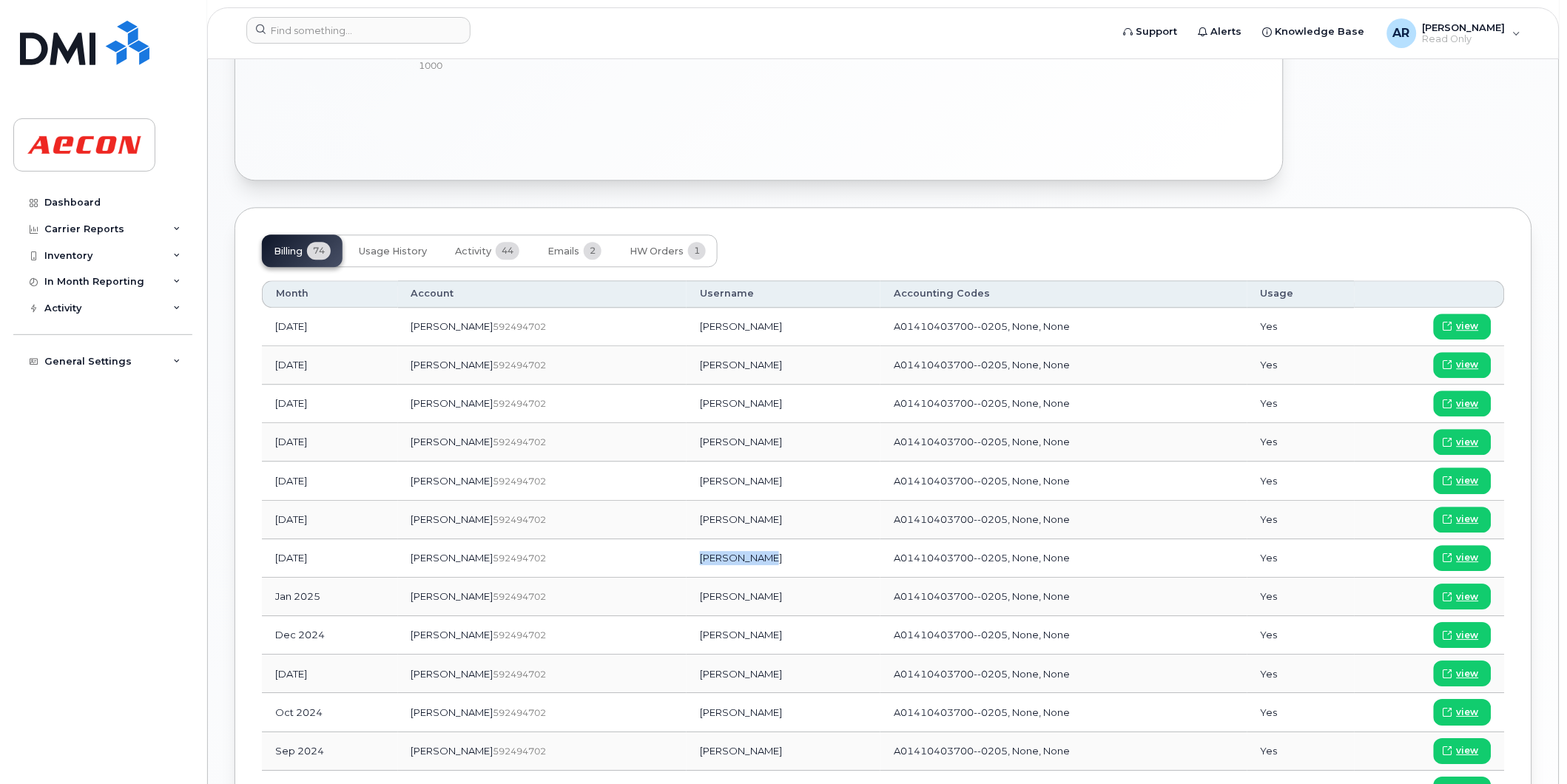
drag, startPoint x: 716, startPoint y: 559, endPoint x: 650, endPoint y: 558, distance: 66.0
click at [686, 558] on td "[PERSON_NAME]" at bounding box center [783, 558] width 194 height 39
copy td "[PERSON_NAME]"
click at [1469, 559] on span "view" at bounding box center [1468, 558] width 22 height 14
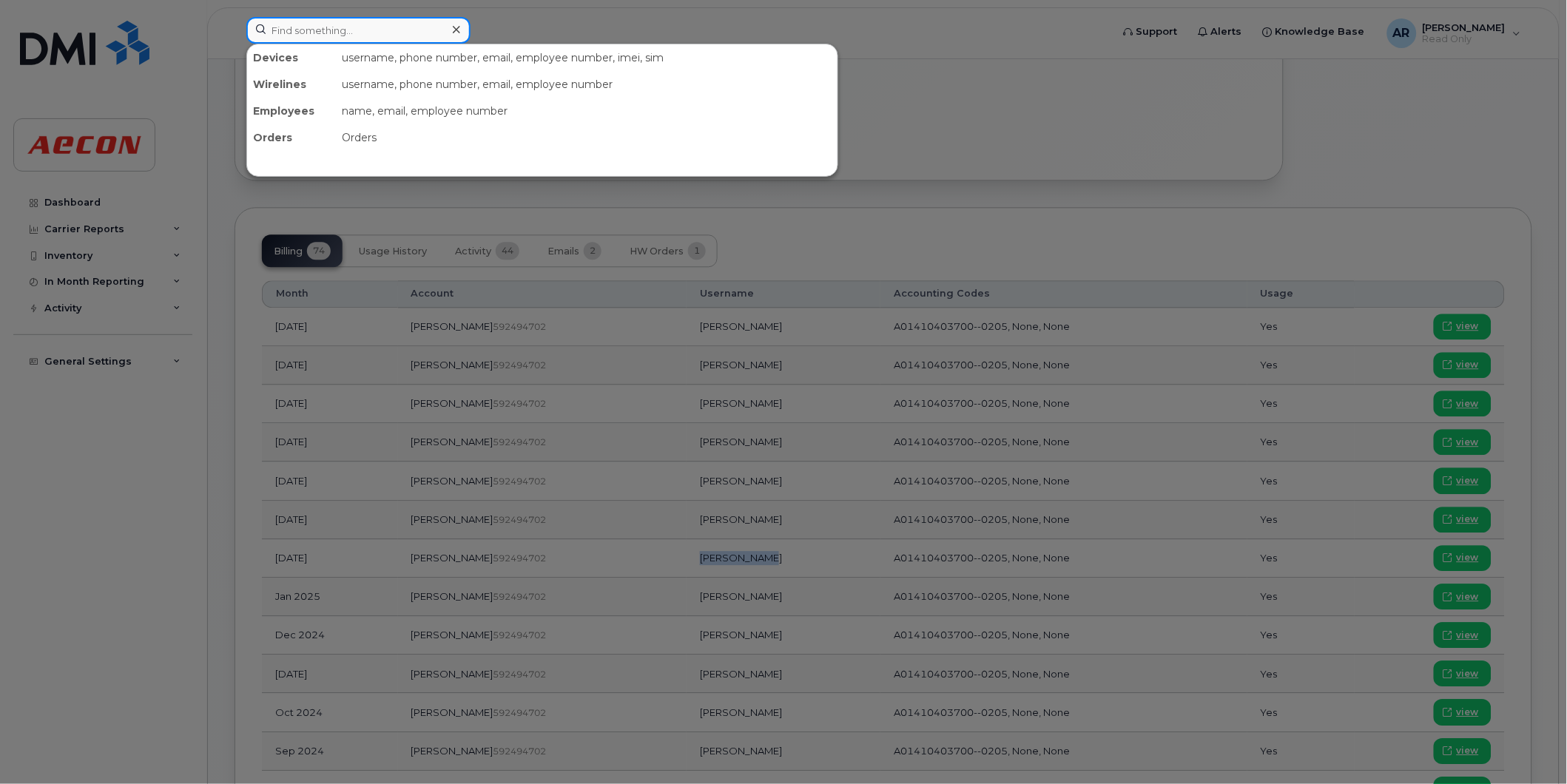
click at [344, 40] on input at bounding box center [359, 30] width 224 height 27
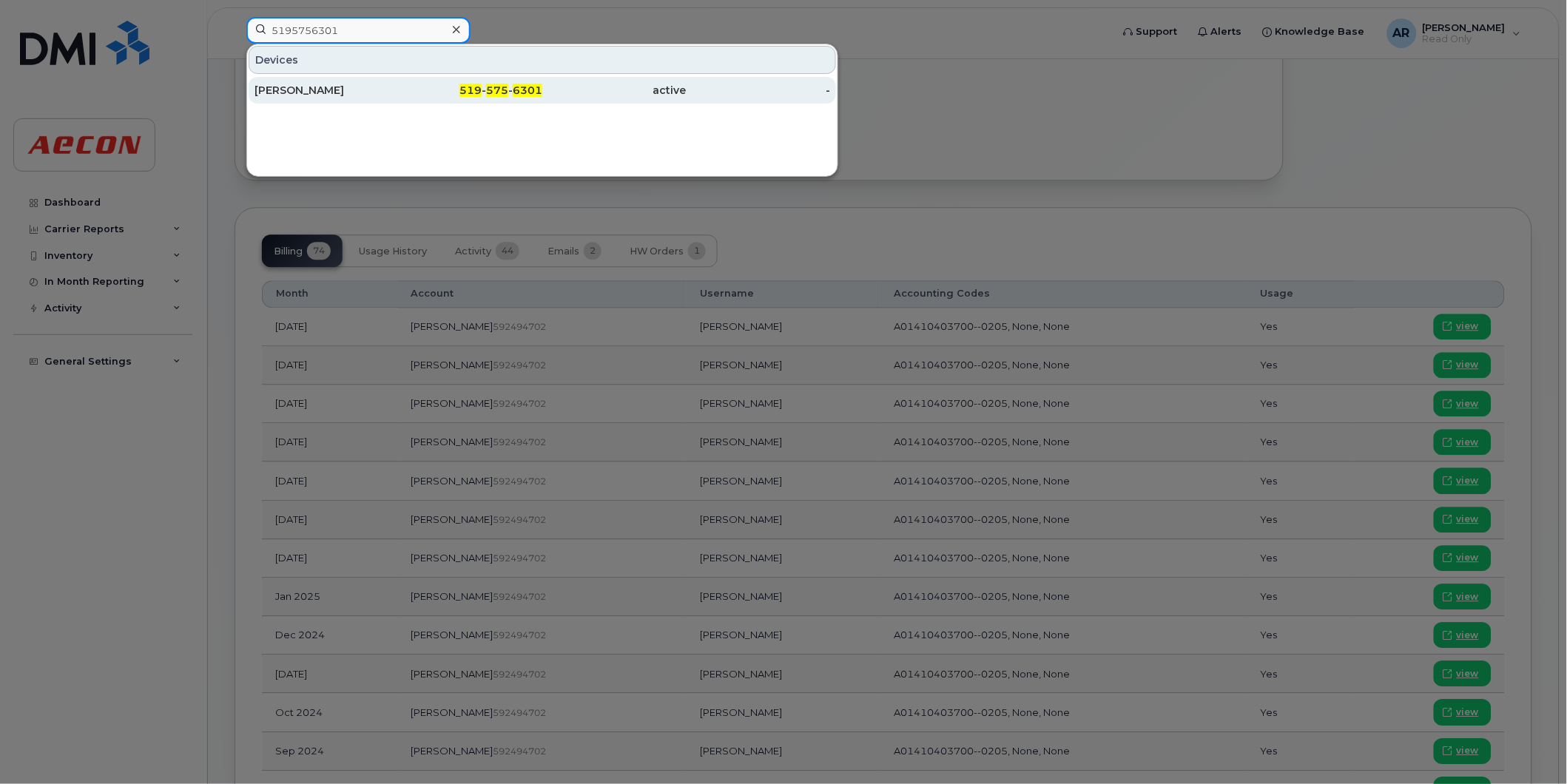
type input "5195756301"
click at [394, 96] on div "[PERSON_NAME]" at bounding box center [326, 90] width 144 height 15
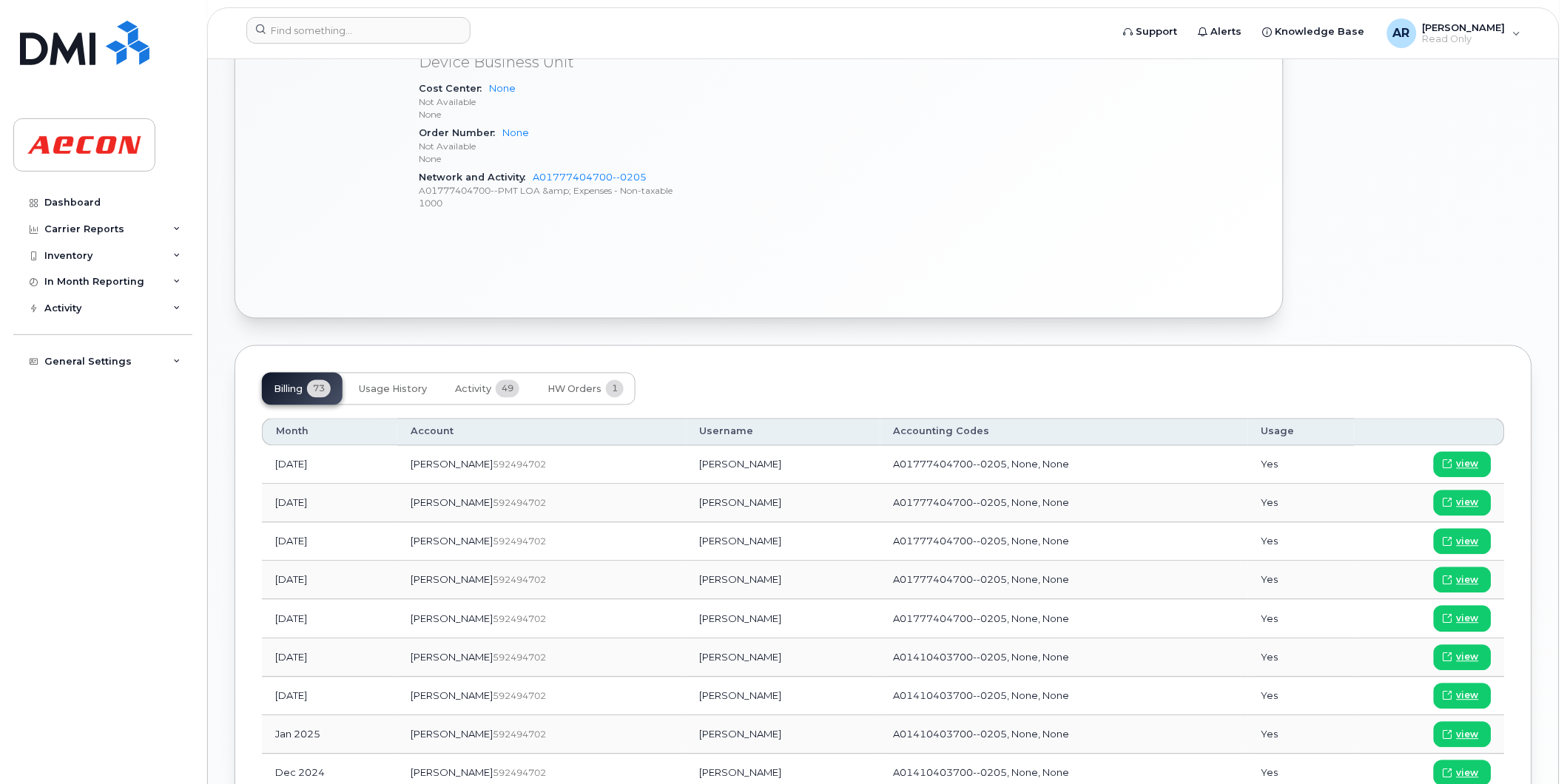
scroll to position [753, 0]
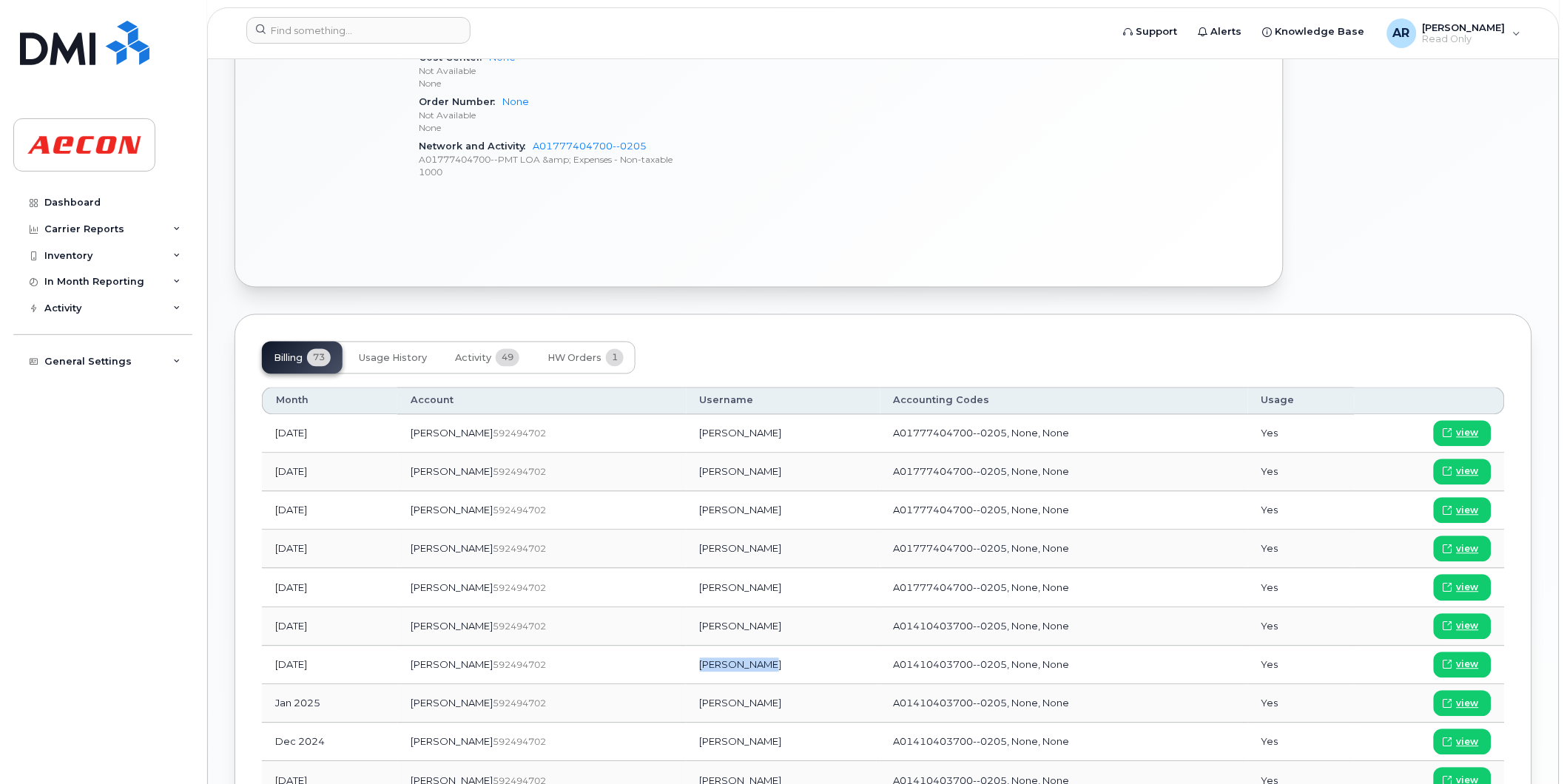
drag, startPoint x: 728, startPoint y: 667, endPoint x: 652, endPoint y: 673, distance: 76.2
click at [686, 673] on td "COLIN HAINES" at bounding box center [783, 666] width 194 height 39
copy td "COLIN HAINES"
click at [1467, 662] on span "view" at bounding box center [1468, 665] width 22 height 14
click at [342, 34] on input at bounding box center [359, 30] width 224 height 27
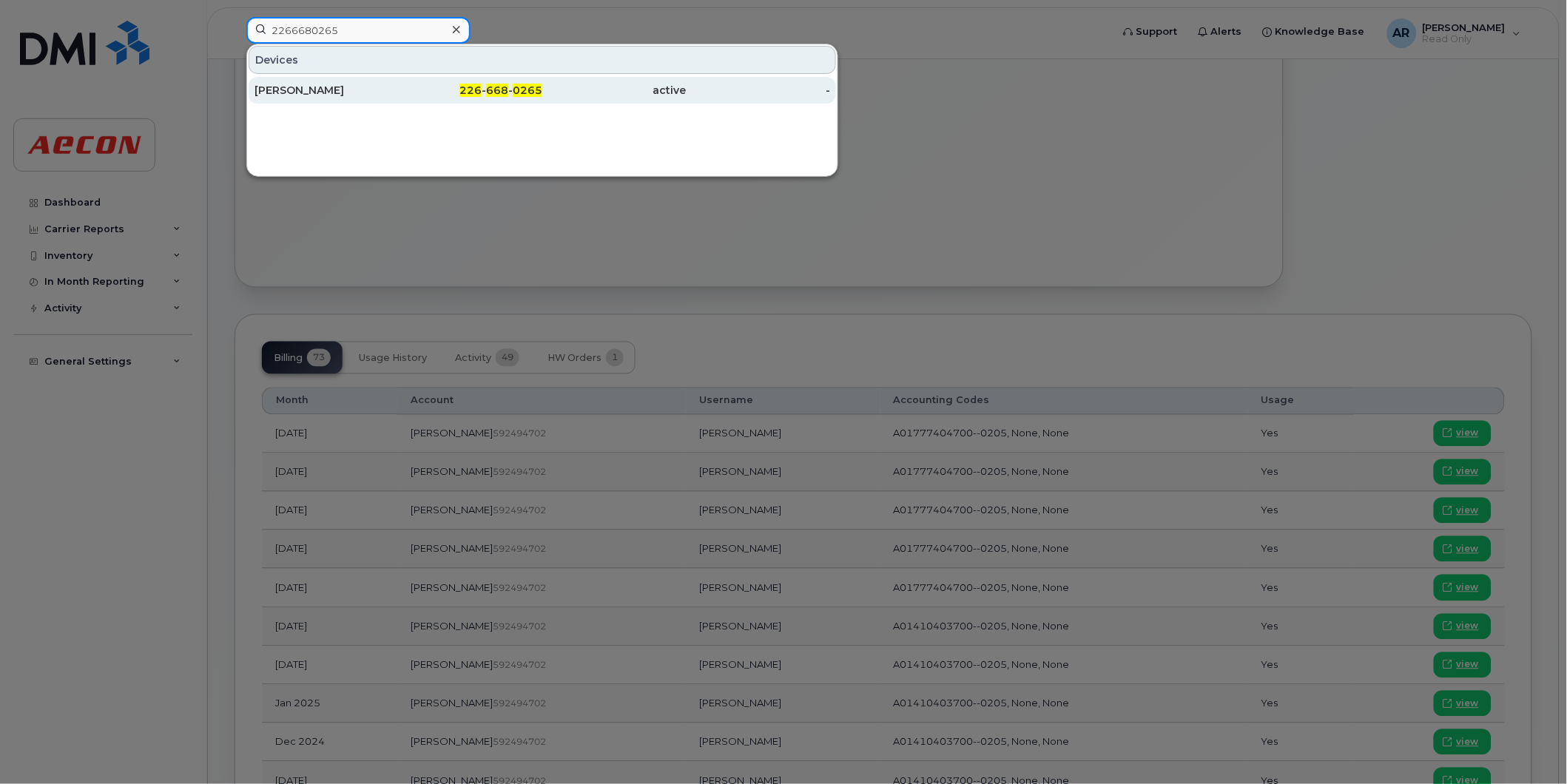
type input "2266680265"
click at [342, 87] on div "DAWN HIGGINS" at bounding box center [326, 90] width 144 height 15
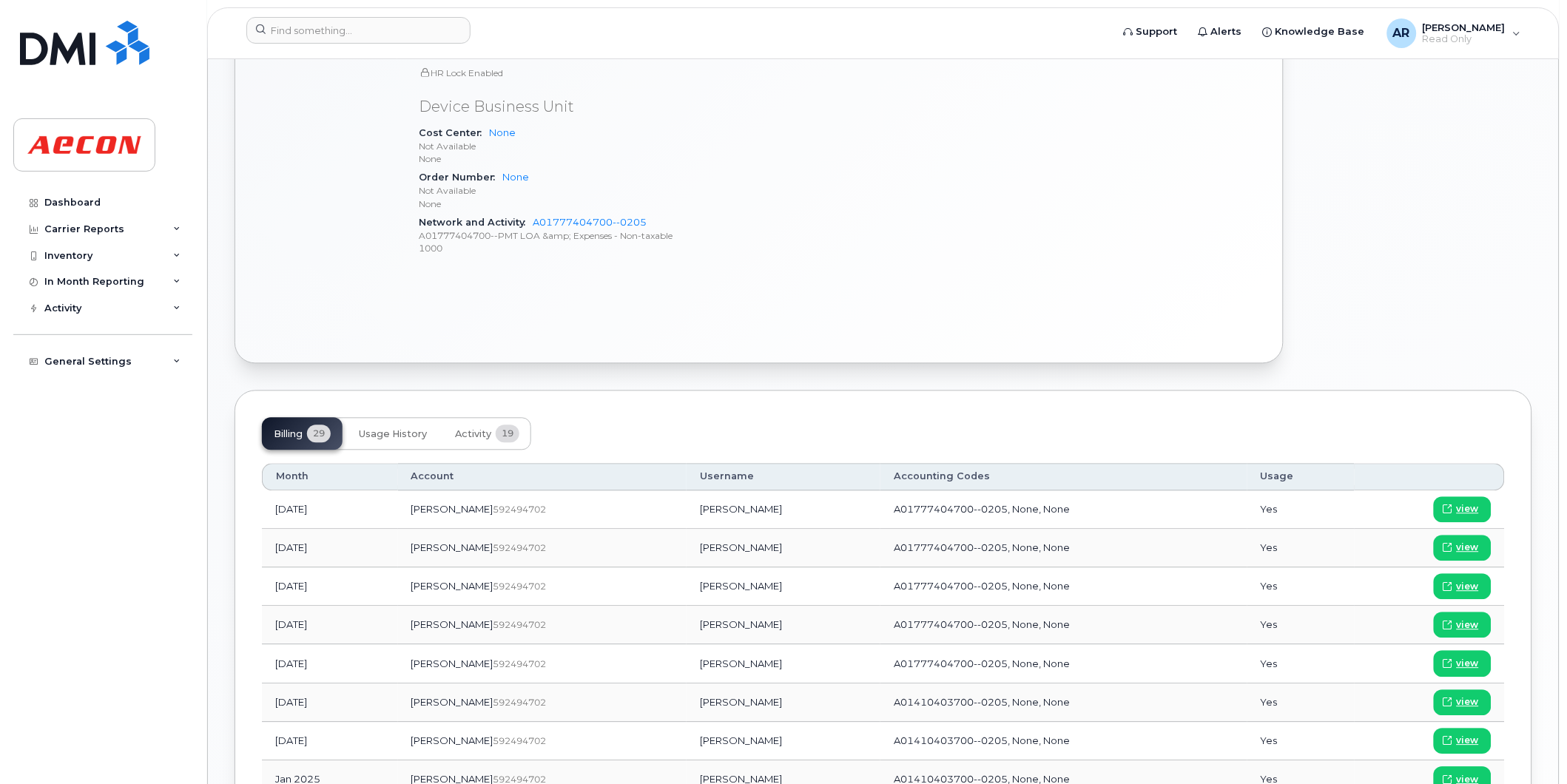
scroll to position [822, 0]
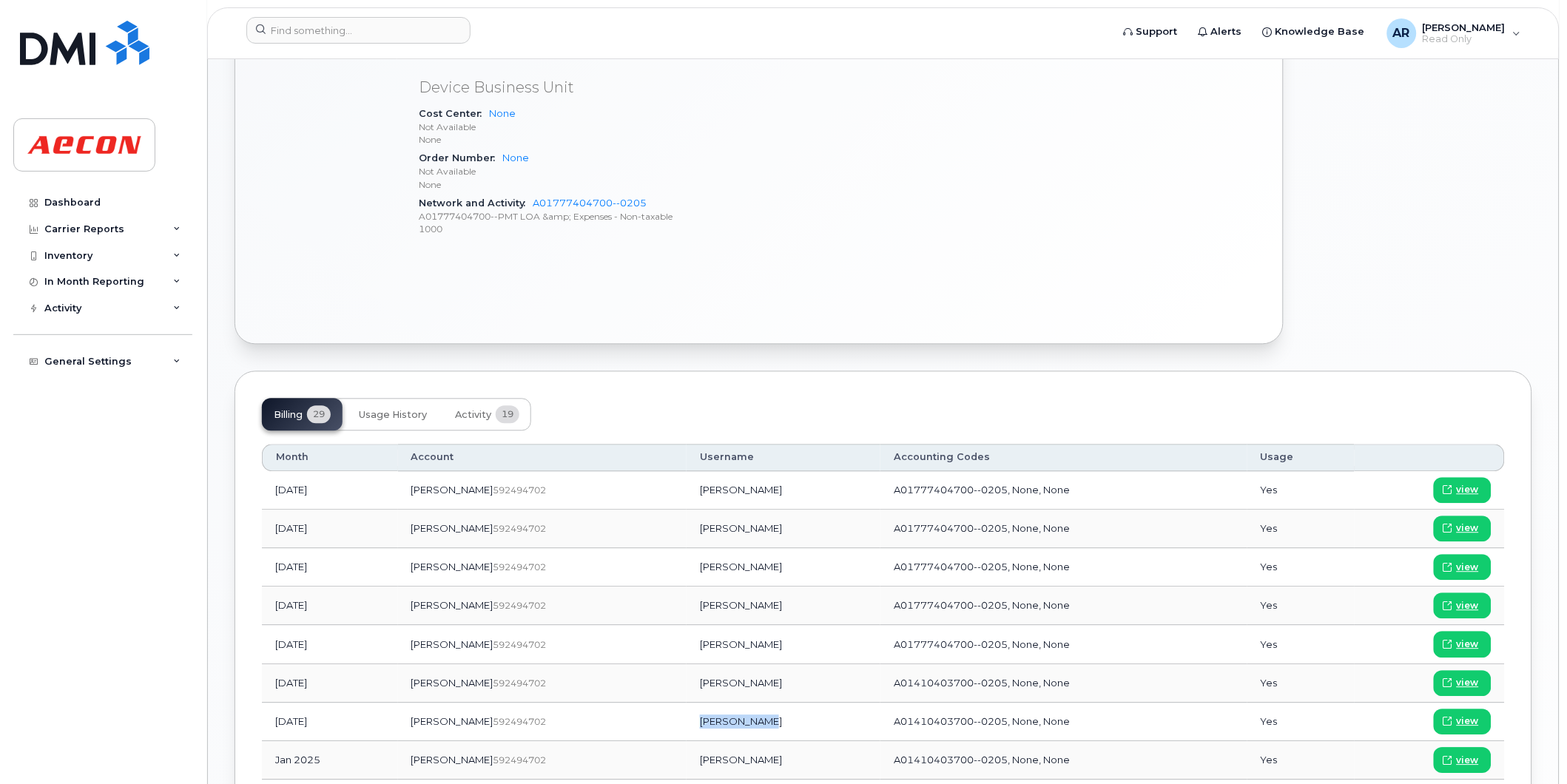
drag, startPoint x: 716, startPoint y: 728, endPoint x: 650, endPoint y: 727, distance: 66.0
click at [686, 727] on td "Dawn Higgins" at bounding box center [783, 723] width 194 height 39
copy td "Dawn Higgins"
click at [1460, 723] on span "view" at bounding box center [1468, 722] width 22 height 14
click at [381, 30] on input at bounding box center [359, 30] width 224 height 27
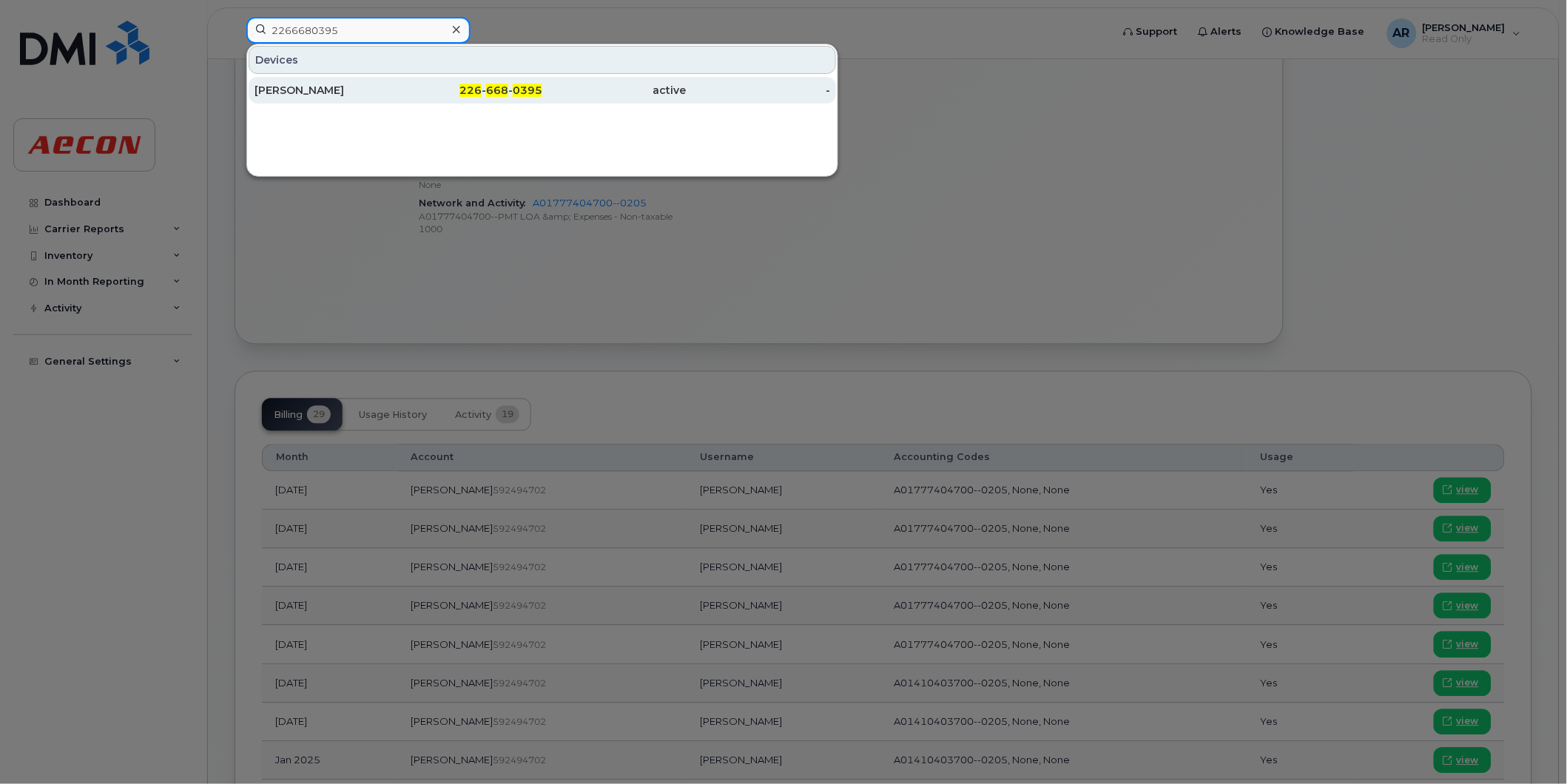
type input "2266680395"
click at [392, 82] on div "ARTHUR LUKASIEWICZ" at bounding box center [326, 90] width 144 height 27
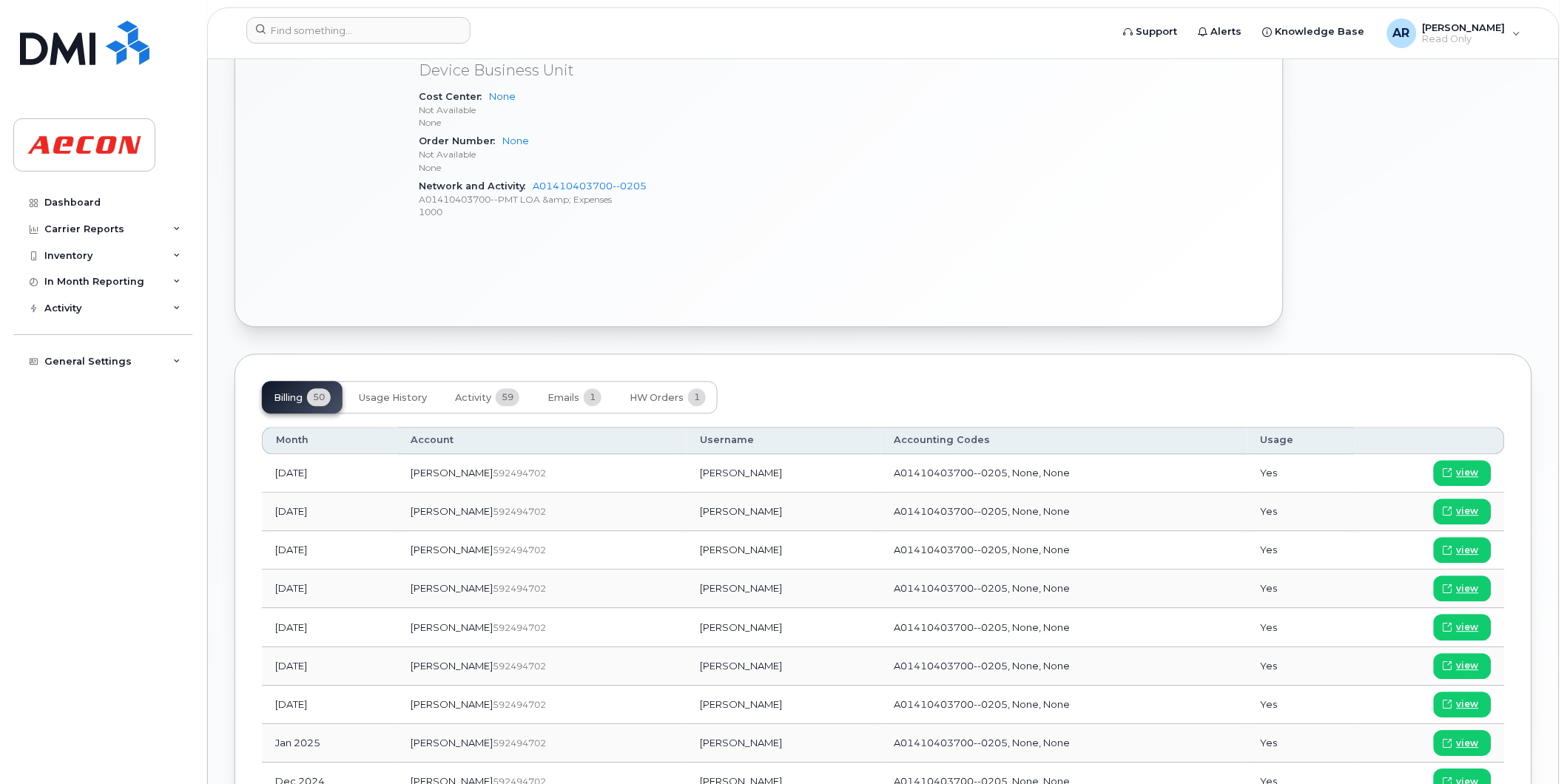
scroll to position [878, 0]
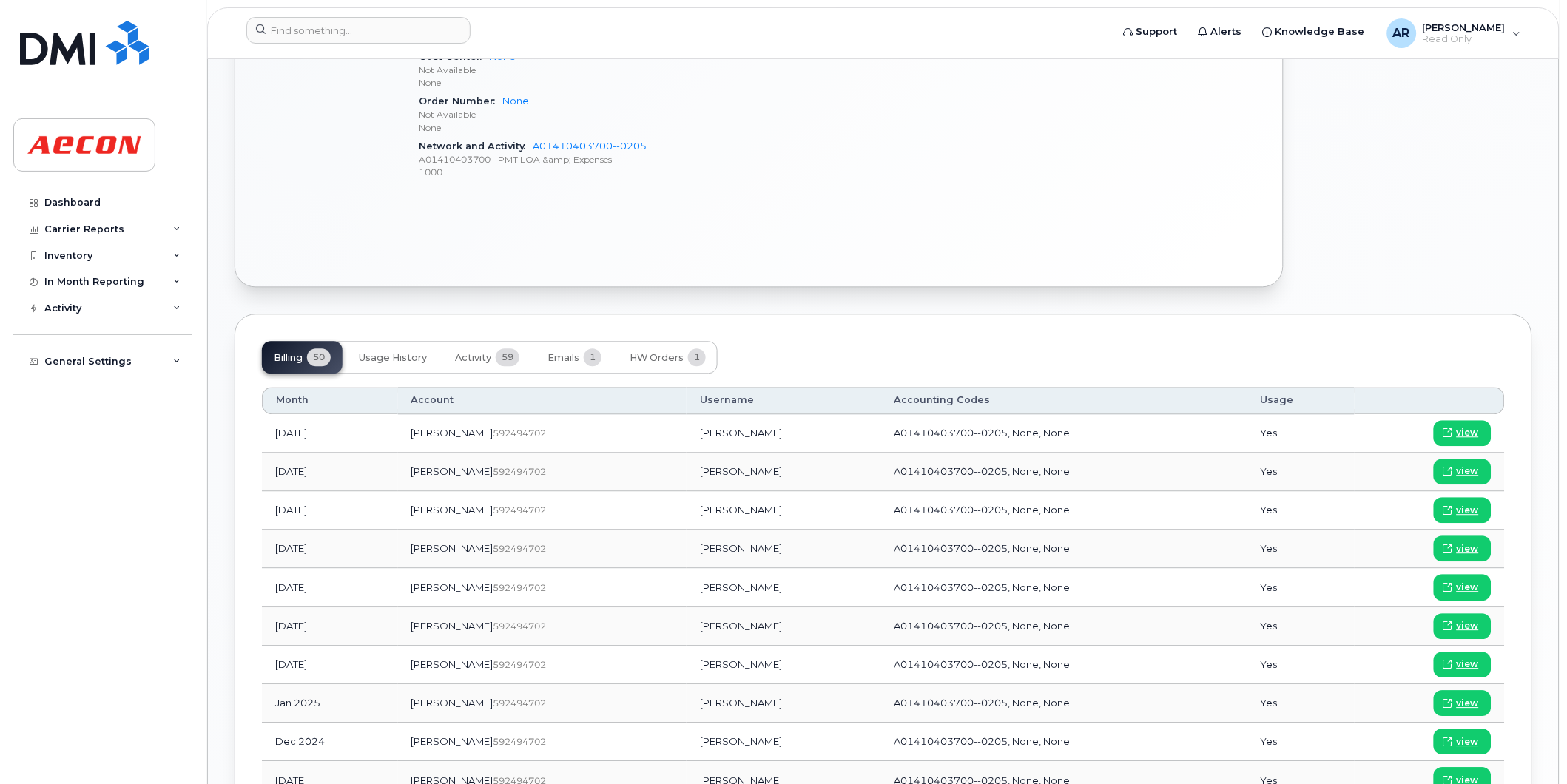
drag, startPoint x: 725, startPoint y: 663, endPoint x: 630, endPoint y: 666, distance: 95.0
click at [686, 666] on td "Arthur Lukasiewicz" at bounding box center [783, 666] width 194 height 39
copy td "Arthur Lukasiewicz"
click at [1463, 664] on span "view" at bounding box center [1468, 665] width 22 height 14
click at [361, 38] on input at bounding box center [359, 30] width 224 height 27
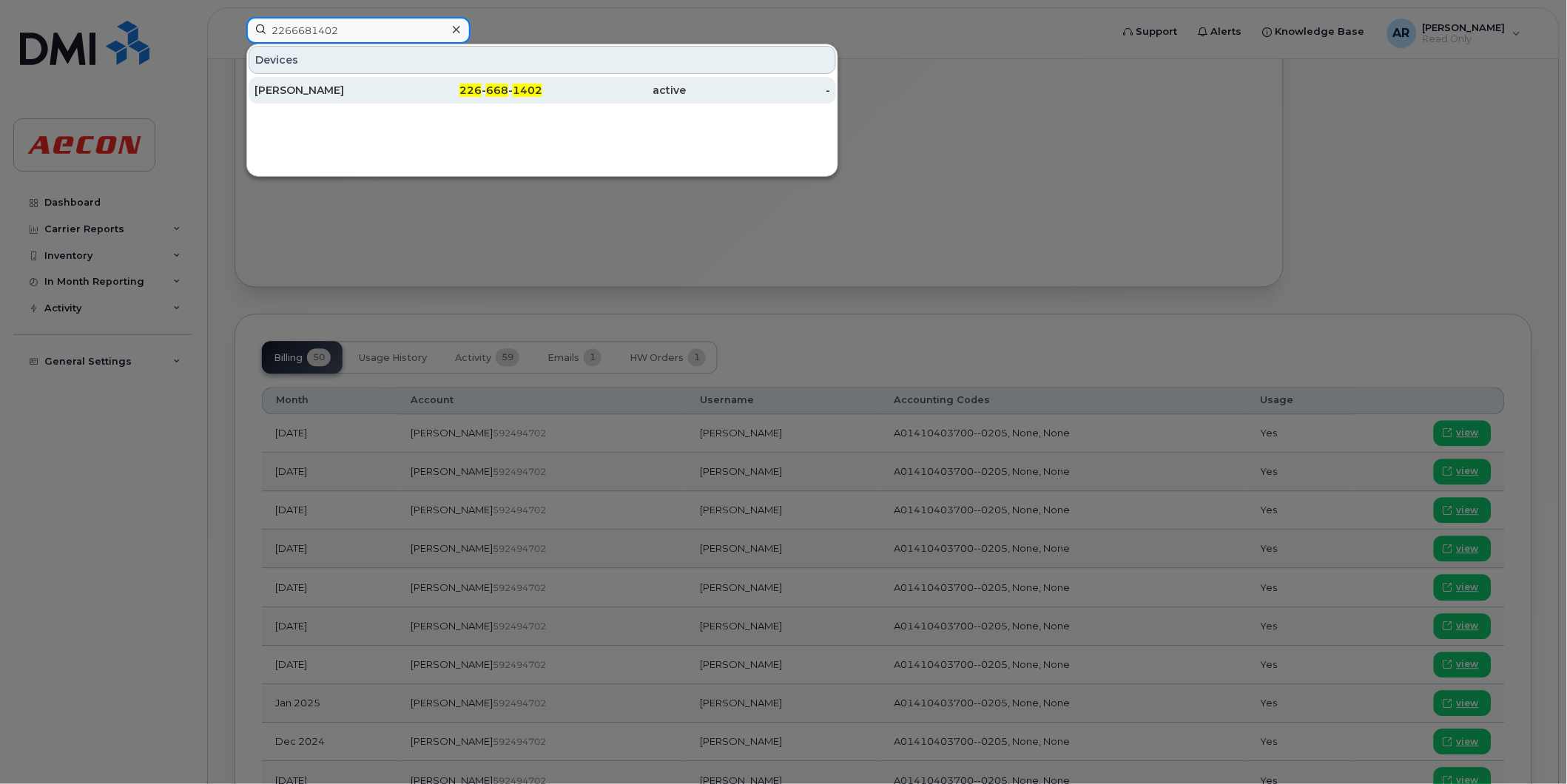
type input "2266681402"
click at [339, 91] on div "REGINALD GEBHARDT" at bounding box center [326, 90] width 144 height 15
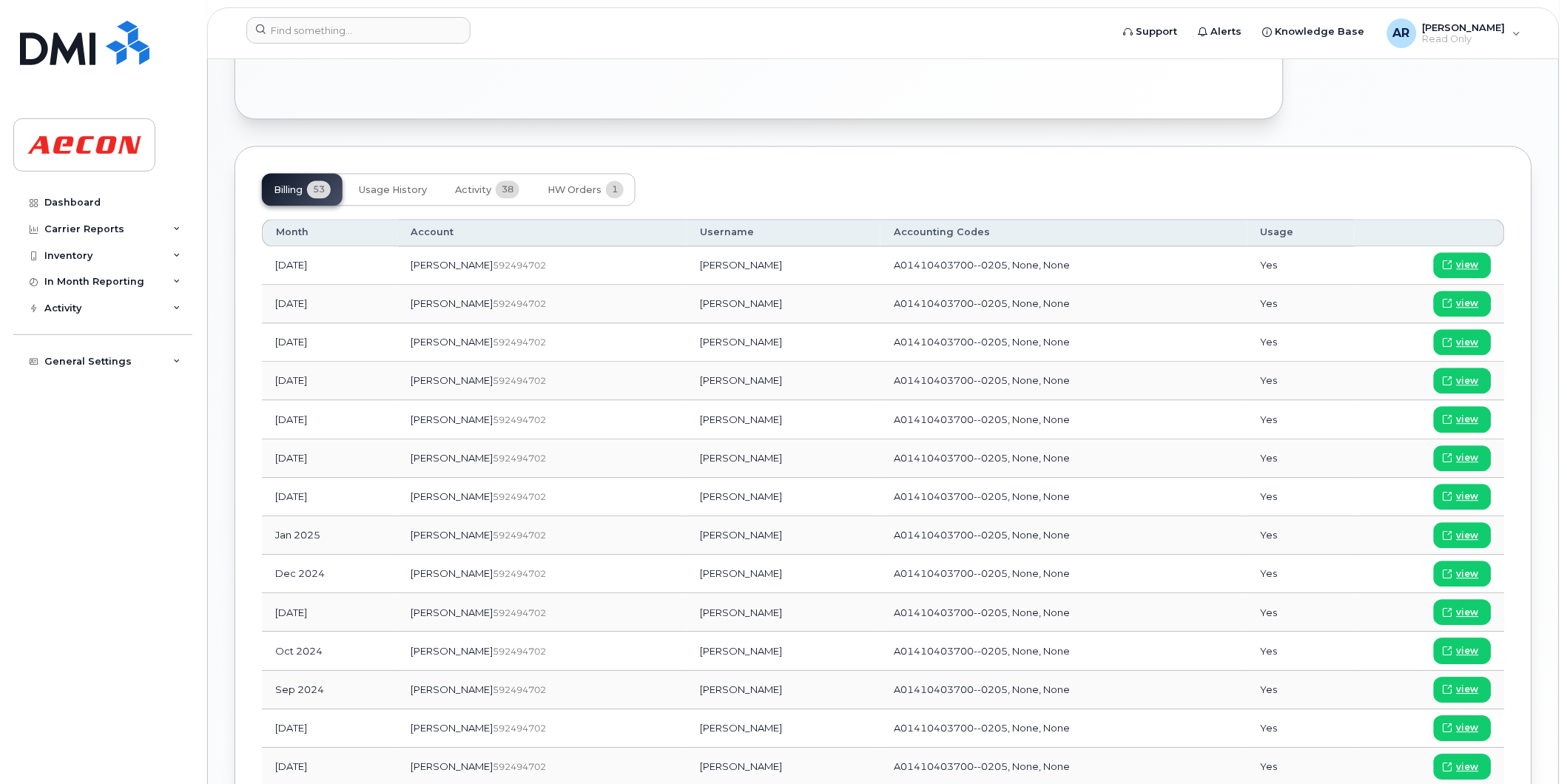
scroll to position [986, 0]
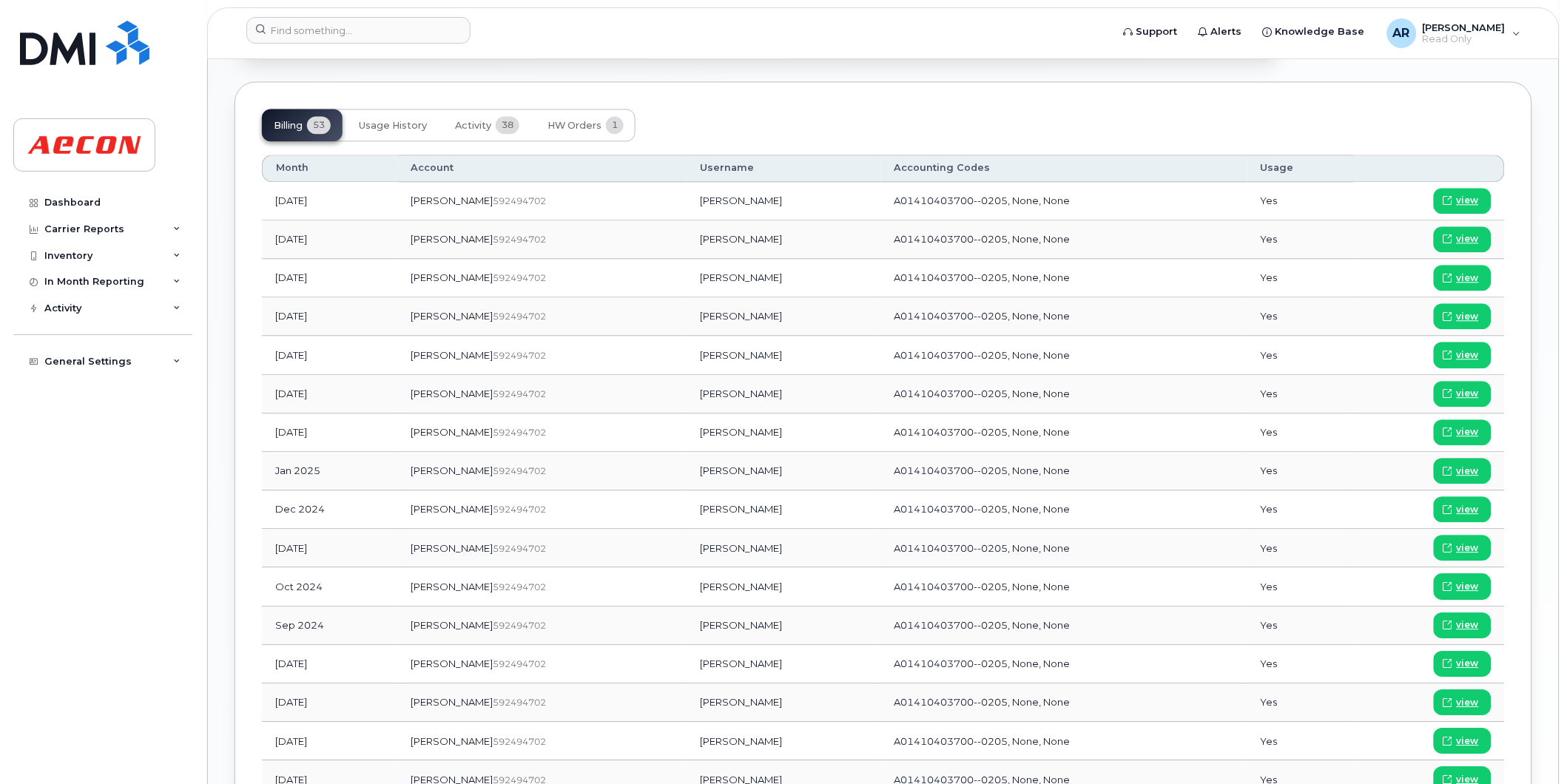
drag, startPoint x: 719, startPoint y: 436, endPoint x: 704, endPoint y: 436, distance: 15.0
click at [704, 436] on td "Reginald Gebhardt" at bounding box center [783, 433] width 194 height 39
drag, startPoint x: 704, startPoint y: 436, endPoint x: 633, endPoint y: 437, distance: 71.0
click at [686, 437] on td "Reginald Gebhardt" at bounding box center [783, 433] width 194 height 39
copy td "Reginald Gebhardt"
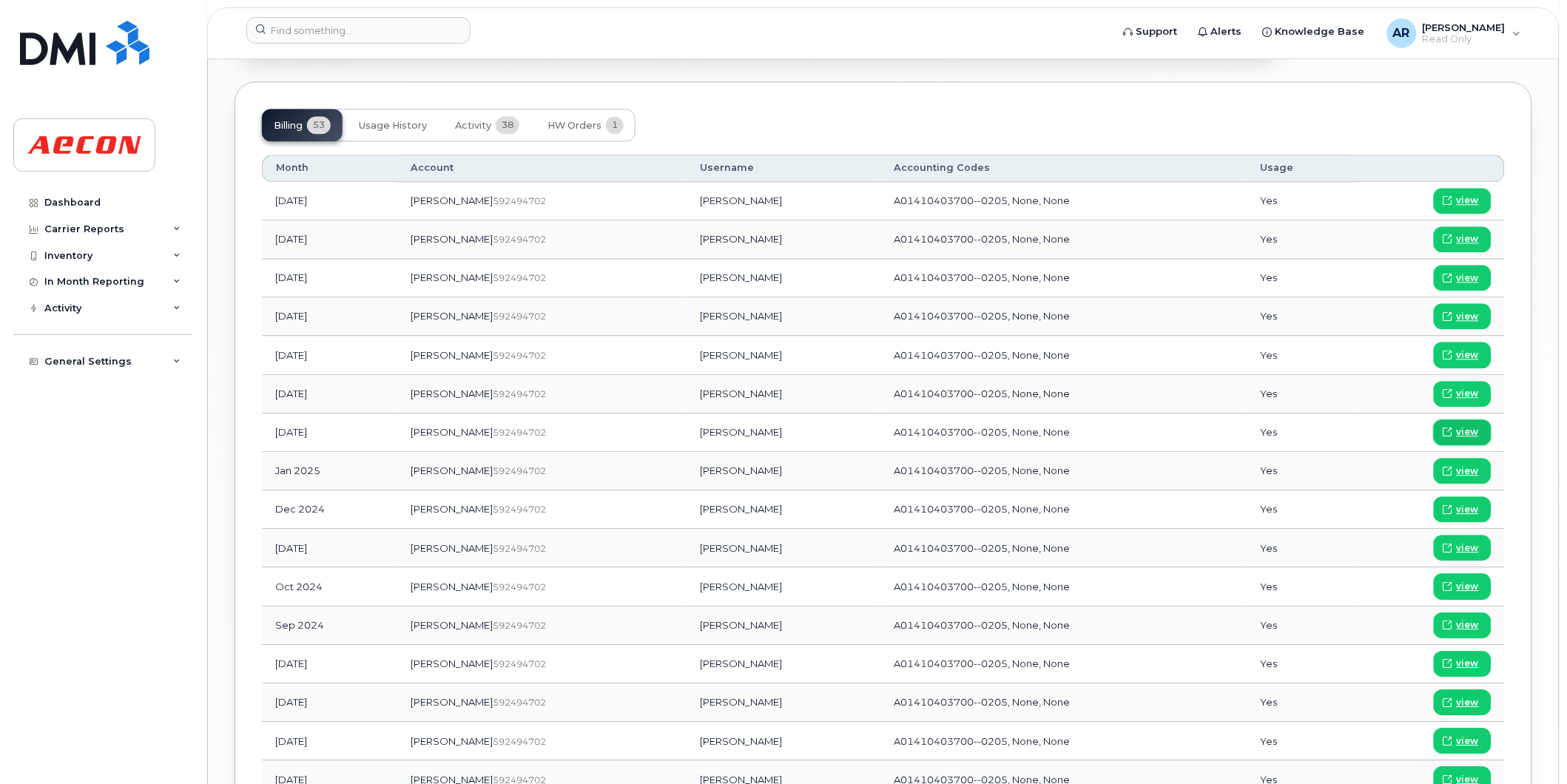
click at [1471, 426] on span "view" at bounding box center [1468, 432] width 22 height 14
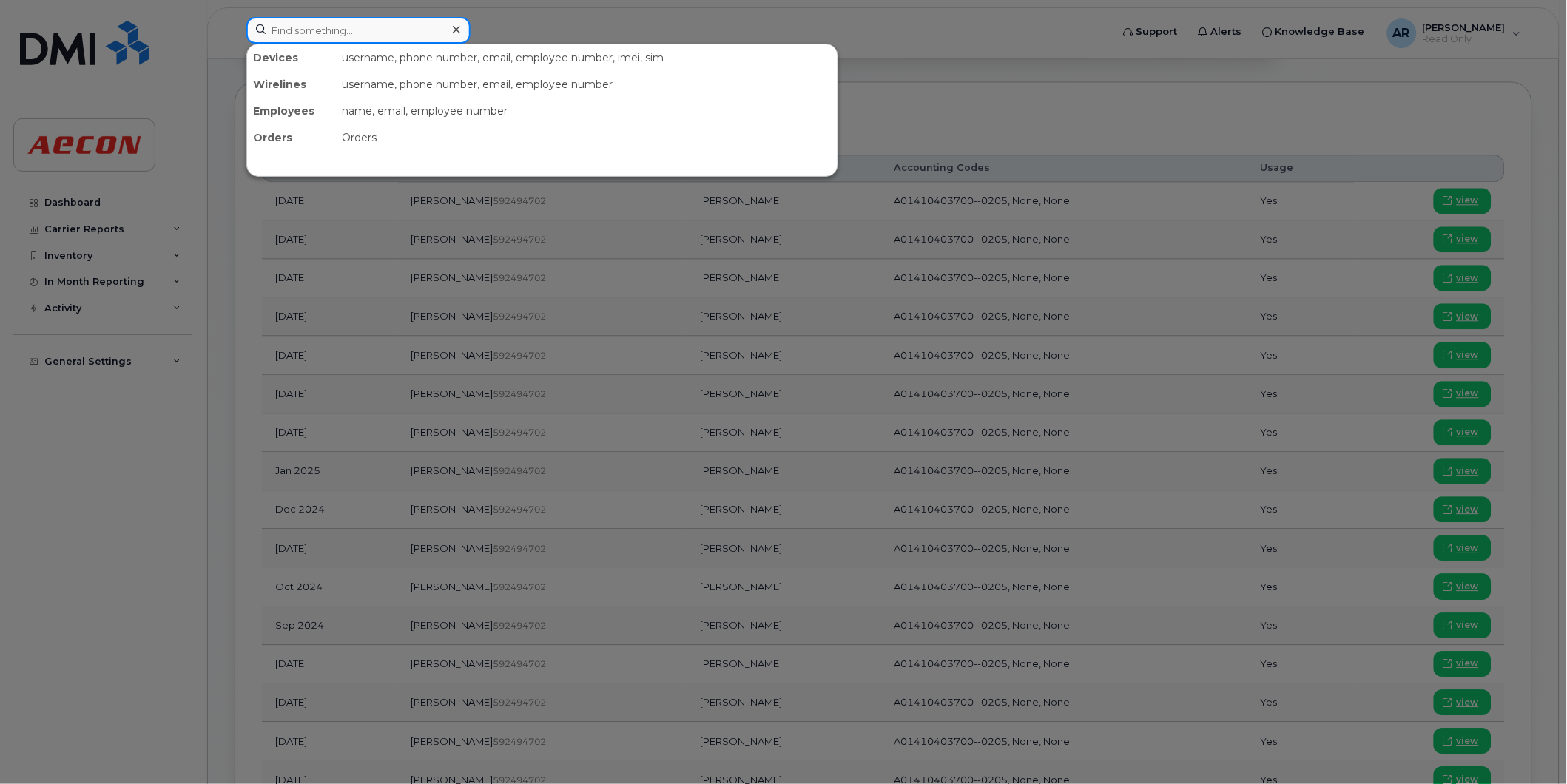
click at [296, 23] on input at bounding box center [359, 30] width 224 height 27
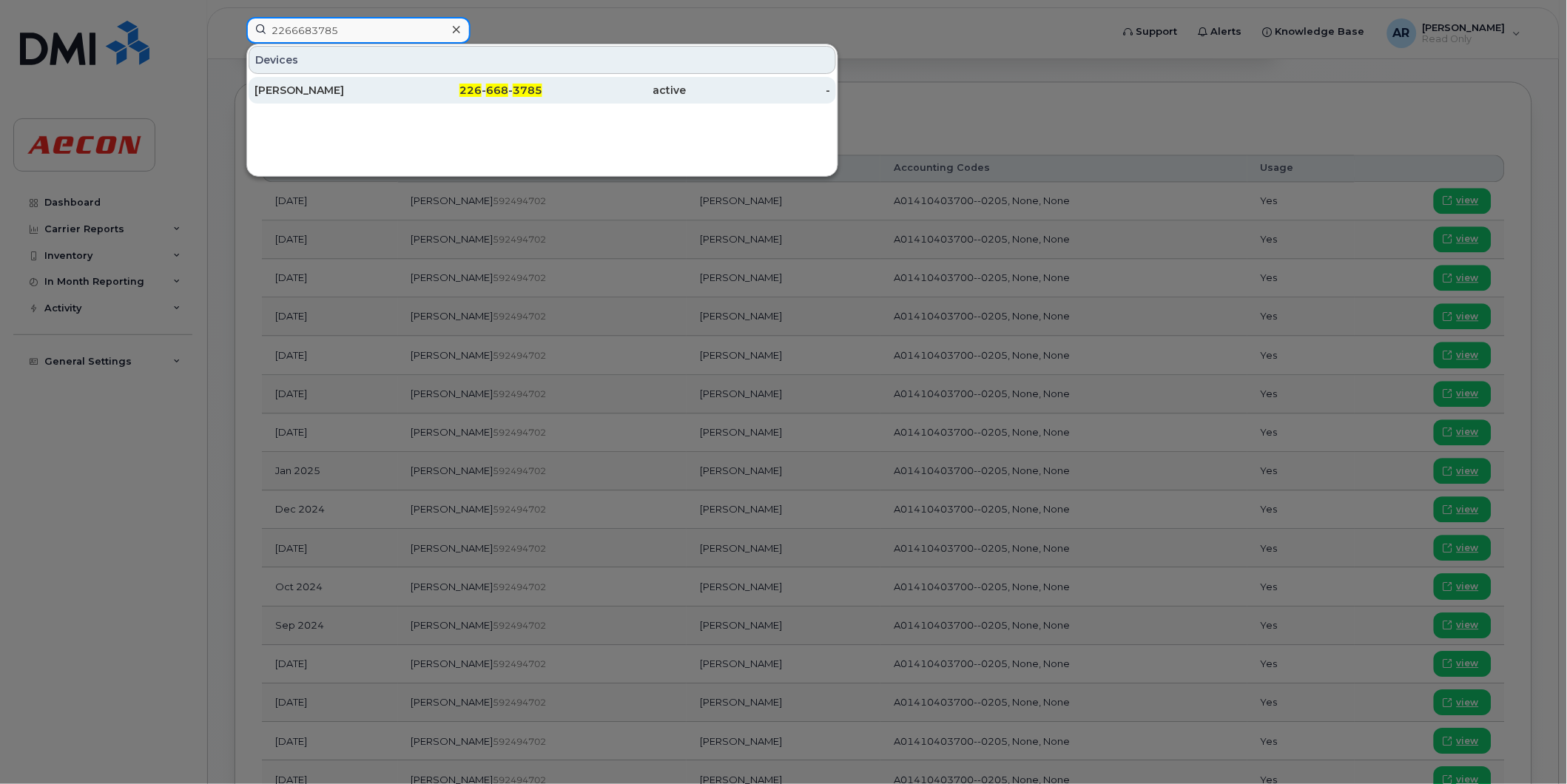
type input "2266683785"
click at [317, 94] on div "KYLE JACKSON" at bounding box center [326, 90] width 144 height 15
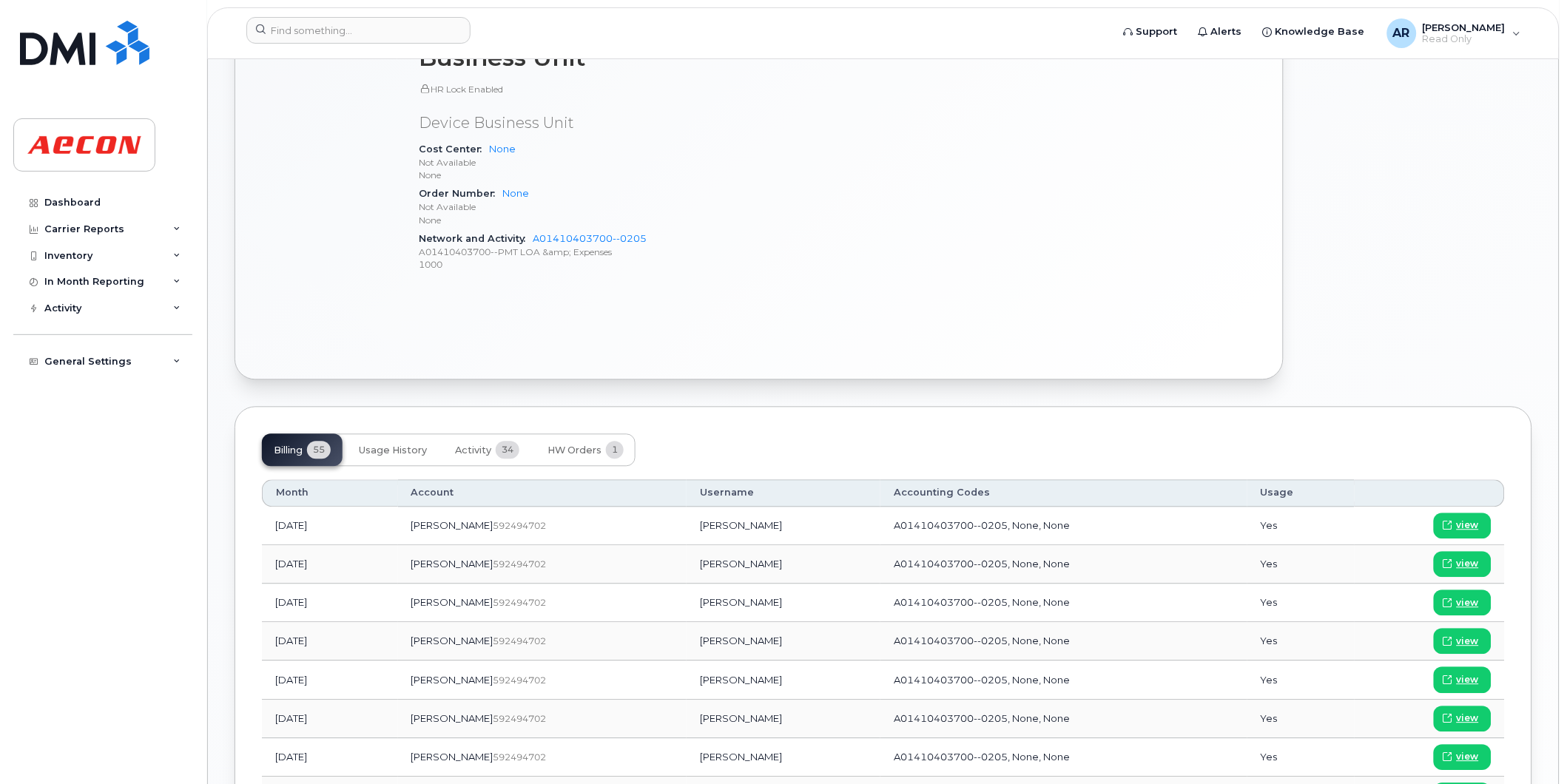
scroll to position [986, 0]
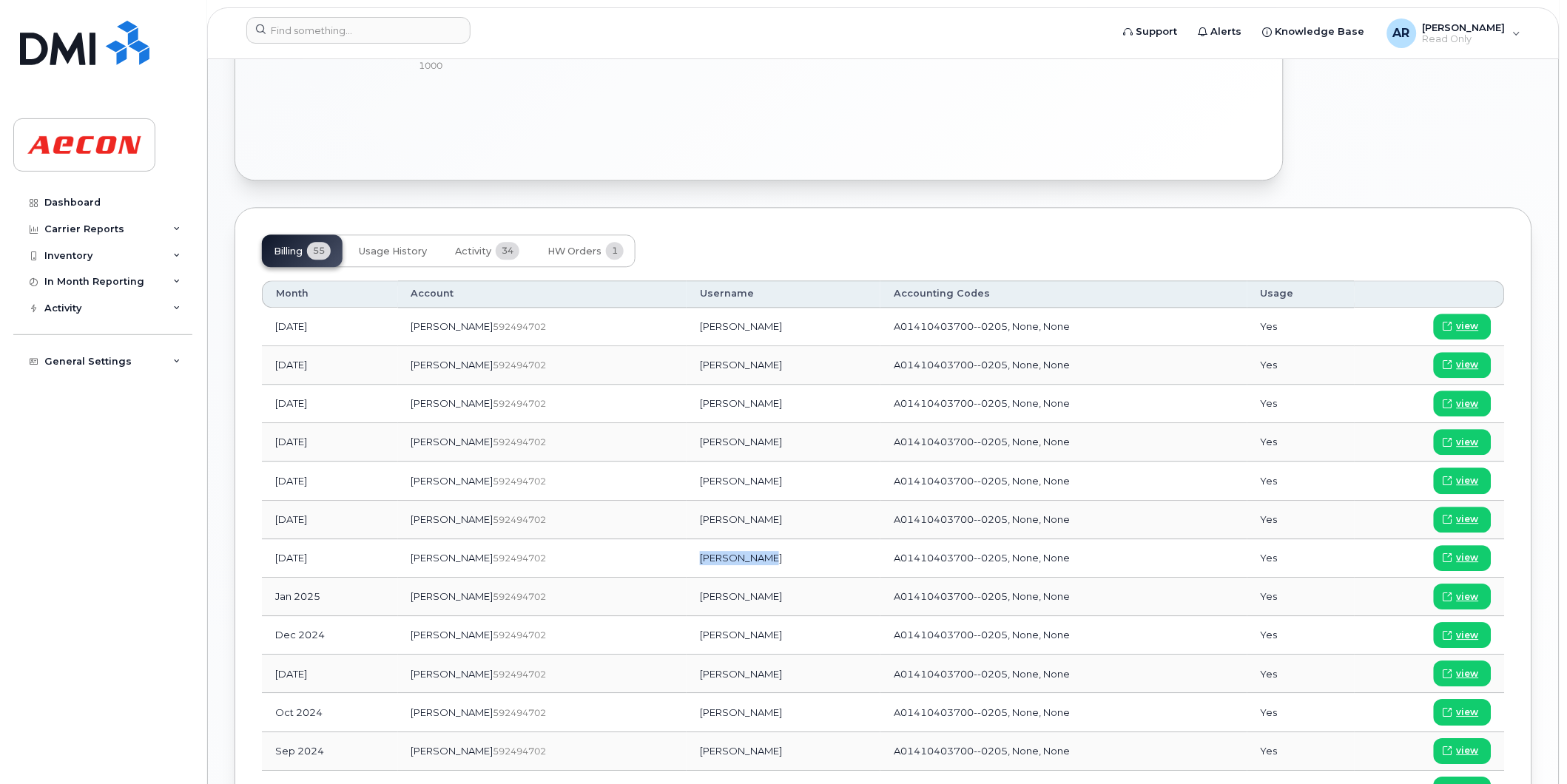
drag, startPoint x: 719, startPoint y: 558, endPoint x: 652, endPoint y: 566, distance: 67.5
click at [686, 566] on td "[PERSON_NAME]" at bounding box center [783, 558] width 194 height 39
copy td "[PERSON_NAME]"
click at [1463, 562] on span "view" at bounding box center [1468, 558] width 22 height 14
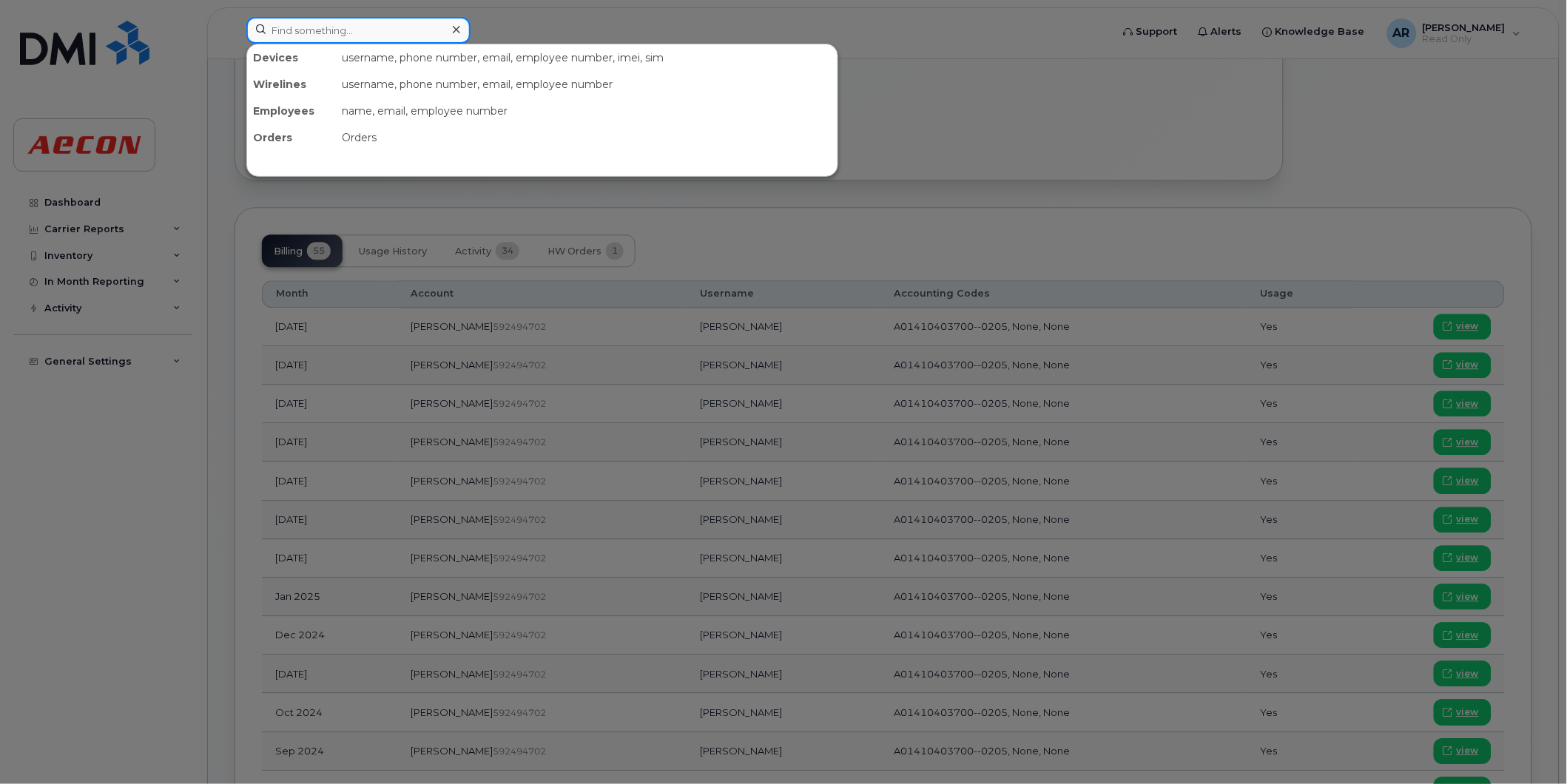
click at [361, 28] on input at bounding box center [359, 30] width 224 height 27
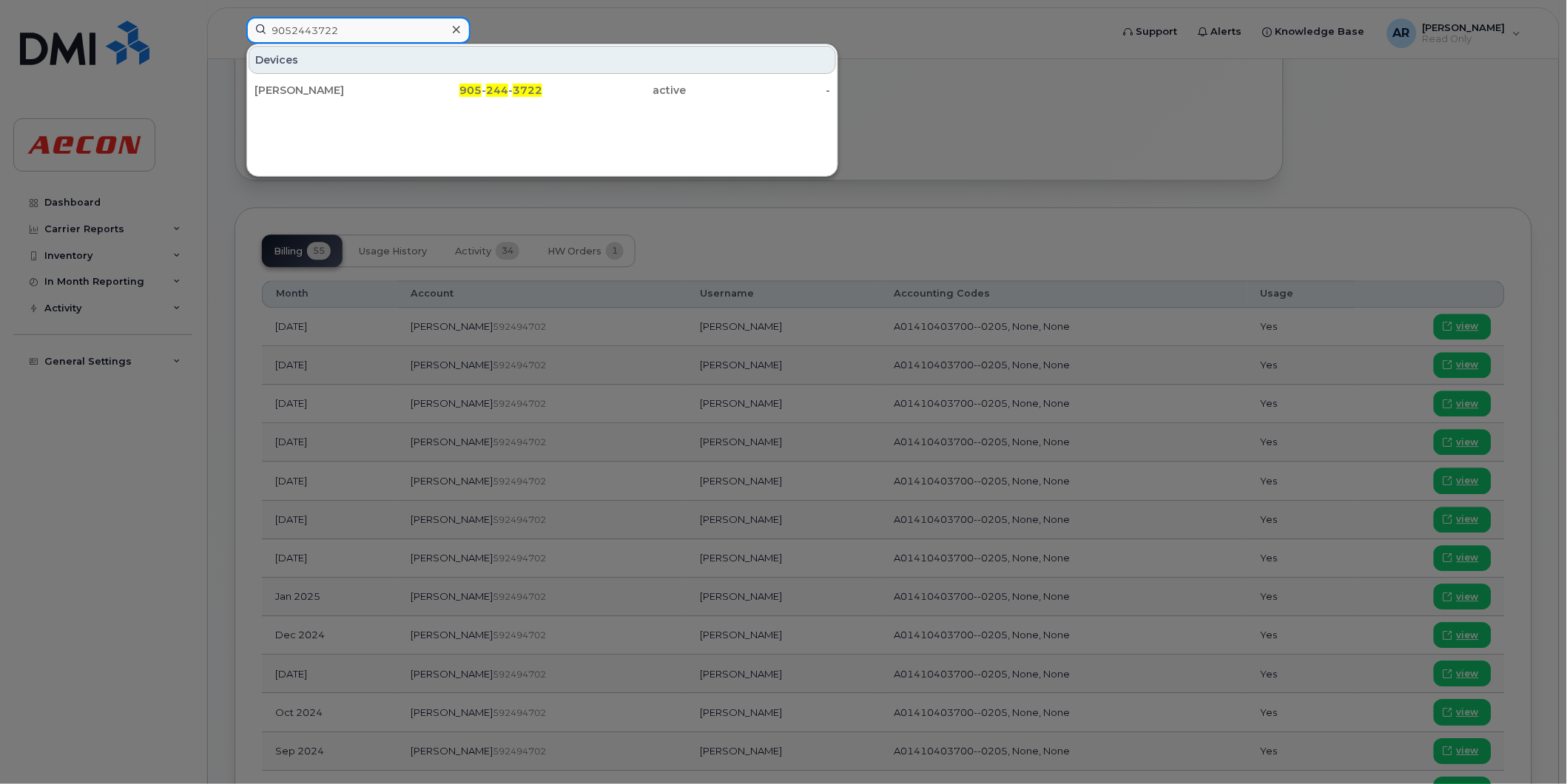
type input "9052443722"
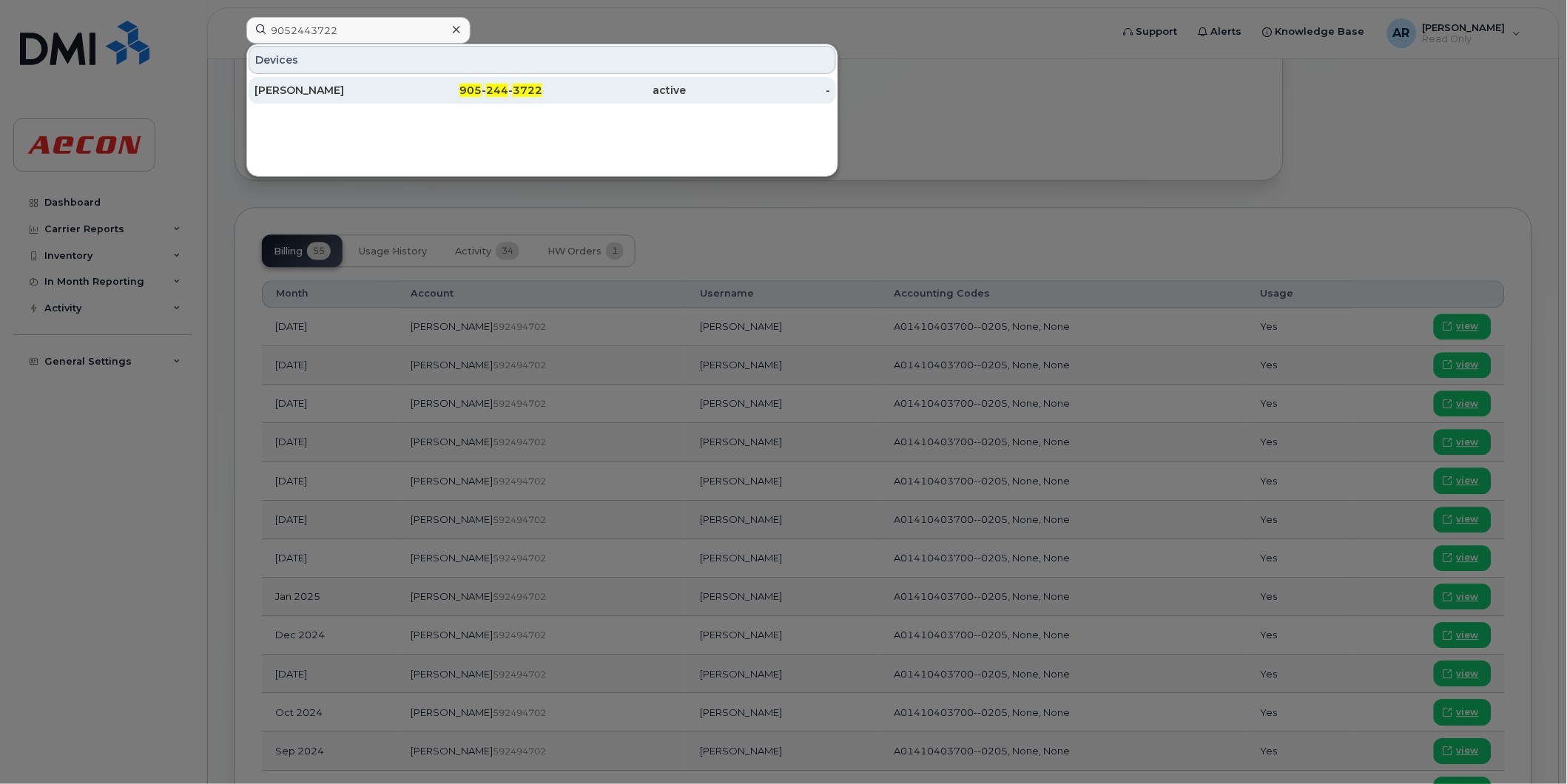
click at [376, 90] on div "[PERSON_NAME]" at bounding box center [326, 90] width 144 height 15
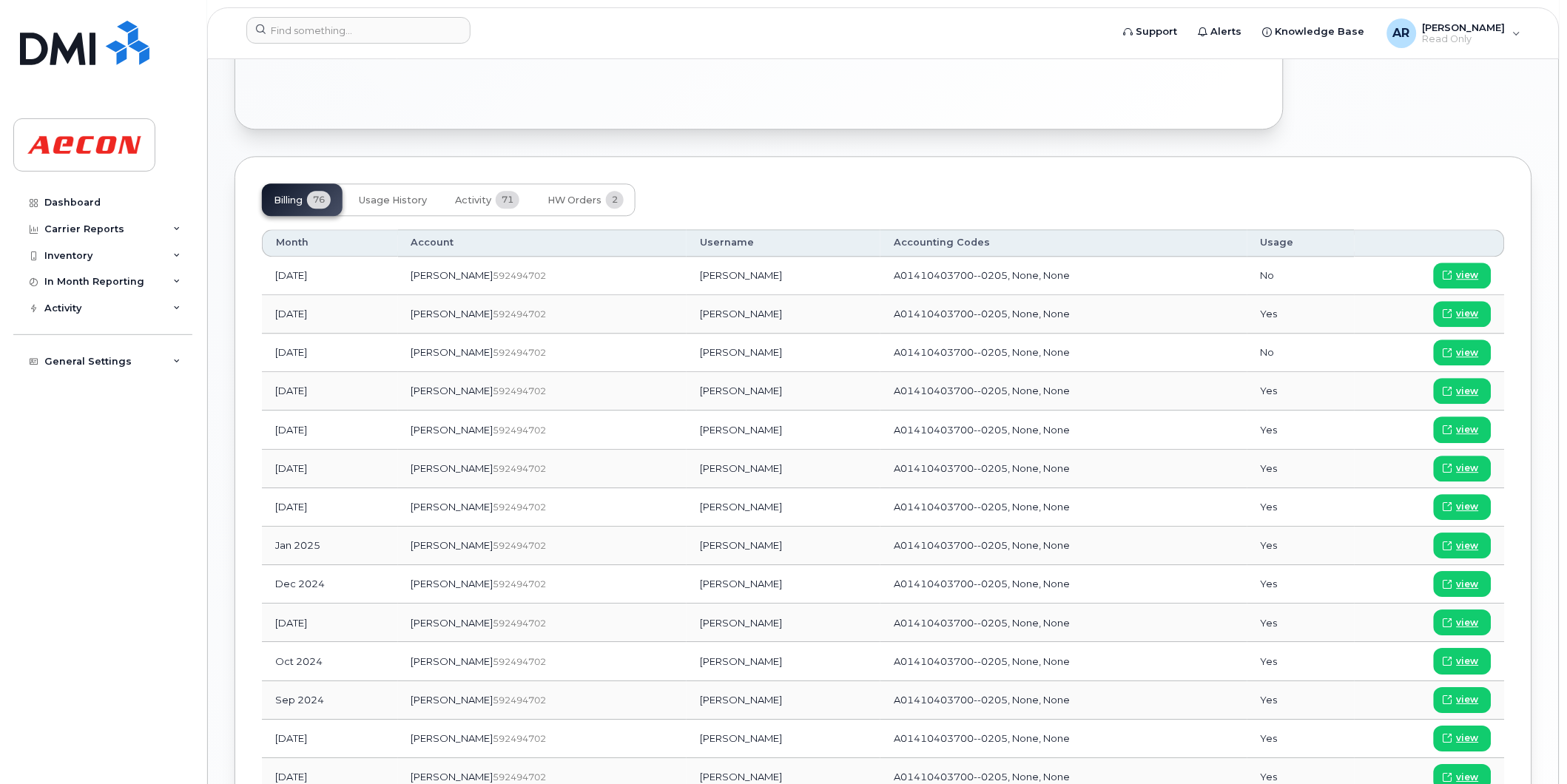
scroll to position [1043, 0]
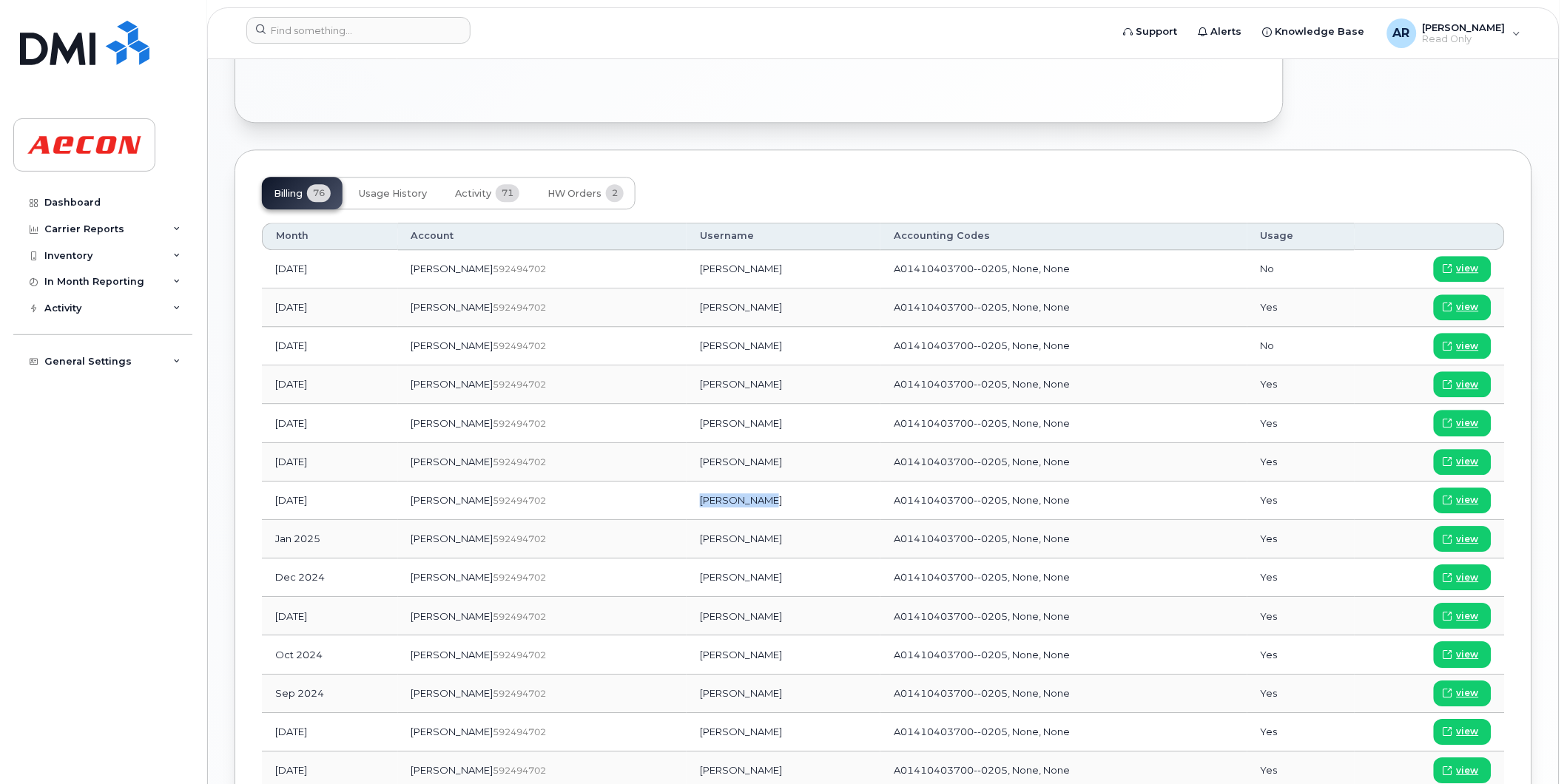
drag, startPoint x: 718, startPoint y: 505, endPoint x: 653, endPoint y: 506, distance: 65.0
click at [686, 506] on td "[PERSON_NAME]" at bounding box center [783, 501] width 194 height 39
copy td "[PERSON_NAME]"
click at [1477, 503] on span "view" at bounding box center [1468, 500] width 22 height 14
click at [400, 26] on input at bounding box center [359, 30] width 224 height 27
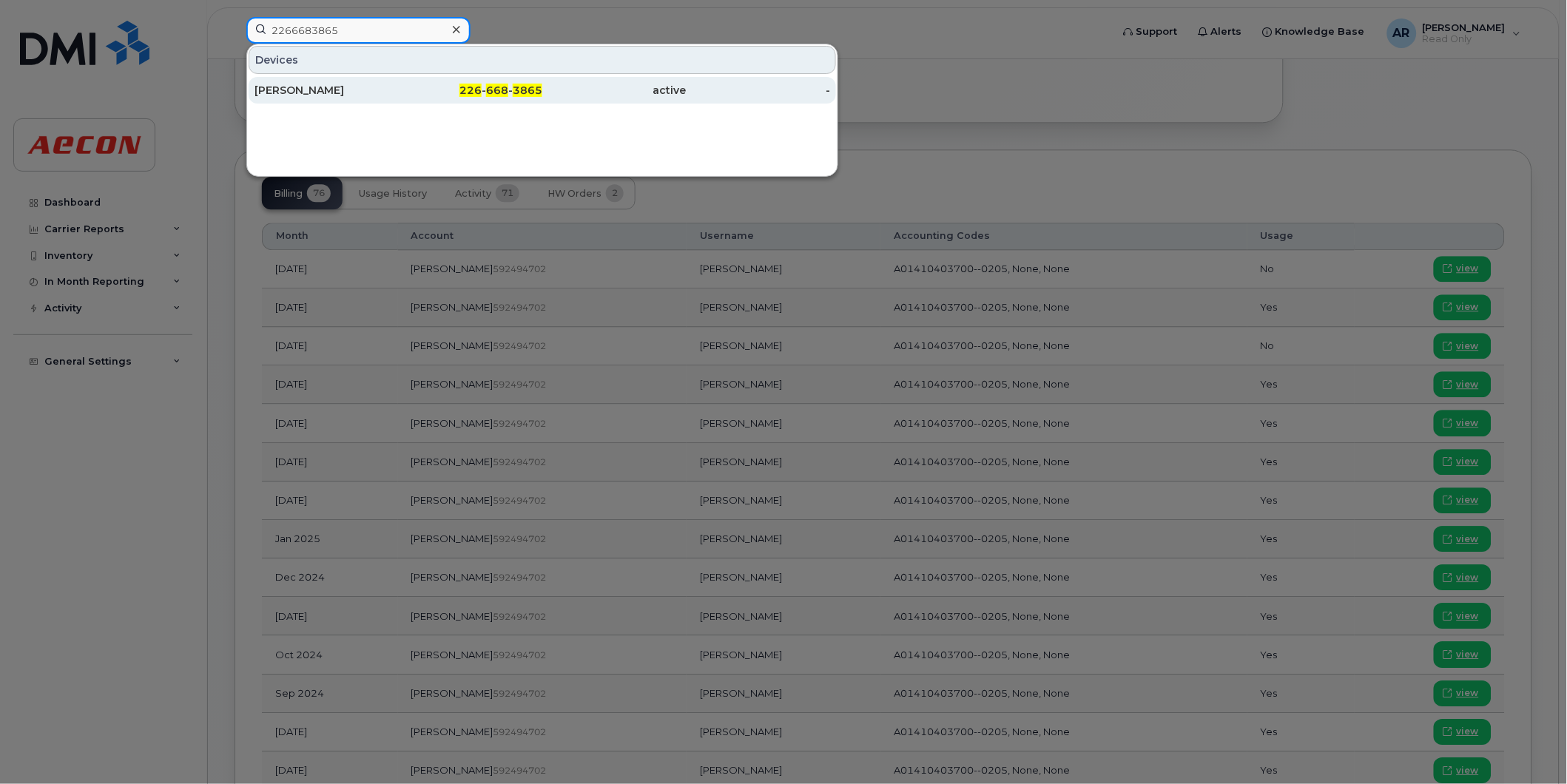
type input "2266683865"
click at [430, 86] on div "226 - 668 - 3865" at bounding box center [471, 90] width 144 height 15
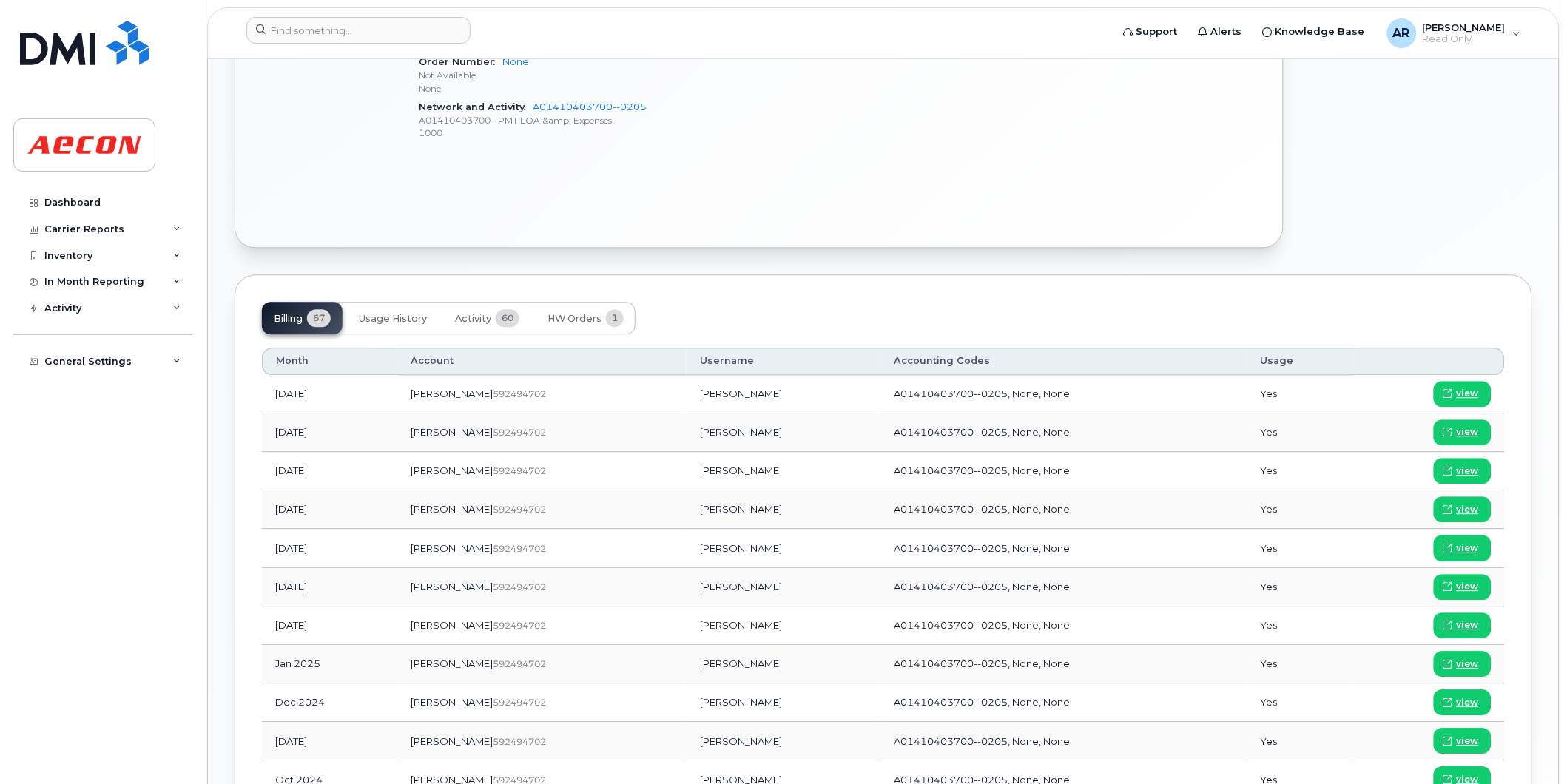
scroll to position [962, 0]
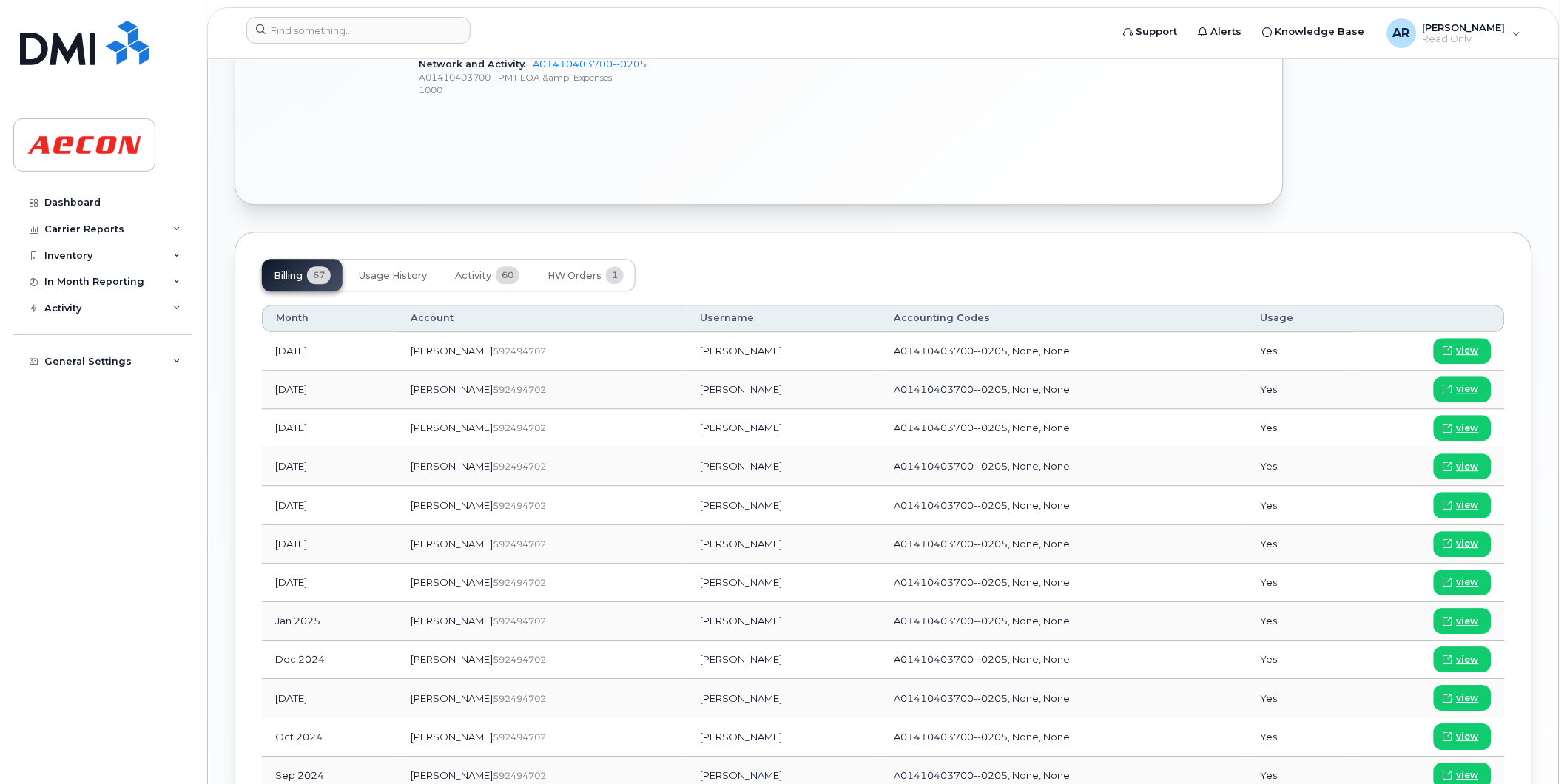
drag, startPoint x: 718, startPoint y: 584, endPoint x: 638, endPoint y: 591, distance: 80.3
click at [686, 591] on td "[PERSON_NAME]" at bounding box center [783, 583] width 194 height 39
copy td "[PERSON_NAME]"
click at [1461, 586] on span "view" at bounding box center [1468, 582] width 22 height 14
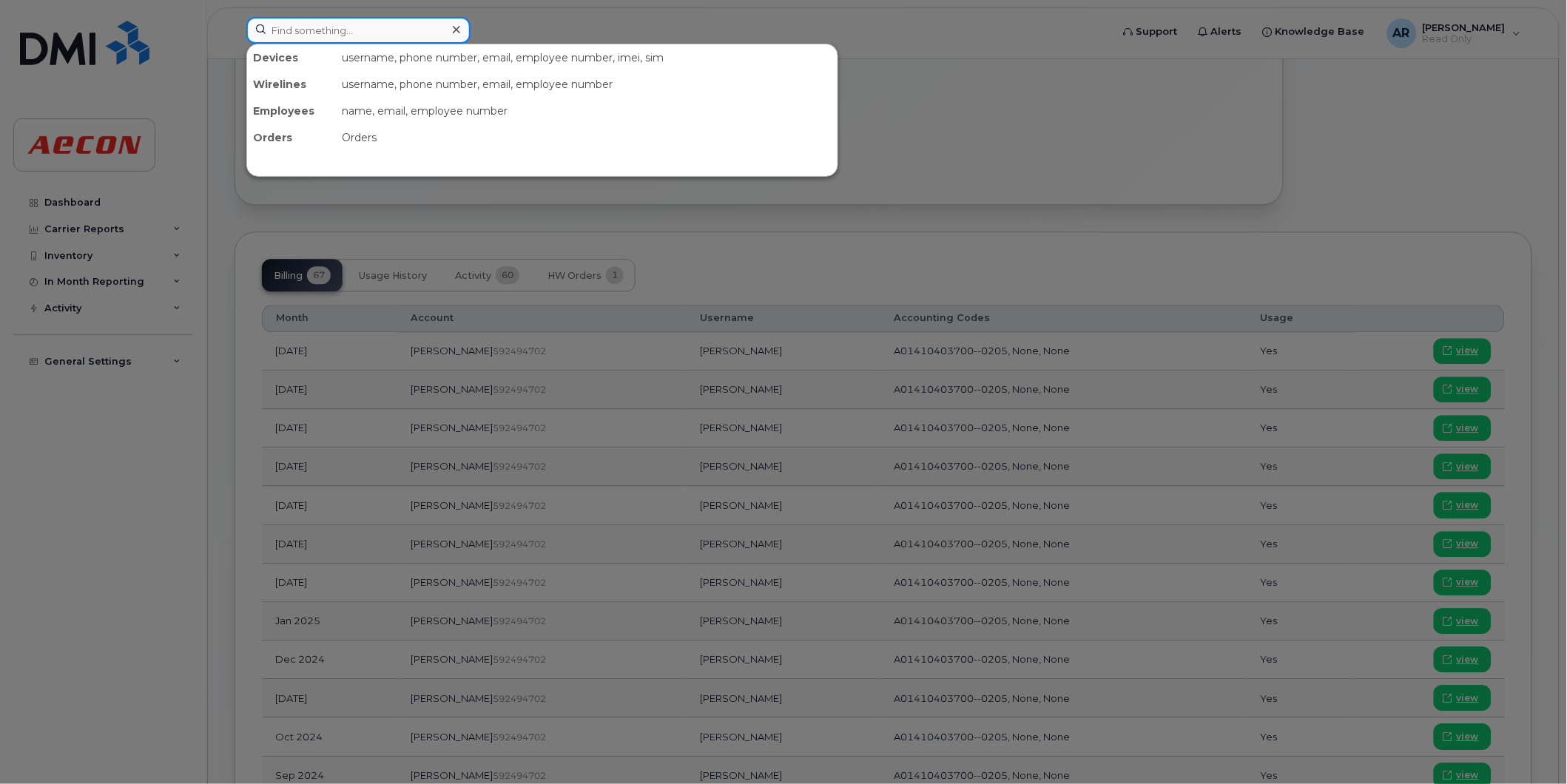
click at [299, 26] on input at bounding box center [359, 30] width 224 height 27
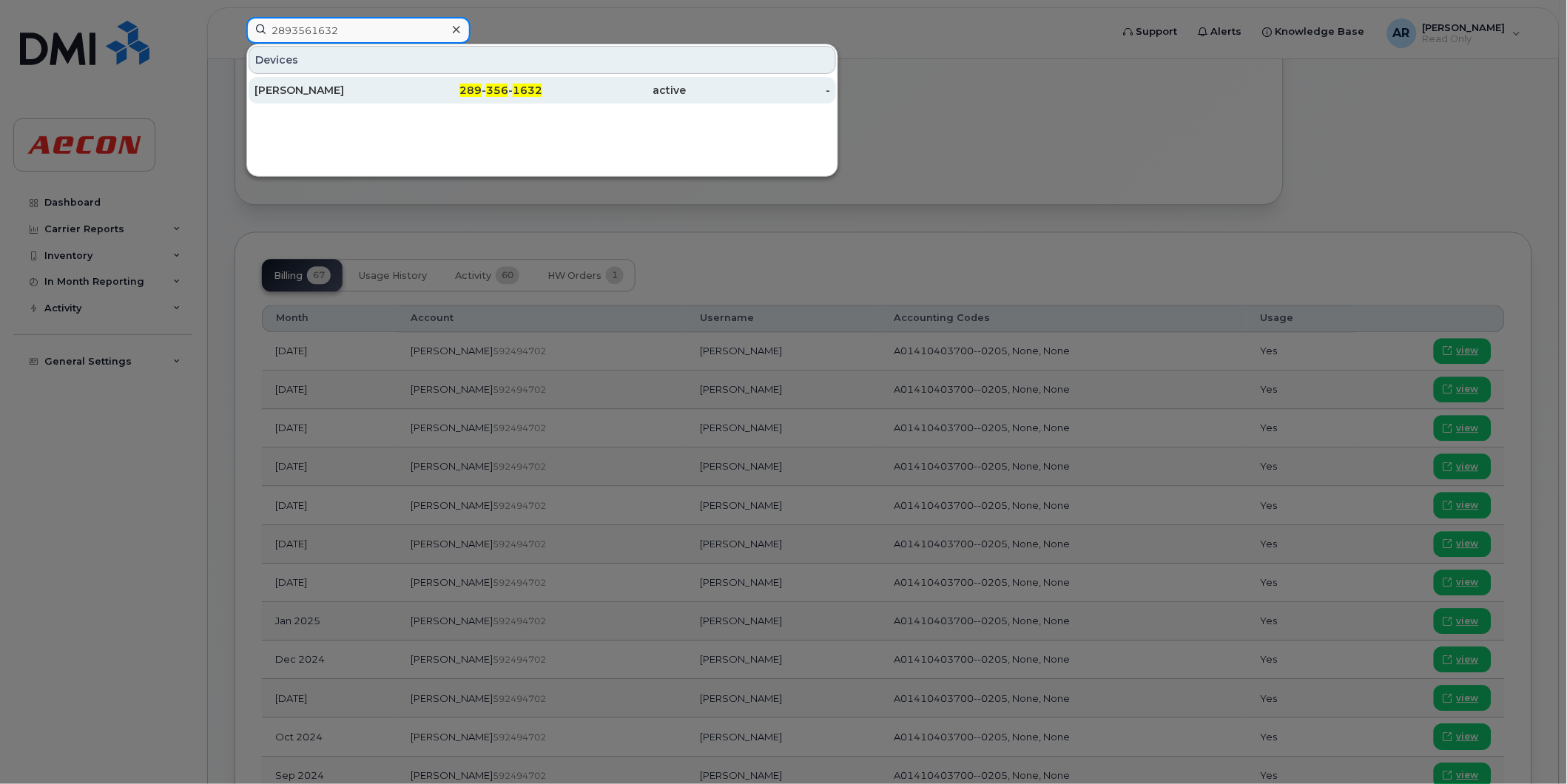
type input "2893561632"
click at [390, 94] on div "[PERSON_NAME]" at bounding box center [326, 90] width 144 height 15
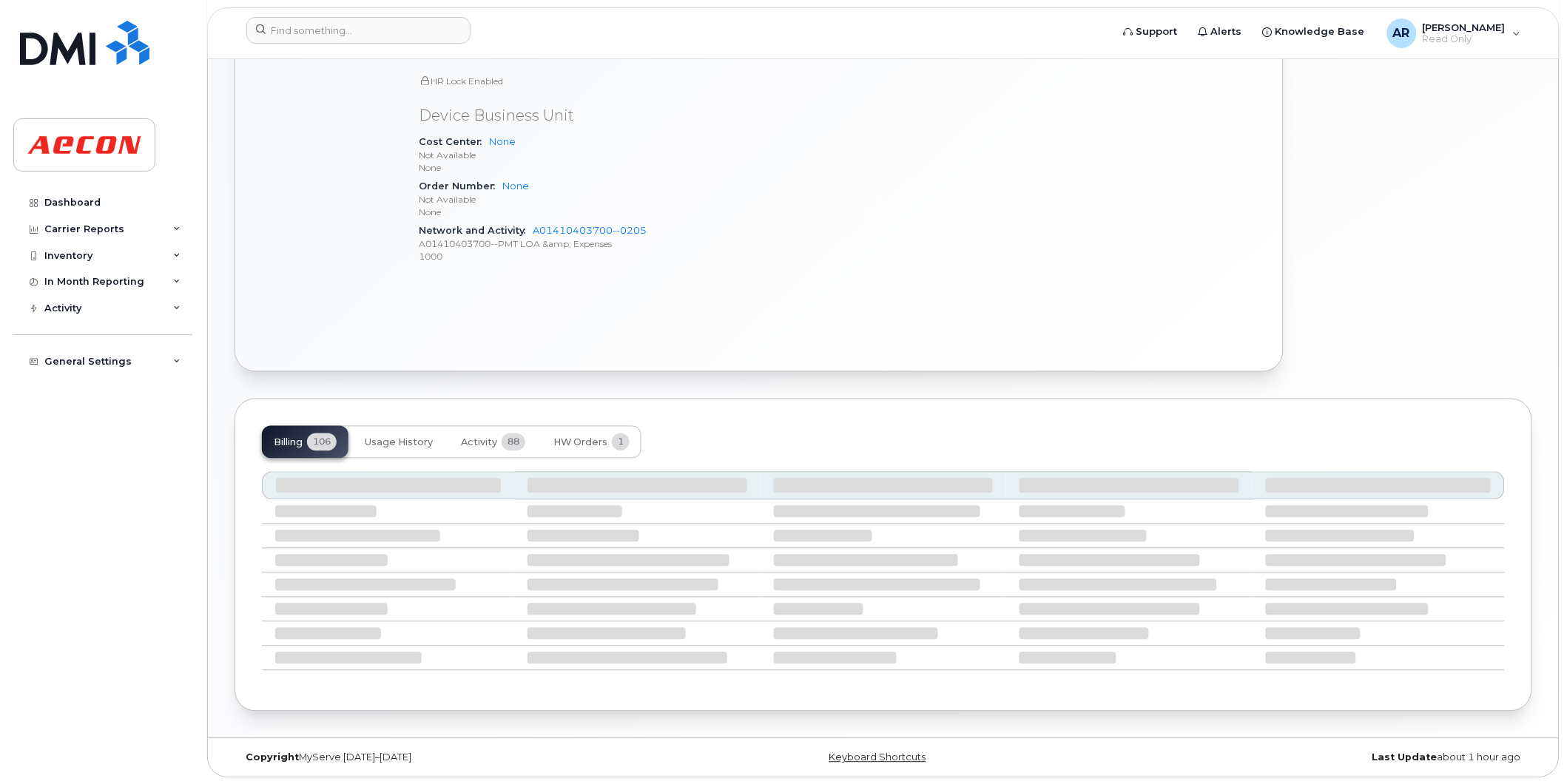
scroll to position [671, 0]
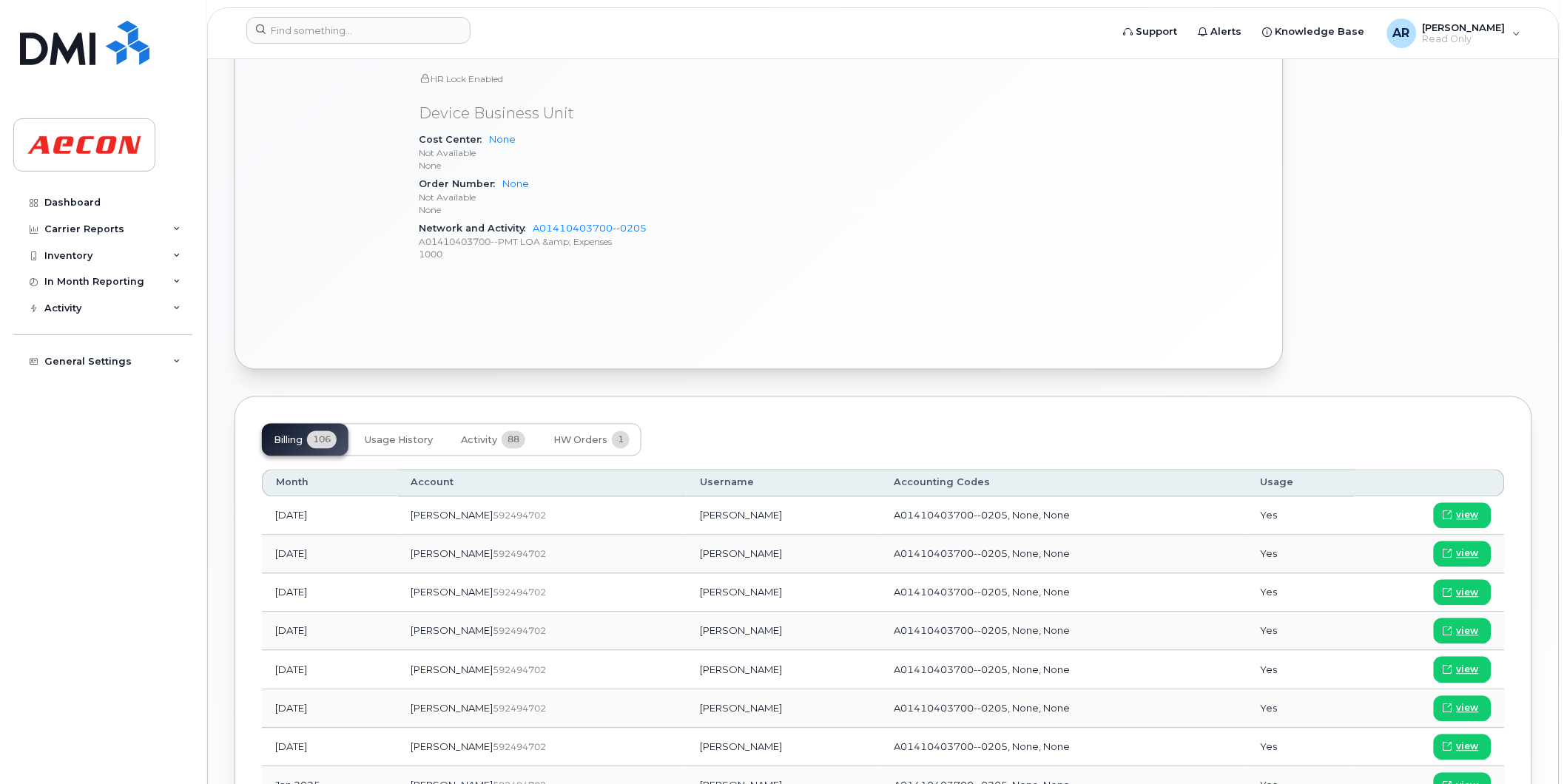
drag, startPoint x: 749, startPoint y: 748, endPoint x: 626, endPoint y: 749, distance: 123.0
click at [686, 749] on td "[PERSON_NAME]" at bounding box center [783, 747] width 194 height 39
copy td "CHRISTOPHER BURBINE"
click at [1455, 748] on span at bounding box center [1448, 746] width 14 height 14
click at [367, 28] on input at bounding box center [359, 30] width 224 height 27
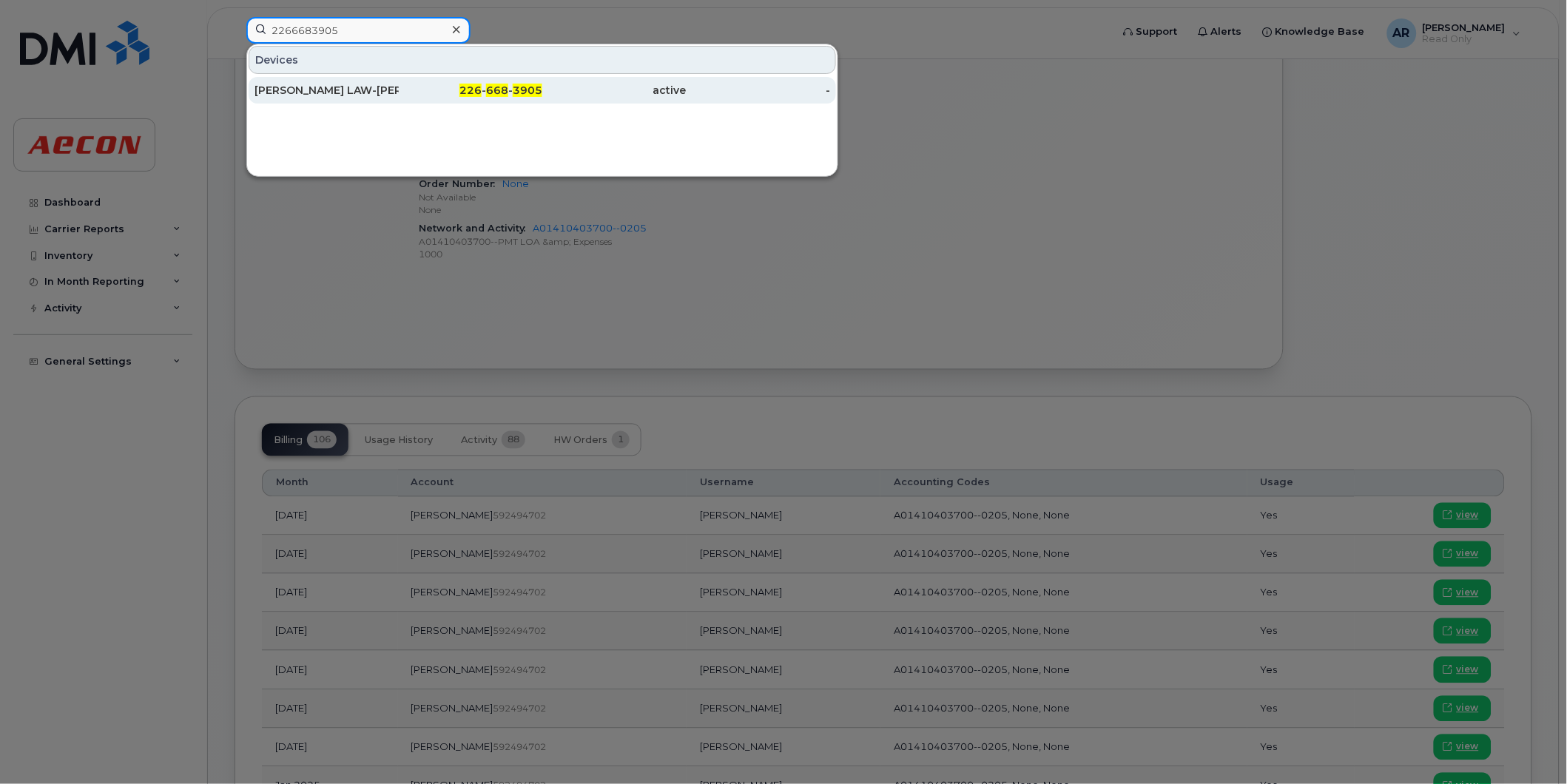
type input "2266683905"
click at [373, 83] on div "GWEN LAW-KRUGER" at bounding box center [326, 90] width 144 height 27
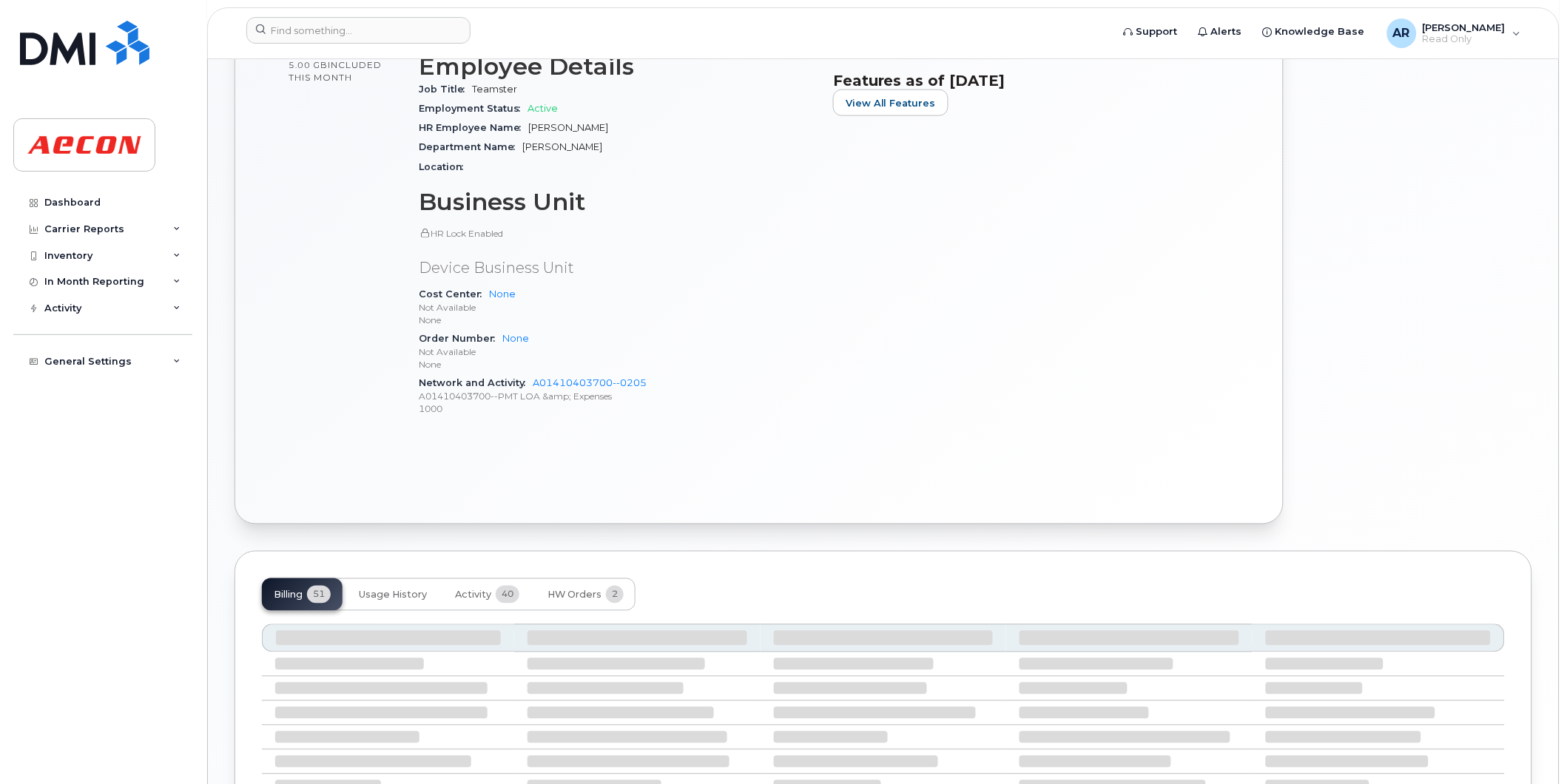
scroll to position [671, 0]
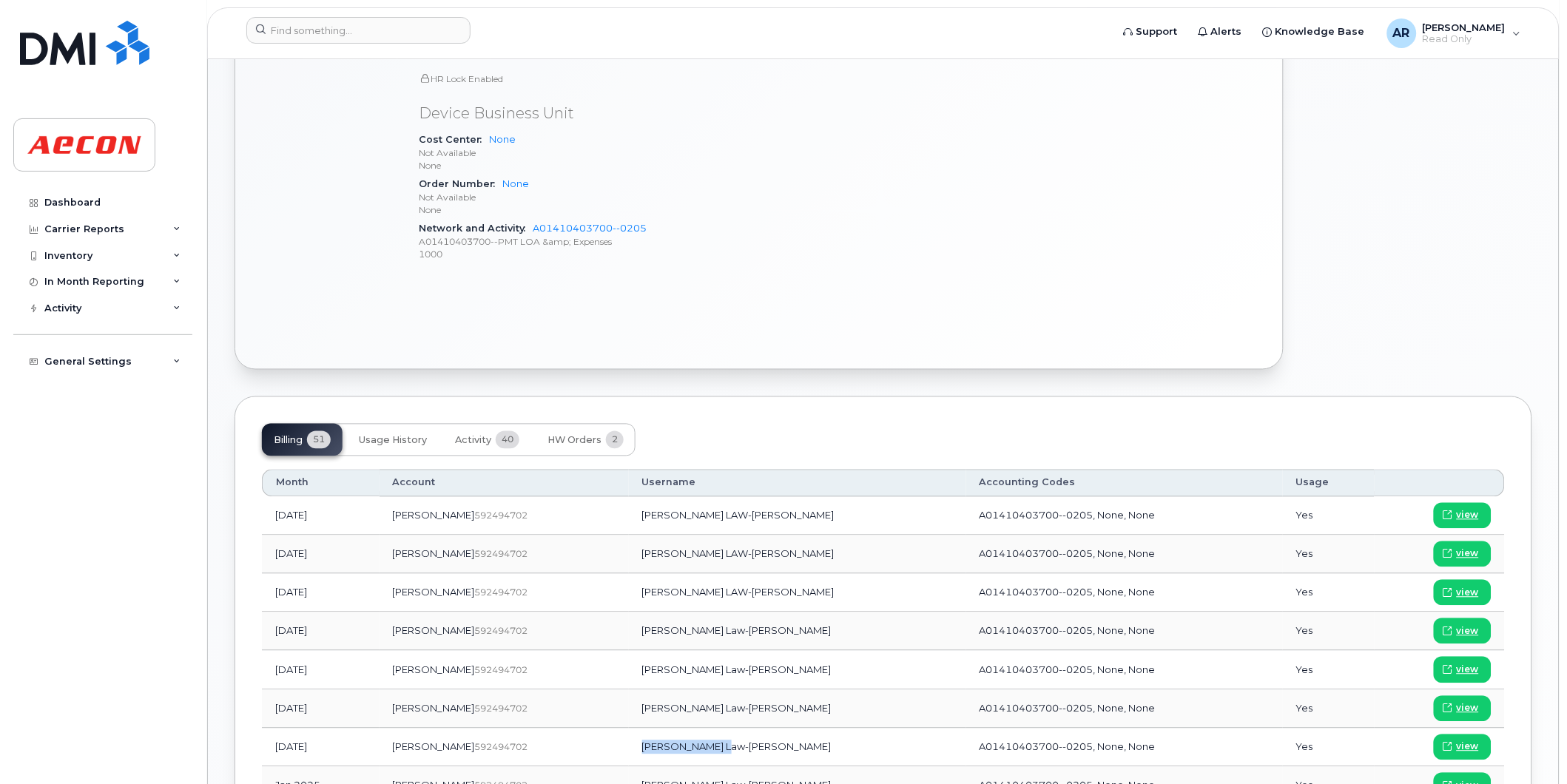
drag, startPoint x: 722, startPoint y: 744, endPoint x: 639, endPoint y: 752, distance: 83.4
click at [639, 752] on td "Gwen Law-Kruger" at bounding box center [798, 747] width 338 height 39
copy td "wen Law-Kruger"
click at [748, 753] on td "Gwen Law-Kruger" at bounding box center [798, 747] width 338 height 39
drag, startPoint x: 728, startPoint y: 748, endPoint x: 637, endPoint y: 752, distance: 91.1
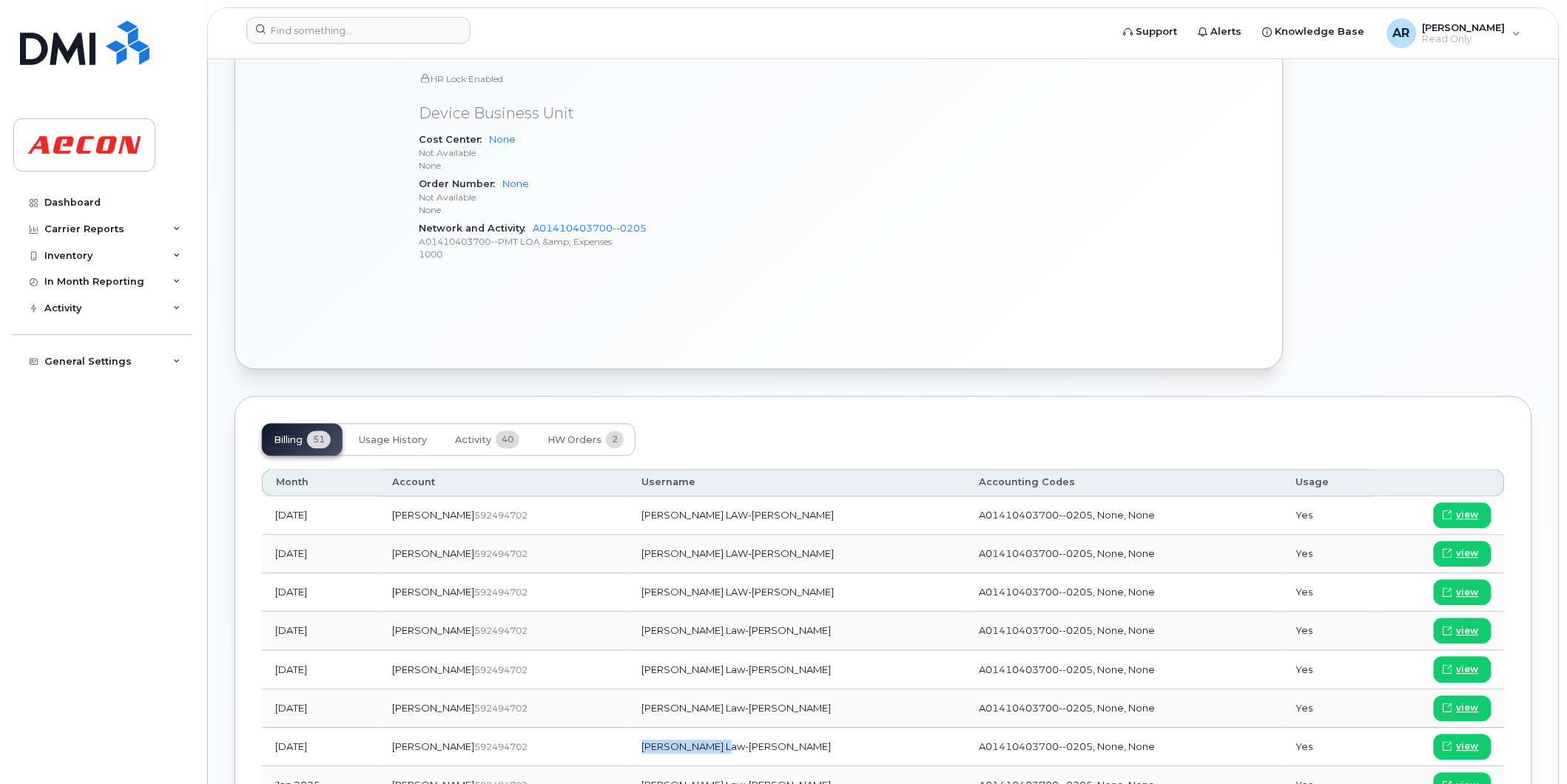
click at [637, 752] on td "Gwen Law-Kruger" at bounding box center [798, 747] width 338 height 39
copy td "Gwen Law-Kruger"
click at [1461, 747] on span "view" at bounding box center [1468, 746] width 22 height 14
click at [283, 24] on input at bounding box center [359, 30] width 224 height 27
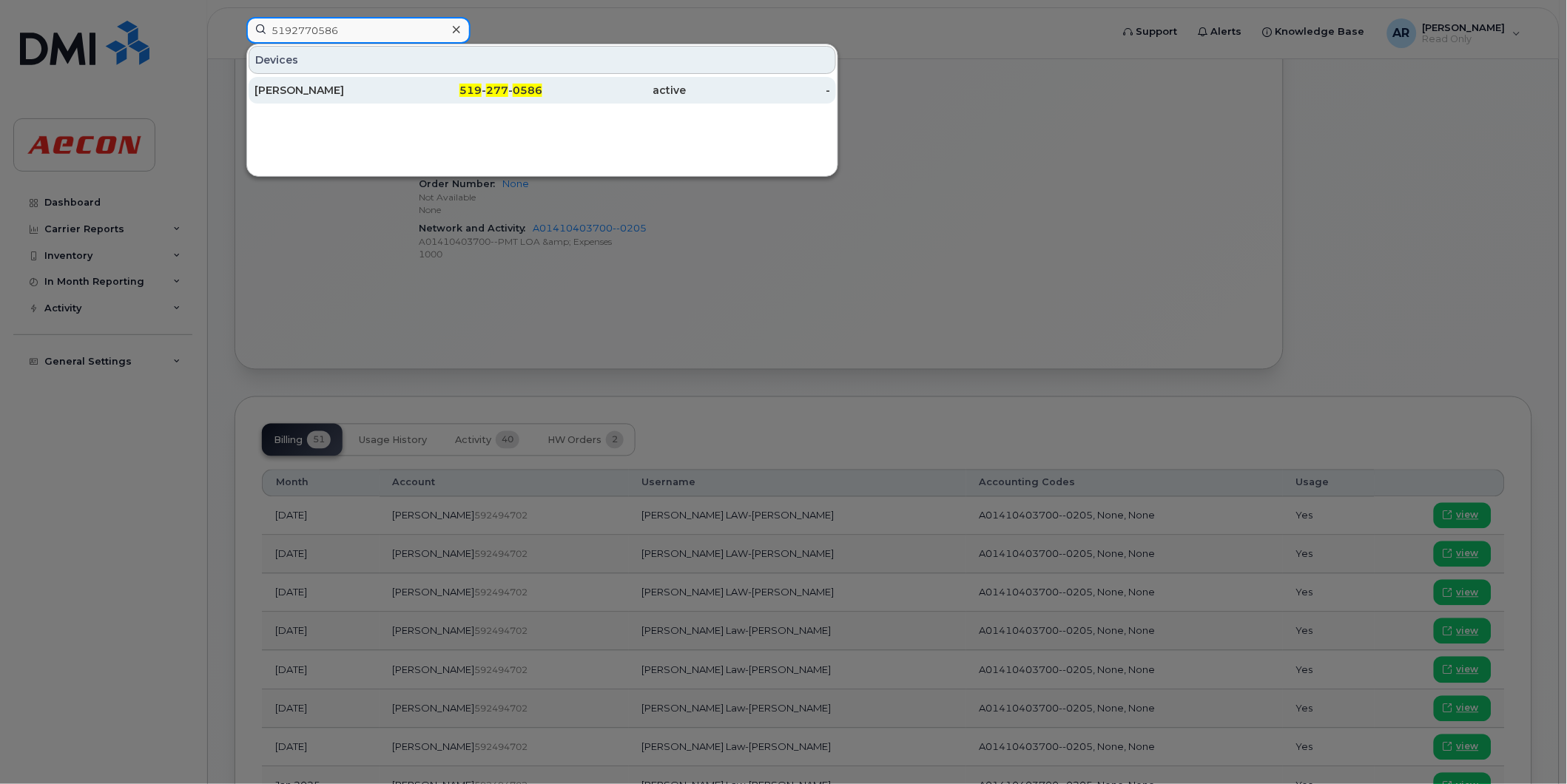
type input "5192770586"
click at [322, 80] on div "PAUL COMI" at bounding box center [326, 90] width 144 height 27
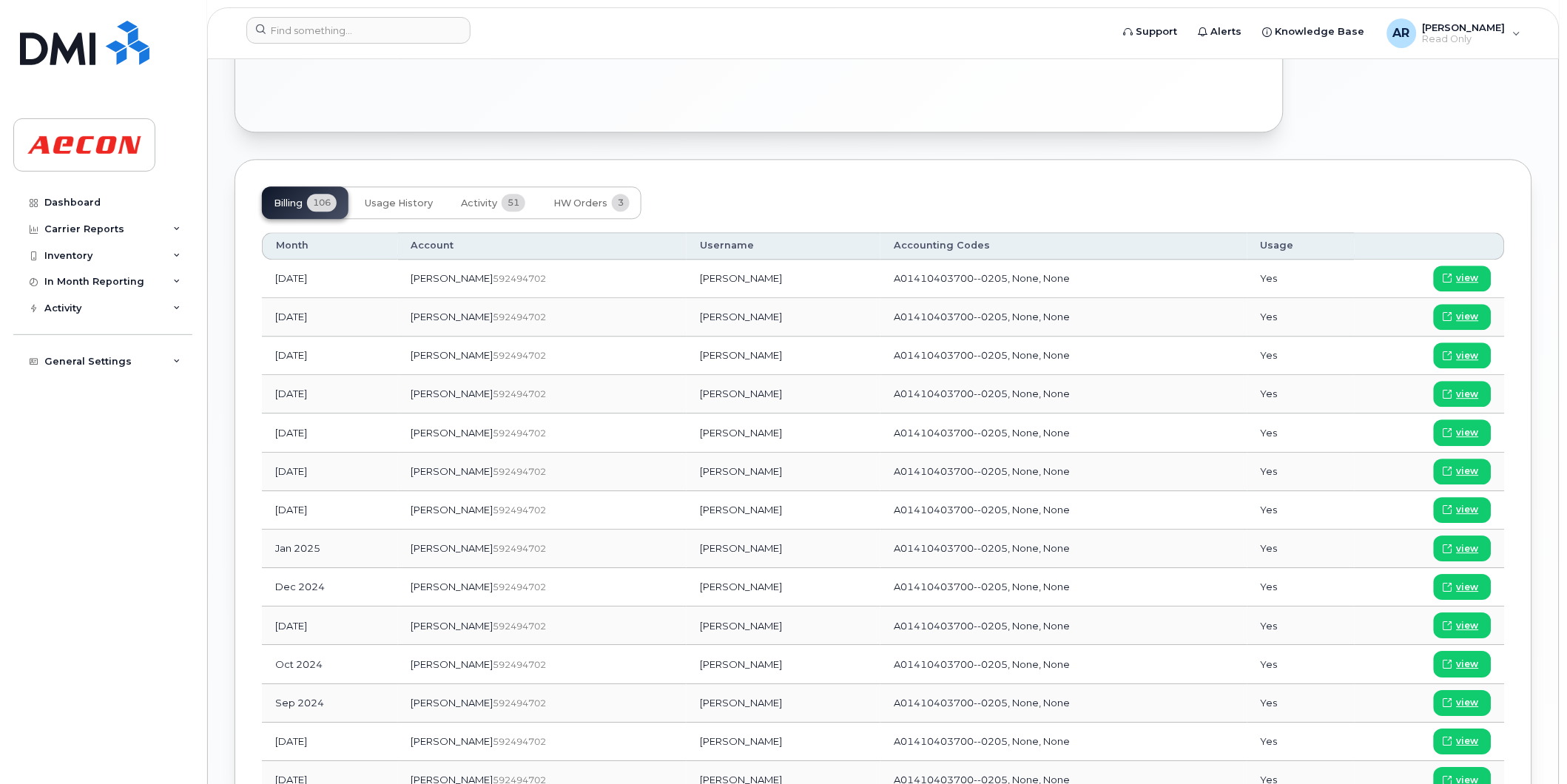
scroll to position [1043, 0]
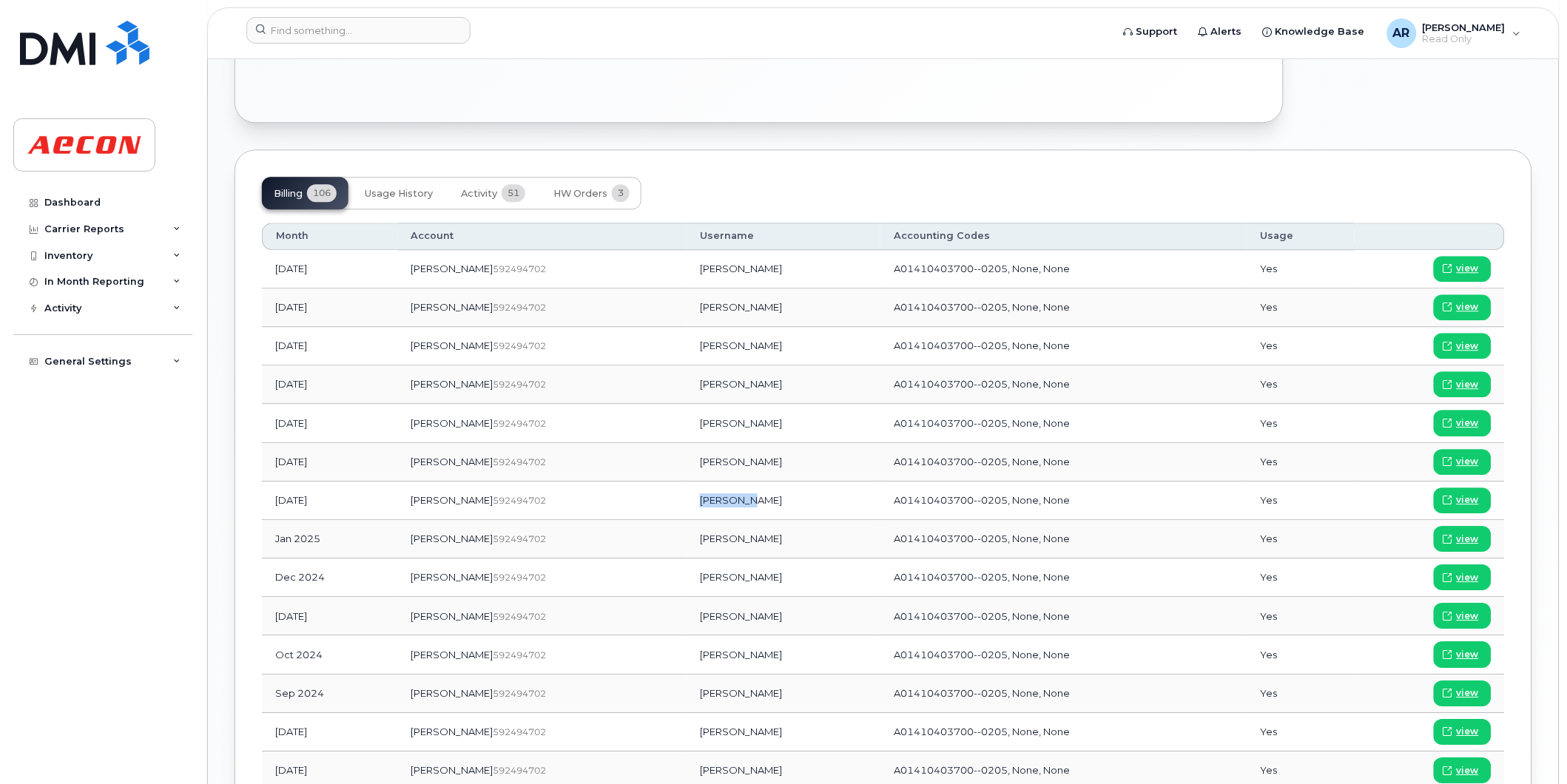
drag, startPoint x: 714, startPoint y: 501, endPoint x: 660, endPoint y: 504, distance: 54.1
click at [686, 504] on td "Paul Comi" at bounding box center [783, 501] width 194 height 39
copy td "Paul Comi"
click at [1459, 502] on span "view" at bounding box center [1468, 500] width 22 height 14
click at [432, 32] on input at bounding box center [359, 30] width 224 height 27
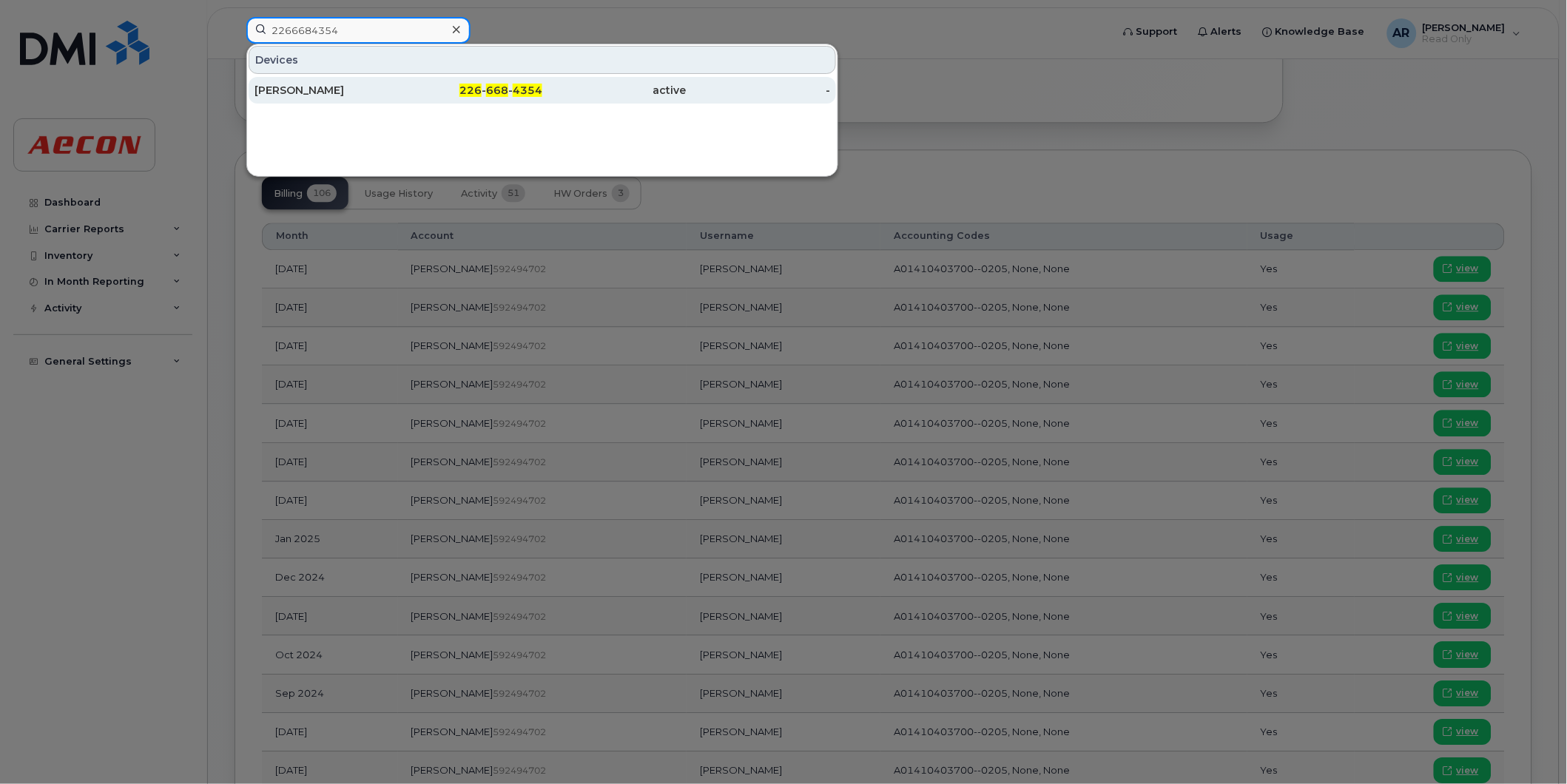
type input "2266684354"
click at [383, 86] on div "JAMIE RASMUSSEN" at bounding box center [326, 90] width 144 height 15
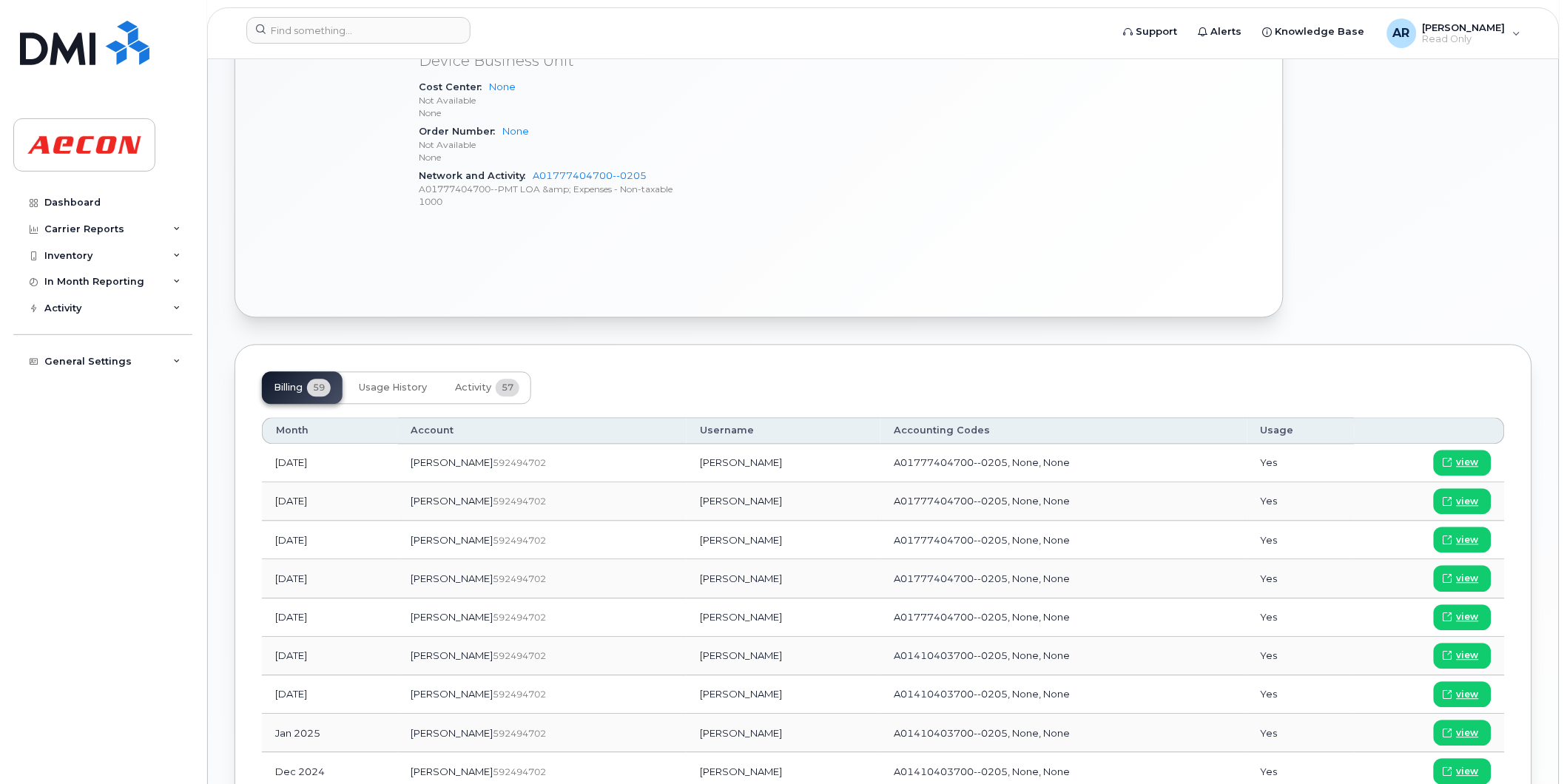
scroll to position [767, 0]
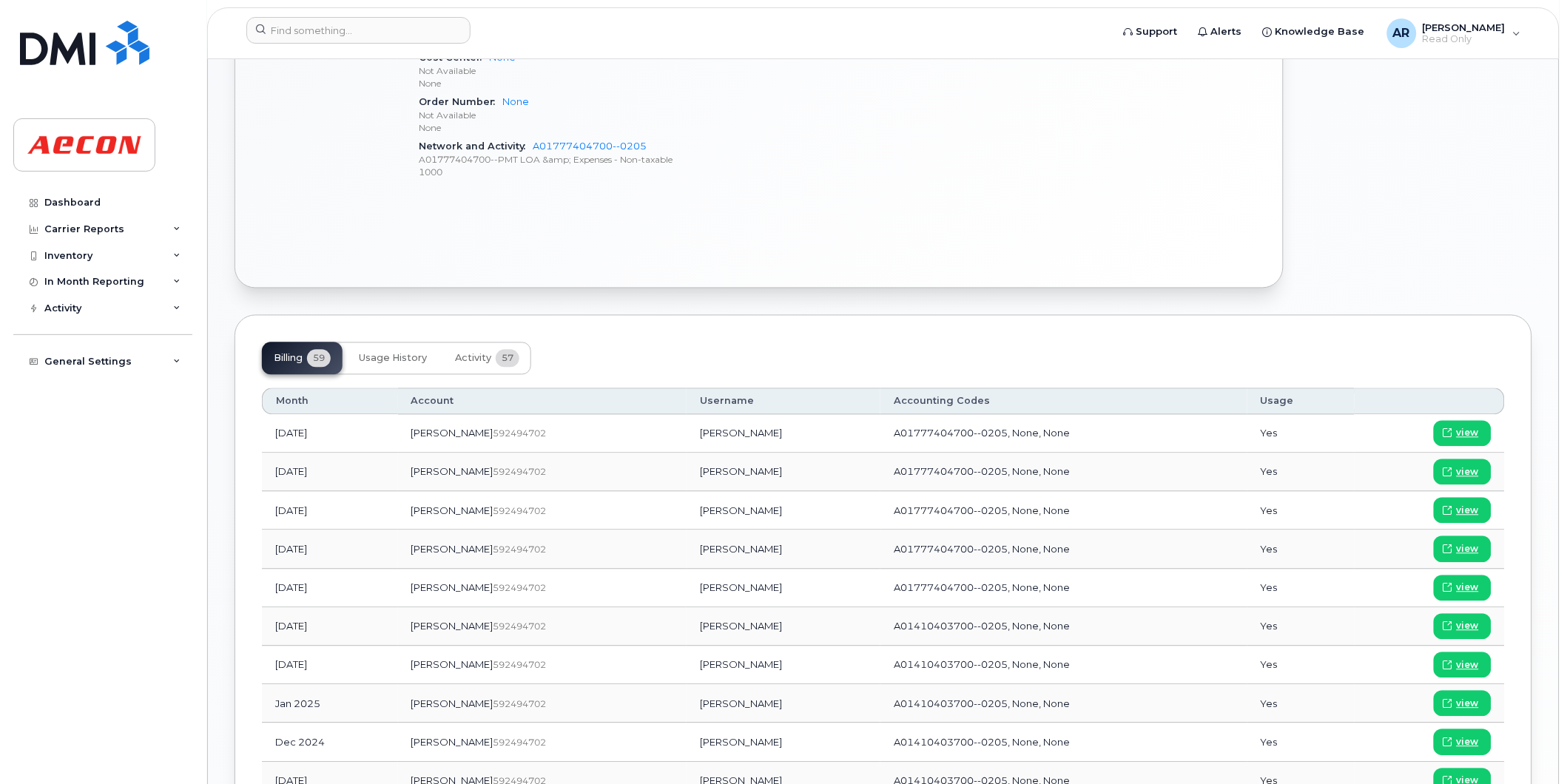
drag, startPoint x: 728, startPoint y: 667, endPoint x: 640, endPoint y: 671, distance: 88.1
click at [686, 671] on td "[PERSON_NAME]" at bounding box center [783, 666] width 194 height 39
copy td "[PERSON_NAME]"
click at [1452, 668] on icon at bounding box center [1449, 666] width 9 height 9
click at [395, 28] on input at bounding box center [359, 30] width 224 height 27
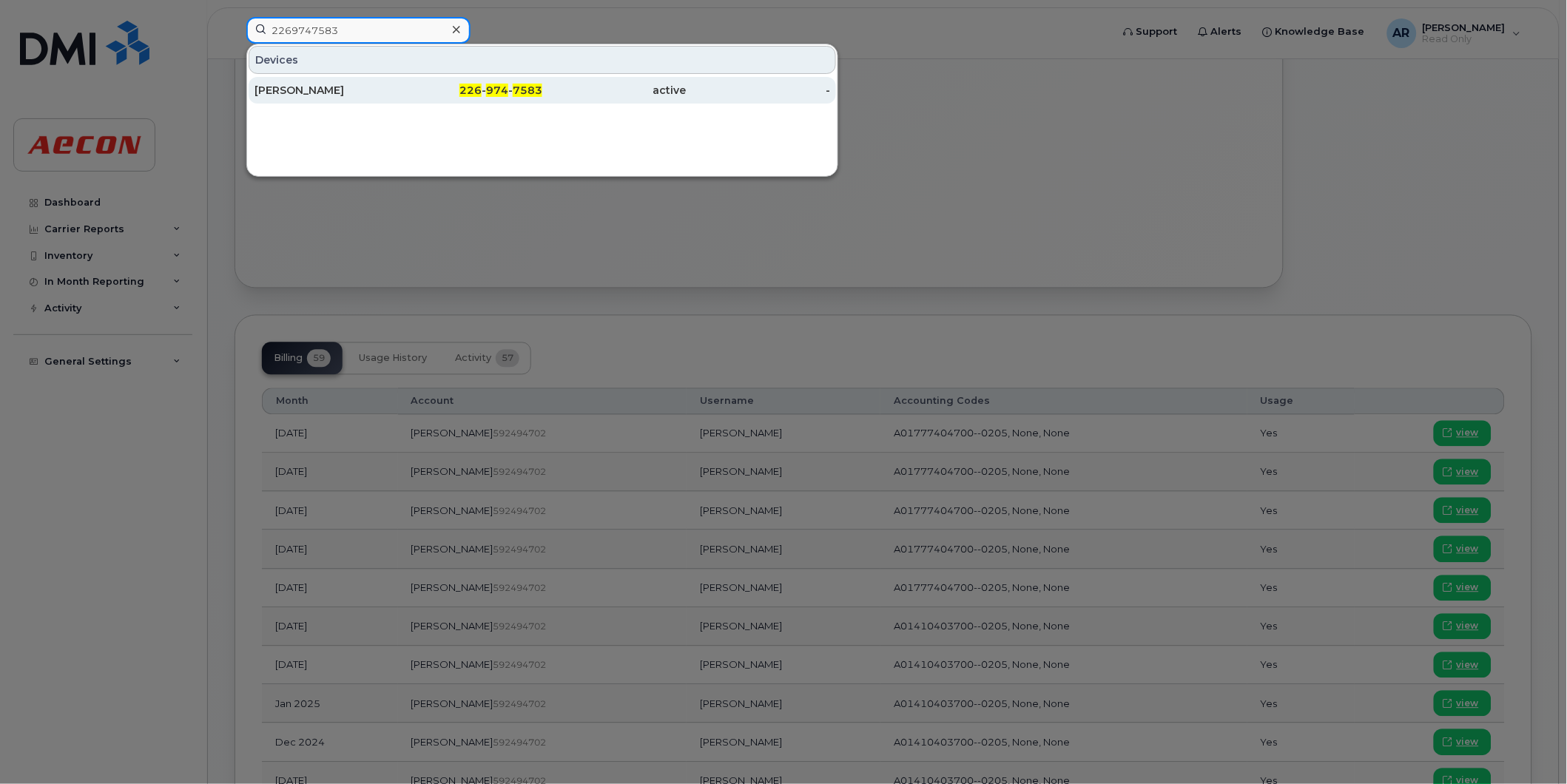
type input "2269747583"
click at [452, 91] on div "226 - 974 - 7583" at bounding box center [471, 90] width 144 height 15
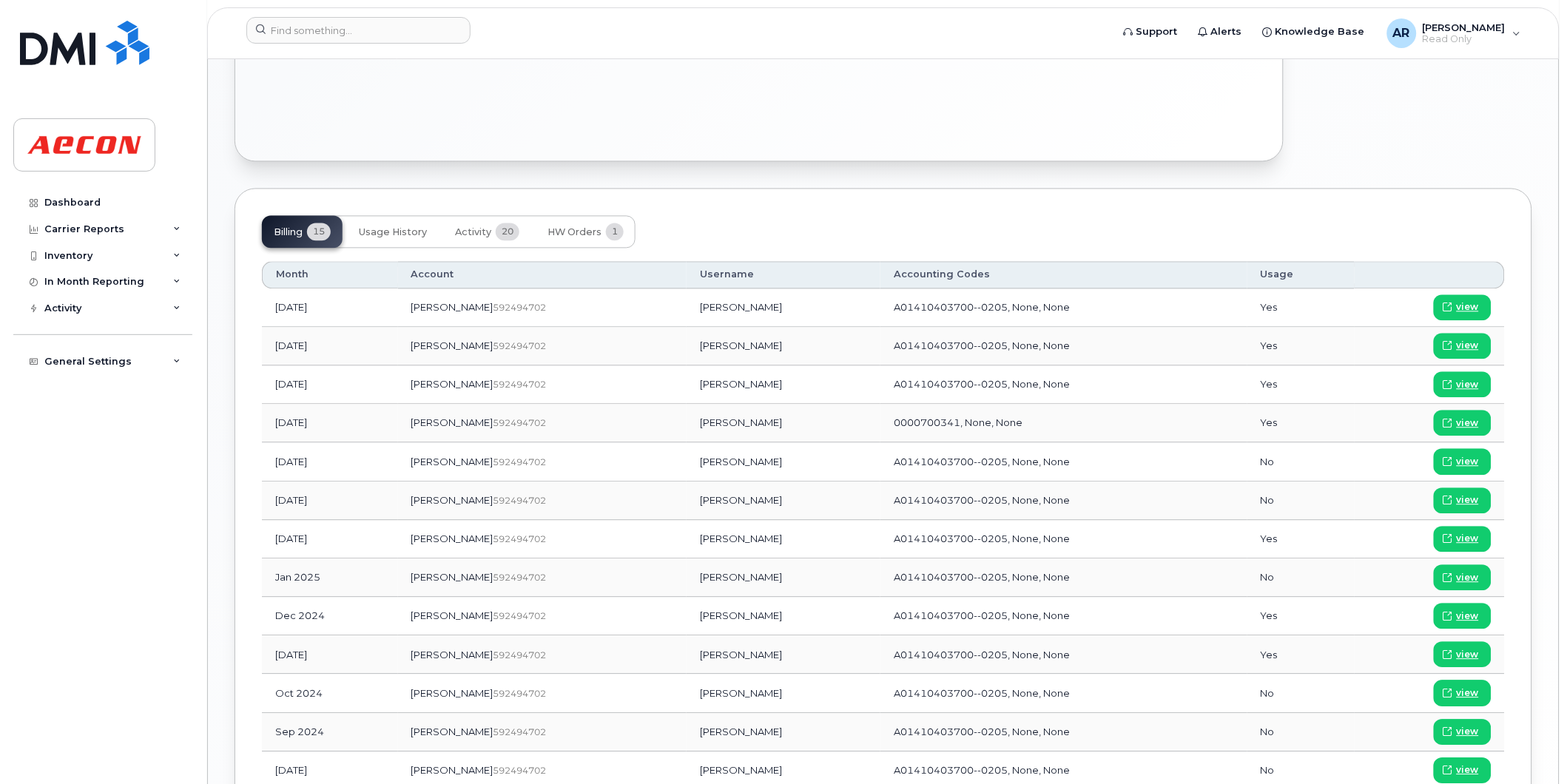
scroll to position [974, 0]
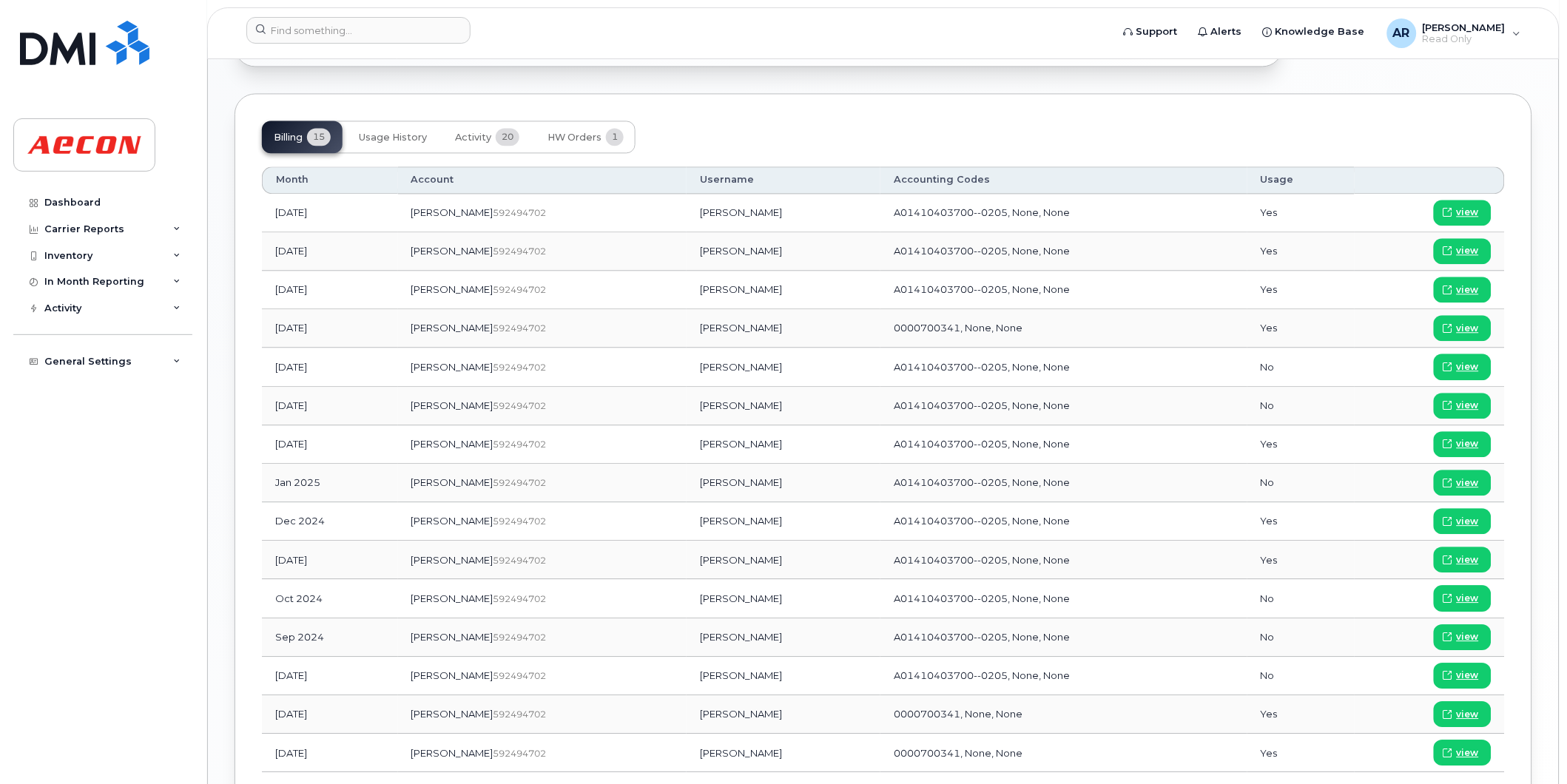
drag, startPoint x: 724, startPoint y: 445, endPoint x: 656, endPoint y: 455, distance: 68.7
click at [686, 455] on td "[PERSON_NAME]" at bounding box center [783, 445] width 194 height 39
copy td "[PERSON_NAME]"
click at [1454, 442] on span at bounding box center [1448, 444] width 14 height 14
click at [150, 238] on div "Carrier Reports" at bounding box center [103, 229] width 179 height 27
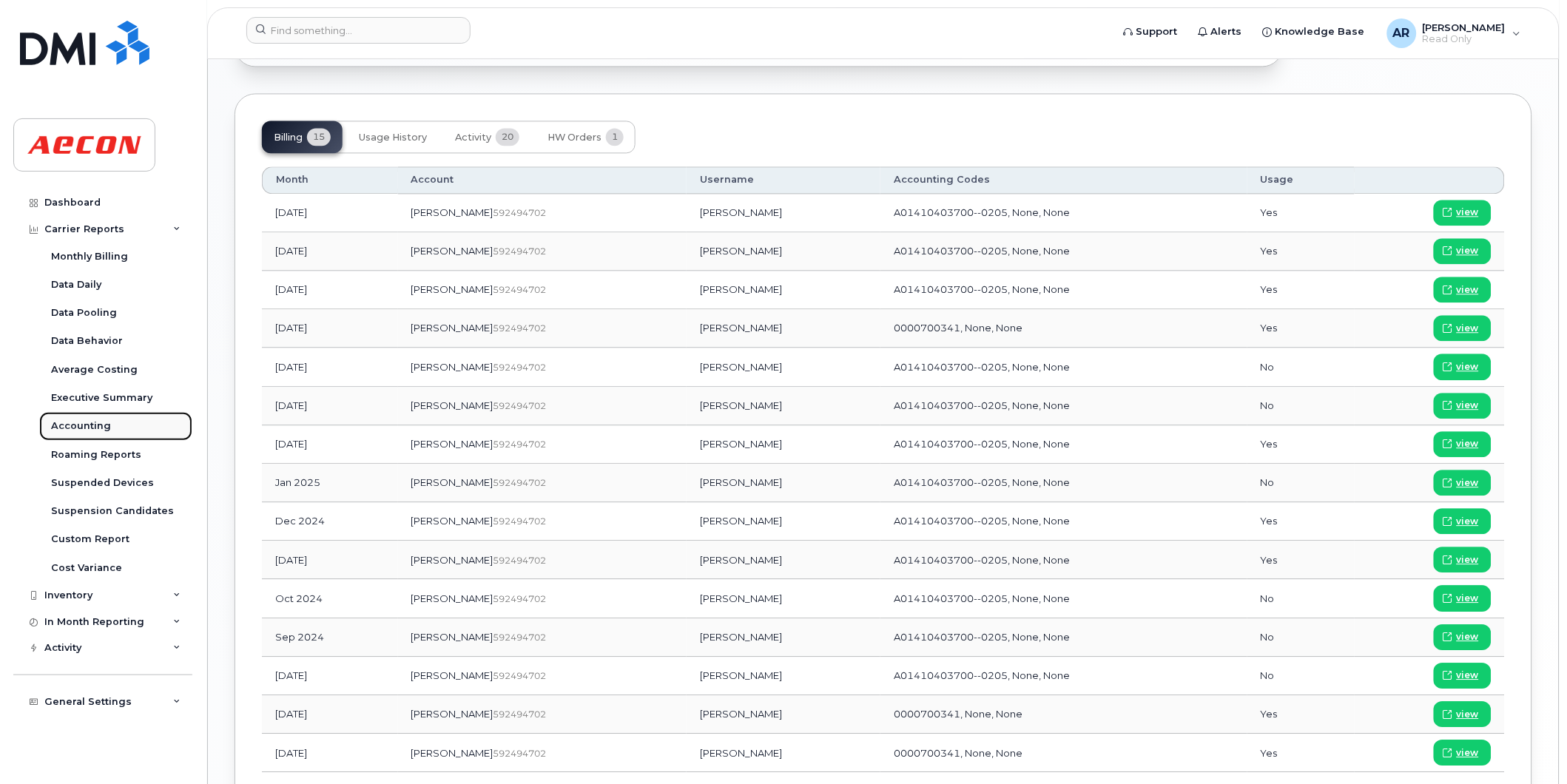
click at [101, 426] on div "Accounting" at bounding box center [81, 425] width 60 height 14
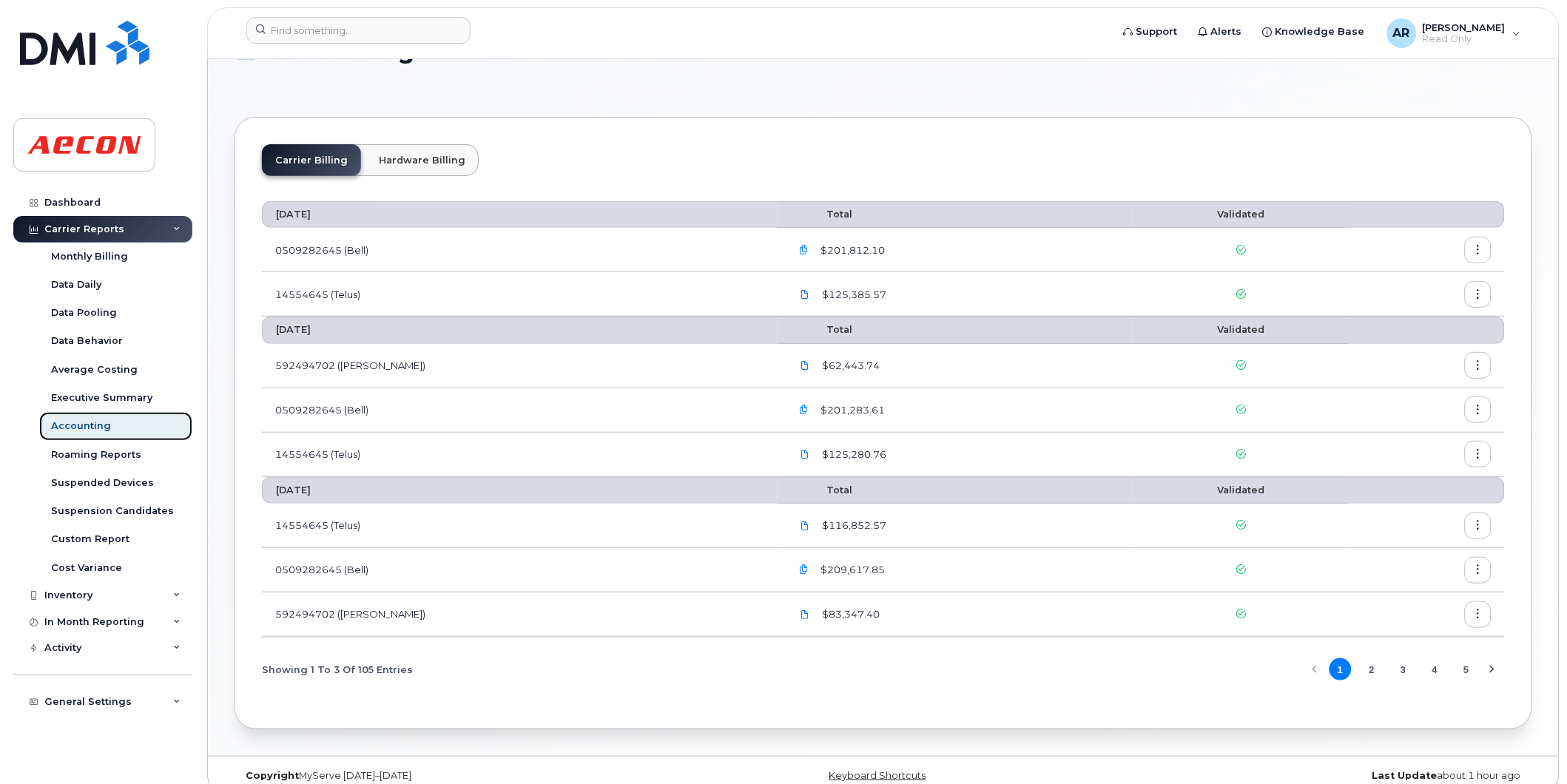
scroll to position [68, 0]
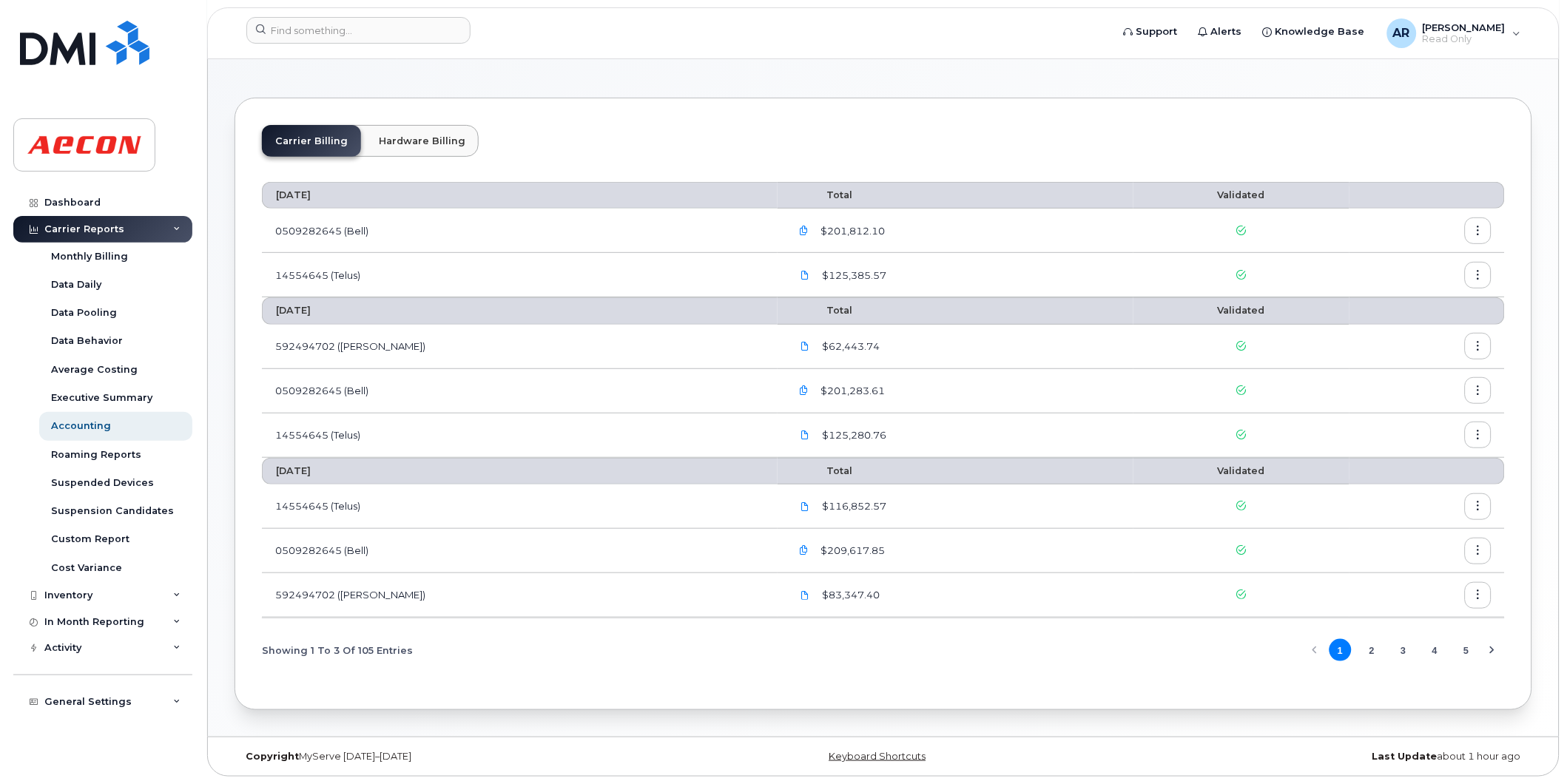
click at [1402, 652] on button "3" at bounding box center [1404, 650] width 22 height 22
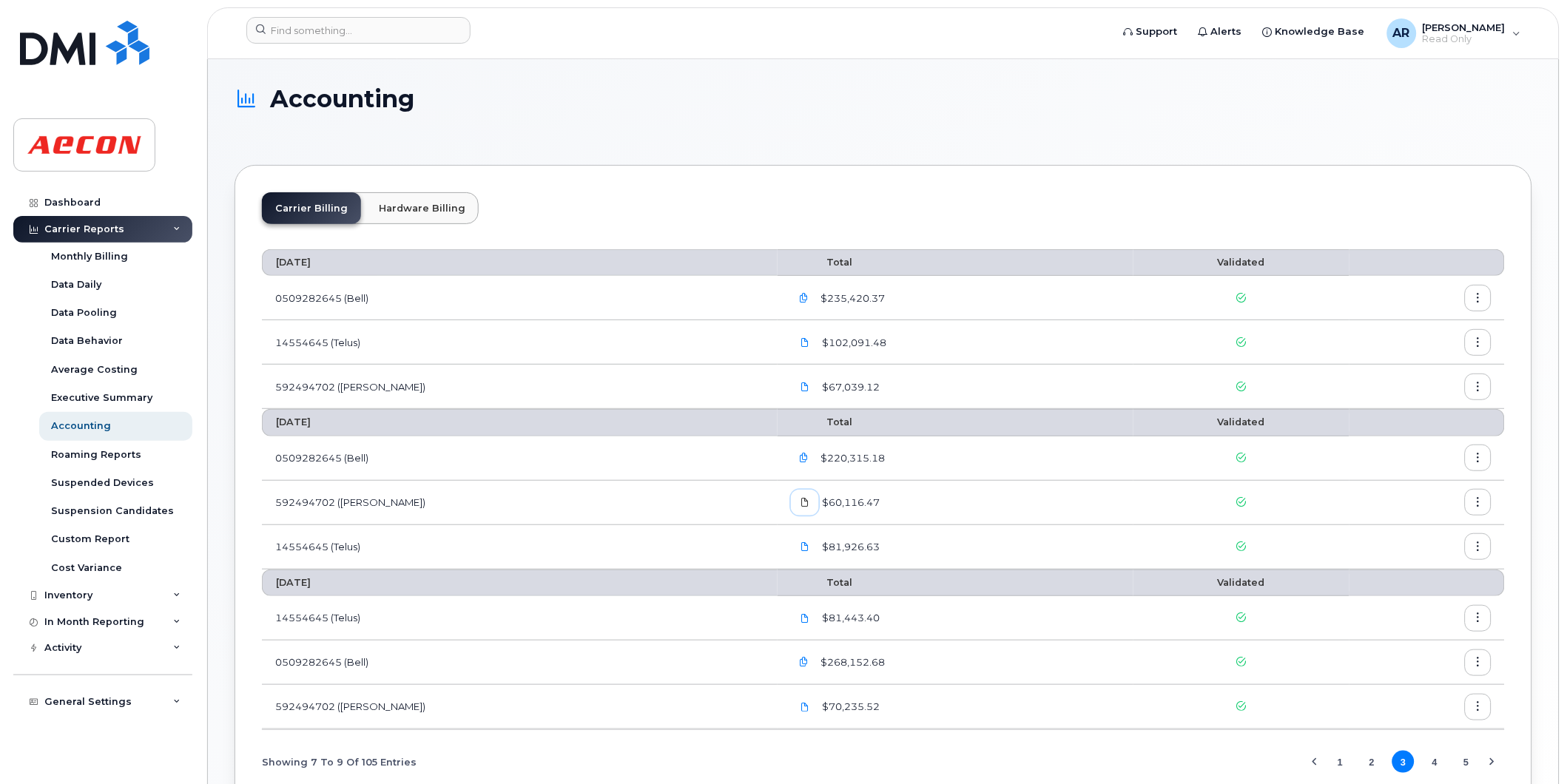
click at [801, 499] on icon at bounding box center [806, 502] width 9 height 9
